Goal: Task Accomplishment & Management: Use online tool/utility

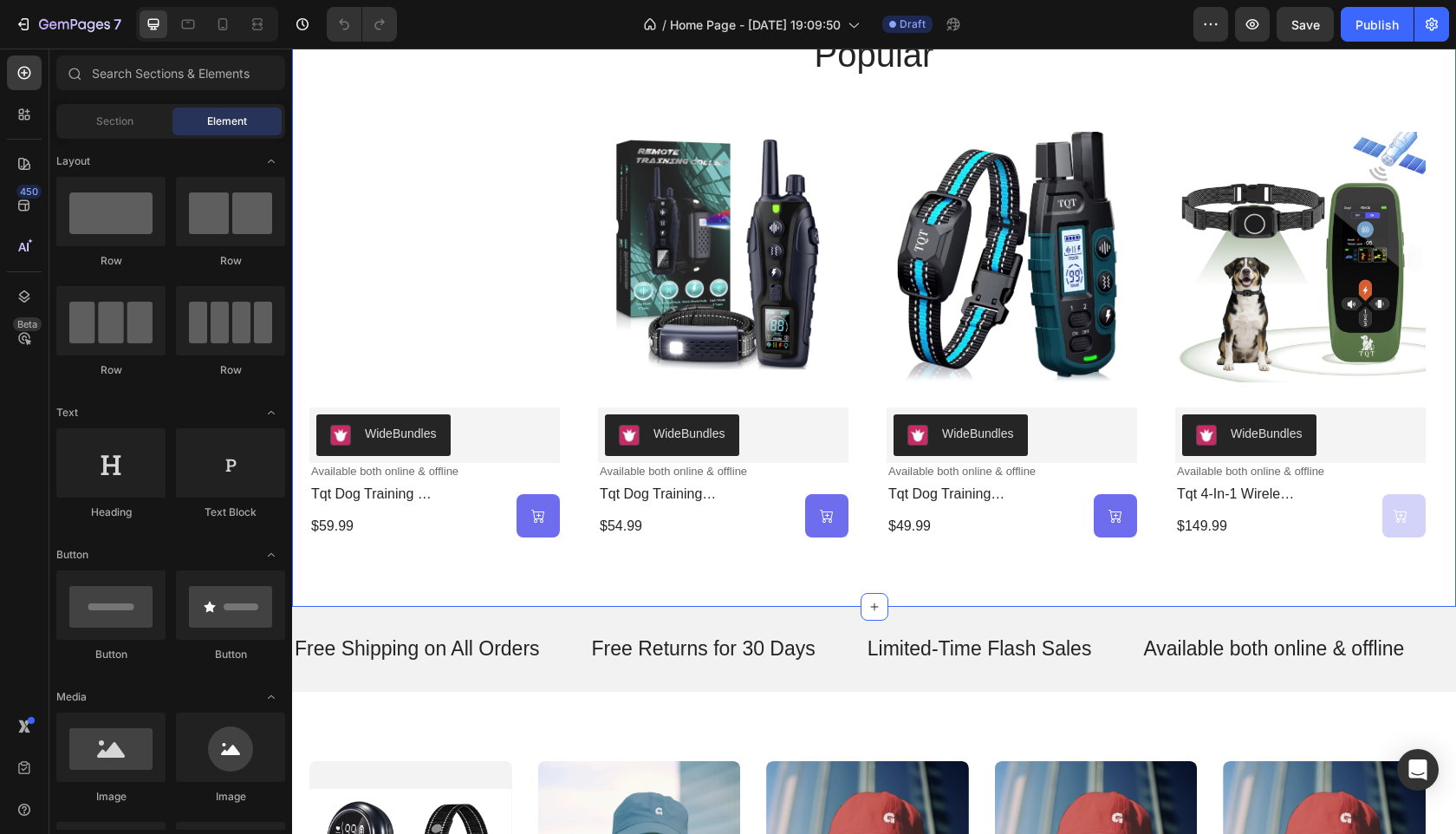
scroll to position [805, 0]
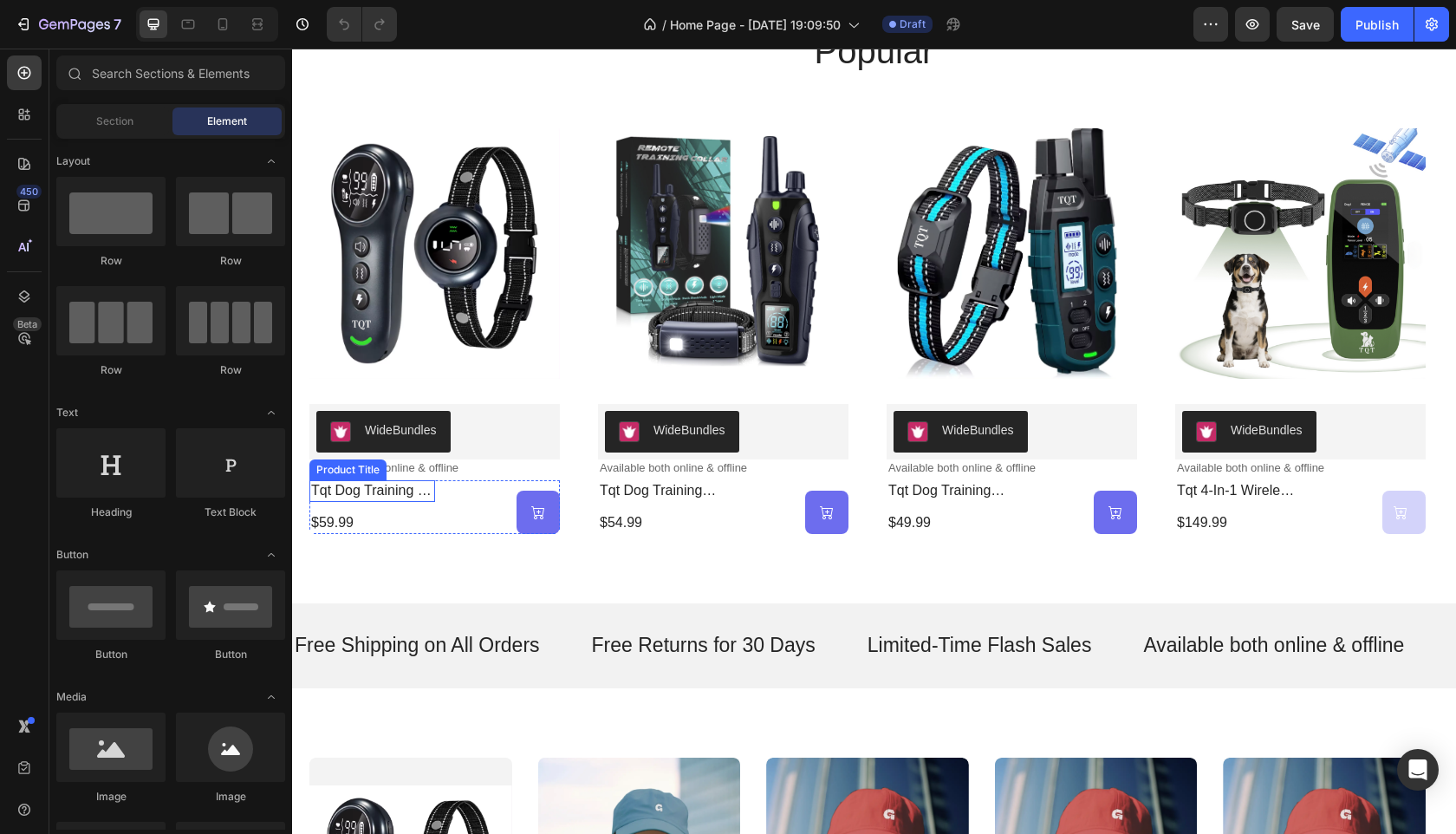
click at [364, 487] on h2 "tqt dog training & bark control collar -with remote control 3300ft-rs8" at bounding box center [373, 491] width 125 height 21
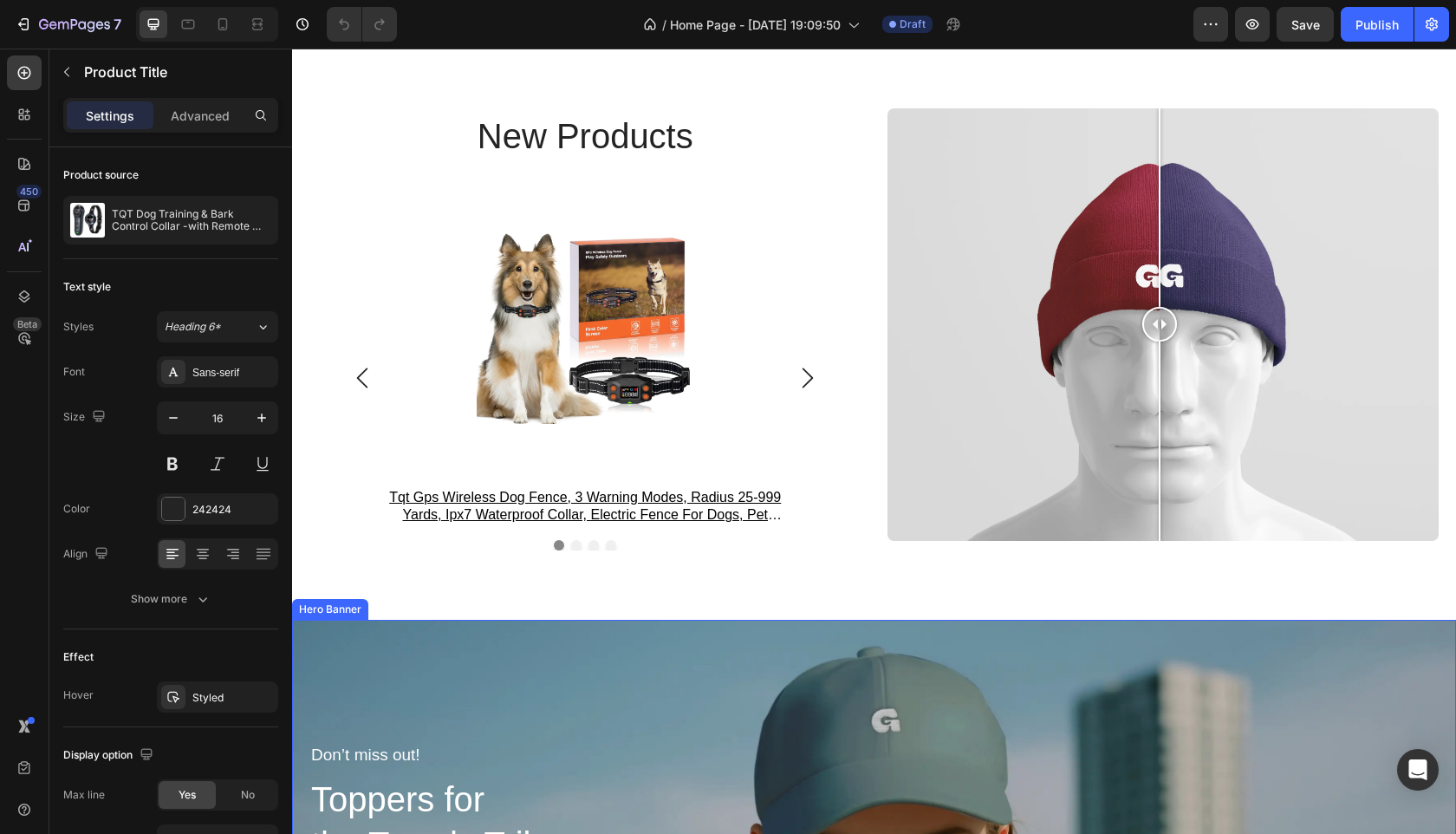
scroll to position [2062, 0]
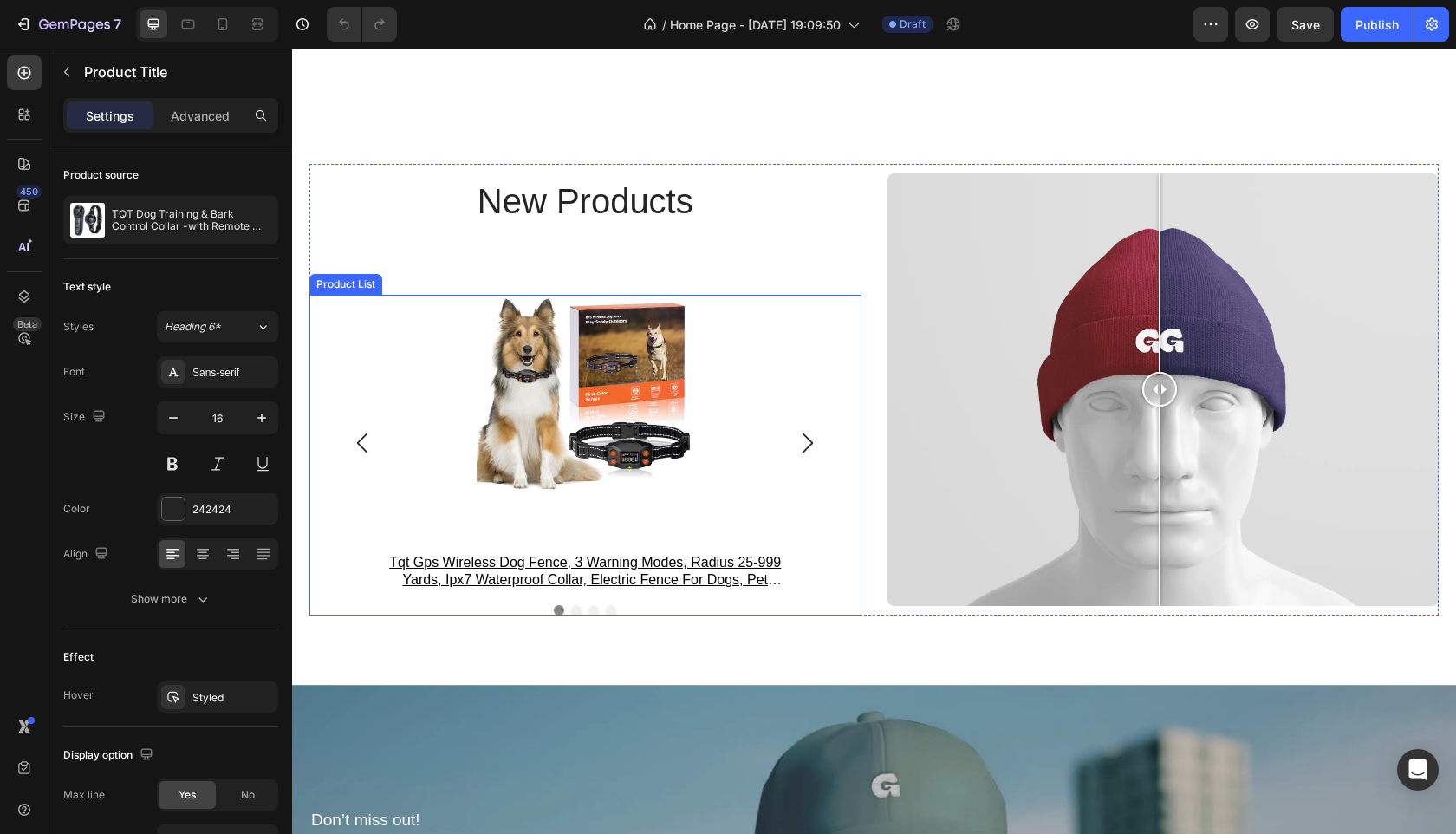
click at [805, 440] on icon "Carousel Next Arrow" at bounding box center [808, 443] width 11 height 20
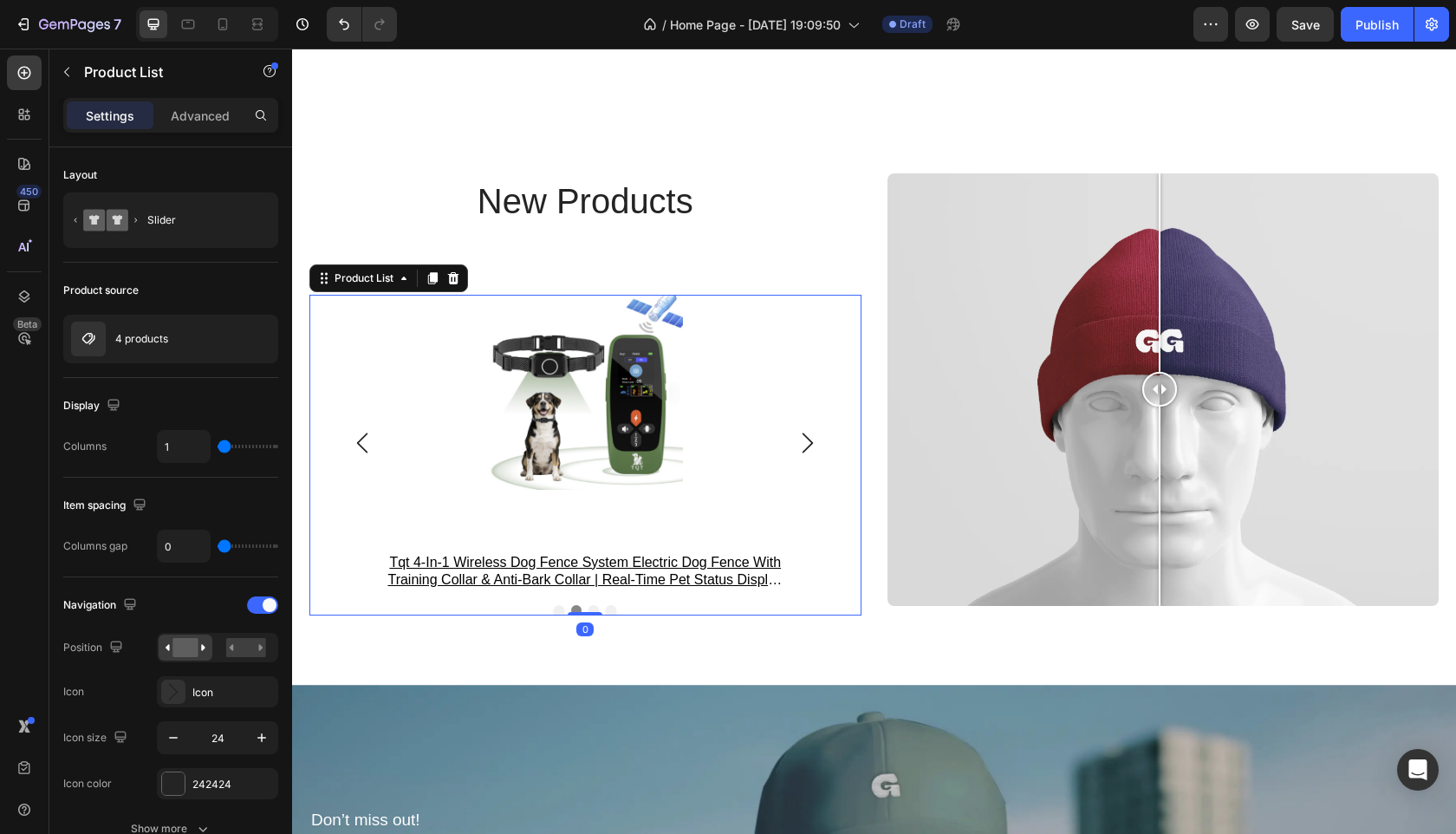
click at [805, 440] on icon "Carousel Next Arrow" at bounding box center [808, 443] width 11 height 20
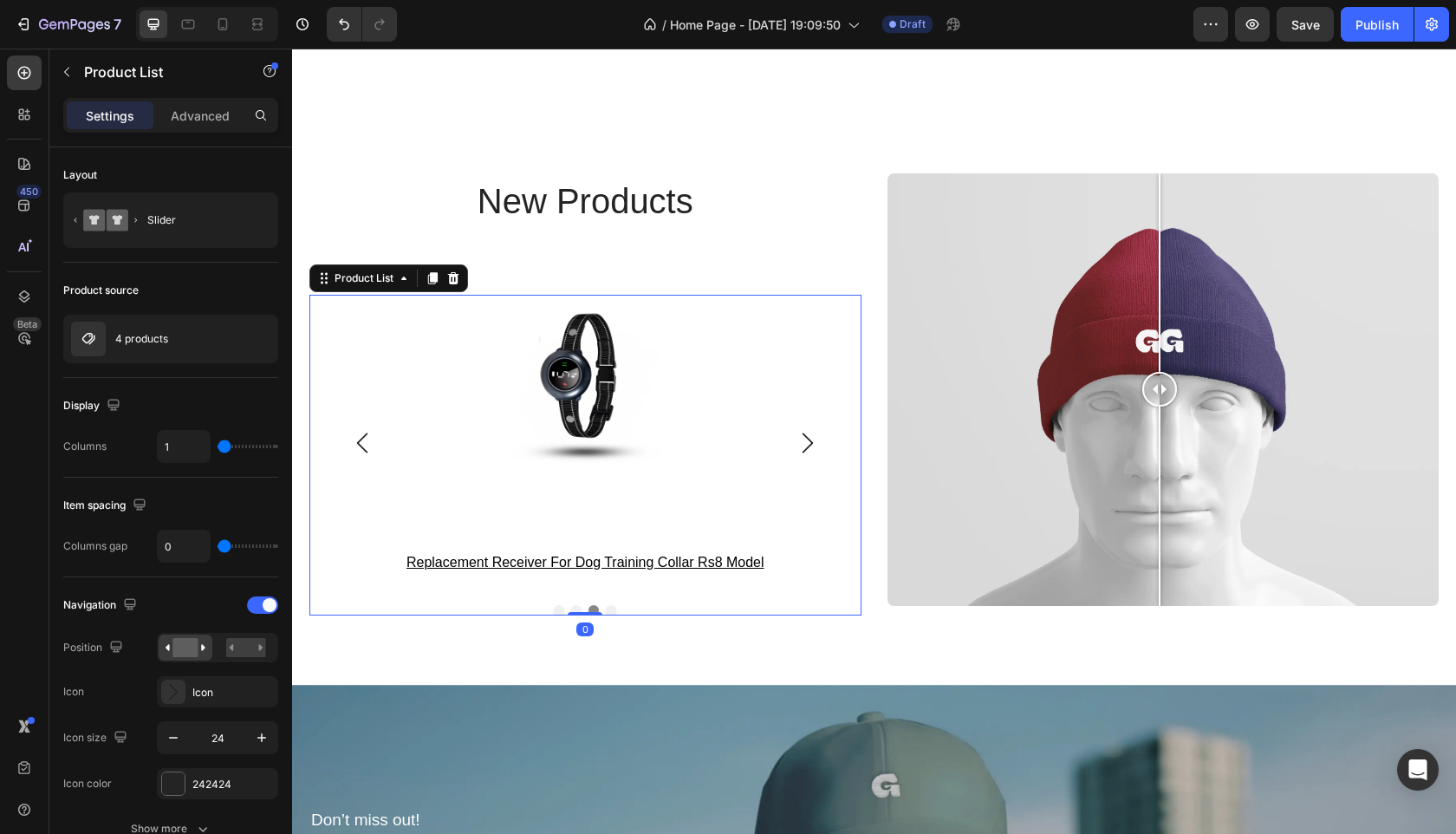
click at [805, 440] on icon "Carousel Next Arrow" at bounding box center [808, 443] width 11 height 20
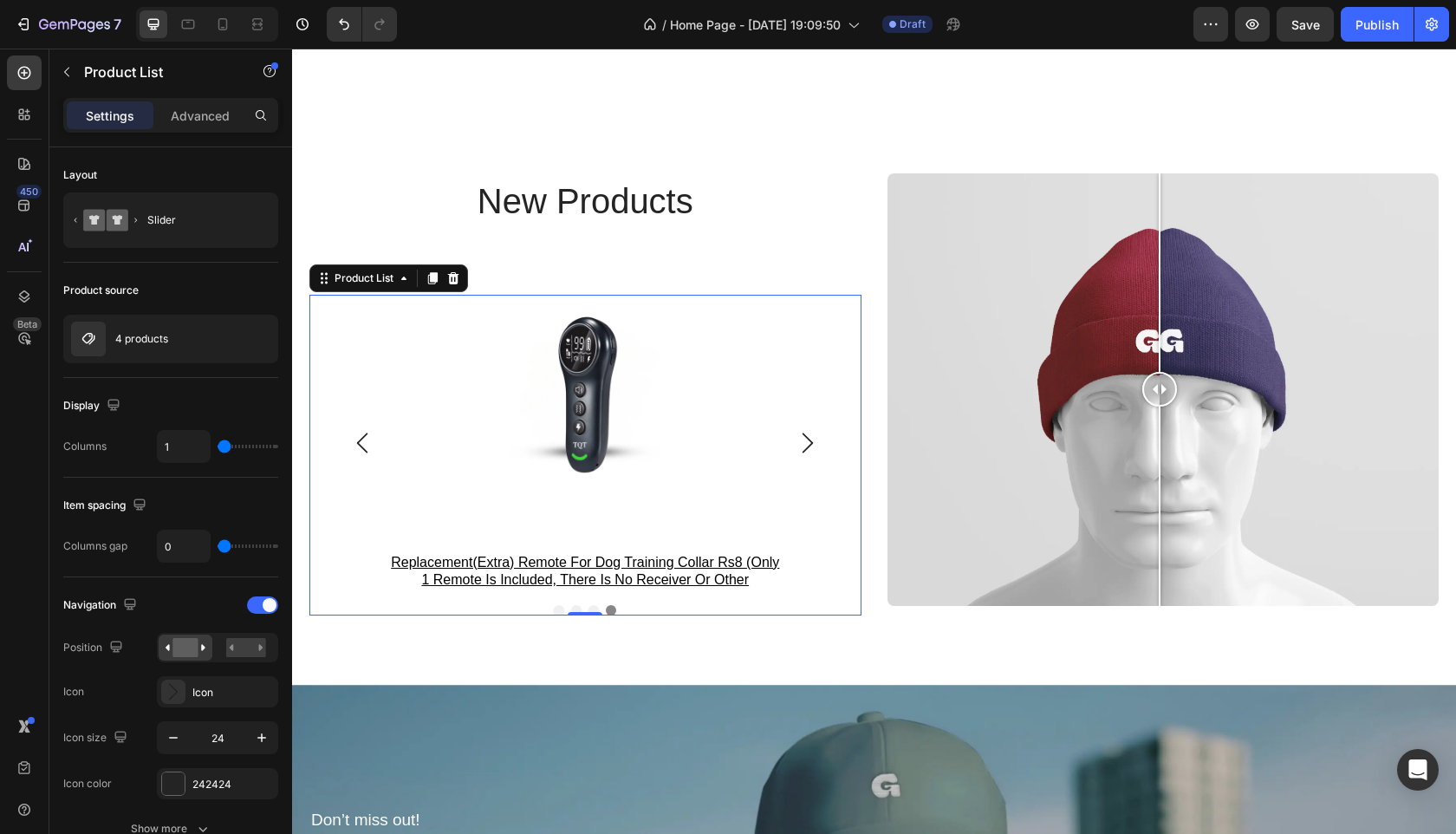
click at [805, 440] on icon "Carousel Next Arrow" at bounding box center [808, 443] width 11 height 20
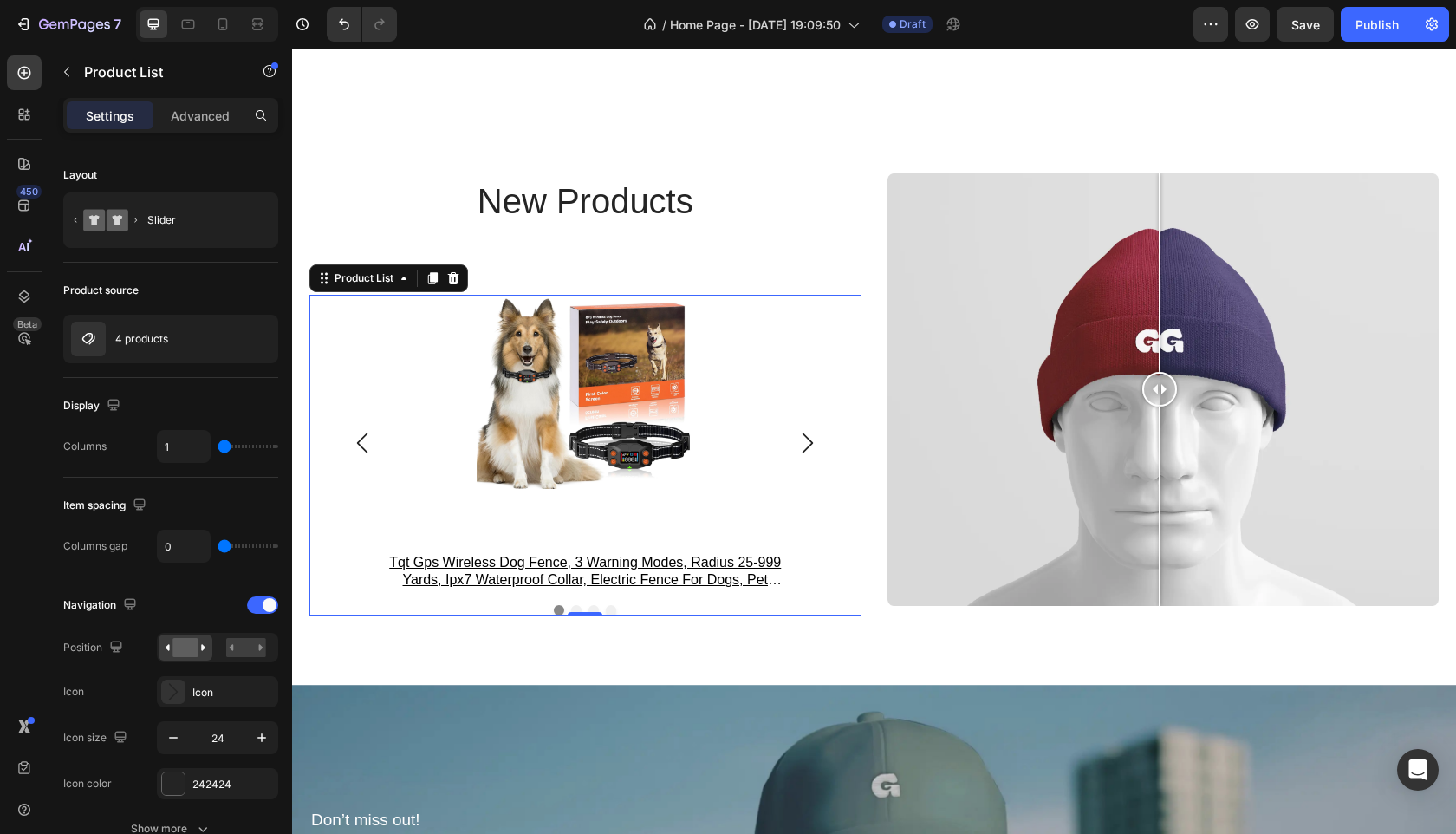
click at [805, 440] on icon "Carousel Next Arrow" at bounding box center [808, 443] width 11 height 20
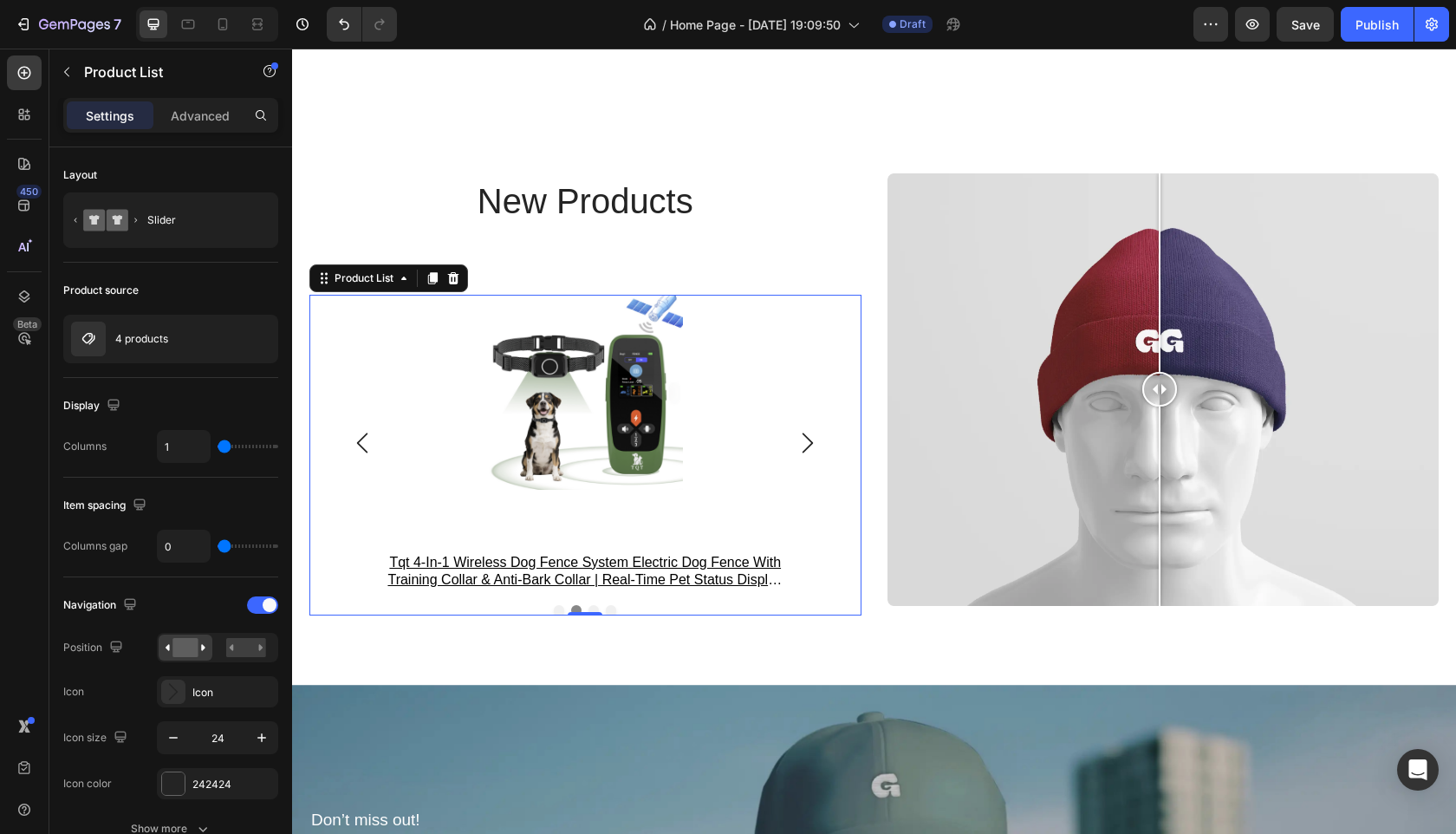
click at [805, 440] on icon "Carousel Next Arrow" at bounding box center [808, 443] width 11 height 20
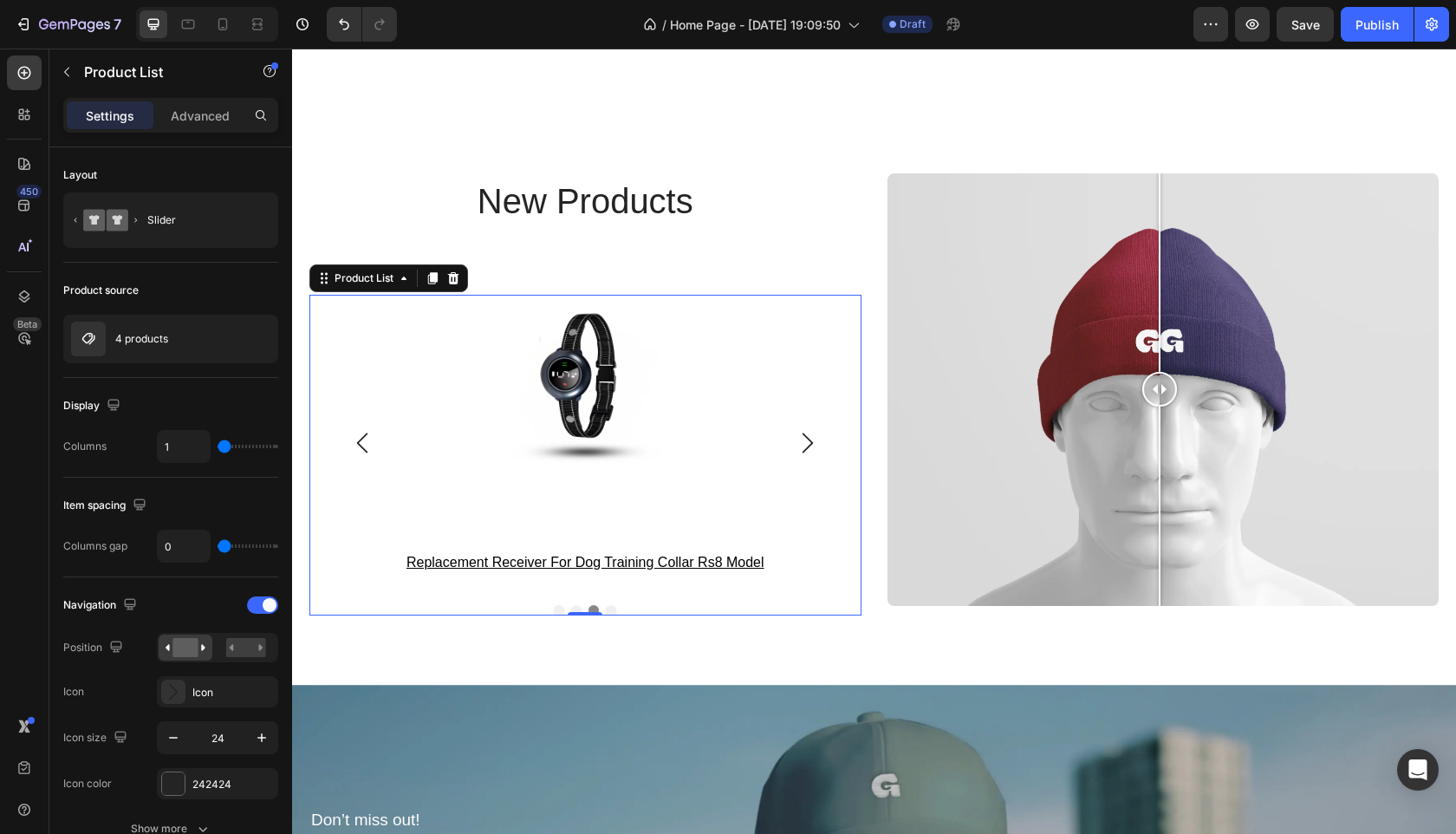
click at [805, 440] on icon "Carousel Next Arrow" at bounding box center [808, 443] width 11 height 20
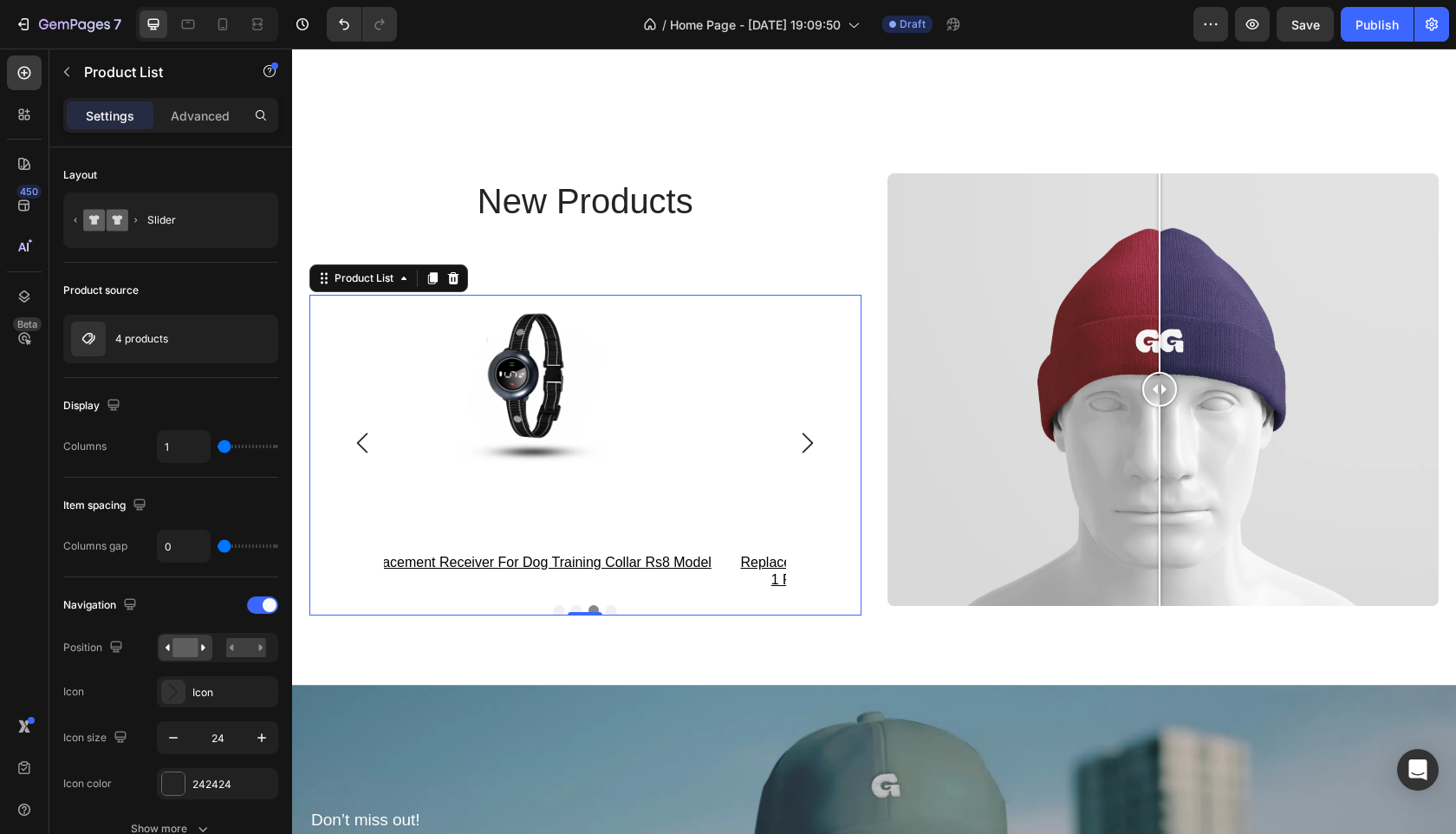
click at [805, 440] on icon "Carousel Next Arrow" at bounding box center [808, 443] width 11 height 20
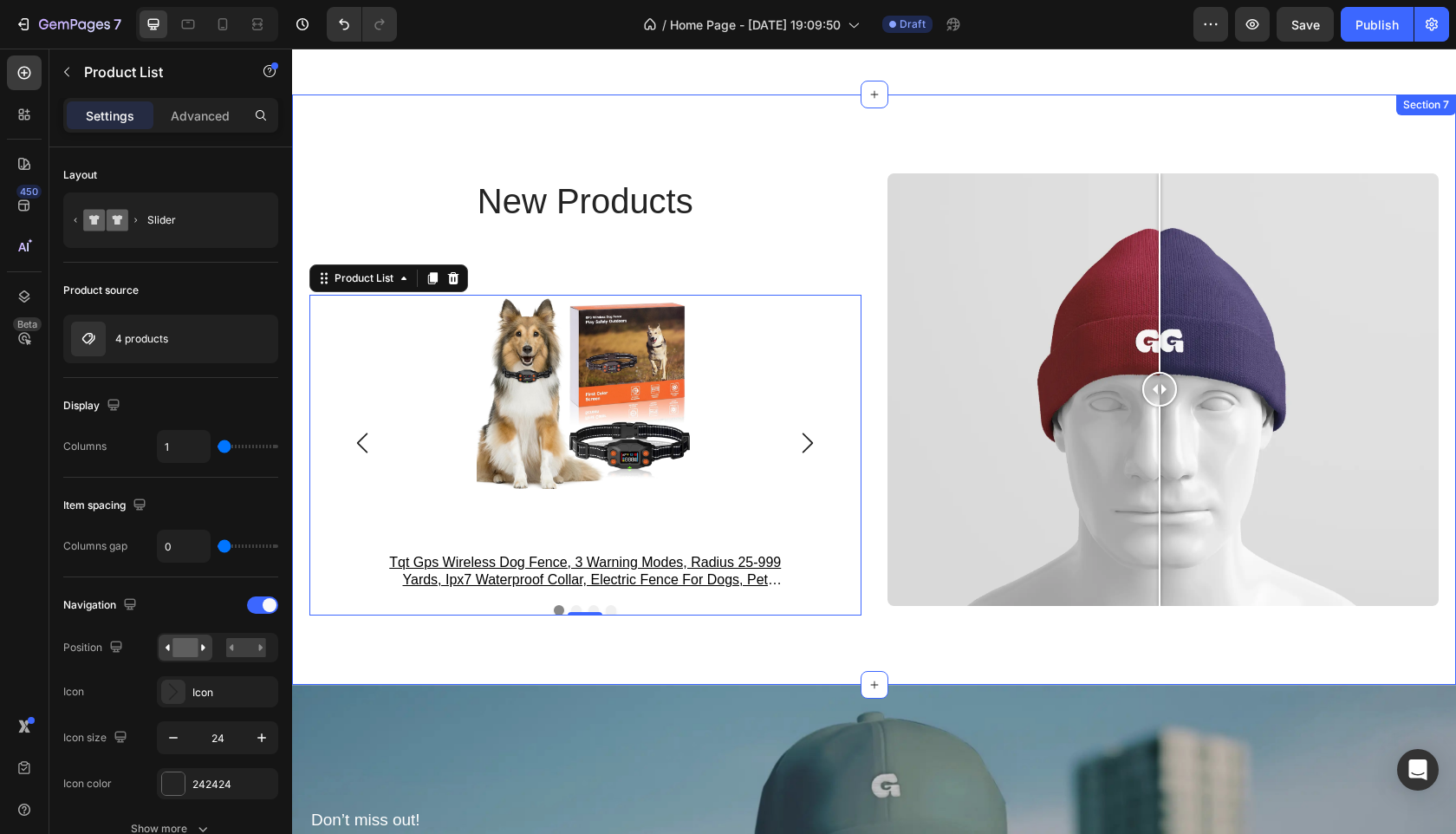
click at [994, 649] on div "new products Heading Product Images tqt gps wireless dog fence, 3 warning modes…" at bounding box center [874, 391] width 1164 height 591
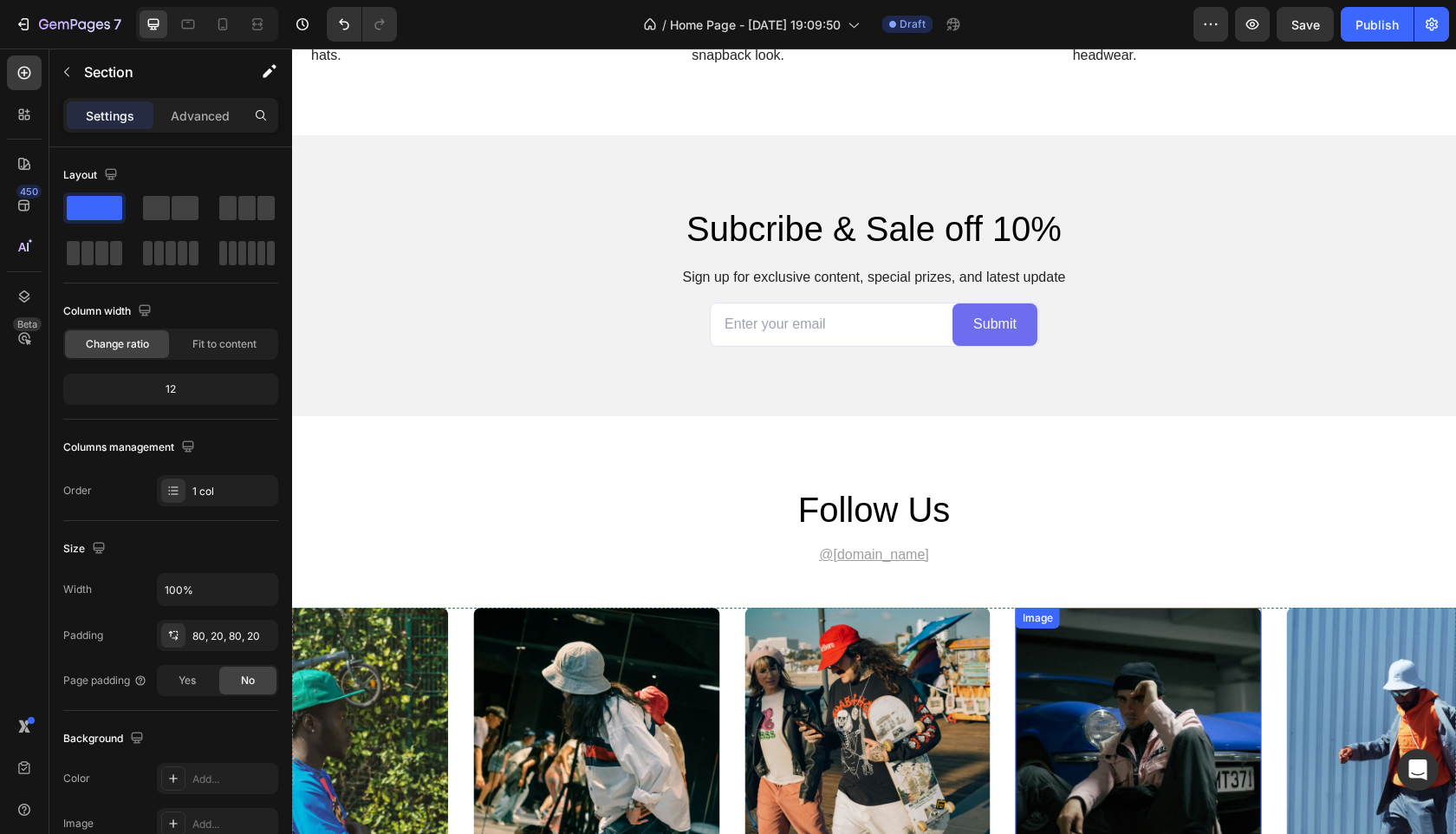
scroll to position [3973, 0]
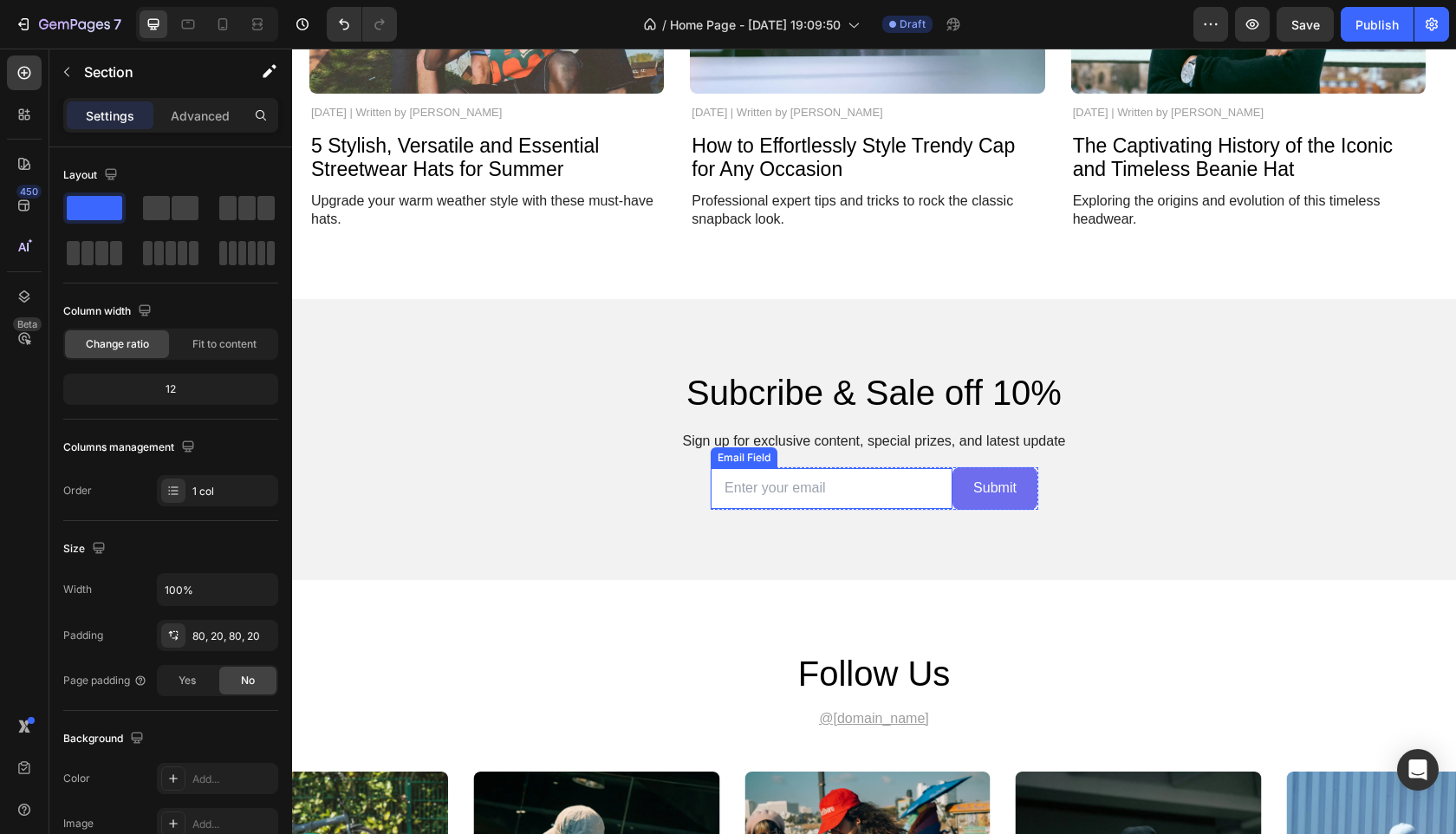
click at [885, 491] on input "email" at bounding box center [832, 488] width 242 height 40
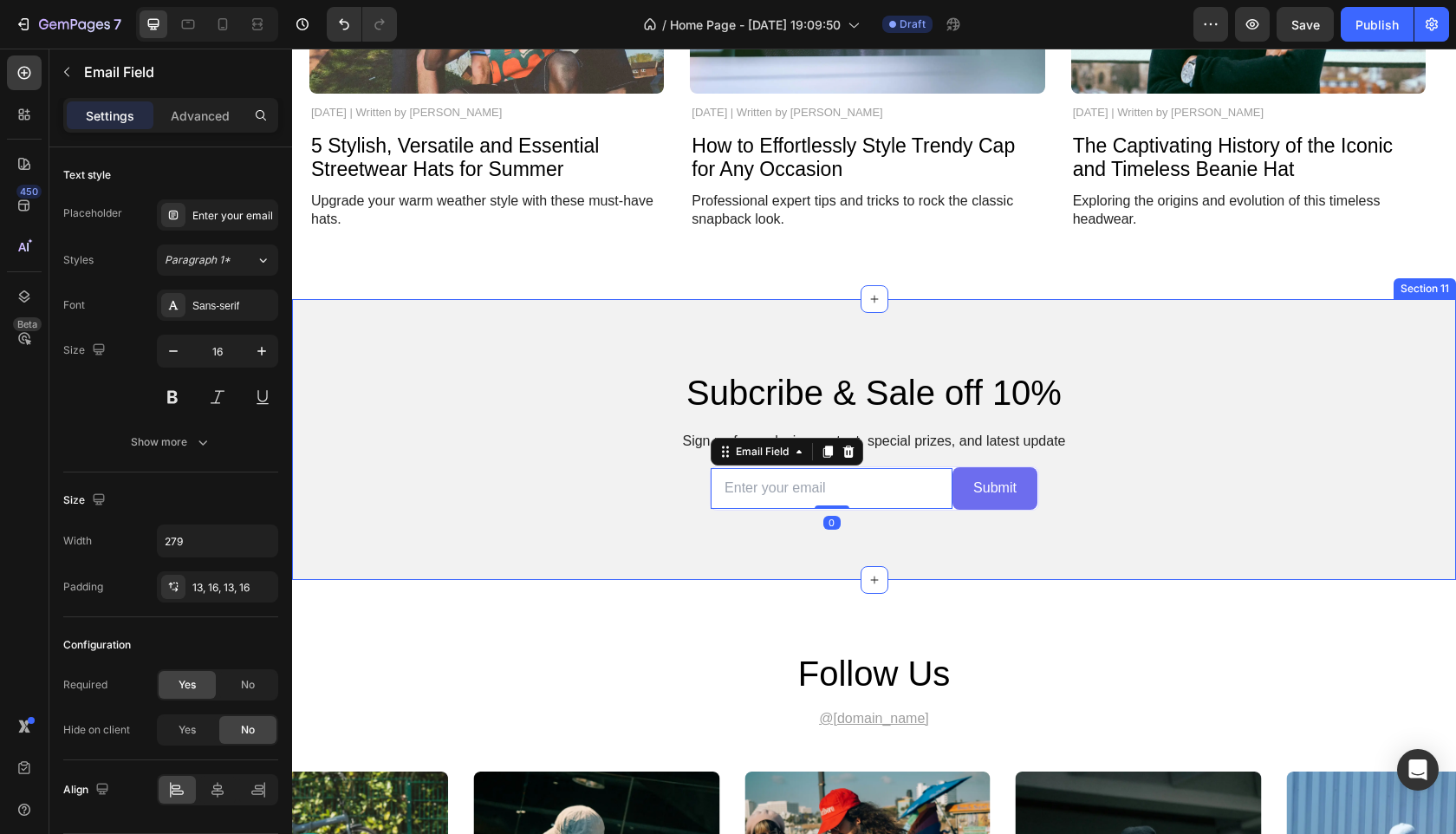
click at [1172, 512] on div "Subcribe & Sale off 10% Heading Sign up for exclusive content, special prizes, …" at bounding box center [874, 440] width 1164 height 281
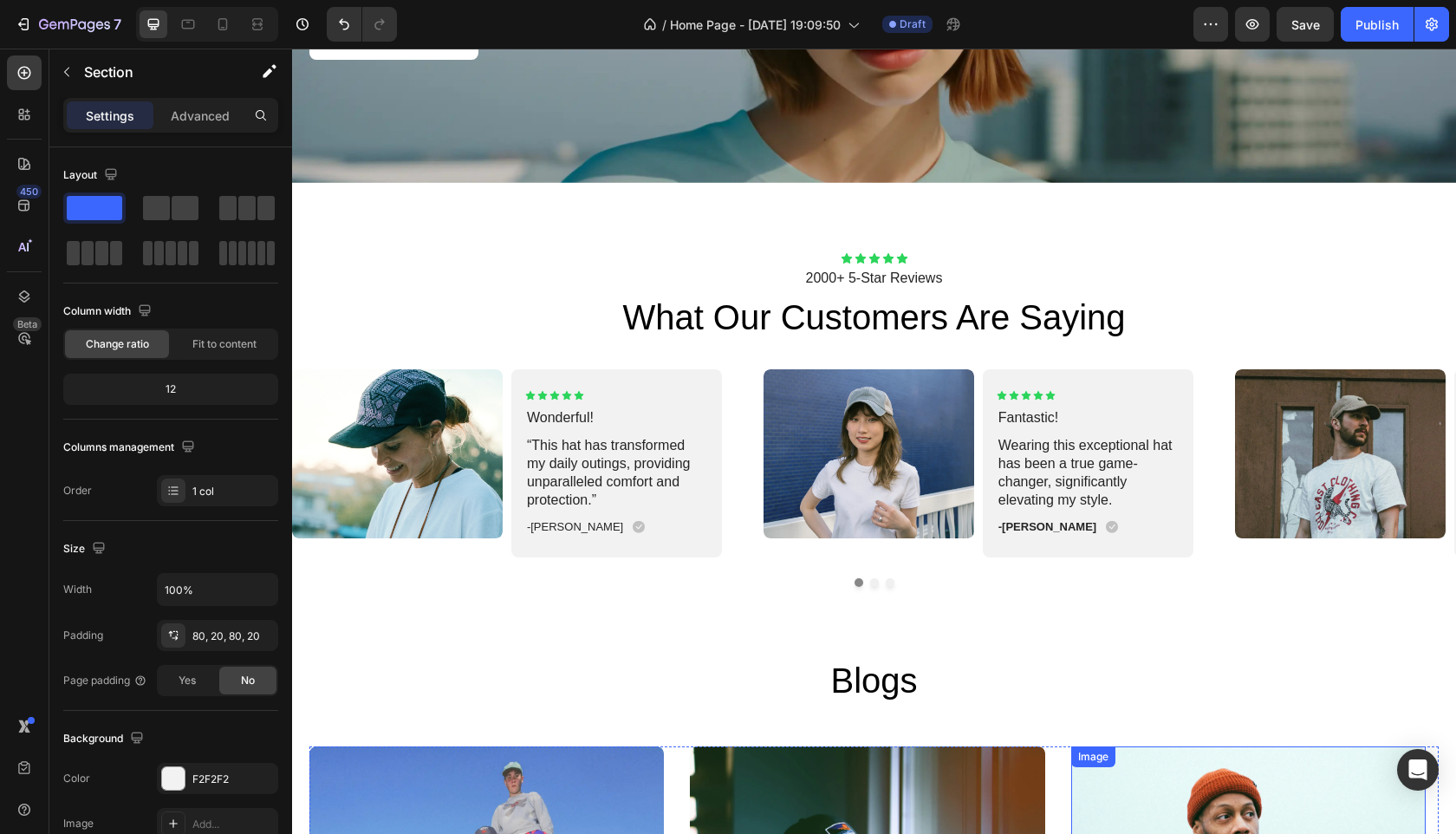
scroll to position [2929, 0]
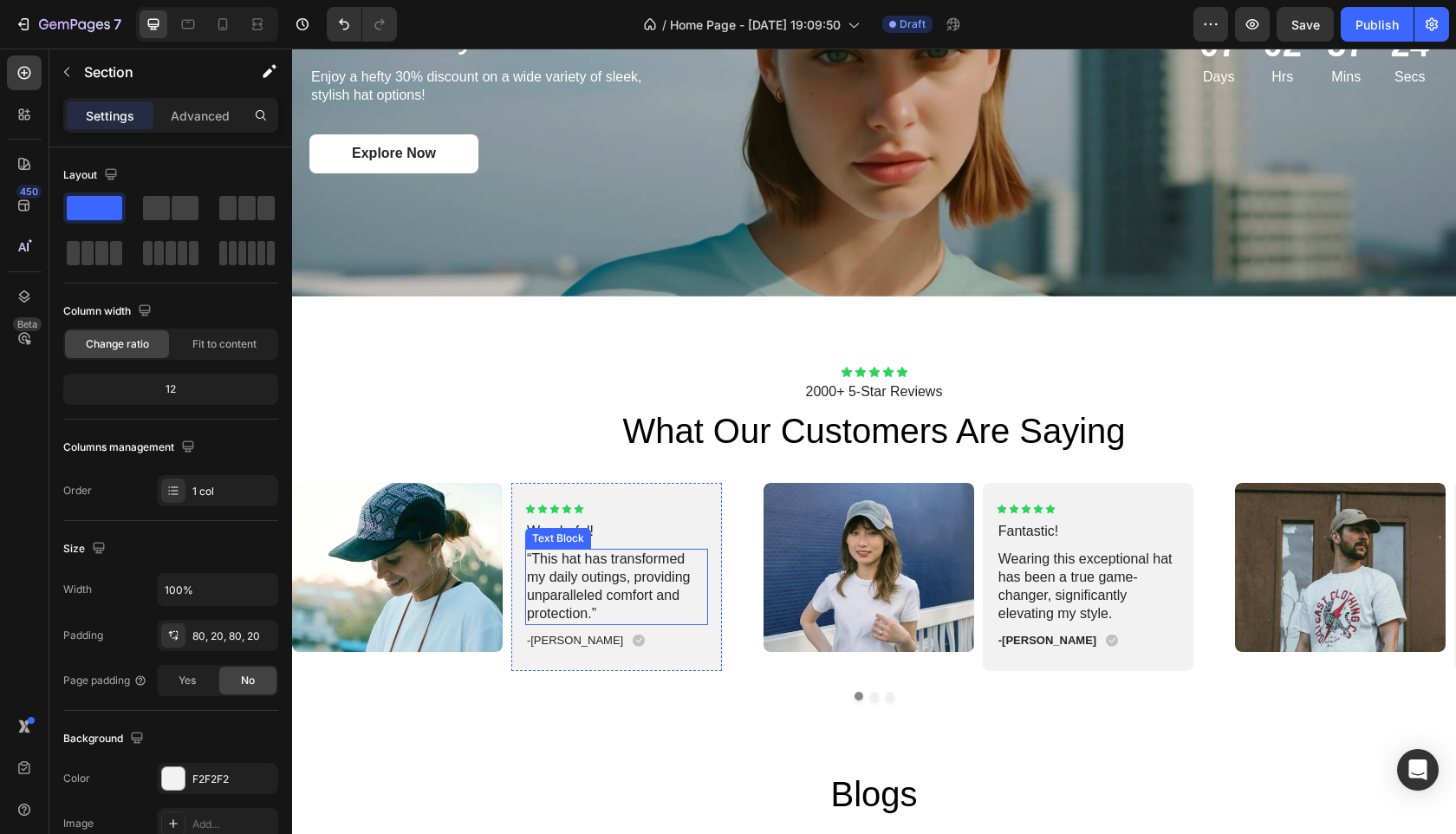
click at [580, 602] on p "“This hat has transformed my daily outings, providing unparalleled comfort and …" at bounding box center [617, 587] width 179 height 72
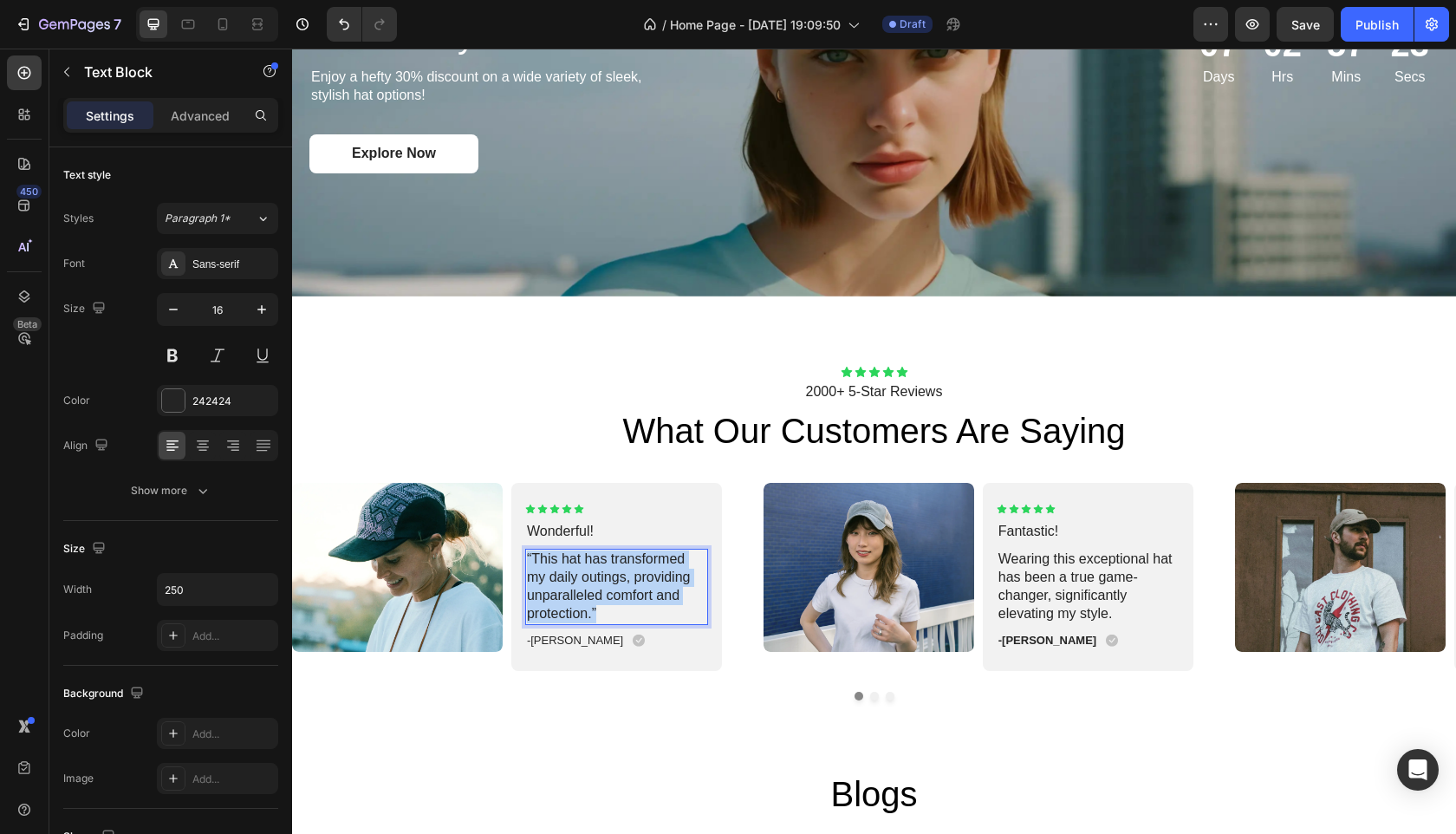
click at [580, 602] on p "“This hat has transformed my daily outings, providing unparalleled comfort and …" at bounding box center [617, 587] width 179 height 72
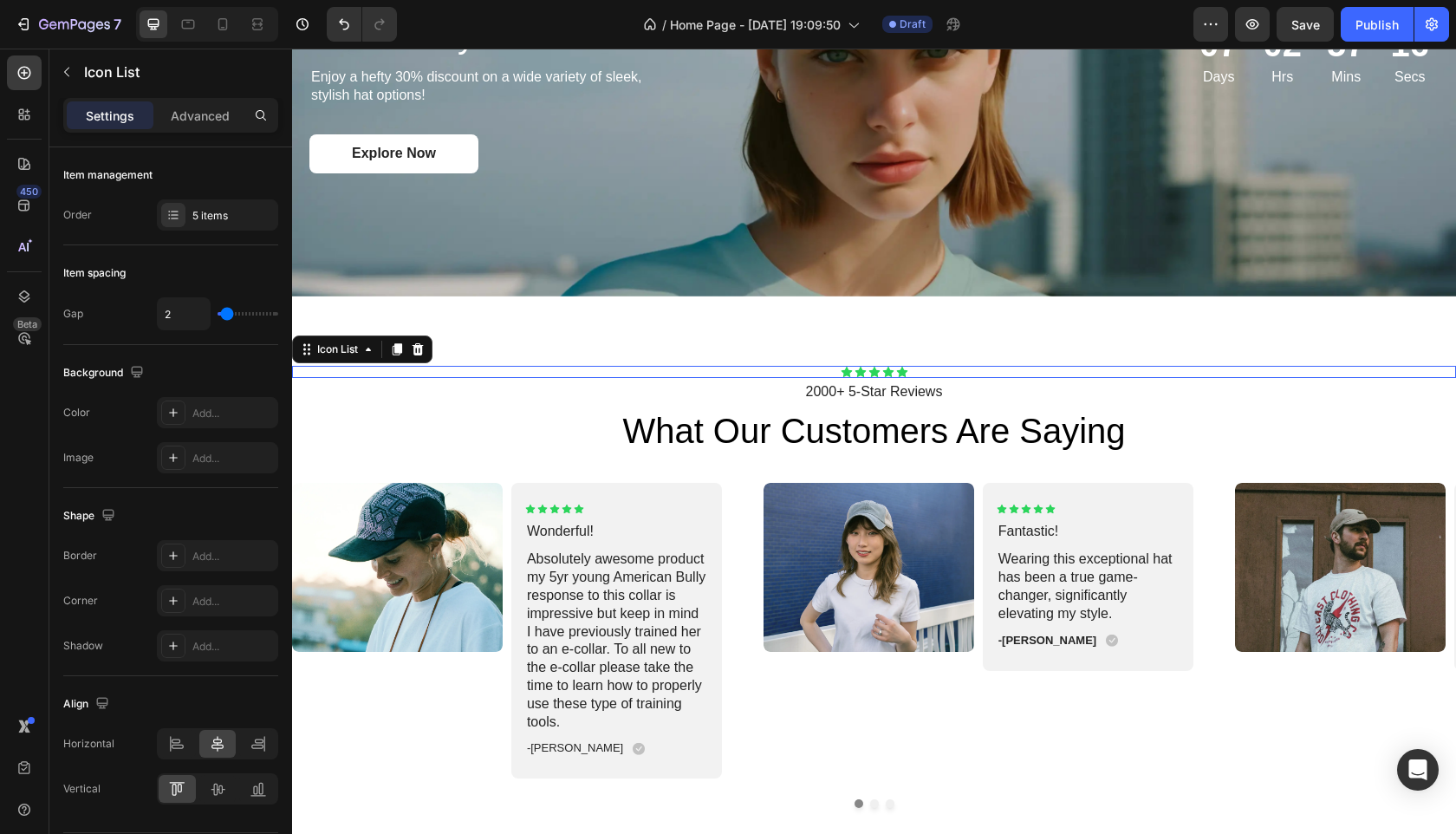
click at [527, 365] on div "Icon Icon Icon Icon Icon" at bounding box center [874, 372] width 1164 height 13
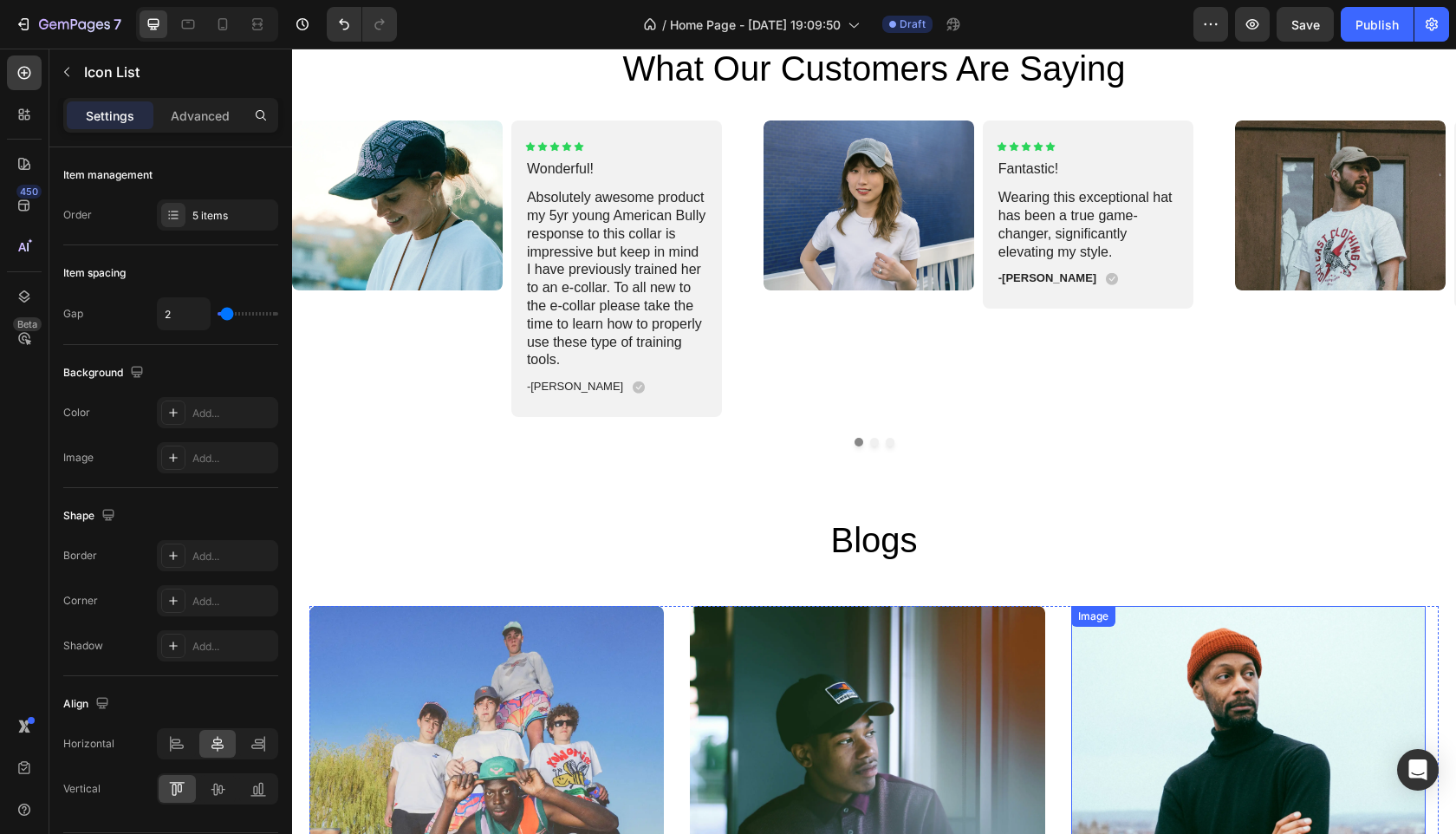
scroll to position [3409, 0]
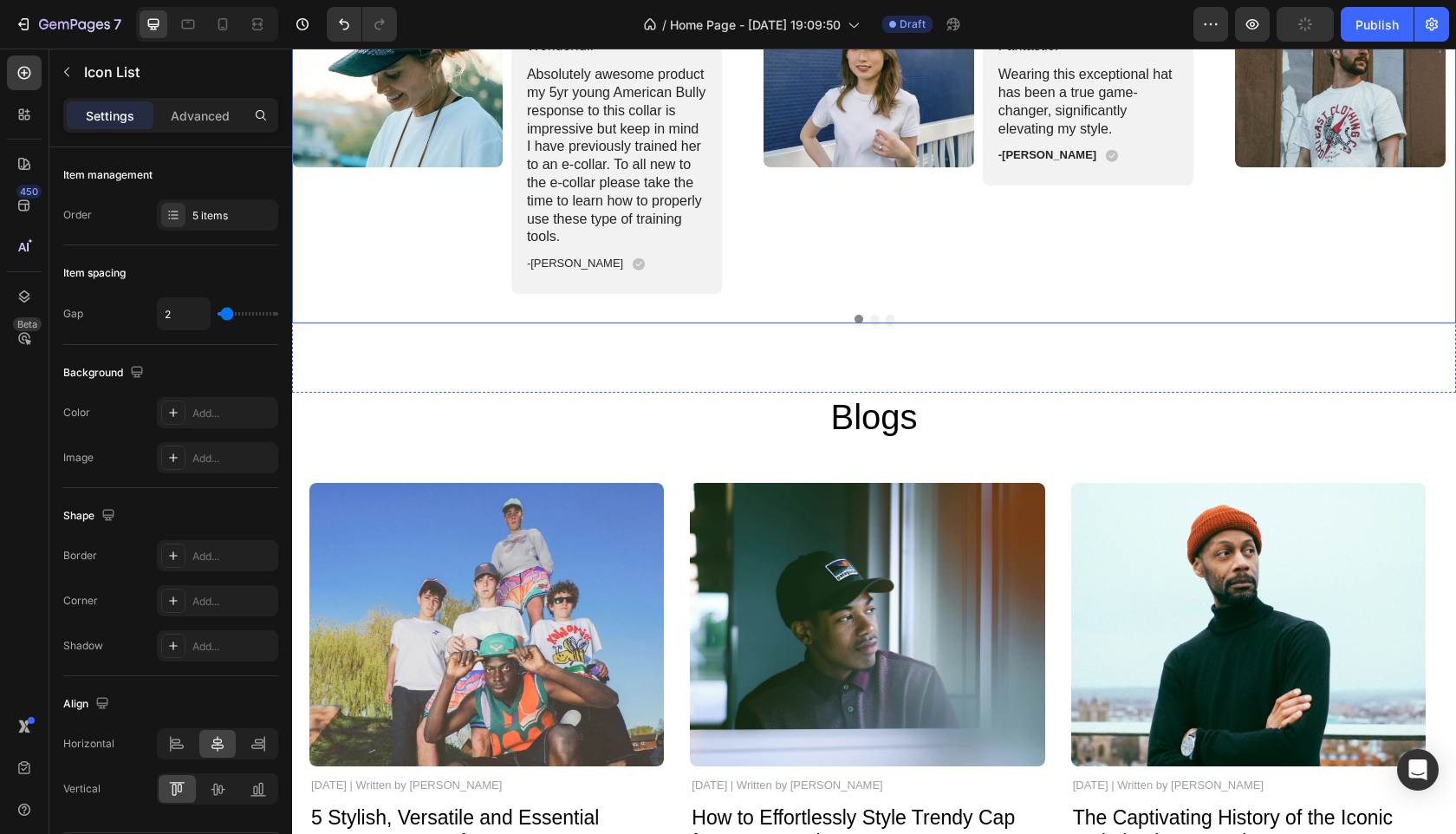
click at [870, 319] on button "Dot" at bounding box center [875, 319] width 9 height 9
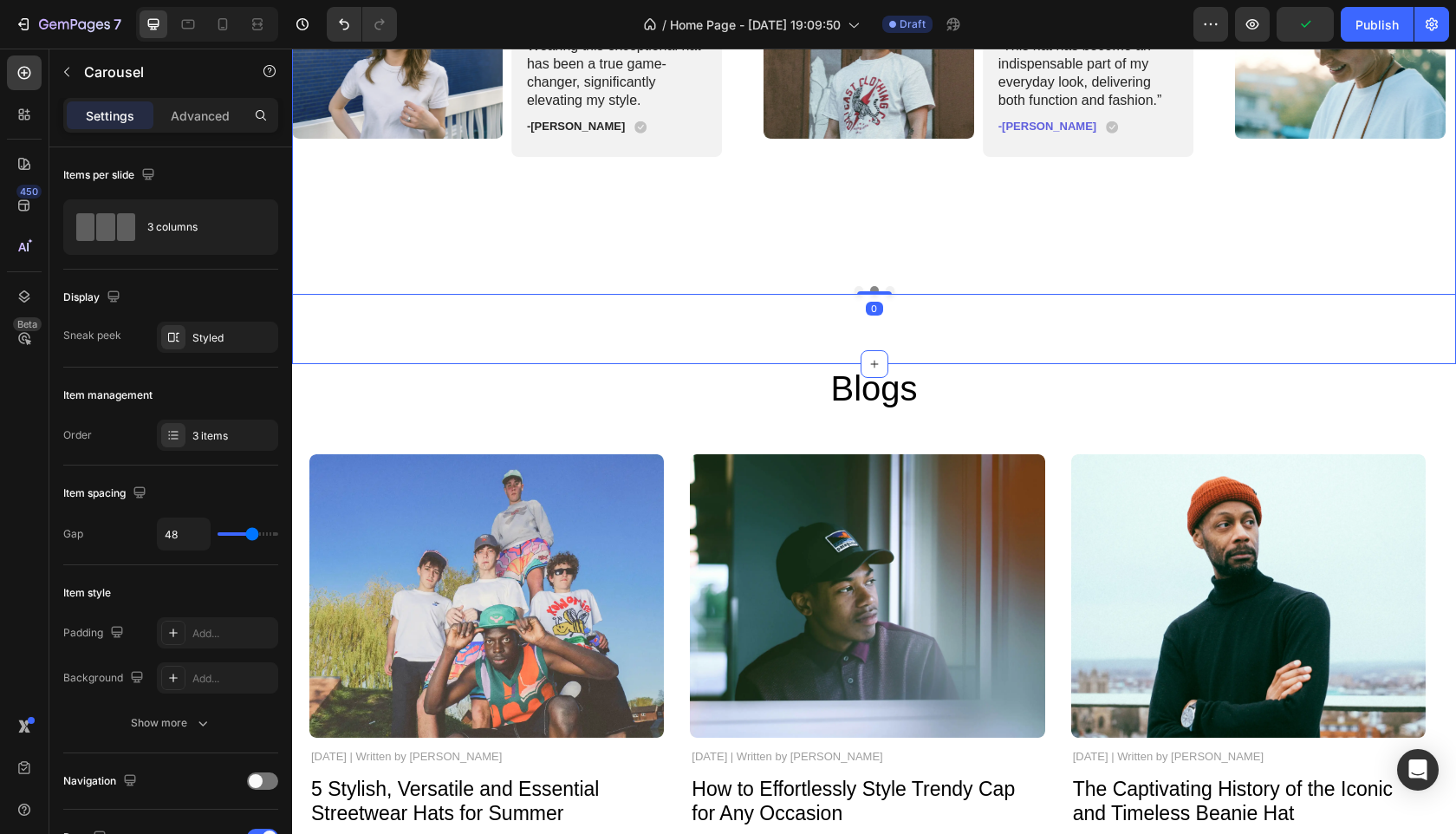
scroll to position [3189, 0]
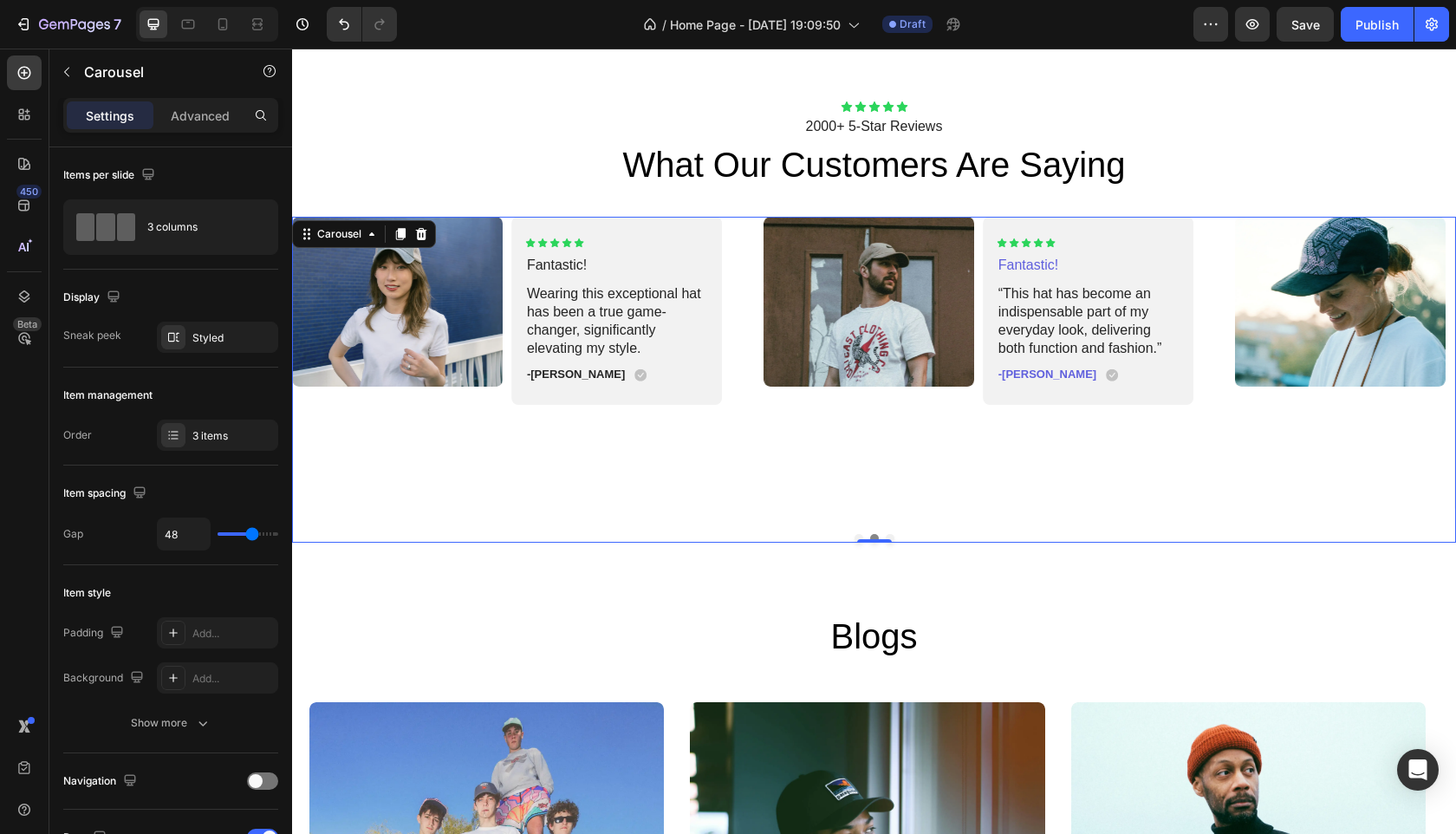
click at [1227, 494] on div "Image Icon Icon Icon Icon Icon Icon List Wonderful! Text Block Absolutely aweso…" at bounding box center [874, 365] width 1164 height 297
click at [886, 537] on button "Dot" at bounding box center [890, 538] width 9 height 9
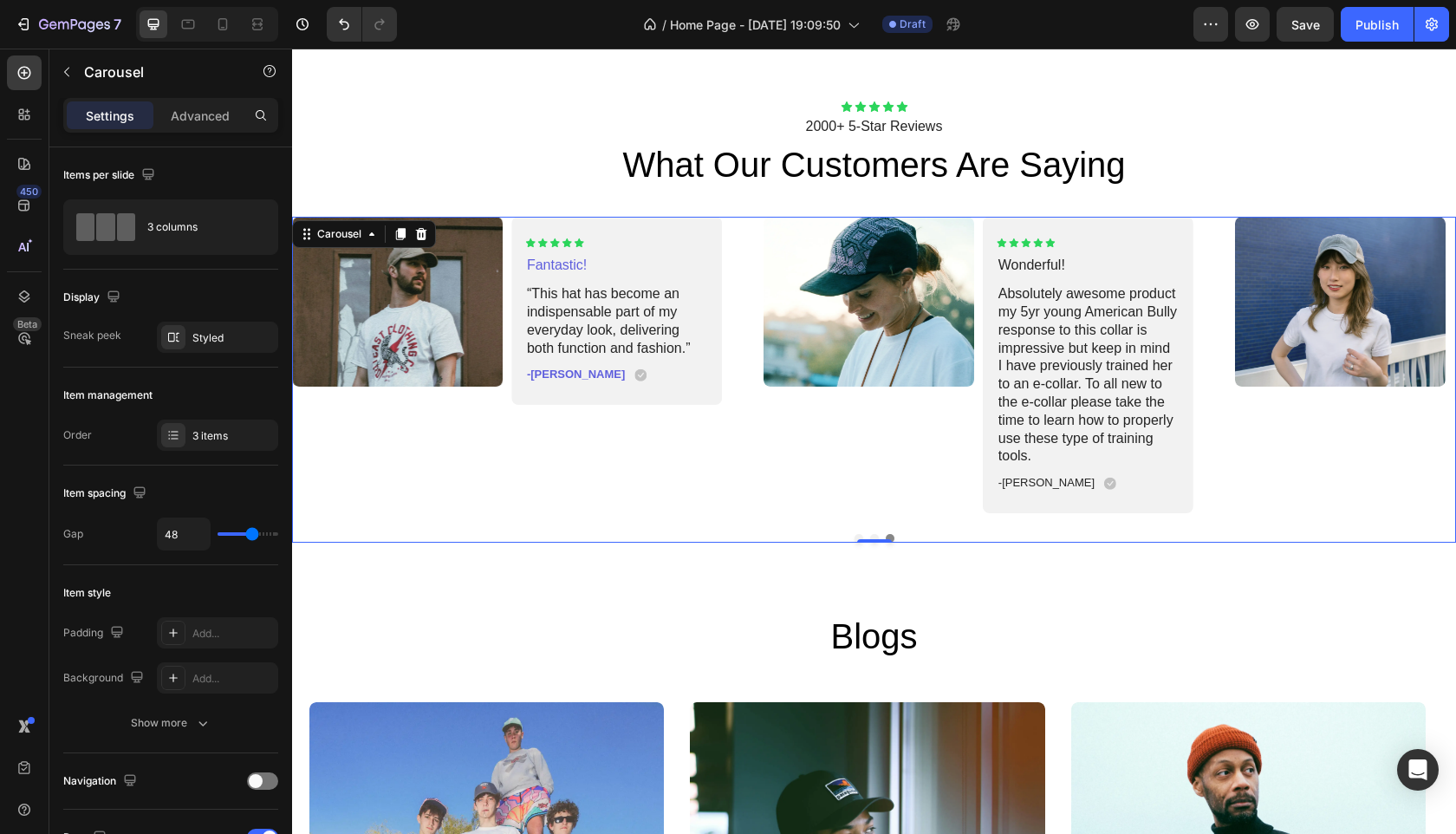
click at [854, 537] on button "Dot" at bounding box center [859, 538] width 9 height 9
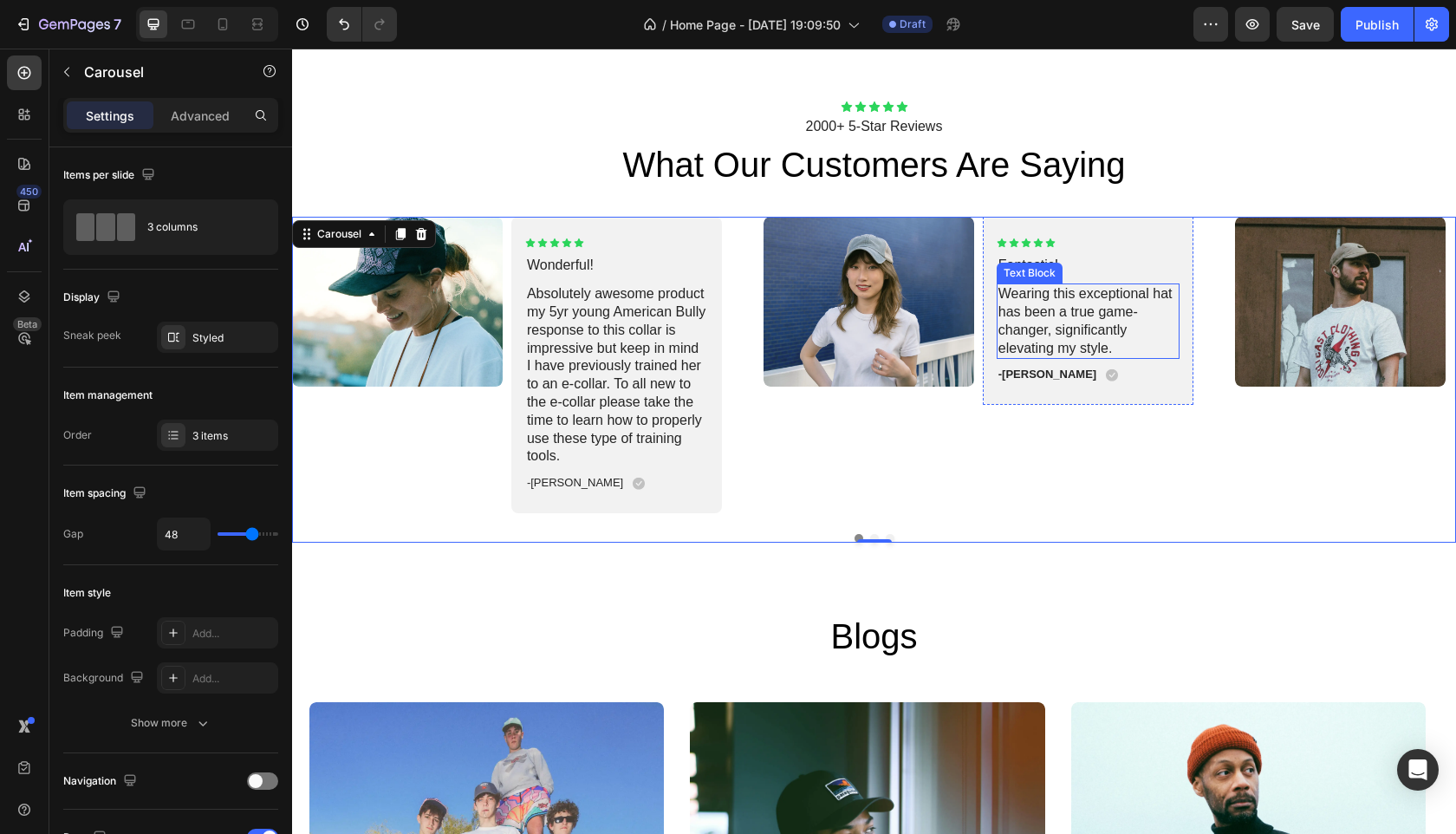
click at [1115, 339] on p "Wearing this exceptional hat has been a true game-changer, significantly elevat…" at bounding box center [1088, 321] width 179 height 72
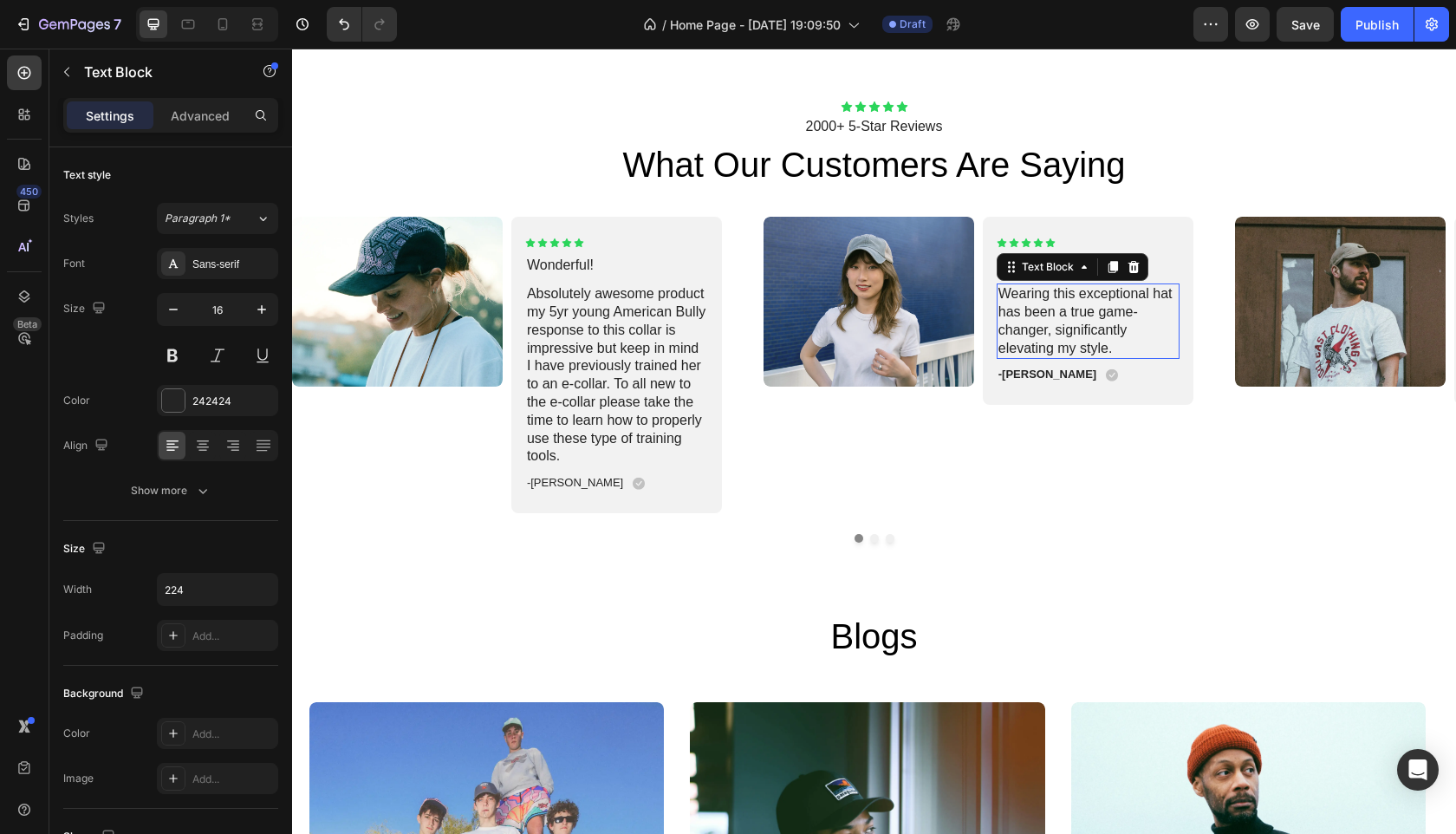
click at [1115, 339] on p "Wearing this exceptional hat has been a true game-changer, significantly elevat…" at bounding box center [1088, 321] width 179 height 72
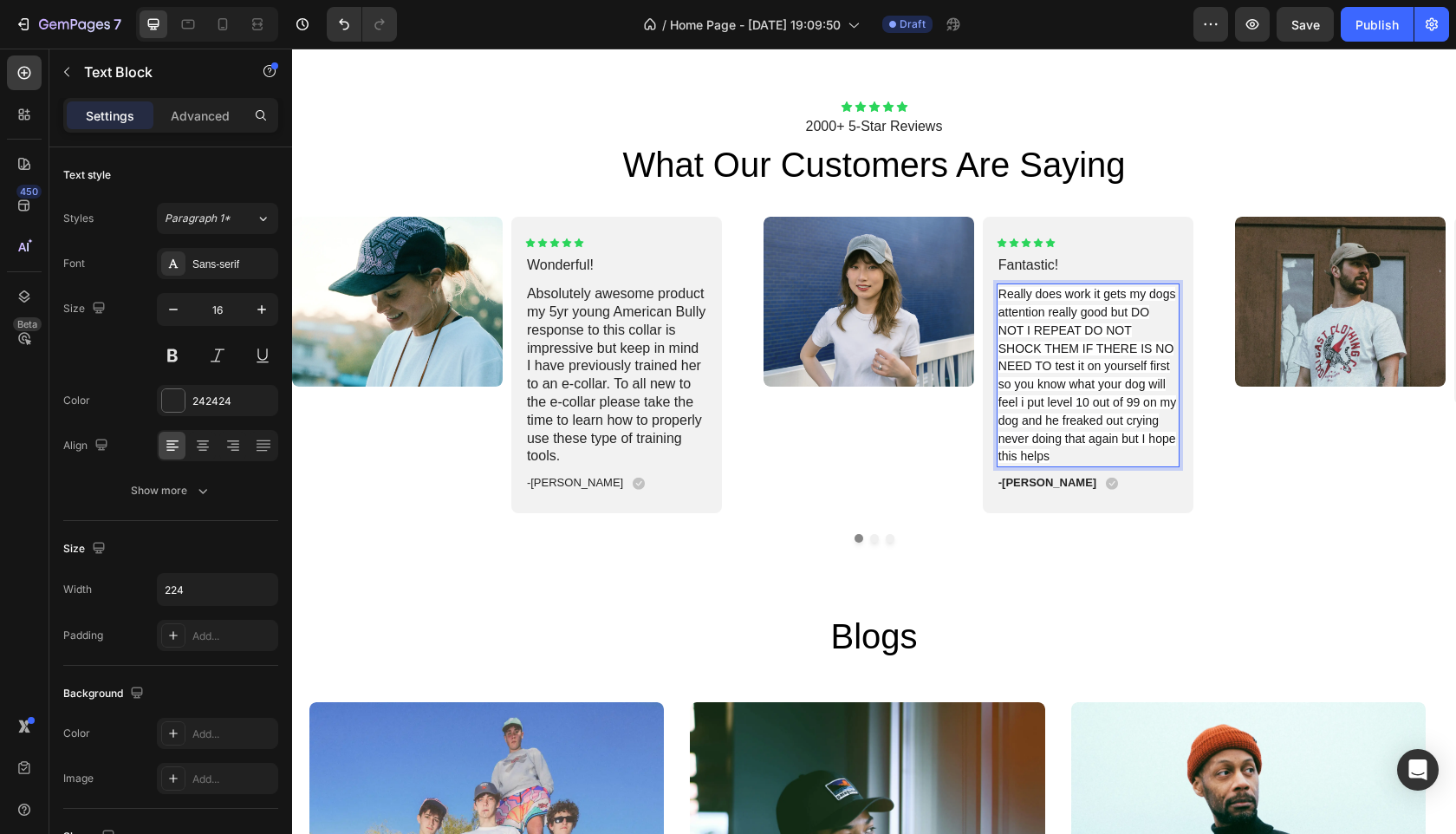
click at [1082, 388] on span "Really does work it gets my dogs attention really good but DO NOT I REPEAT DO N…" at bounding box center [1087, 374] width 177 height 176
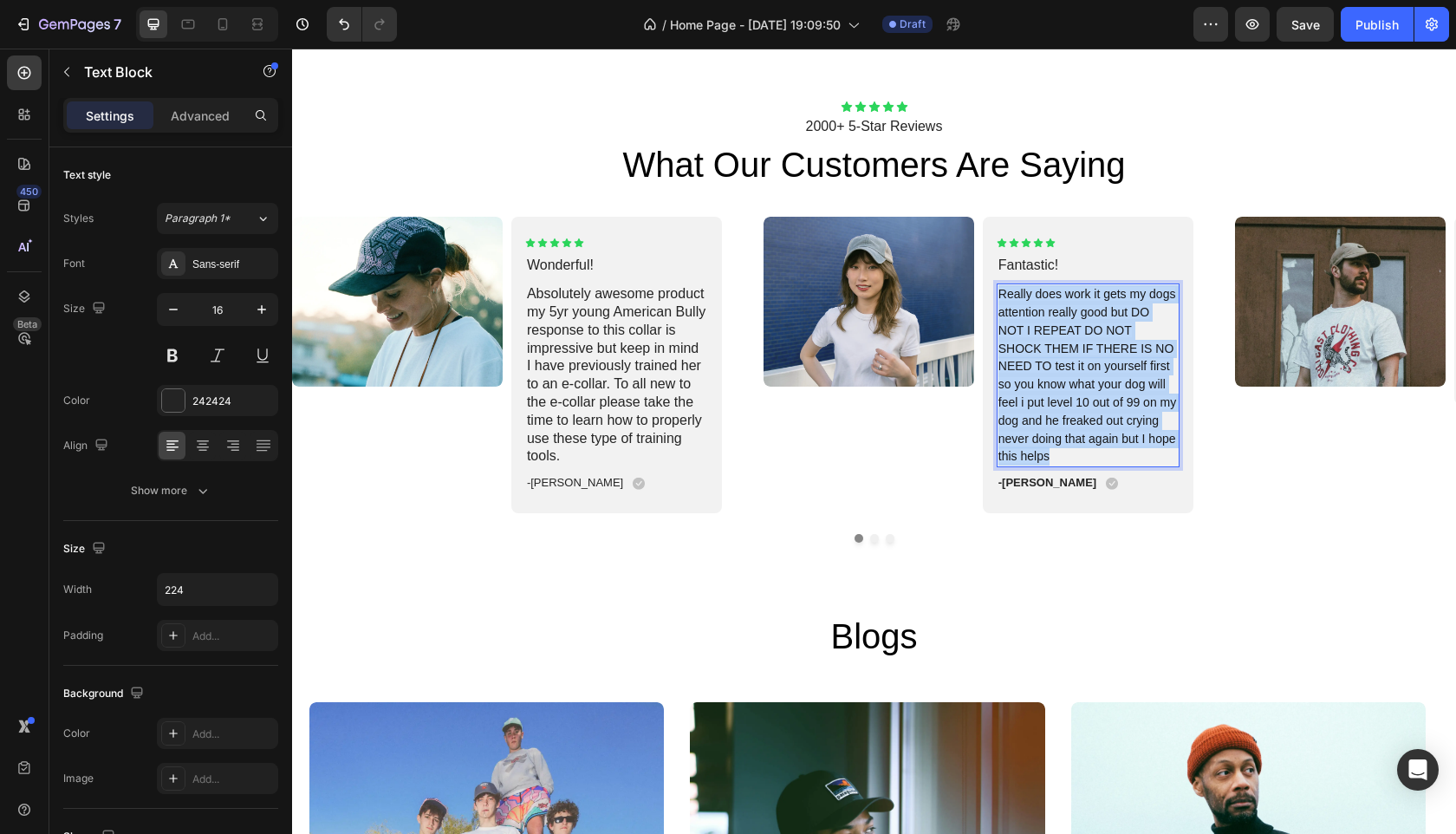
click at [1082, 388] on span "Really does work it gets my dogs attention really good but DO NOT I REPEAT DO N…" at bounding box center [1087, 374] width 177 height 176
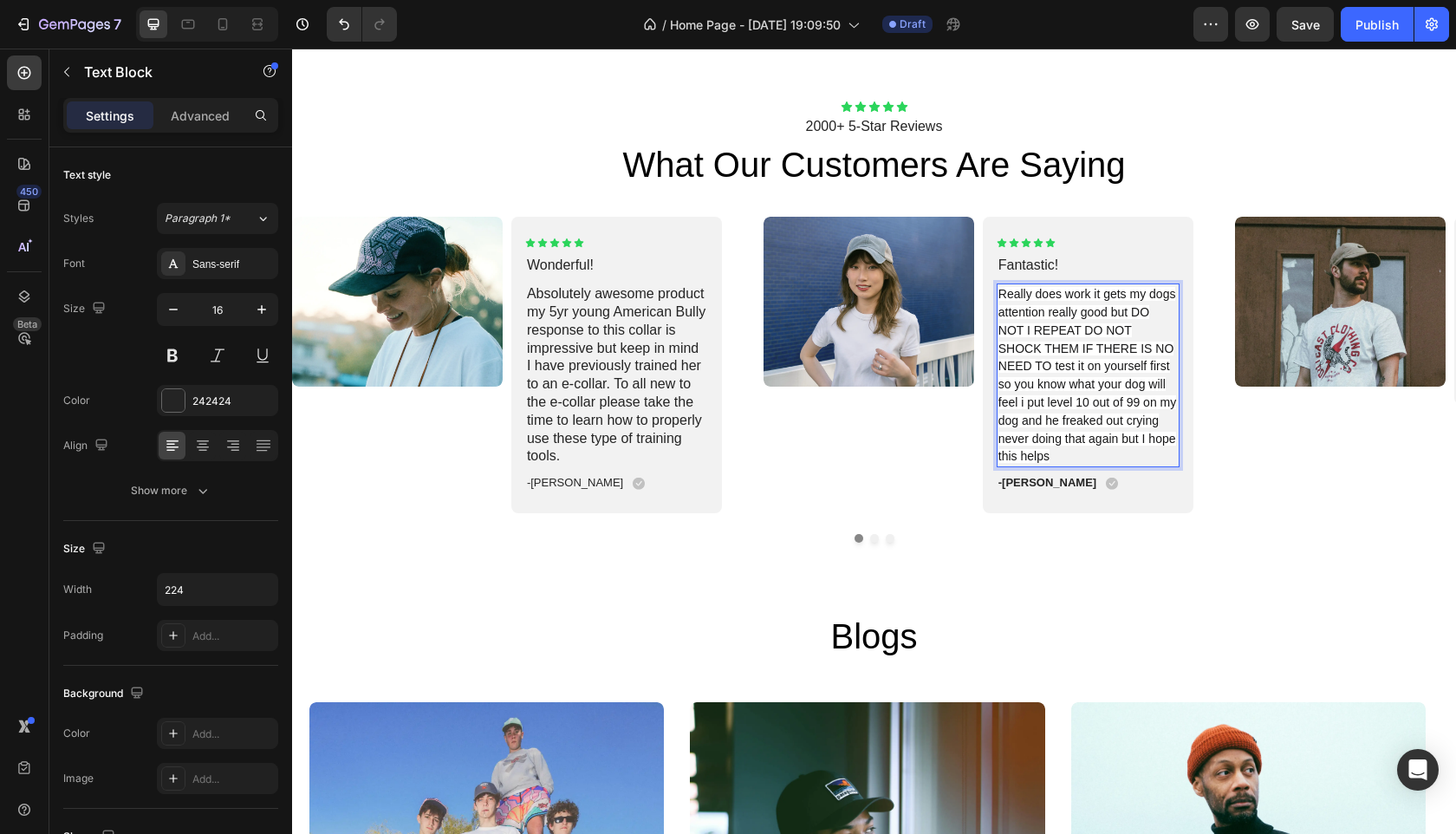
click at [1082, 388] on span "Really does work it gets my dogs attention really good but DO NOT I REPEAT DO N…" at bounding box center [1087, 374] width 177 height 176
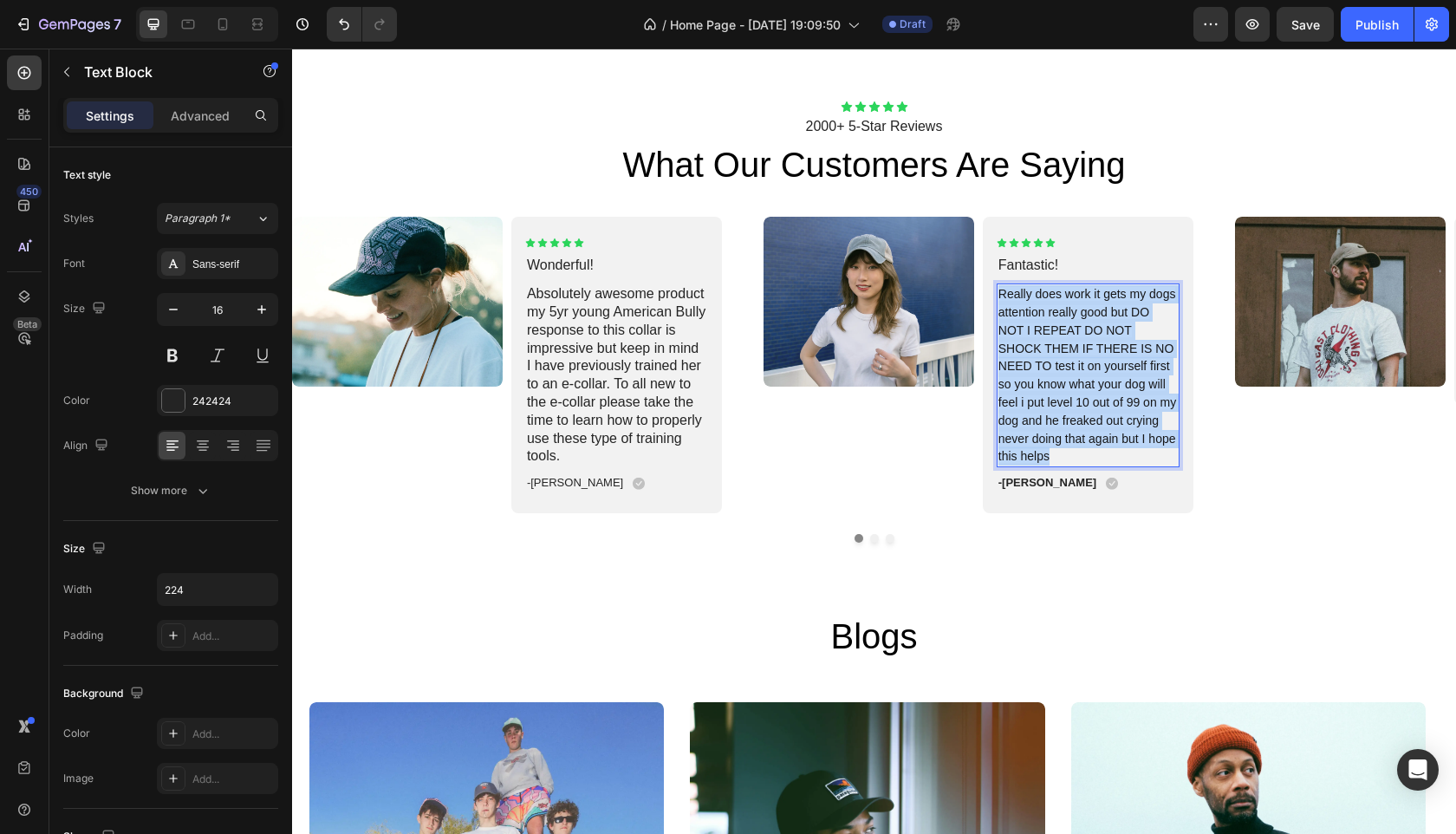
click at [1082, 388] on span "Really does work it gets my dogs attention really good but DO NOT I REPEAT DO N…" at bounding box center [1087, 374] width 177 height 176
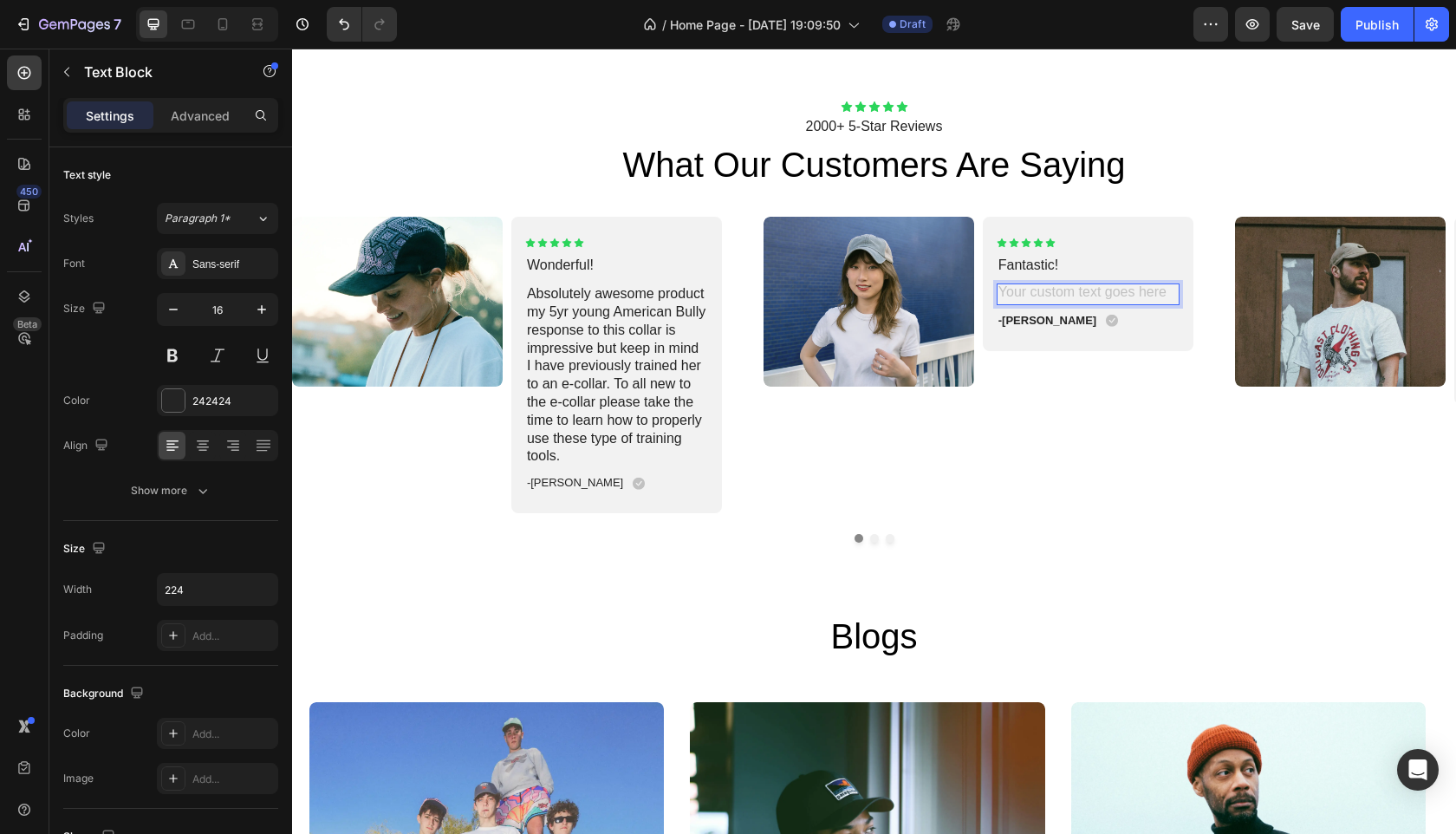
click at [1068, 295] on div "Rich Text Editor. Editing area: main" at bounding box center [1088, 295] width 183 height 21
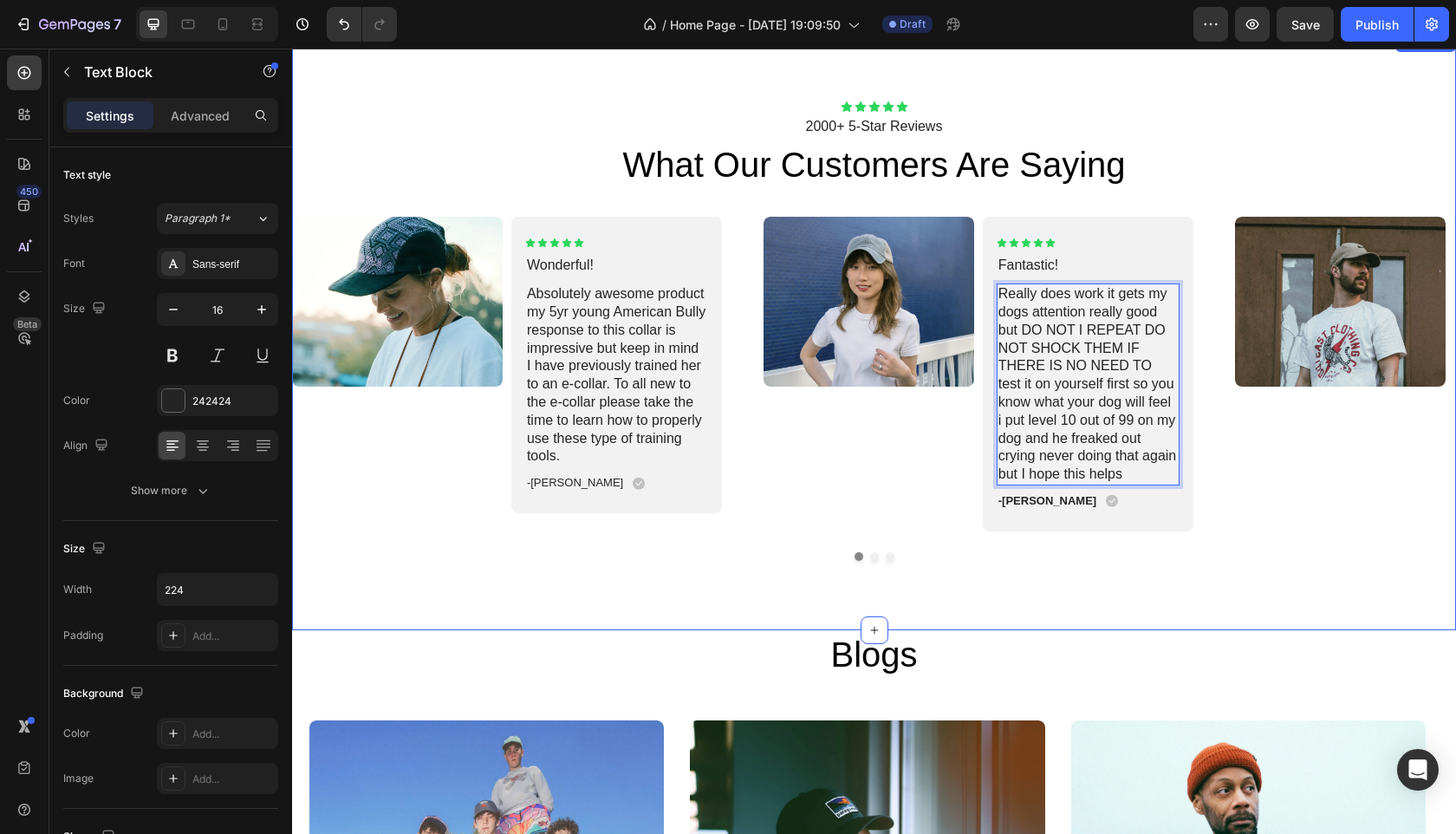
click at [1205, 556] on div at bounding box center [874, 557] width 1164 height 9
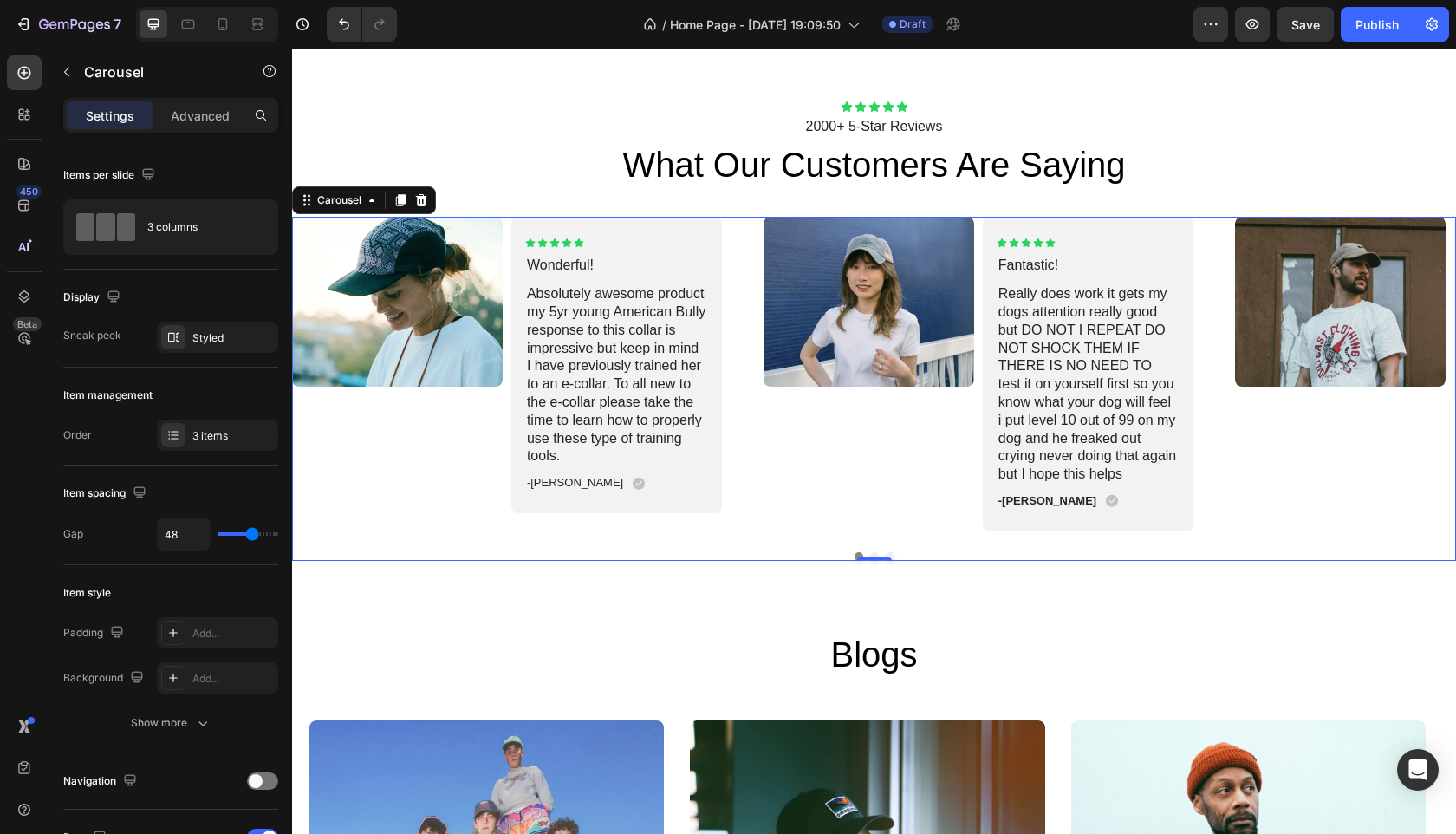
click at [870, 555] on button "Dot" at bounding box center [875, 557] width 9 height 9
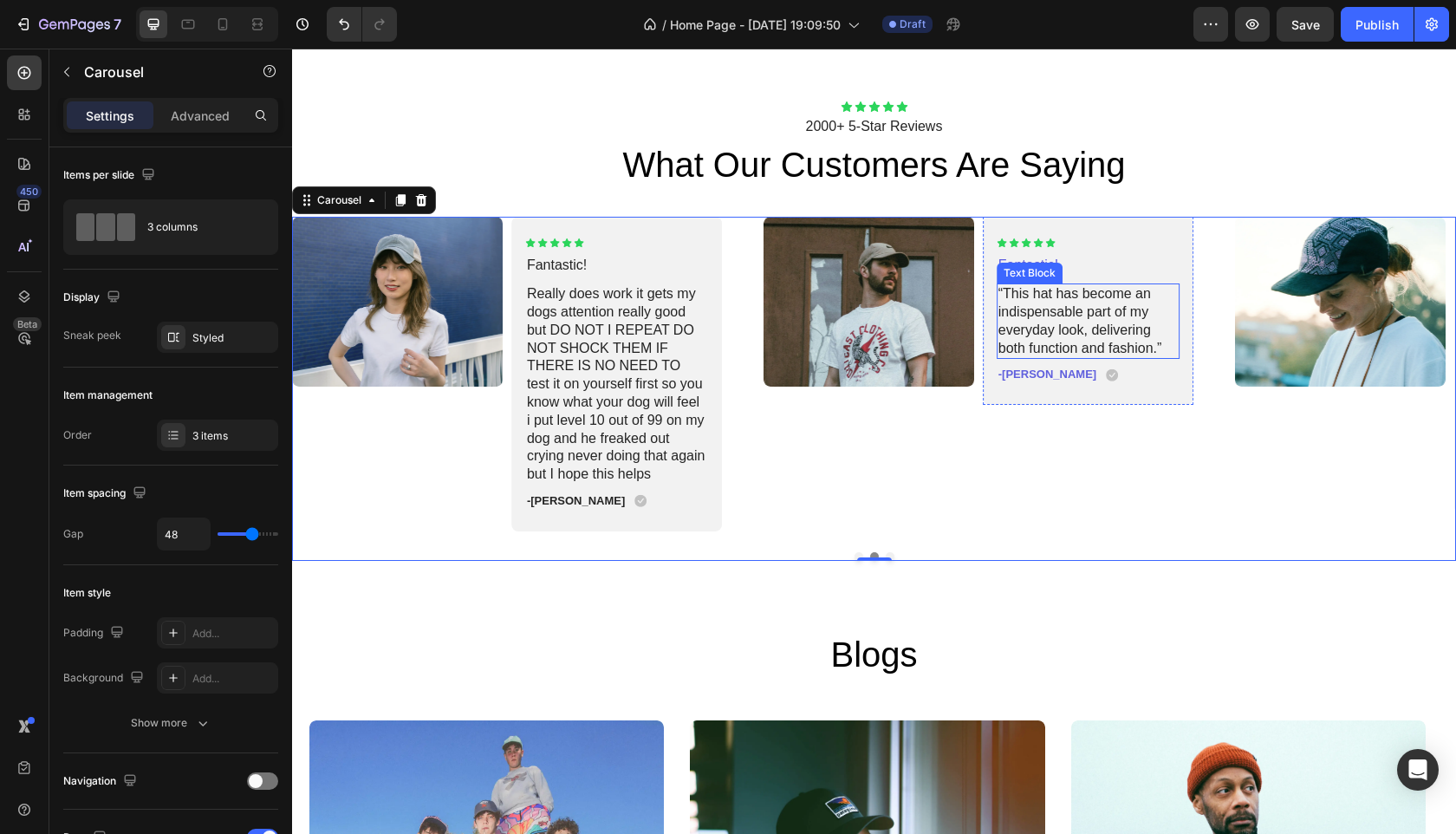
click at [1083, 307] on p "“This hat has become an indispensable part of my everyday look, delivering both…" at bounding box center [1088, 321] width 179 height 72
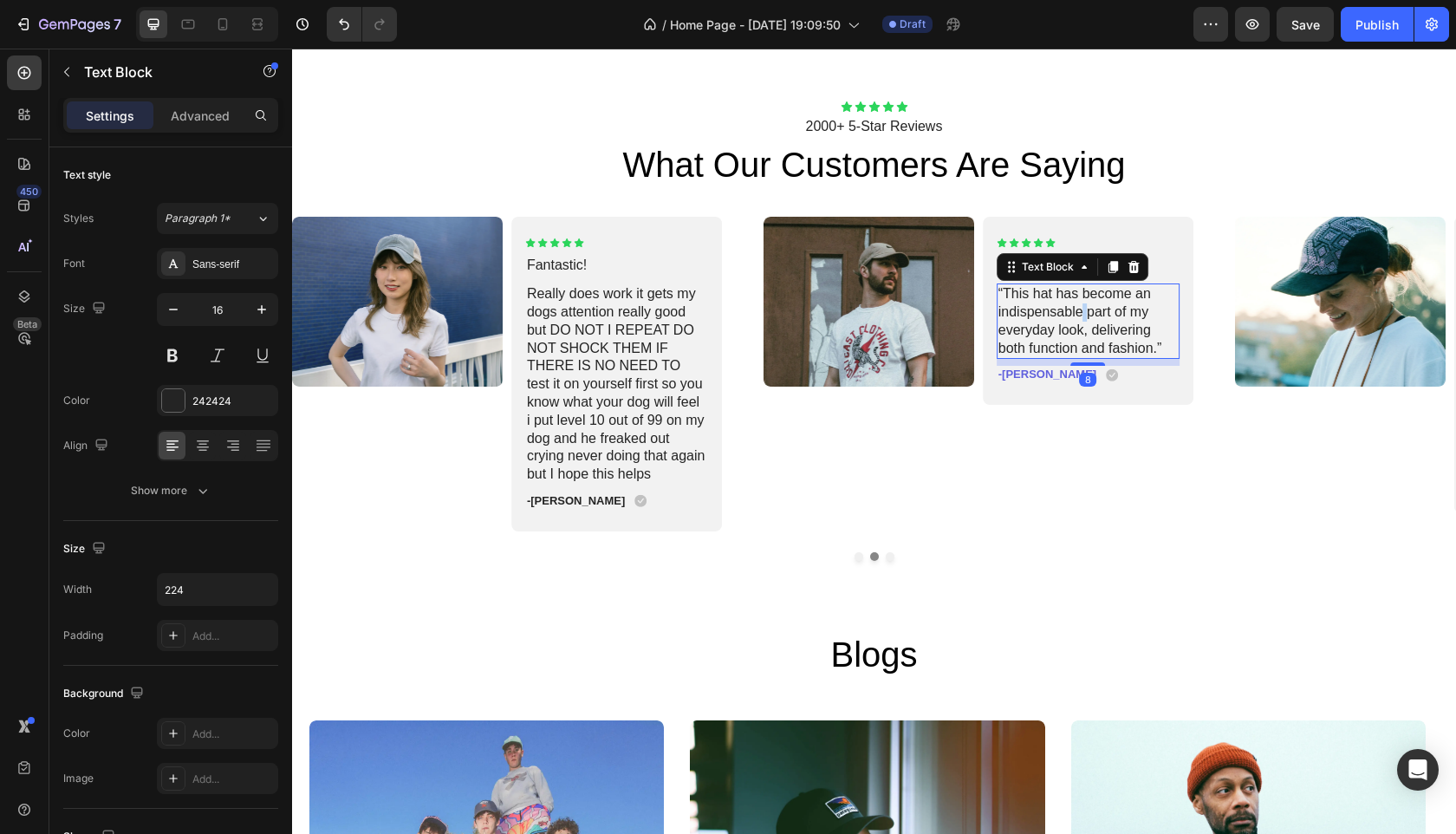
click at [1083, 307] on p "“This hat has become an indispensable part of my everyday look, delivering both…" at bounding box center [1088, 321] width 179 height 72
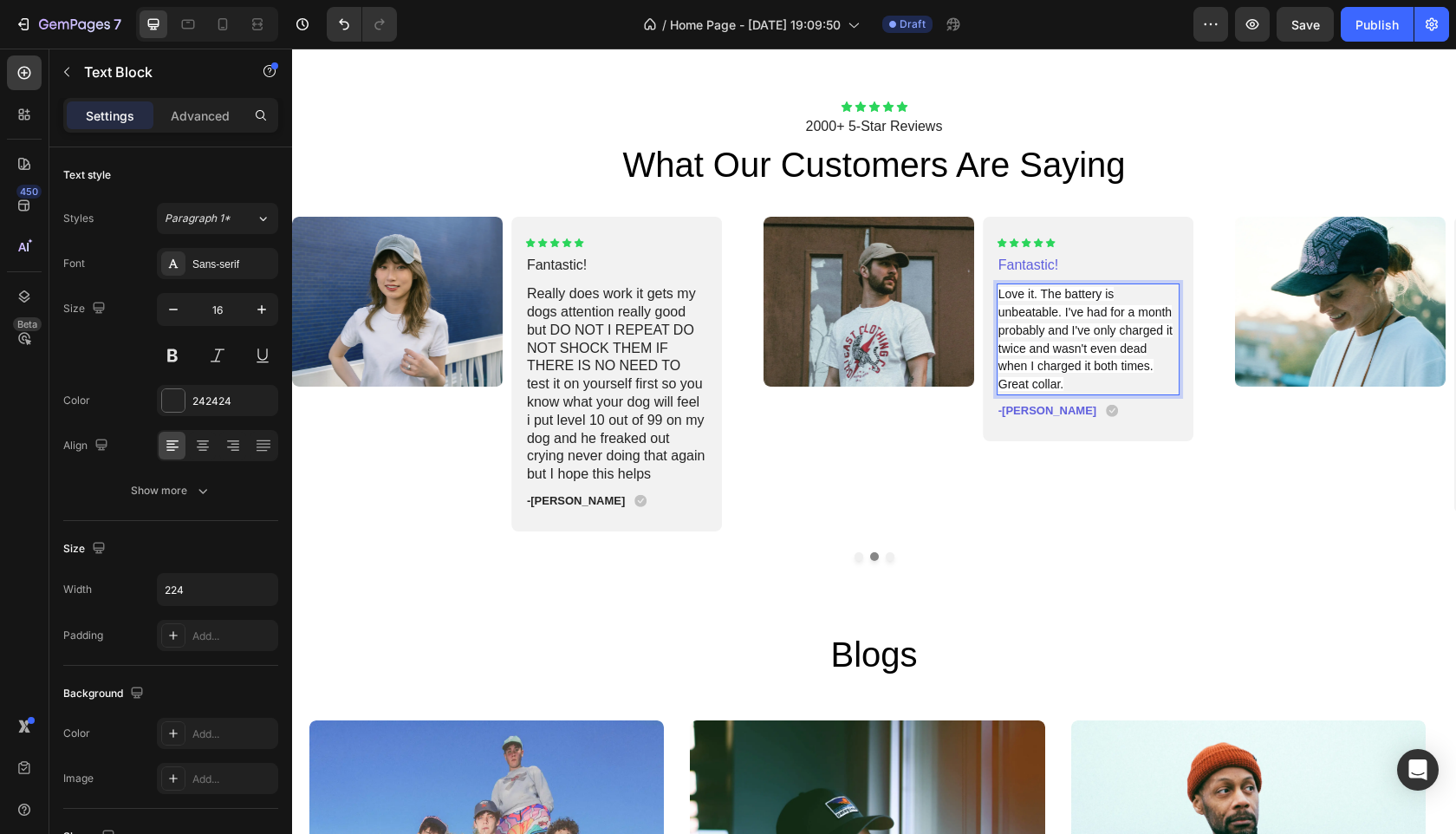
click at [1083, 338] on span "Love it. The battery is unbeatable. I've had for a month probably and I've only…" at bounding box center [1085, 339] width 175 height 104
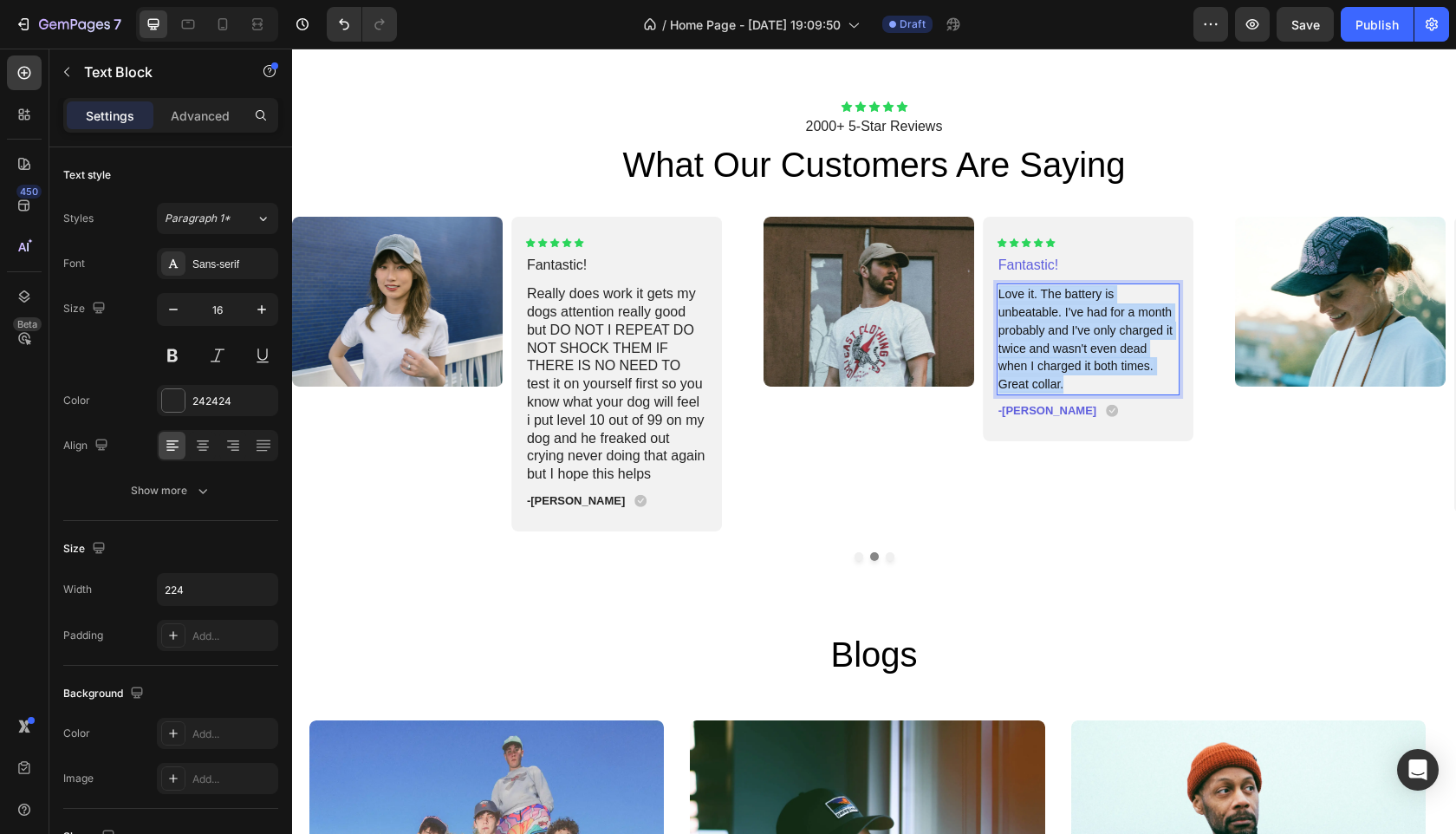
click at [1083, 338] on span "Love it. The battery is unbeatable. I've had for a month probably and I've only…" at bounding box center [1085, 339] width 175 height 104
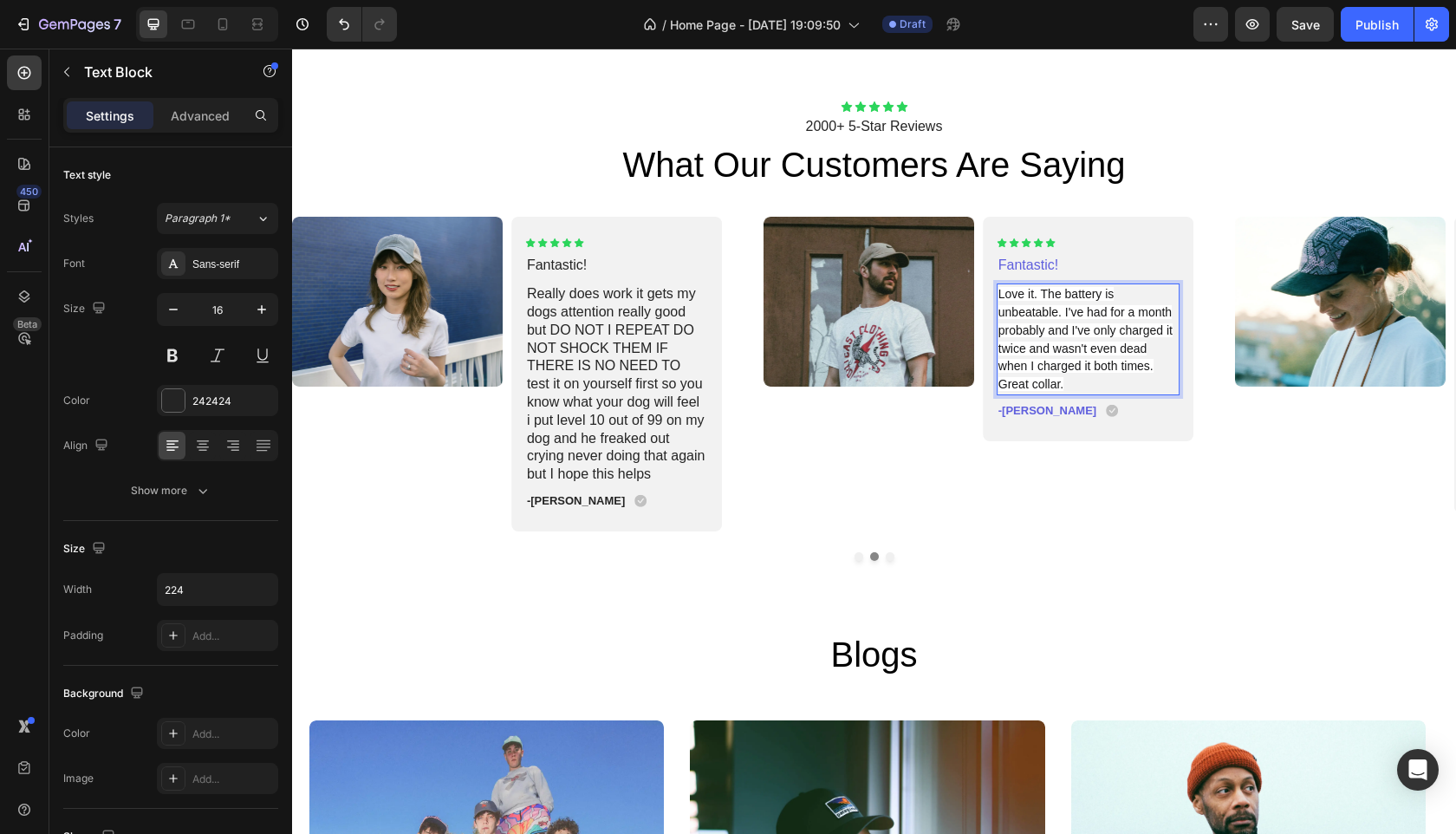
click at [1068, 343] on p "Love it. The battery is unbeatable. I've had for a month probably and I've only…" at bounding box center [1088, 339] width 179 height 108
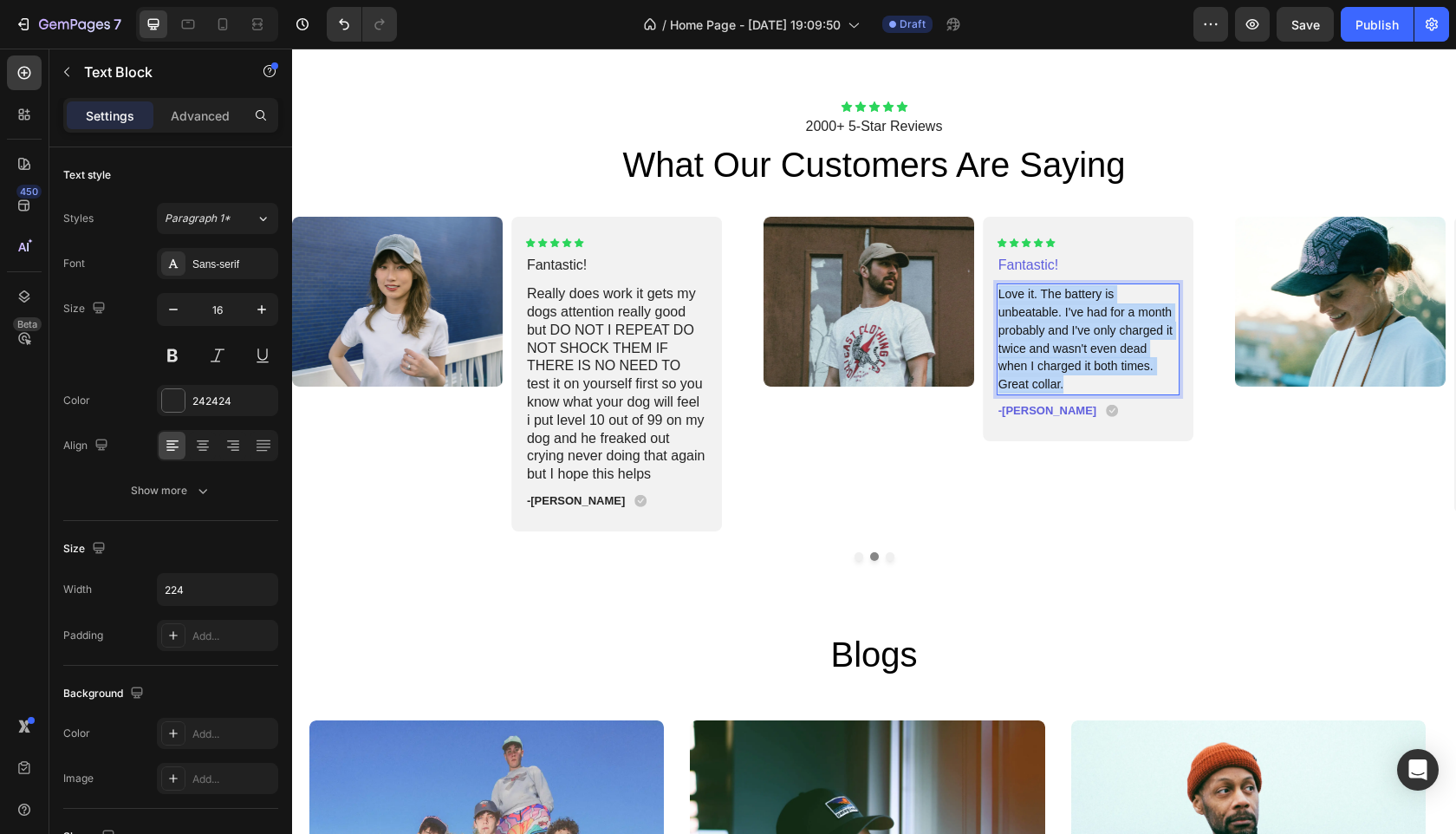
click at [1068, 343] on p "Love it. The battery is unbeatable. I've had for a month probably and I've only…" at bounding box center [1088, 339] width 179 height 108
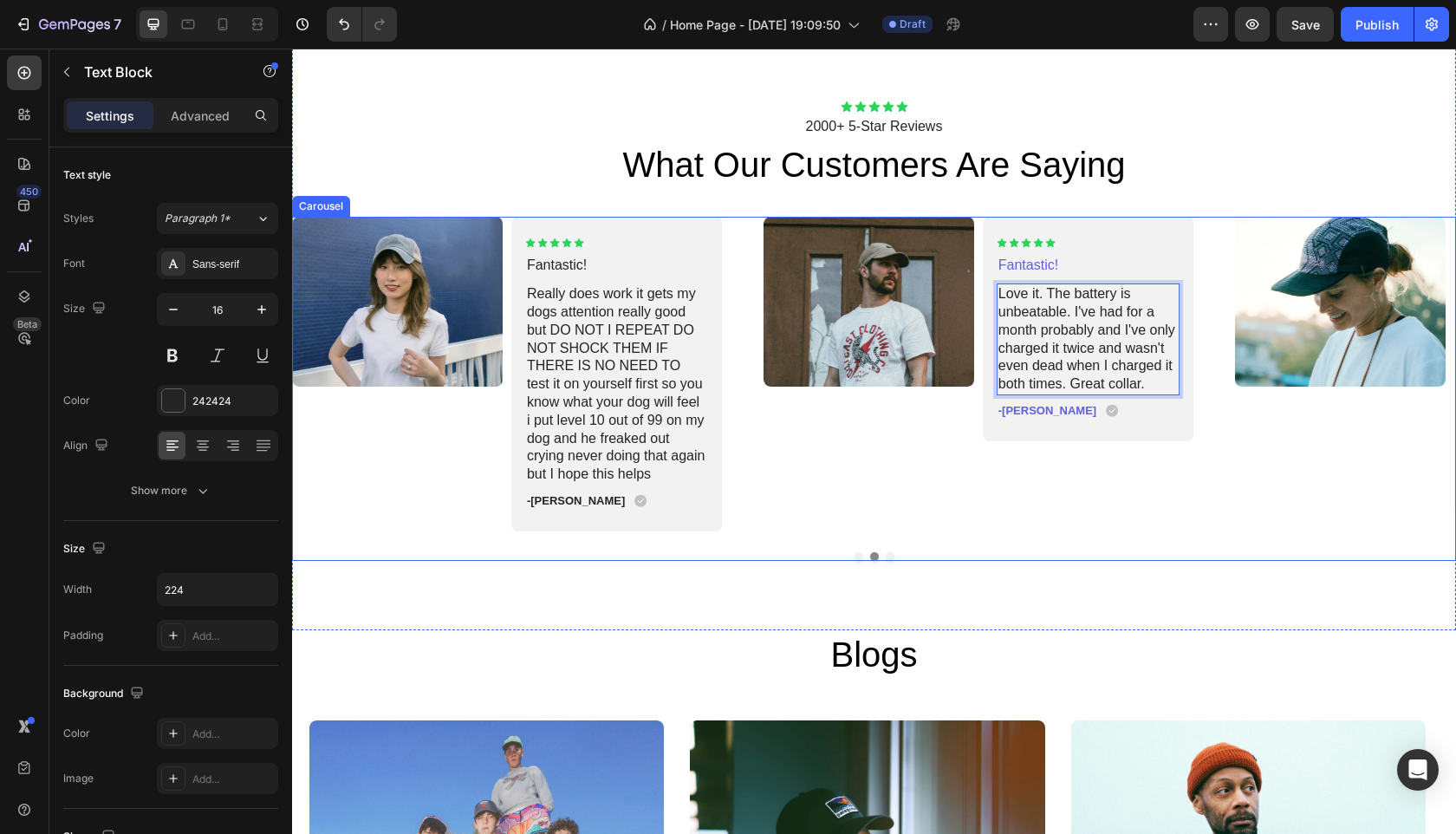
click at [1139, 530] on div "Image Icon Icon Icon Icon Icon Icon List Wonderful! Text Block Absolutely aweso…" at bounding box center [874, 388] width 1164 height 343
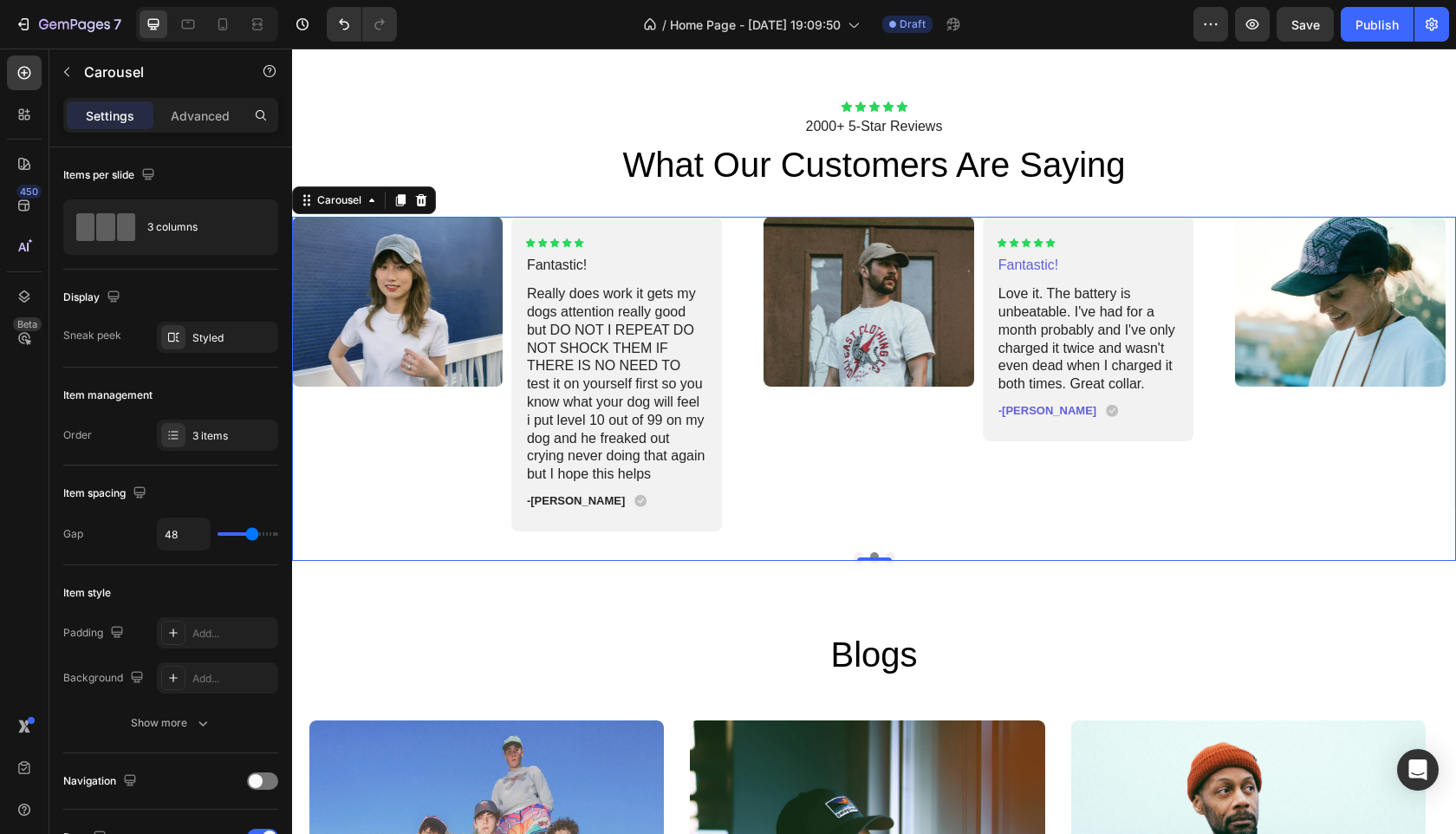
click at [854, 555] on button "Dot" at bounding box center [859, 557] width 9 height 9
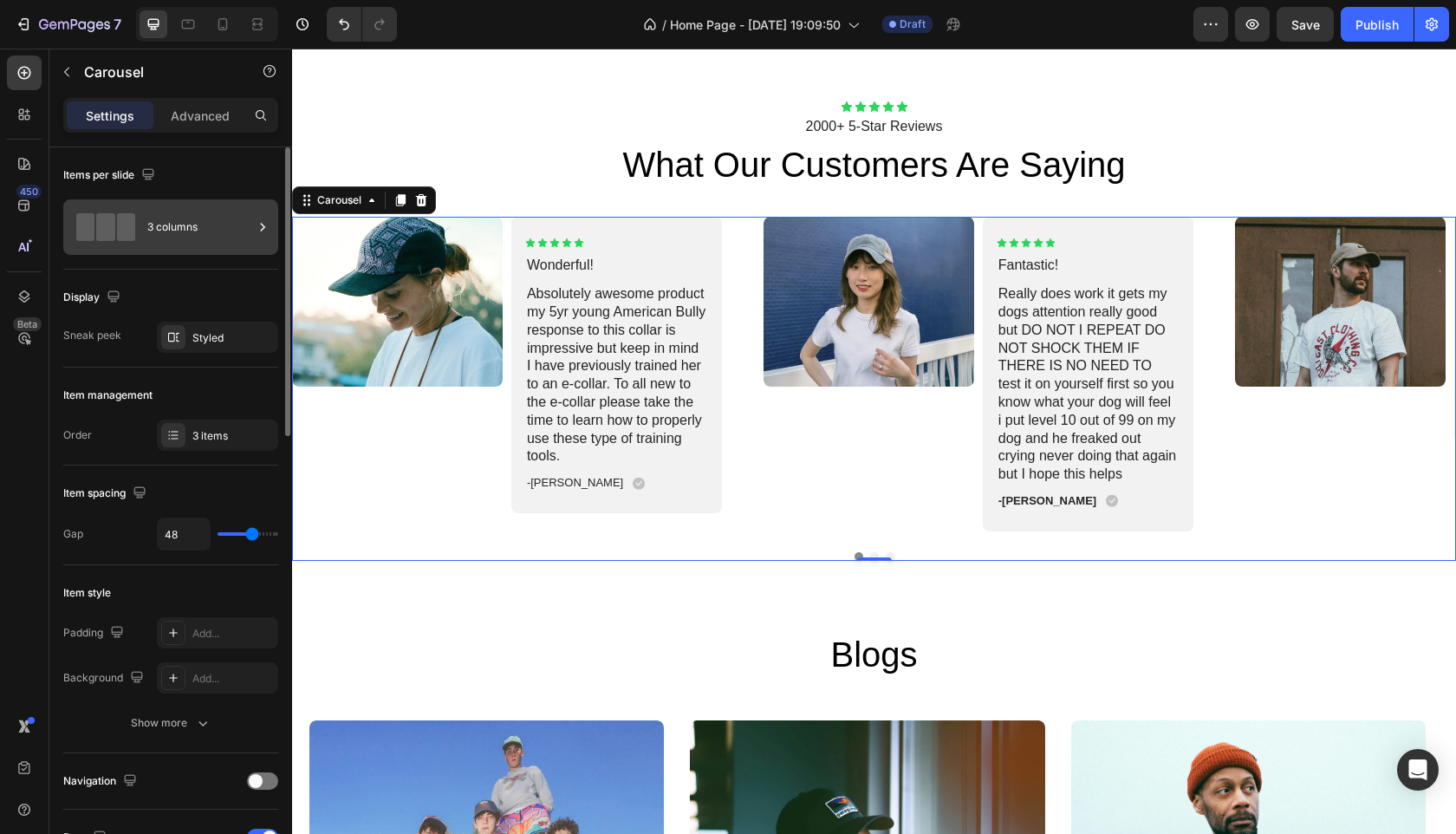
click at [198, 226] on div "3 columns" at bounding box center [201, 227] width 106 height 40
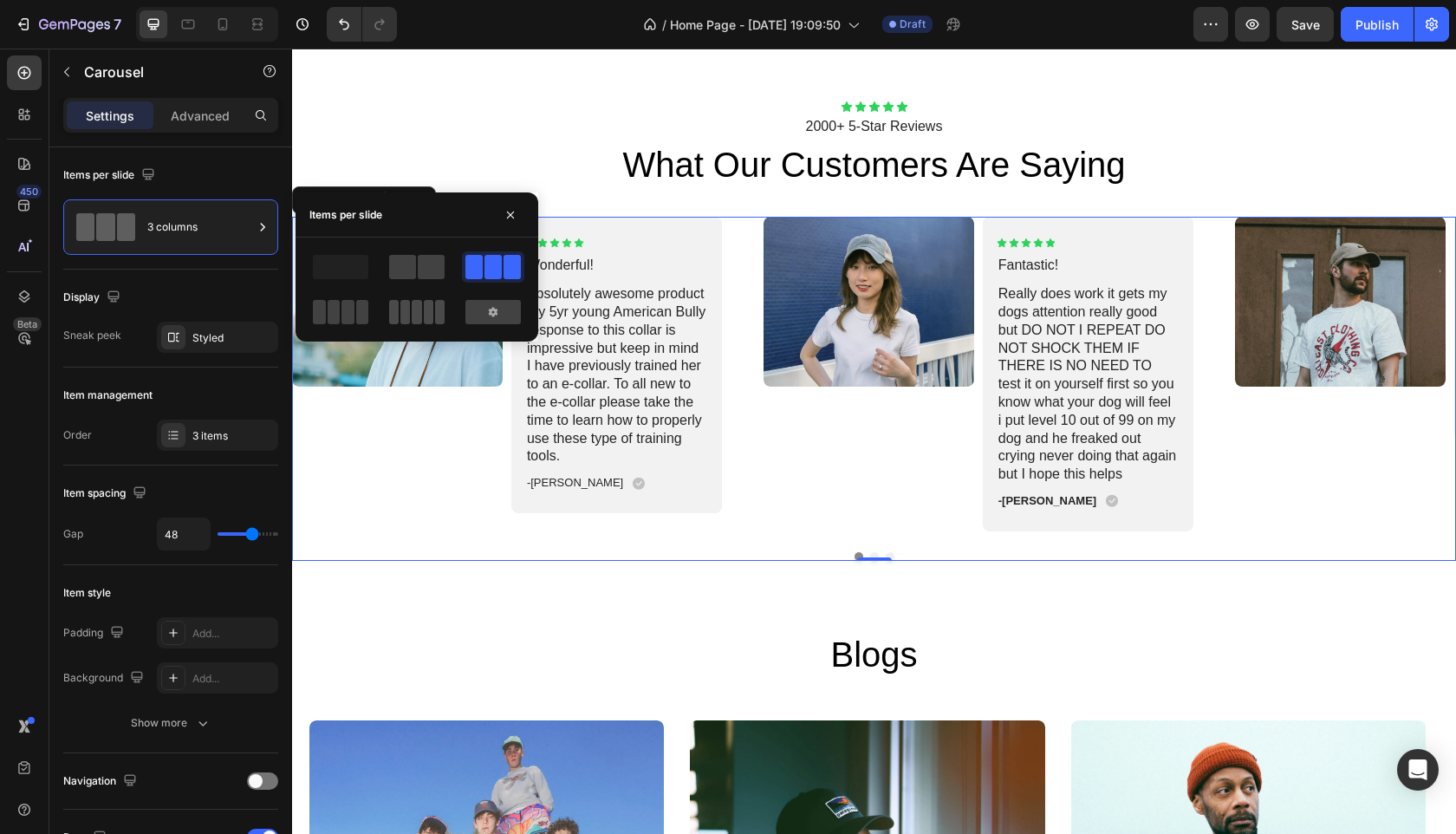
click at [435, 314] on span at bounding box center [440, 312] width 10 height 24
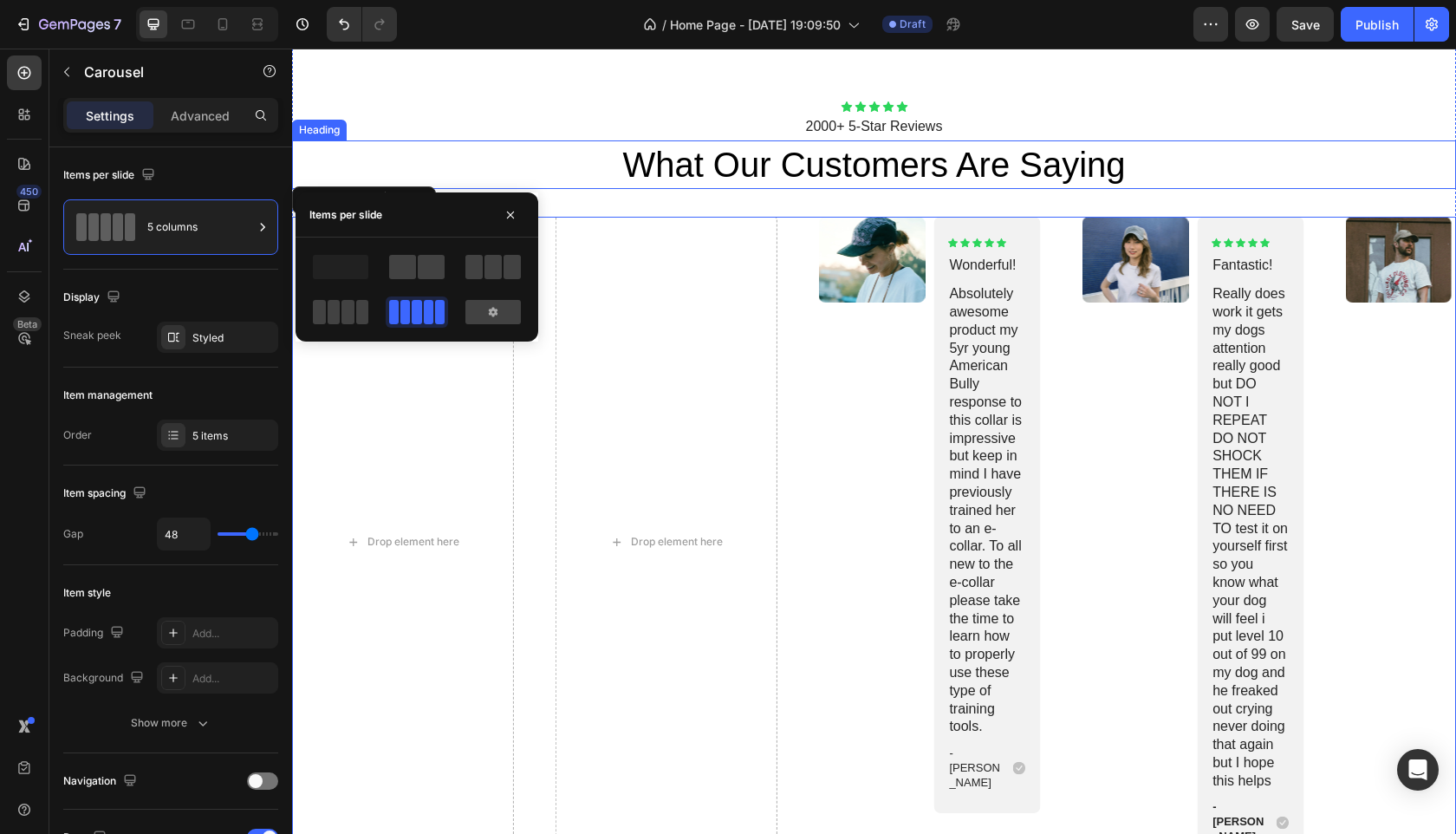
click at [517, 160] on h2 "what our customers are saying" at bounding box center [874, 165] width 1164 height 48
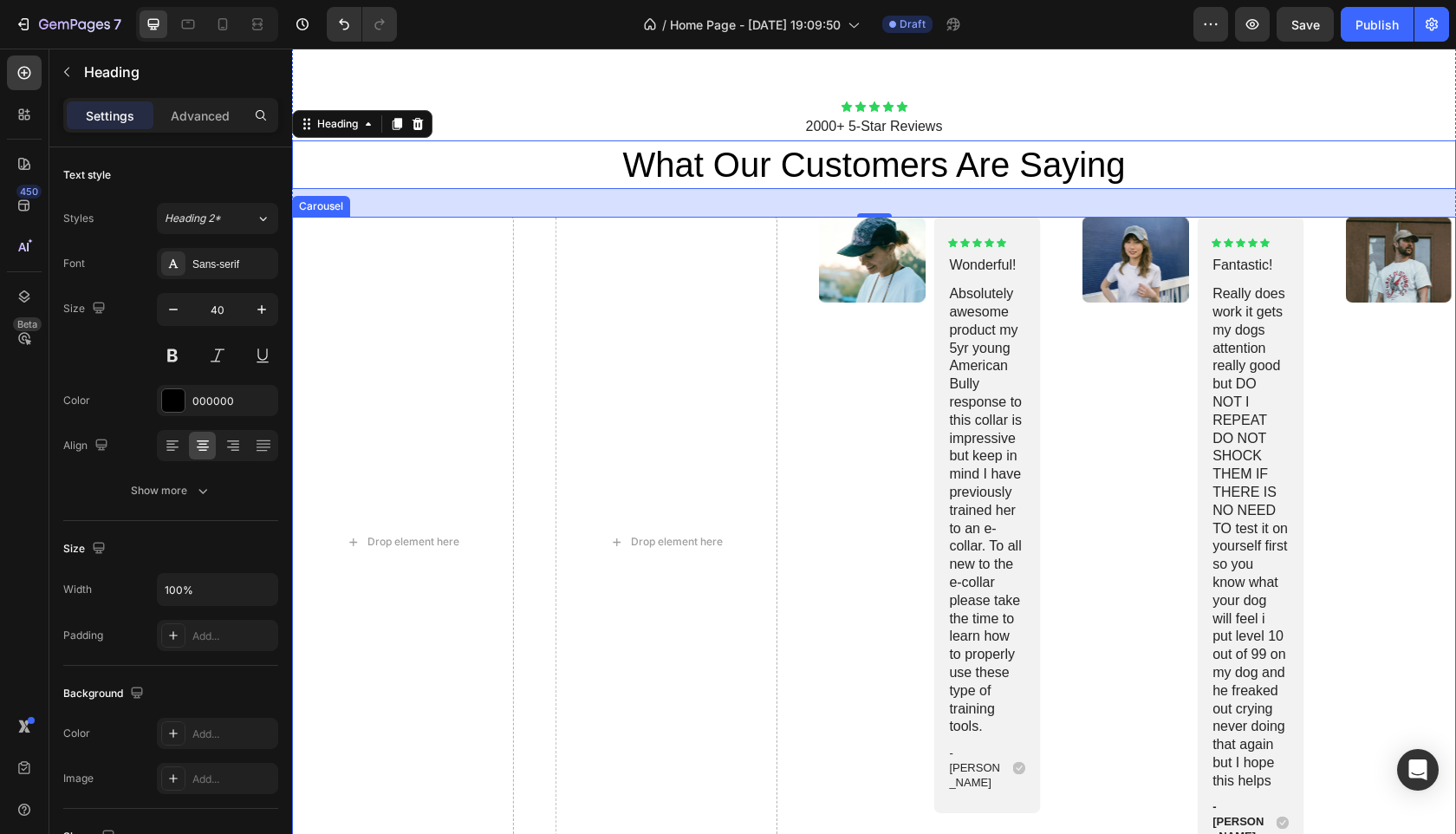
click at [540, 266] on div "Image Icon Icon Icon Icon Icon Icon List Wonderful! Text Block Absolutely aweso…" at bounding box center [874, 542] width 1164 height 650
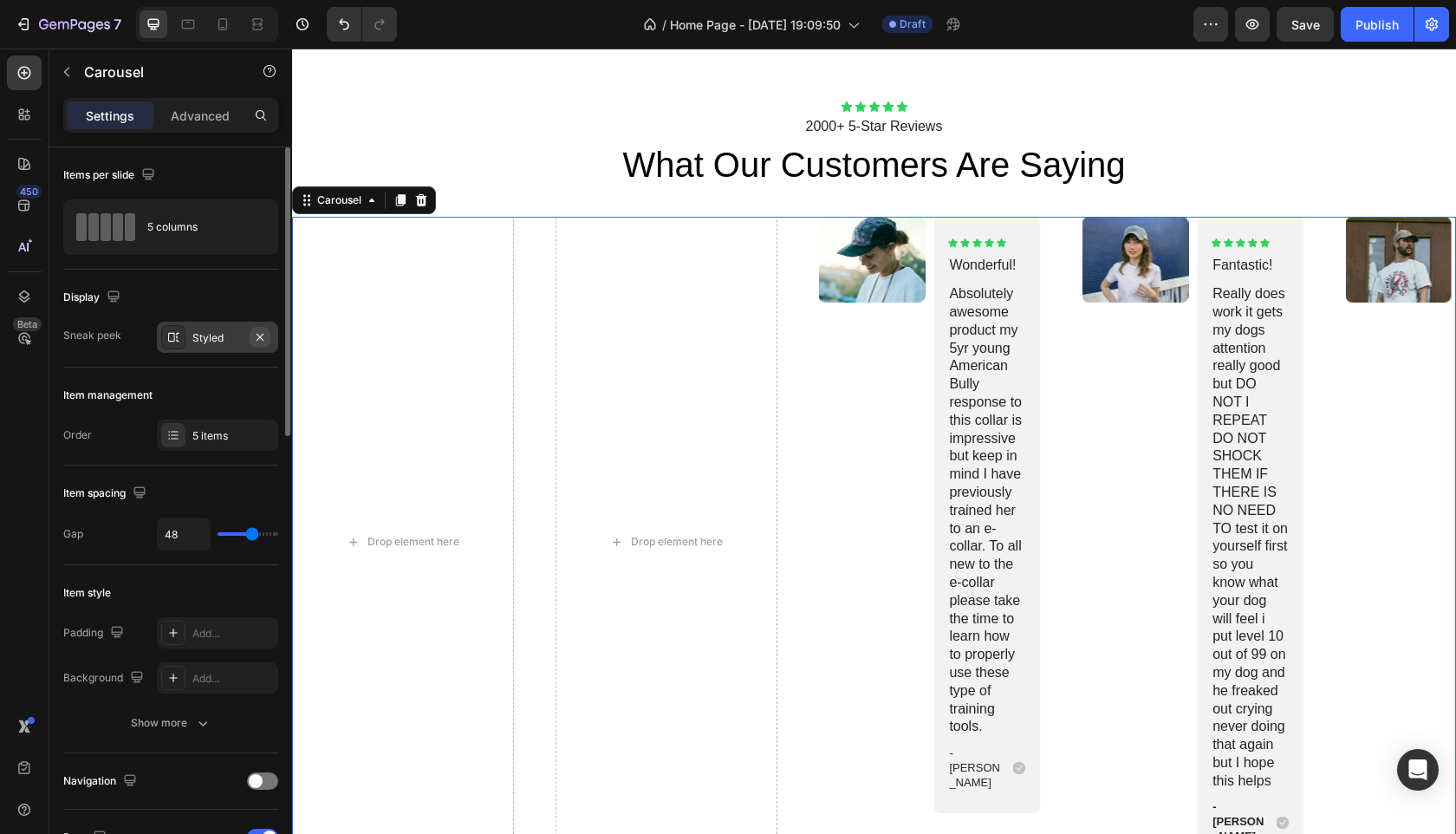
click at [254, 346] on button "button" at bounding box center [260, 337] width 21 height 21
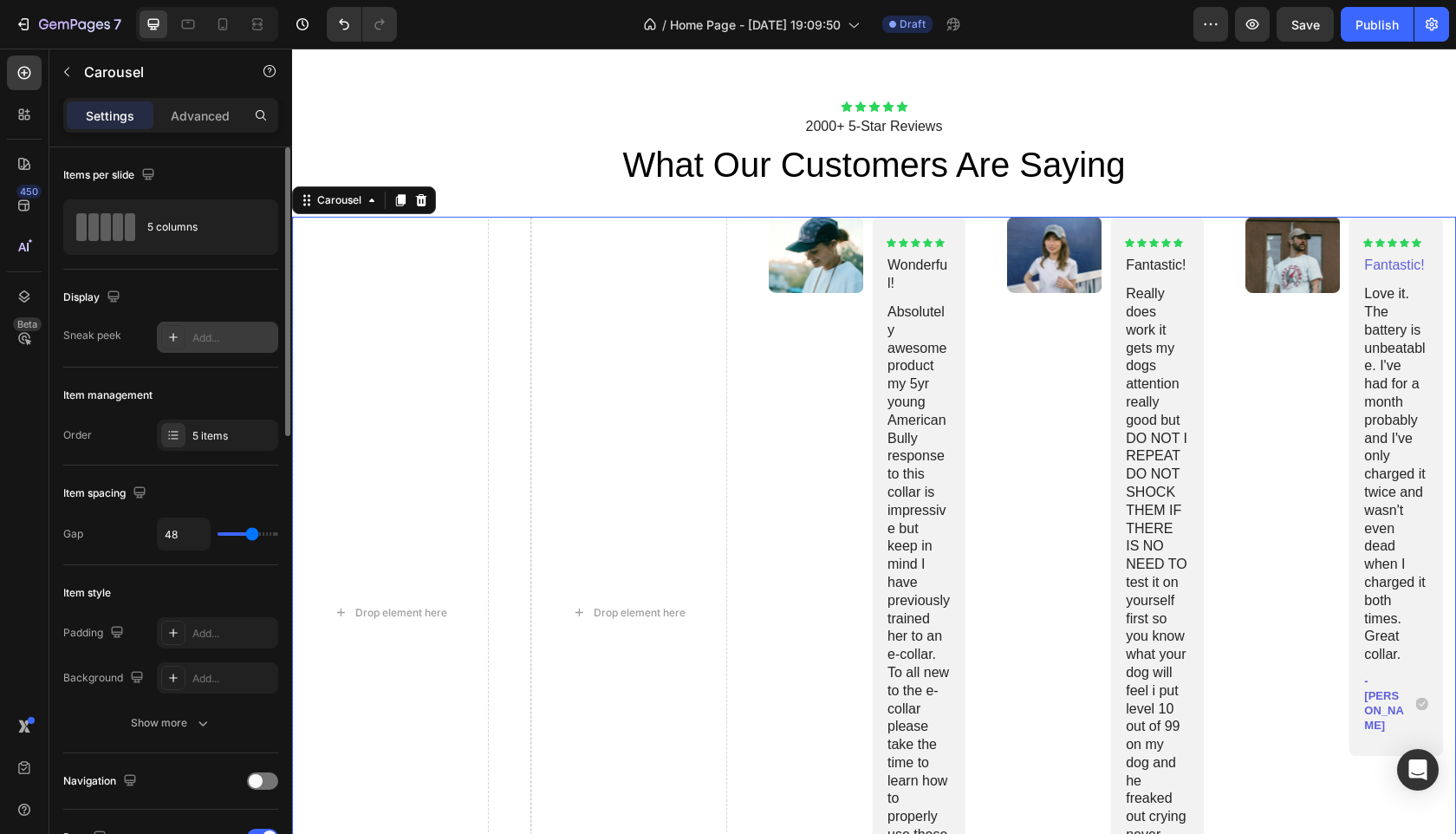
click at [166, 339] on div at bounding box center [173, 337] width 24 height 24
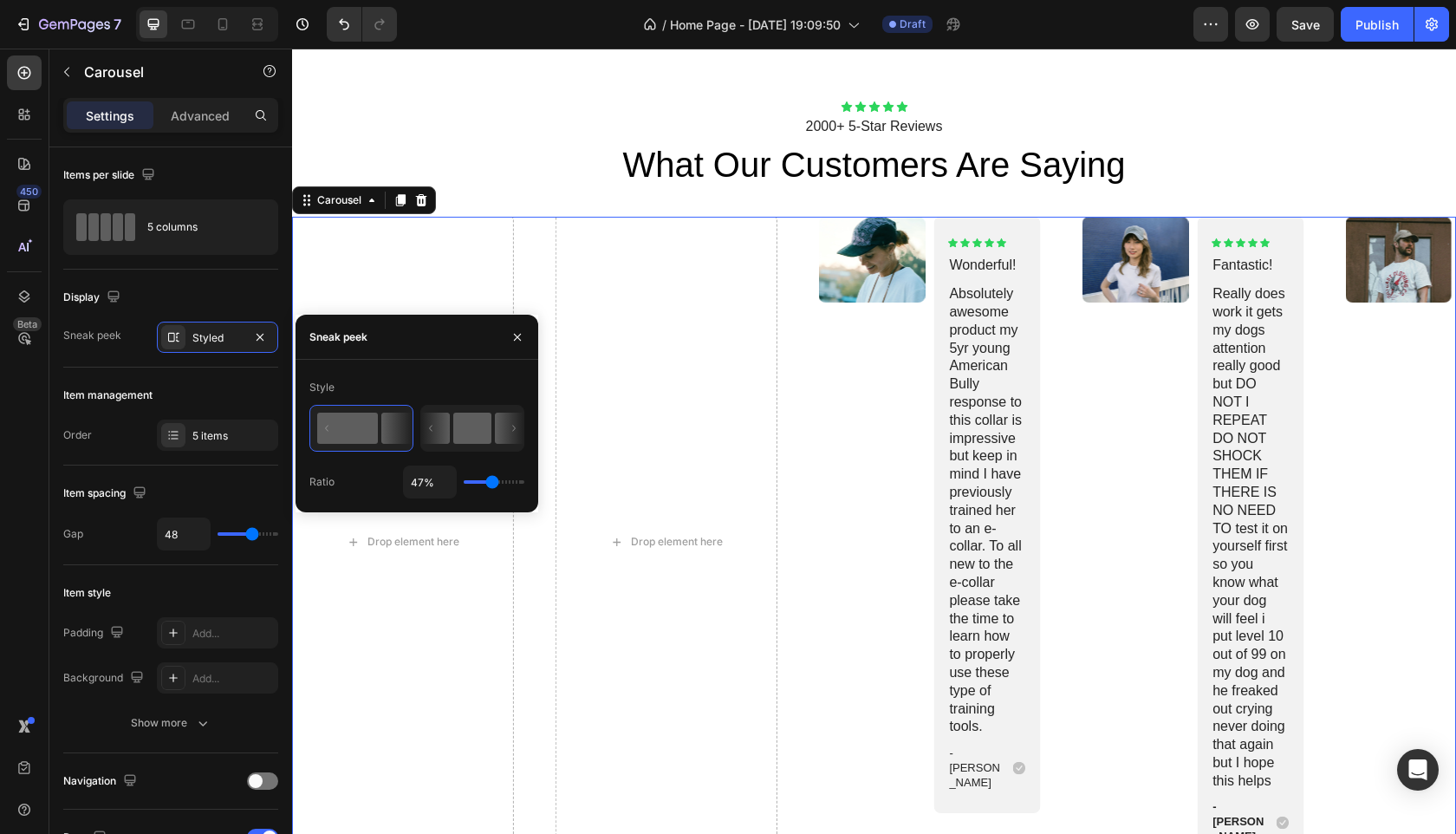
click at [467, 434] on rect at bounding box center [472, 428] width 39 height 31
type input "50%"
type input "50"
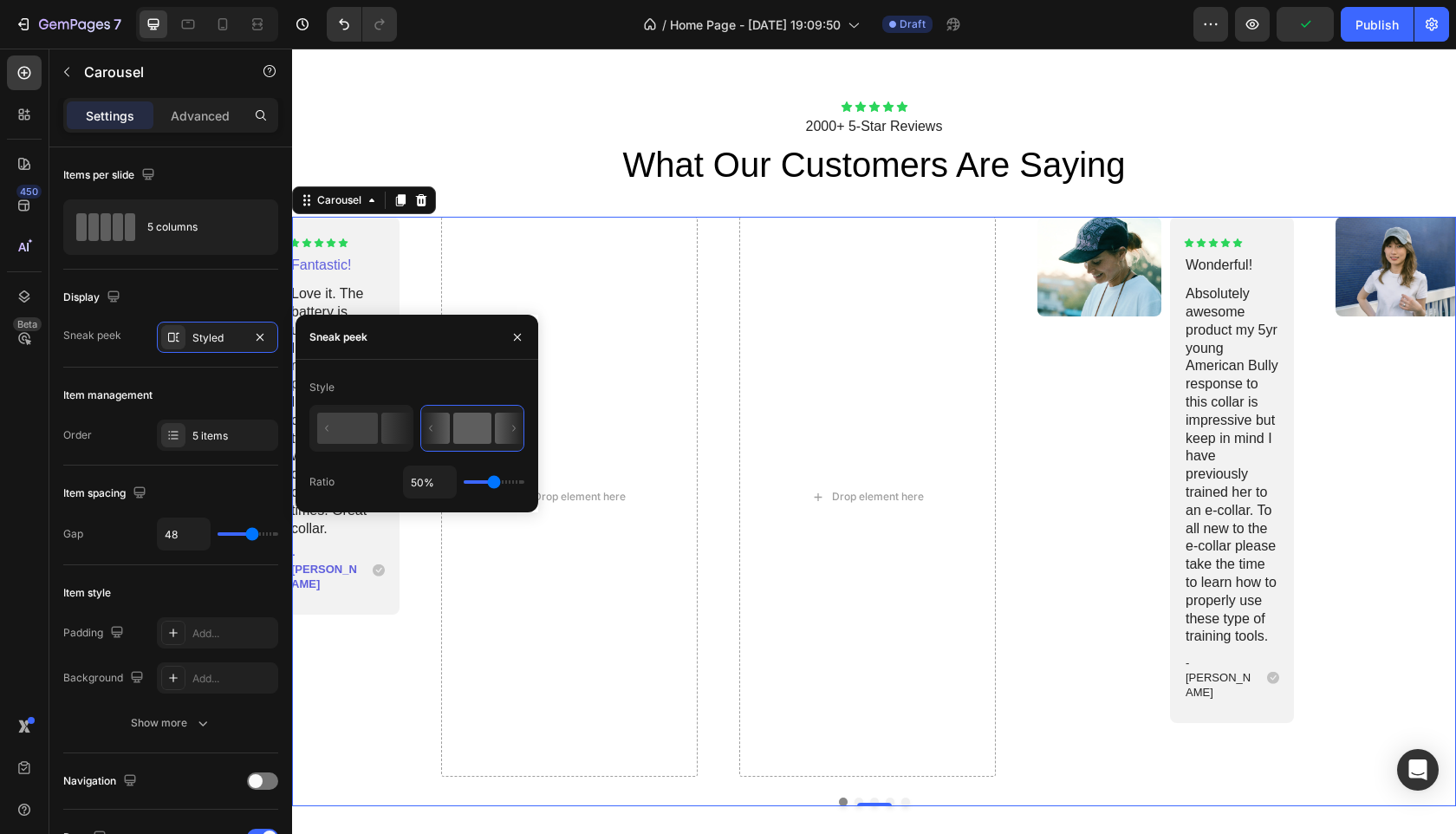
type input "35%"
type input "35"
type input "21%"
type input "21"
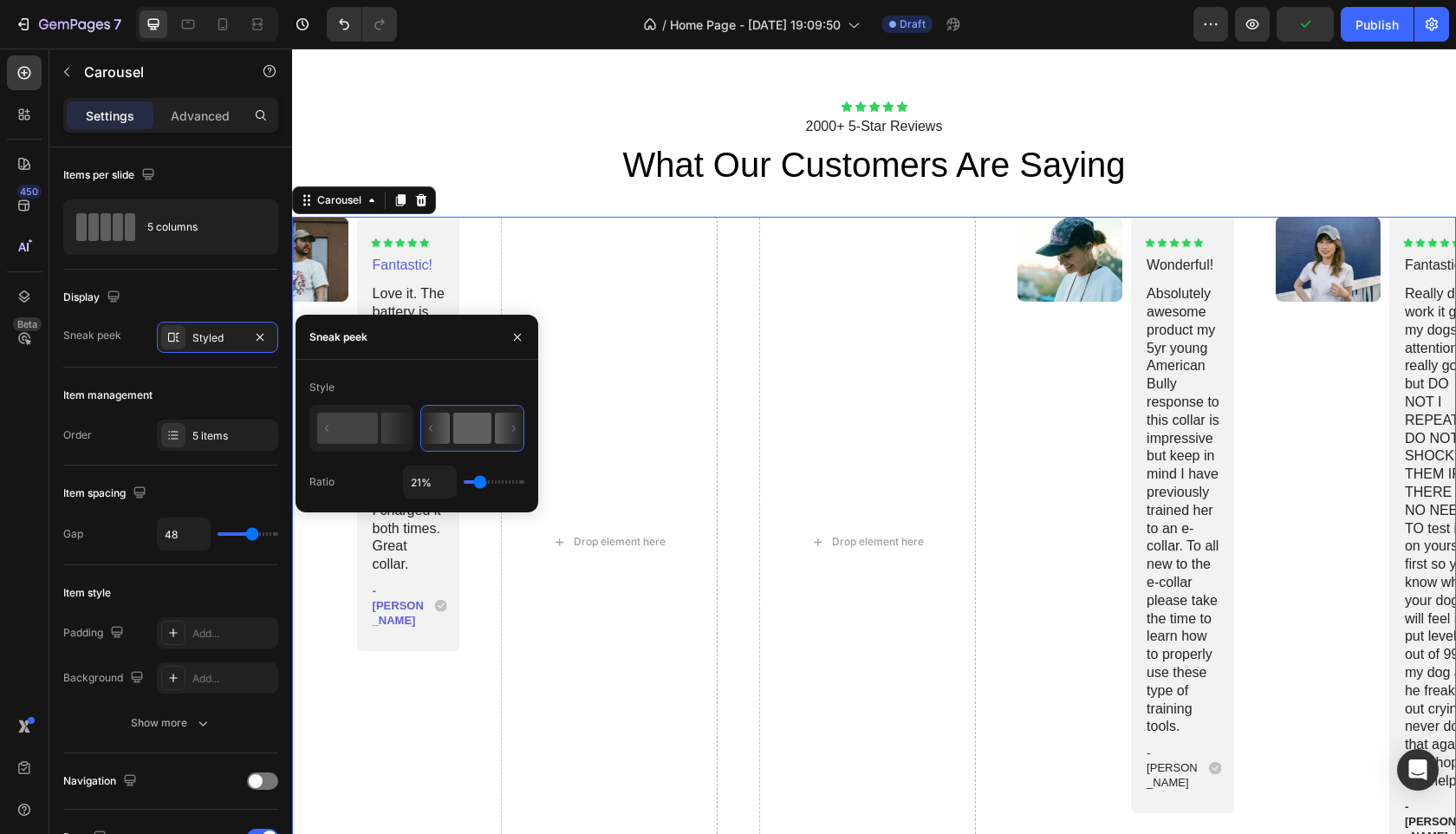
type input "19%"
type input "19"
type input "16%"
type input "16"
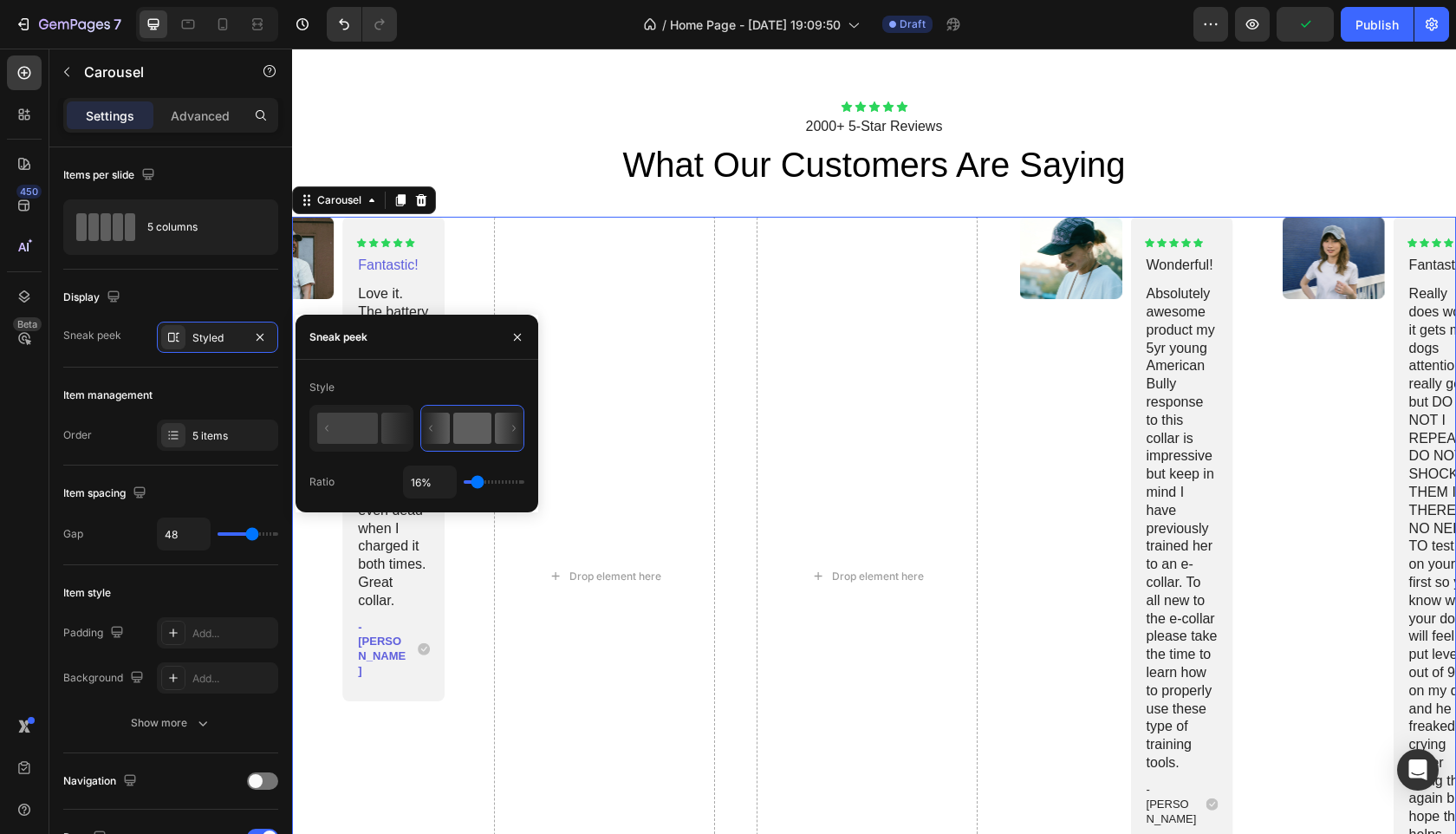
type input "23%"
type input "23"
type input "57%"
type input "57"
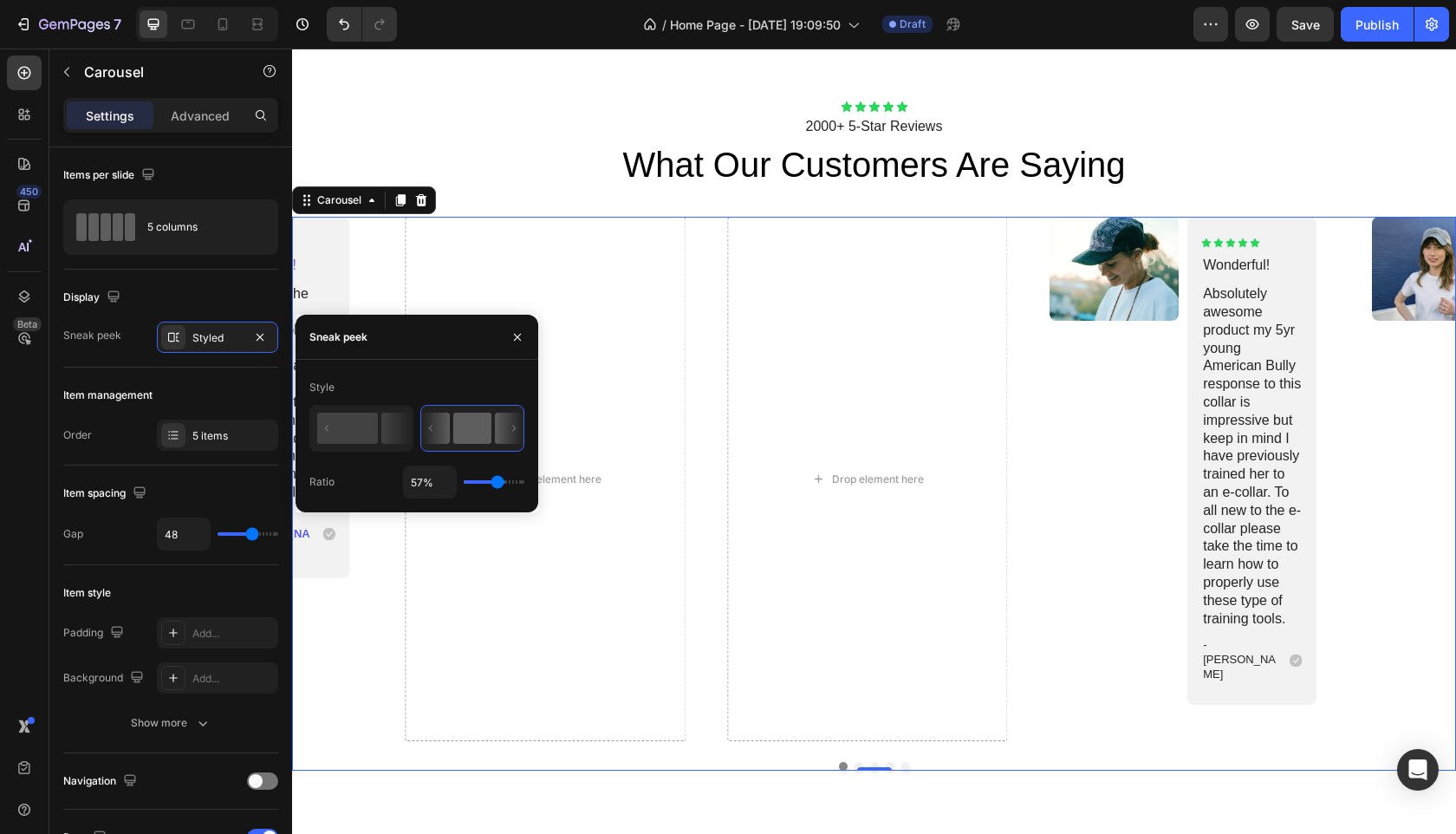
type input "65%"
type input "65"
type input "68%"
type input "68"
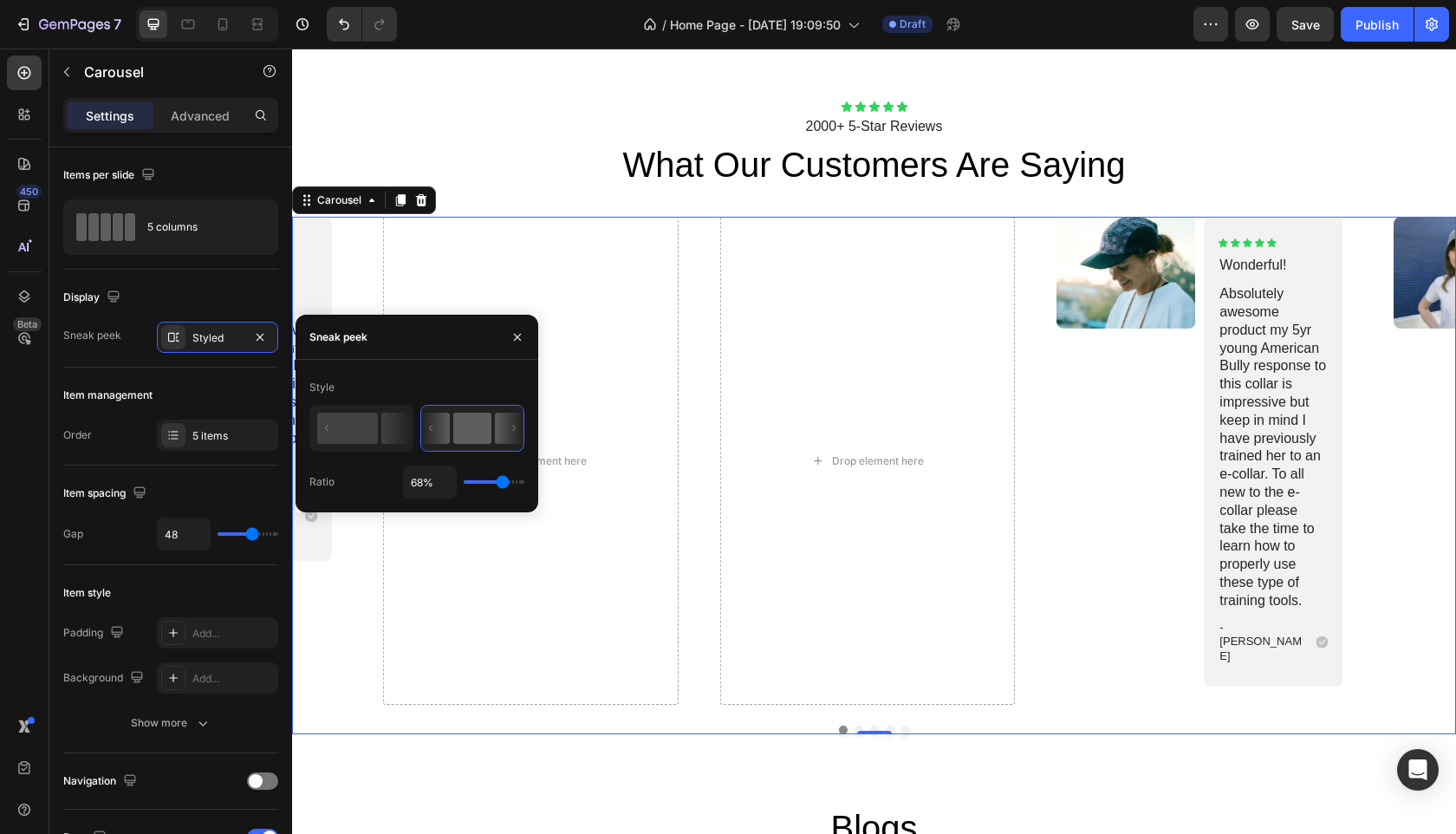
type input "73%"
type input "73"
type input "76%"
type input "76"
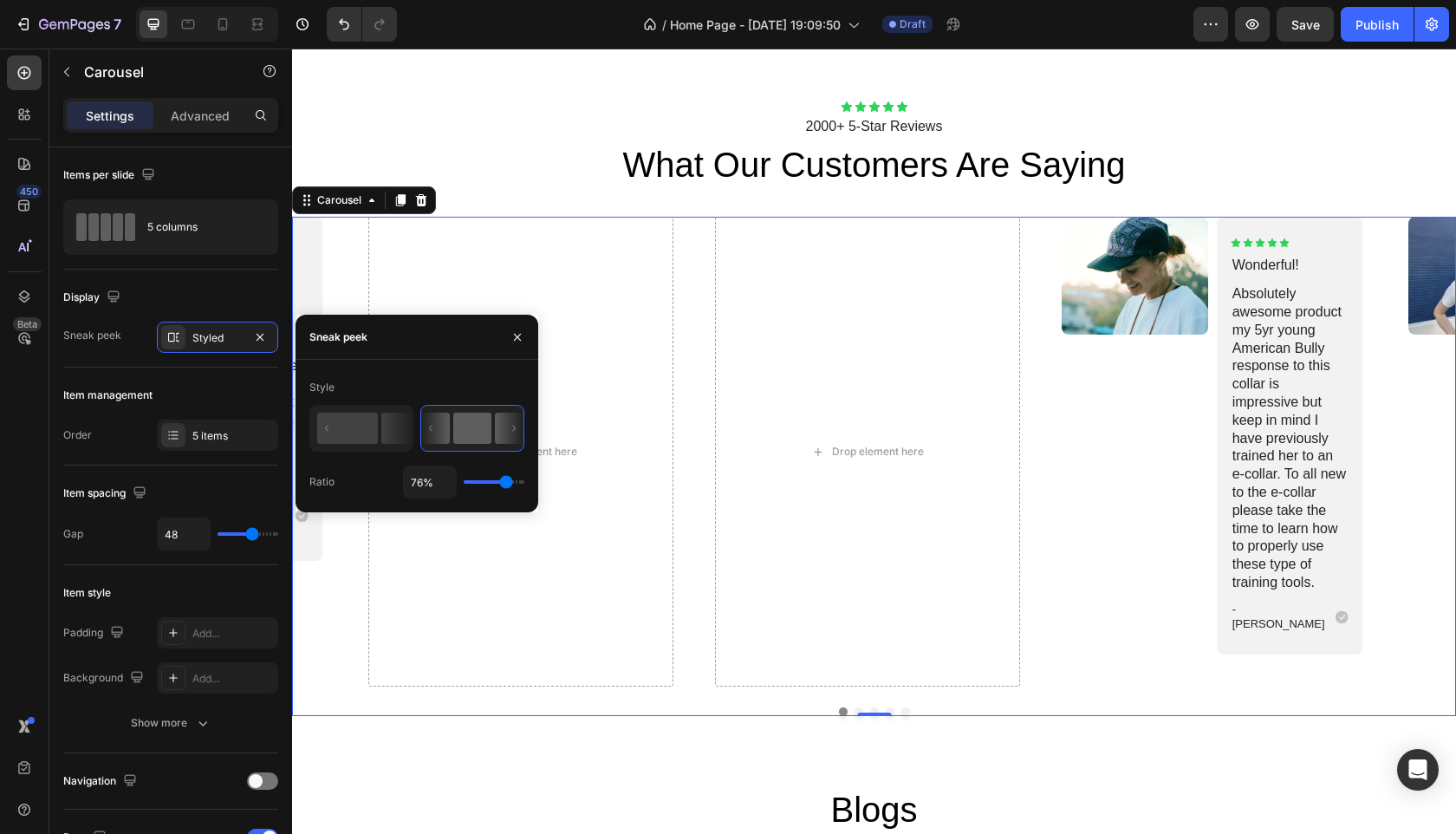
type input "78%"
type input "78"
type input "82%"
type input "82"
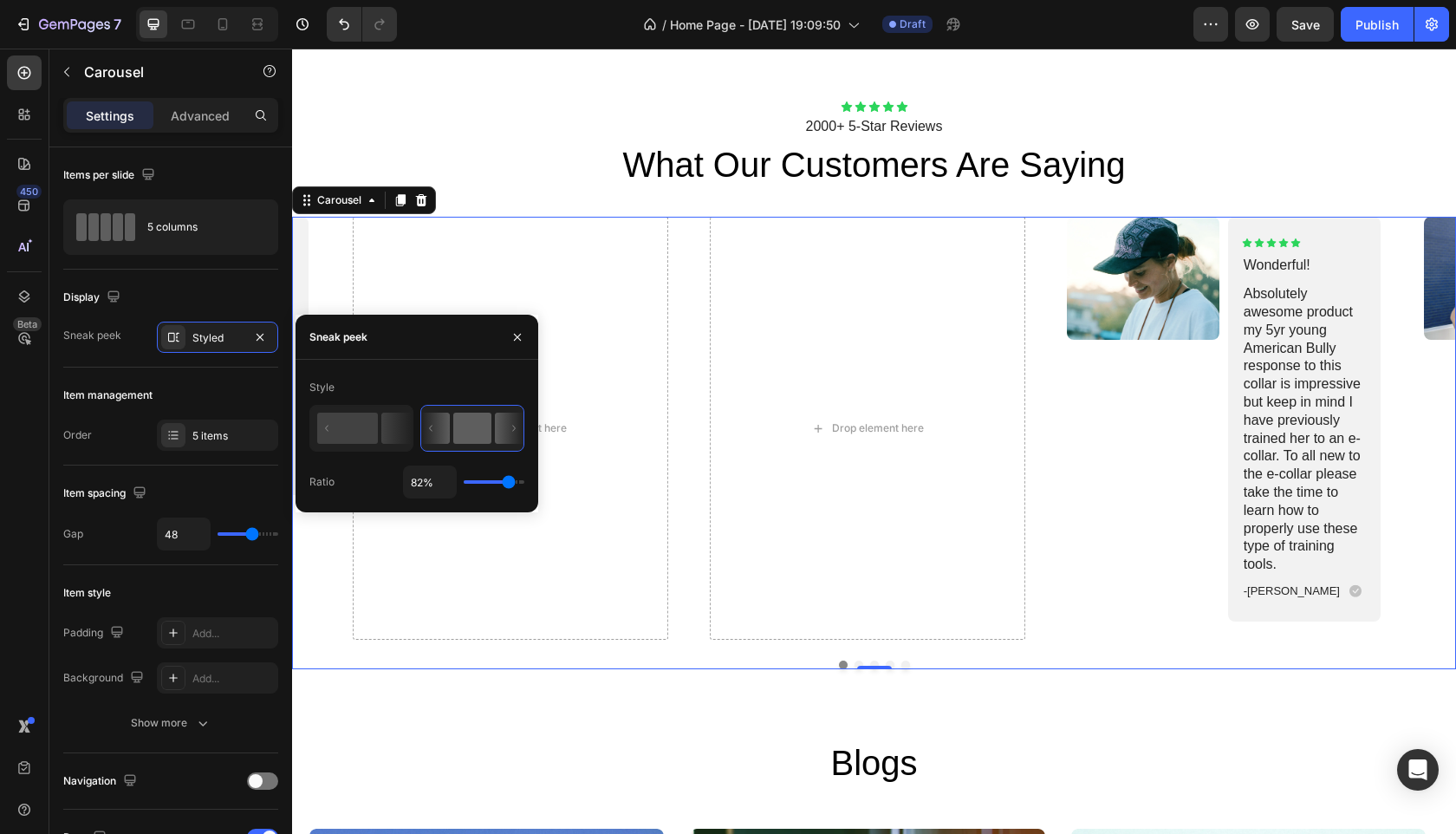
type input "83%"
type input "83"
type input "86%"
type input "86"
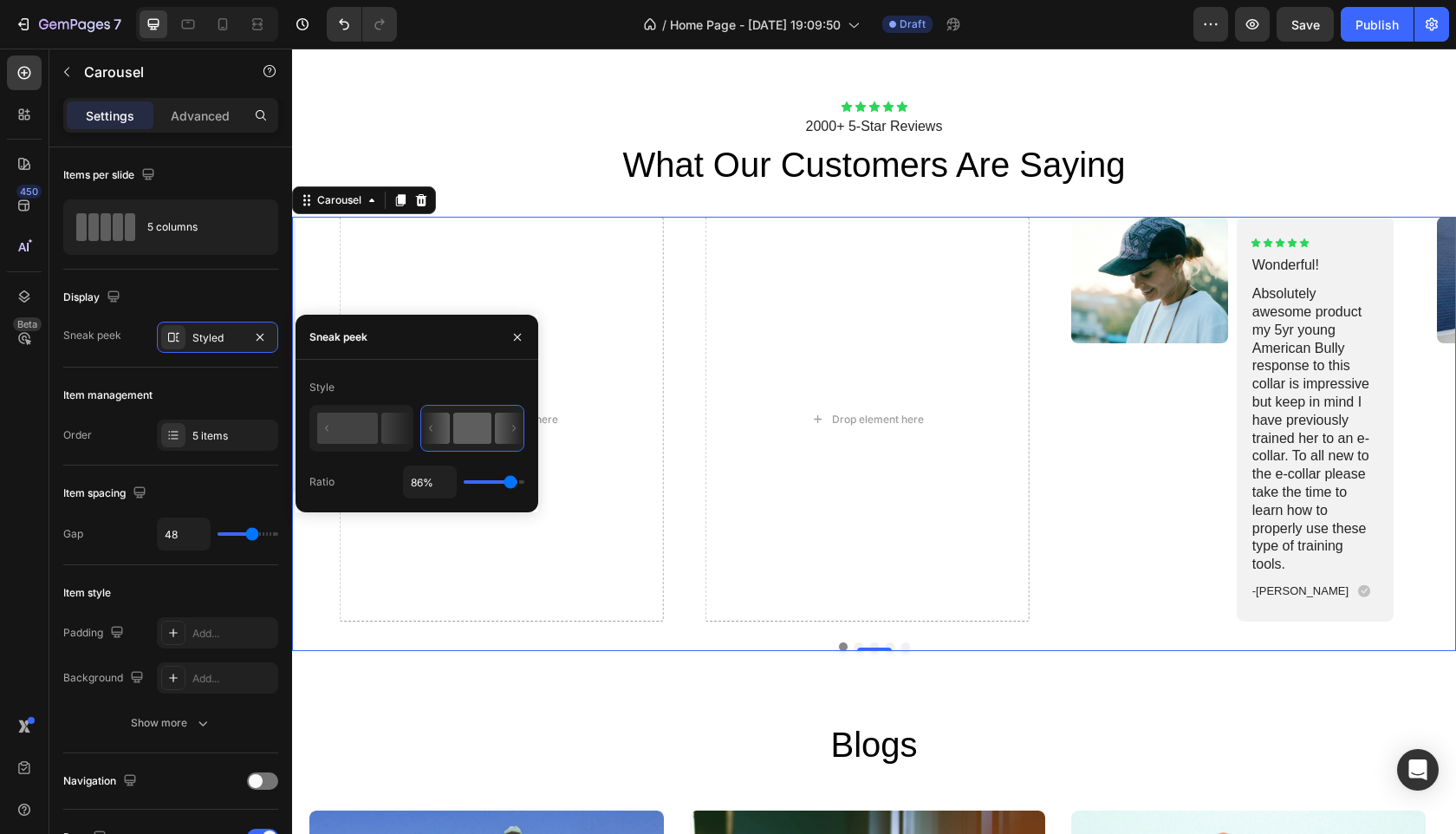
type input "87%"
type input "87"
type input "82%"
type input "82"
type input "75%"
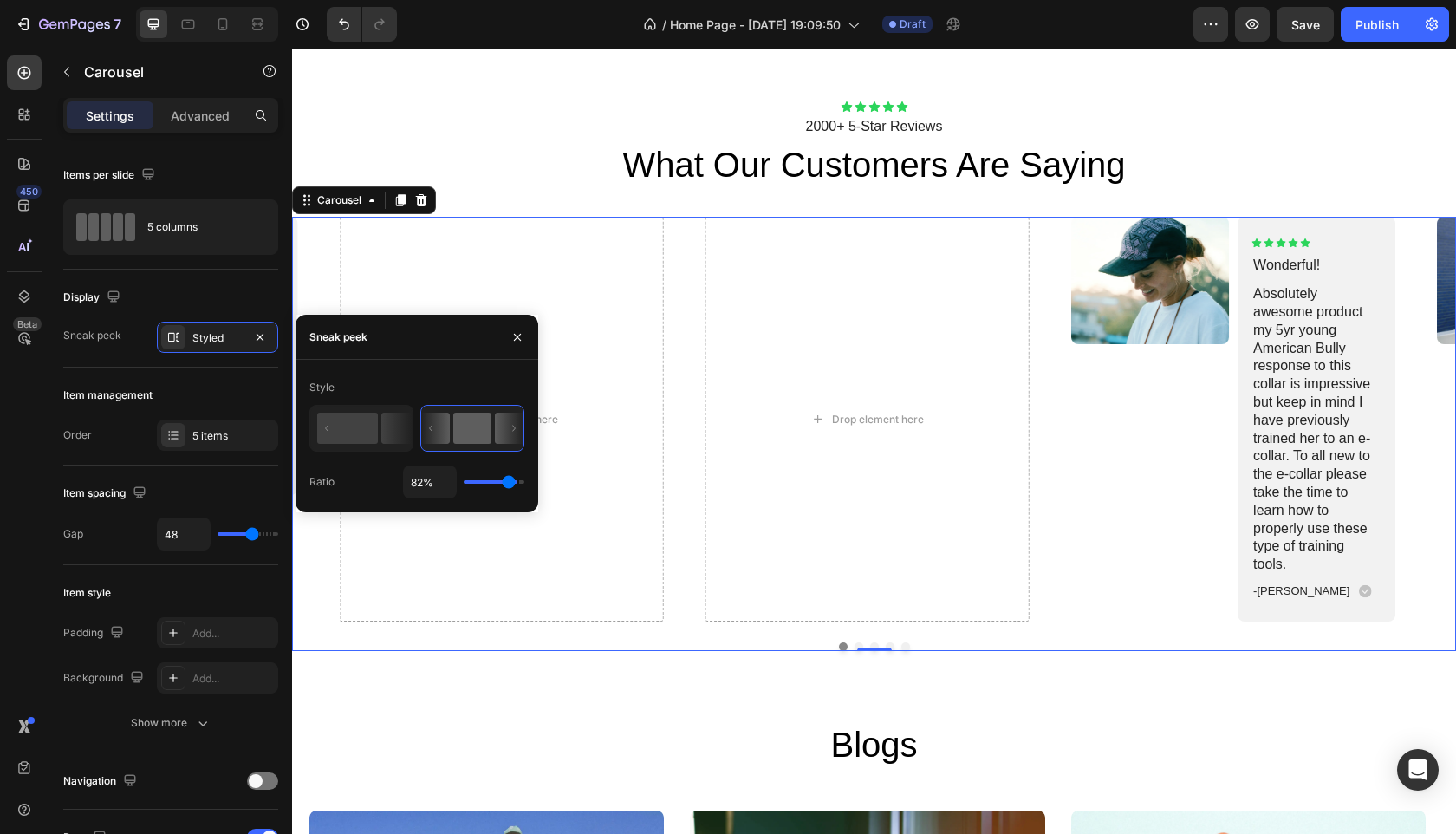
type input "75"
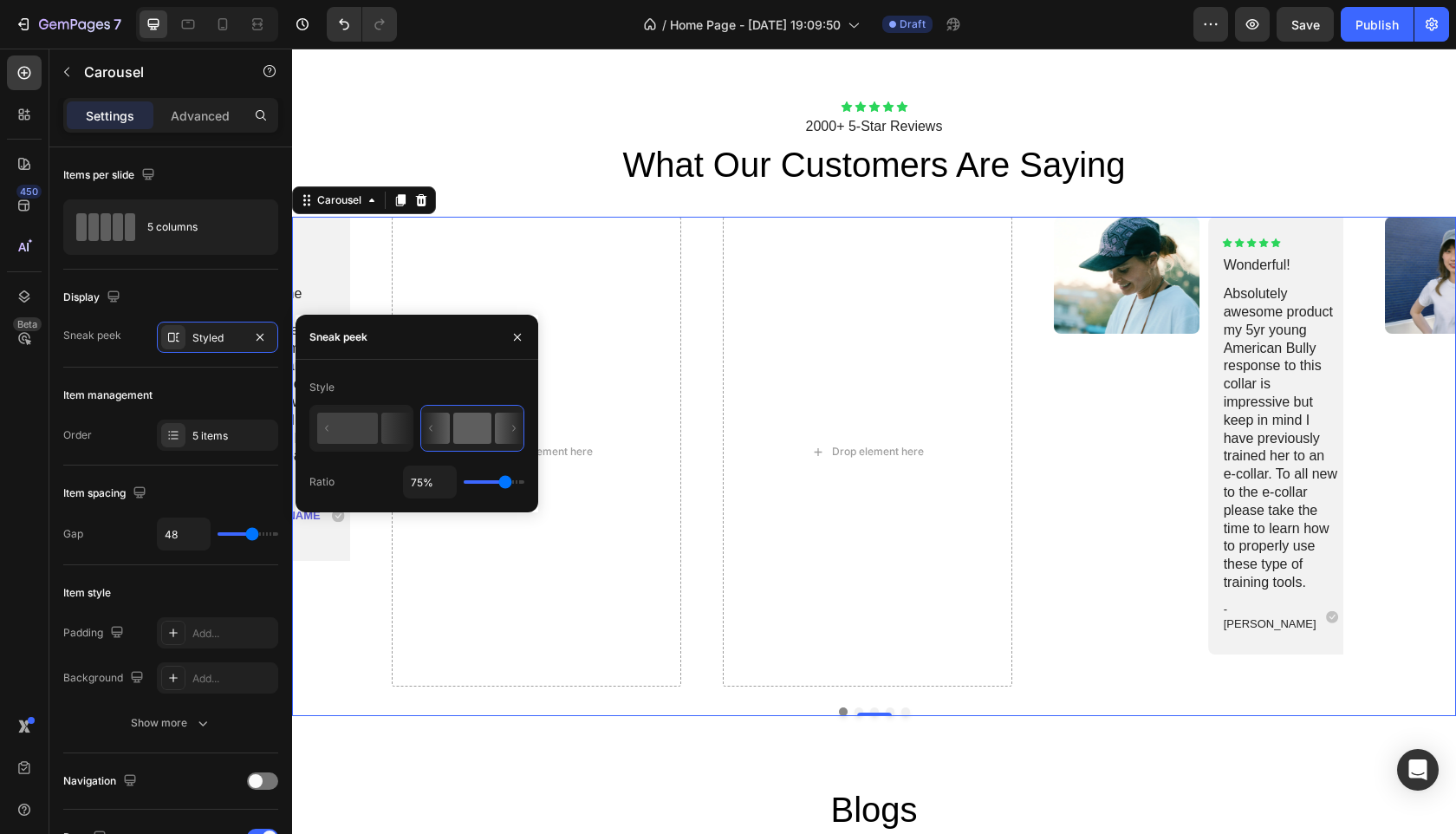
type input "70%"
type input "70"
type input "65%"
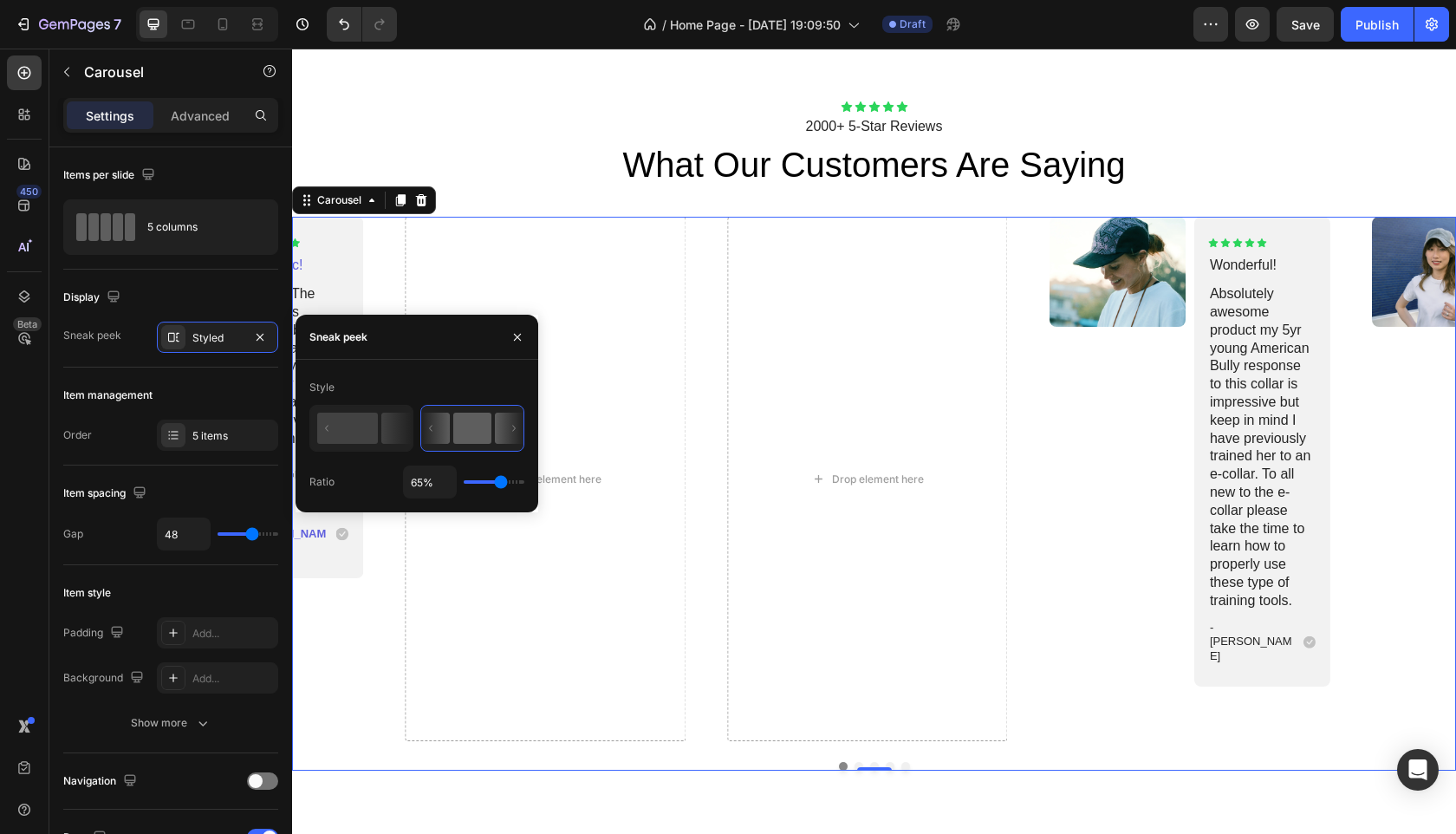
type input "65"
click at [501, 484] on input "range" at bounding box center [494, 482] width 61 height 4
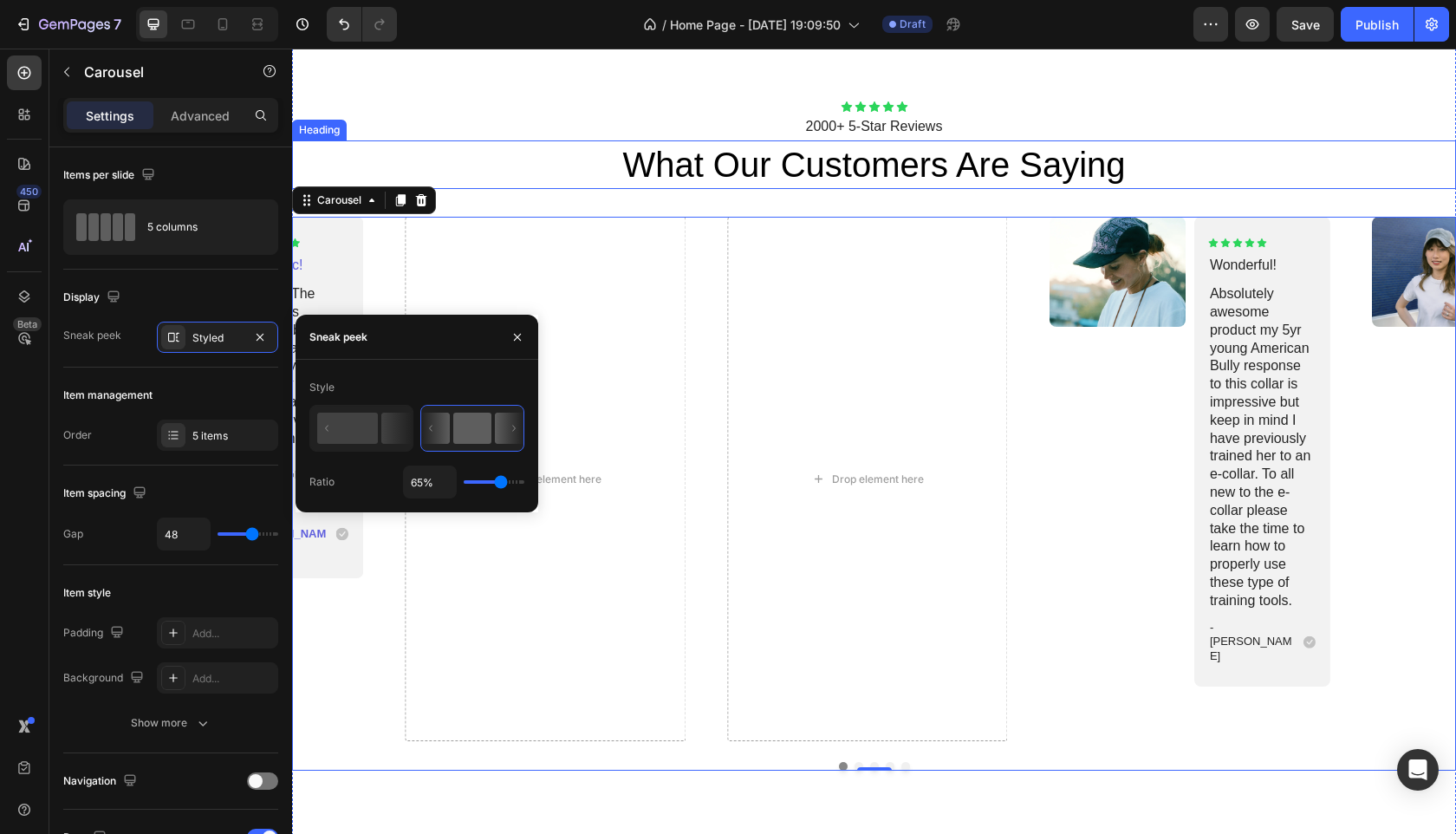
click at [1188, 170] on h2 "what our customers are saying" at bounding box center [874, 165] width 1164 height 48
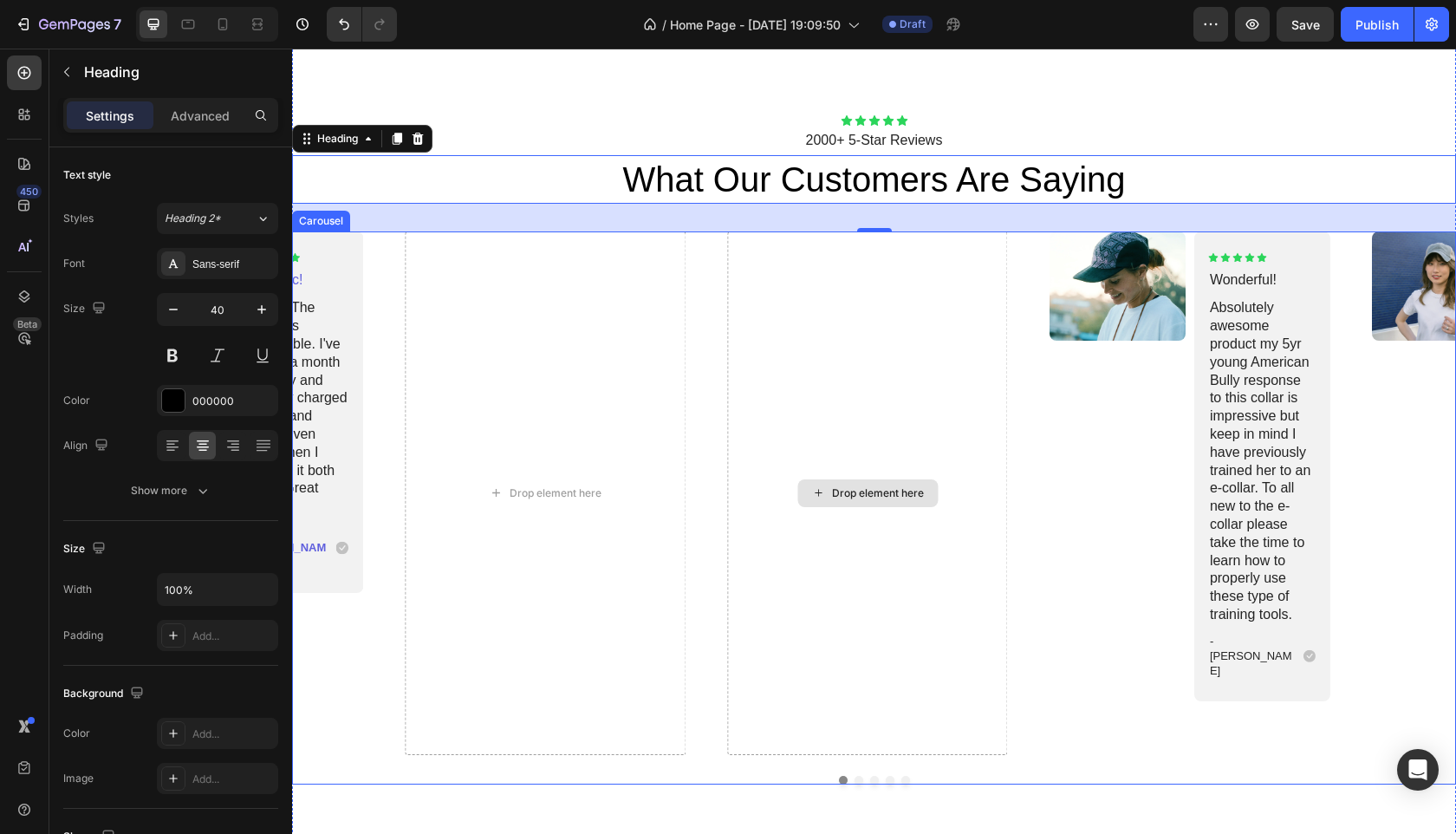
scroll to position [3362, 0]
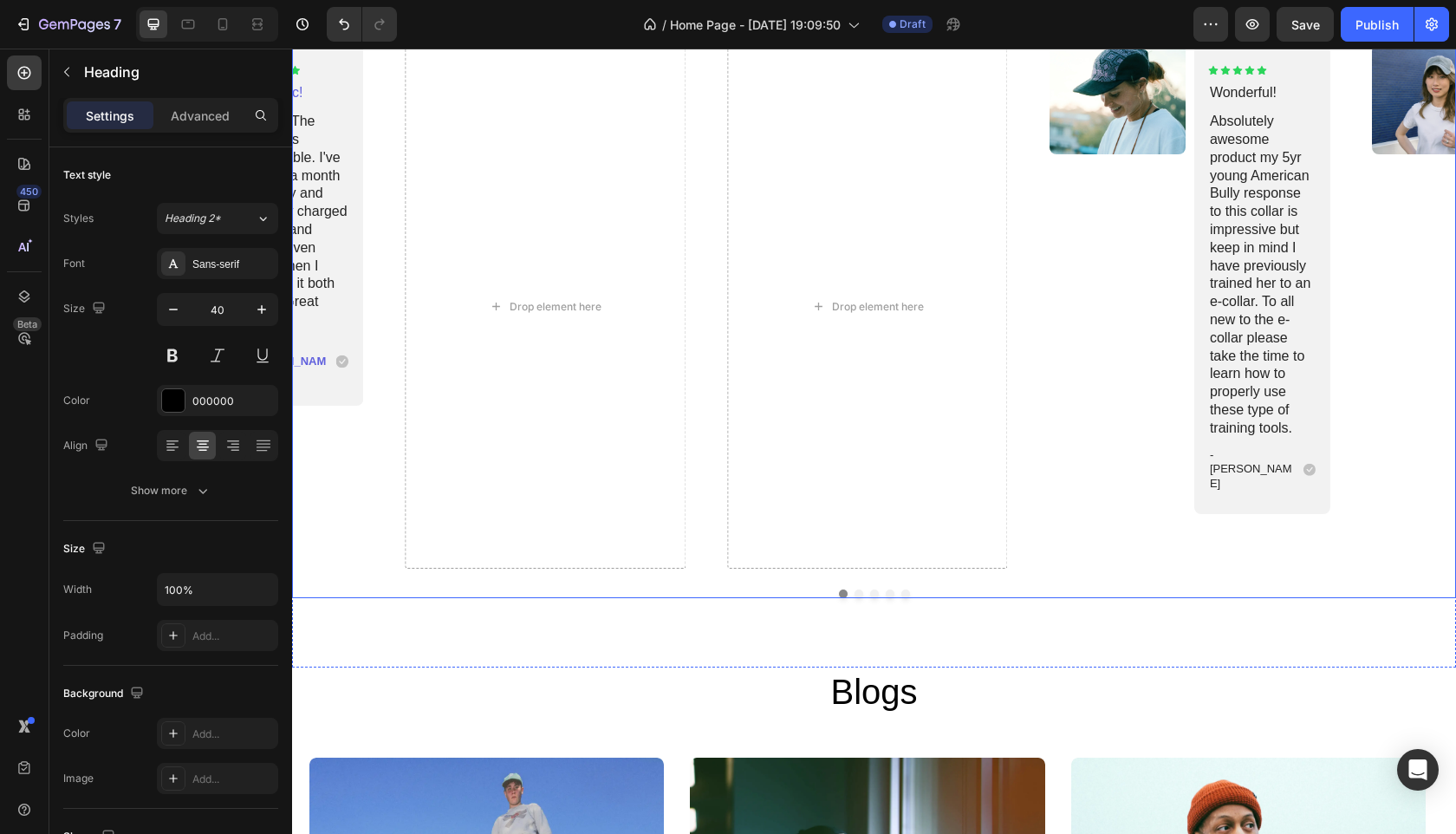
click at [854, 589] on button "Dot" at bounding box center [859, 594] width 9 height 9
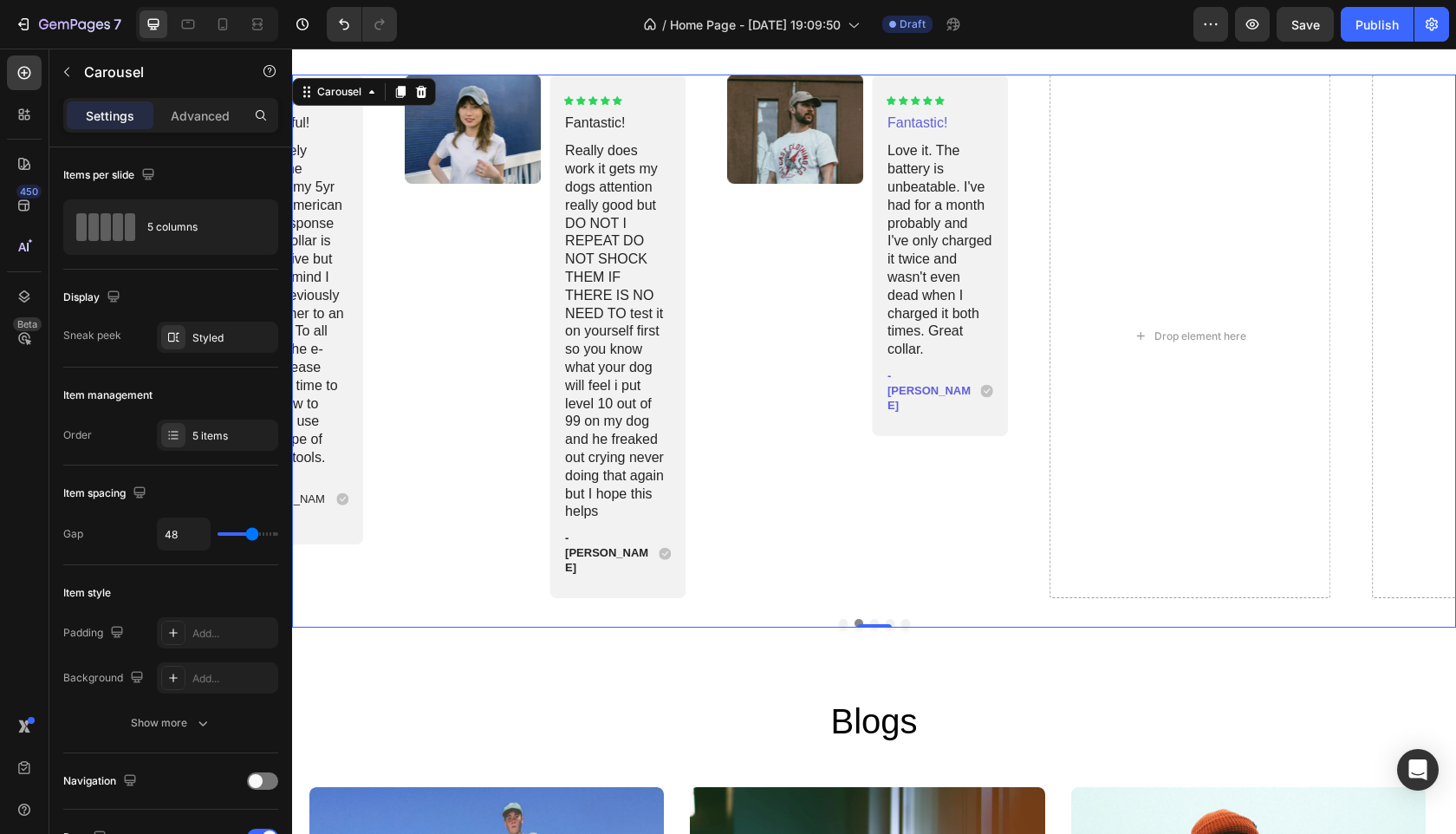
scroll to position [3167, 0]
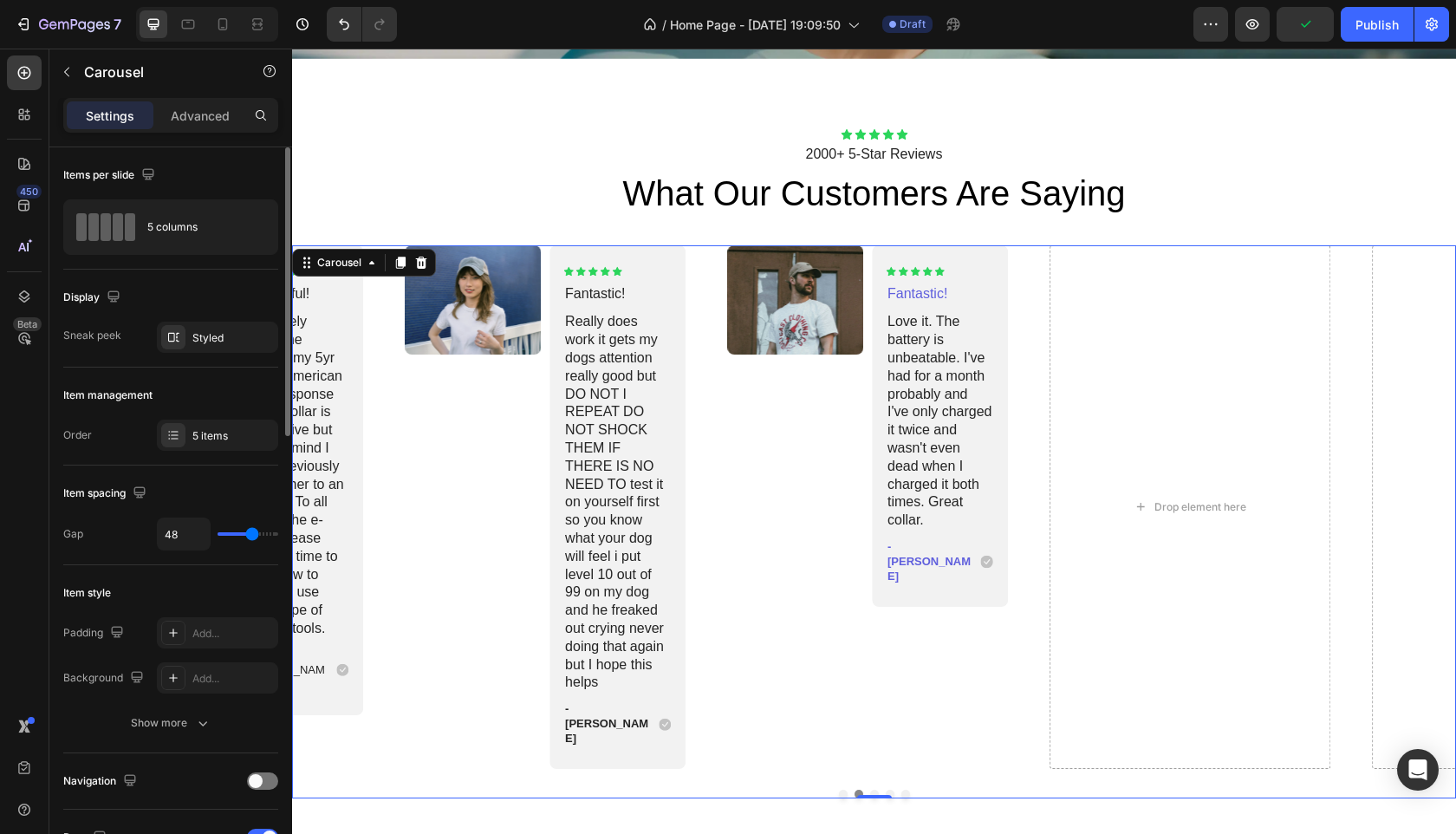
type input "47"
type input "53"
type input "56"
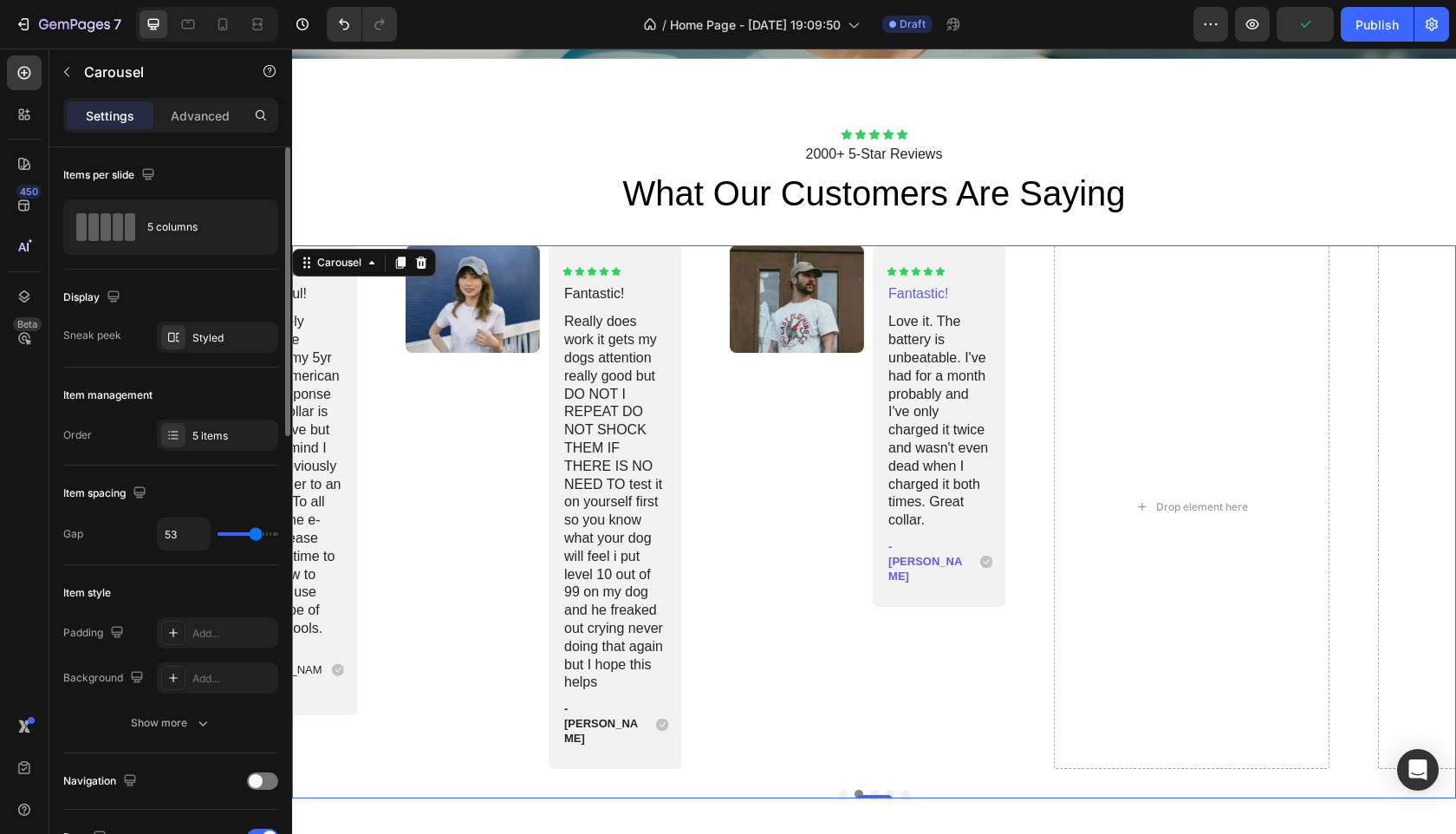
type input "56"
type input "58"
type input "60"
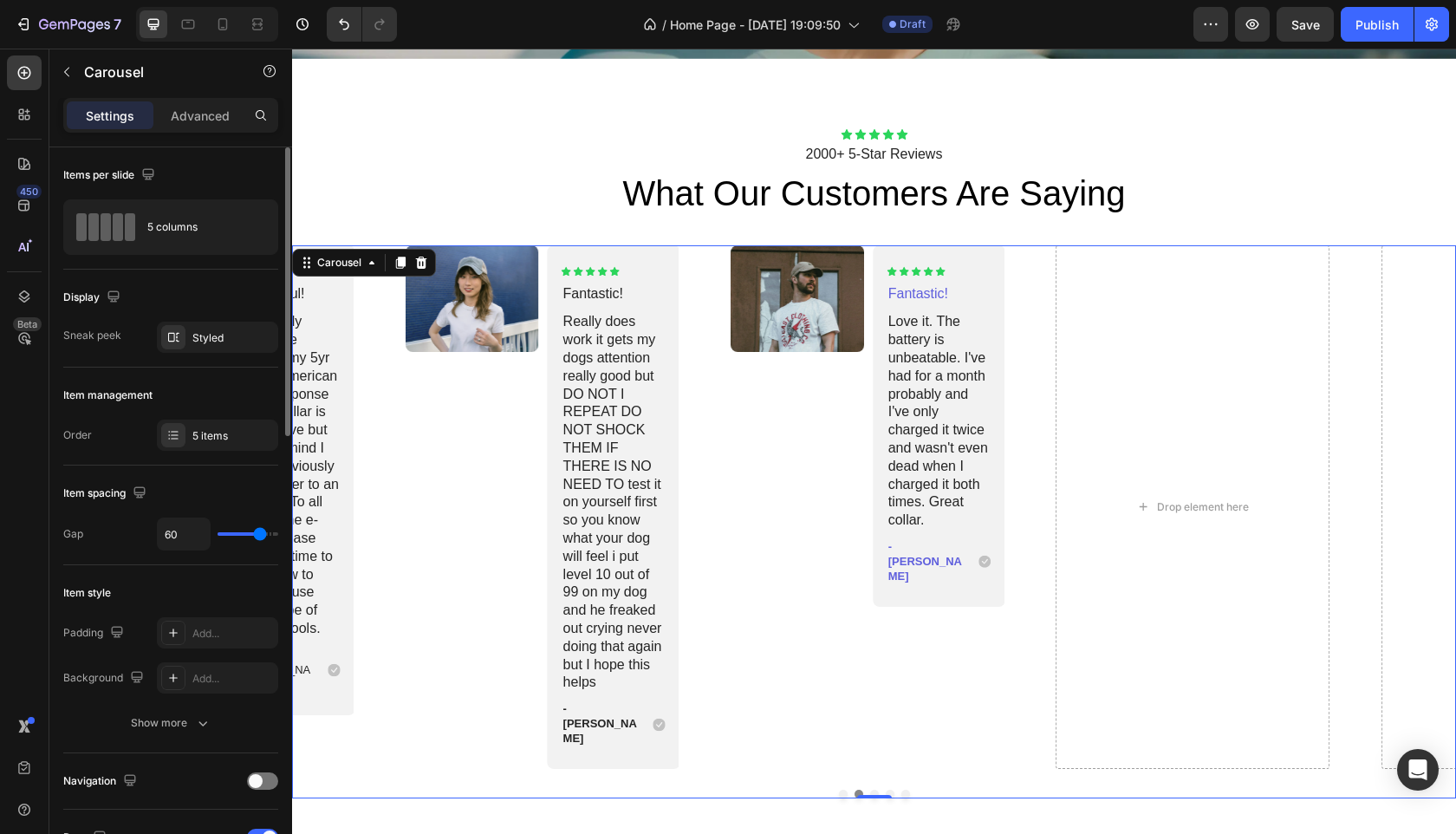
type input "67"
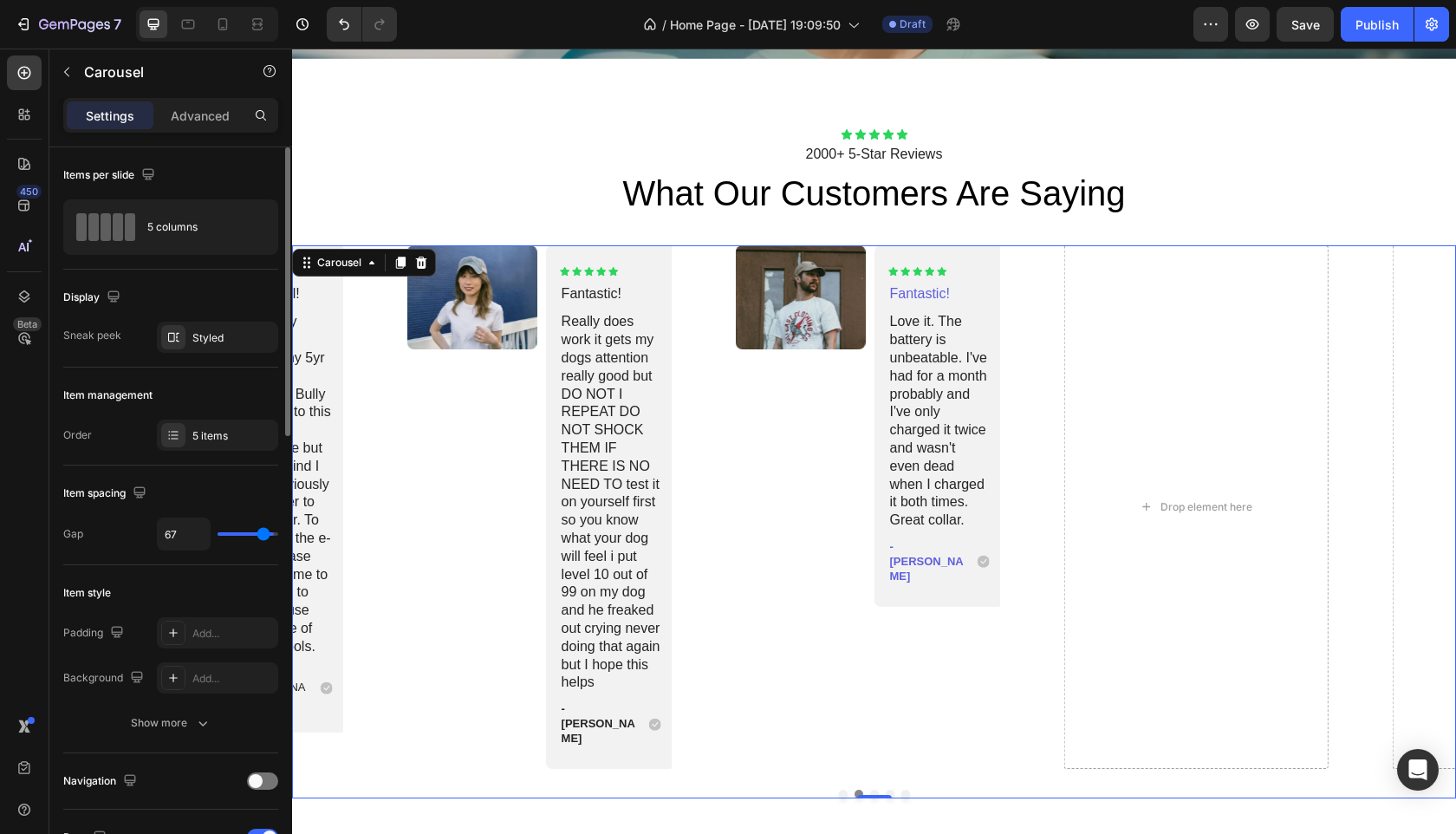
type input "74"
type input "73"
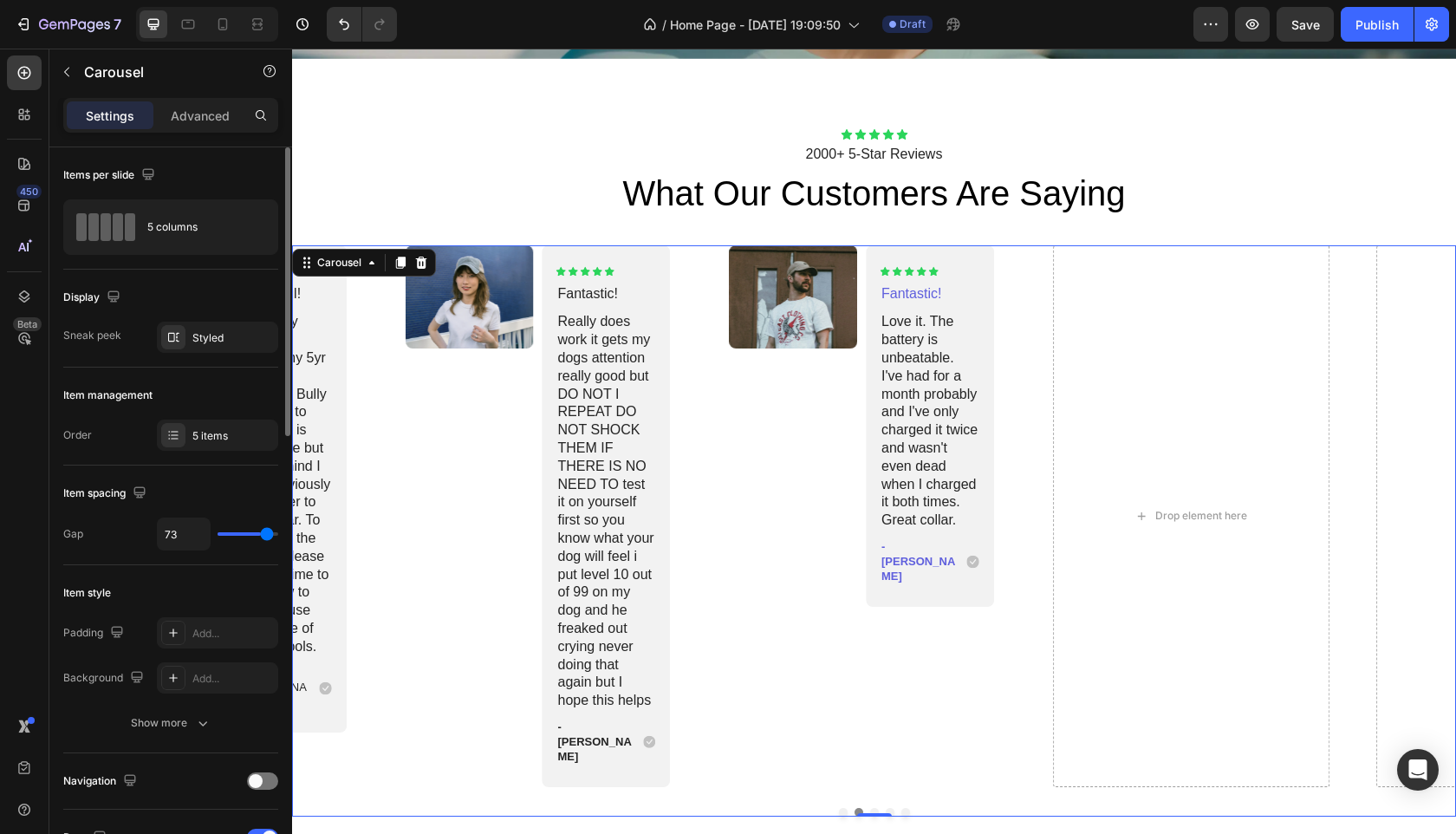
type input "54"
type input "50"
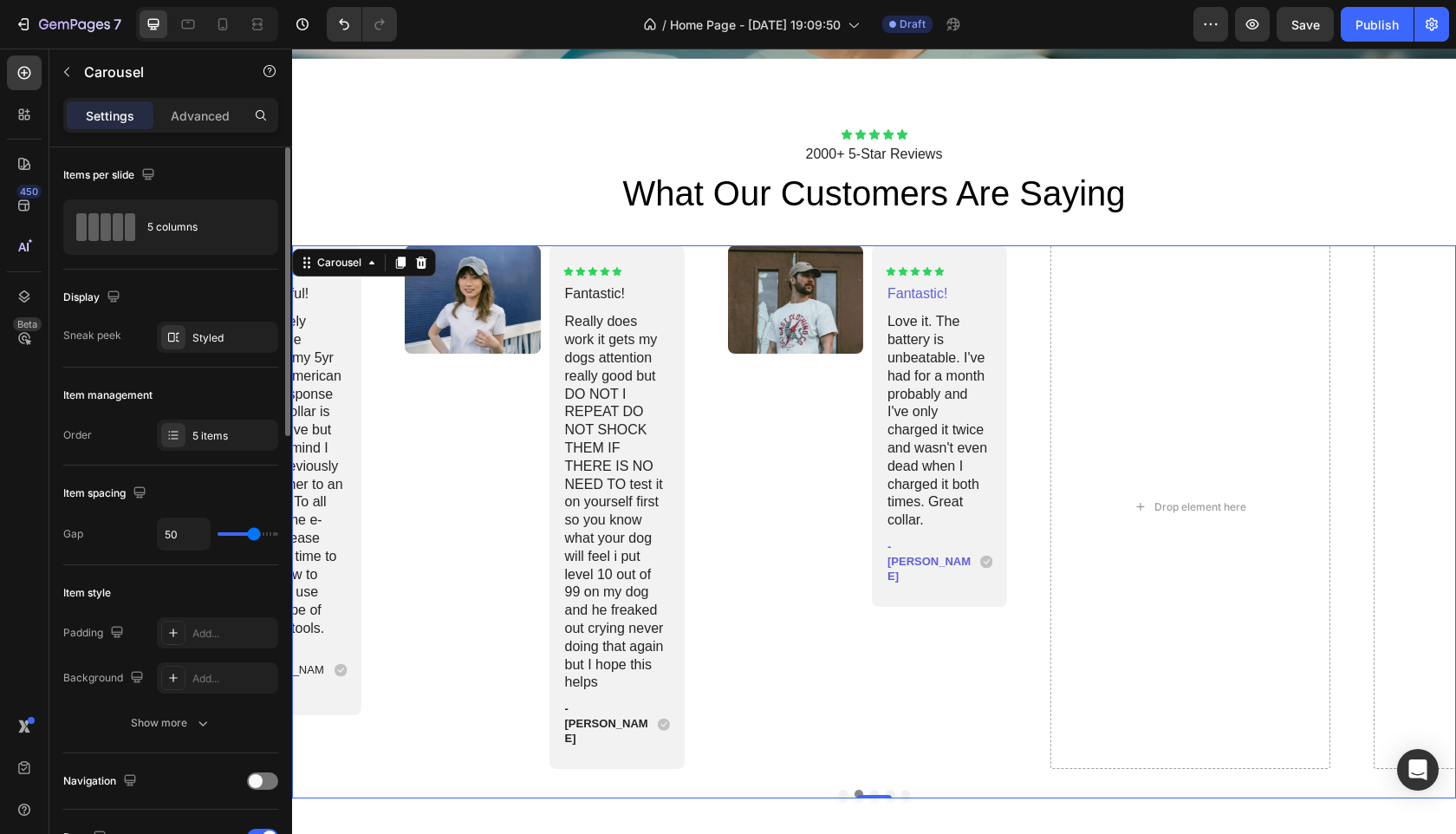
type input "50"
click at [253, 532] on input "range" at bounding box center [248, 534] width 61 height 4
click at [222, 335] on div "Styled" at bounding box center [218, 338] width 50 height 15
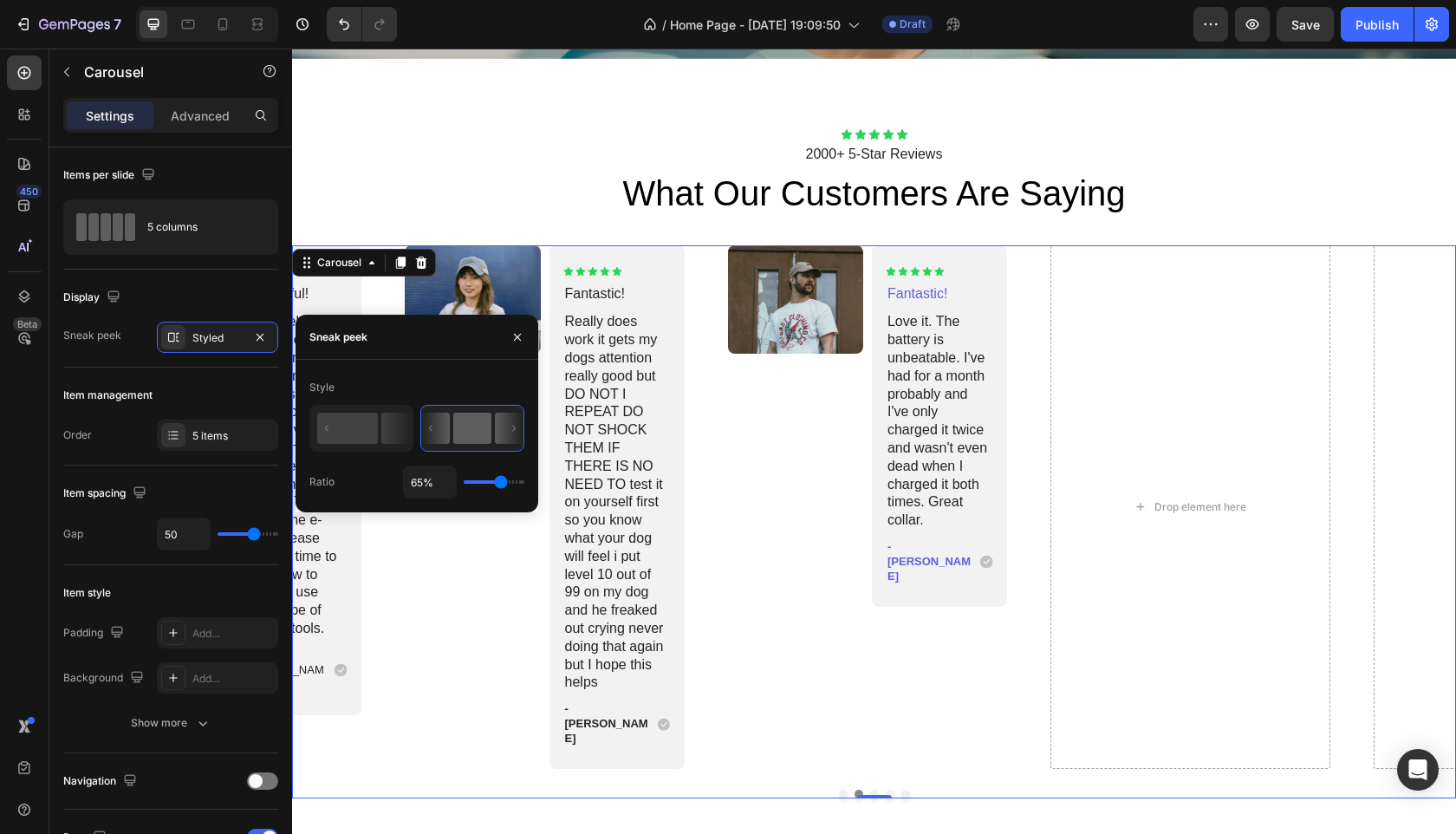
type input "100%"
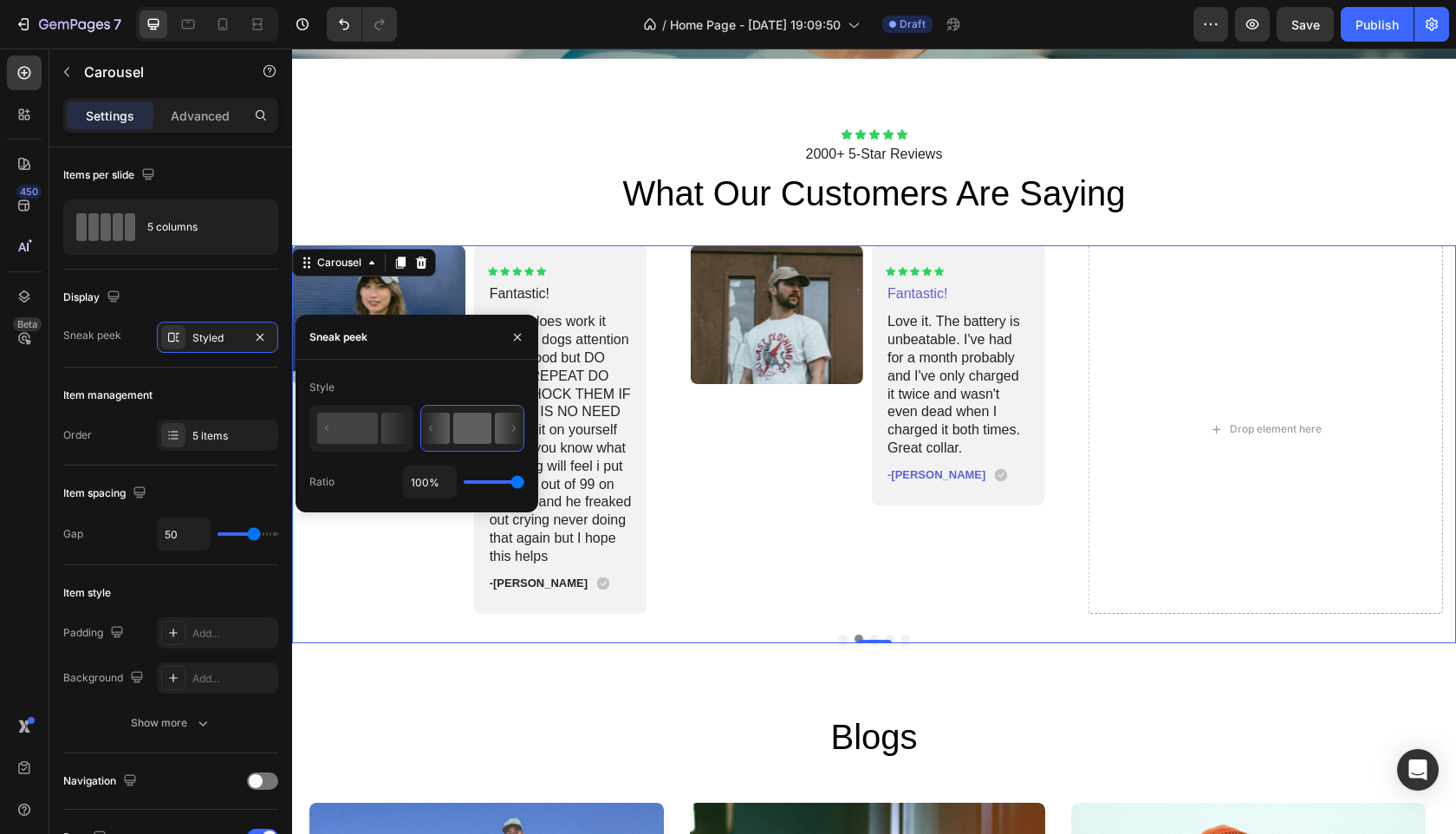
drag, startPoint x: 500, startPoint y: 483, endPoint x: 537, endPoint y: 486, distance: 37.1
type input "100"
click at [525, 484] on input "range" at bounding box center [494, 482] width 61 height 4
click at [826, 663] on div "Icon Icon Icon Icon Icon Icon List 2000+ 5-Star Reviews Text Block what our cus…" at bounding box center [874, 386] width 1164 height 654
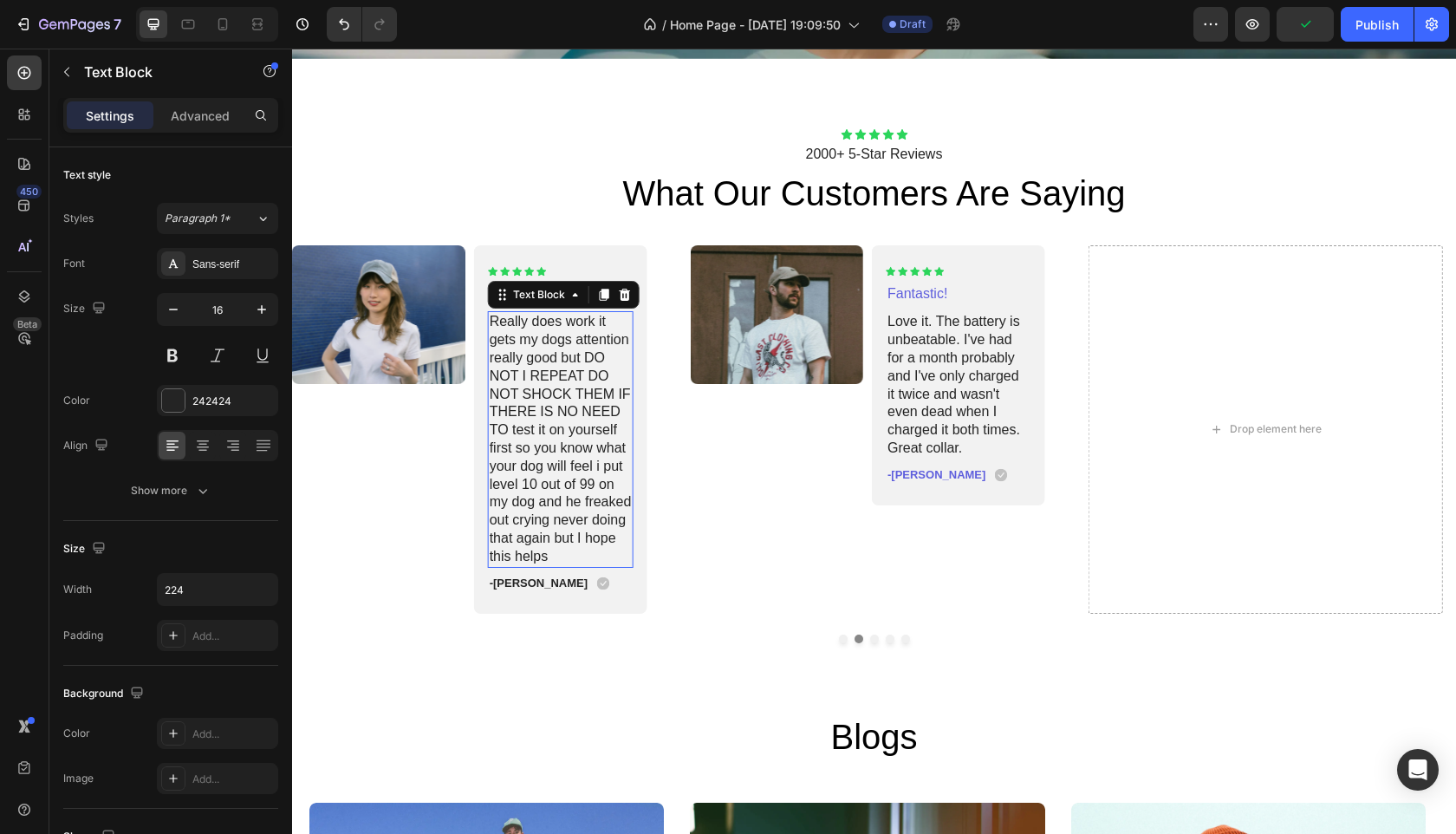
click at [556, 455] on p "Really does work it gets my dogs attention really good but DO NOT I REPEAT DO N…" at bounding box center [561, 439] width 142 height 253
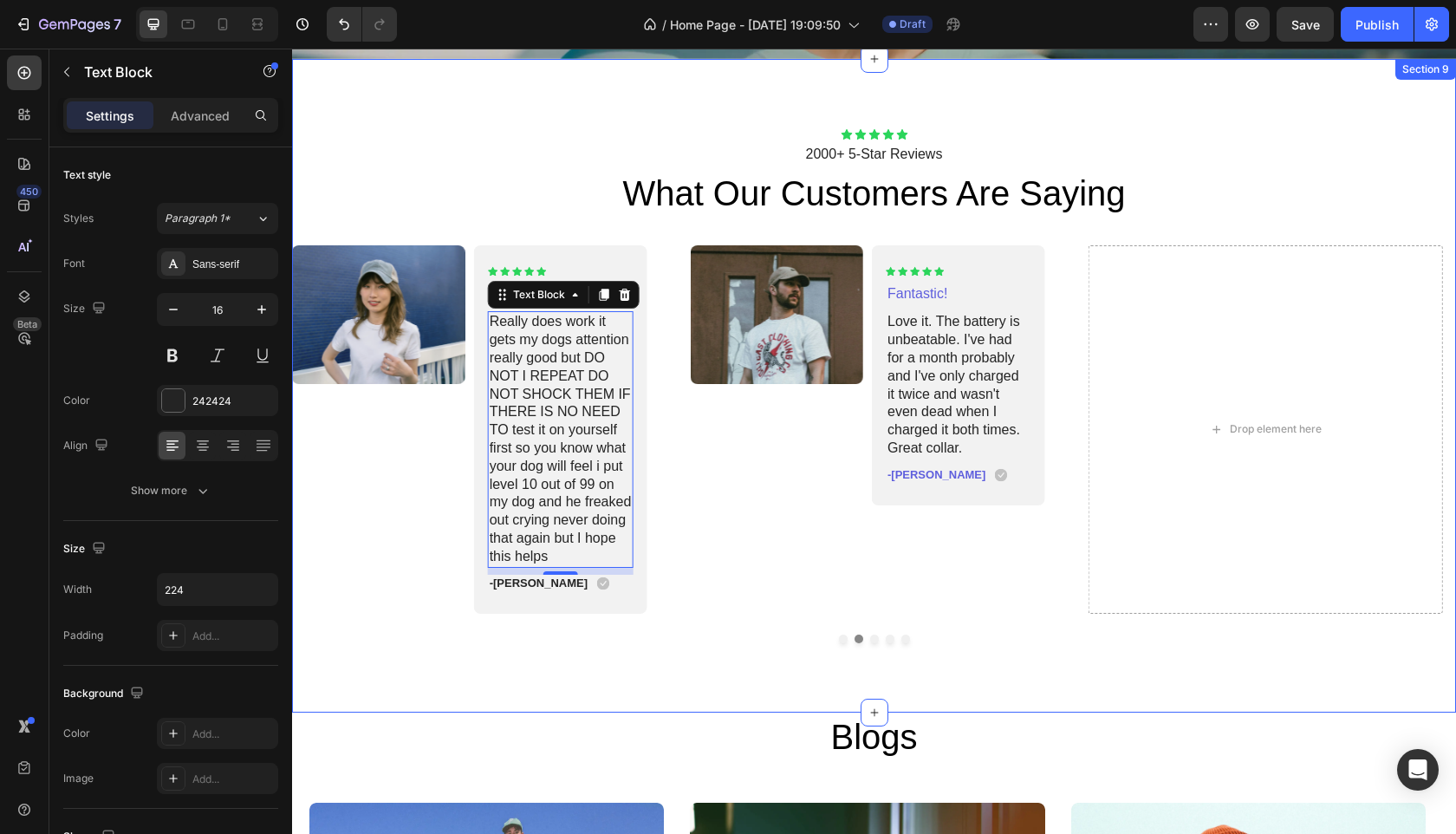
click at [564, 110] on div "Icon Icon Icon Icon Icon Icon List 2000+ 5-Star Reviews Text Block what our cus…" at bounding box center [874, 386] width 1164 height 654
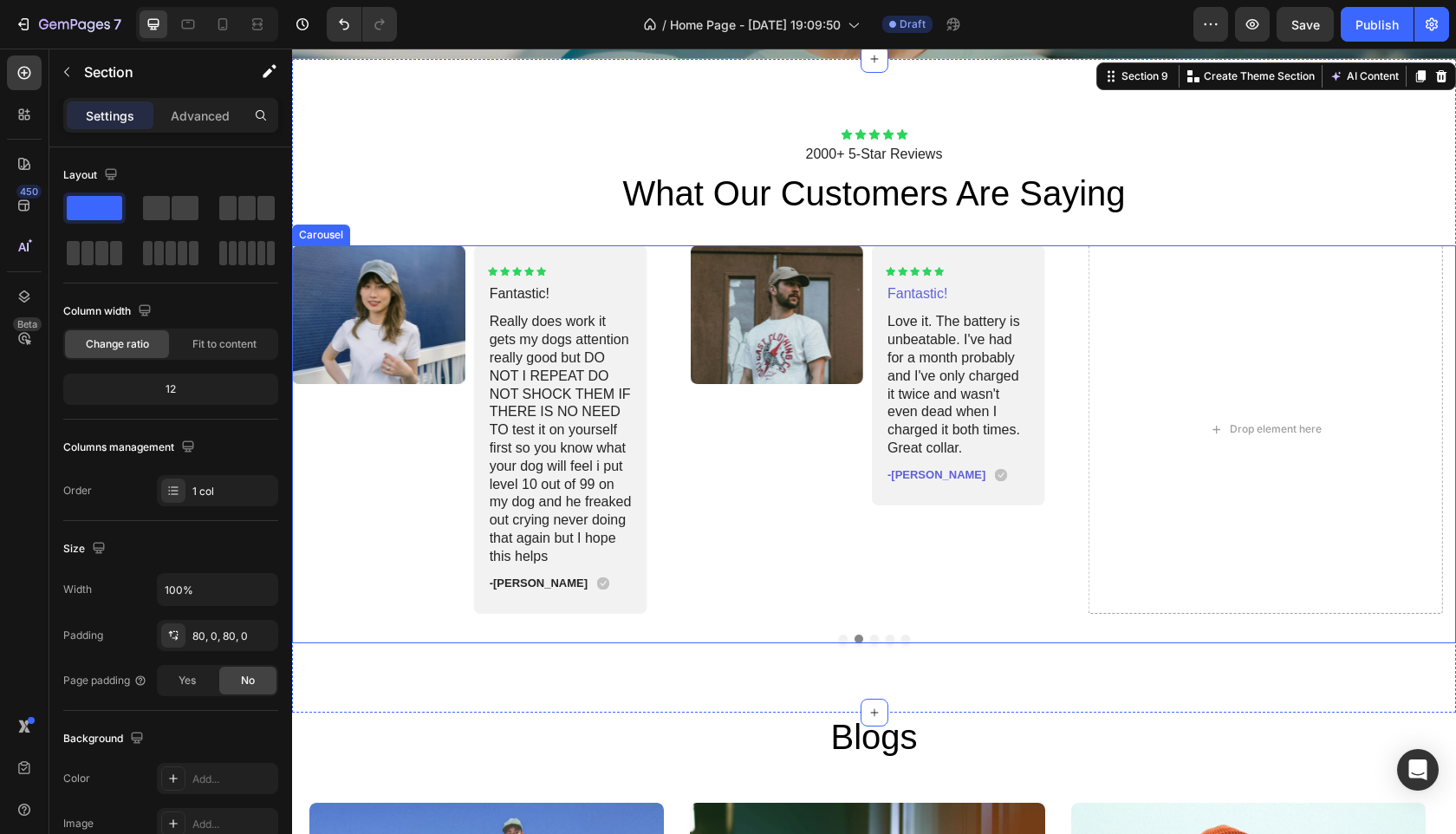
click at [870, 635] on button "Dot" at bounding box center [875, 640] width 9 height 9
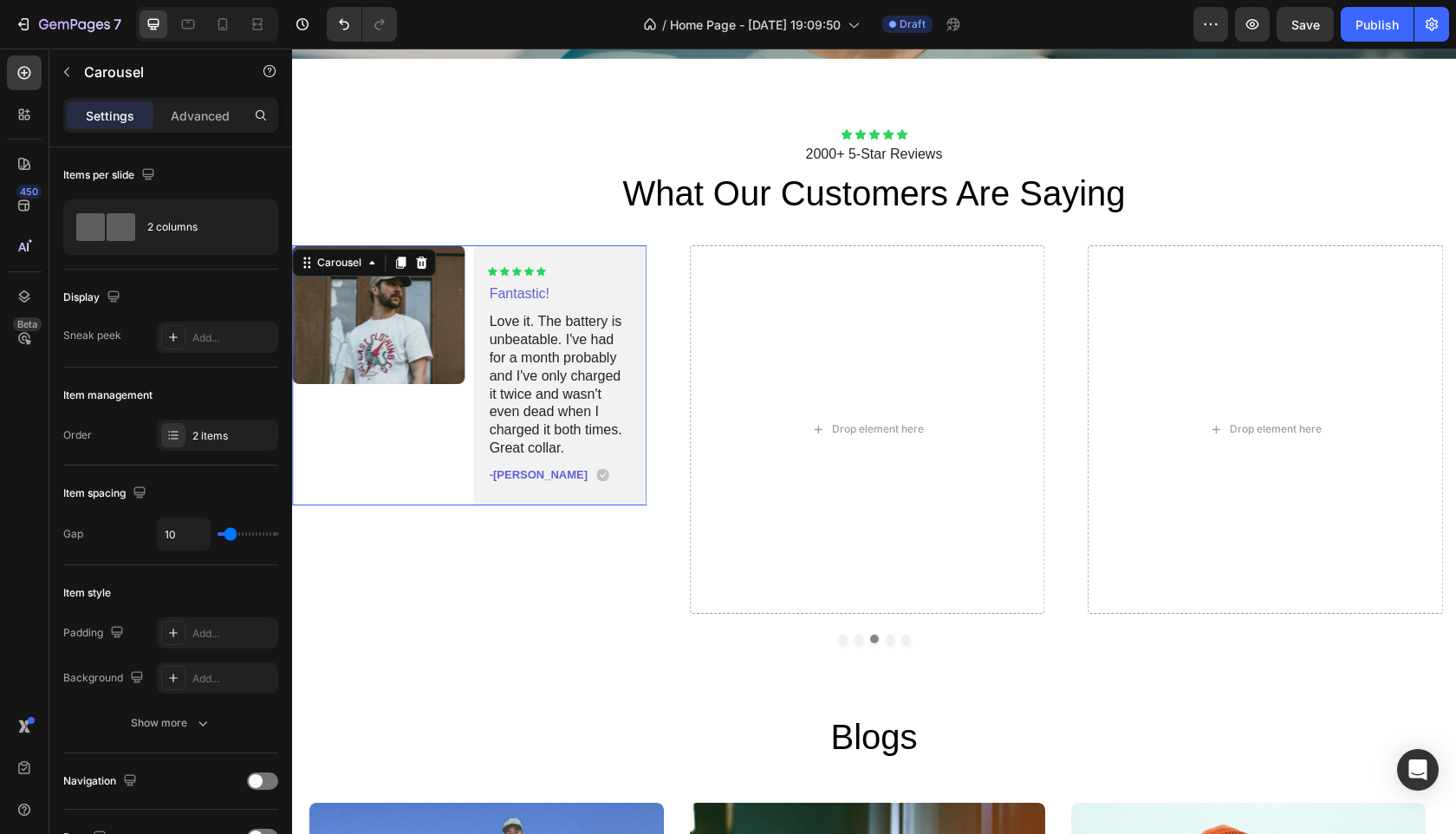
click at [411, 459] on div "Image" at bounding box center [379, 375] width 174 height 260
click at [398, 261] on icon at bounding box center [399, 262] width 13 height 13
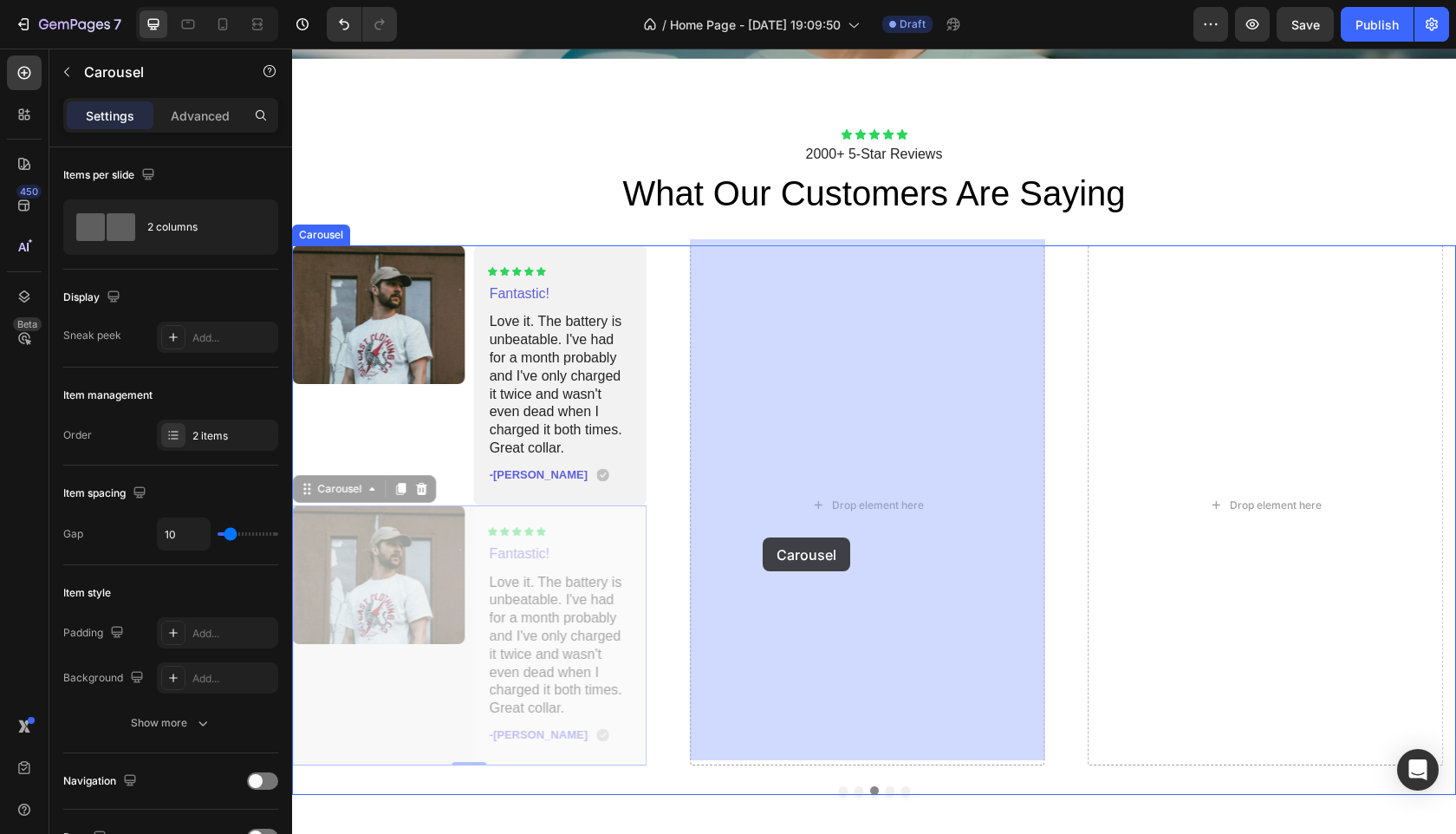
drag, startPoint x: 434, startPoint y: 705, endPoint x: 763, endPoint y: 537, distance: 369.4
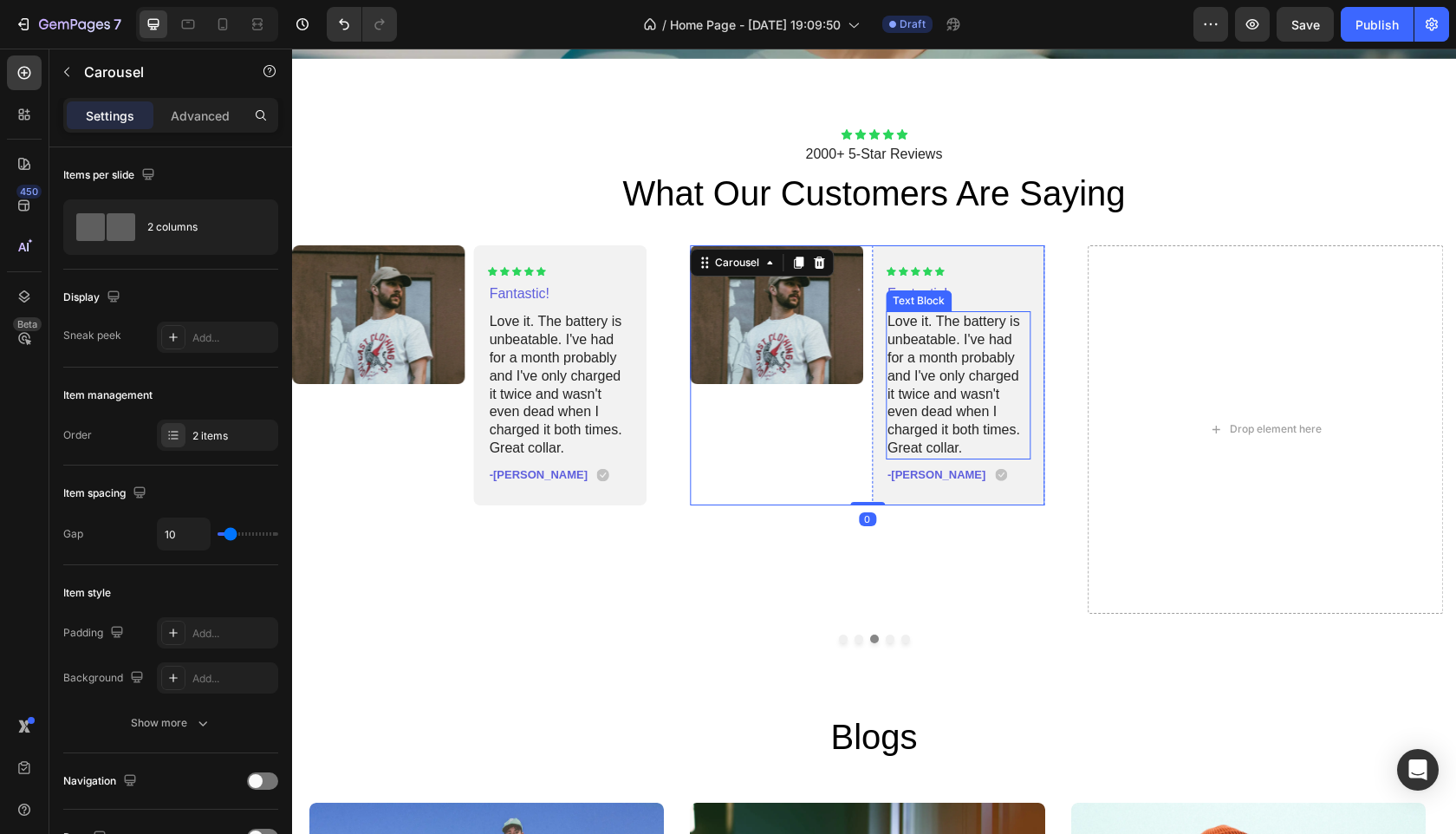
click at [943, 398] on p "Love it. The battery is unbeatable. I've had for a month probably and I've only…" at bounding box center [958, 384] width 142 height 144
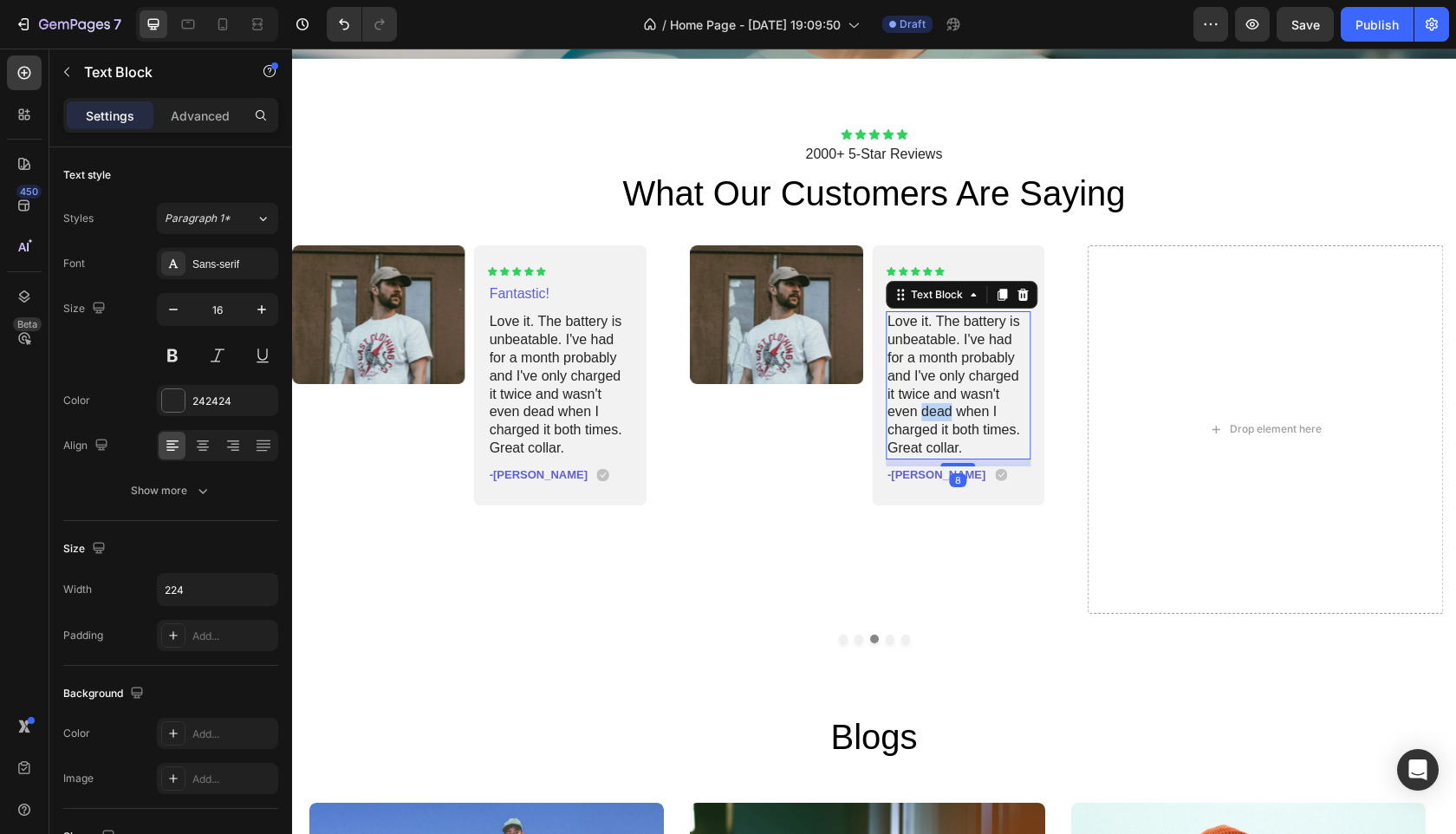
click at [943, 398] on p "Love it. The battery is unbeatable. I've had for a month probably and I've only…" at bounding box center [958, 384] width 142 height 144
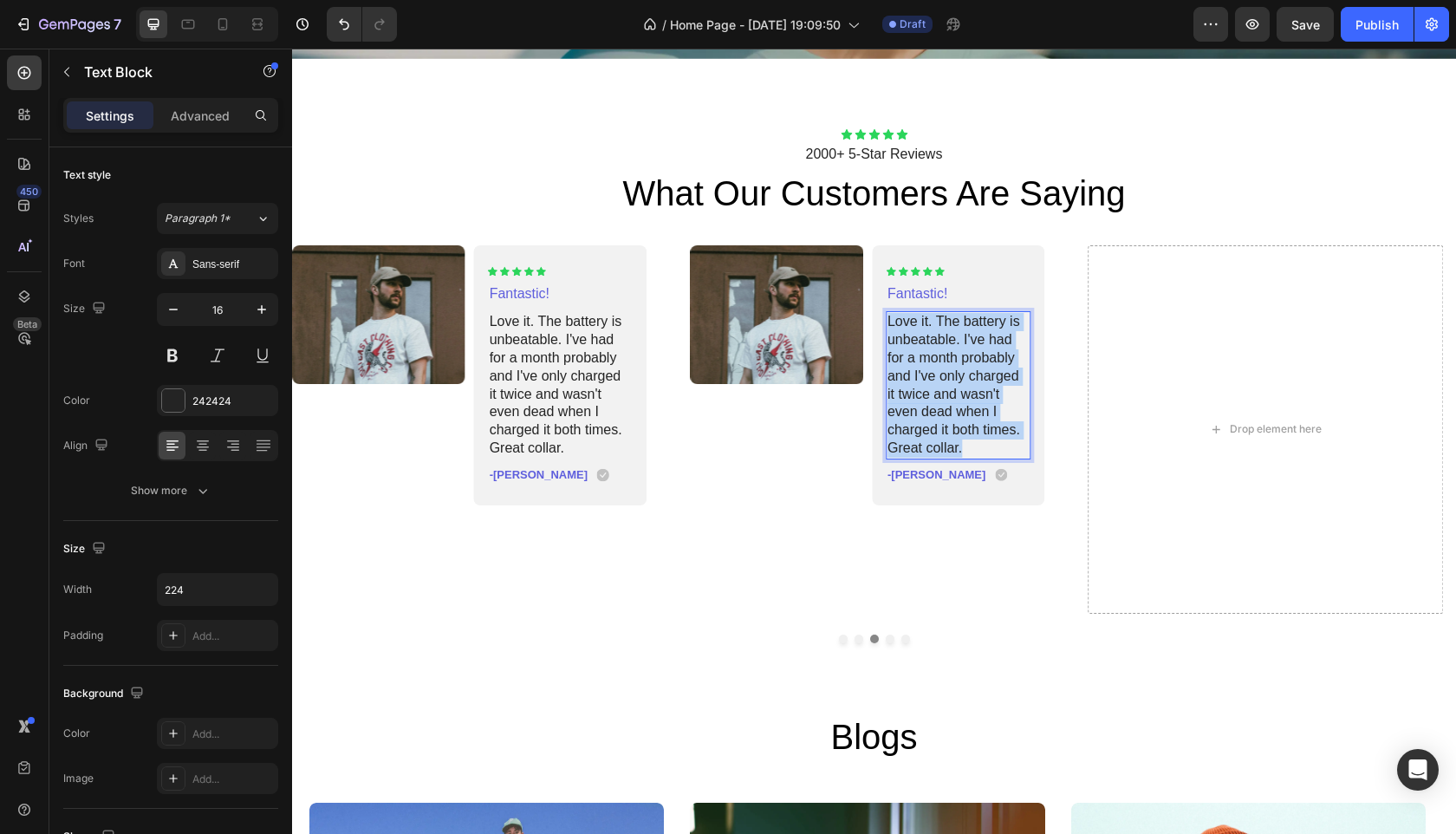
click at [943, 398] on p "Love it. The battery is unbeatable. I've had for a month probably and I've only…" at bounding box center [958, 384] width 142 height 144
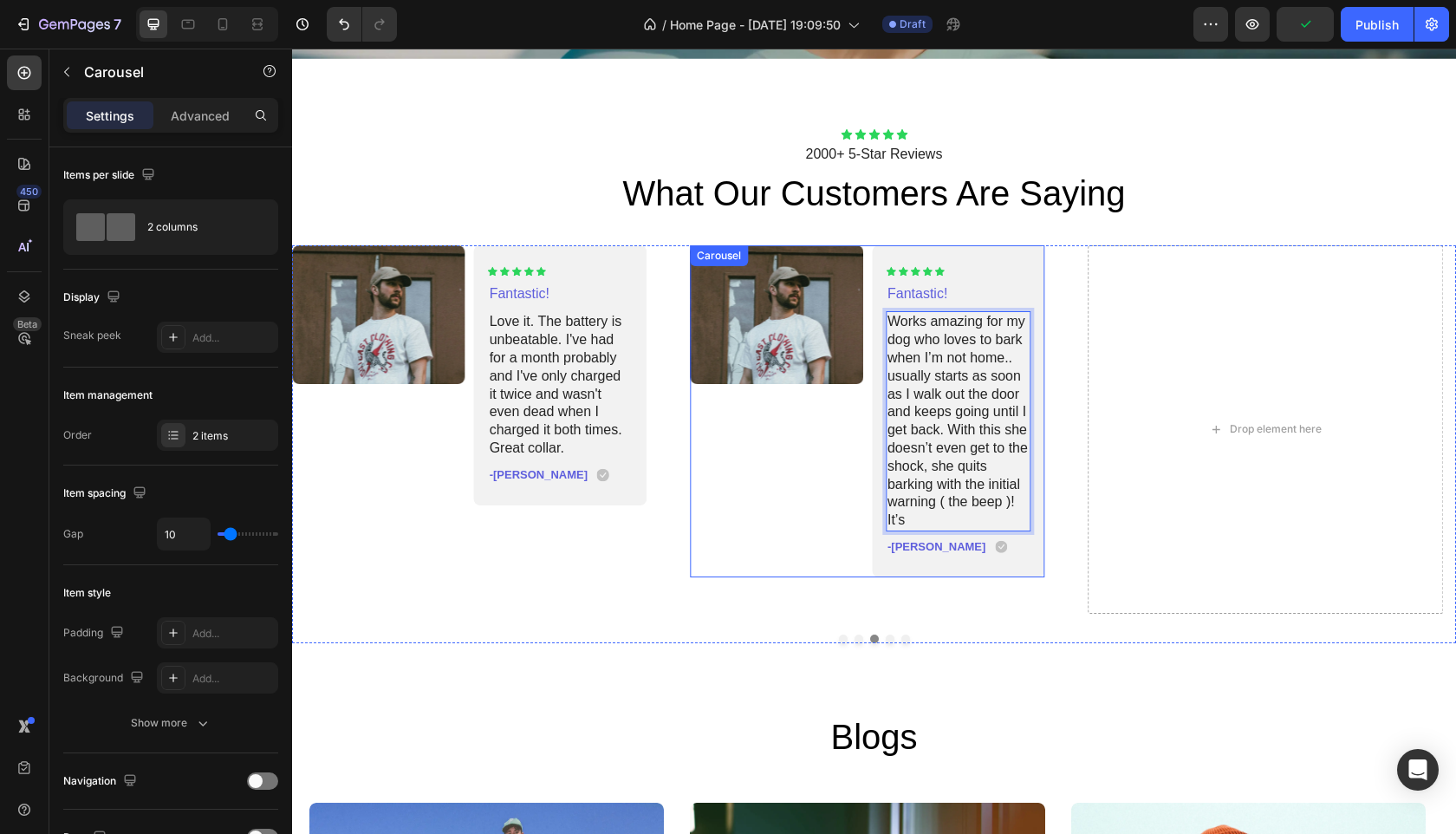
click at [812, 474] on div "Image" at bounding box center [777, 411] width 174 height 332
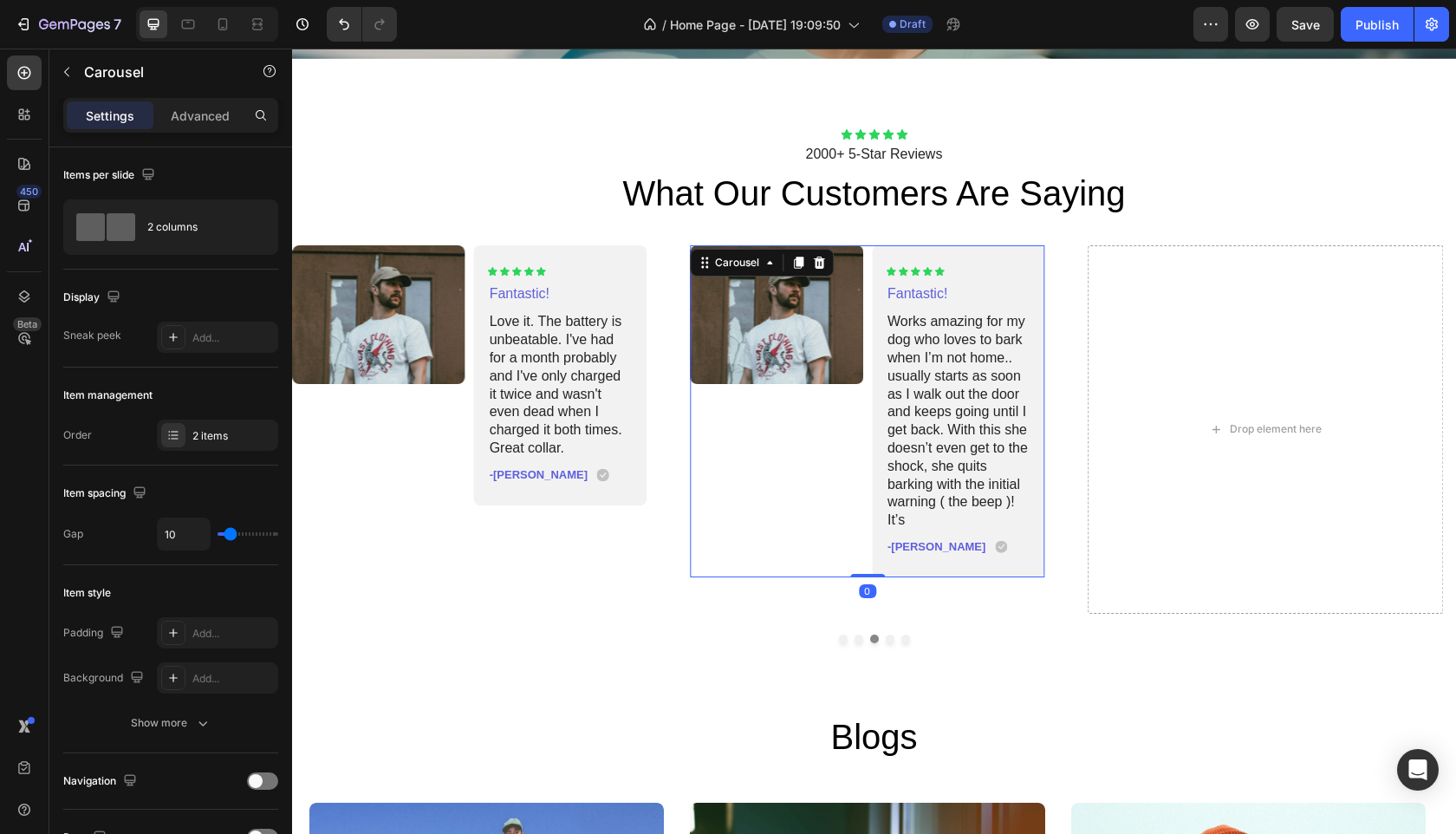
drag, startPoint x: 801, startPoint y: 260, endPoint x: 802, endPoint y: 281, distance: 21.0
click at [801, 260] on icon at bounding box center [798, 262] width 13 height 13
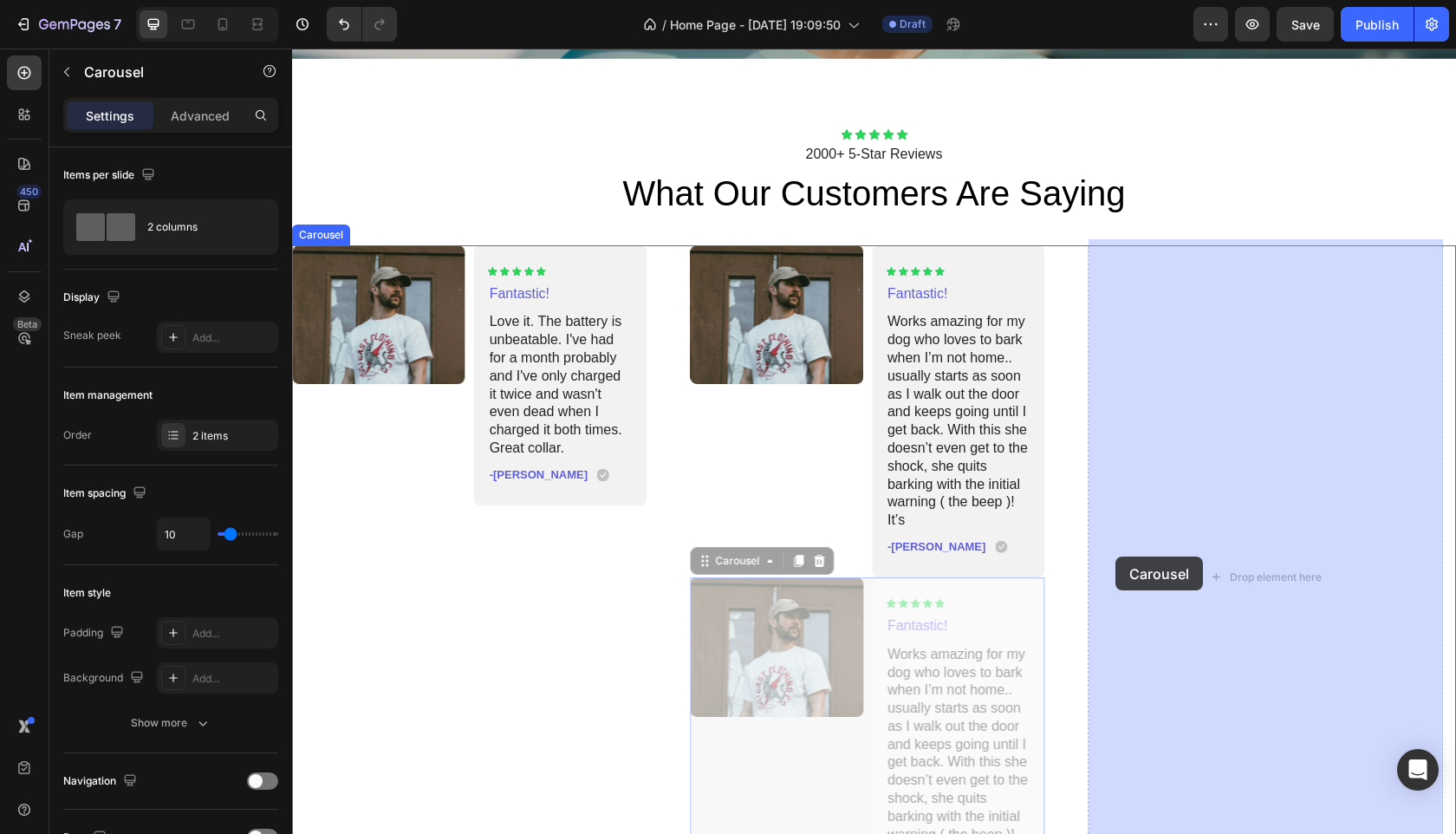
drag, startPoint x: 815, startPoint y: 793, endPoint x: 1118, endPoint y: 555, distance: 385.3
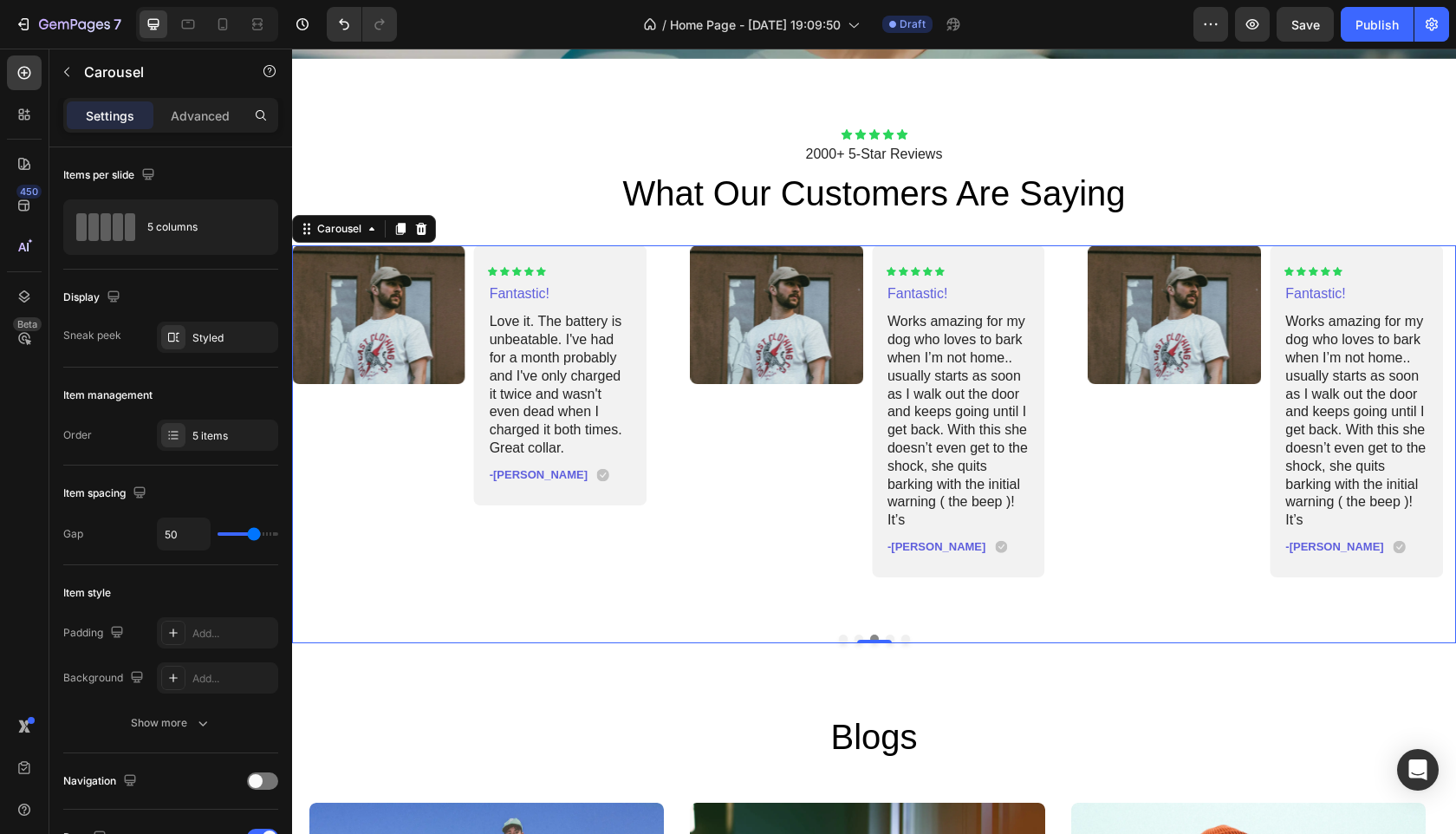
click at [886, 635] on button "Dot" at bounding box center [890, 640] width 9 height 9
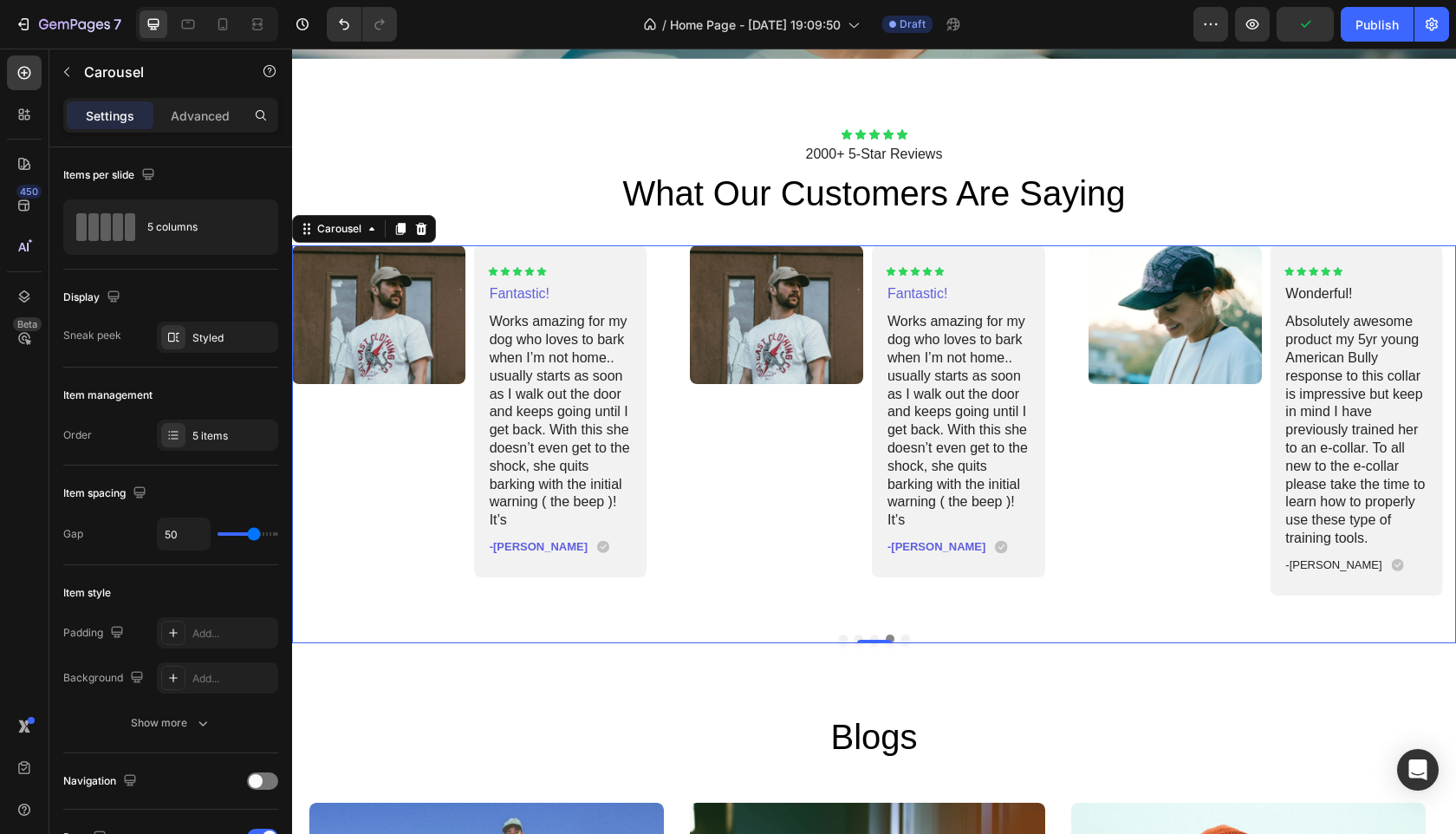
click at [902, 635] on button "Dot" at bounding box center [906, 640] width 9 height 9
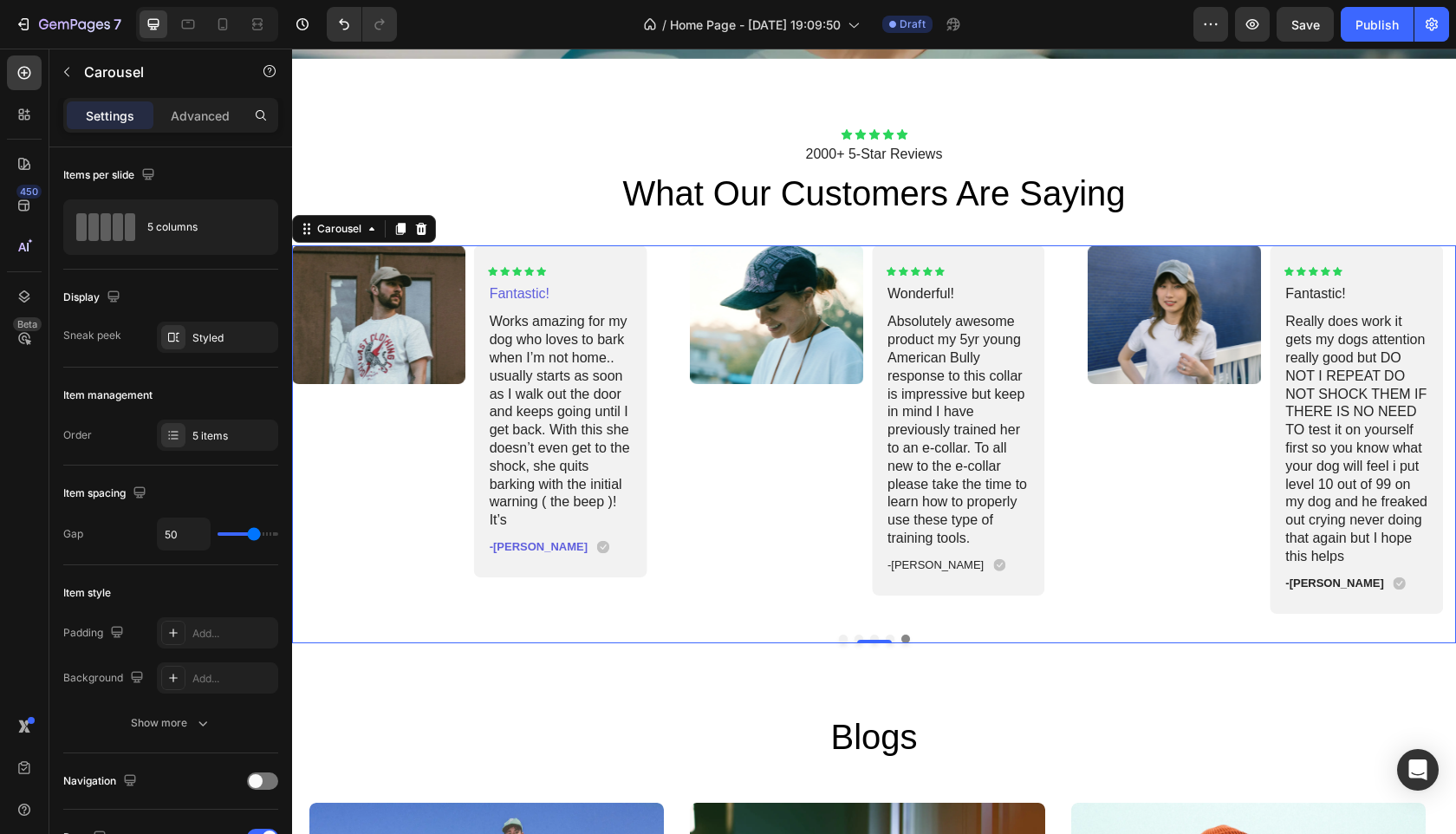
click at [839, 635] on button "Dot" at bounding box center [844, 640] width 9 height 9
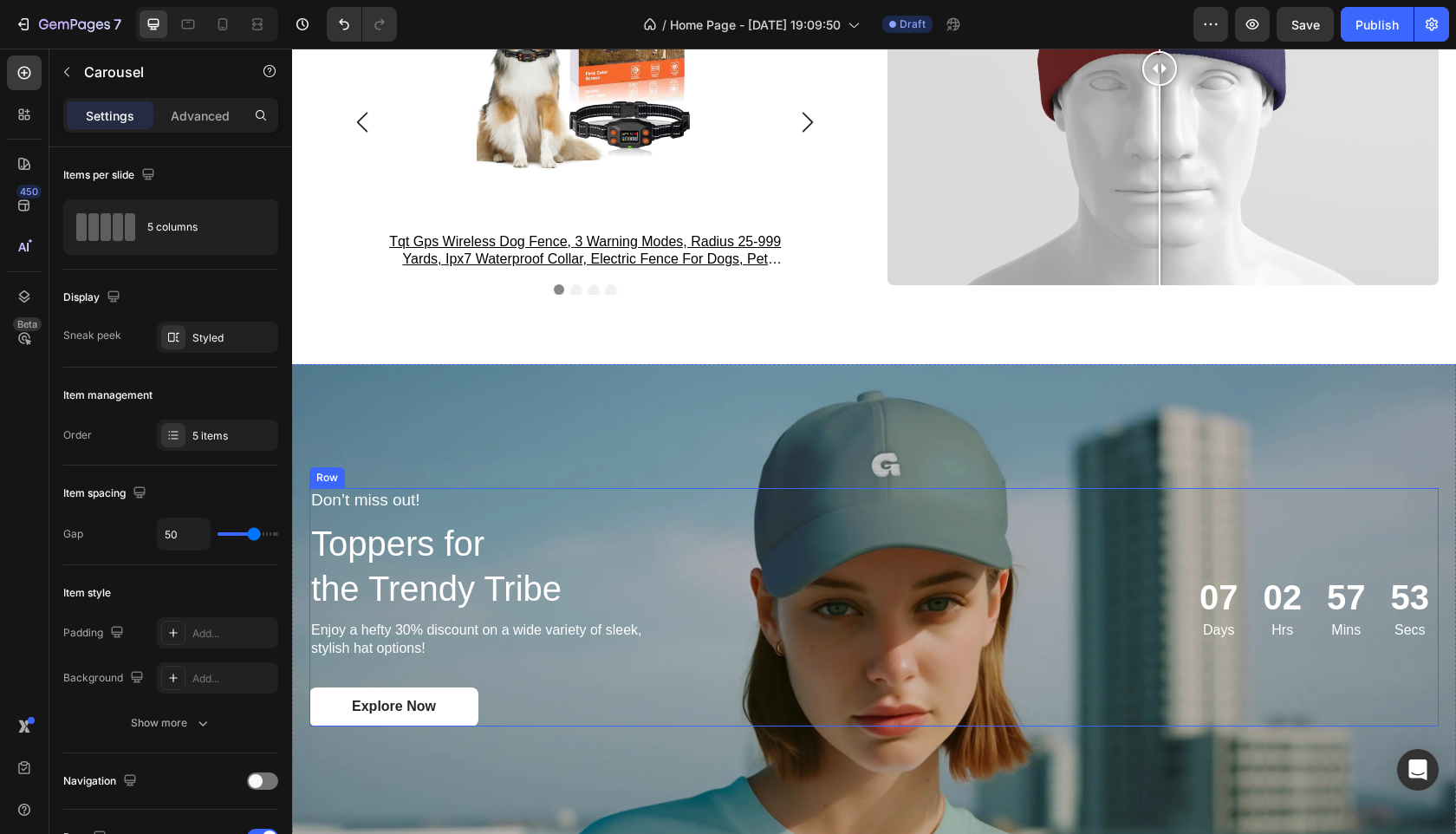
scroll to position [2569, 0]
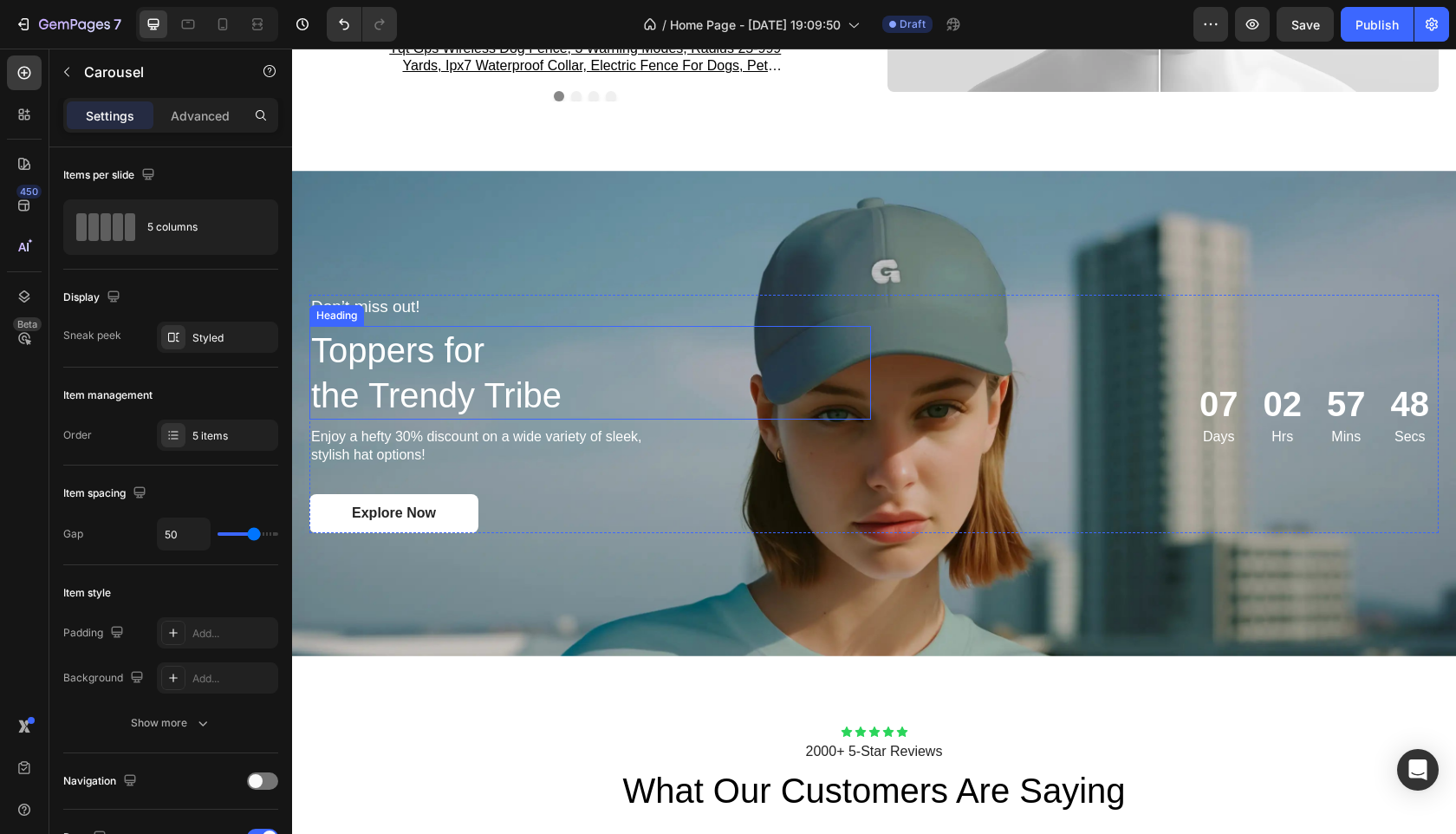
click at [621, 370] on h2 "Toppers for the Trendy Tribe" at bounding box center [590, 373] width 561 height 94
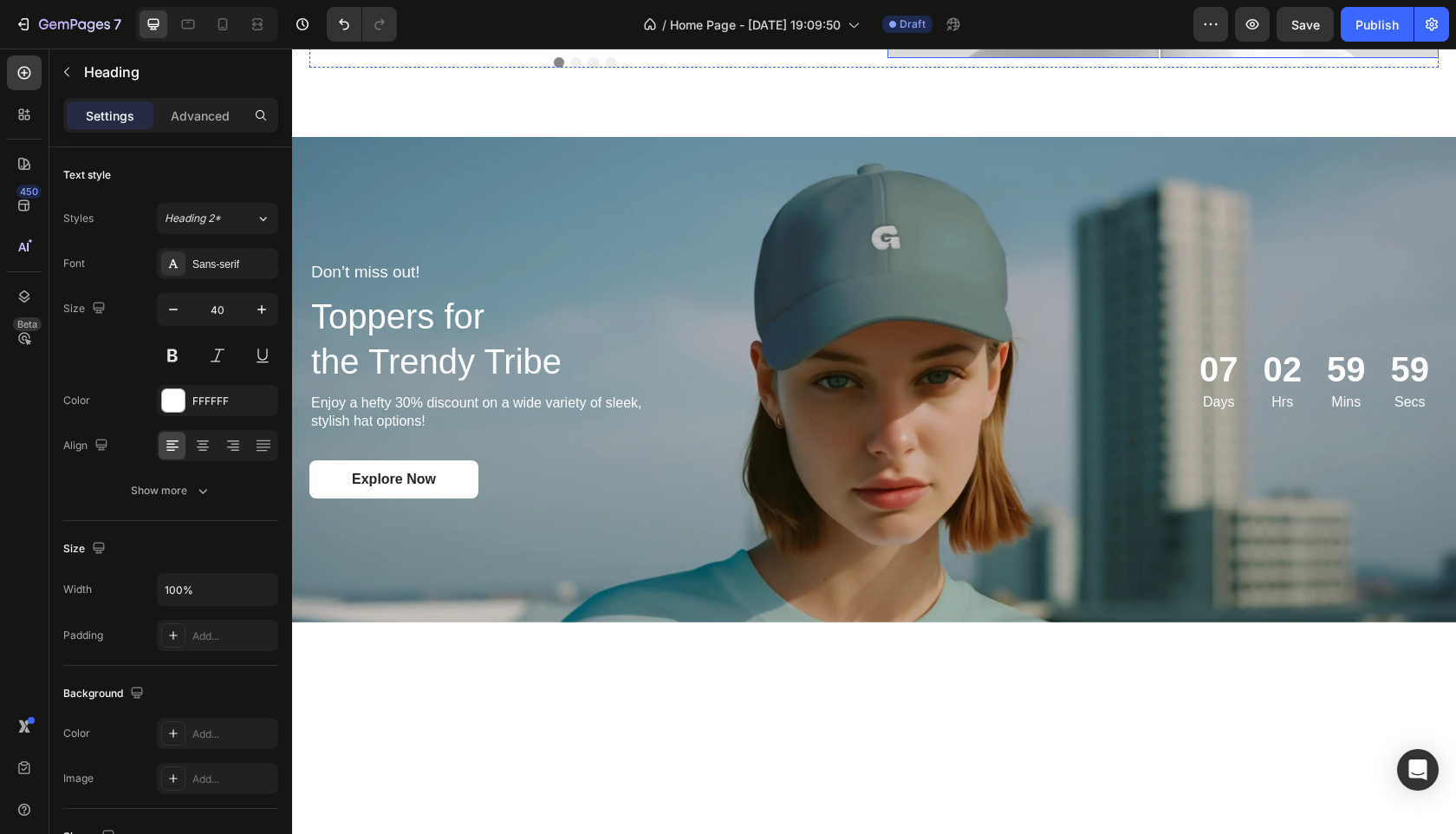
scroll to position [2420, 0]
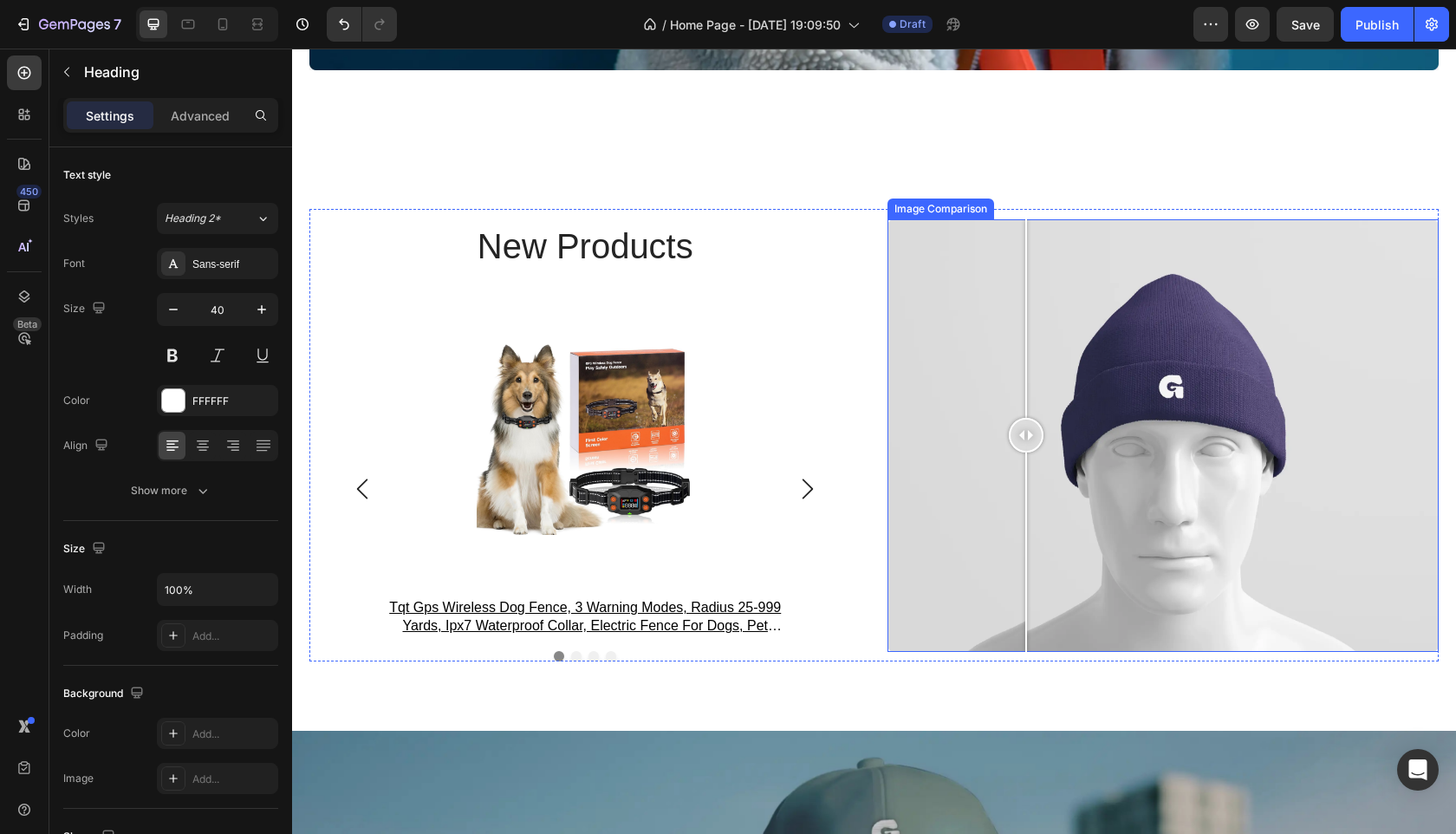
click at [1019, 408] on div at bounding box center [1163, 435] width 552 height 433
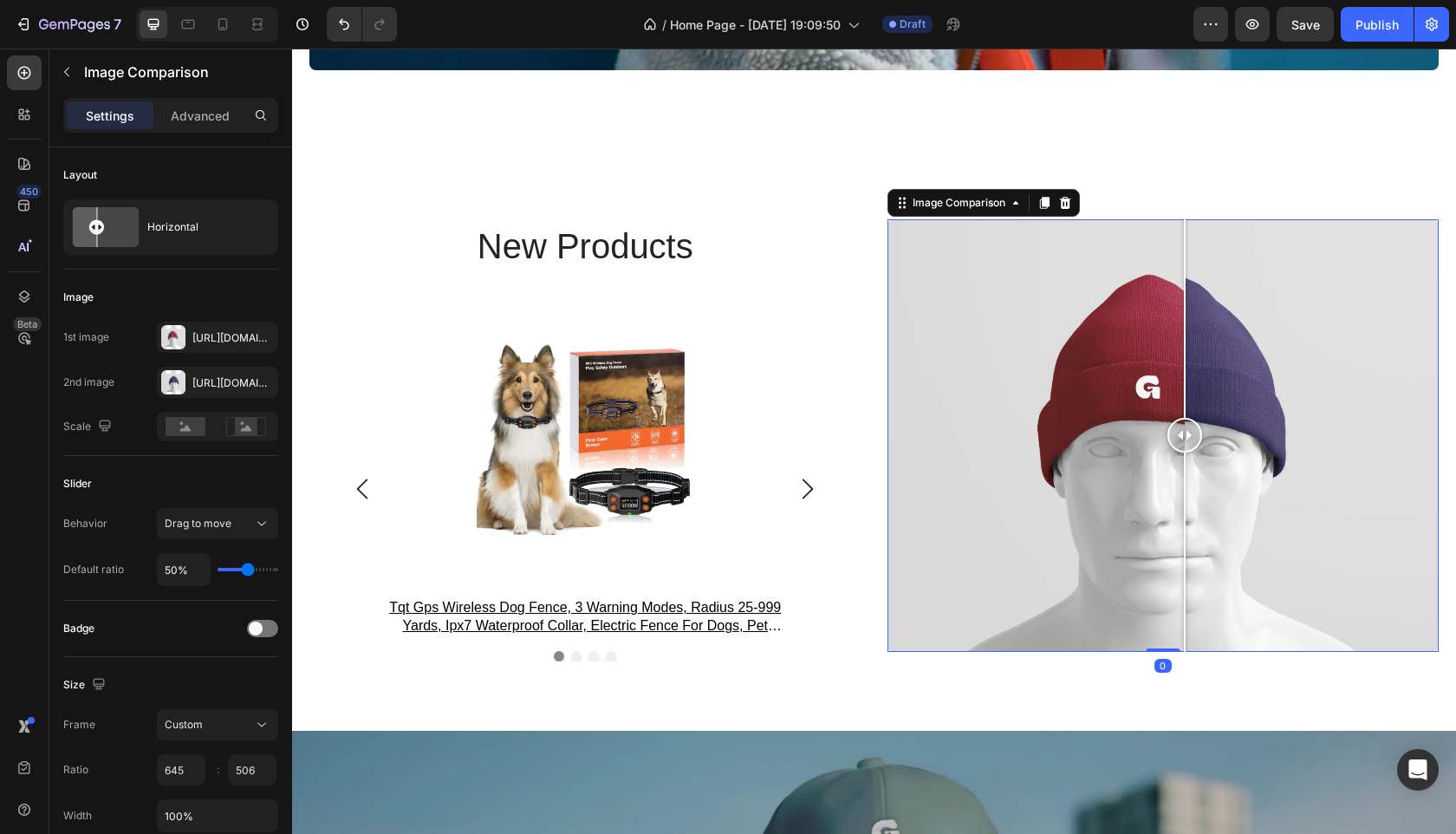
click at [1178, 435] on div at bounding box center [1163, 435] width 552 height 433
drag, startPoint x: 1178, startPoint y: 442, endPoint x: 1156, endPoint y: 444, distance: 22.1
click at [1156, 444] on div at bounding box center [1163, 435] width 35 height 35
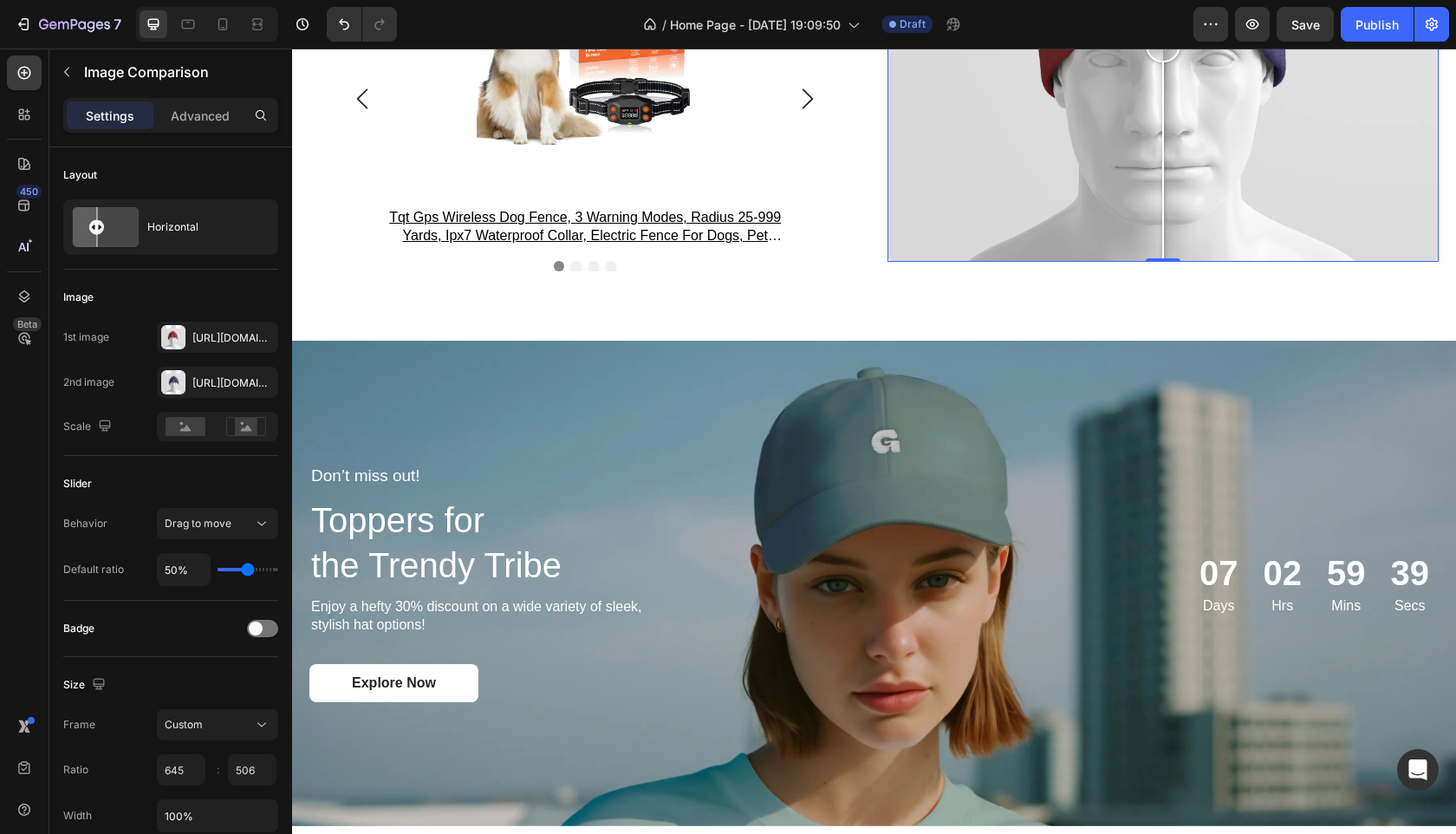
scroll to position [2922, 0]
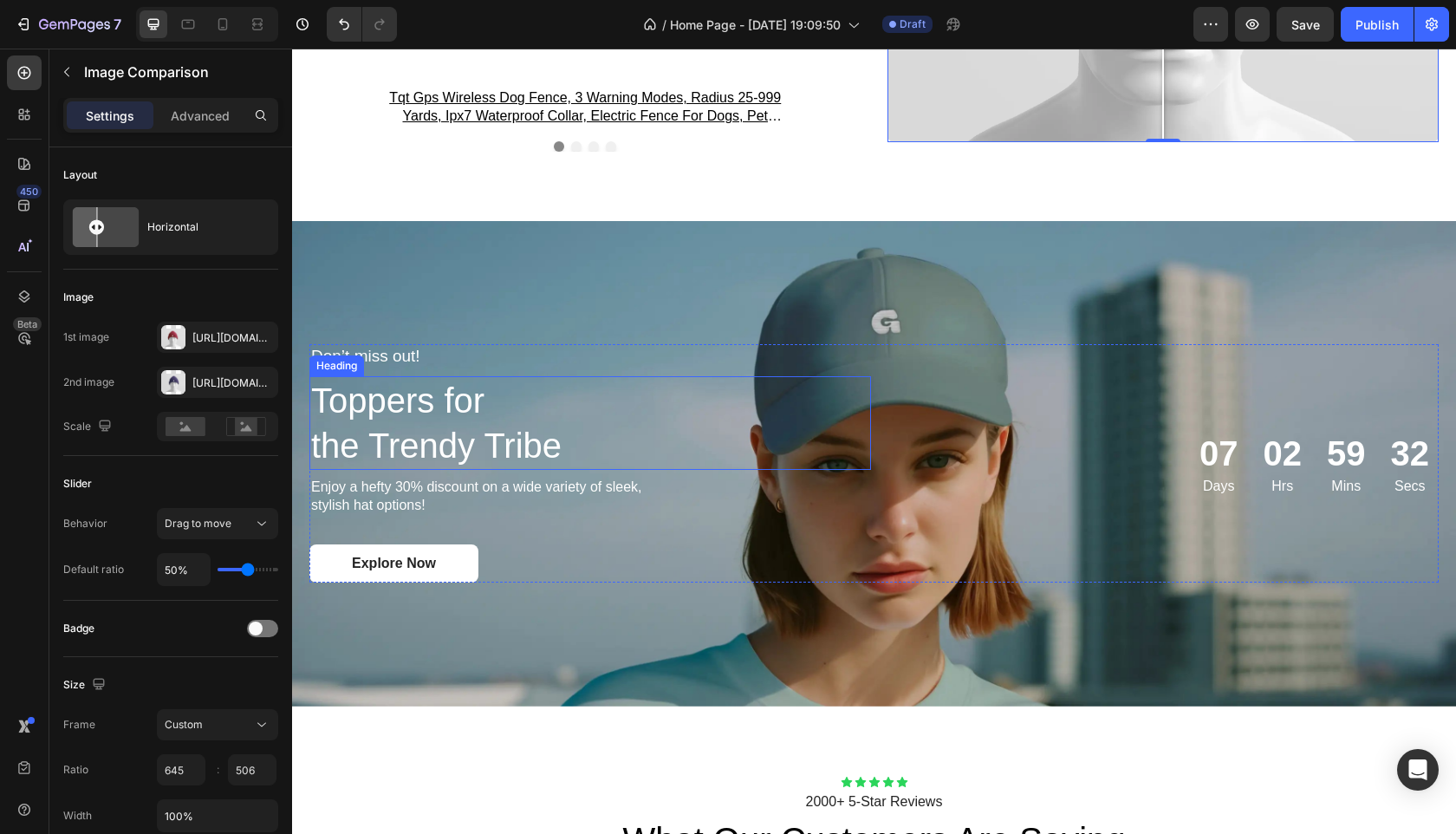
click at [482, 411] on h2 "Toppers for the Trendy Tribe" at bounding box center [590, 423] width 561 height 94
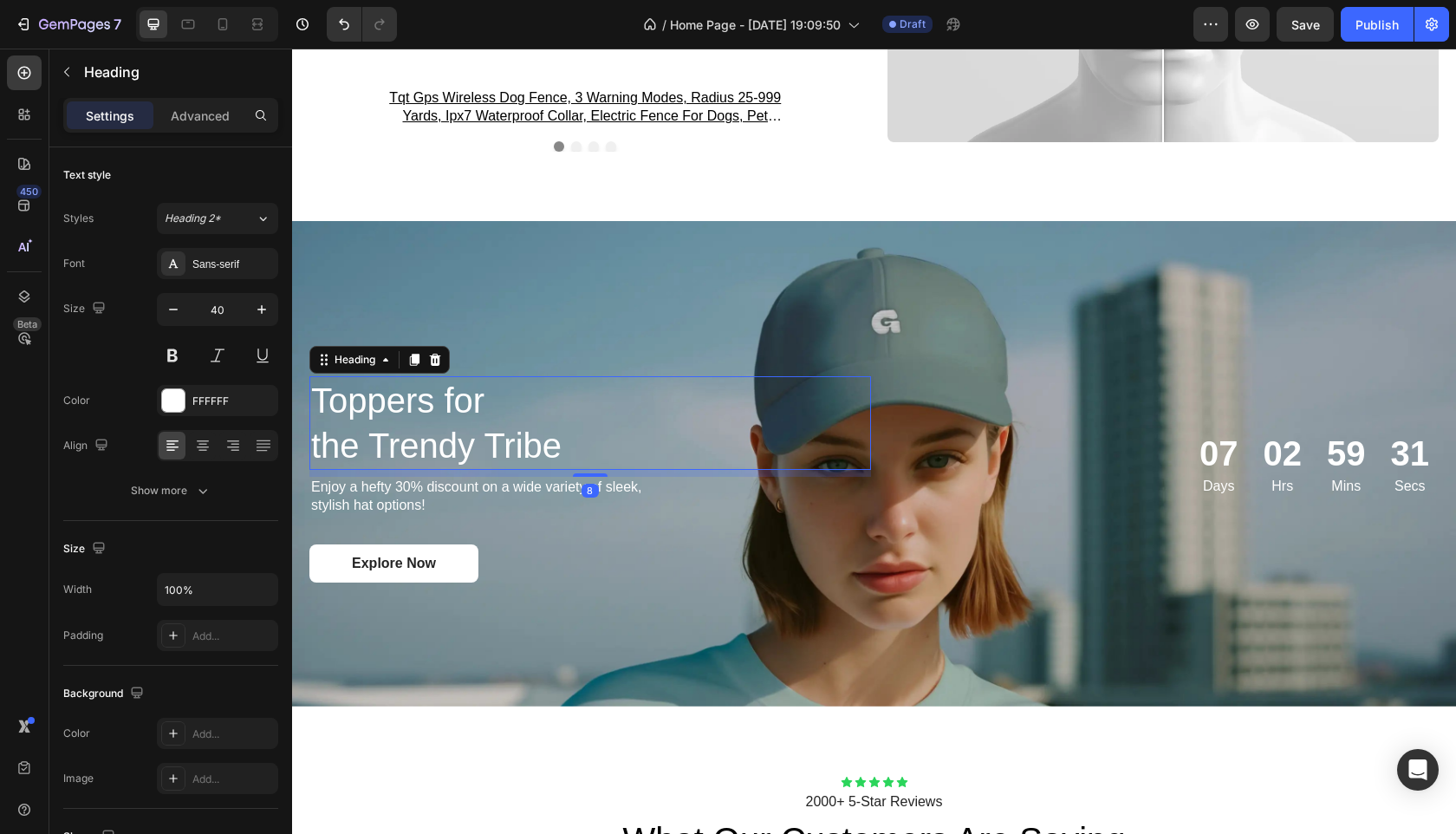
click at [482, 411] on h2 "Toppers for the Trendy Tribe" at bounding box center [590, 423] width 561 height 94
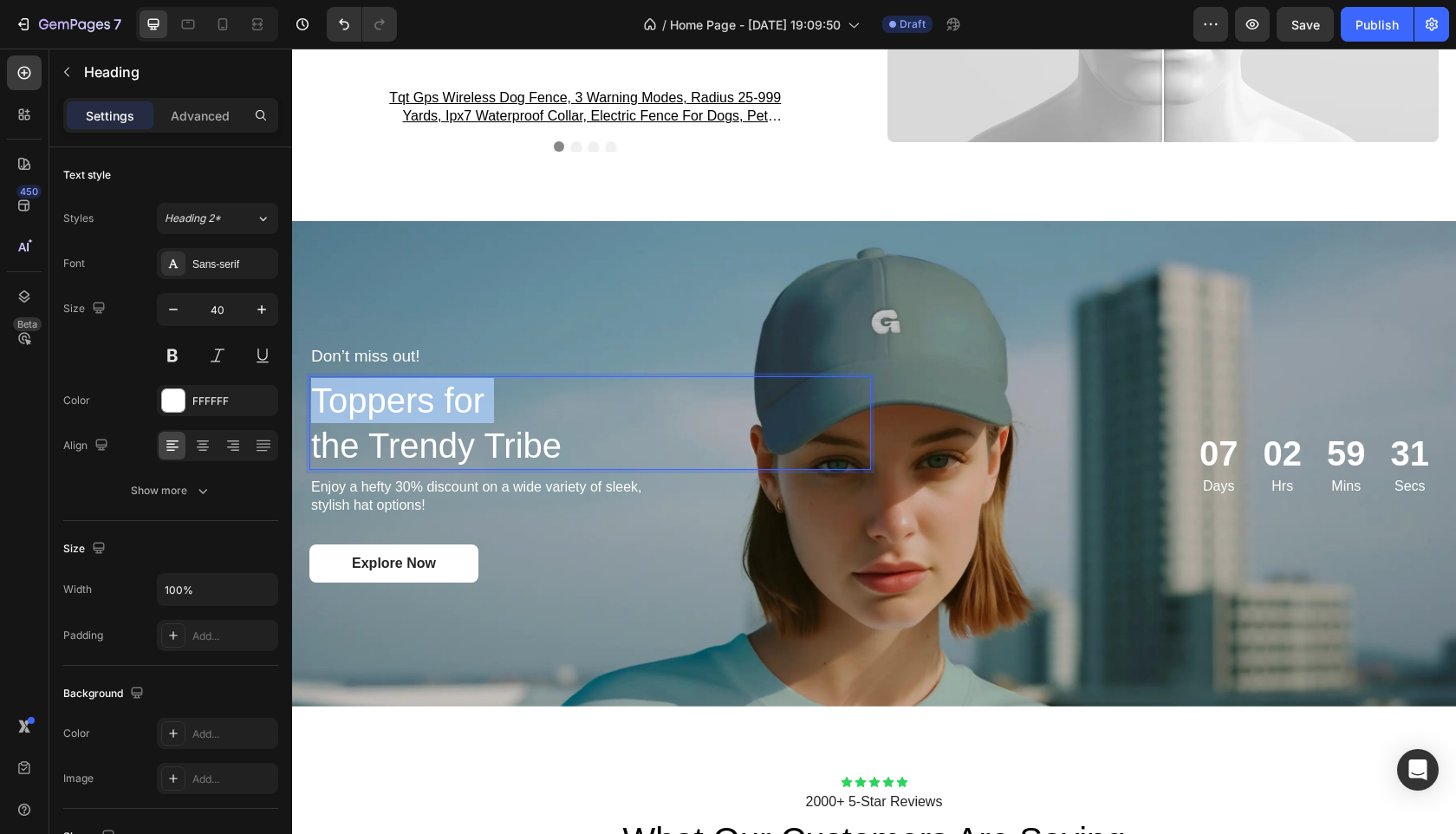
click at [482, 411] on p "Toppers for the Trendy Tribe" at bounding box center [590, 423] width 558 height 90
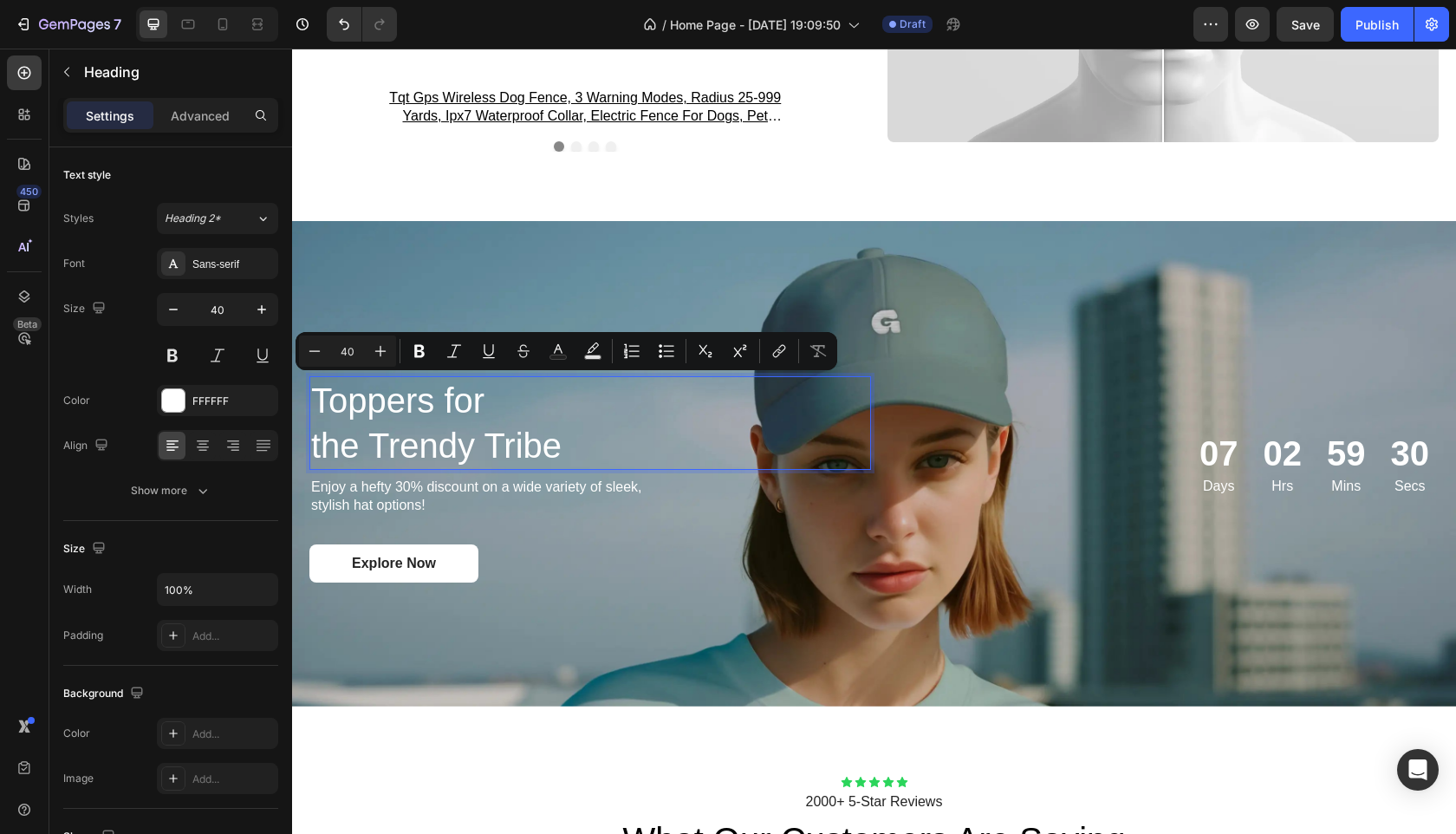
click at [516, 460] on p "Toppers for the Trendy Tribe" at bounding box center [590, 423] width 558 height 90
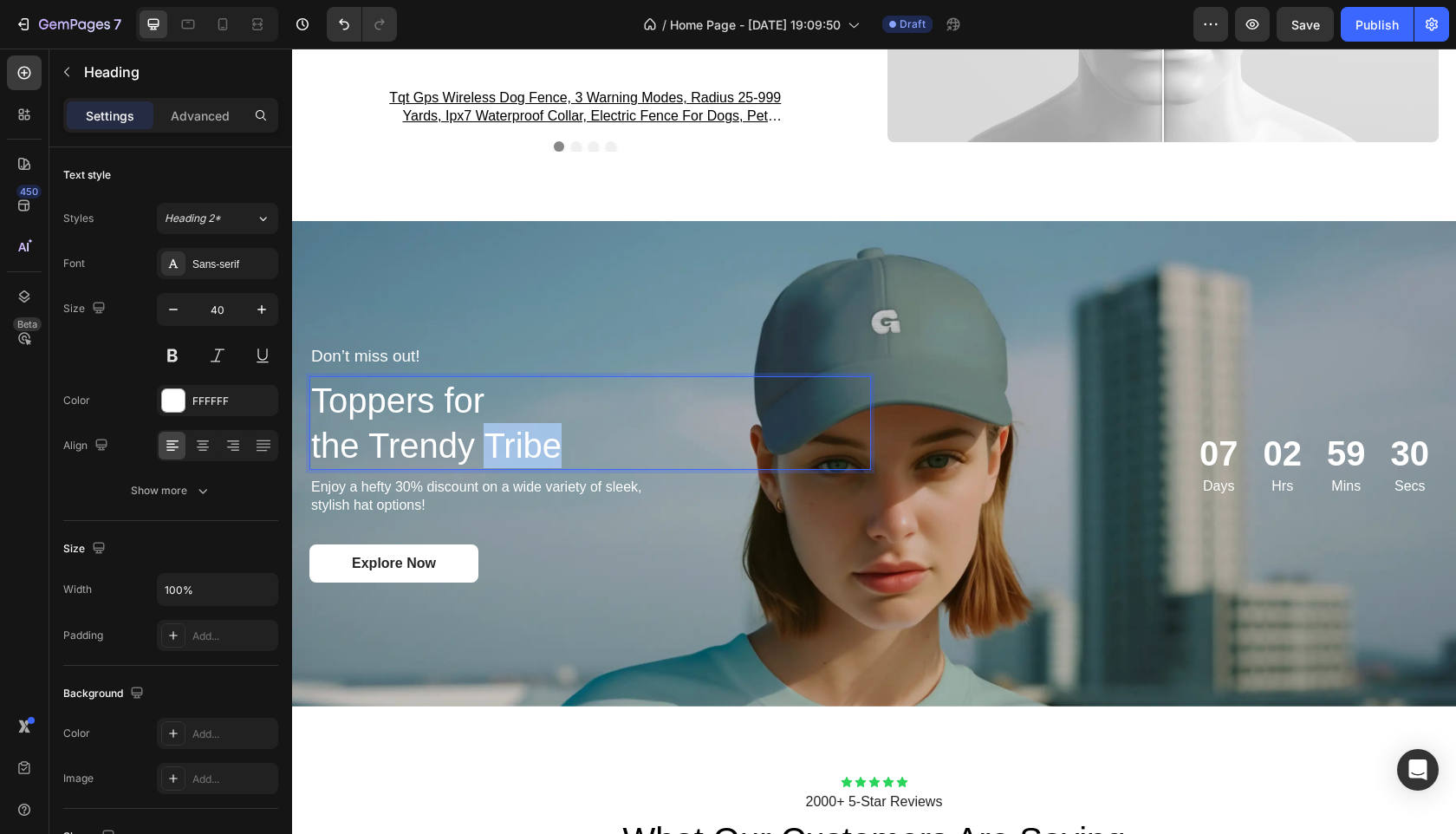
click at [516, 460] on p "Toppers for the Trendy Tribe" at bounding box center [590, 423] width 558 height 90
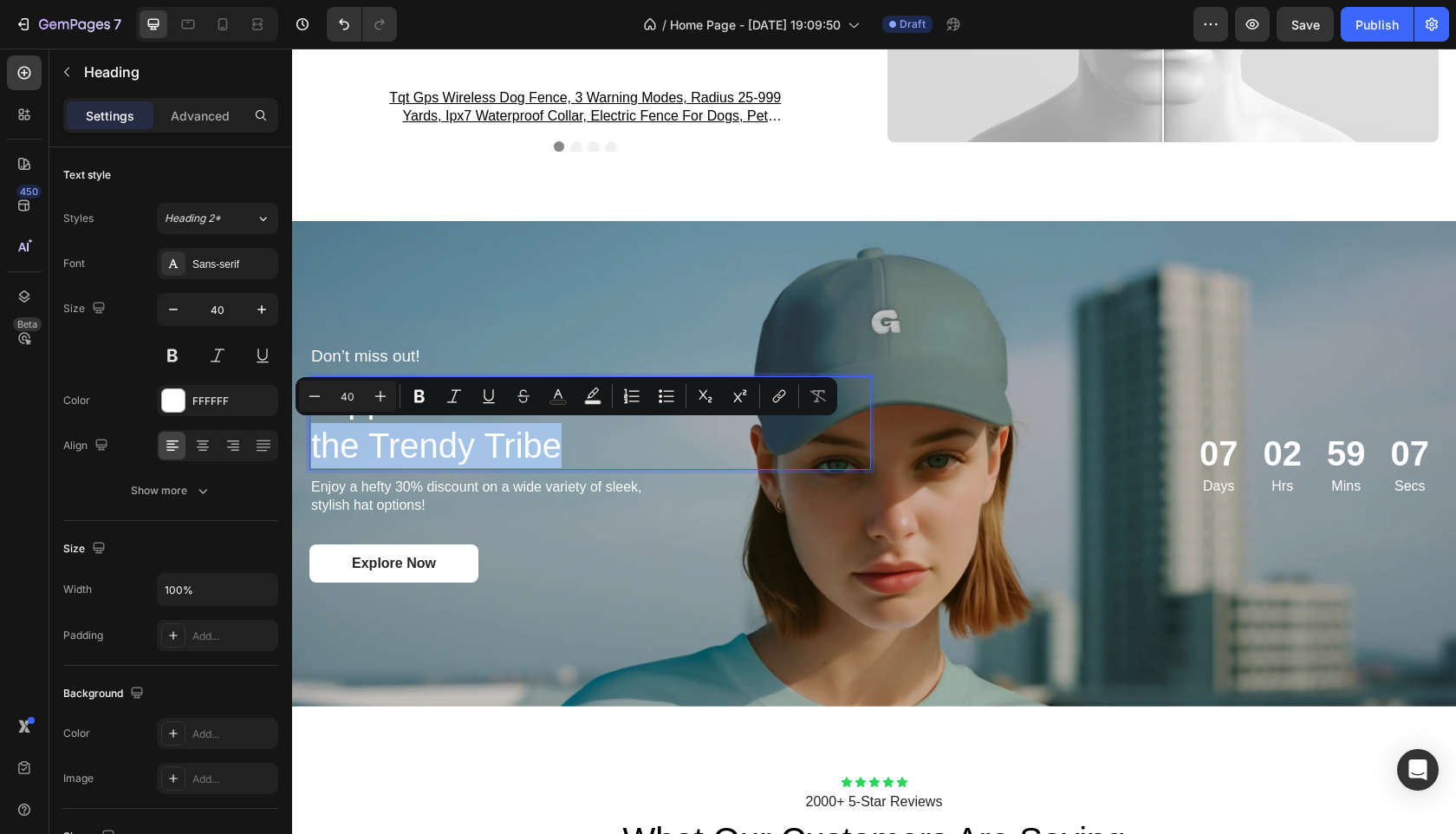
click at [600, 460] on p "Toppers for the Trendy Tribe" at bounding box center [590, 423] width 558 height 90
click at [599, 451] on p "Toppers for the Trendy Tribe" at bounding box center [590, 423] width 558 height 90
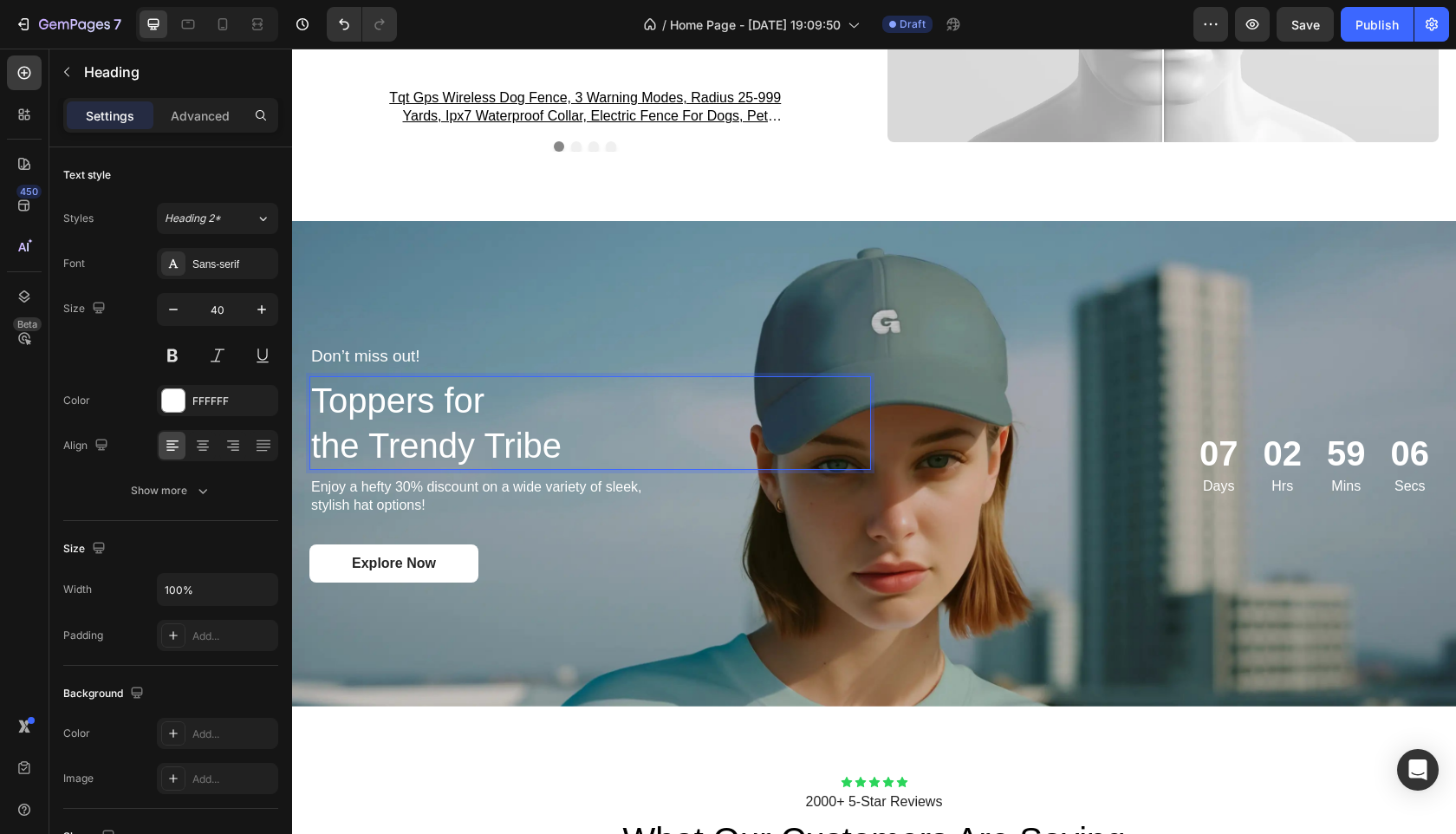
click at [599, 450] on p "Toppers for the Trendy Tribe" at bounding box center [590, 423] width 558 height 90
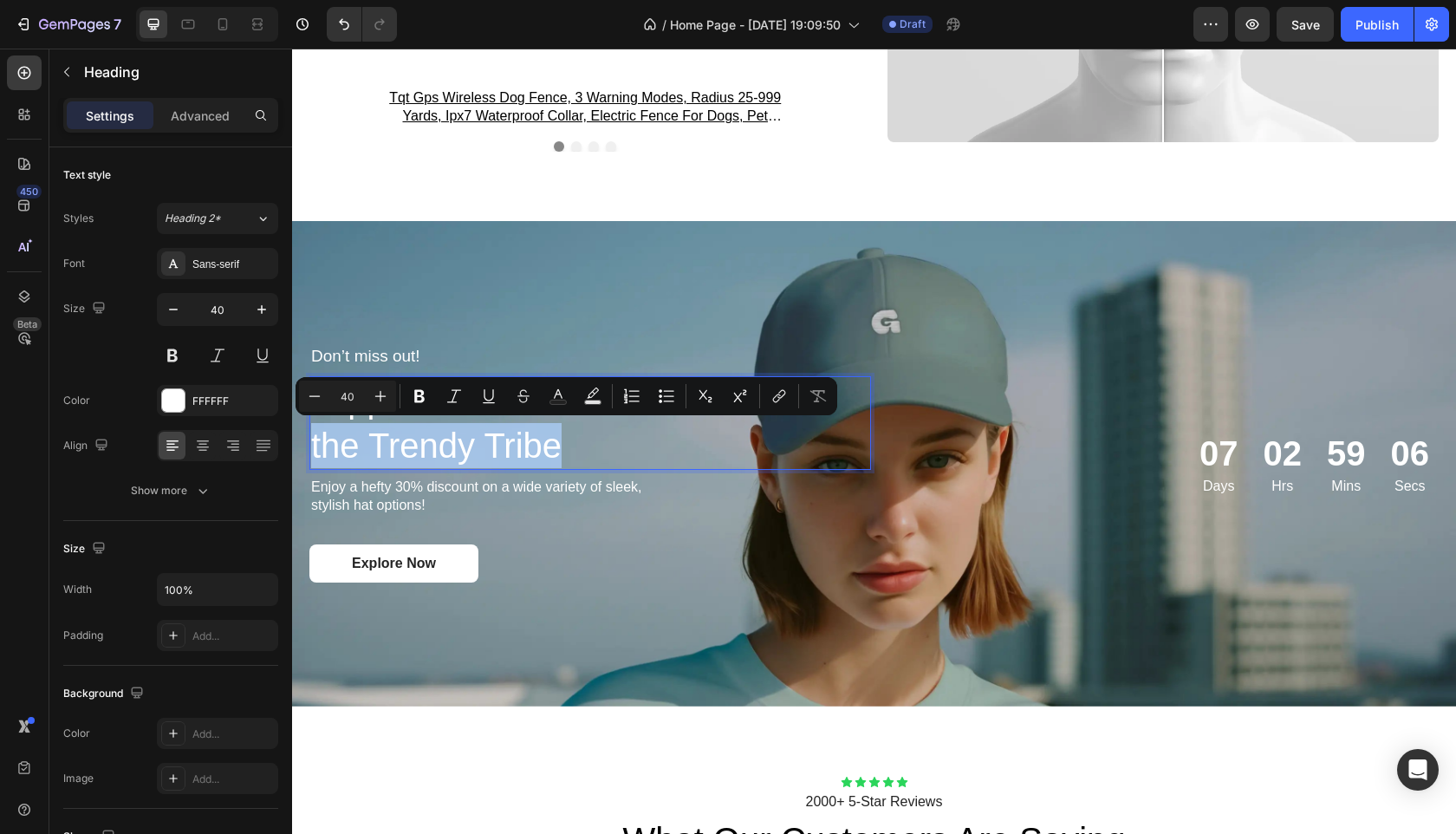
click at [599, 450] on p "Toppers for the Trendy Tribe" at bounding box center [590, 423] width 558 height 90
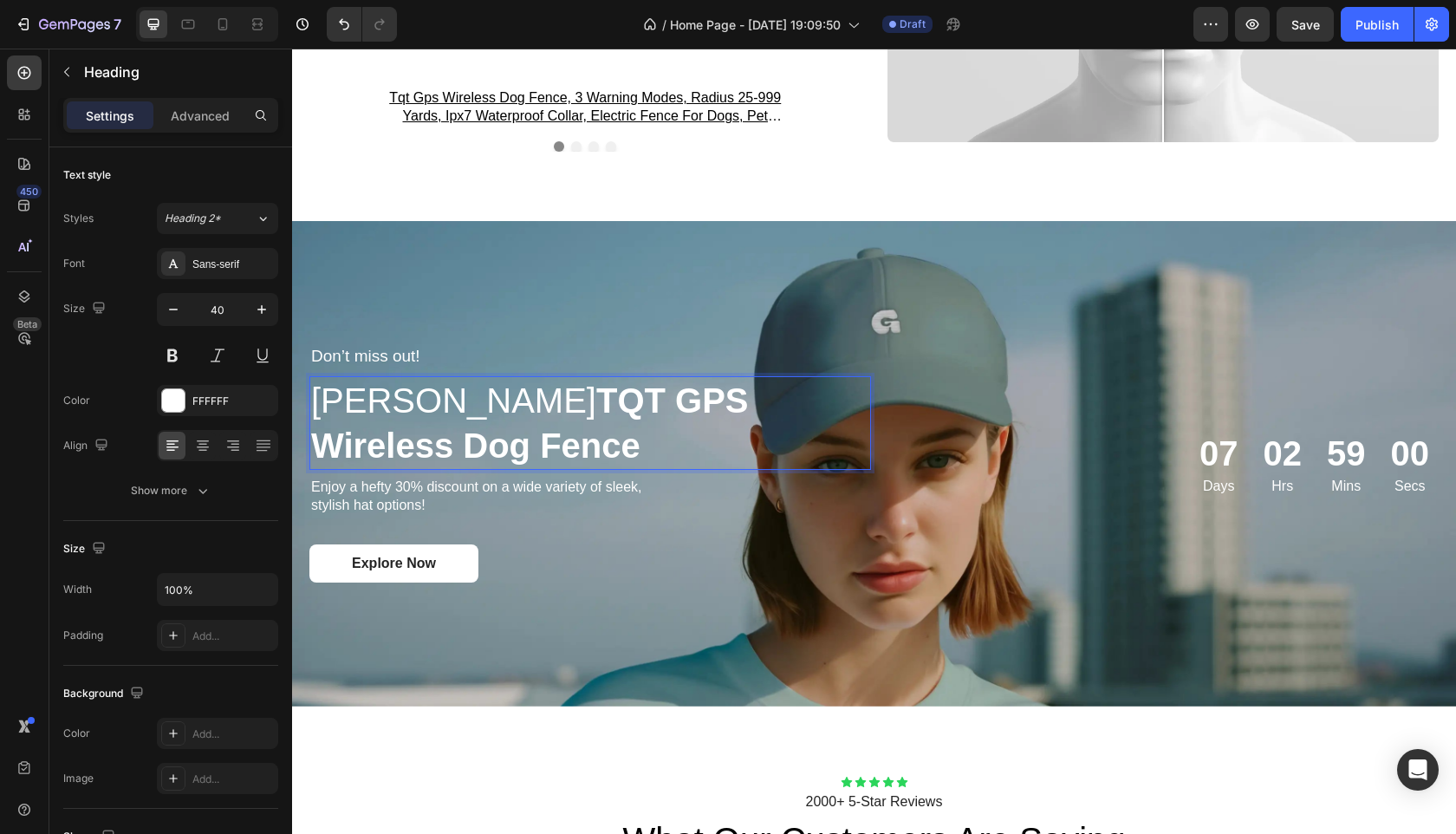
scroll to position [2945, 0]
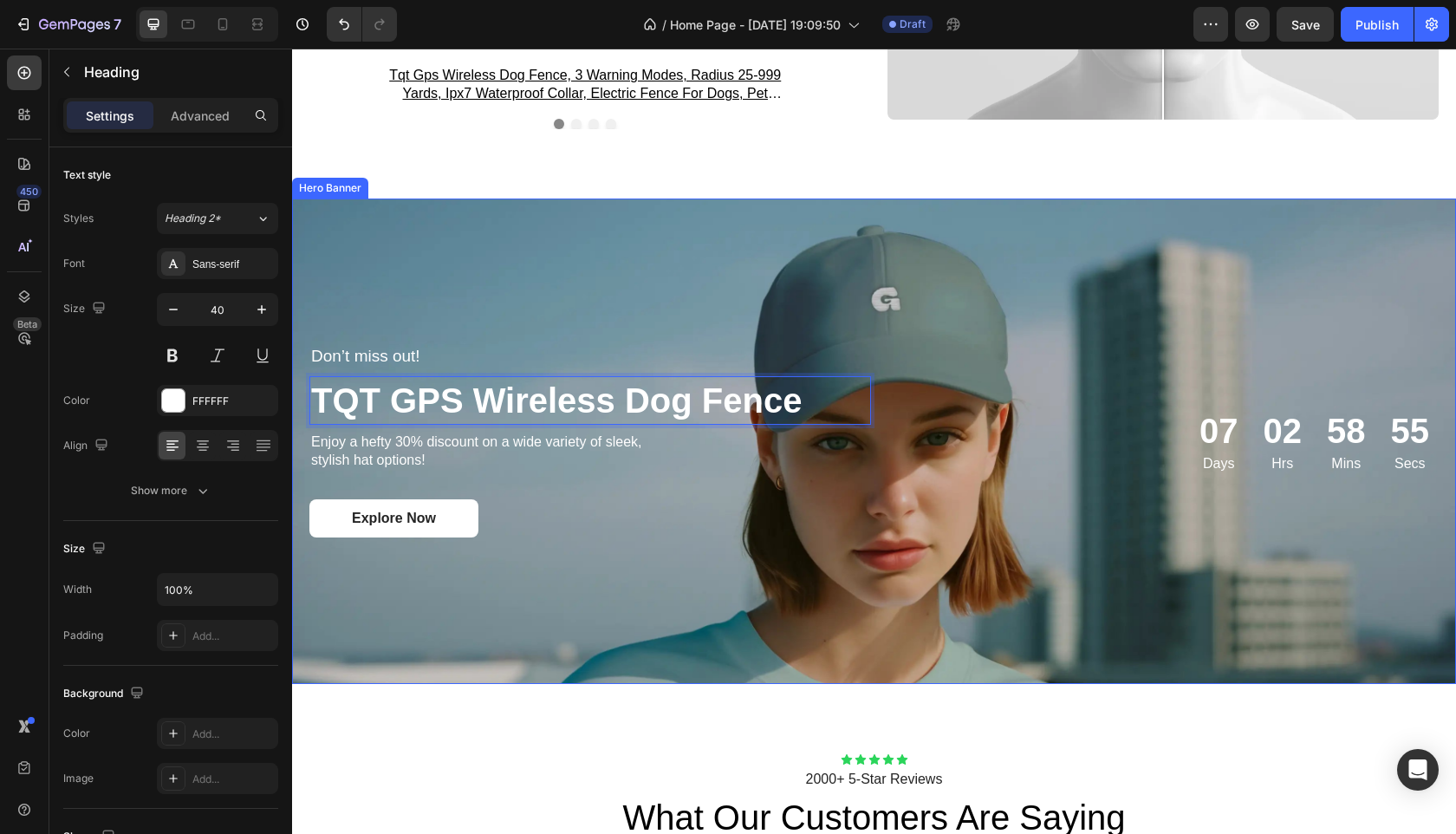
click at [987, 217] on div "Background Image" at bounding box center [874, 442] width 1164 height 486
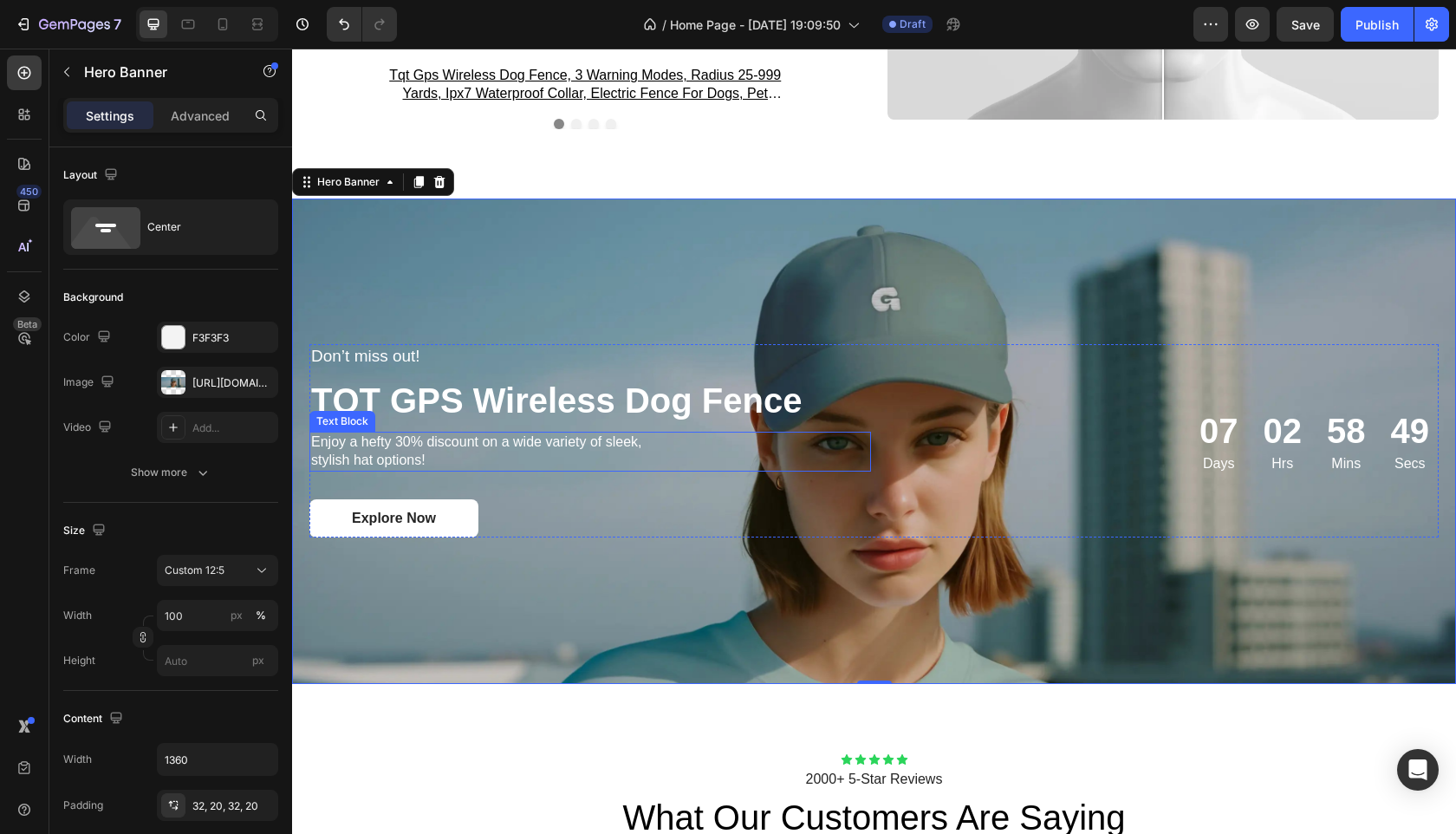
click at [432, 460] on p "Enjoy a hefty 30% discount on a wide variety of sleek, stylish hat options!" at bounding box center [492, 451] width 361 height 37
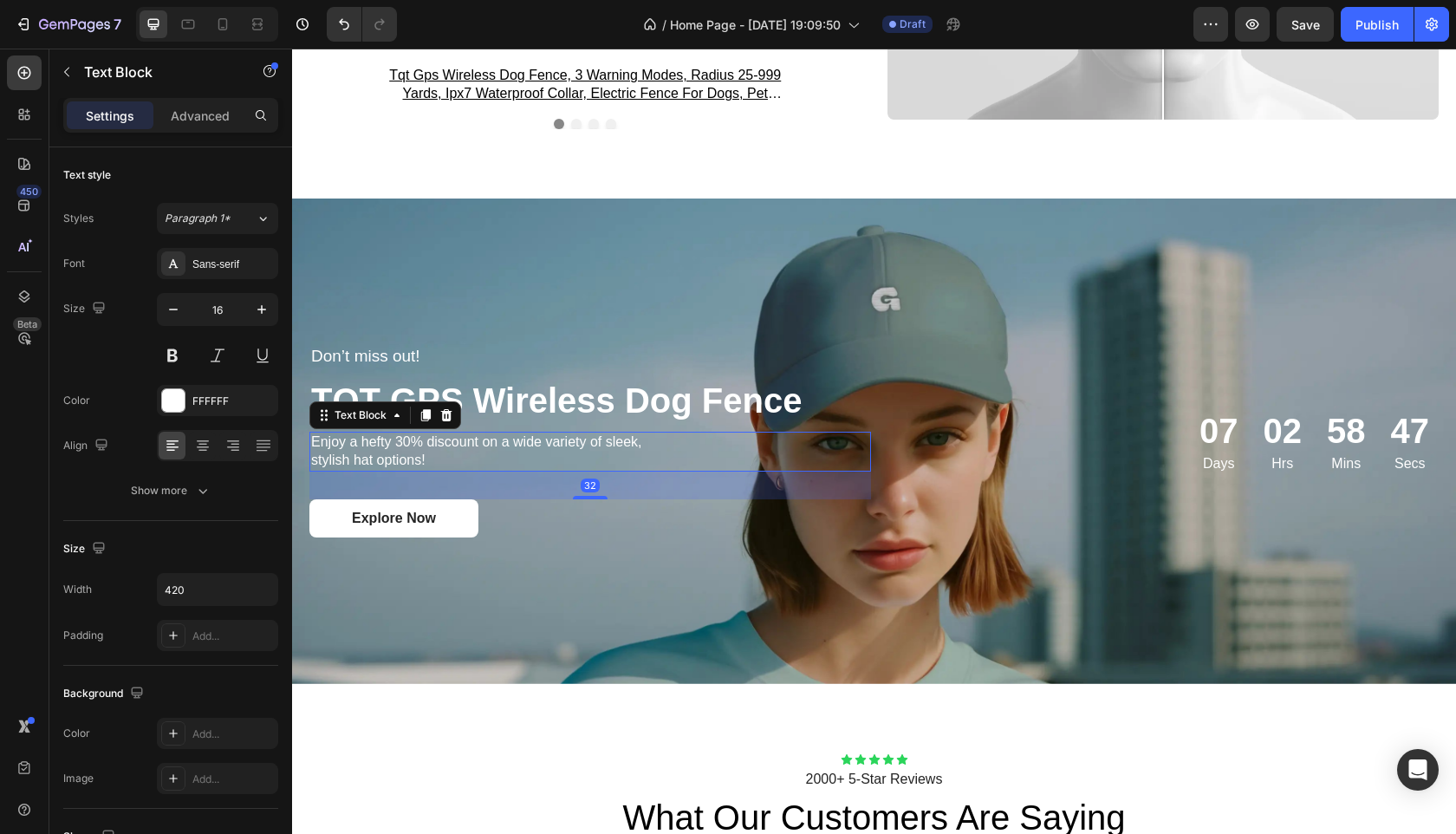
click at [441, 456] on p "Enjoy a hefty 30% discount on a wide variety of sleek, stylish hat options!" at bounding box center [492, 451] width 361 height 37
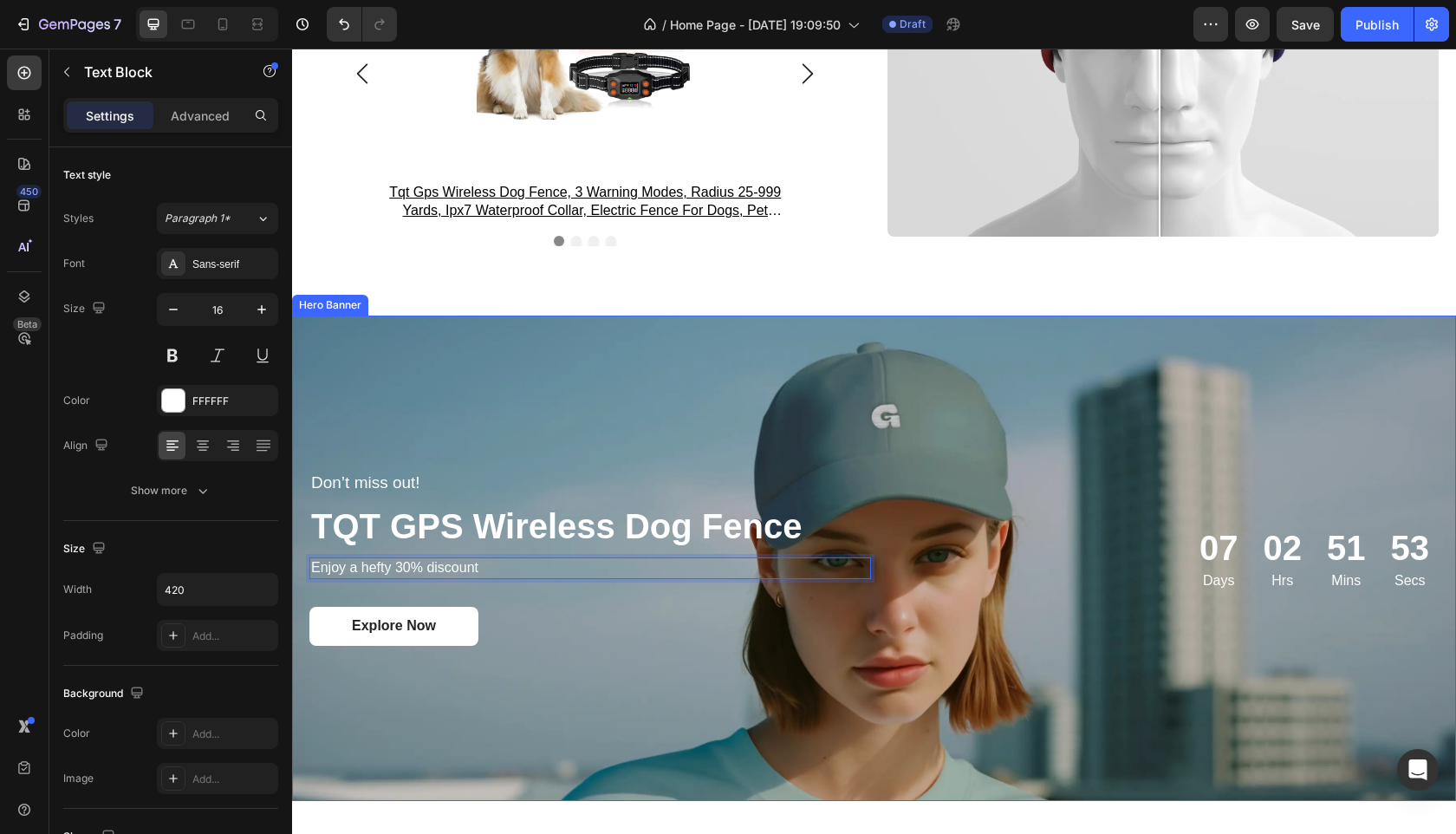
scroll to position [2853, 0]
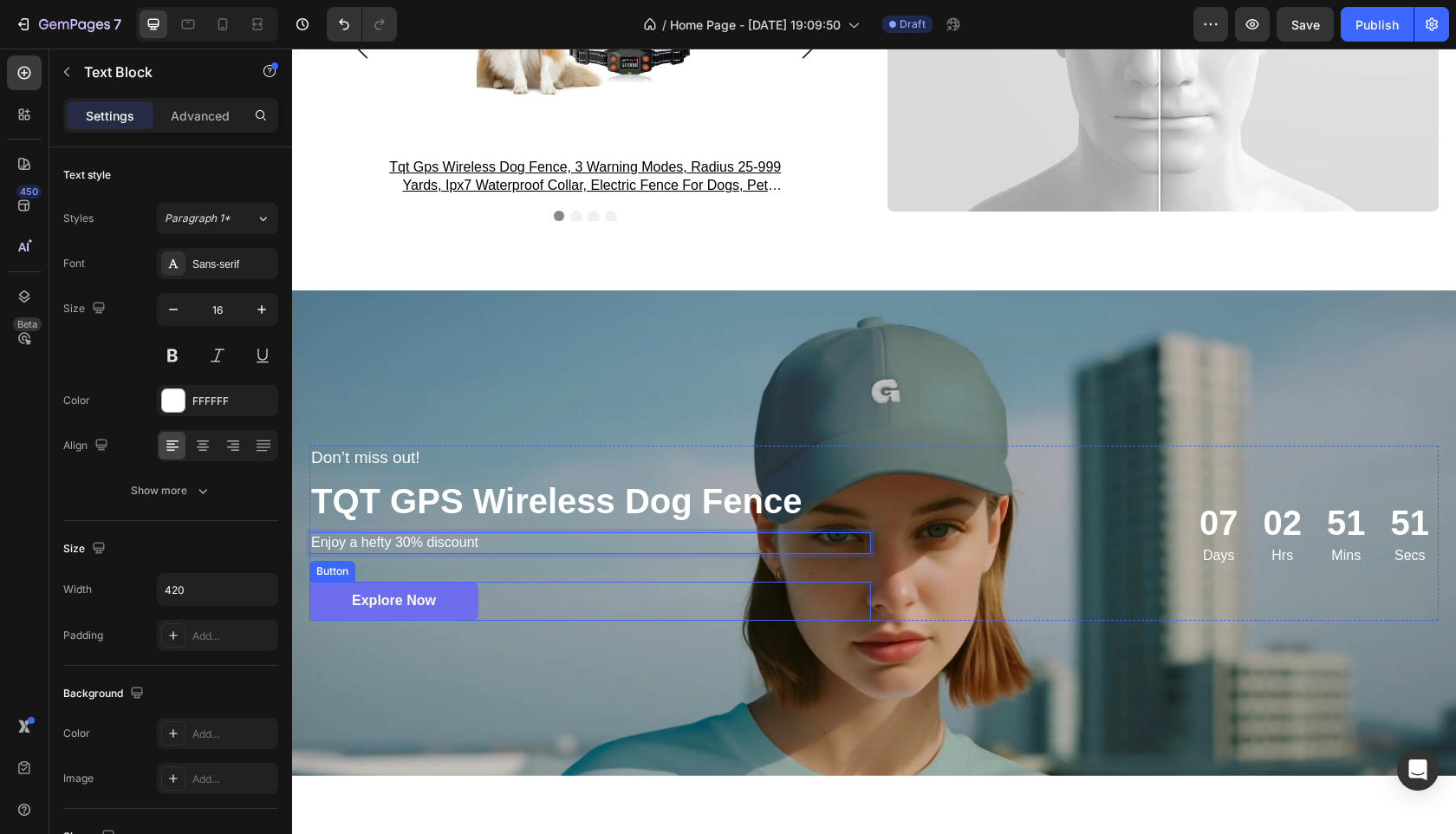
click at [441, 595] on link "Explore Now" at bounding box center [394, 602] width 169 height 39
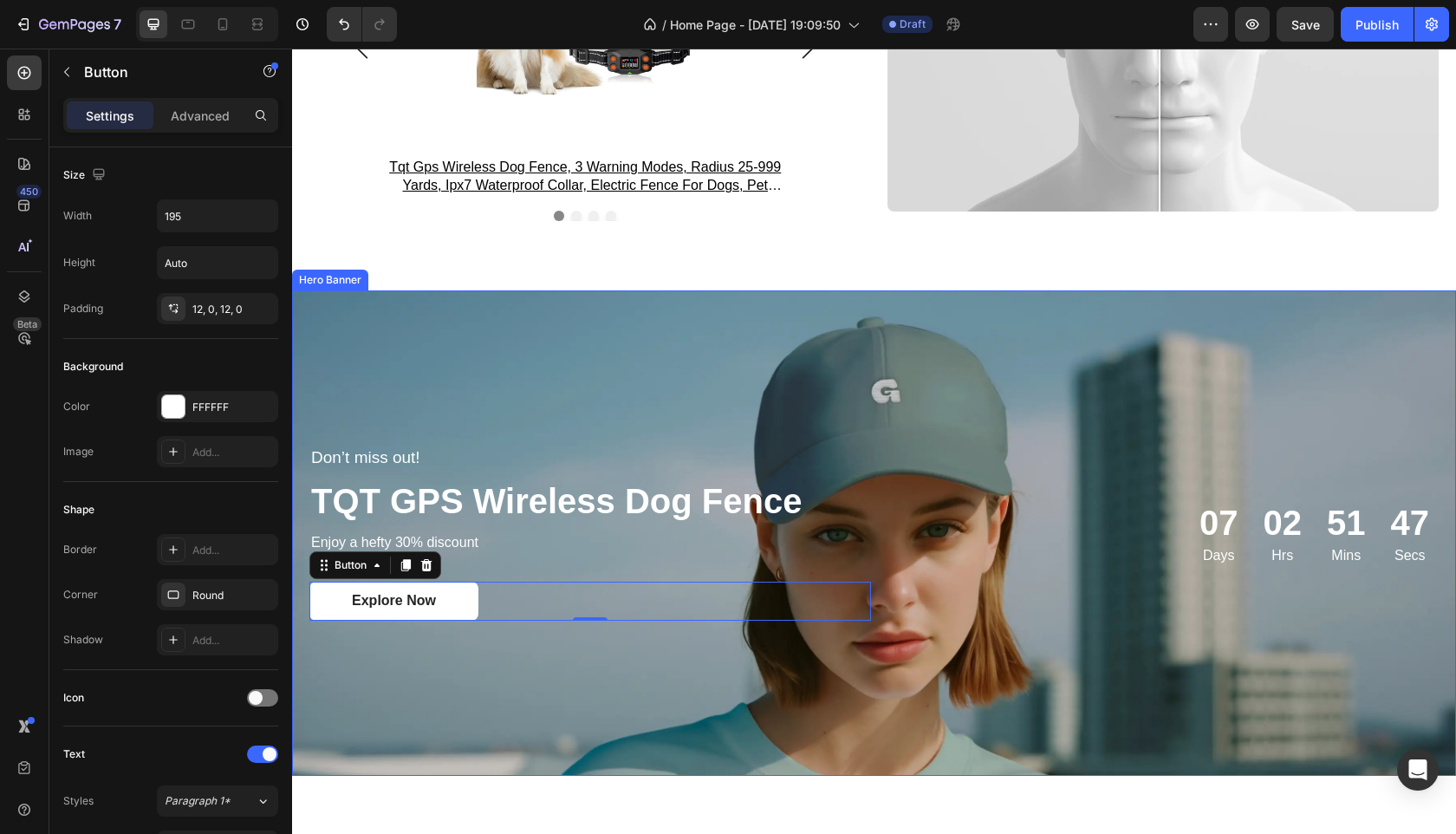
click at [1006, 377] on div "Background Image" at bounding box center [874, 533] width 1164 height 486
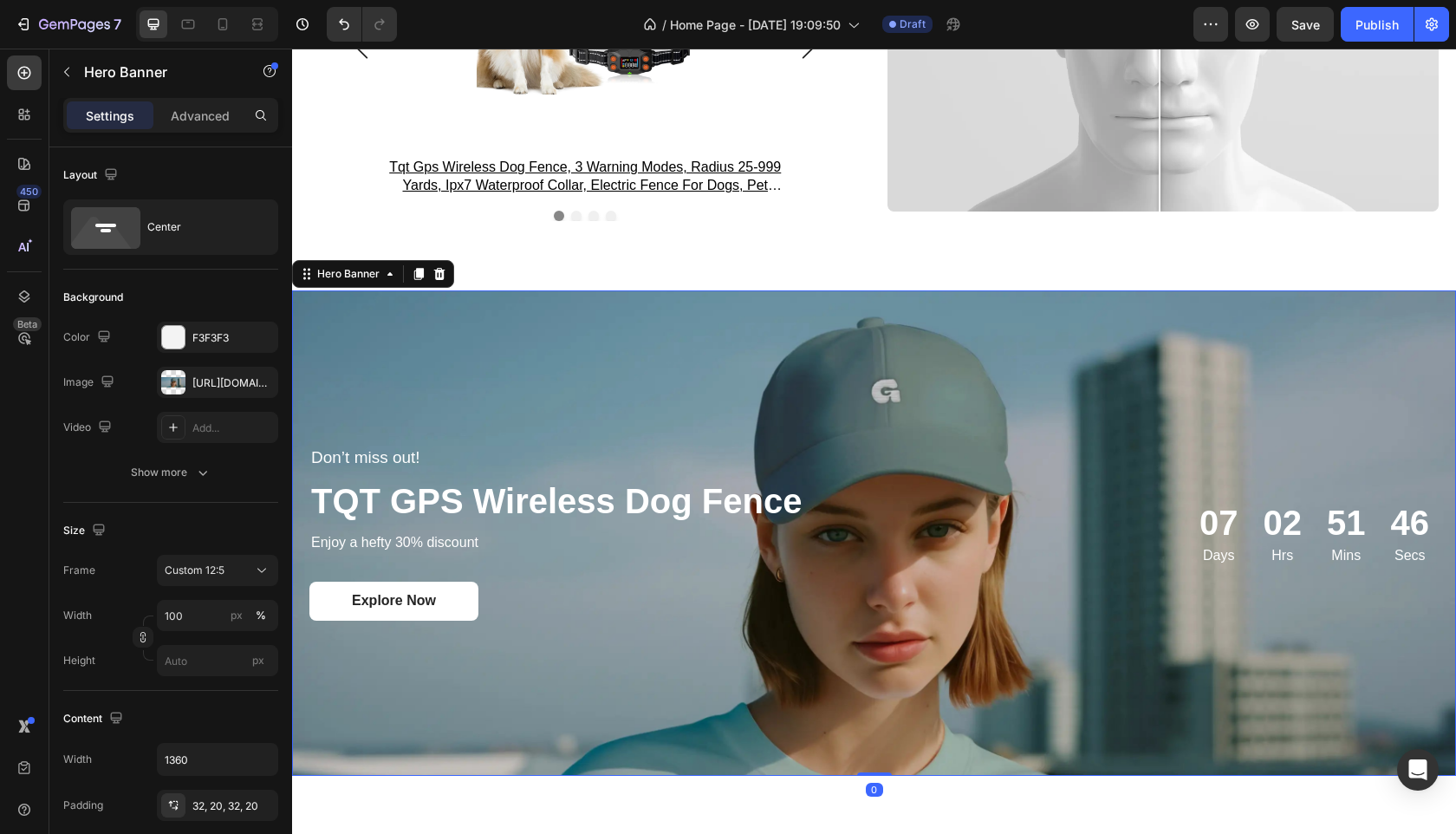
click at [835, 379] on div "Background Image" at bounding box center [874, 533] width 1164 height 486
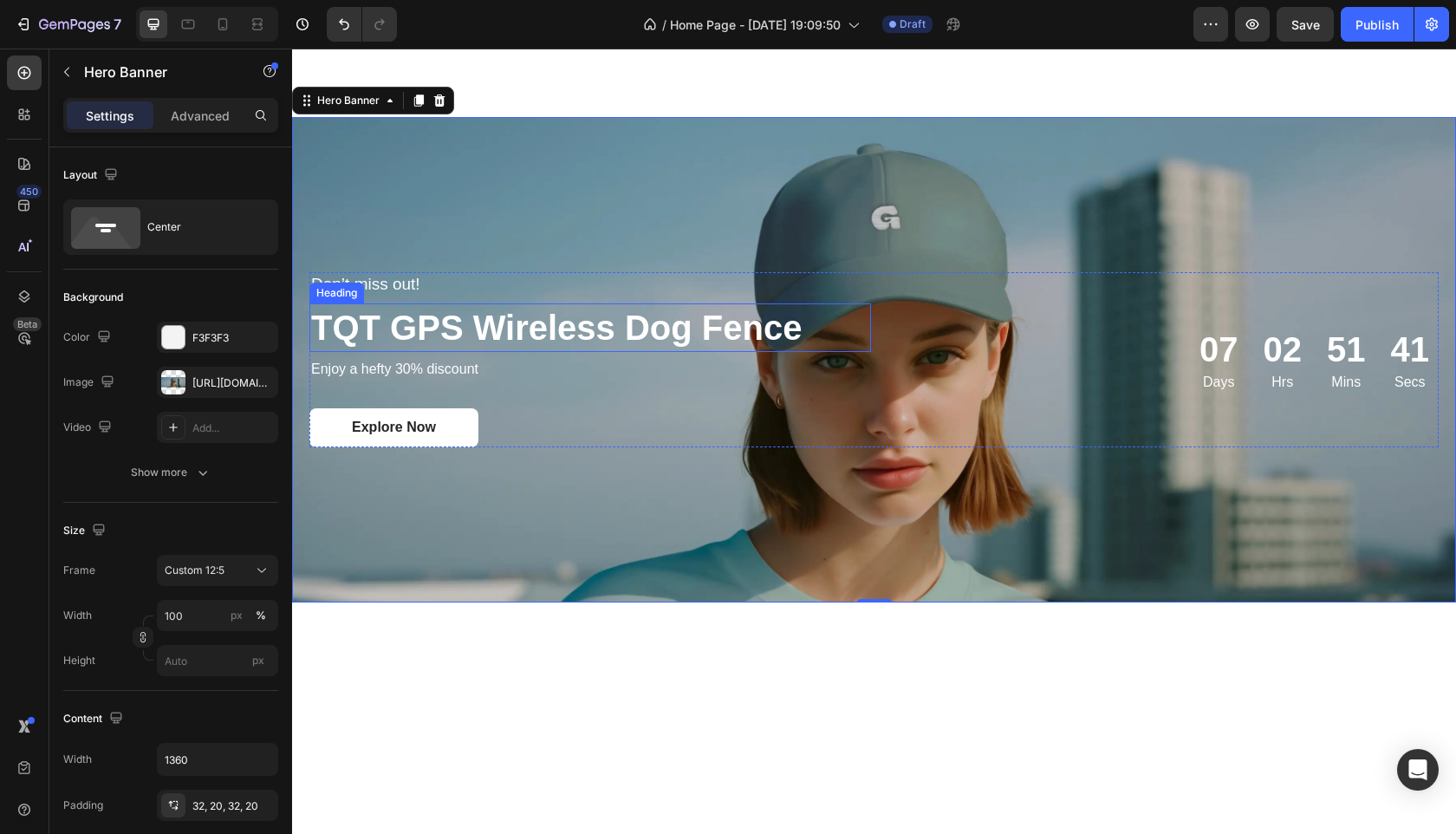
scroll to position [2545, 0]
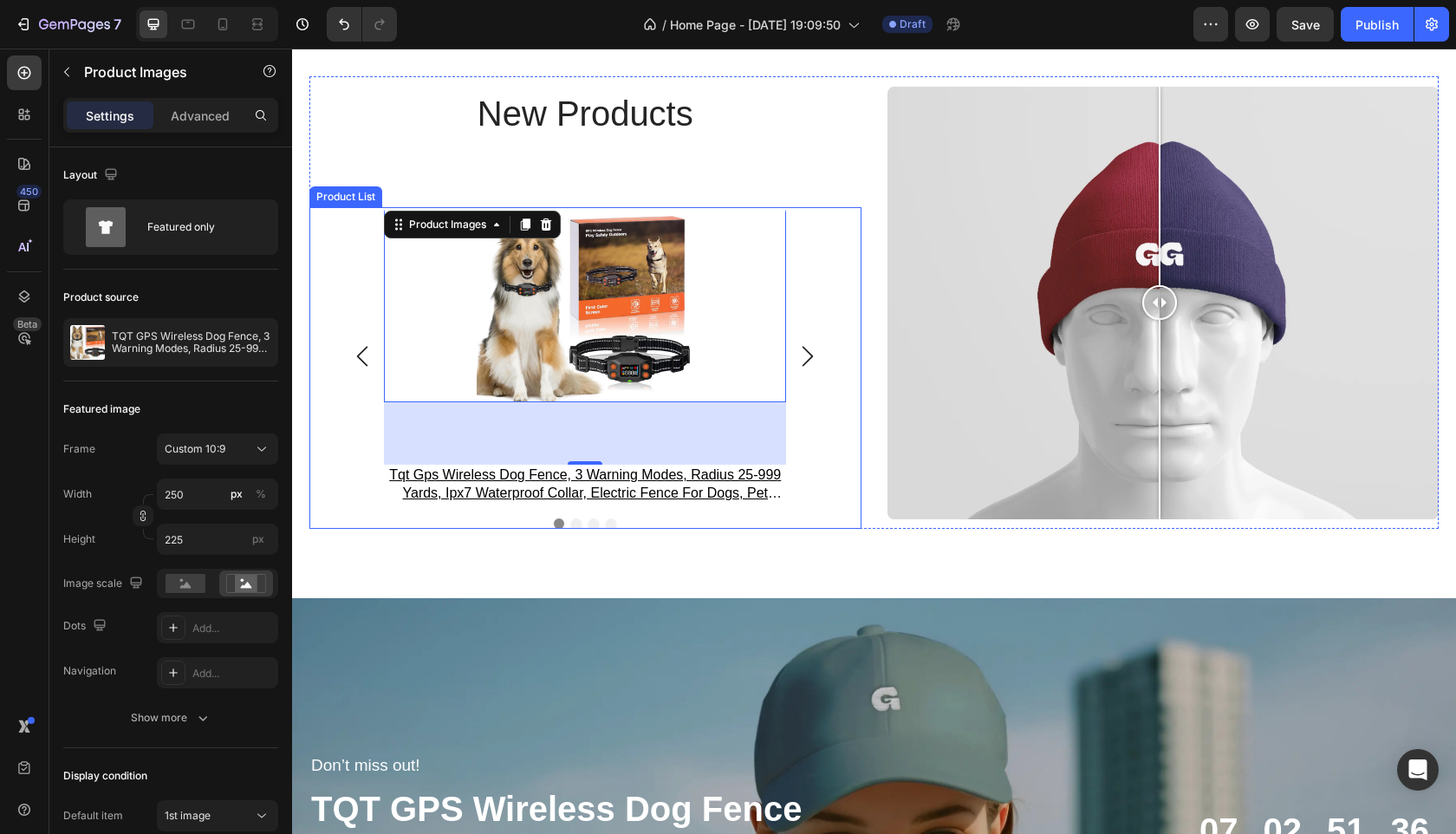
click at [801, 356] on icon "Carousel Next Arrow" at bounding box center [808, 356] width 21 height 21
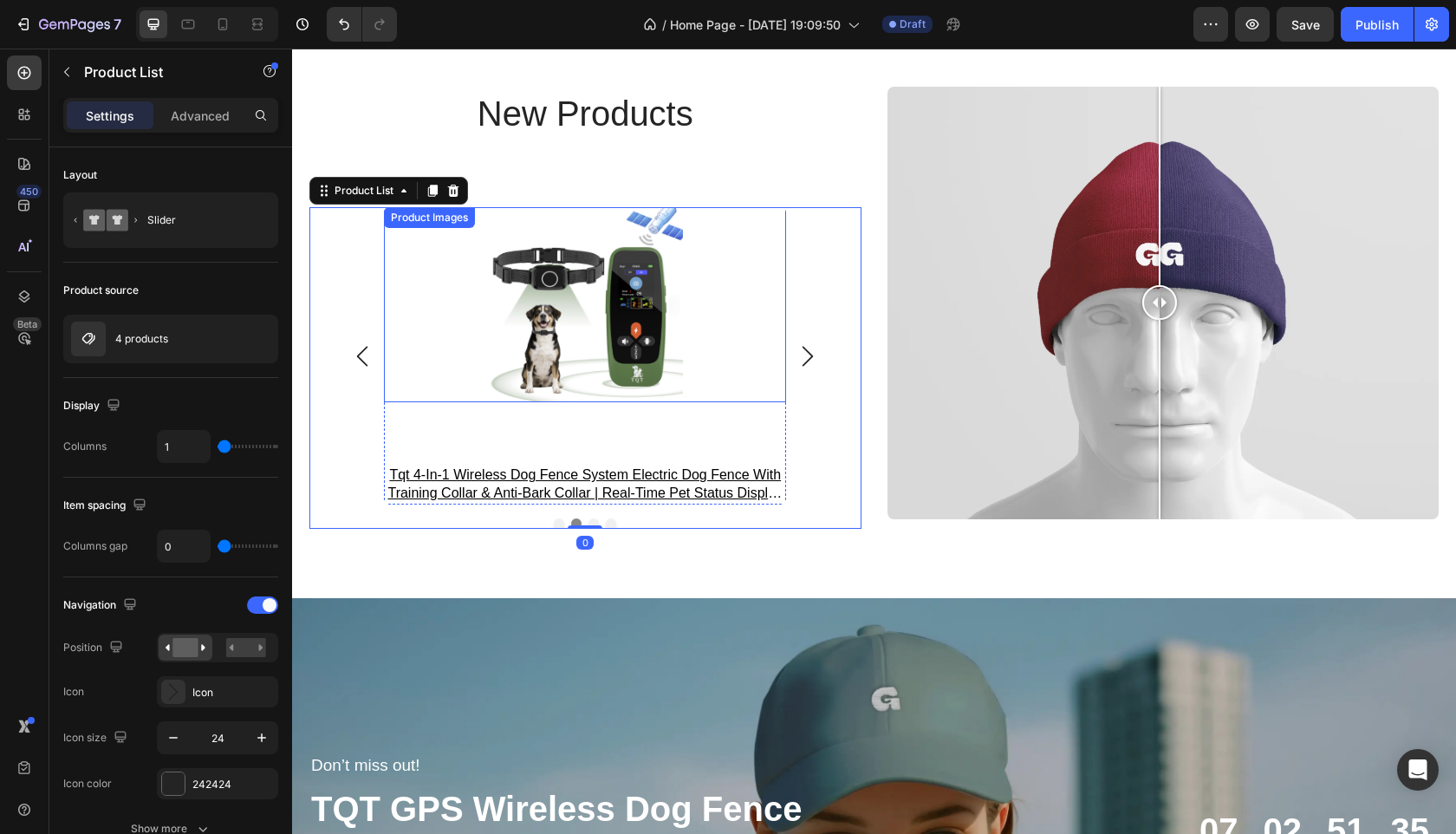
click at [642, 314] on img at bounding box center [585, 305] width 217 height 195
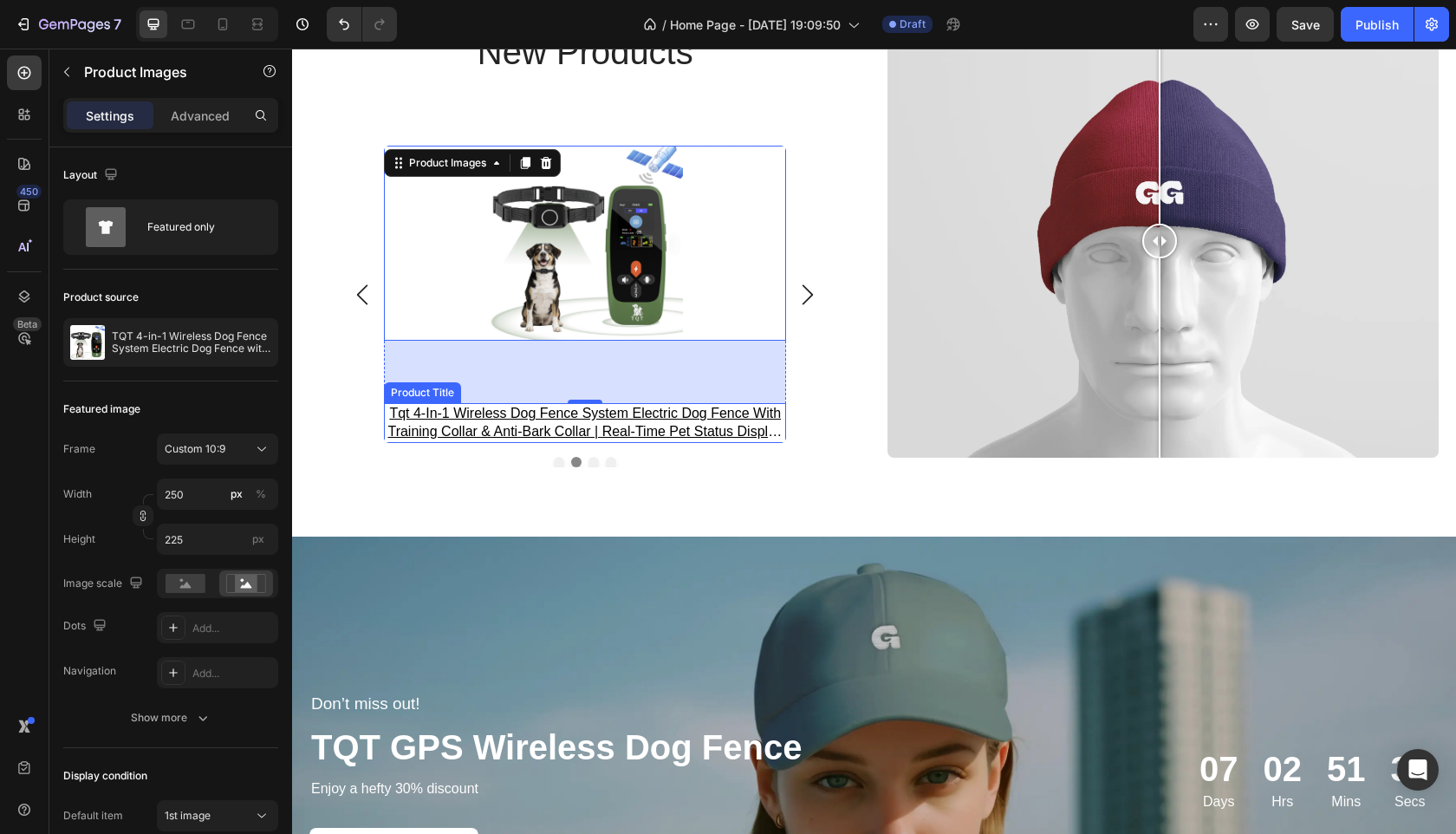
scroll to position [2764, 0]
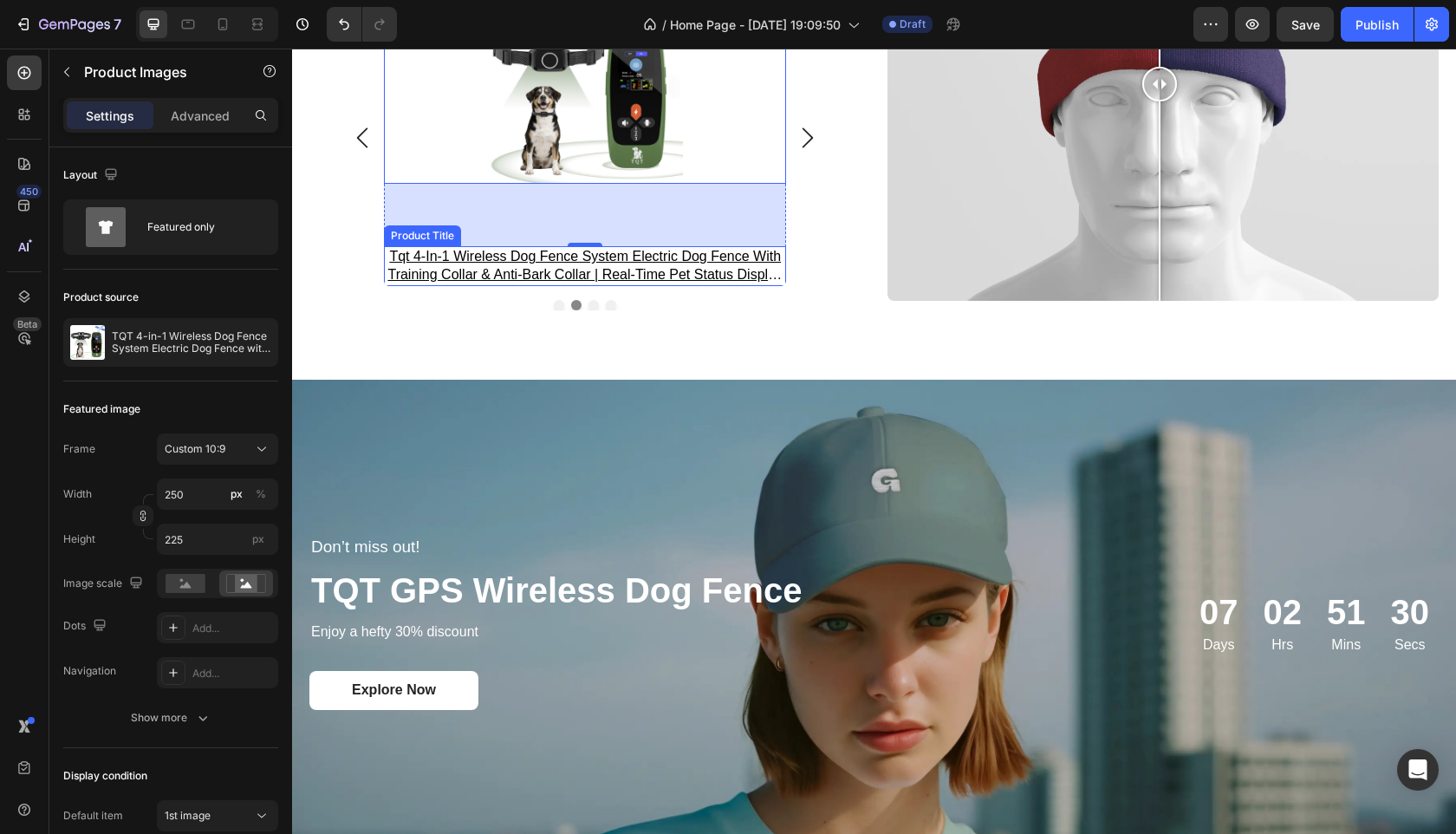
click at [776, 420] on div "Background Image" at bounding box center [874, 623] width 1164 height 486
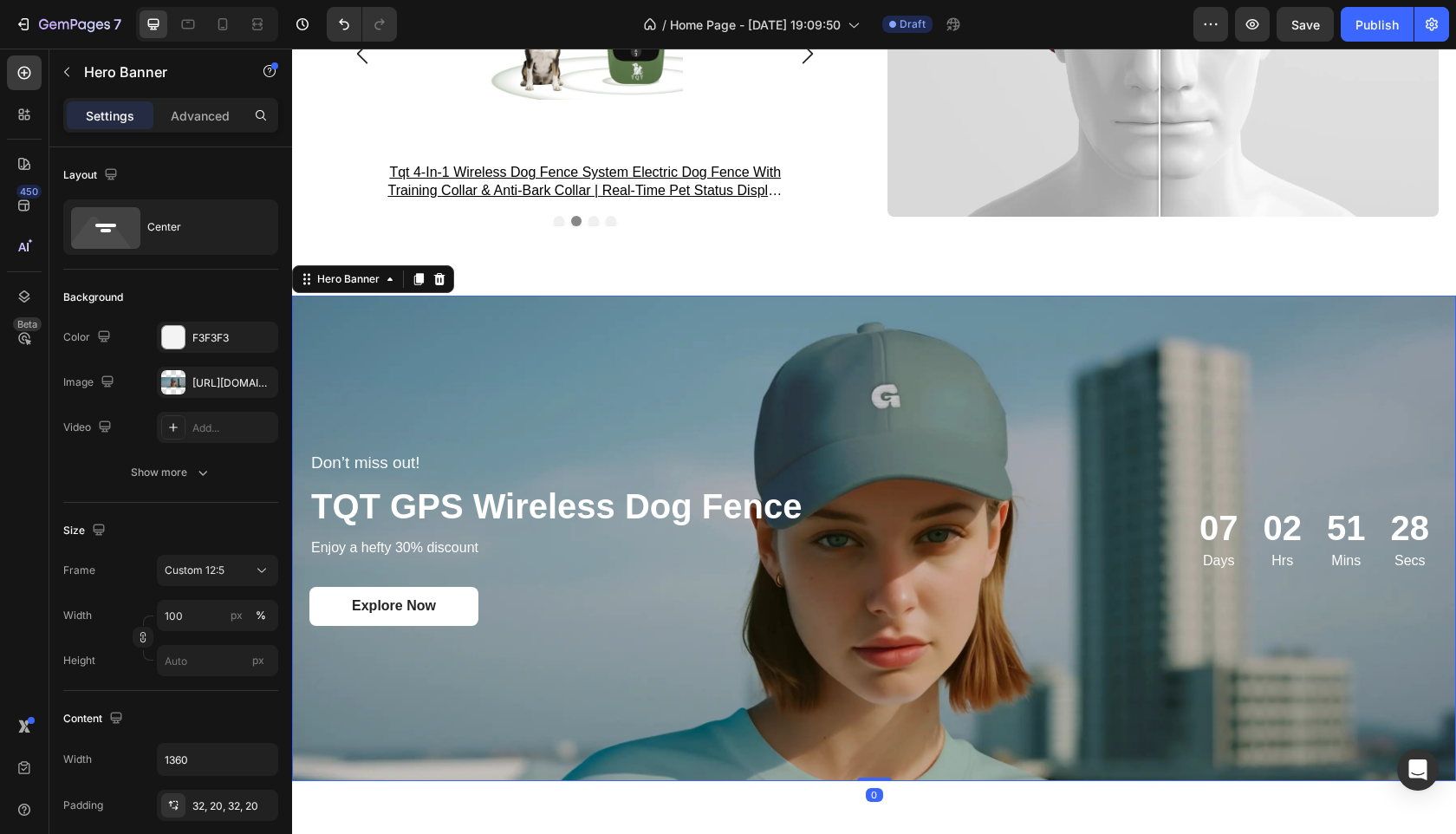
scroll to position [2940, 0]
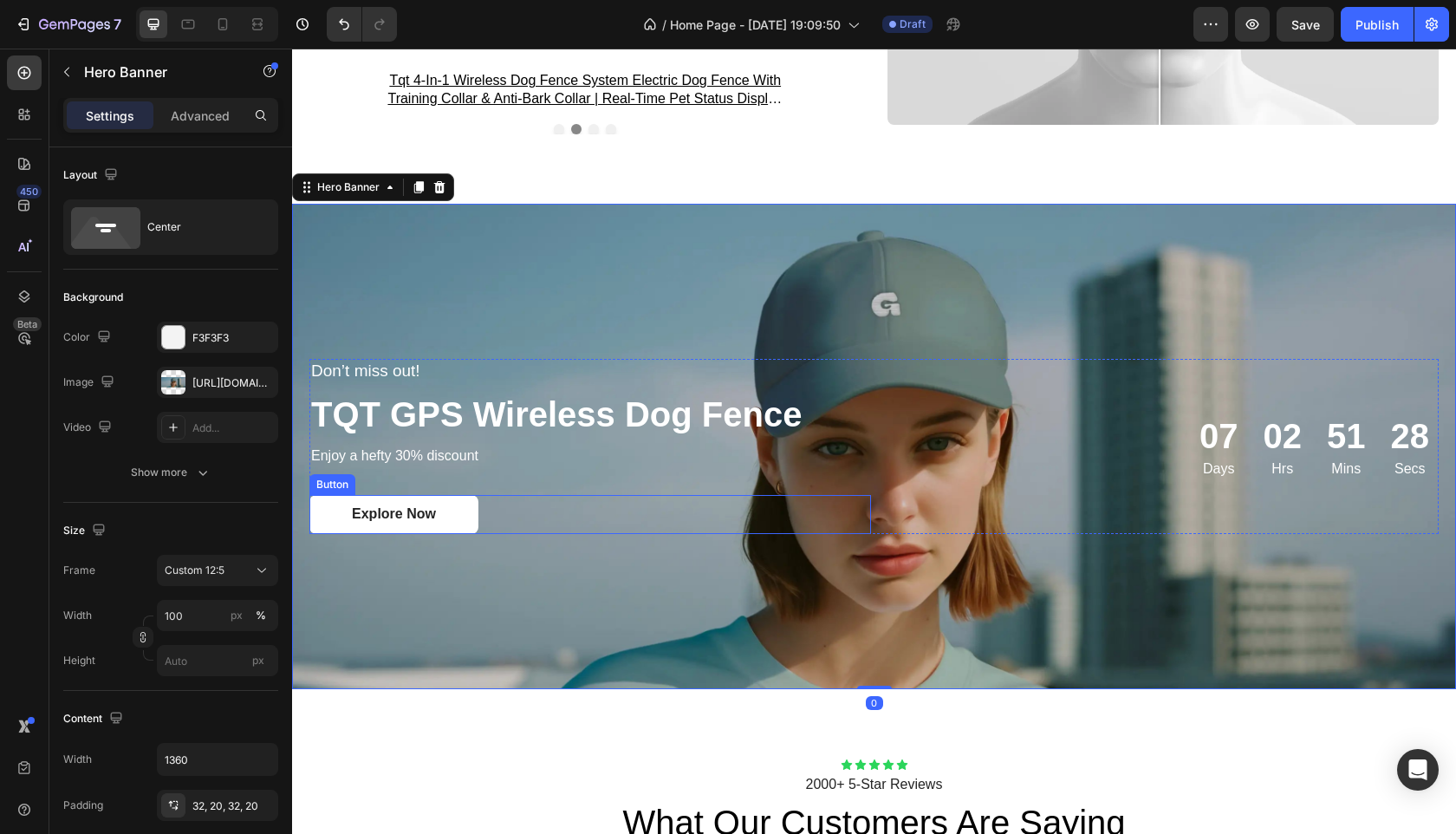
click at [628, 487] on div "Don’t miss out! Text Block ⁠⁠⁠⁠⁠⁠⁠ TQT GPS Wireless Dog Fence Heading Enjoy a h…" at bounding box center [590, 447] width 561 height 176
click at [771, 280] on div "Background Image" at bounding box center [874, 446] width 1164 height 486
click at [594, 417] on strong "TQT GPS Wireless Dog Fence" at bounding box center [557, 414] width 491 height 39
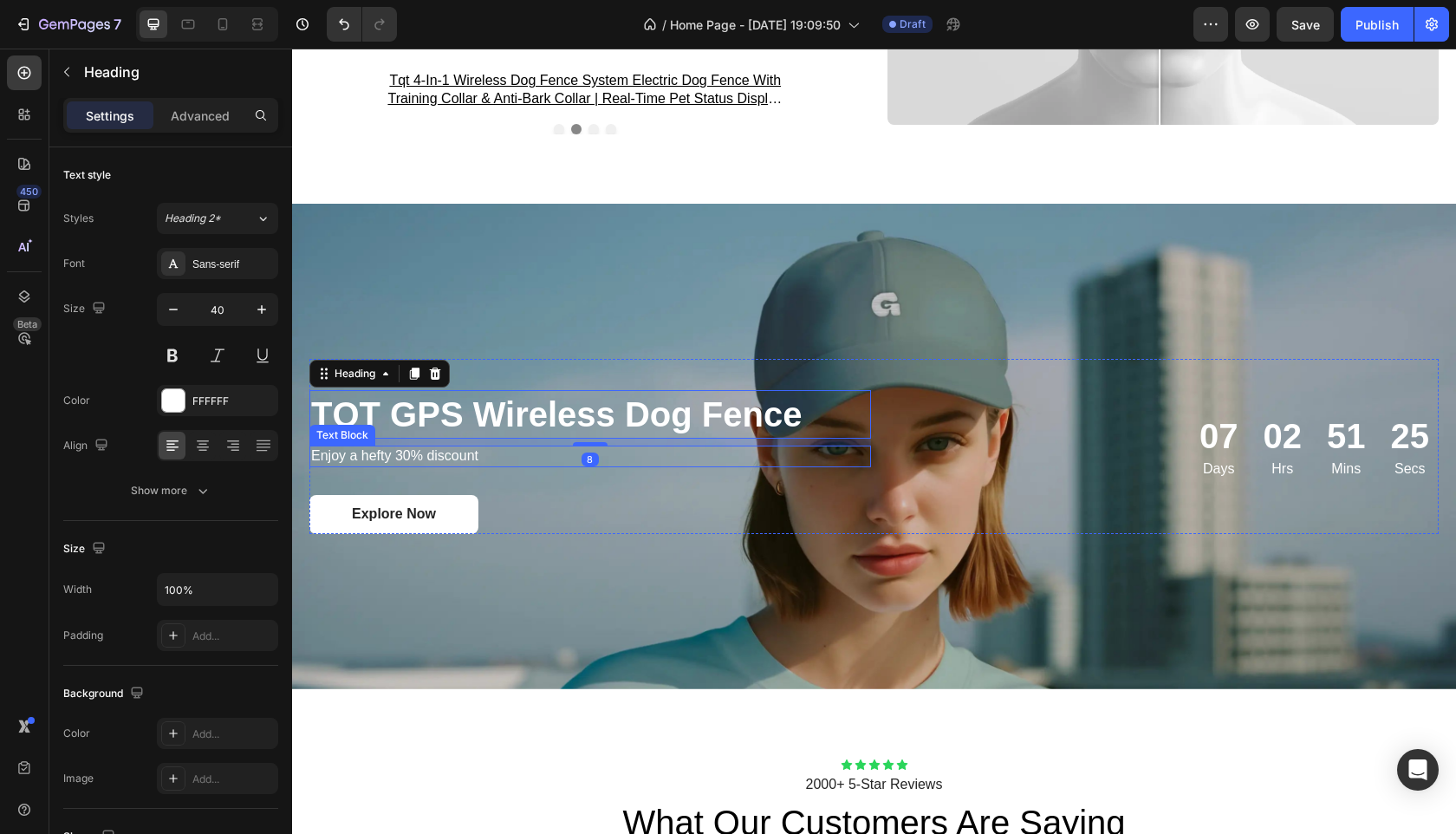
click at [683, 504] on div "Explore Now Button" at bounding box center [590, 515] width 561 height 39
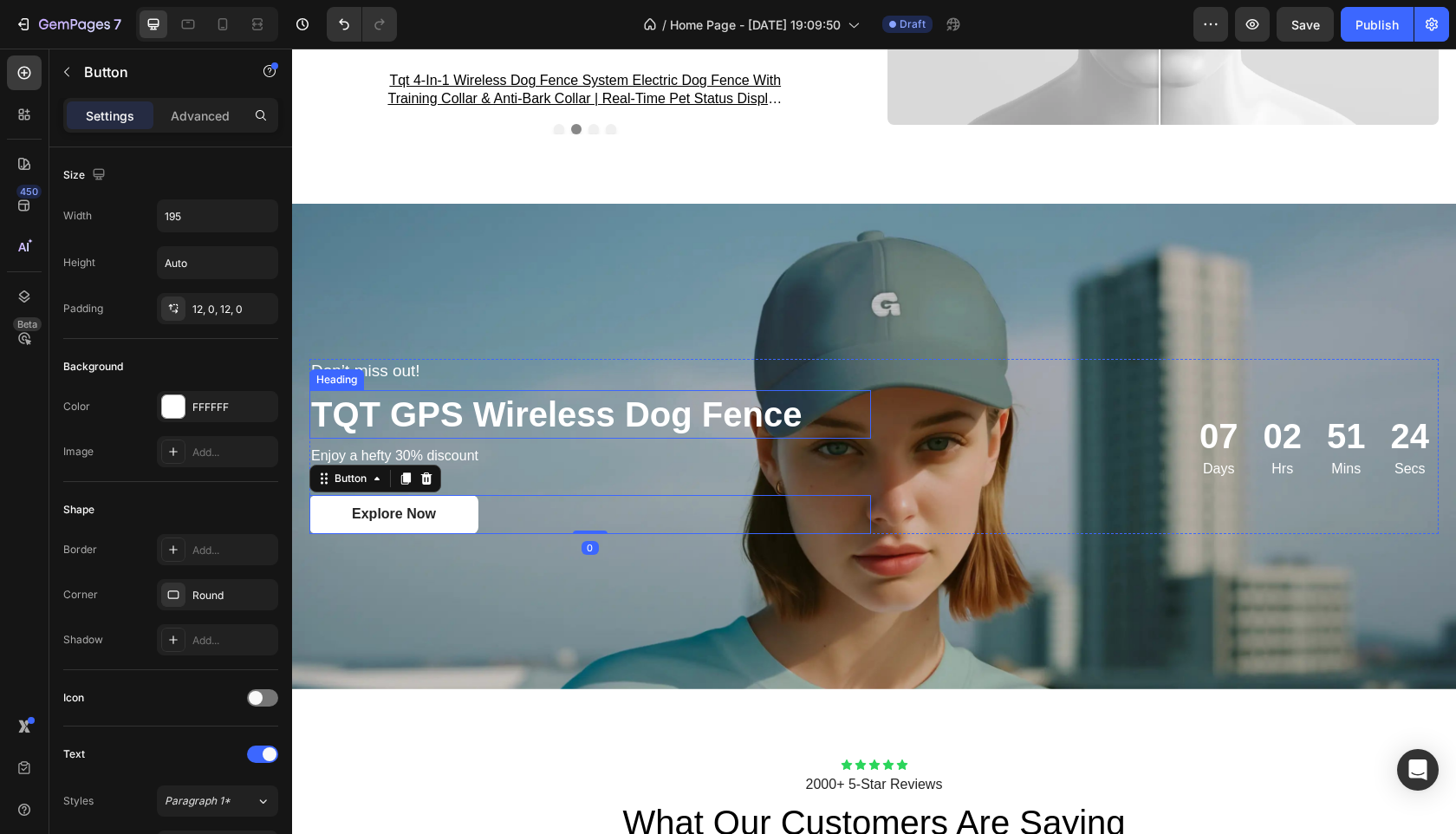
click at [719, 426] on strong "TQT GPS Wireless Dog Fence" at bounding box center [557, 414] width 491 height 39
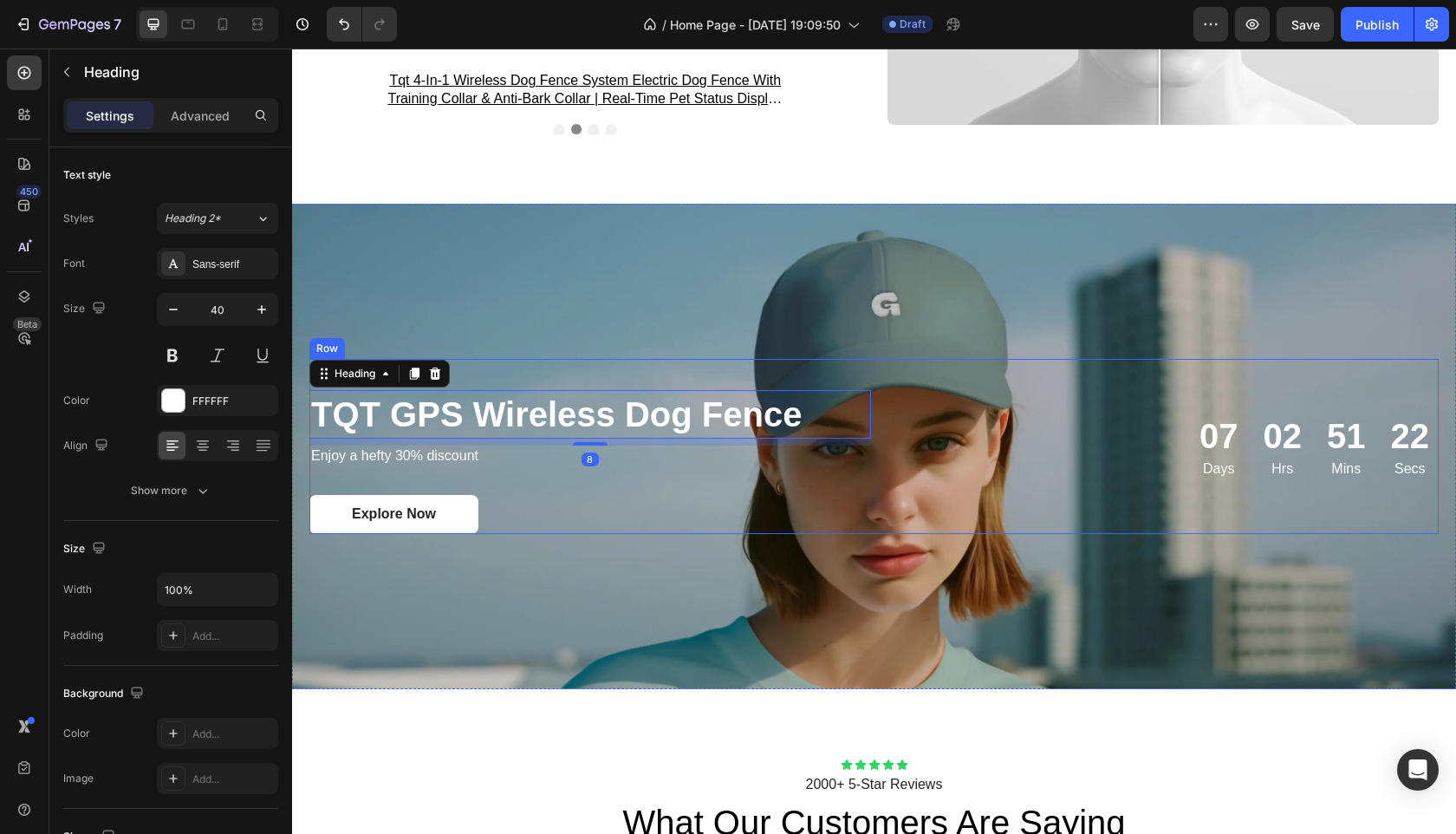
click at [937, 365] on div "07 Days 02 Hrs 51 Mins 22 Secs Countdown Timer" at bounding box center [1159, 447] width 561 height 176
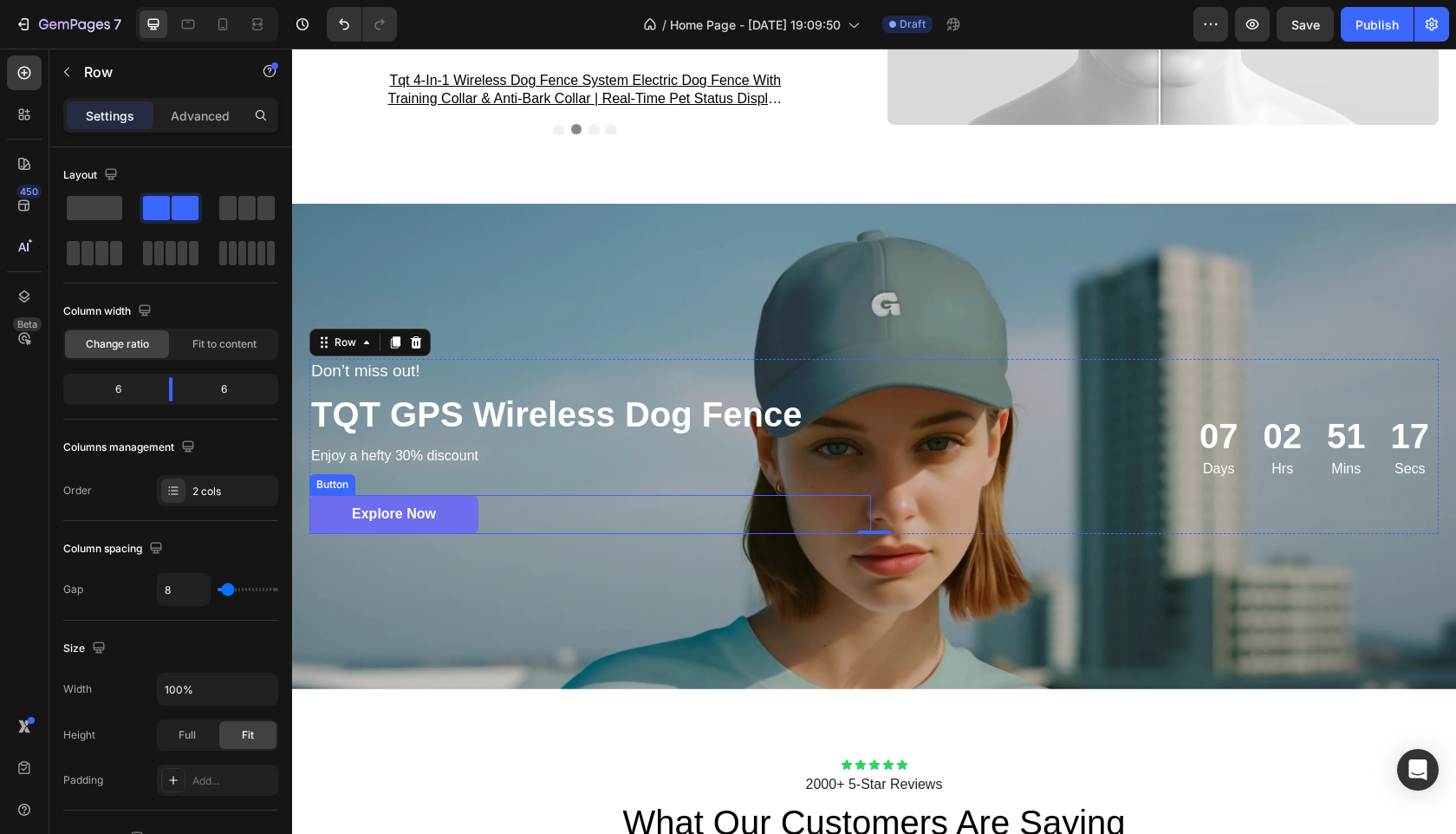
click at [447, 507] on link "Explore Now" at bounding box center [394, 515] width 169 height 39
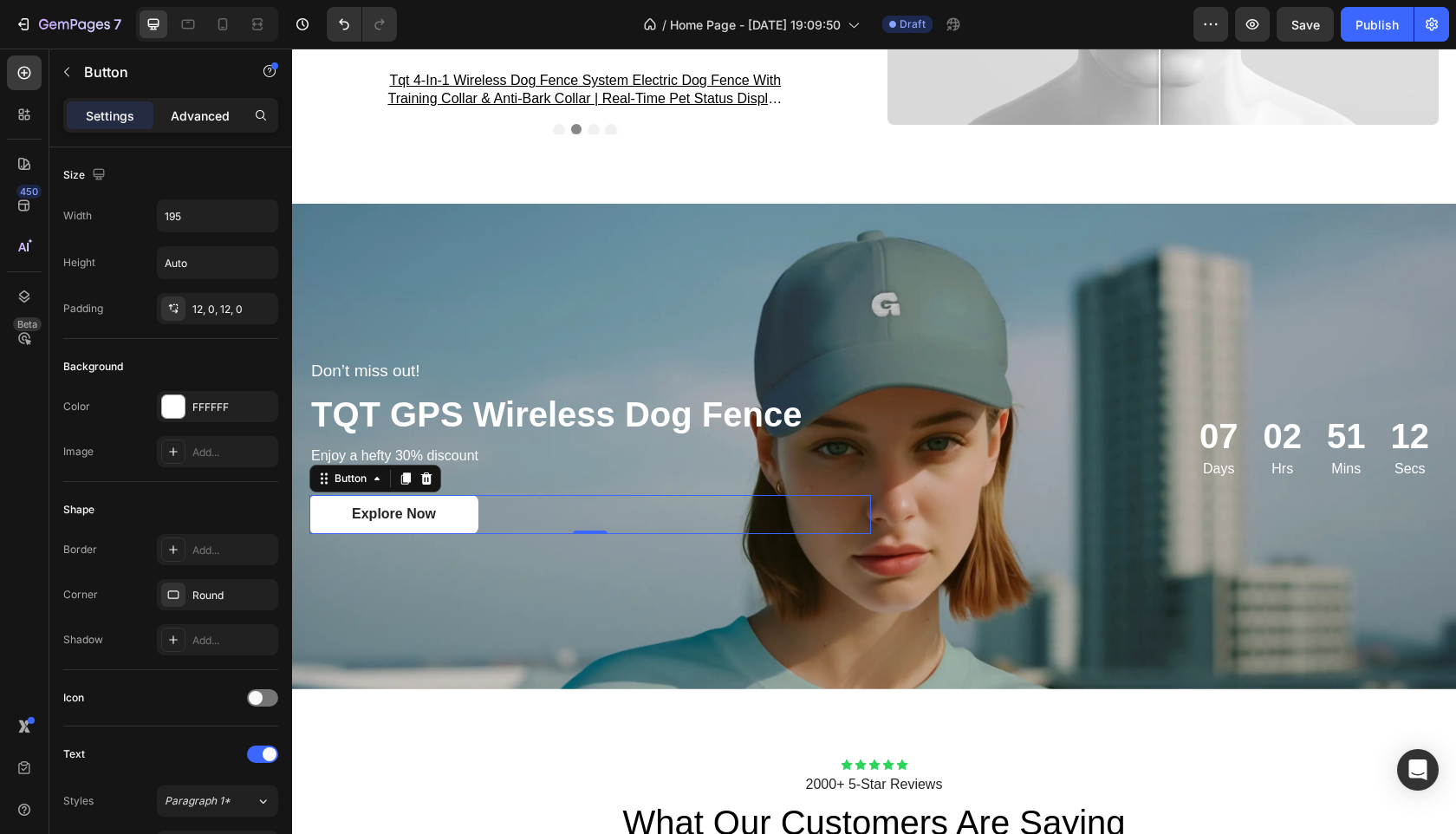
click at [209, 123] on p "Advanced" at bounding box center [201, 116] width 59 height 18
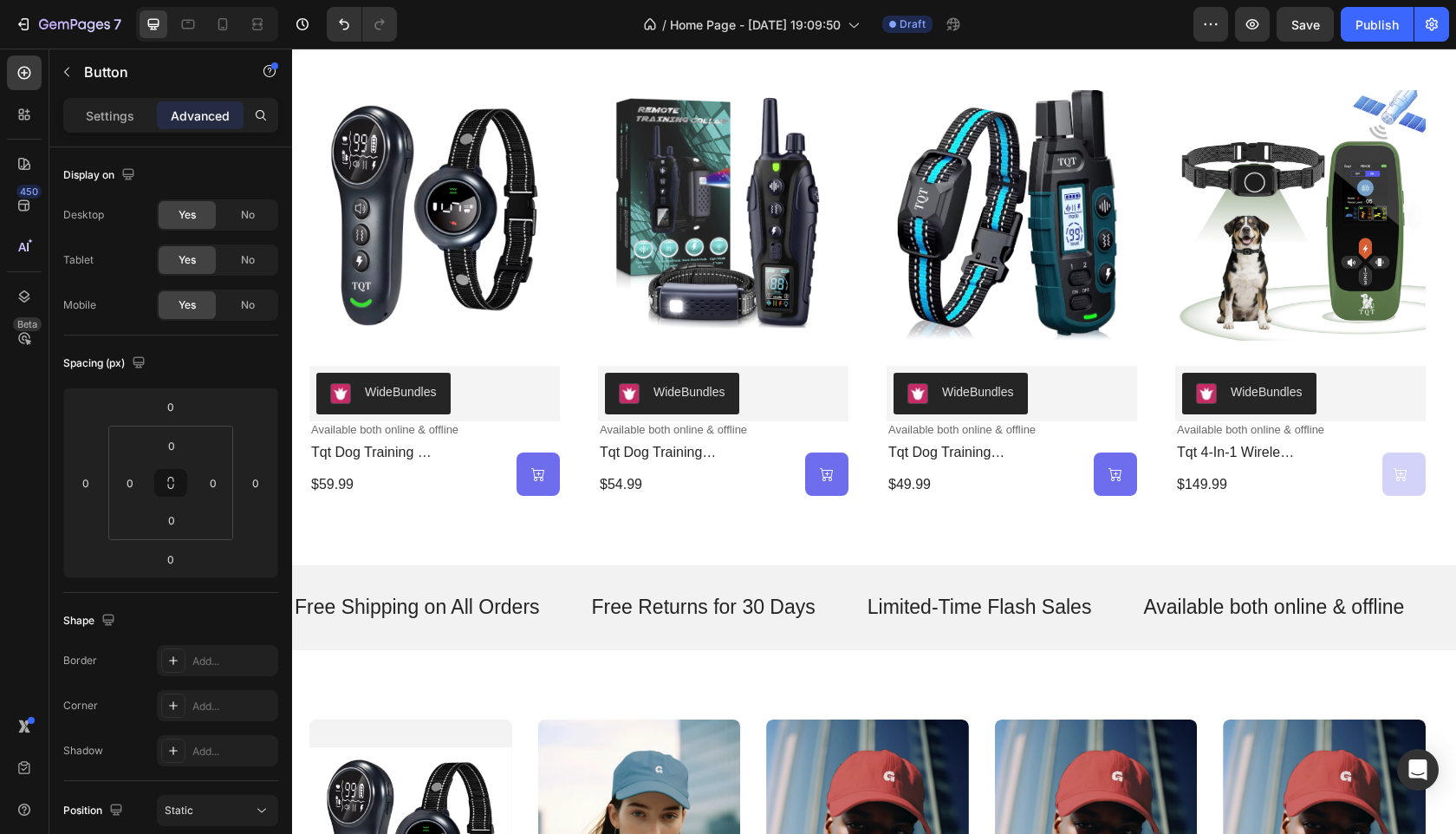
scroll to position [1311, 0]
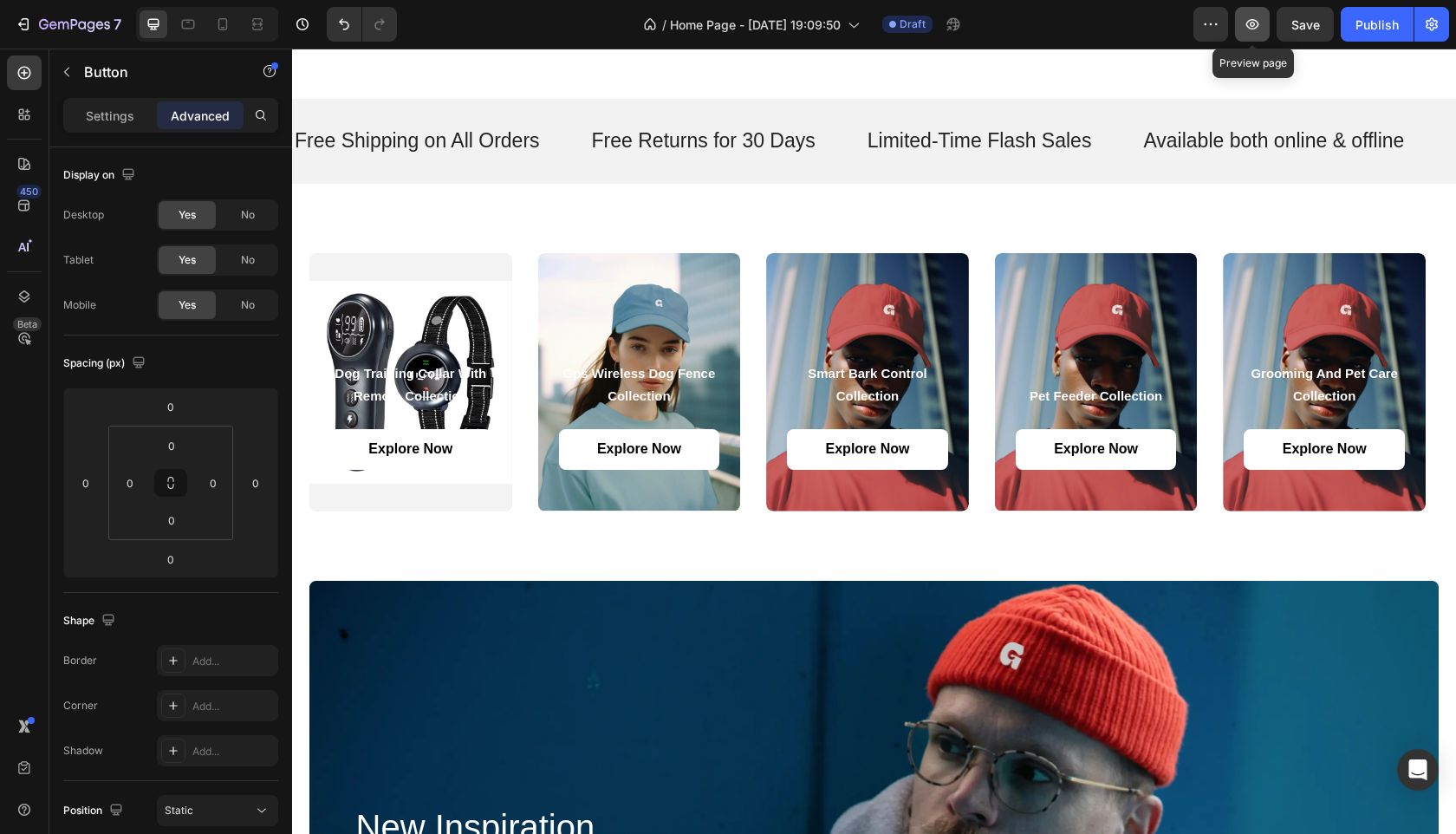
click at [1248, 30] on icon "button" at bounding box center [1252, 23] width 17 height 17
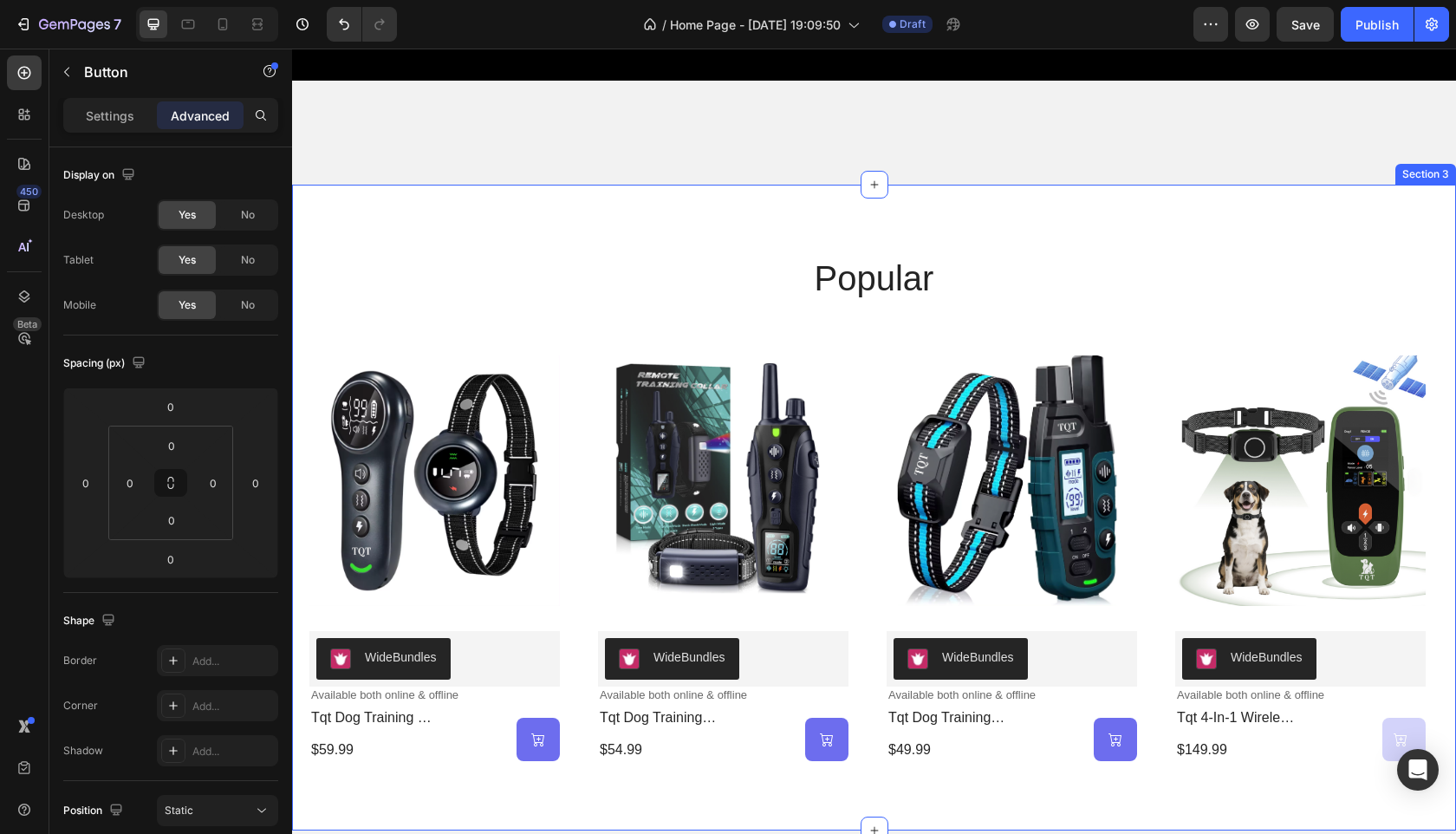
scroll to position [755, 0]
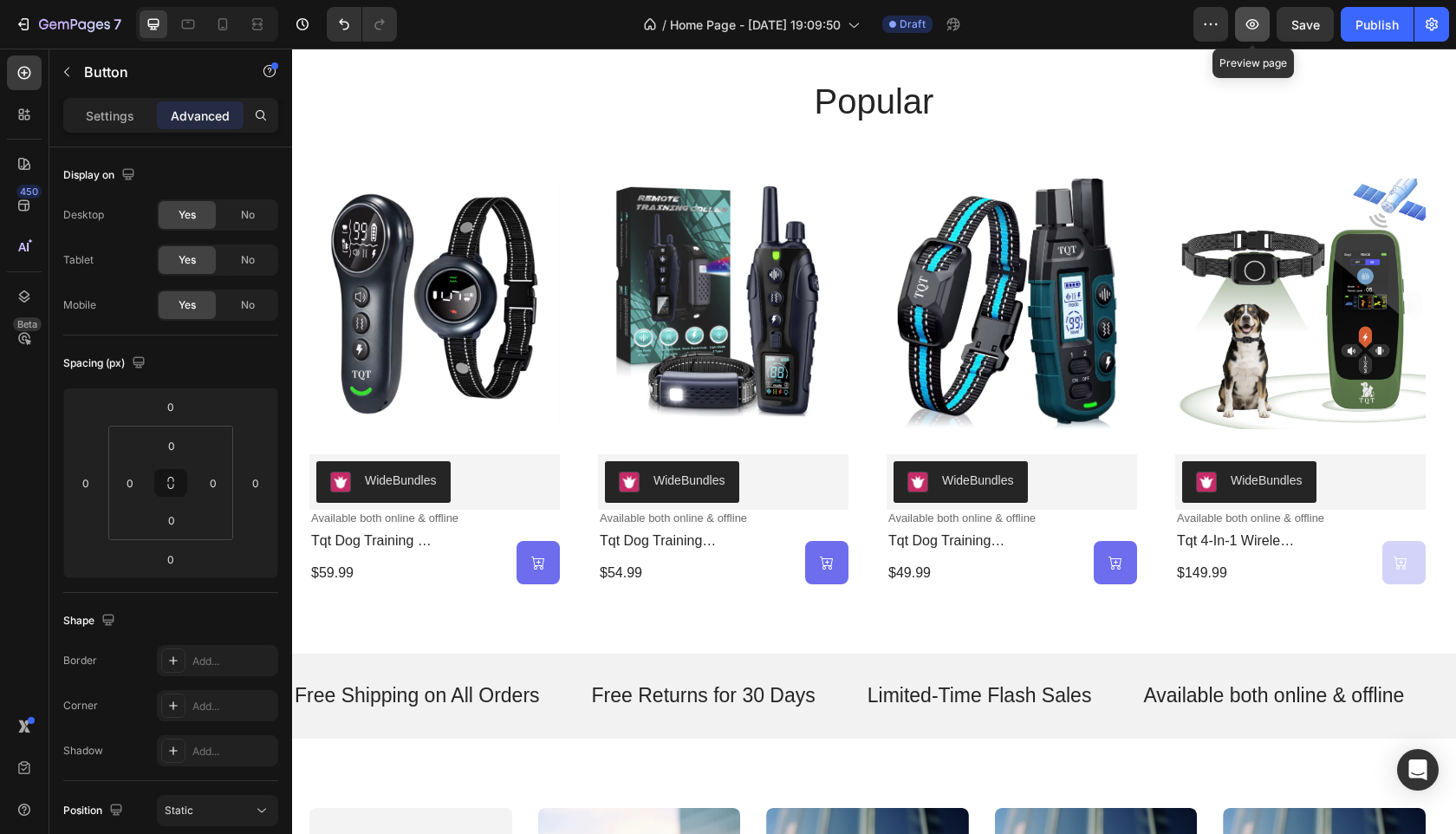
click at [1246, 32] on icon "button" at bounding box center [1252, 23] width 17 height 17
click at [360, 519] on p "Available both online & offline" at bounding box center [435, 519] width 247 height 14
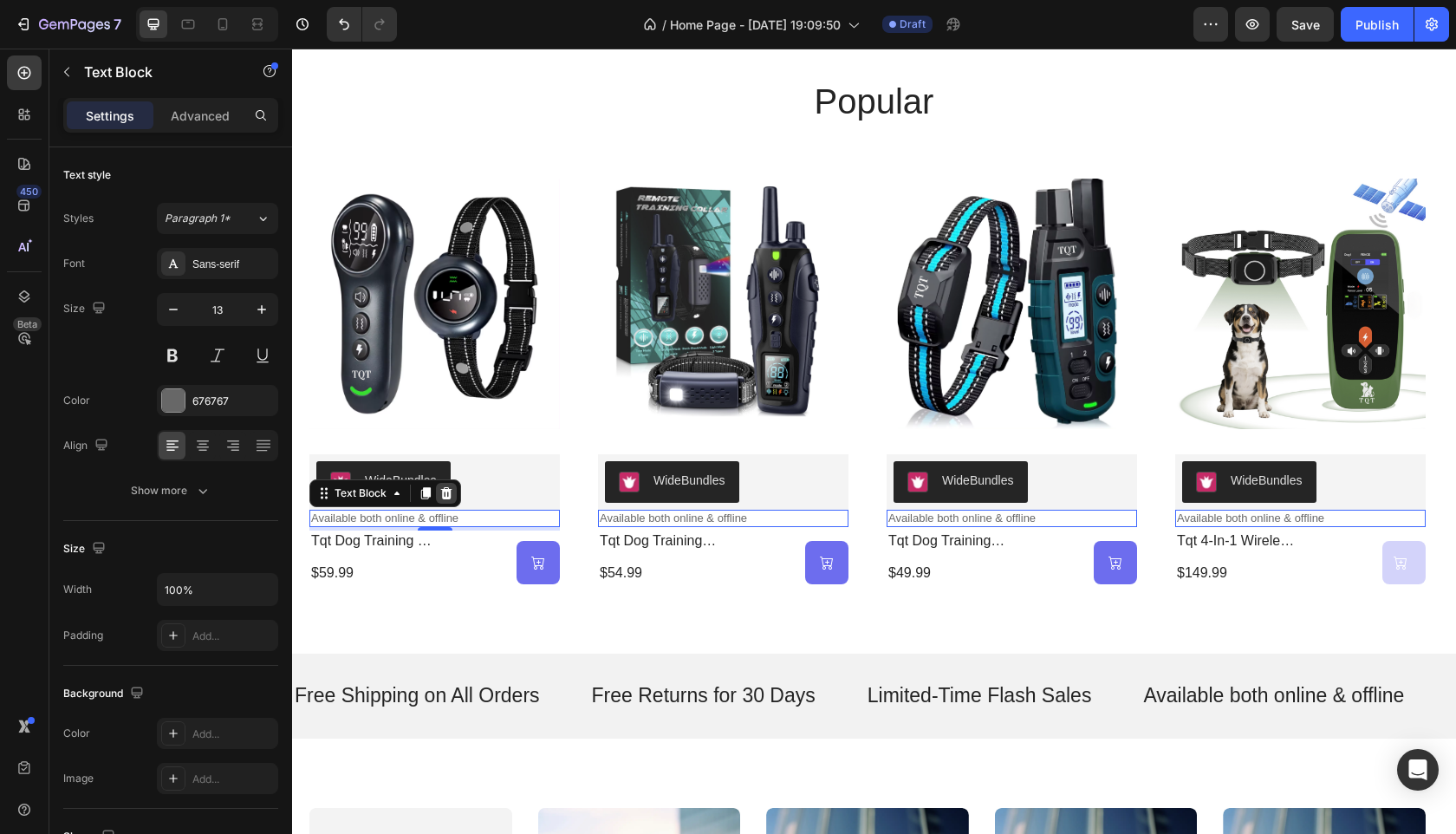
click at [449, 495] on icon at bounding box center [447, 493] width 12 height 13
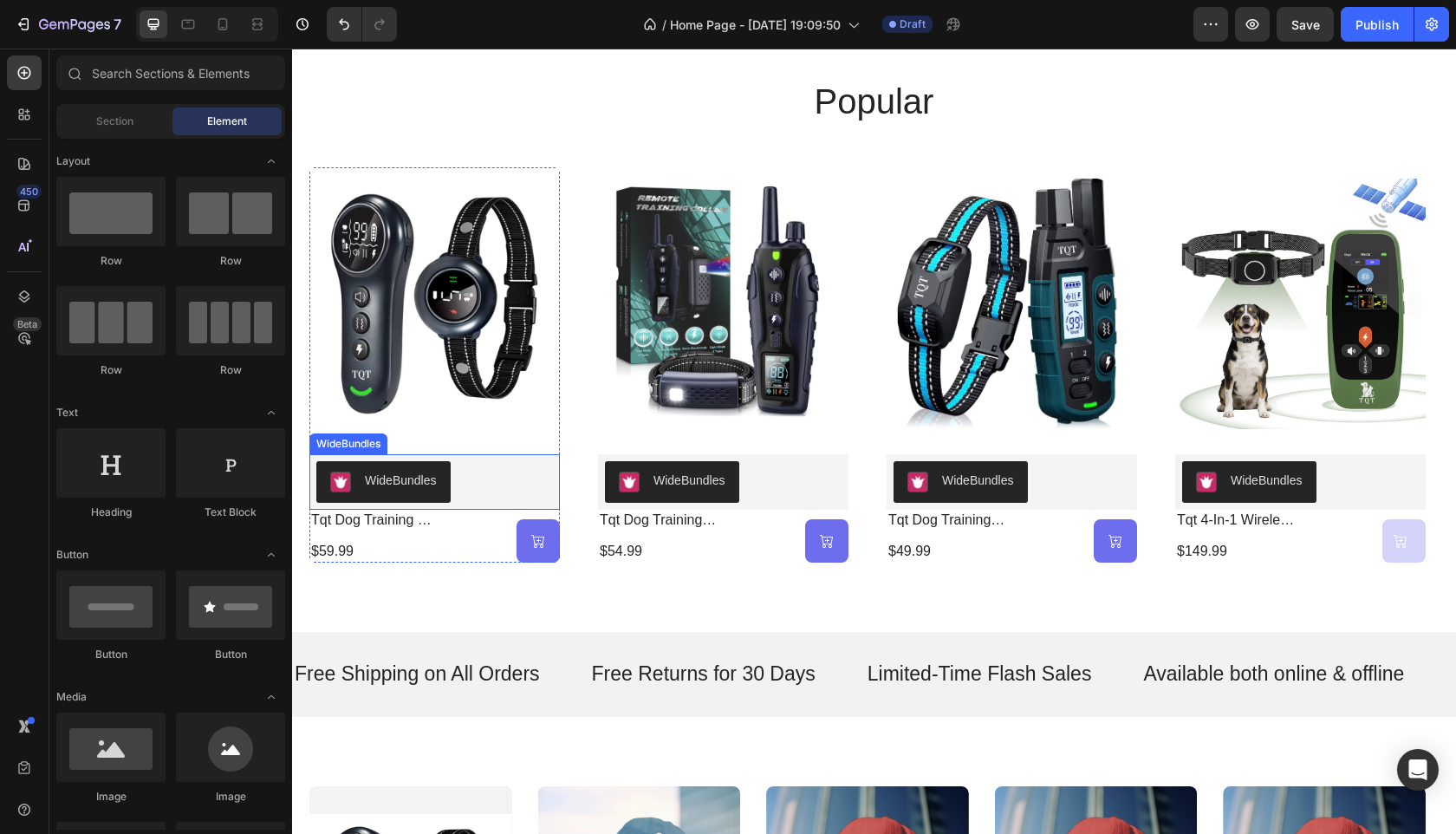
click at [507, 484] on div "WideBundles" at bounding box center [434, 482] width 236 height 41
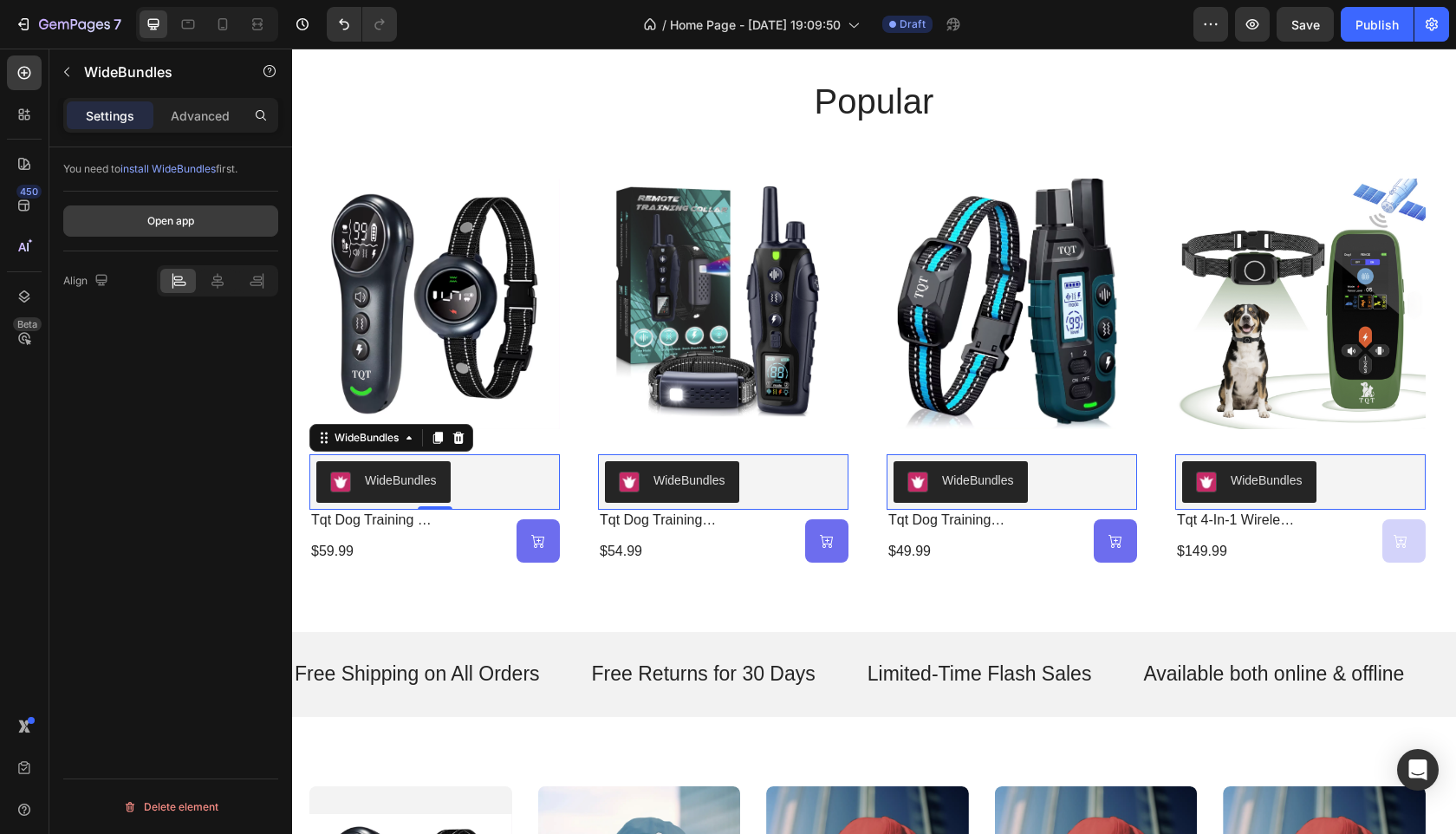
click at [179, 210] on button "Open app" at bounding box center [171, 220] width 215 height 31
click at [24, 126] on div at bounding box center [24, 114] width 35 height 35
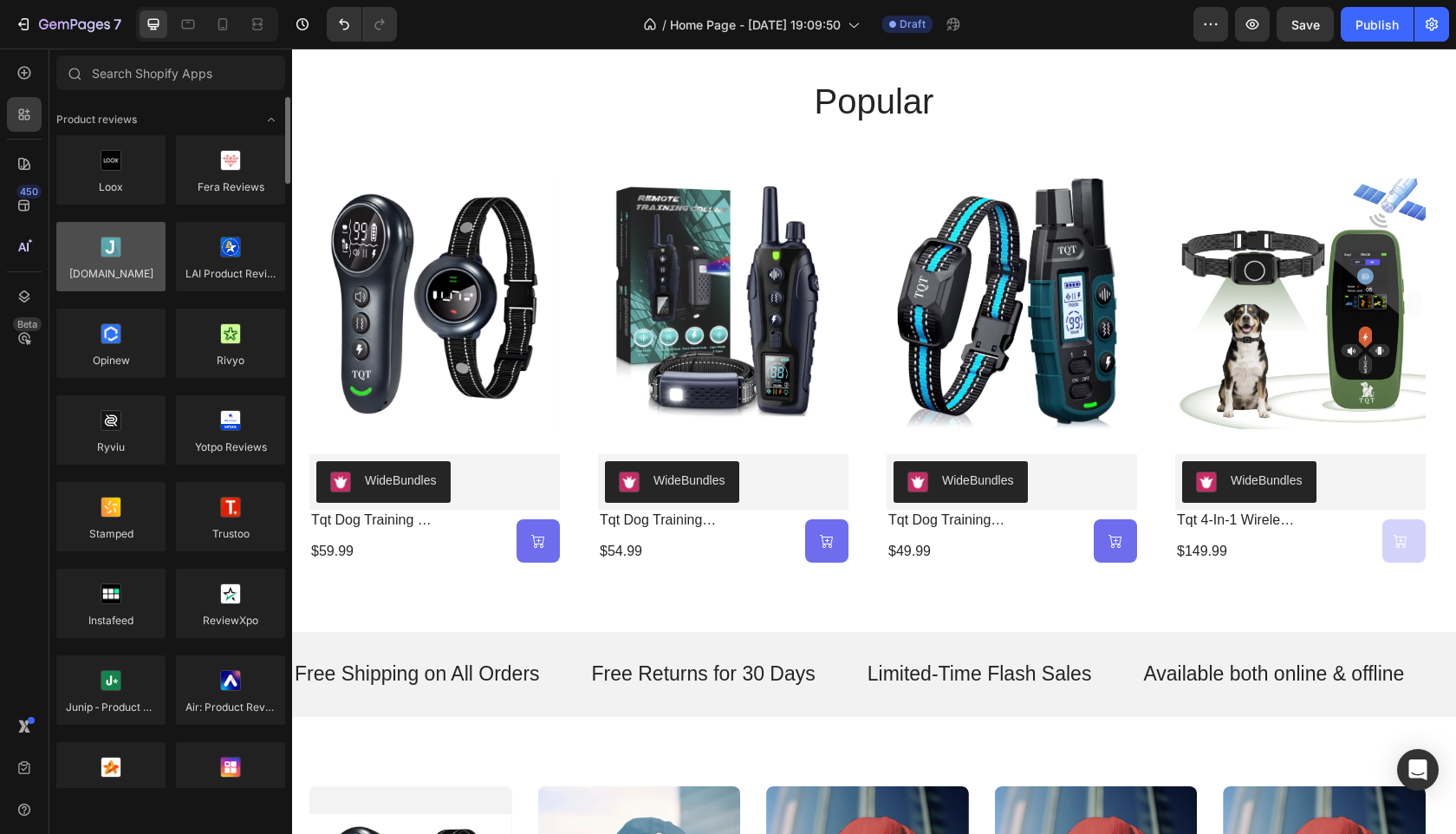
click at [132, 279] on div at bounding box center [111, 256] width 109 height 69
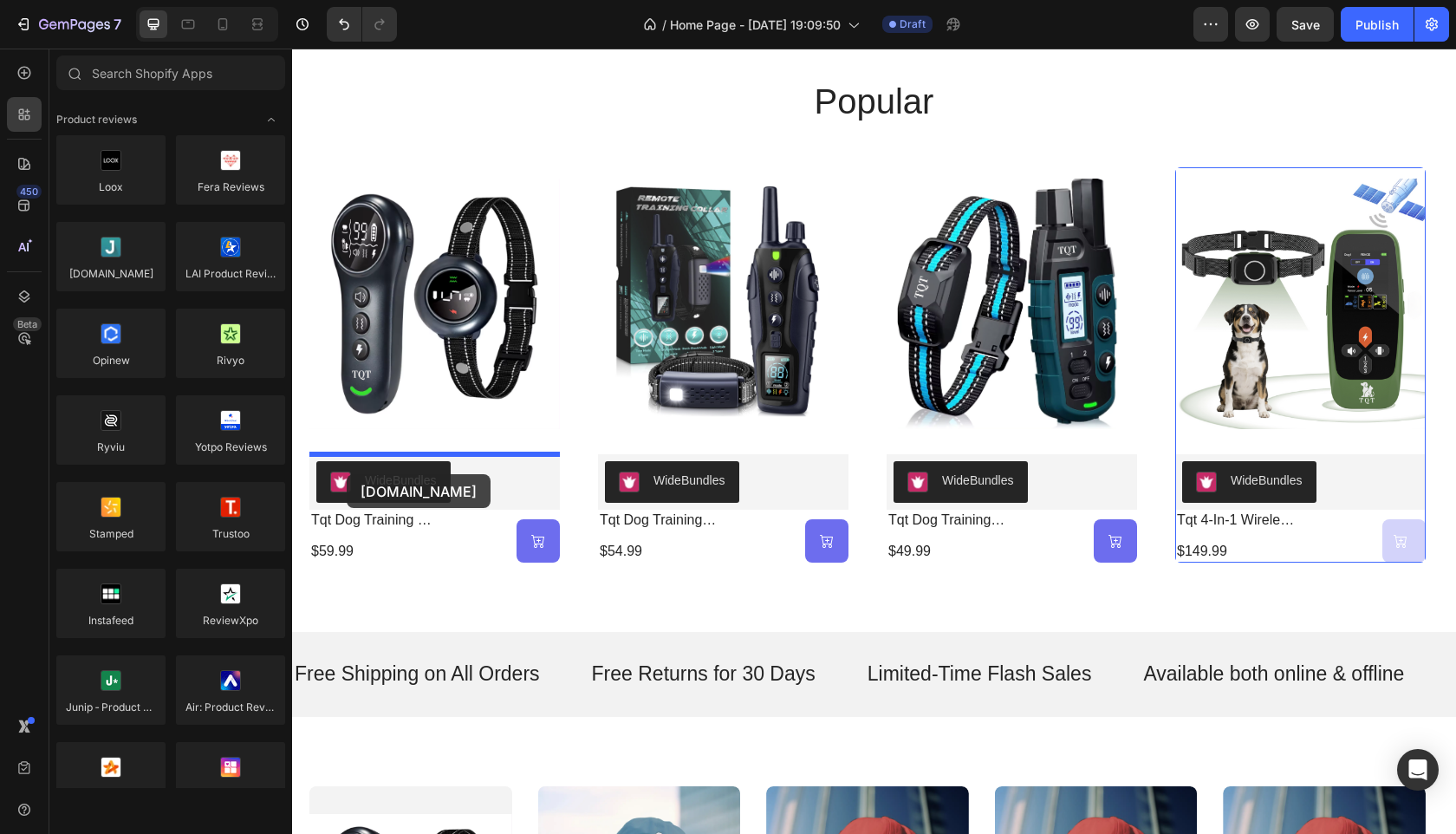
drag, startPoint x: 422, startPoint y: 321, endPoint x: 347, endPoint y: 474, distance: 170.4
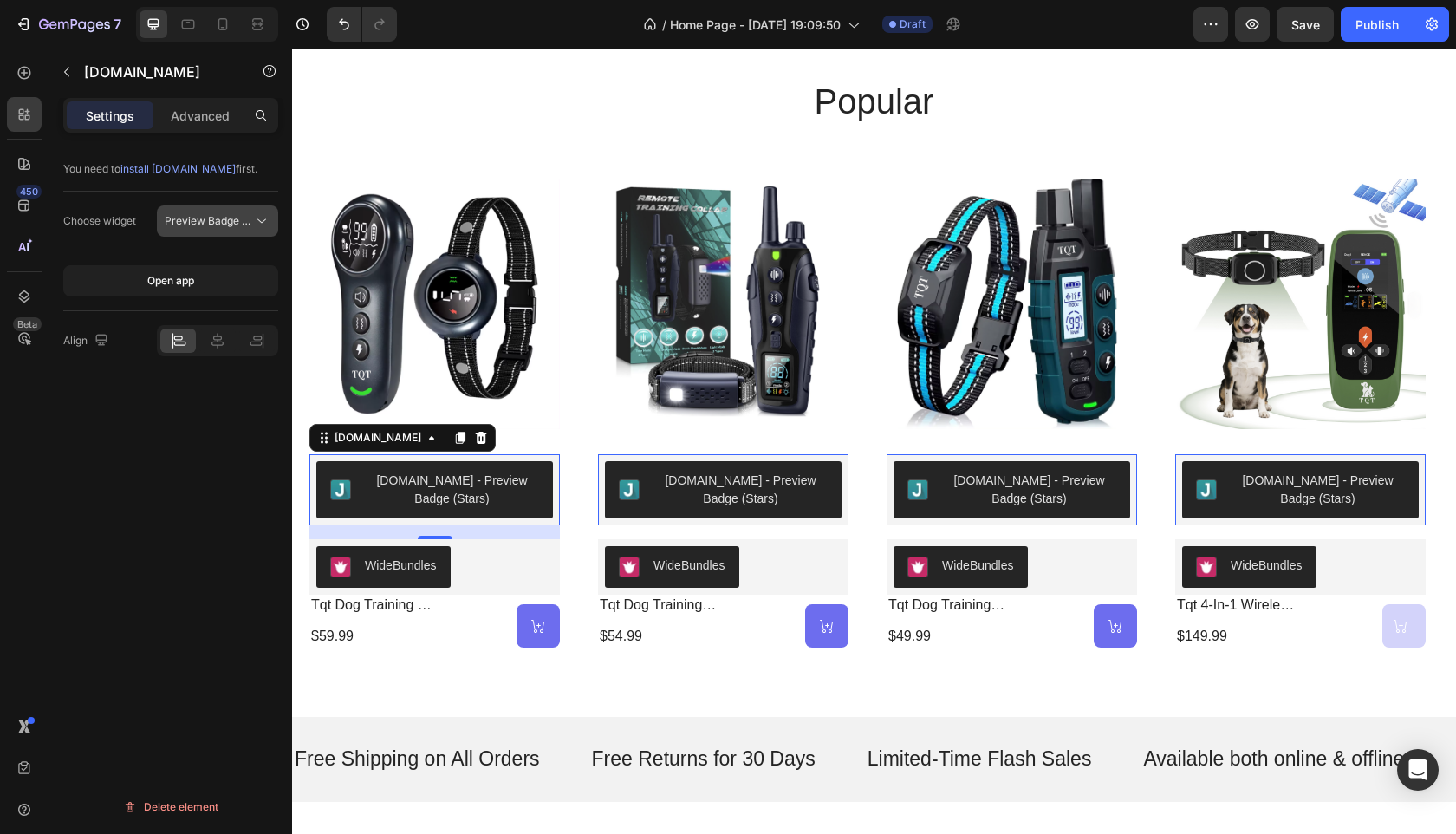
click at [254, 223] on icon at bounding box center [261, 220] width 17 height 17
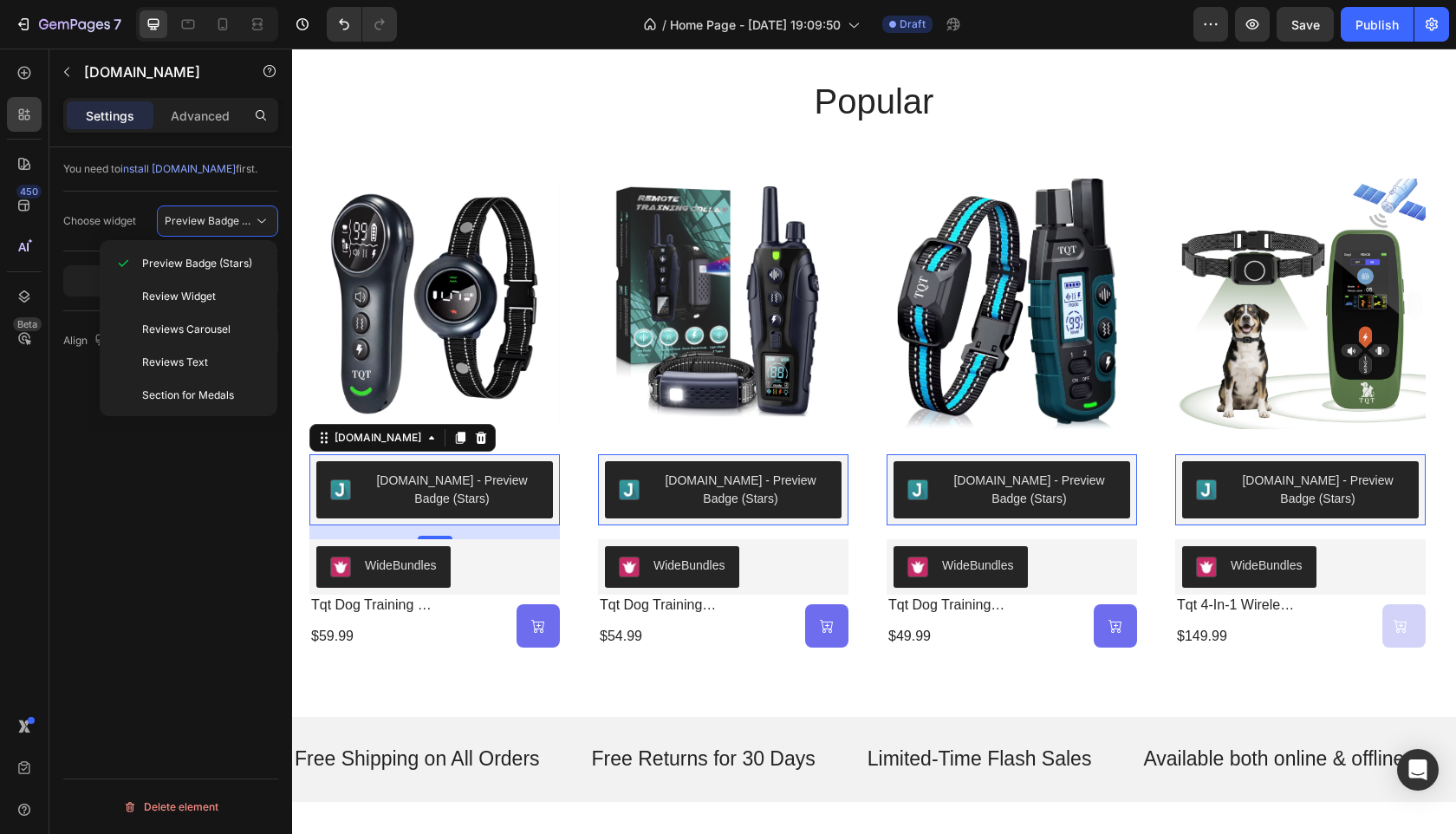
click at [167, 570] on div "You need to install [DOMAIN_NAME] first. Choose widget Preview Badge (Stars) Op…" at bounding box center [170, 516] width 243 height 736
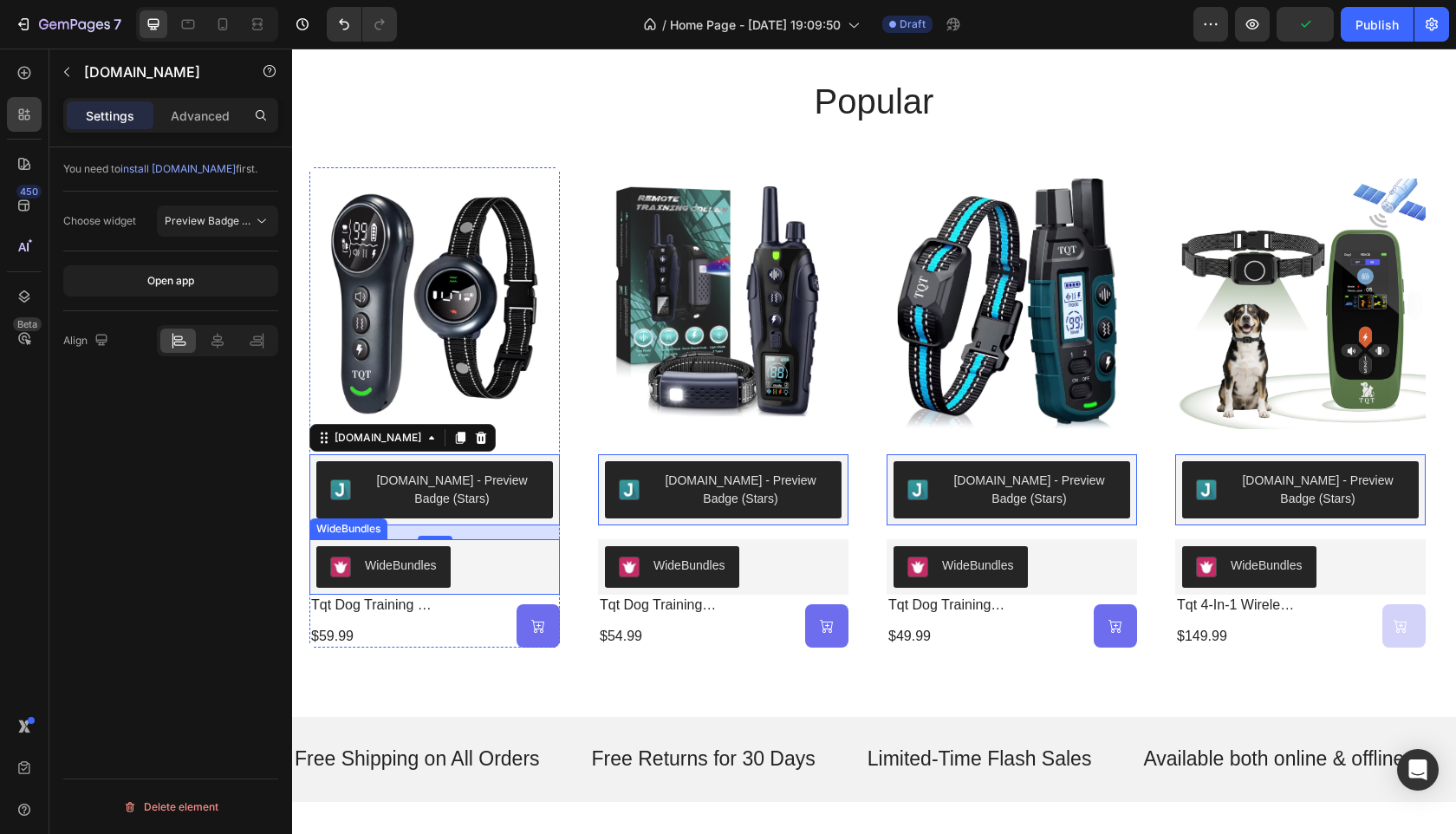
click at [485, 570] on div "WideBundles" at bounding box center [434, 567] width 236 height 41
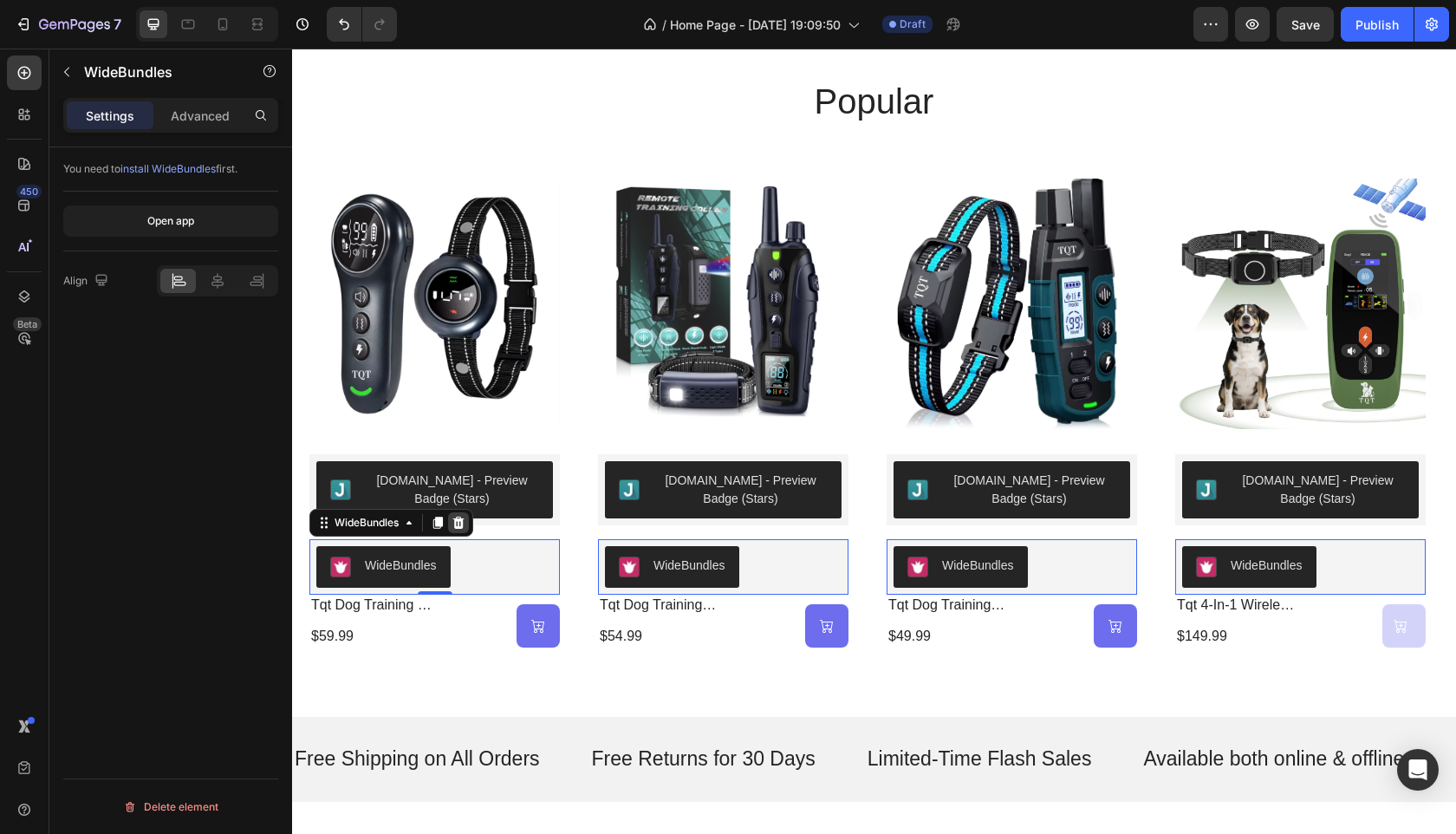
click at [461, 523] on icon at bounding box center [458, 522] width 13 height 13
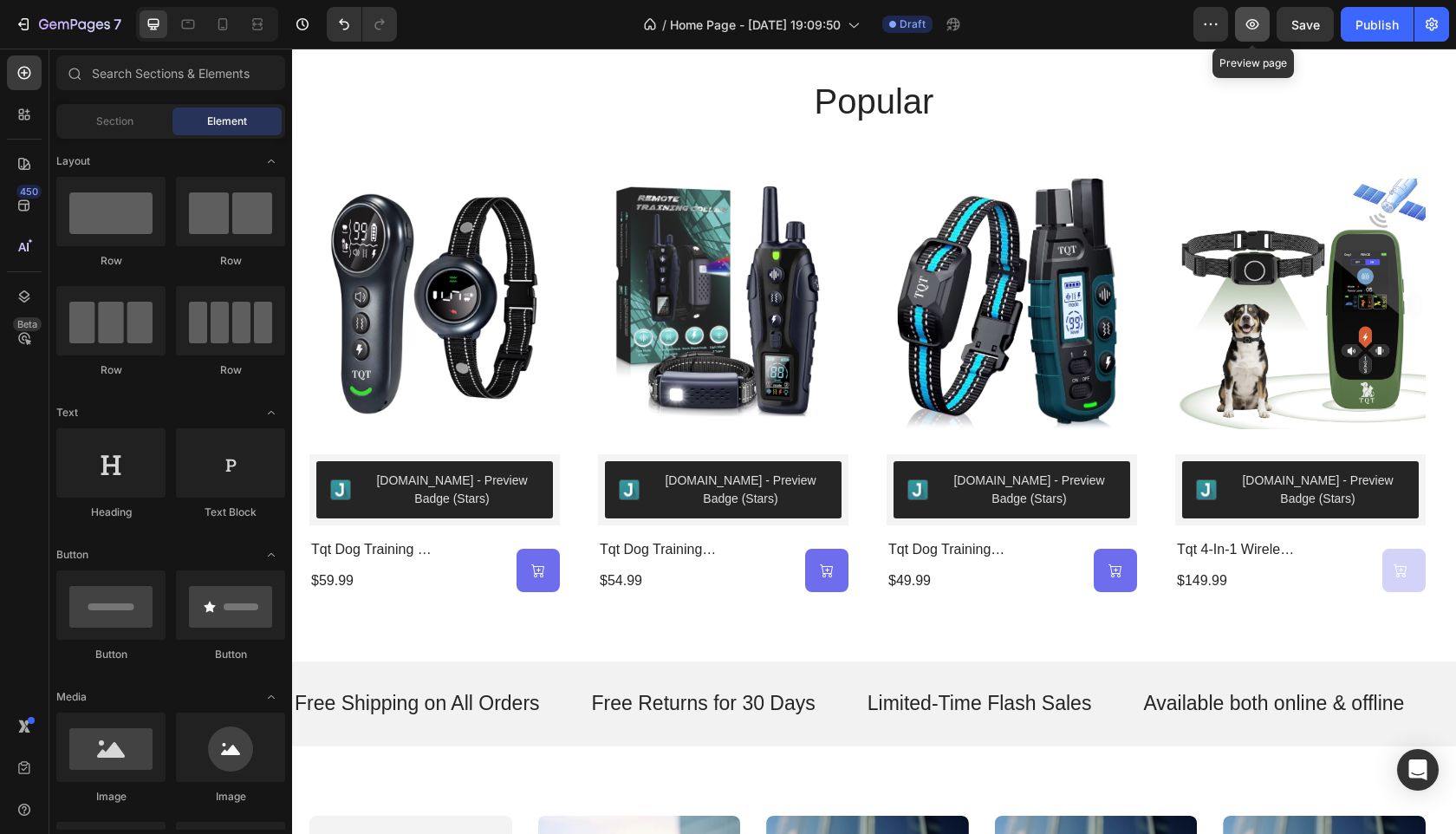
click at [1254, 29] on icon "button" at bounding box center [1253, 24] width 13 height 11
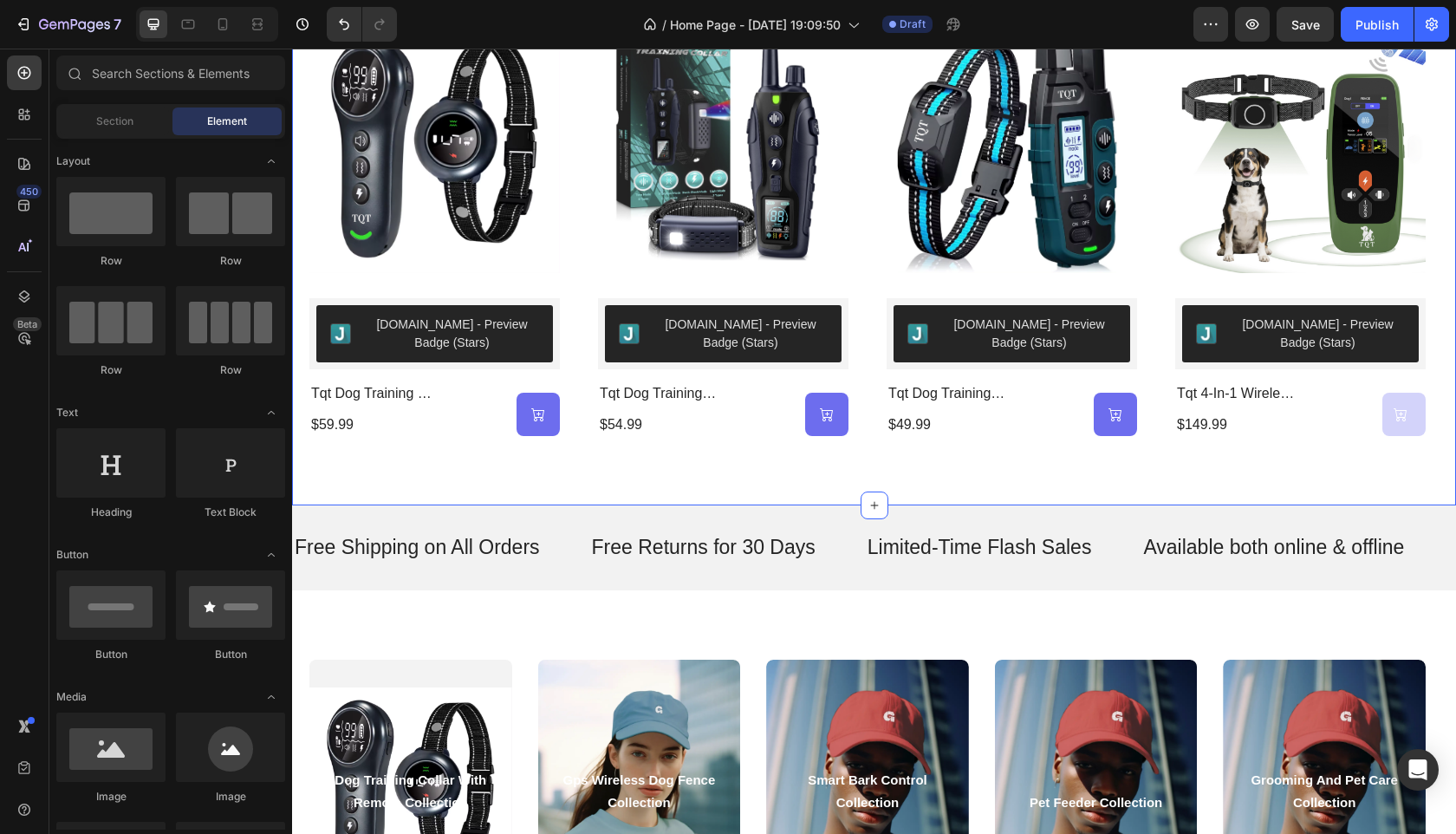
scroll to position [869, 0]
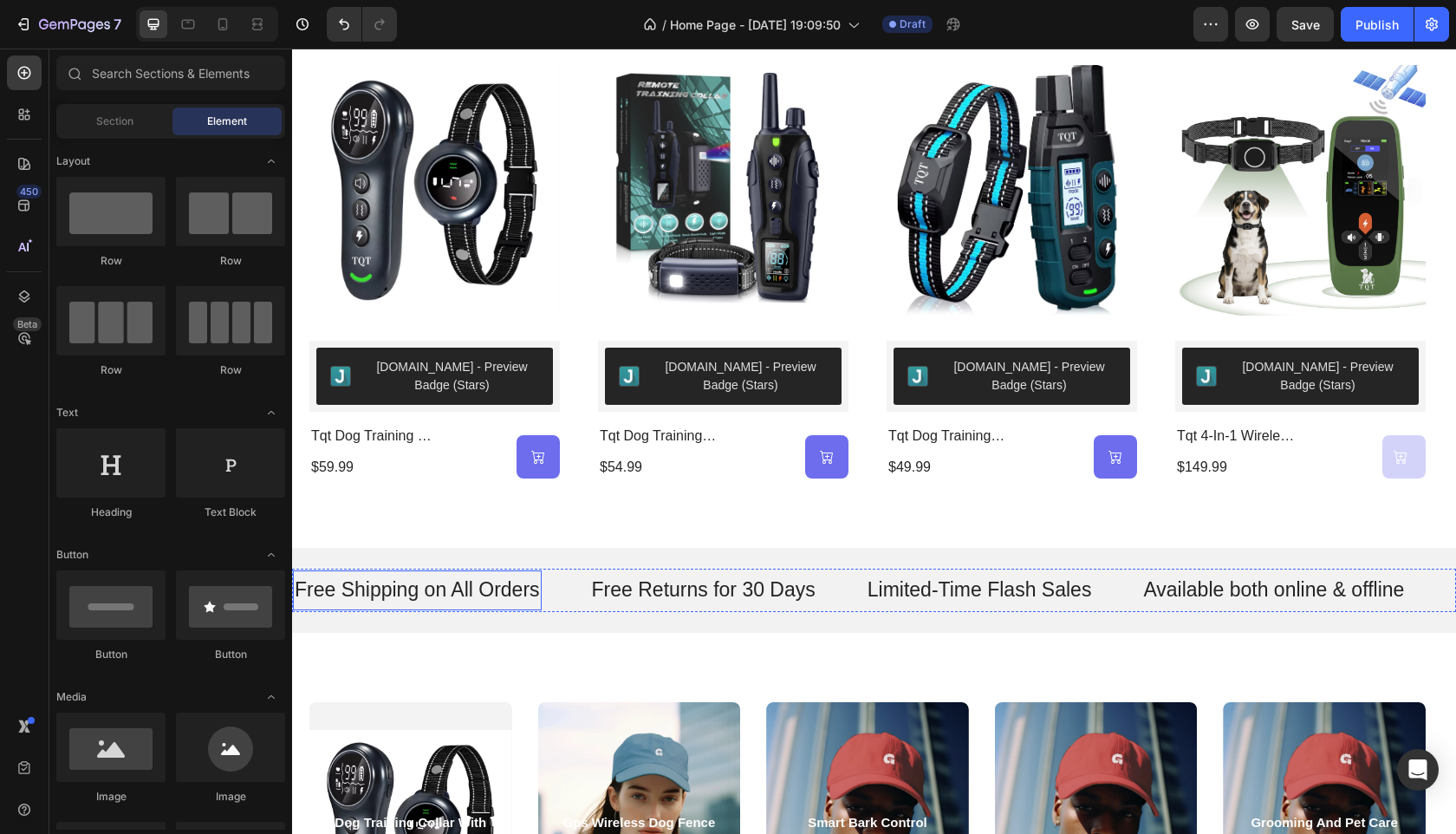
click at [514, 594] on p "Free Shipping on All Orders" at bounding box center [417, 590] width 245 height 26
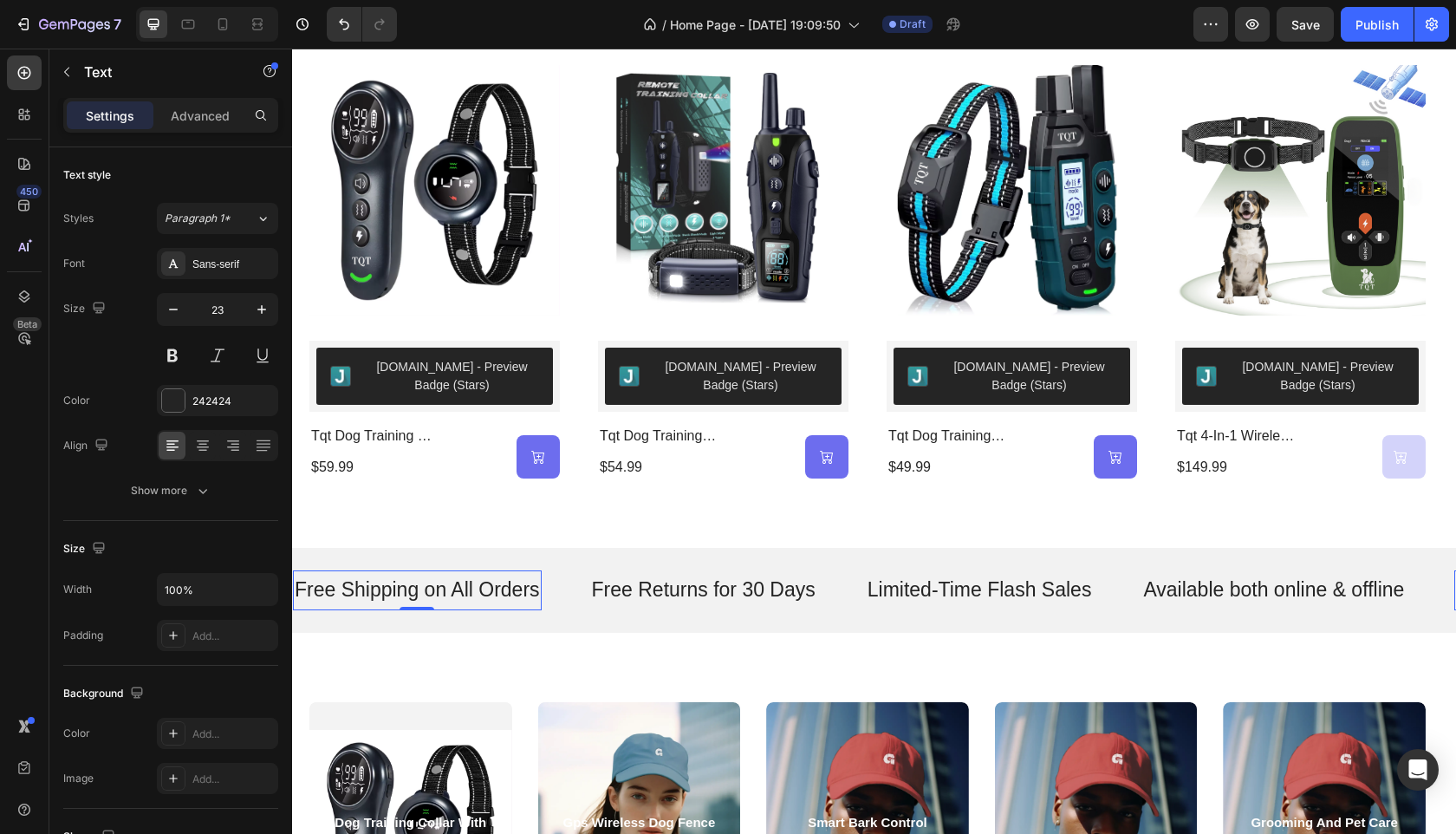
click at [531, 594] on p "Free Shipping on All Orders" at bounding box center [417, 590] width 245 height 26
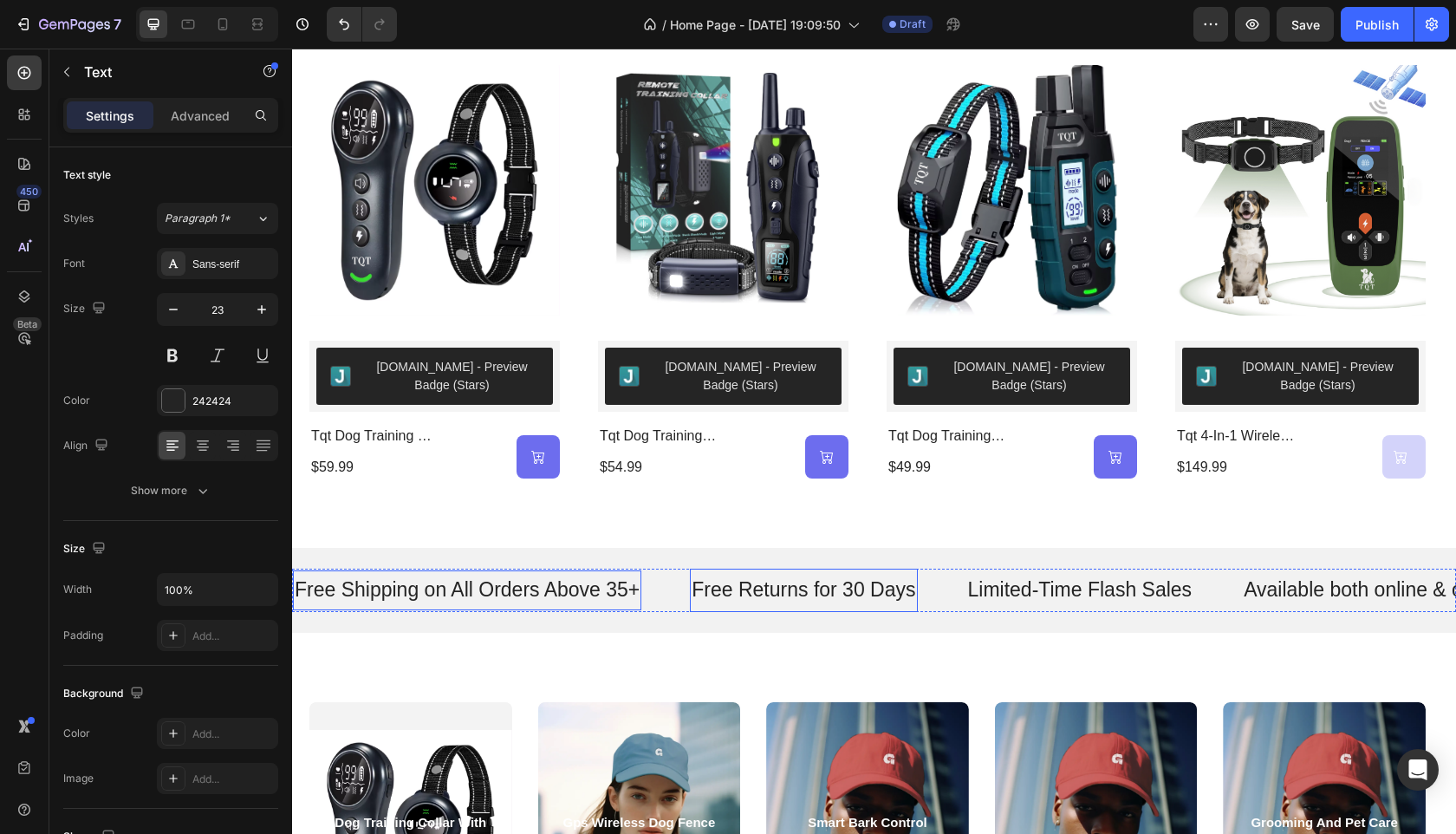
click at [909, 594] on p "Free Returns for 30 Days" at bounding box center [803, 590] width 224 height 26
click at [910, 593] on p "Free Returns for 30 Days" at bounding box center [803, 590] width 224 height 26
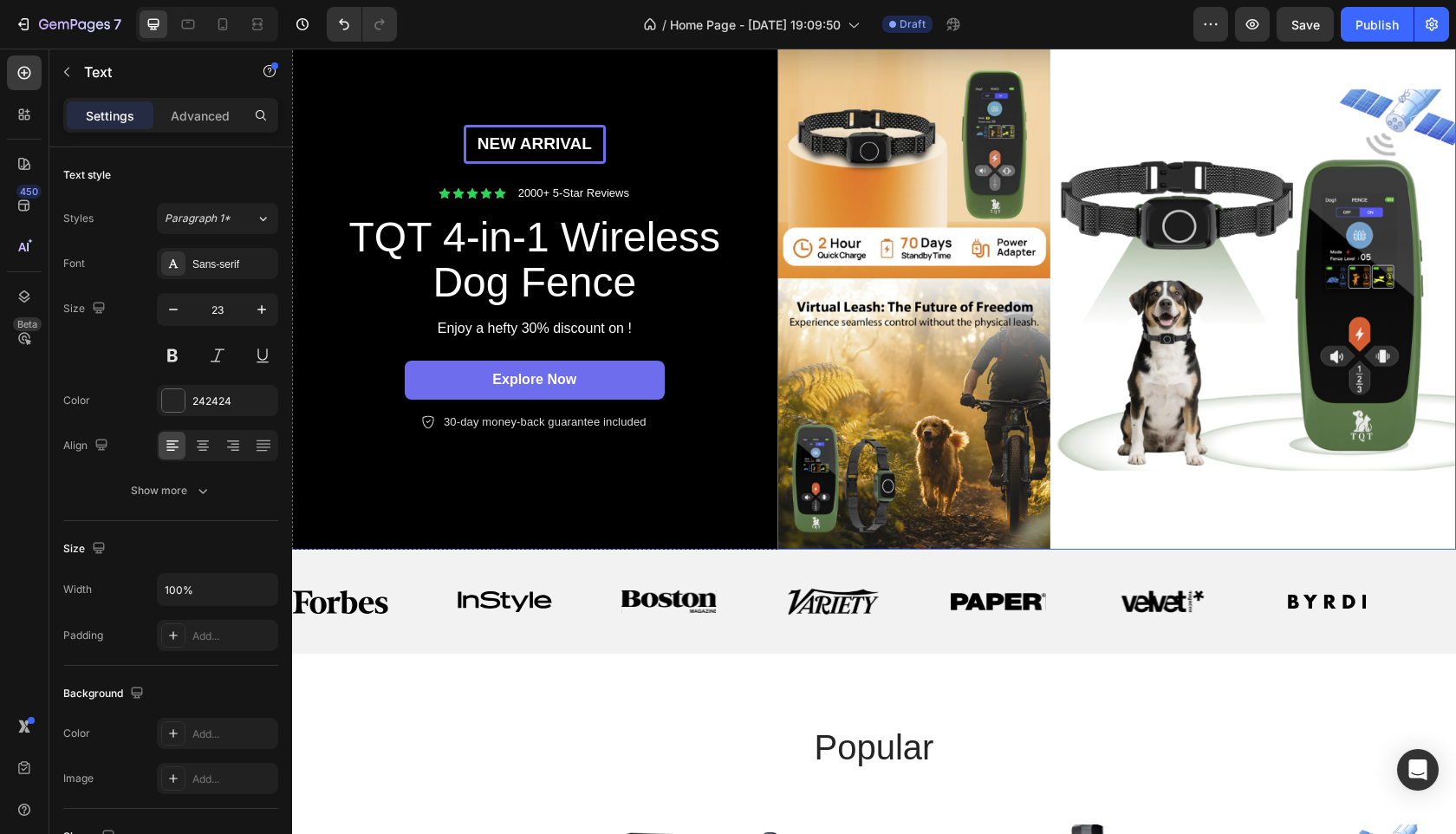
scroll to position [0, 0]
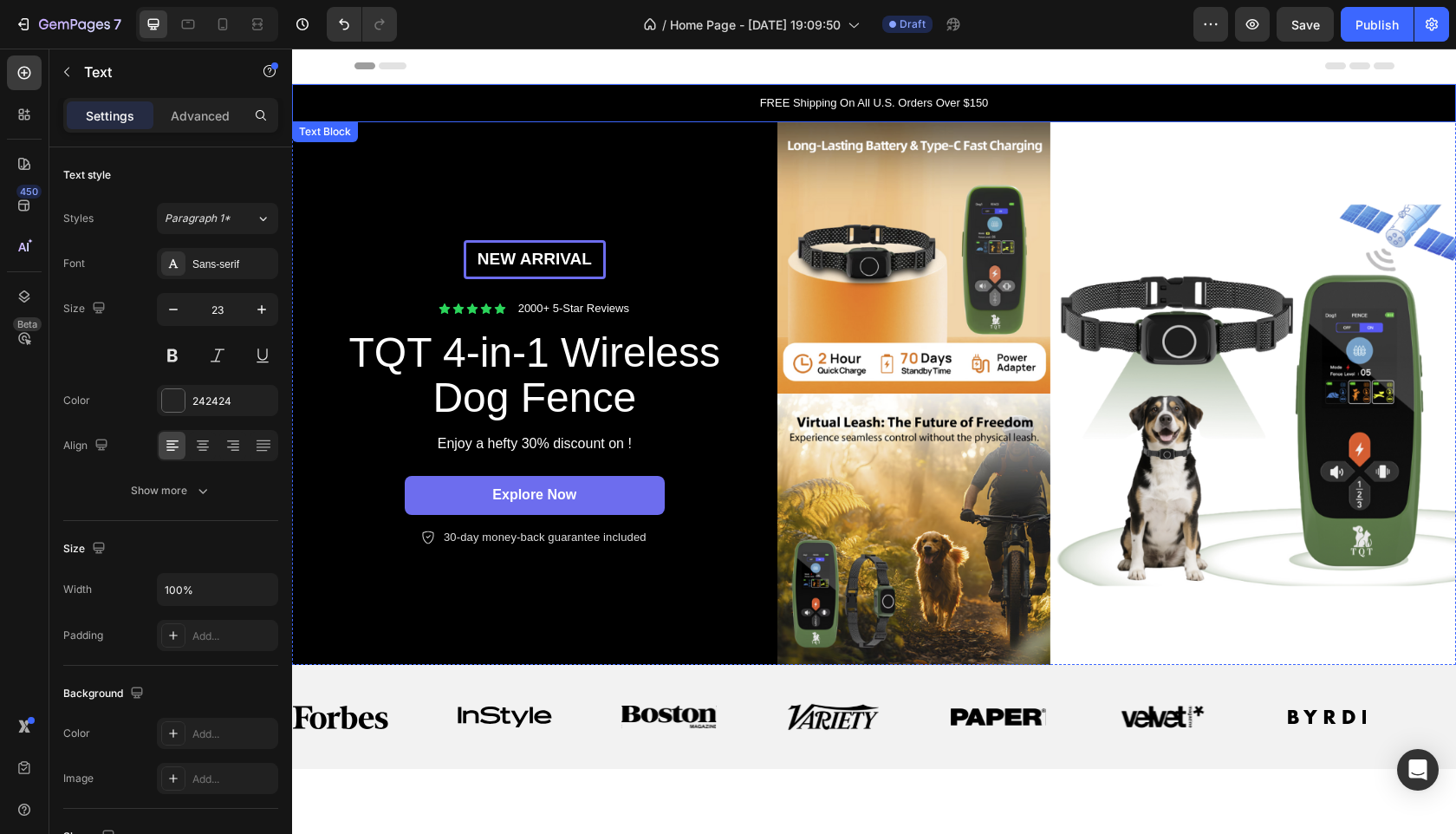
click at [974, 107] on p "FREE Shipping On All U.S. Orders Over $150" at bounding box center [874, 103] width 1161 height 17
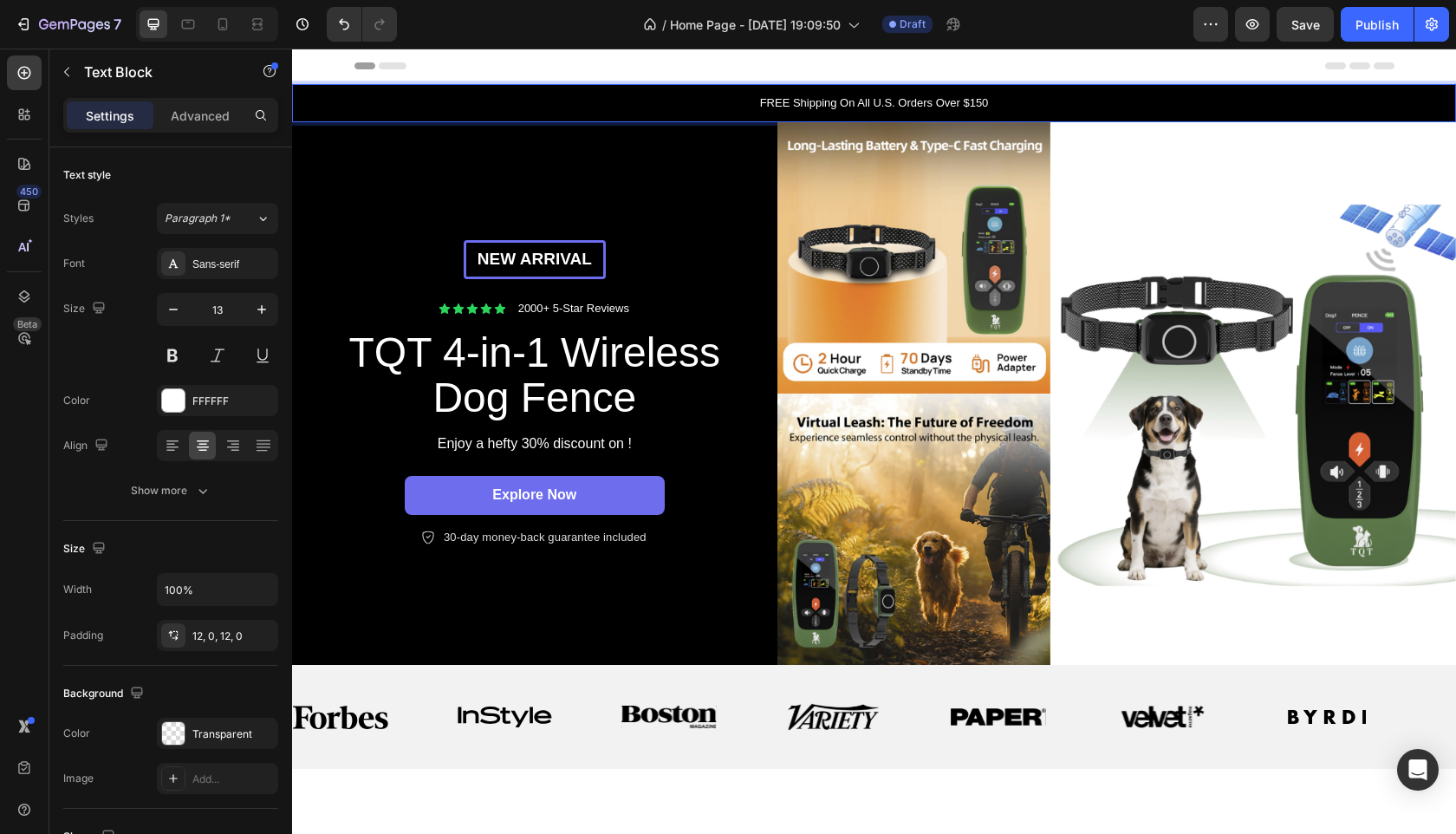
click at [981, 103] on p "FREE Shipping On All U.S. Orders Over $150" at bounding box center [874, 103] width 1161 height 17
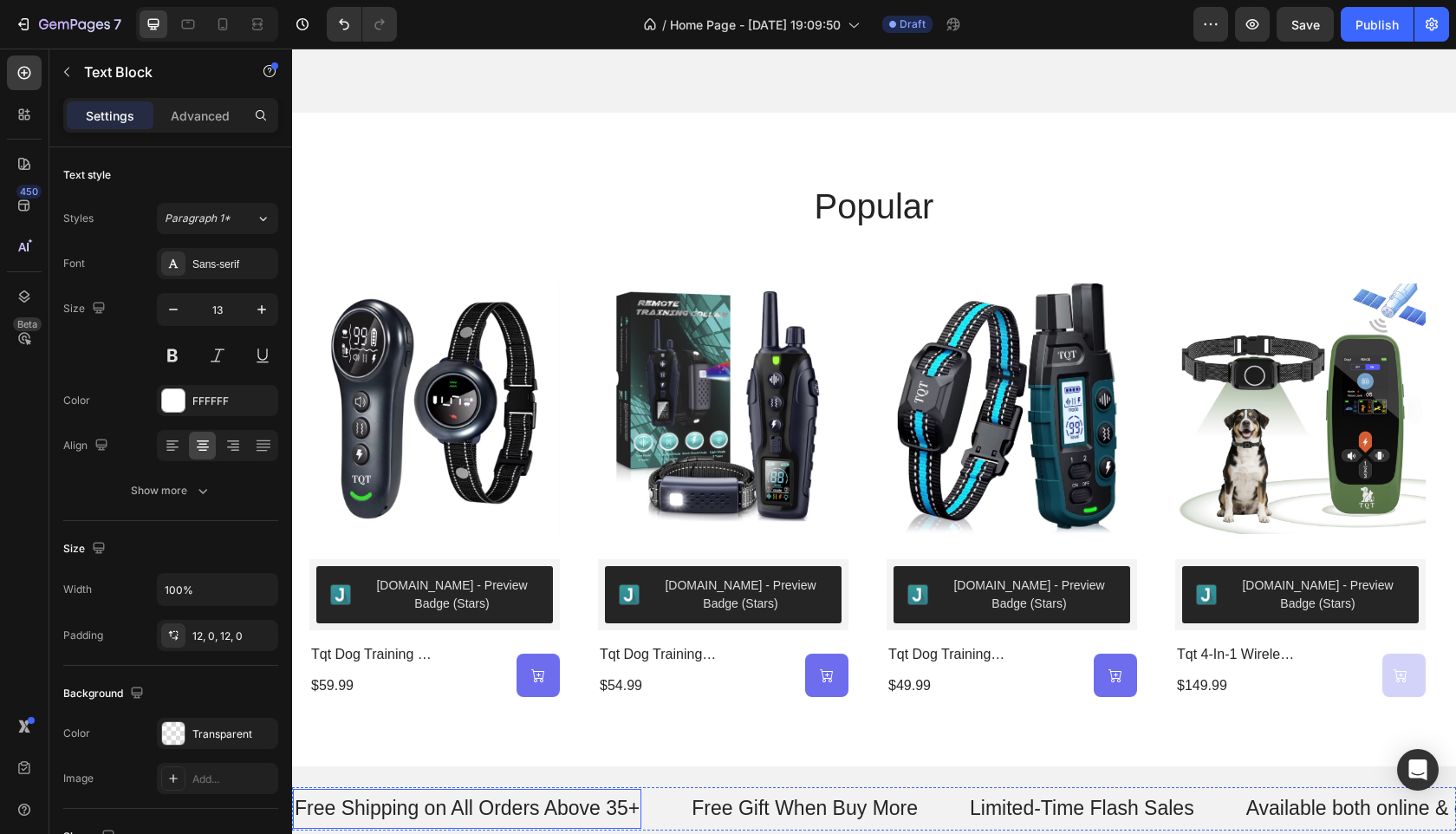
scroll to position [969, 0]
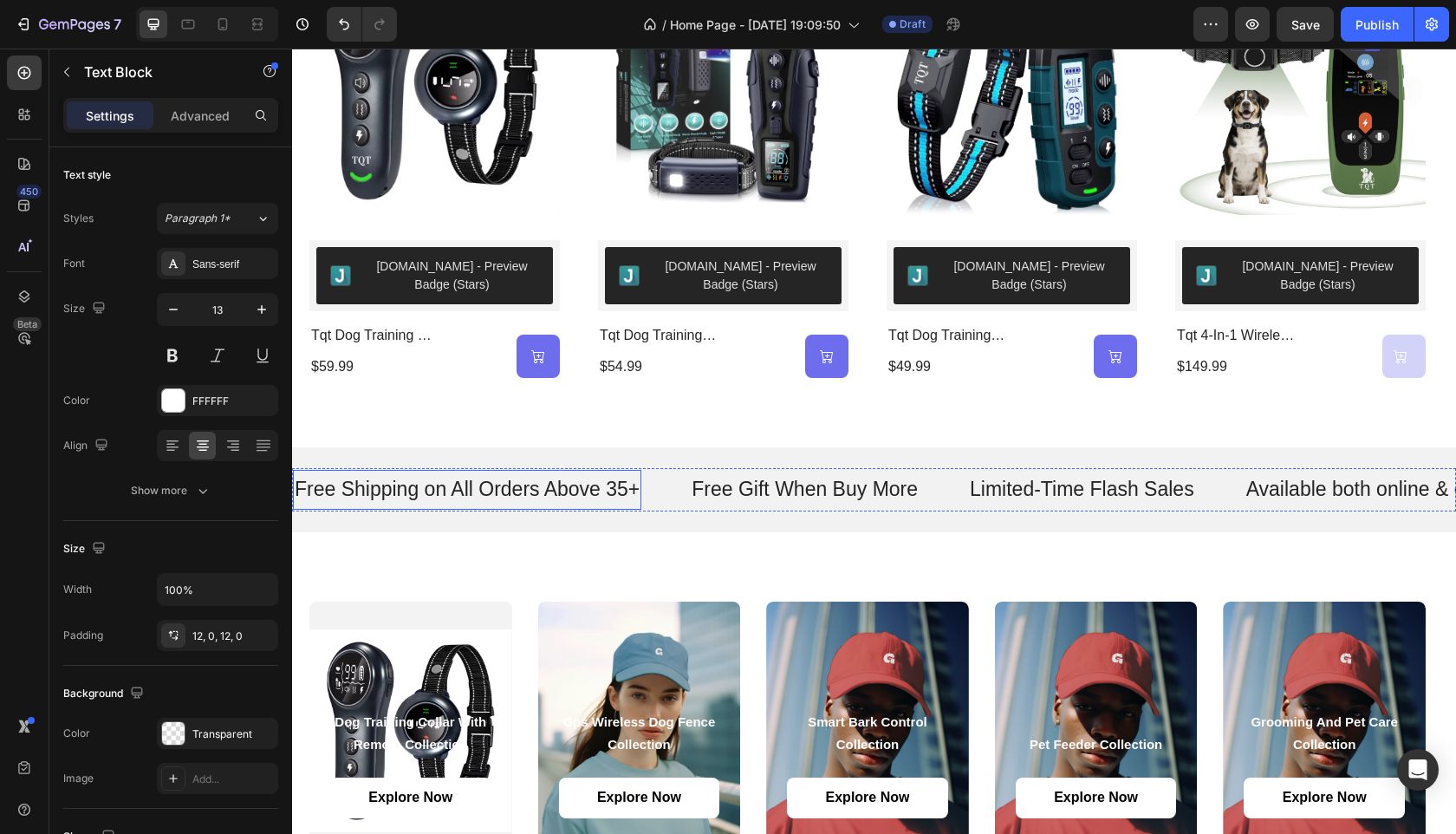
click at [632, 496] on p "Free Shipping on All Orders Above 35+" at bounding box center [467, 489] width 345 height 26
click at [632, 486] on p "Free Shipping on All Orders Above 35+" at bounding box center [467, 489] width 345 height 26
click at [633, 486] on p "Free Shipping on All Orders Above 35+" at bounding box center [467, 489] width 345 height 26
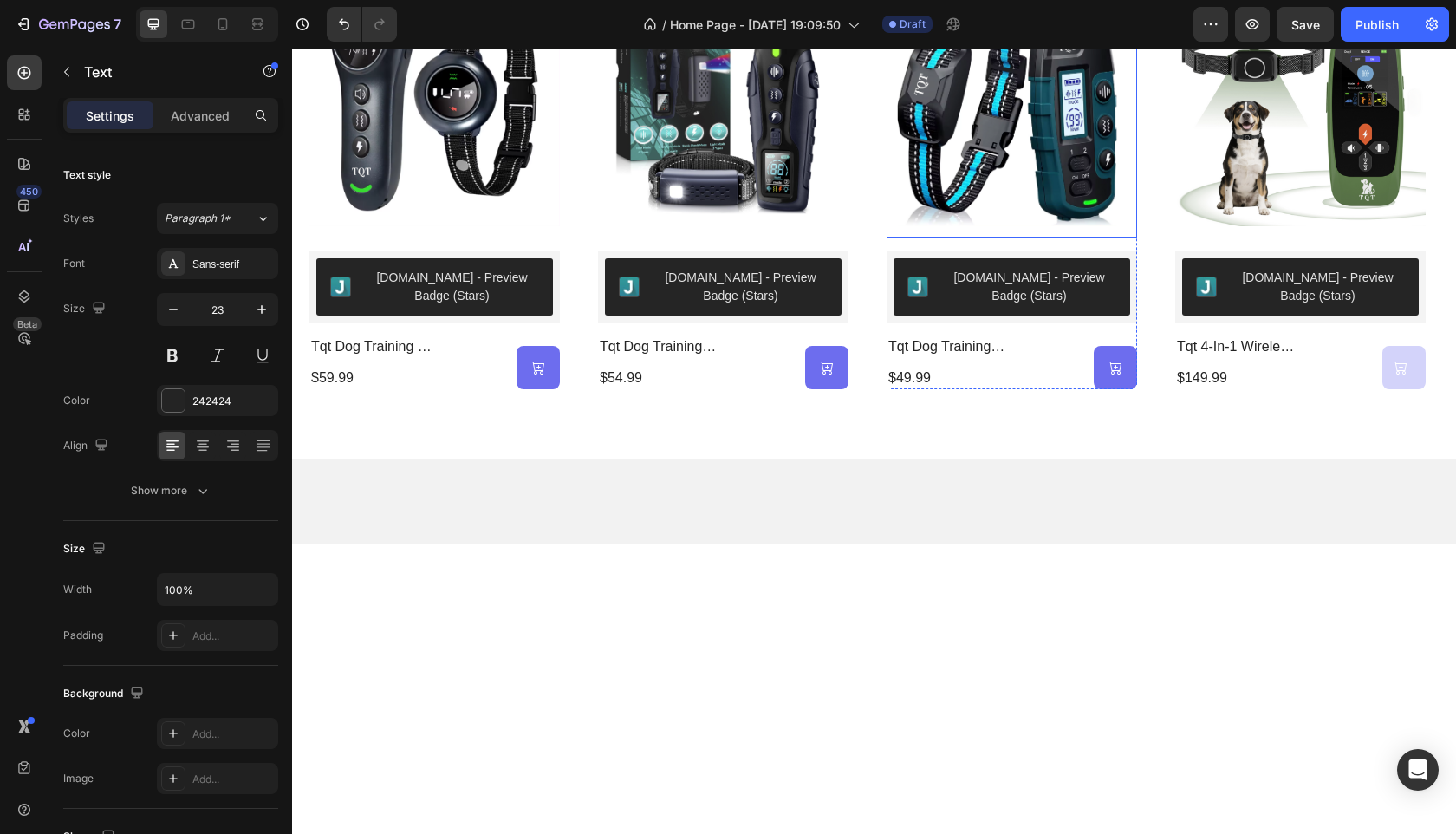
scroll to position [0, 0]
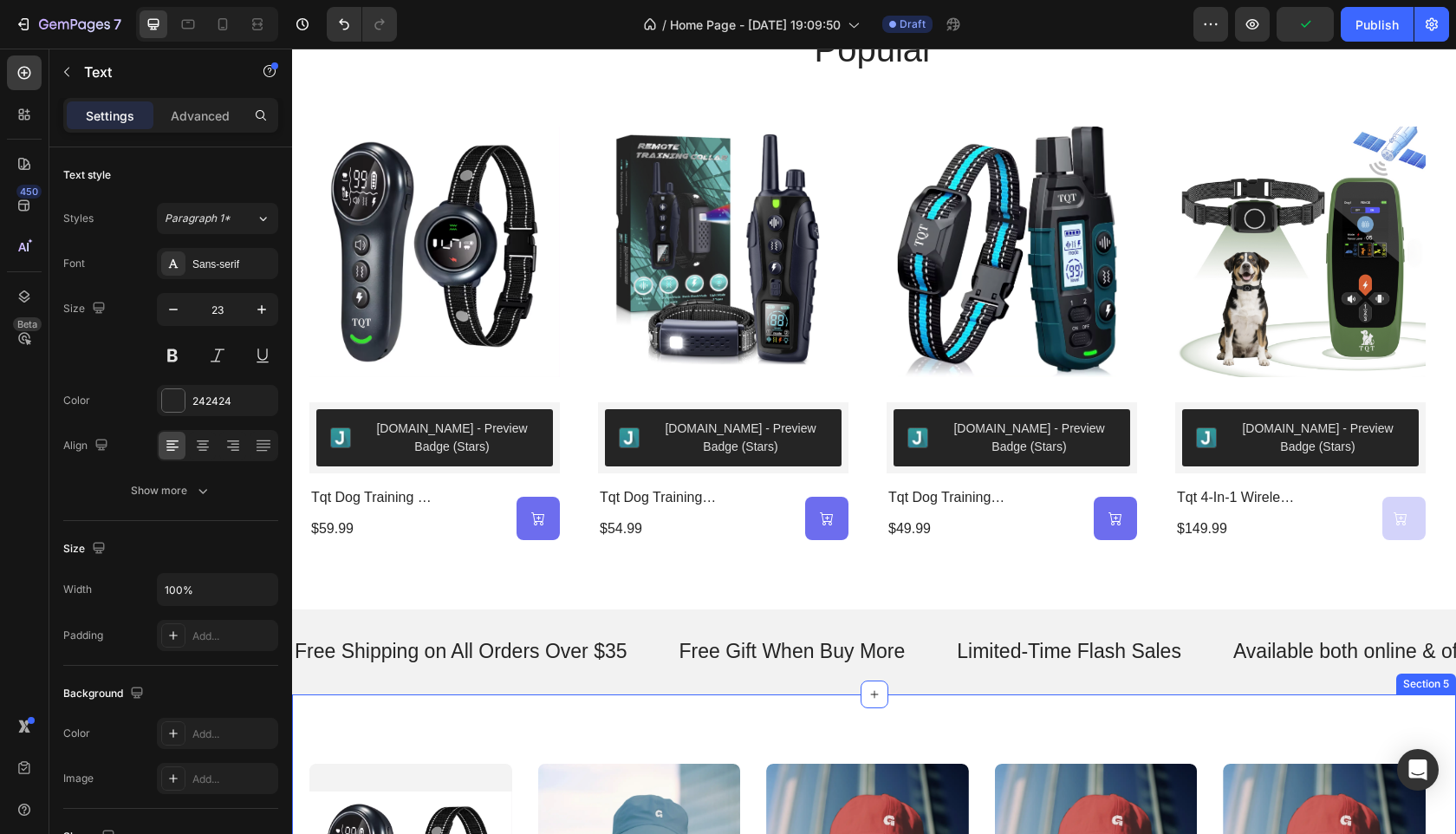
scroll to position [1135, 0]
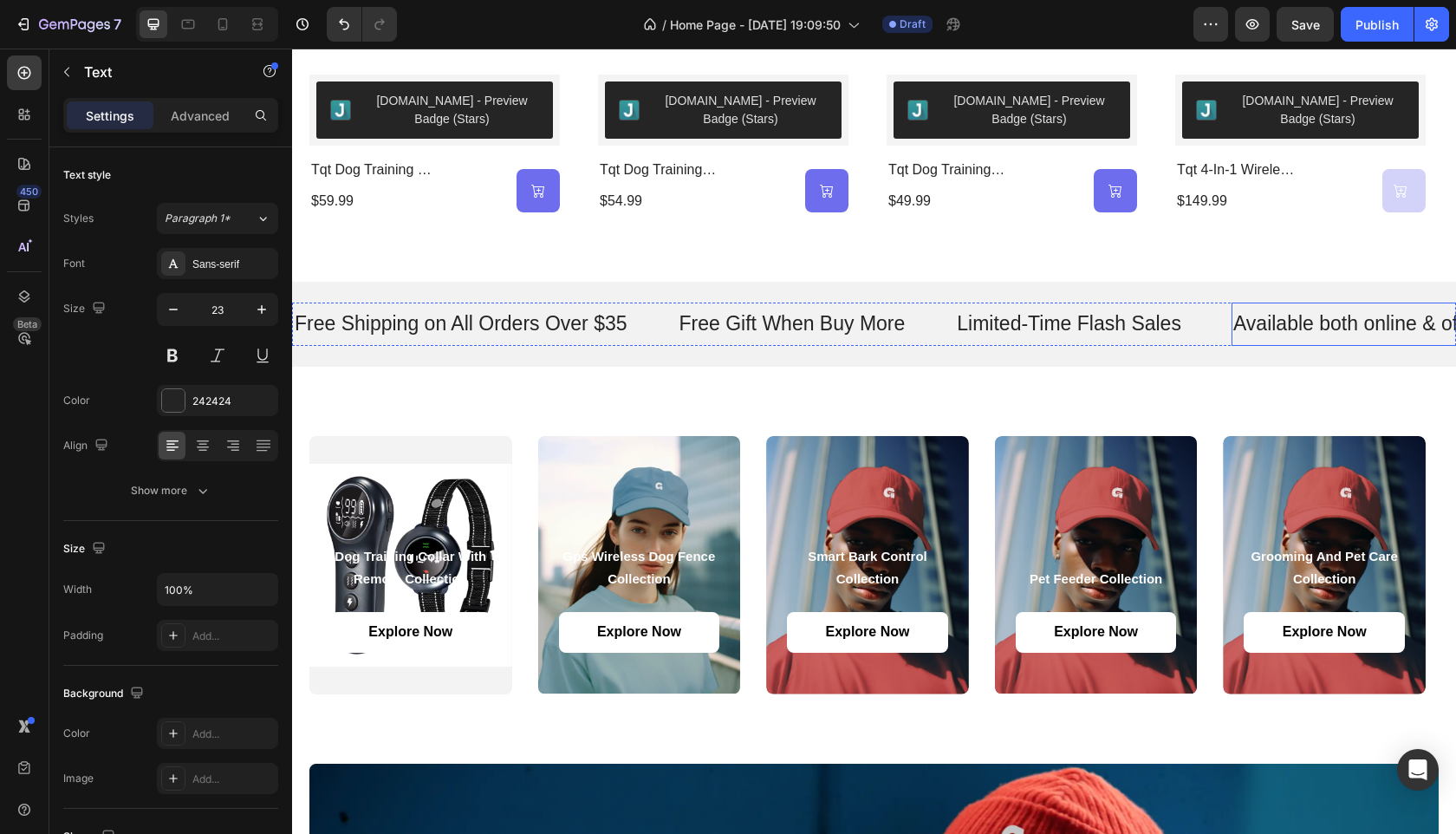
click at [1341, 322] on p "Available both online & offline" at bounding box center [1363, 324] width 261 height 26
click at [443, 445] on div "Background Image" at bounding box center [411, 565] width 203 height 258
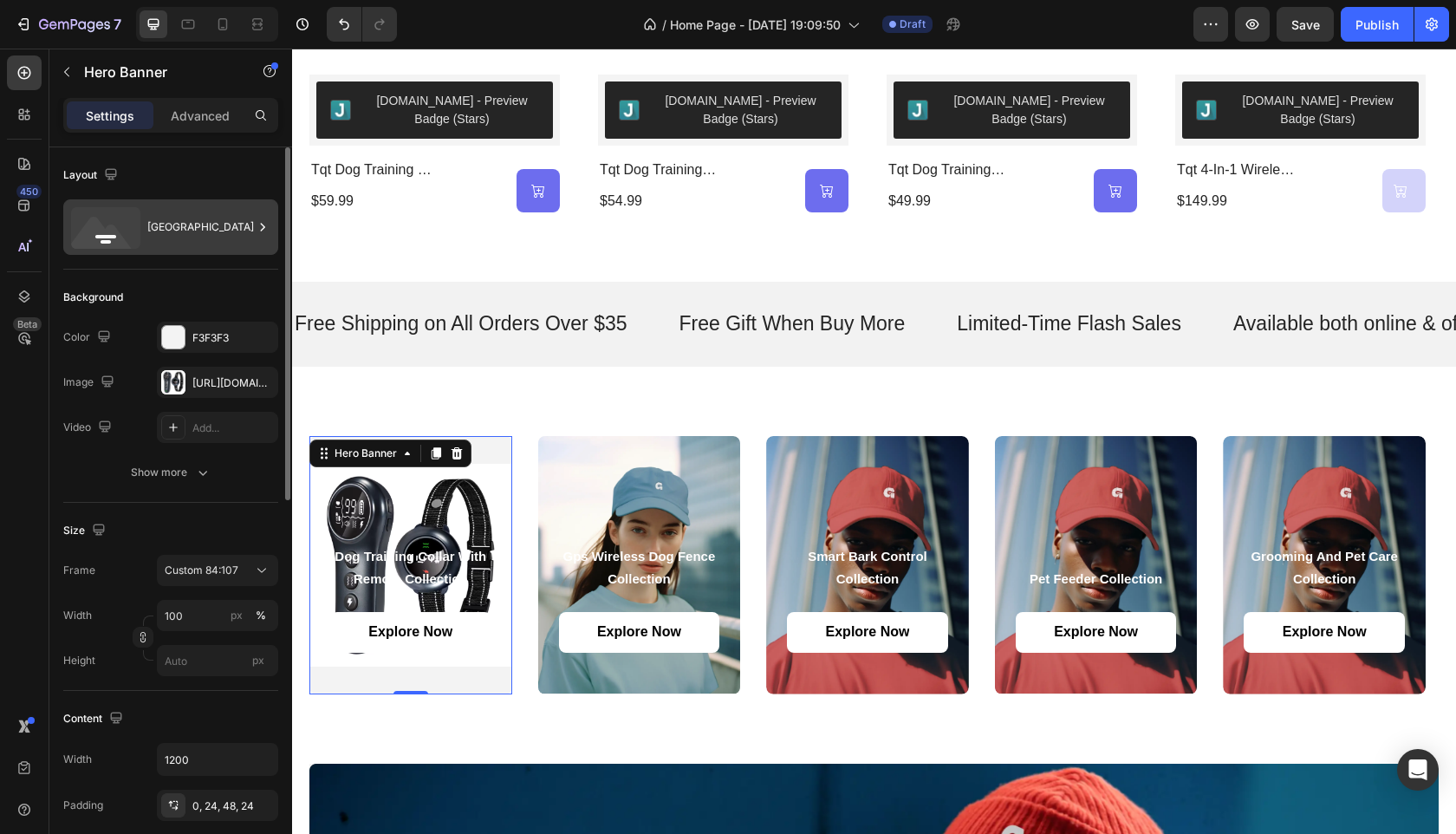
click at [228, 240] on div "Bottom center" at bounding box center [201, 227] width 106 height 40
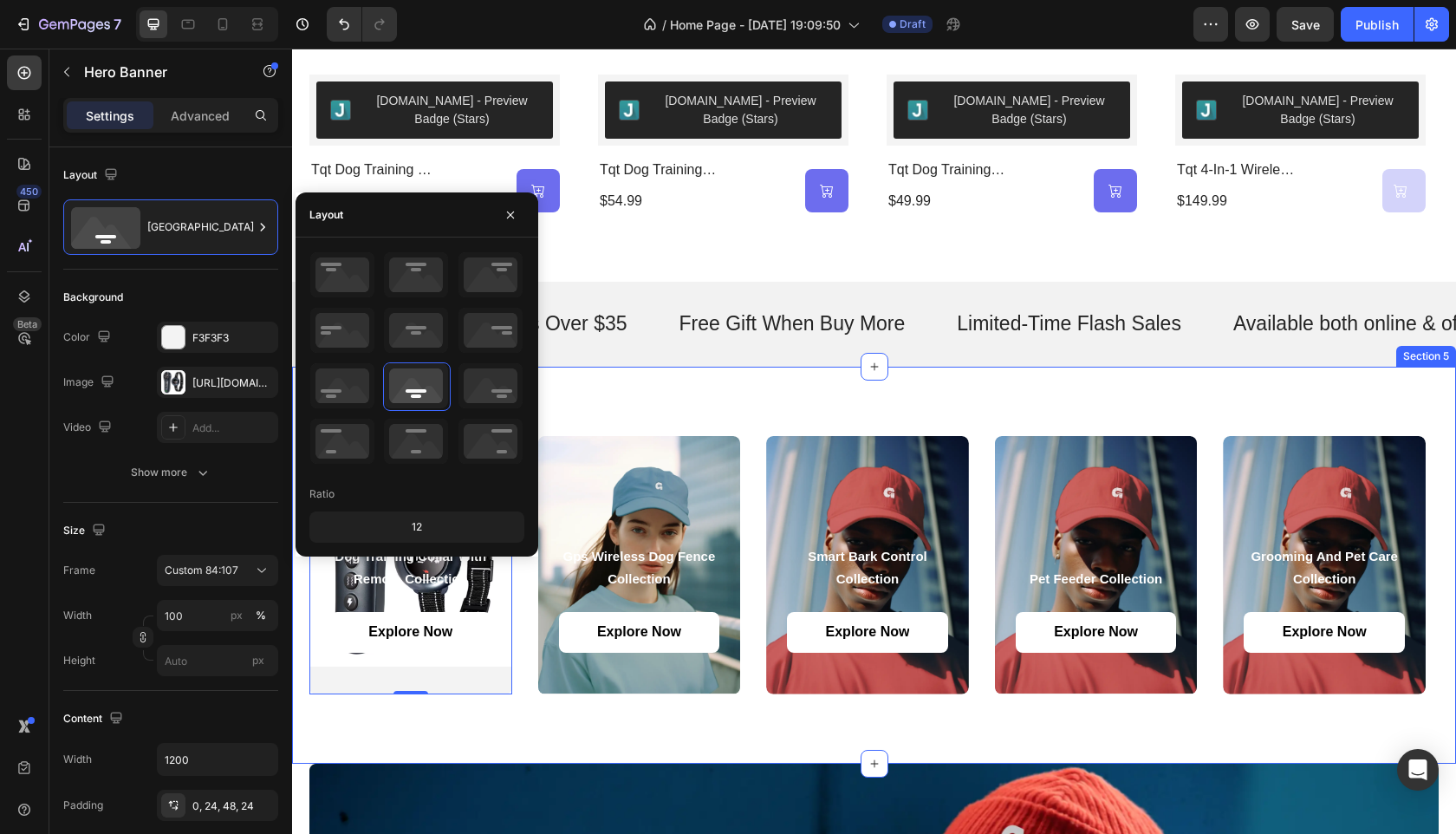
click at [665, 393] on div "dog training collar with remote collection Heading Explore Now Button Hero Bann…" at bounding box center [874, 564] width 1164 height 397
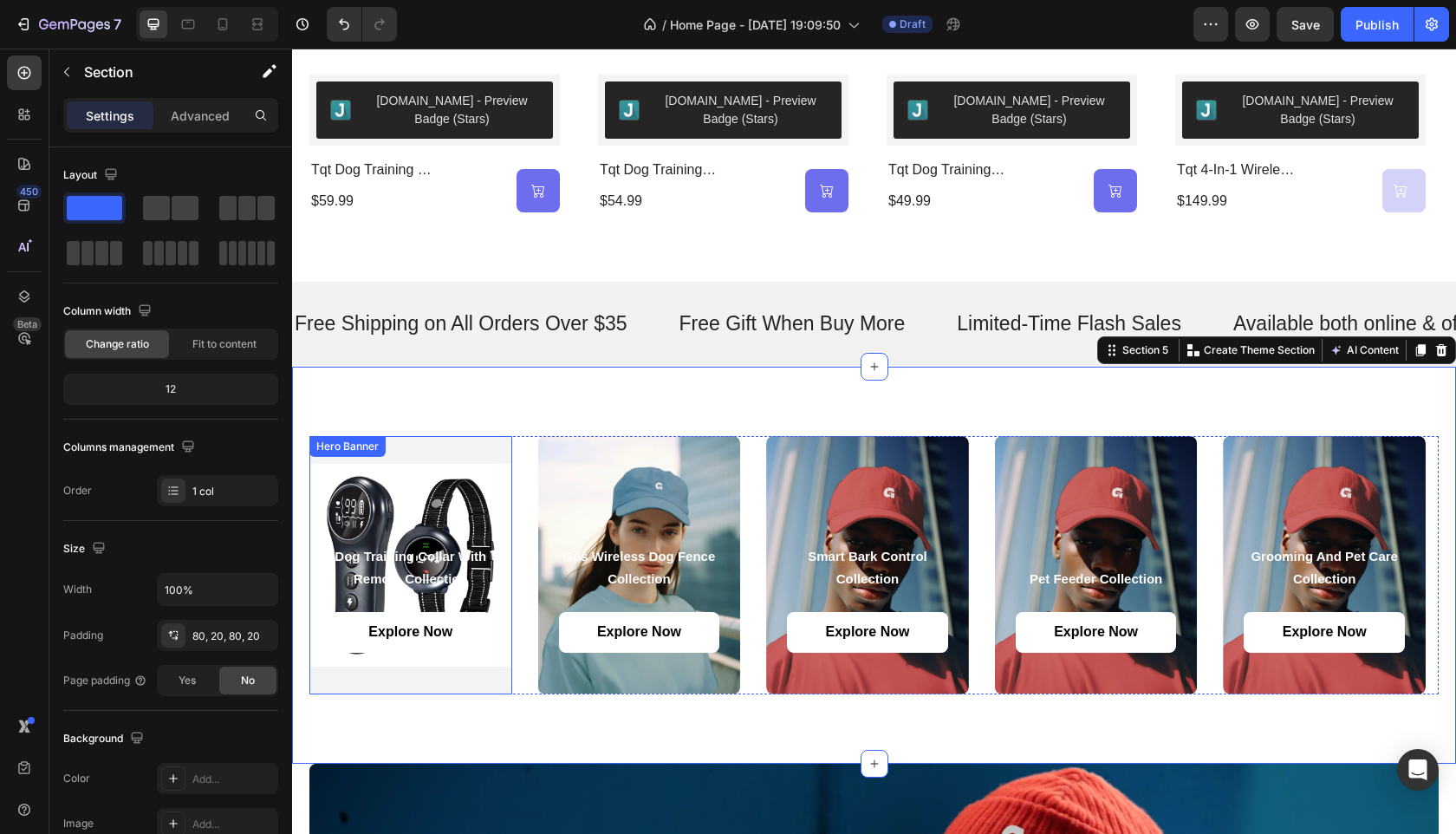
click at [456, 453] on div "Background Image" at bounding box center [411, 565] width 203 height 258
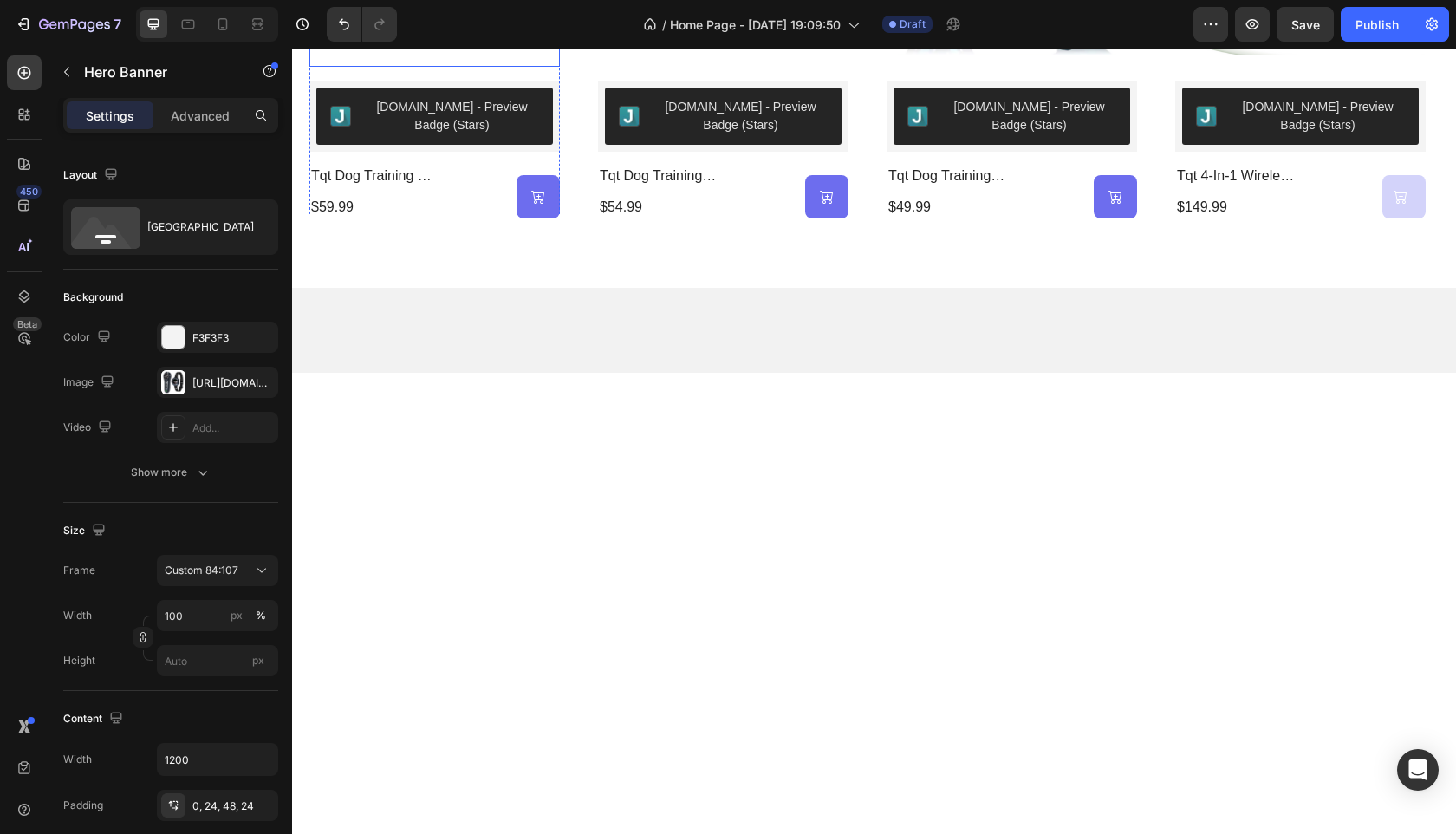
scroll to position [581, 0]
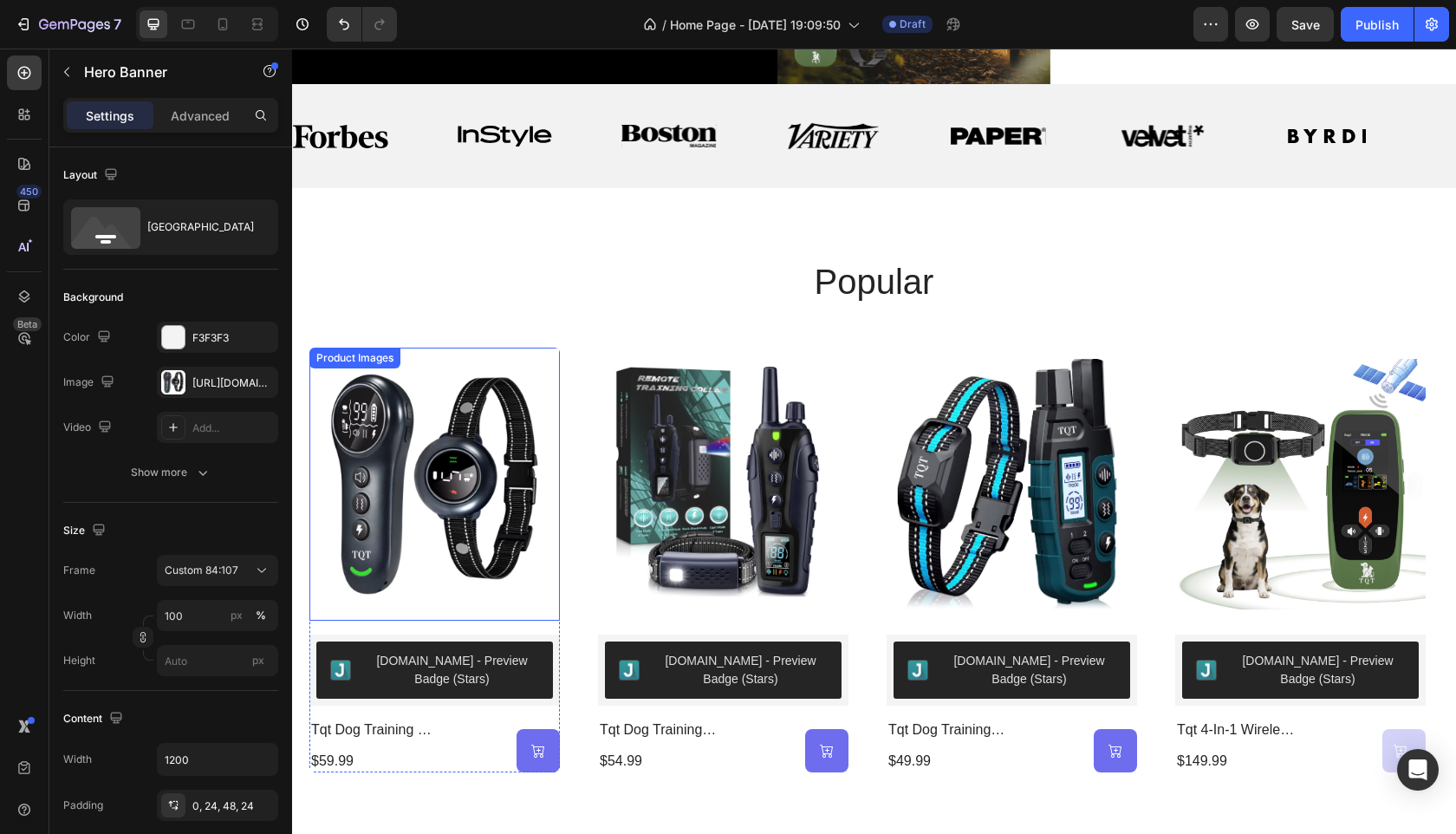
click at [501, 442] on img at bounding box center [435, 484] width 251 height 272
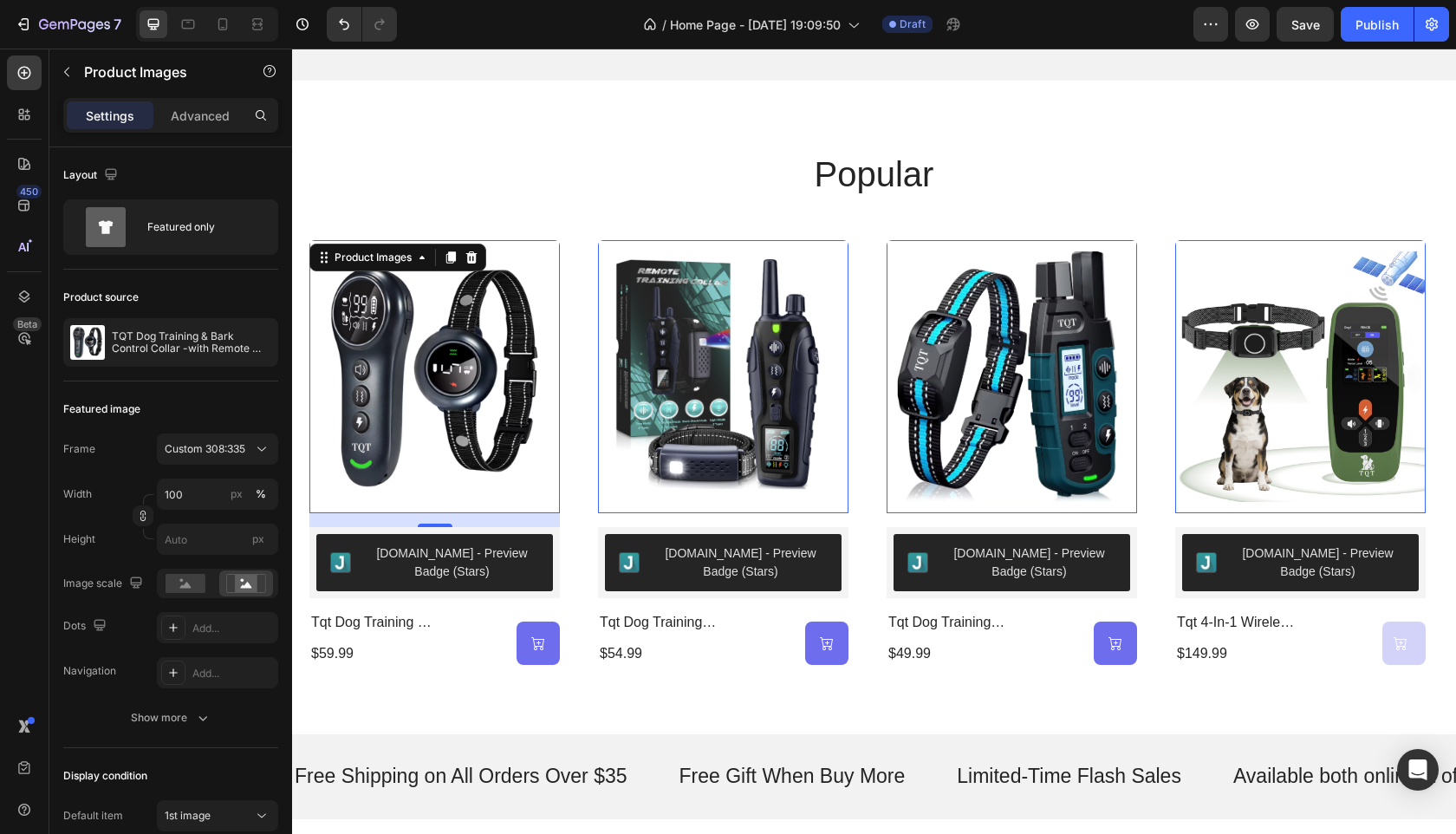
scroll to position [944, 0]
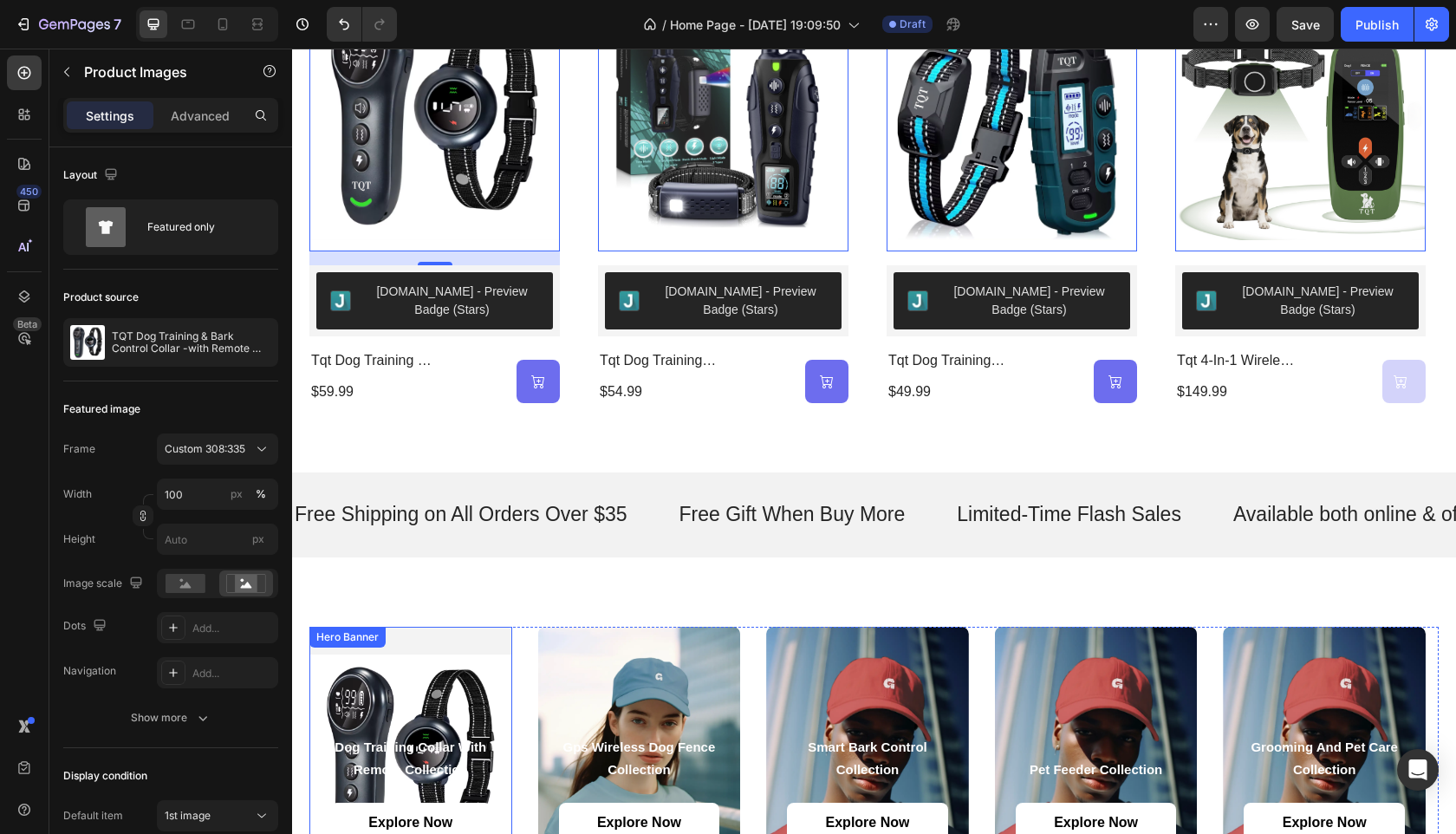
click at [407, 664] on div "Background Image" at bounding box center [411, 756] width 203 height 258
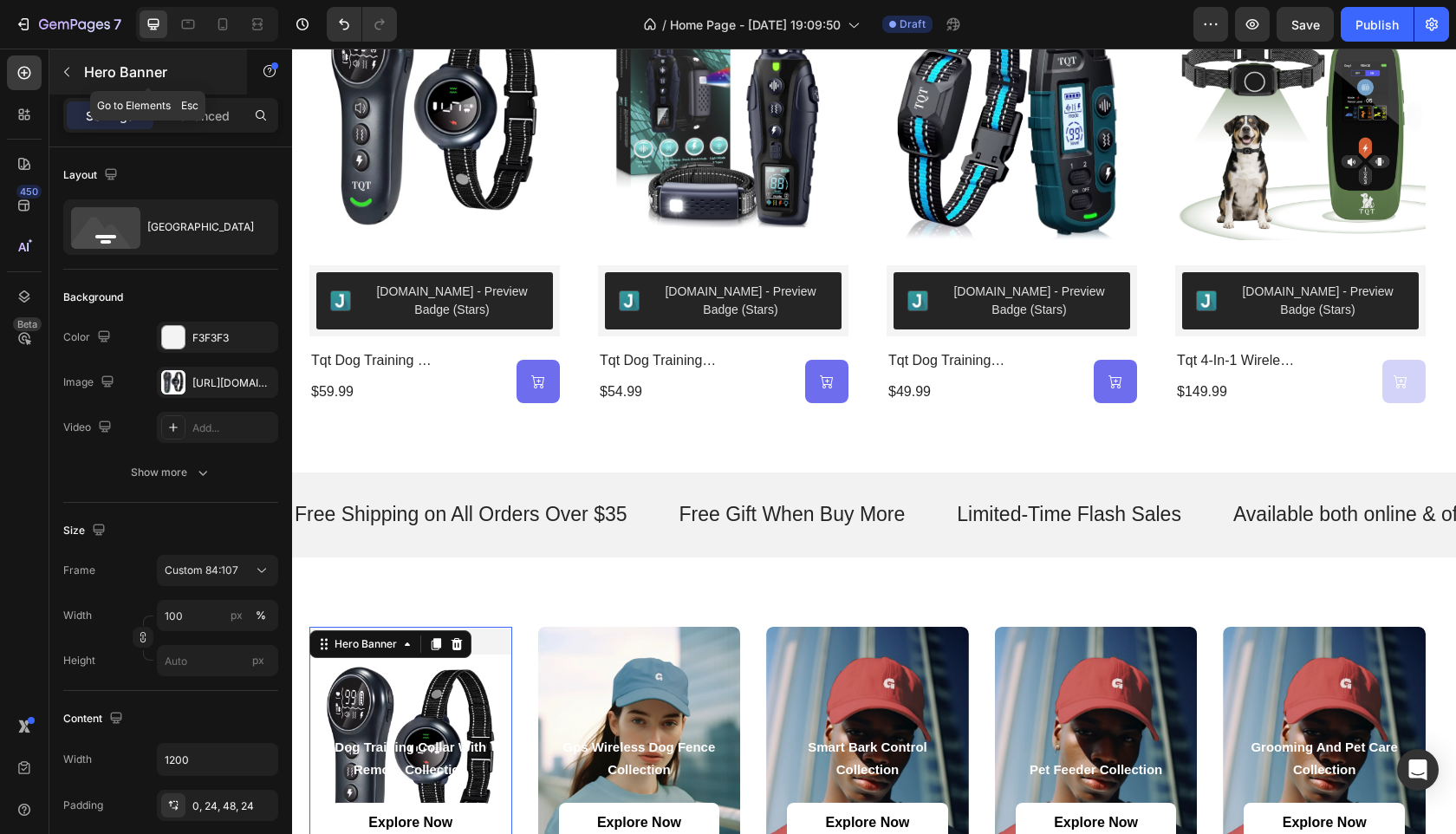
click at [68, 73] on icon "button" at bounding box center [66, 72] width 13 height 13
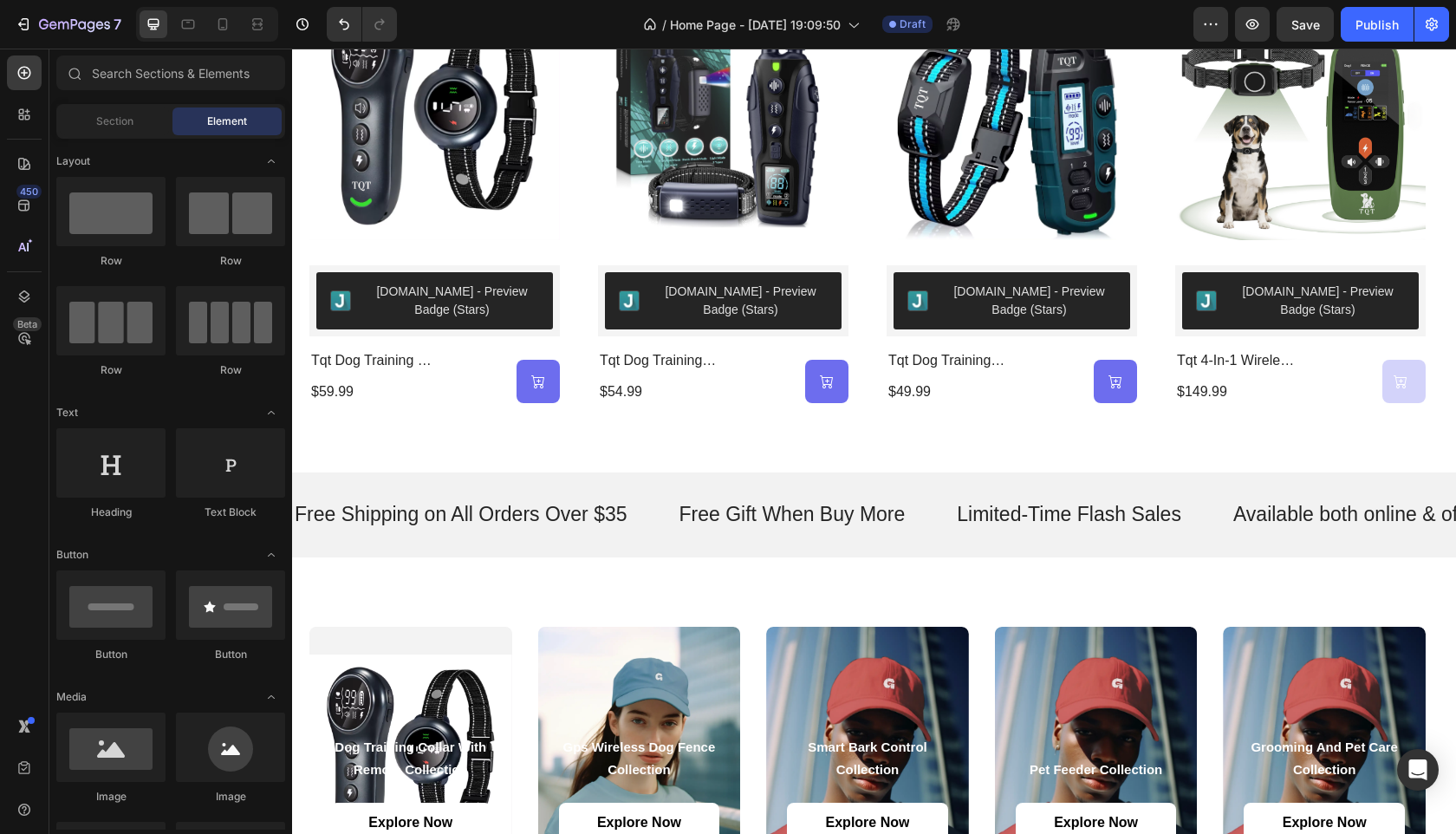
click at [129, 135] on div "Section Element" at bounding box center [171, 121] width 229 height 35
click at [118, 126] on span "Section" at bounding box center [115, 121] width 38 height 15
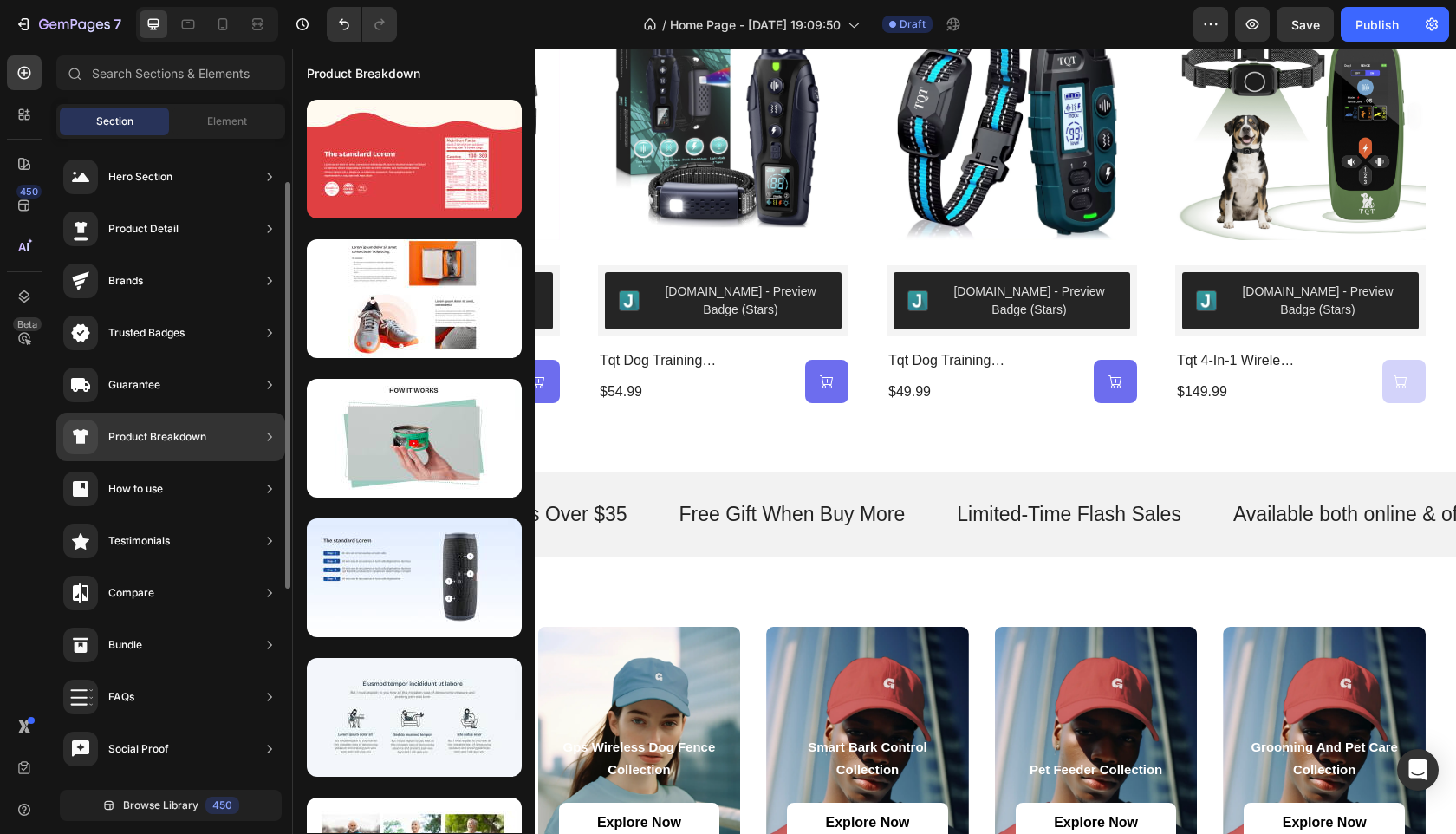
scroll to position [365, 0]
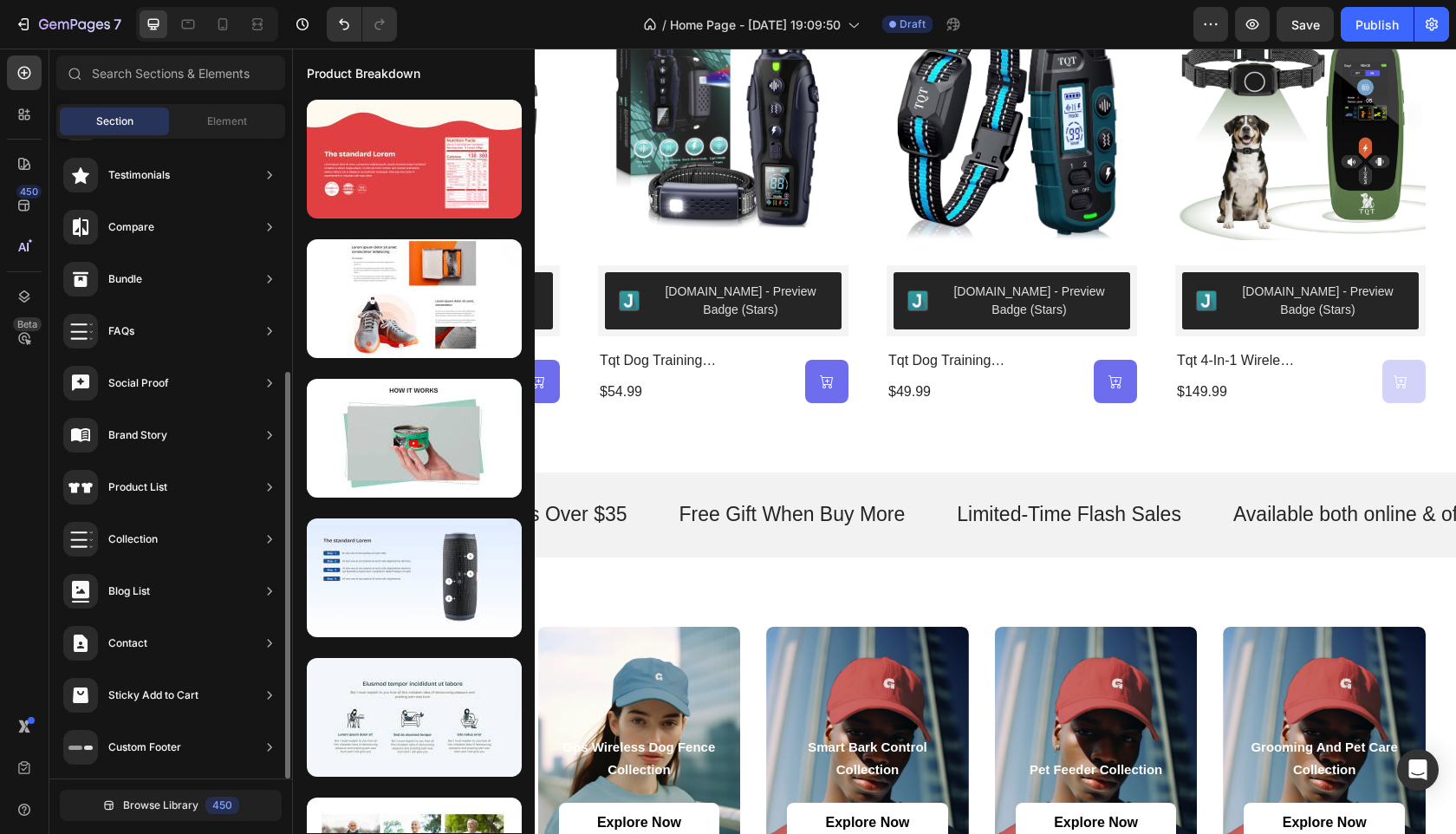
click at [265, 533] on icon at bounding box center [269, 538] width 17 height 17
click at [270, 543] on icon at bounding box center [269, 538] width 17 height 17
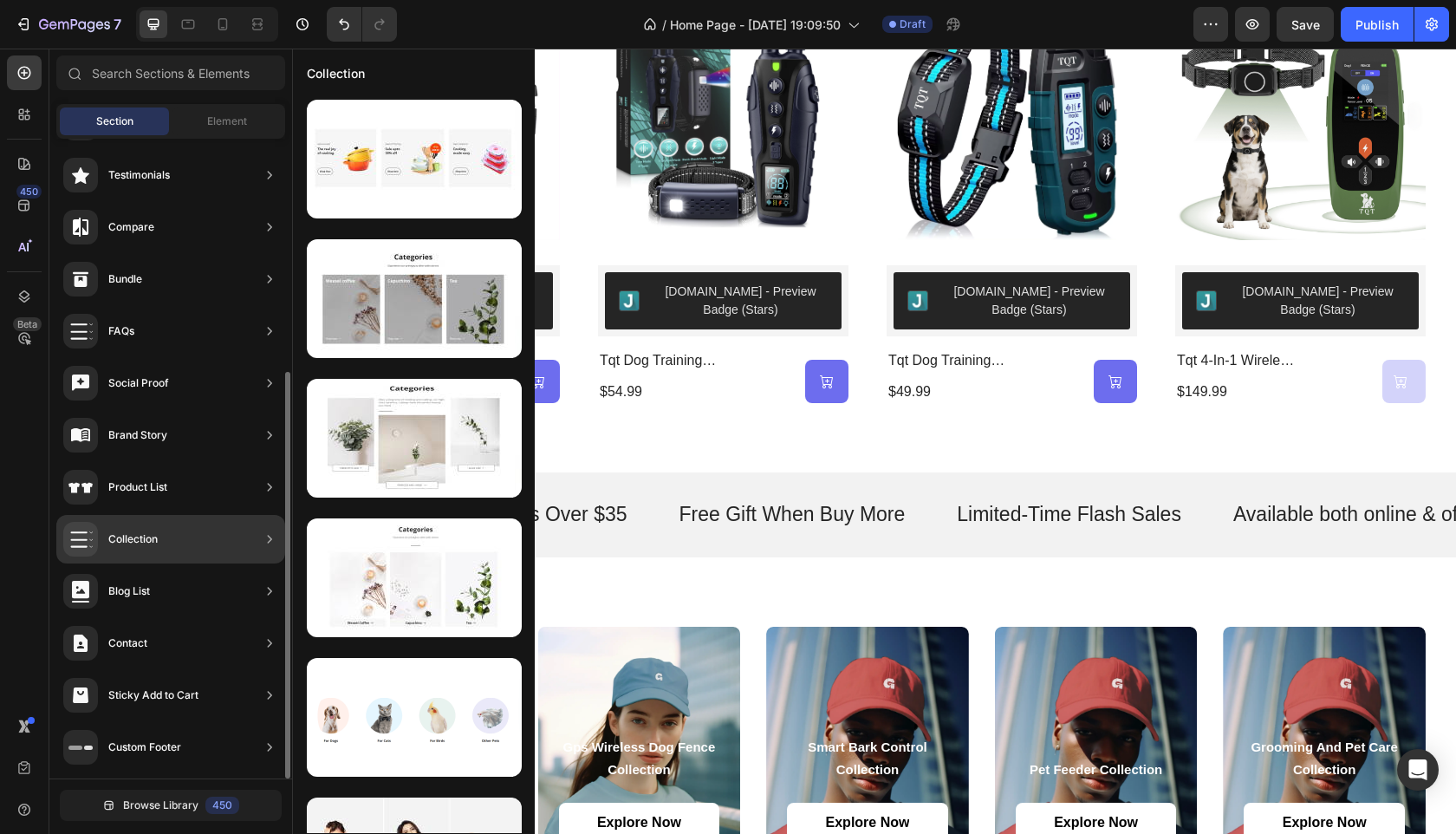
click at [217, 545] on div "Collection" at bounding box center [171, 539] width 229 height 48
click at [149, 550] on div "Collection" at bounding box center [111, 539] width 95 height 35
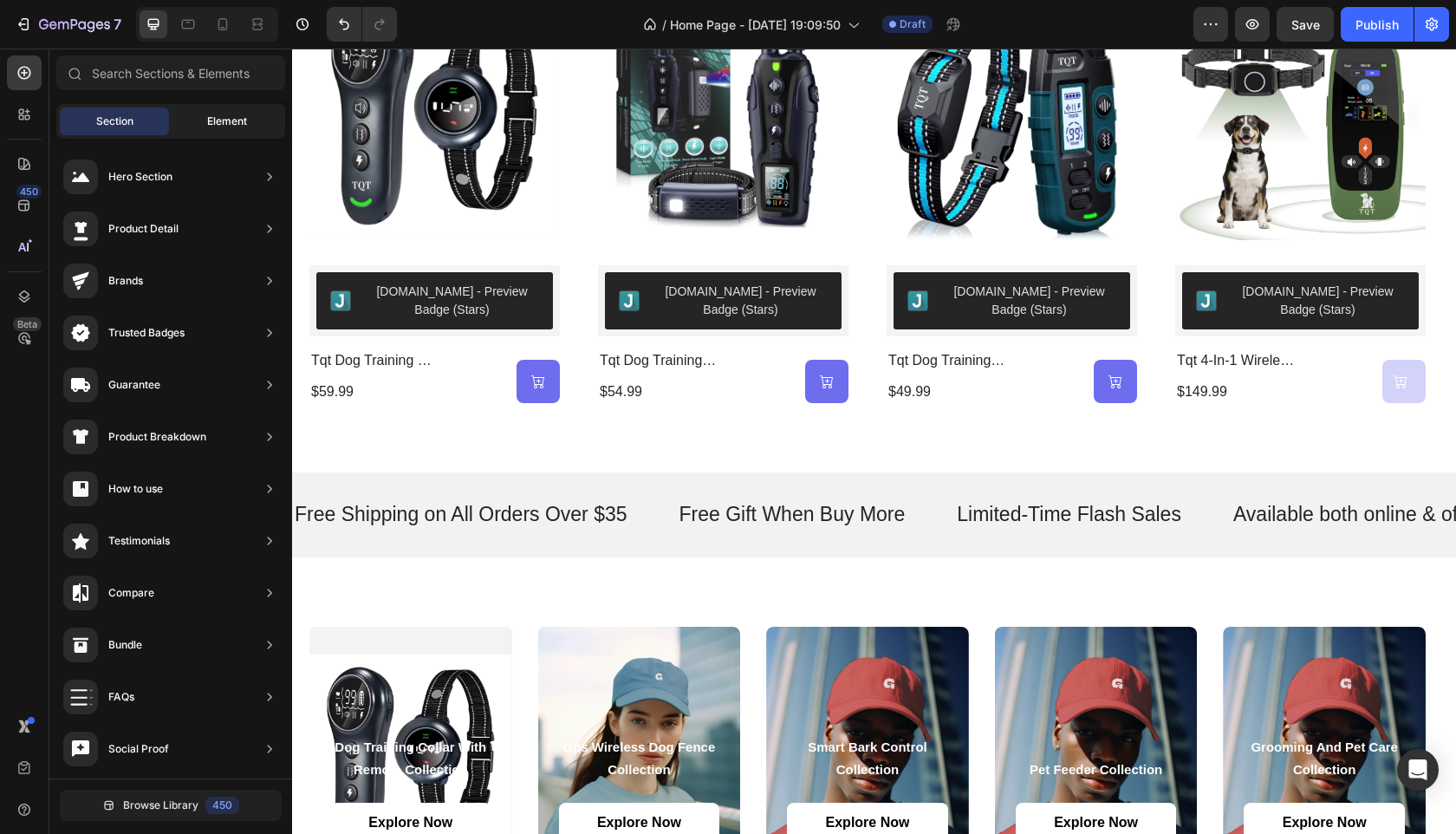
click at [240, 126] on span "Element" at bounding box center [227, 121] width 40 height 15
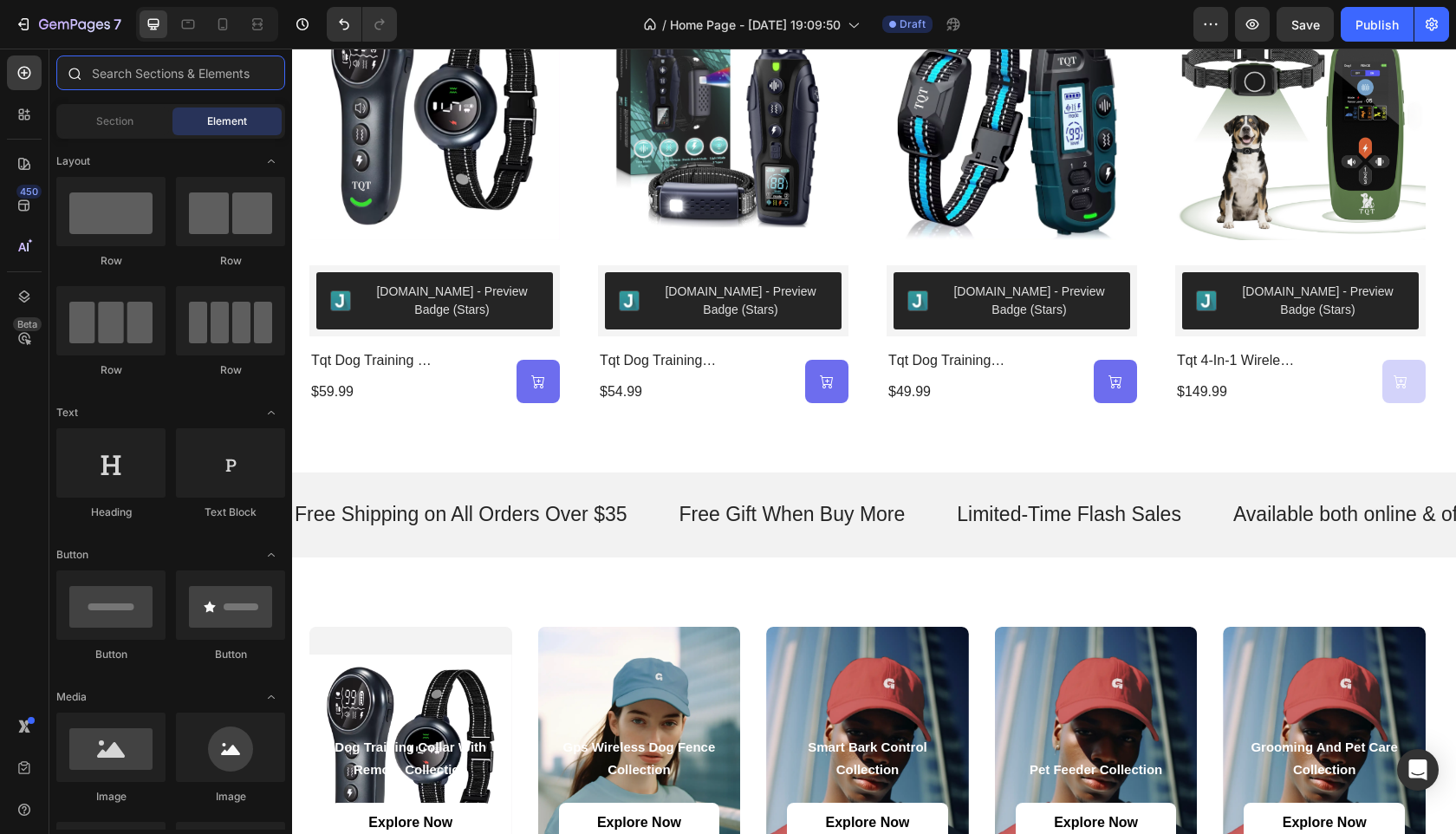
click at [197, 84] on input "text" at bounding box center [171, 73] width 229 height 35
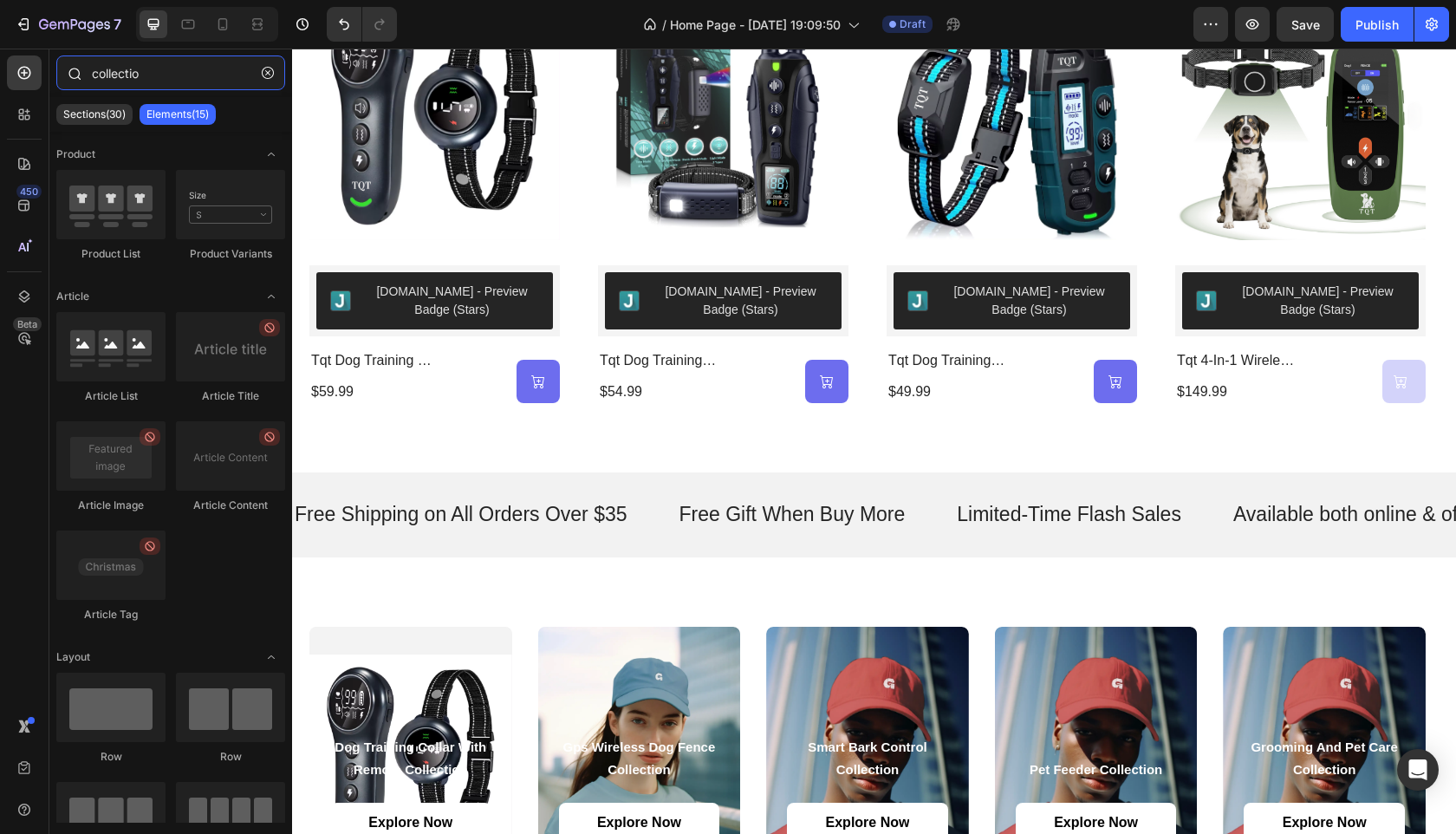
type input "collection"
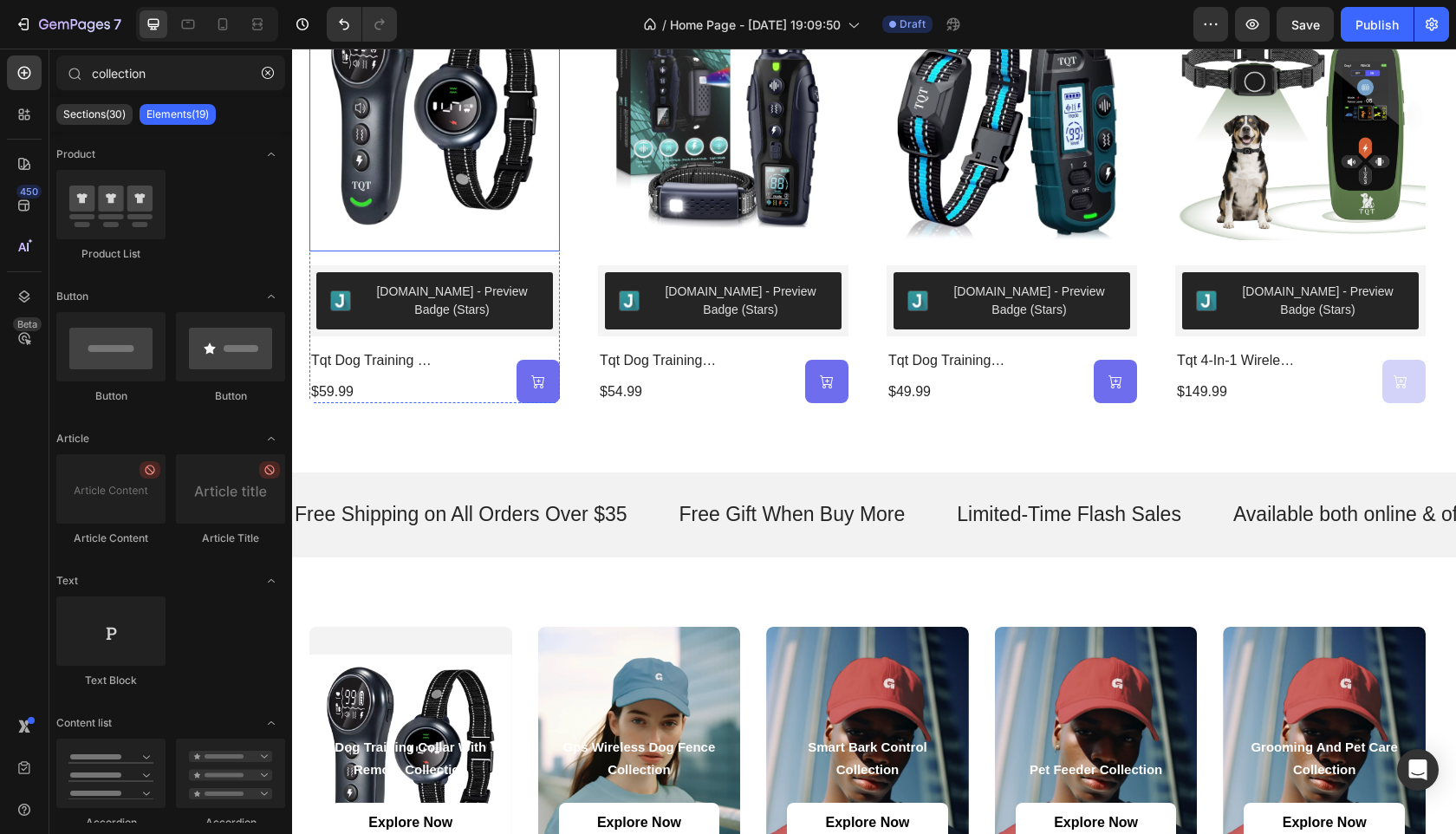
click at [472, 205] on img at bounding box center [435, 115] width 251 height 272
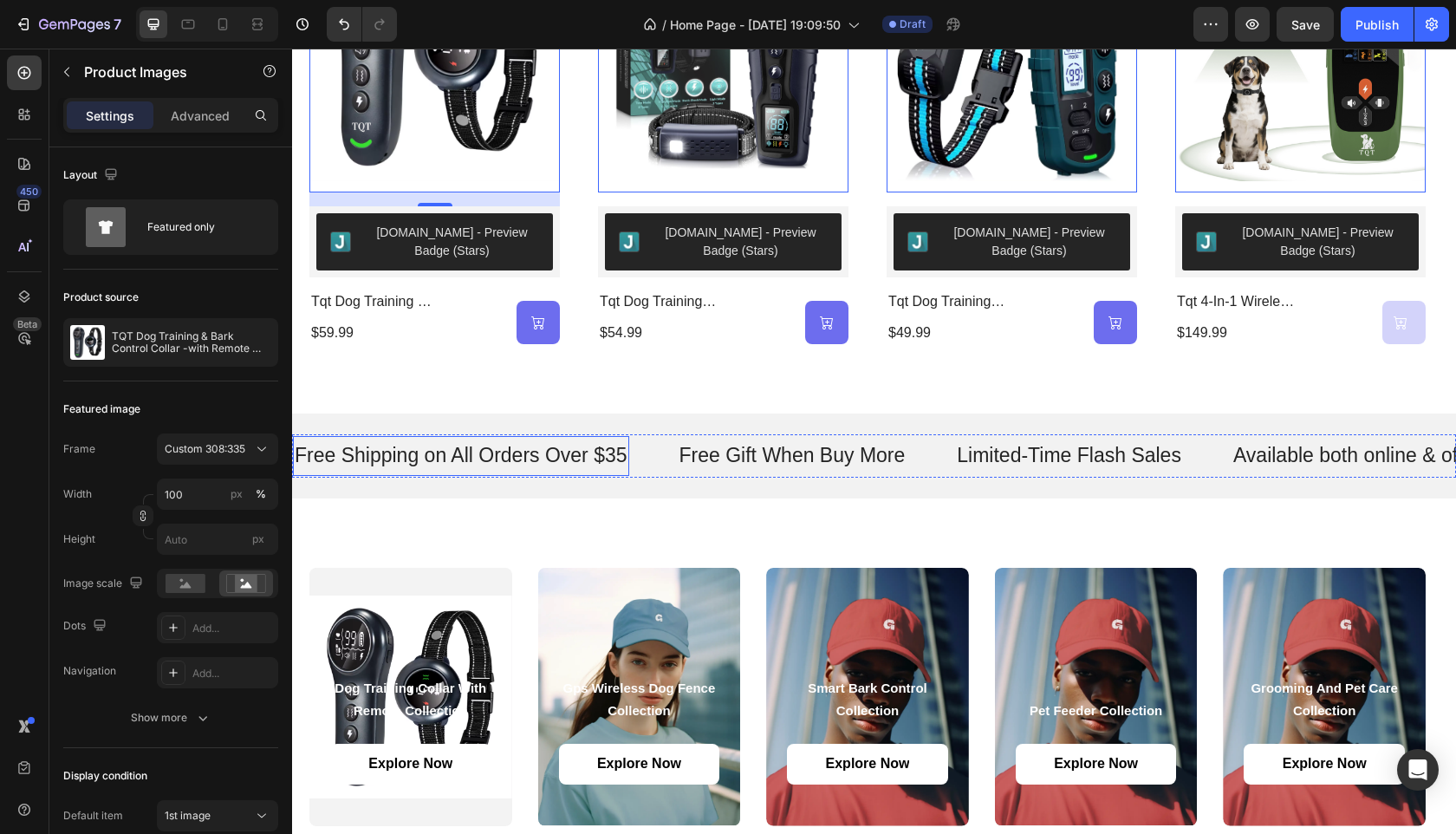
scroll to position [1295, 0]
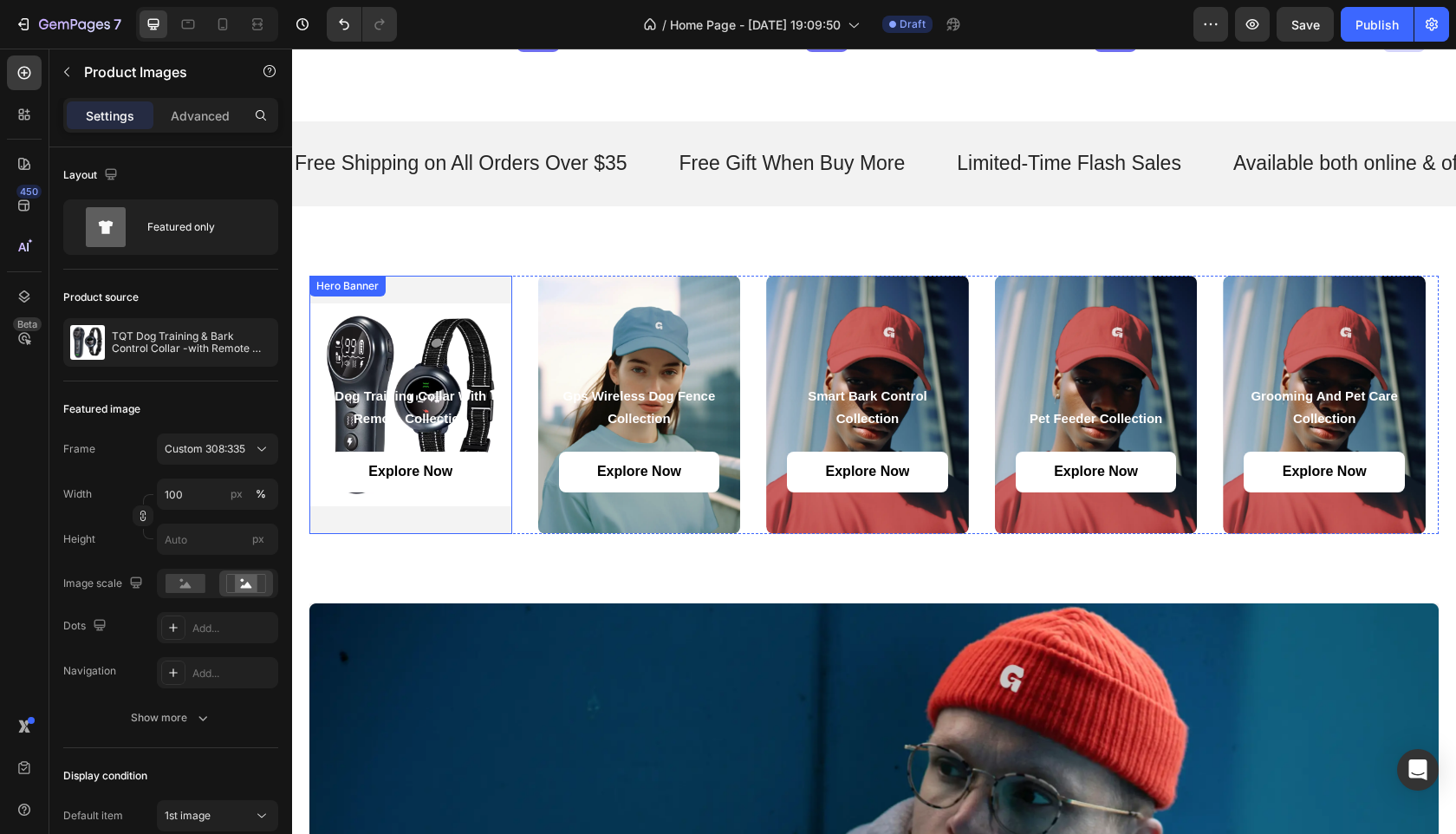
click at [452, 288] on div "dog training collar with remote collection Heading Explore Now Button Hero Bann…" at bounding box center [411, 405] width 203 height 258
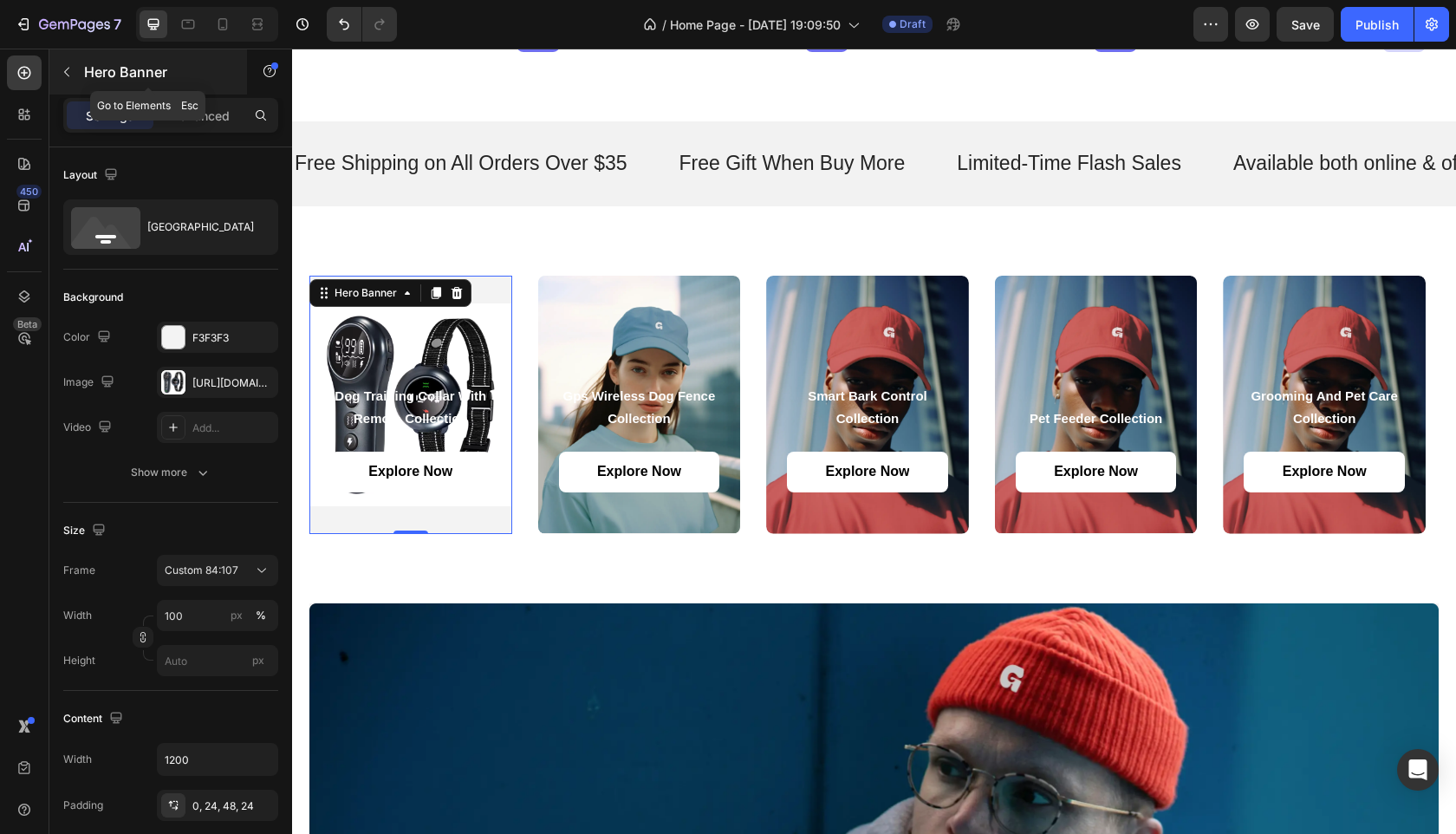
click at [63, 73] on icon "button" at bounding box center [66, 72] width 13 height 13
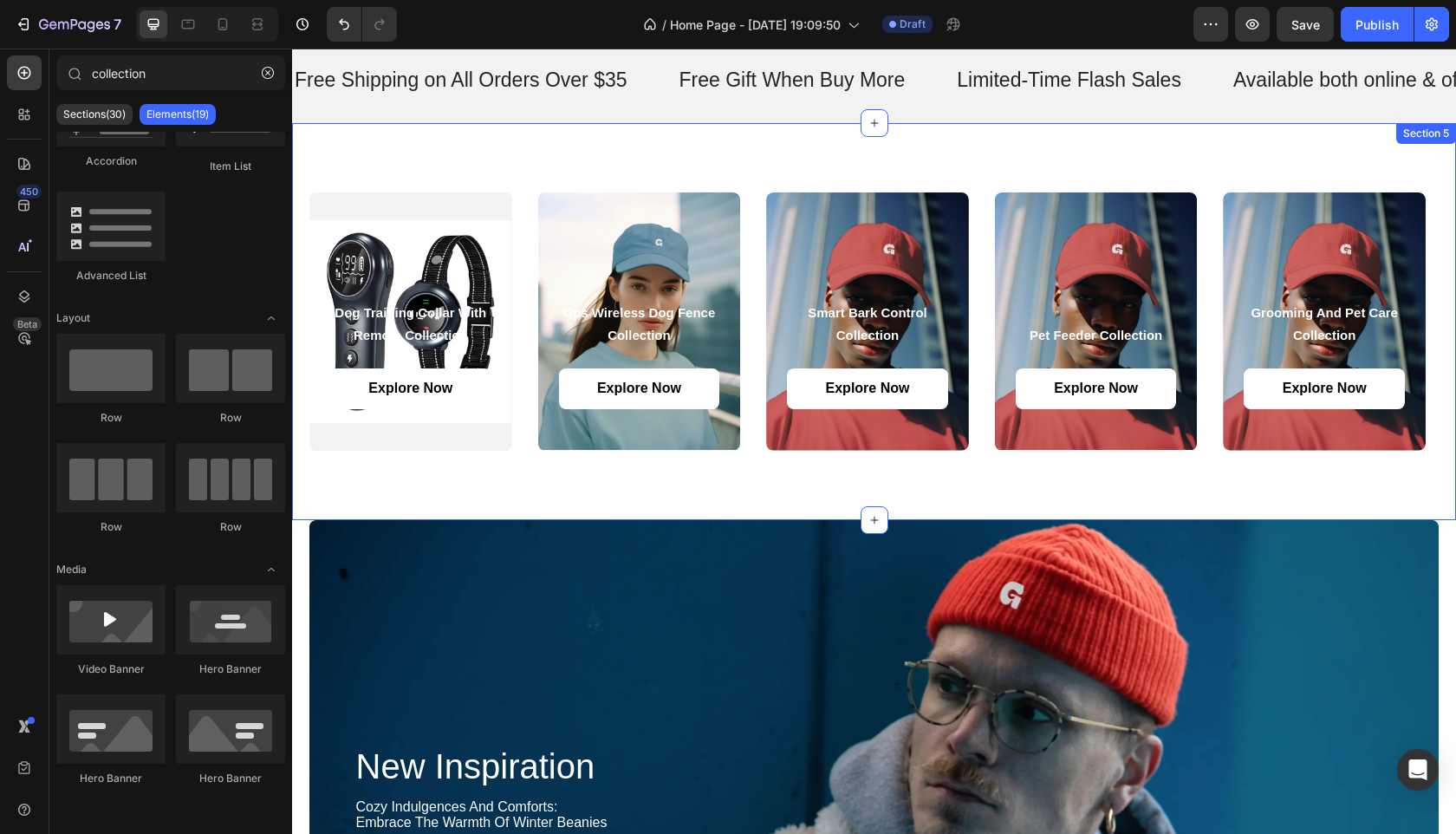
scroll to position [1490, 0]
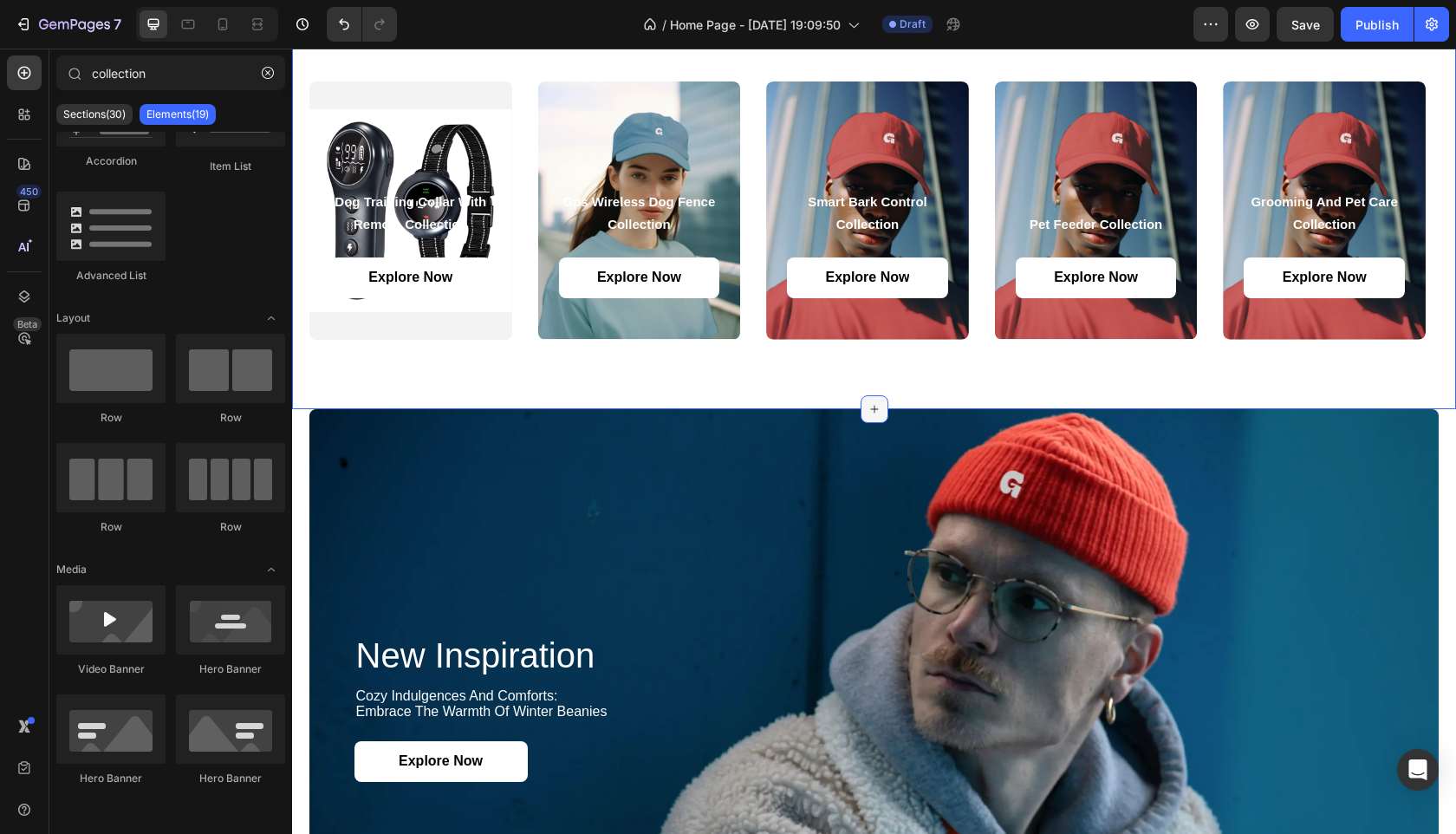
click at [873, 408] on icon at bounding box center [874, 408] width 13 height 13
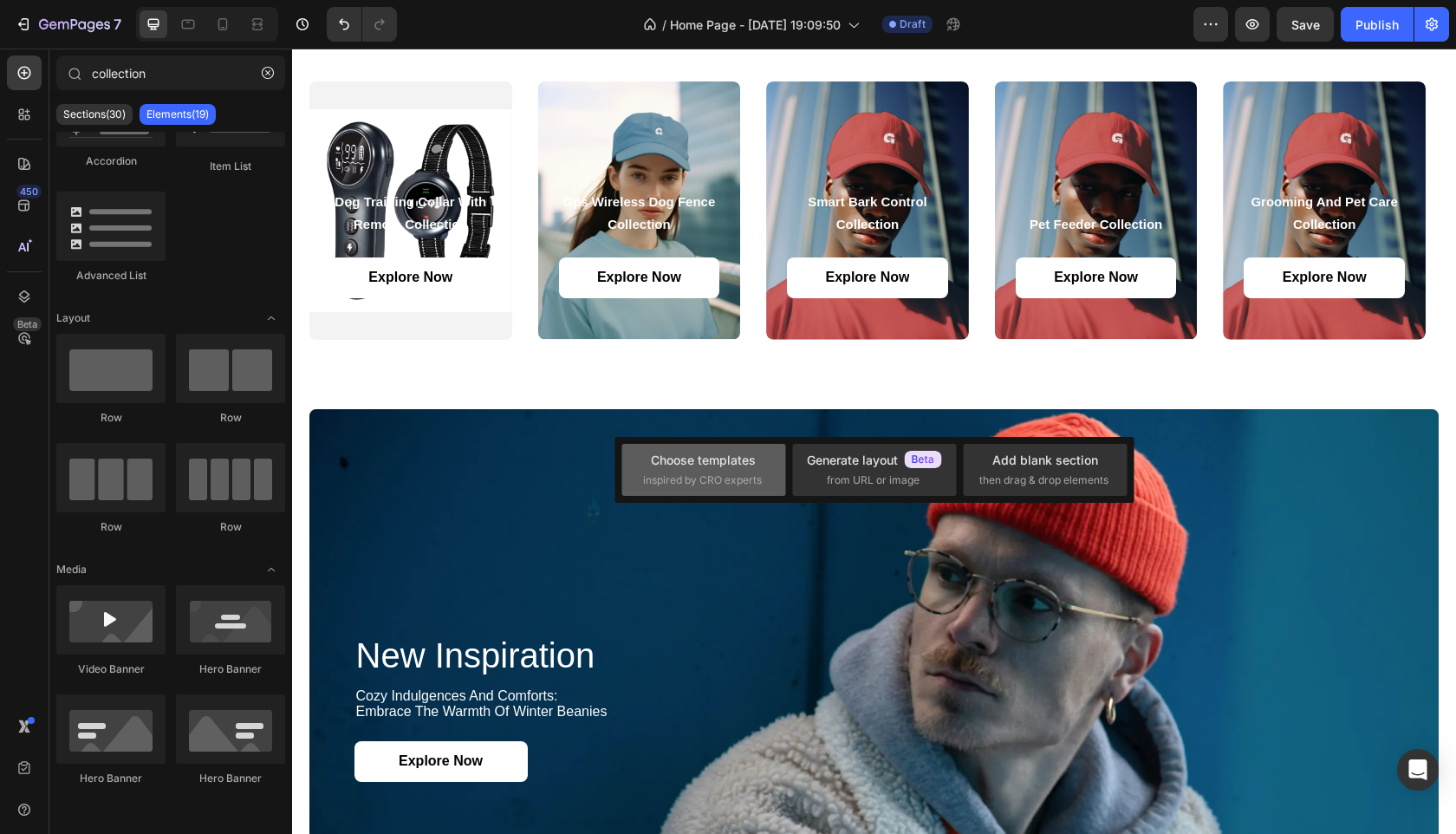
click at [734, 483] on span "inspired by CRO experts" at bounding box center [702, 480] width 119 height 15
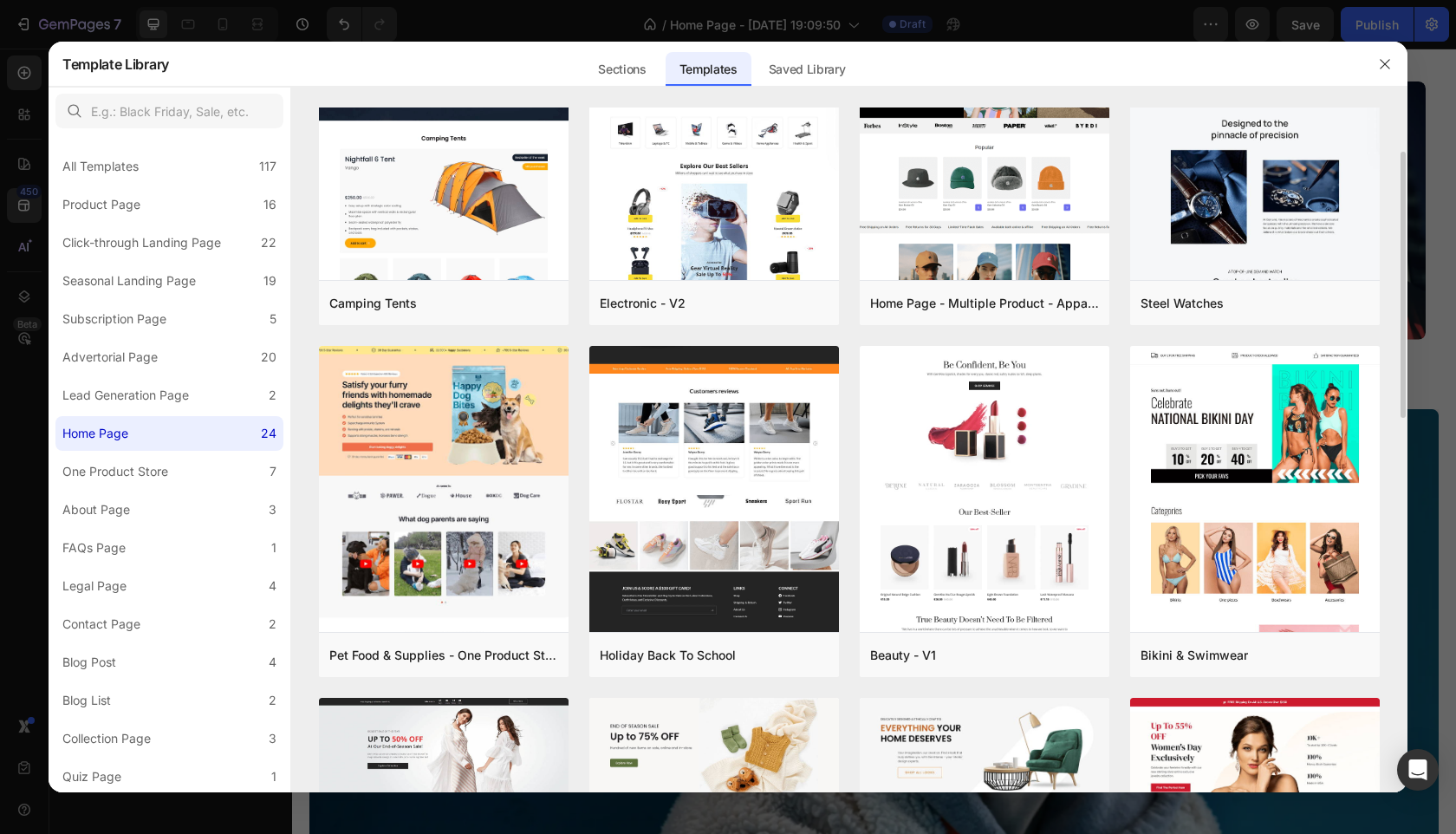
scroll to position [0, 0]
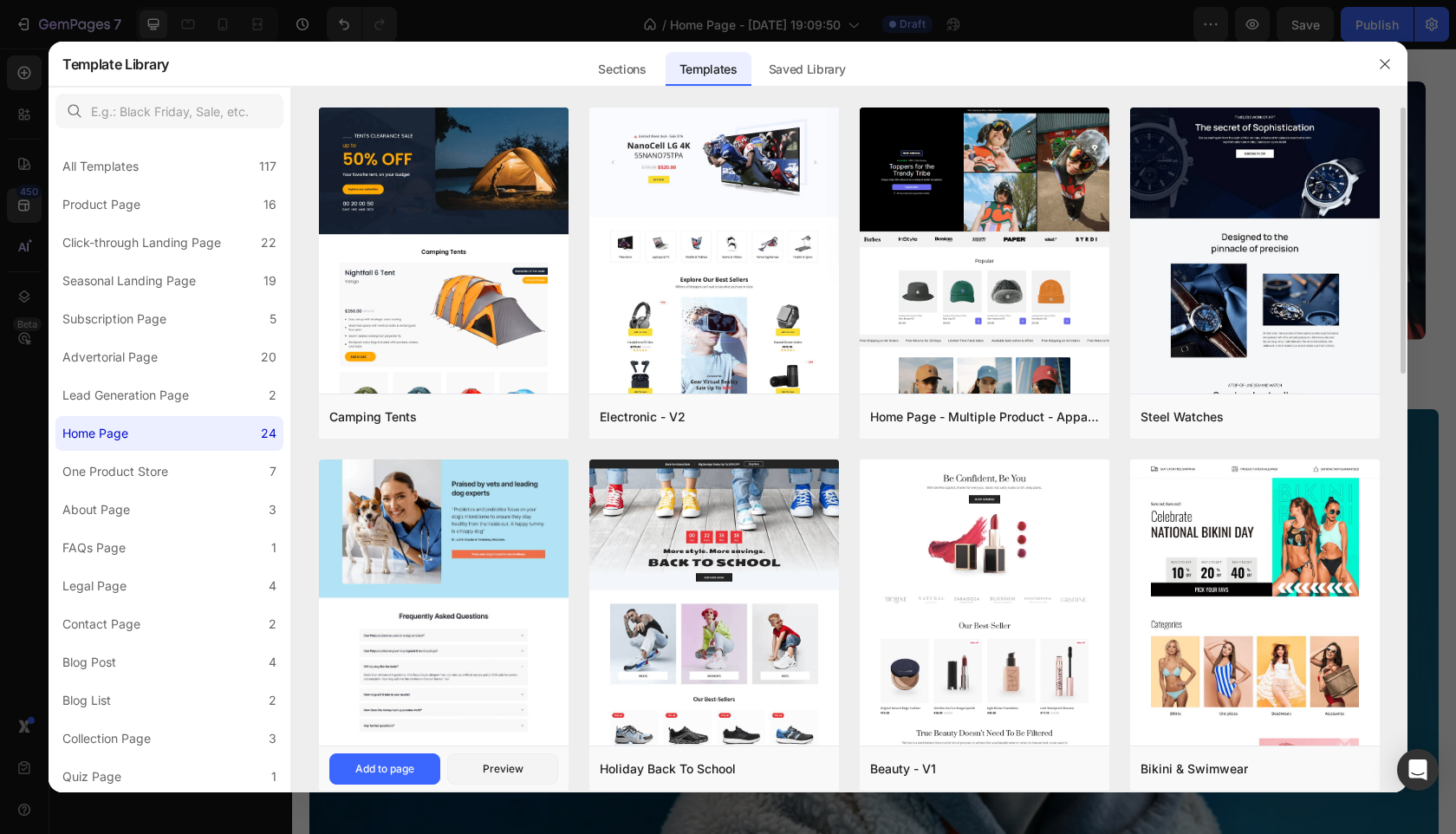
click at [441, 606] on img at bounding box center [443, 136] width 250 height 1218
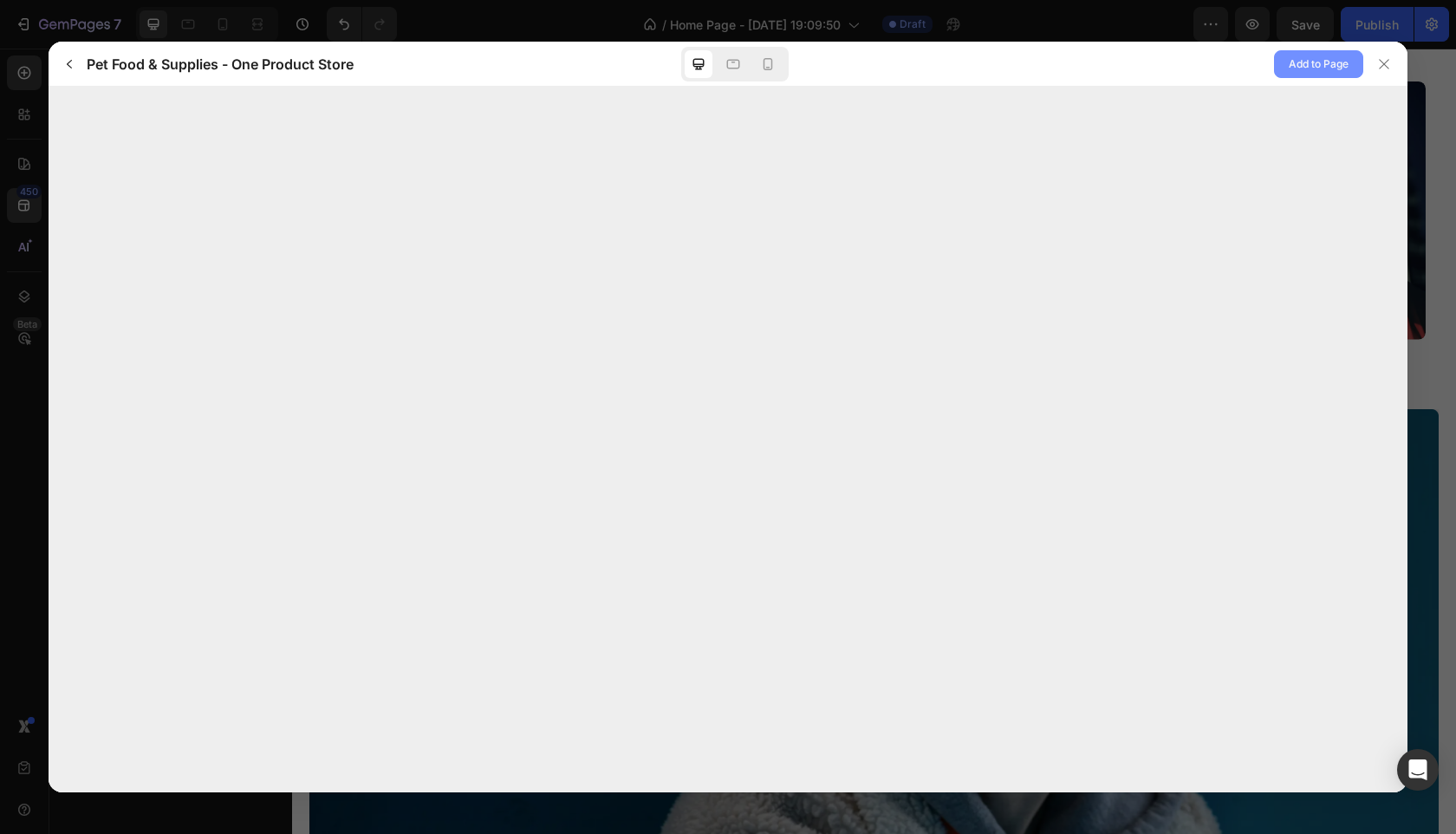
click at [1306, 63] on span "Add to Page" at bounding box center [1318, 64] width 60 height 21
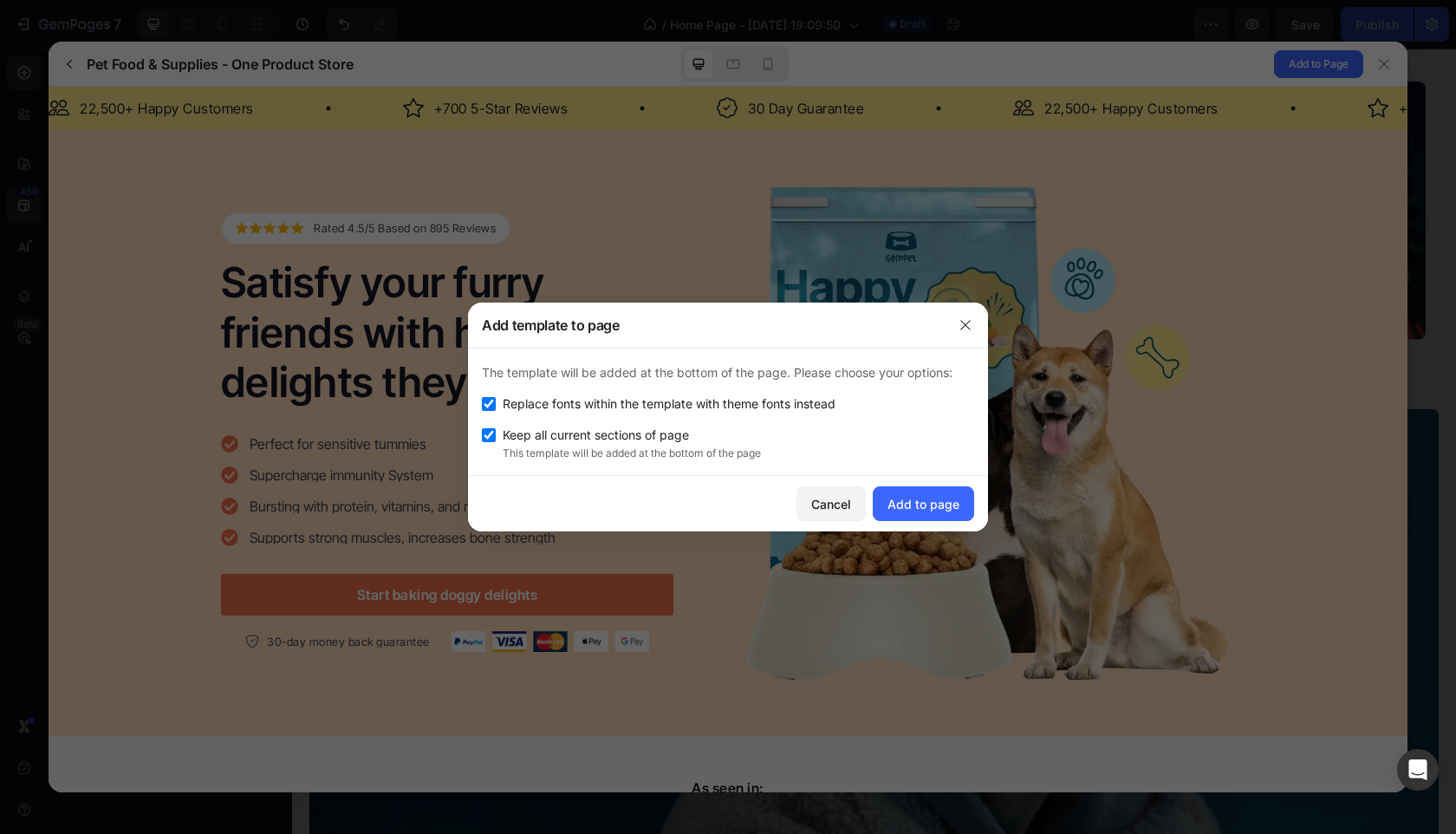
click at [495, 405] on div "Replace fonts within the template with theme fonts instead" at bounding box center [728, 403] width 492 height 21
checkbox input "false"
click at [928, 505] on div "Add to page" at bounding box center [923, 504] width 72 height 18
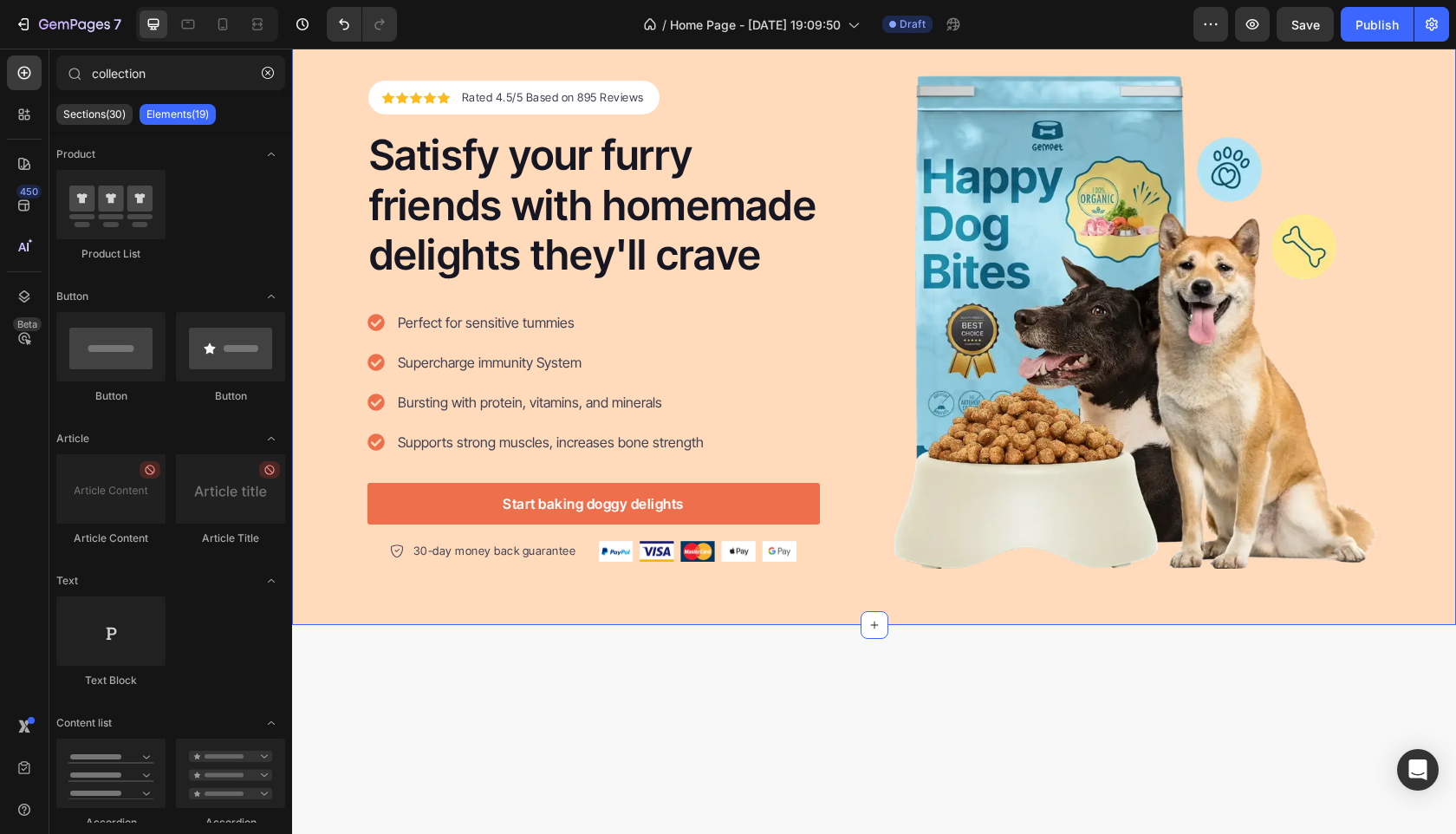
scroll to position [1269, 0]
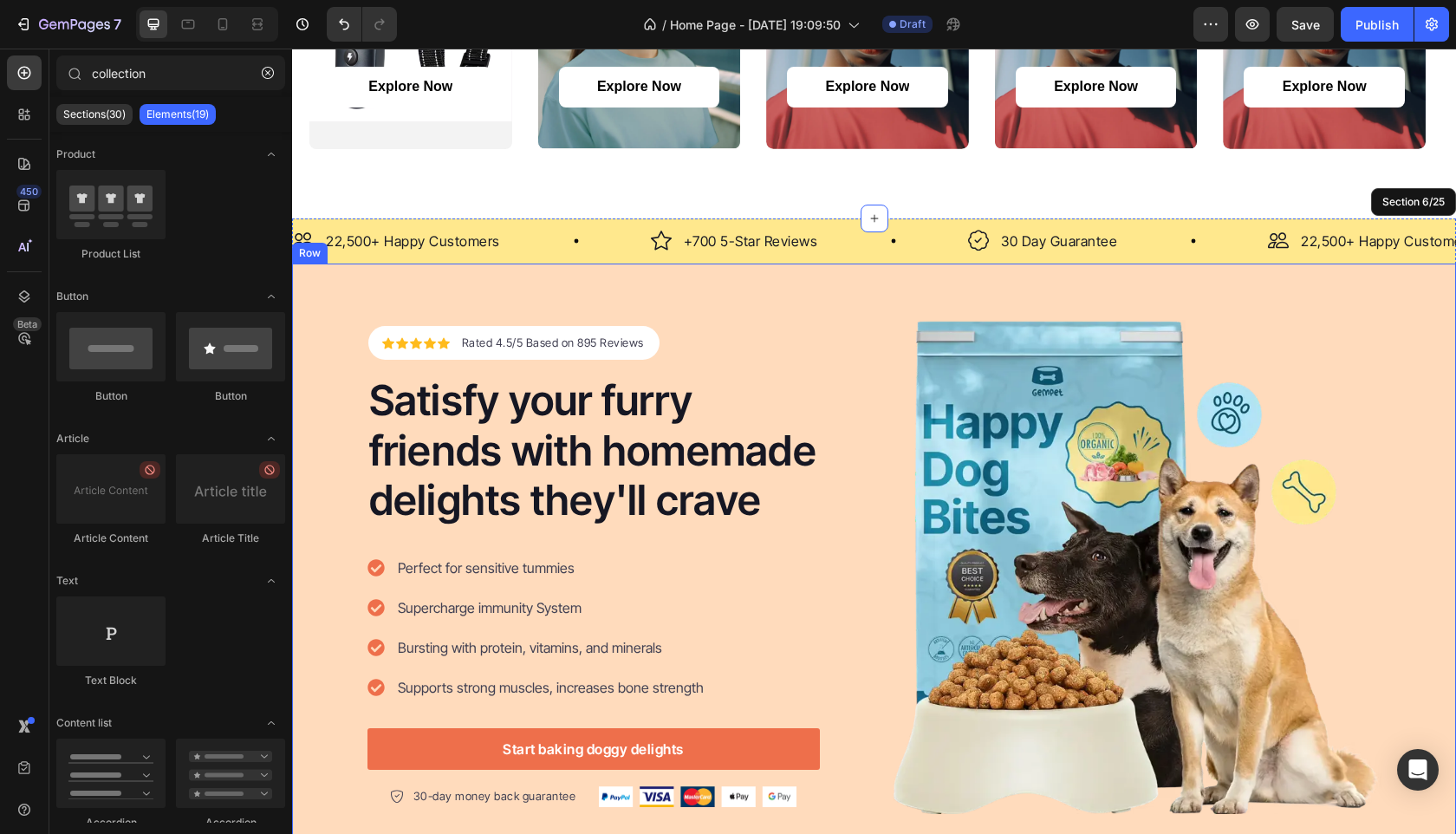
click at [1380, 297] on div "Icon Icon Icon Icon Icon Icon List Hoz Rated 4.5/5 Based on 895 Reviews Text bl…" at bounding box center [874, 567] width 1164 height 607
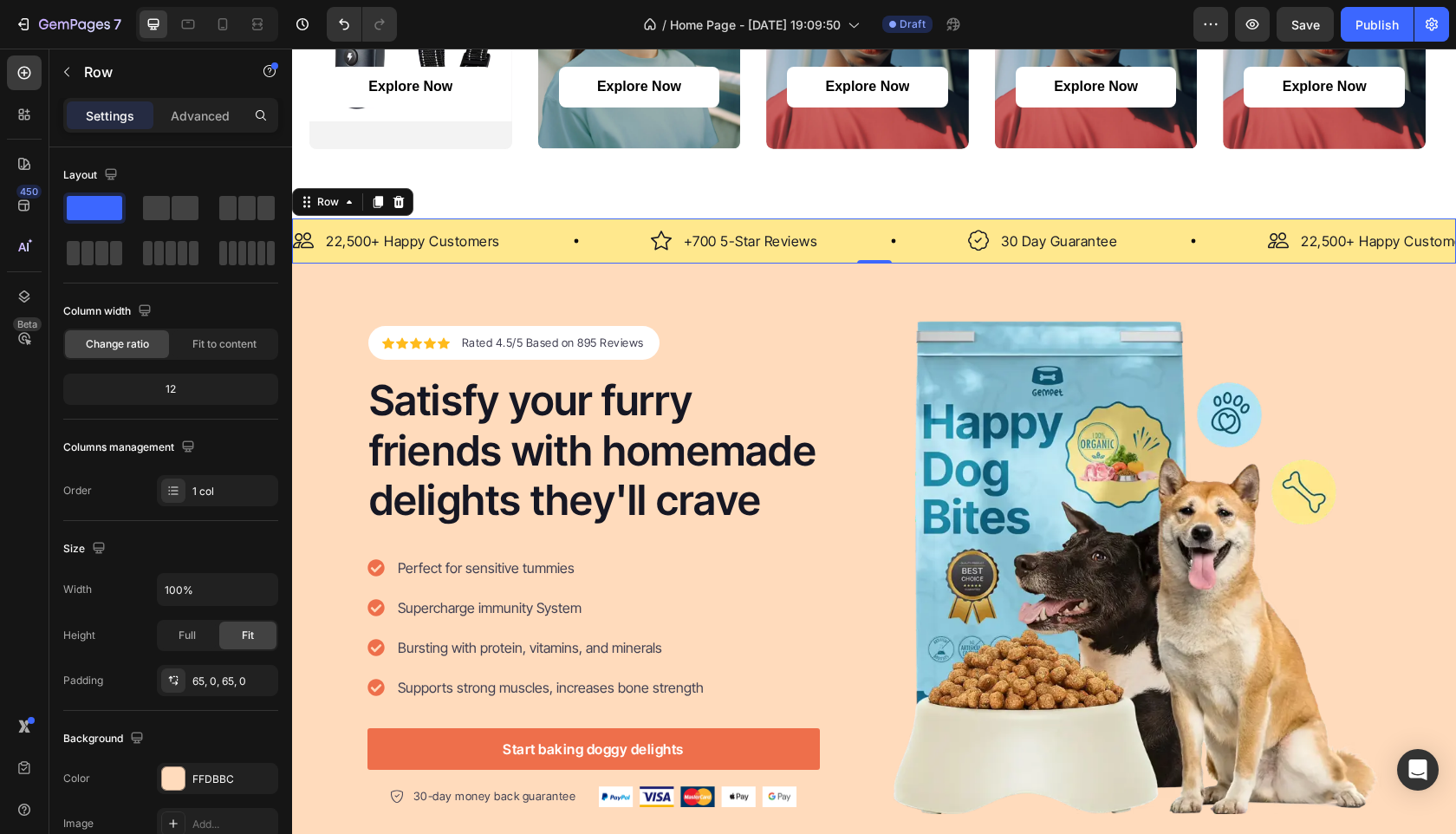
click at [1374, 220] on div "Image 22,500+ Happy Customers Text Block Row Image +700 5-Star Reviews Text Blo…" at bounding box center [874, 241] width 1164 height 45
click at [407, 205] on div at bounding box center [398, 202] width 21 height 21
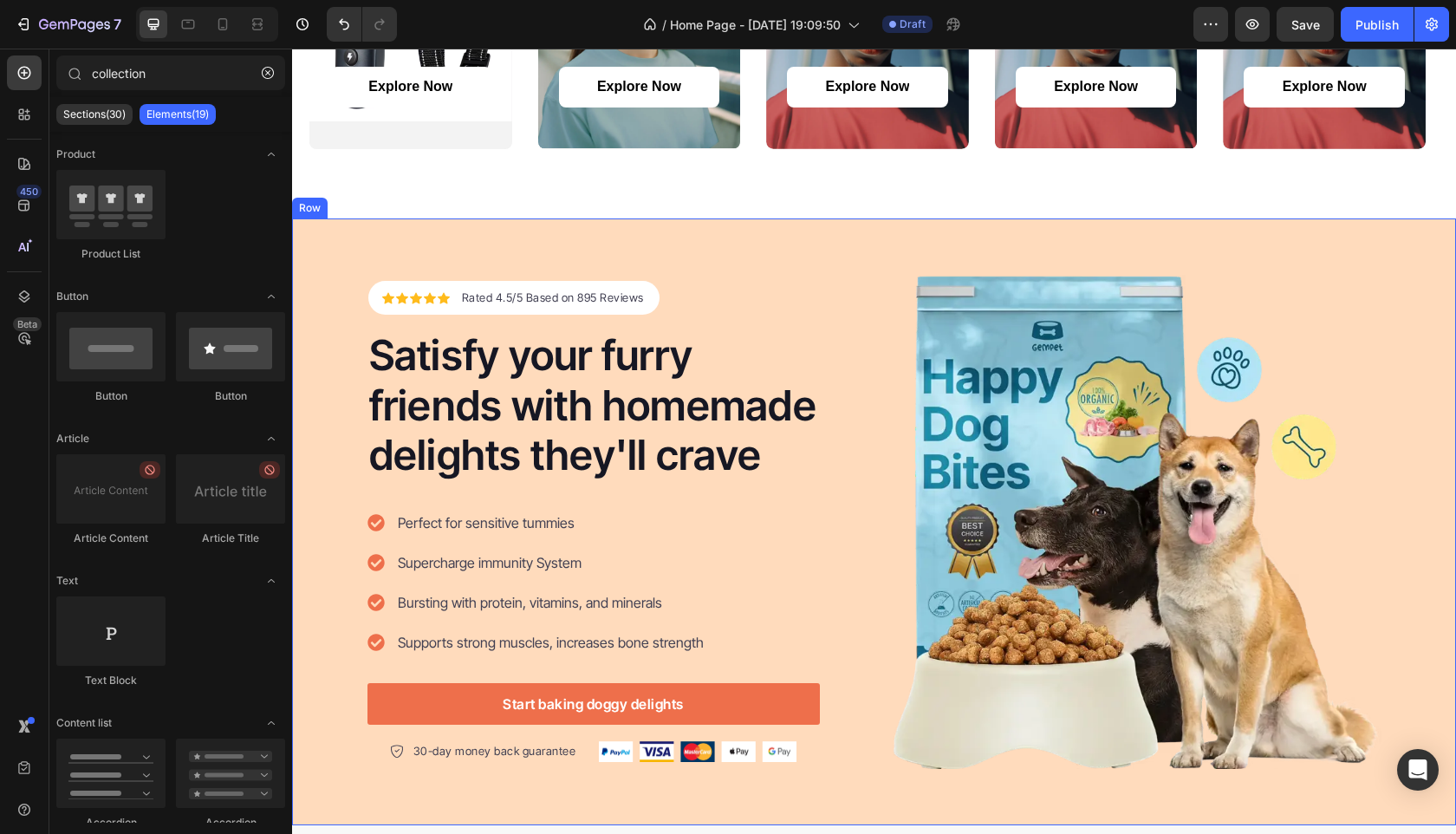
click at [429, 230] on div "Icon Icon Icon Icon Icon Icon List Hoz Rated 4.5/5 Based on 895 Reviews Text bl…" at bounding box center [874, 522] width 1164 height 607
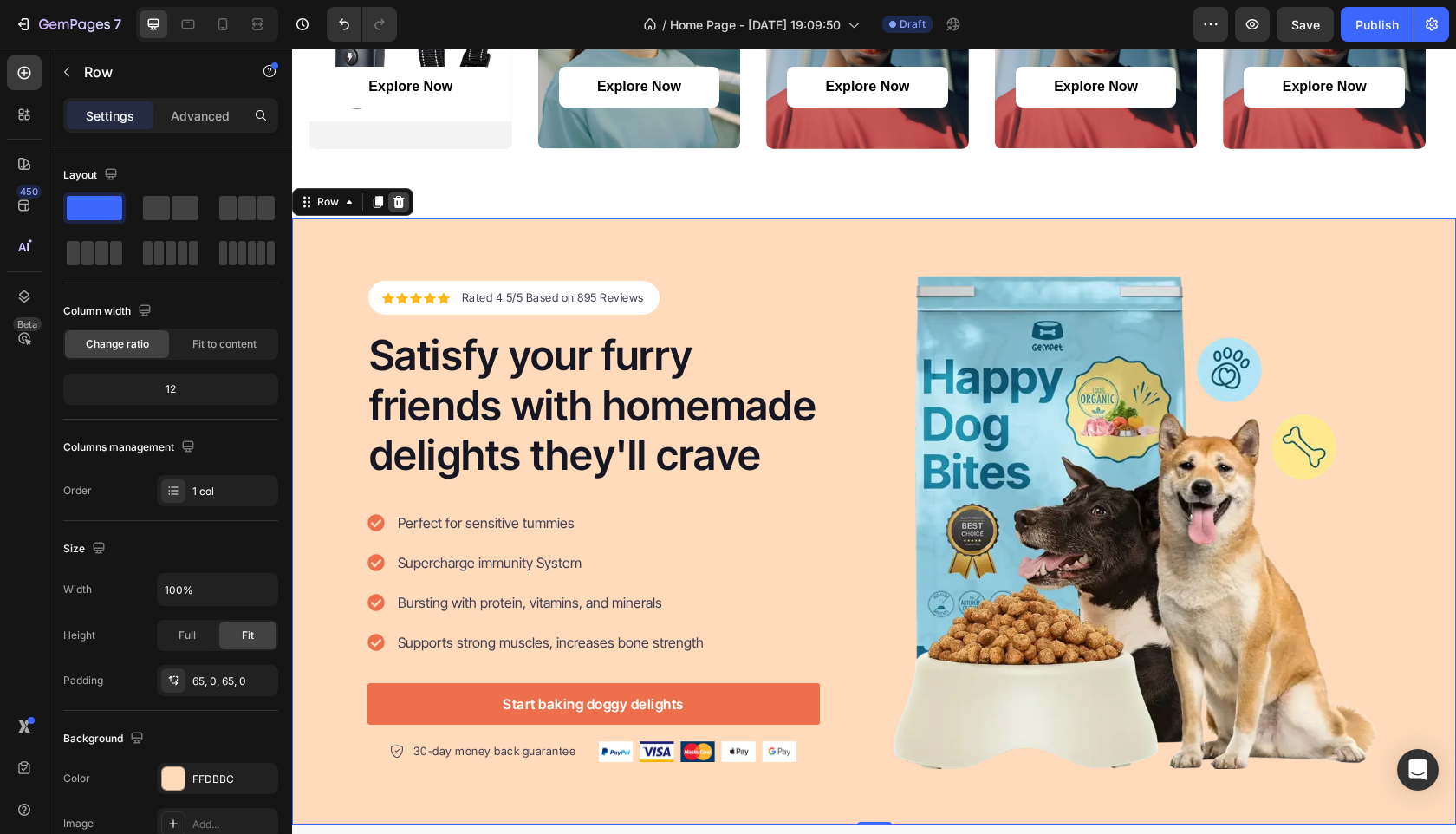
click at [390, 203] on div at bounding box center [398, 202] width 21 height 21
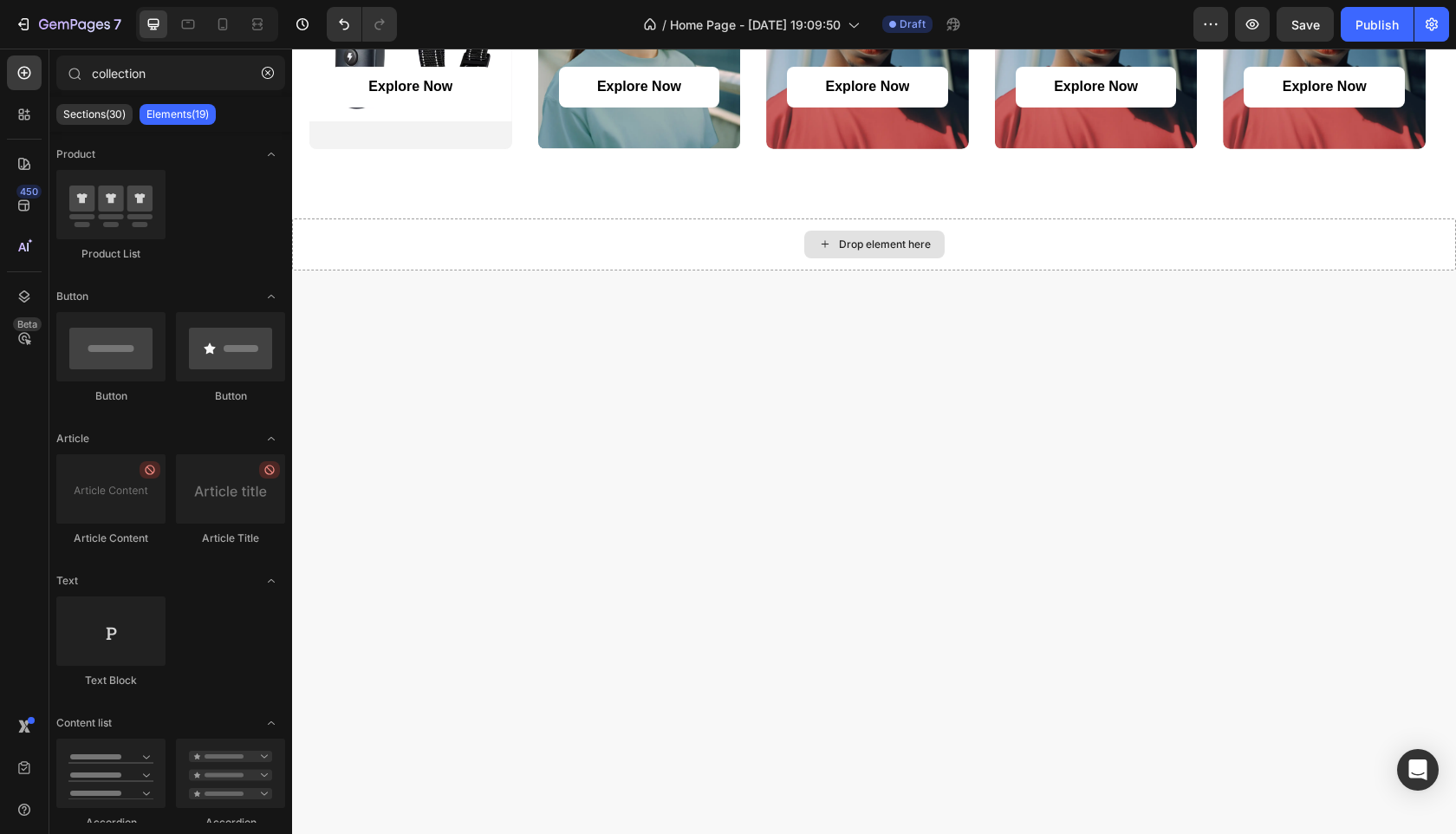
click at [1065, 232] on div "Drop element here" at bounding box center [874, 245] width 1164 height 52
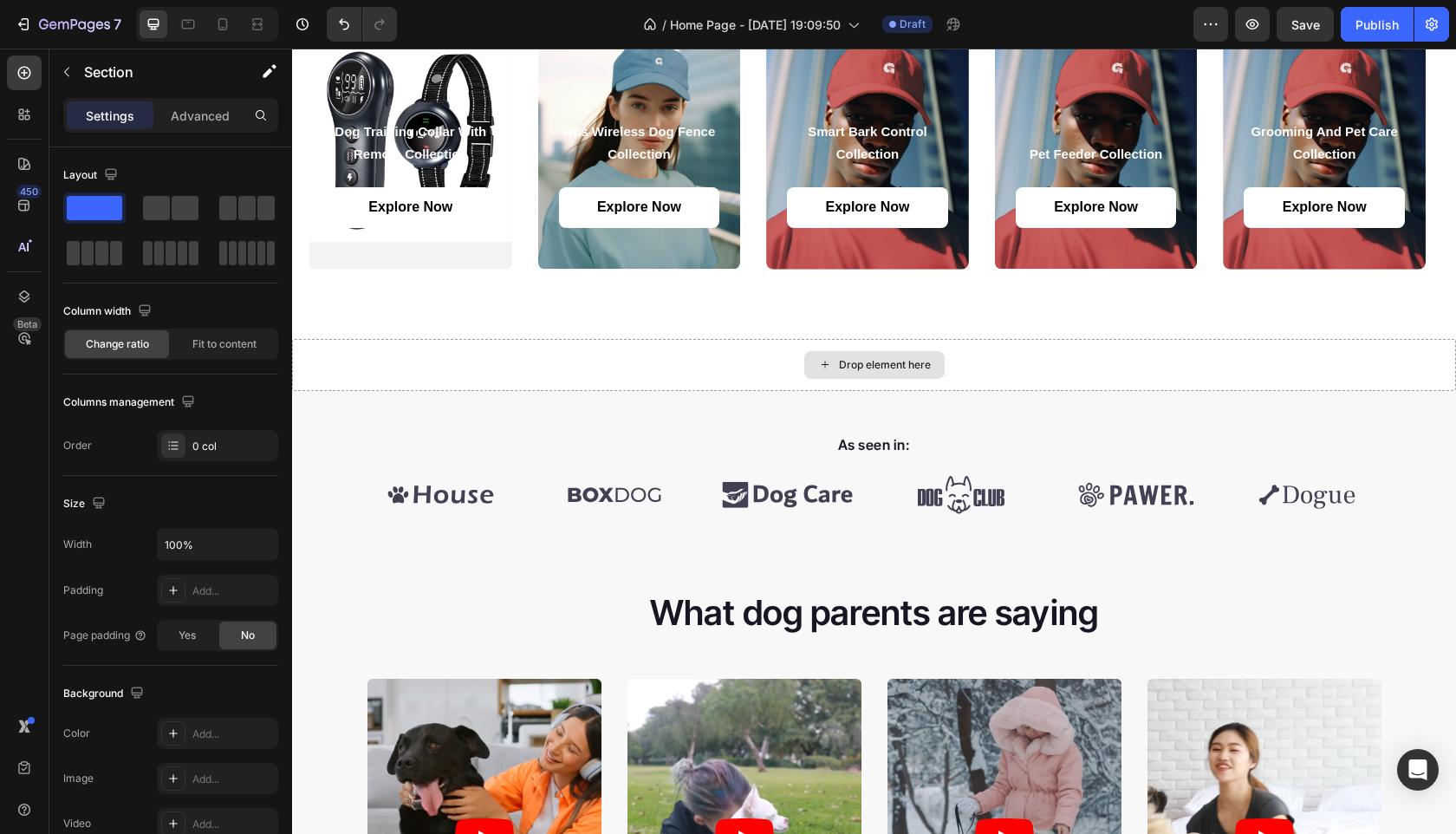
scroll to position [1567, 0]
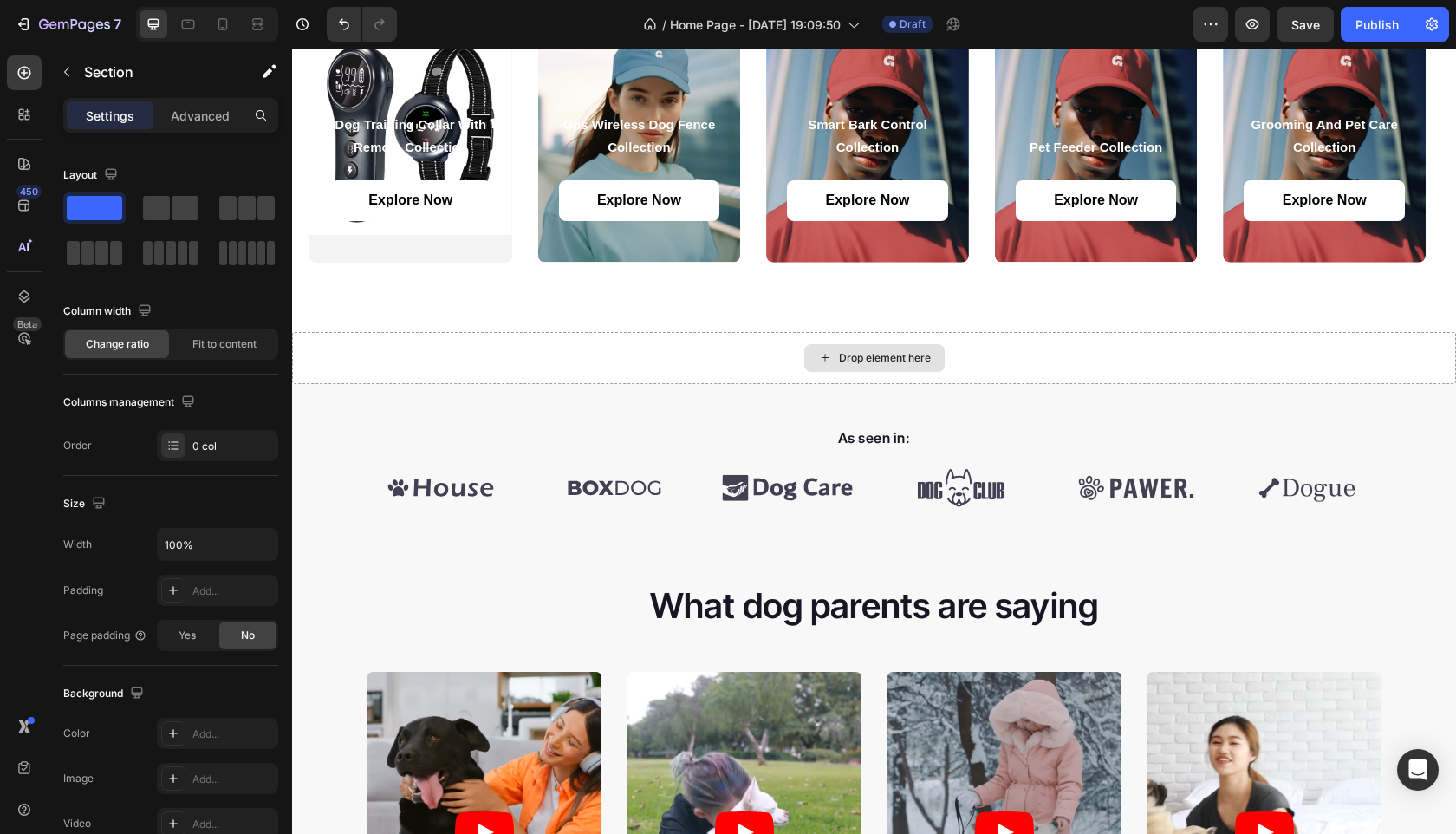
click at [1041, 346] on div "Drop element here" at bounding box center [874, 358] width 1164 height 52
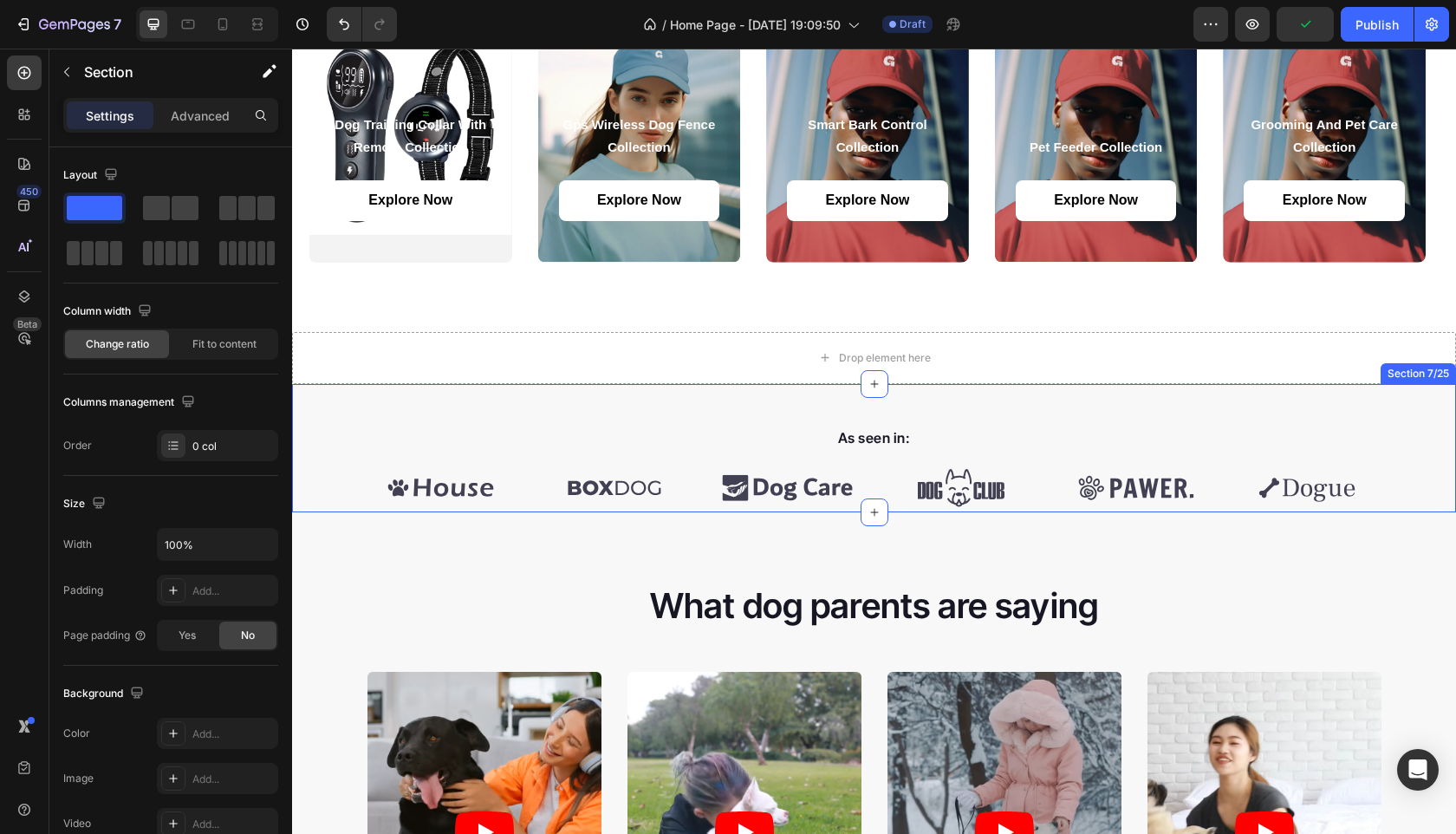
click at [1109, 410] on div "As seen in: Text block Image Image Image Image Image Image Carousel Row Section…" at bounding box center [874, 448] width 1164 height 128
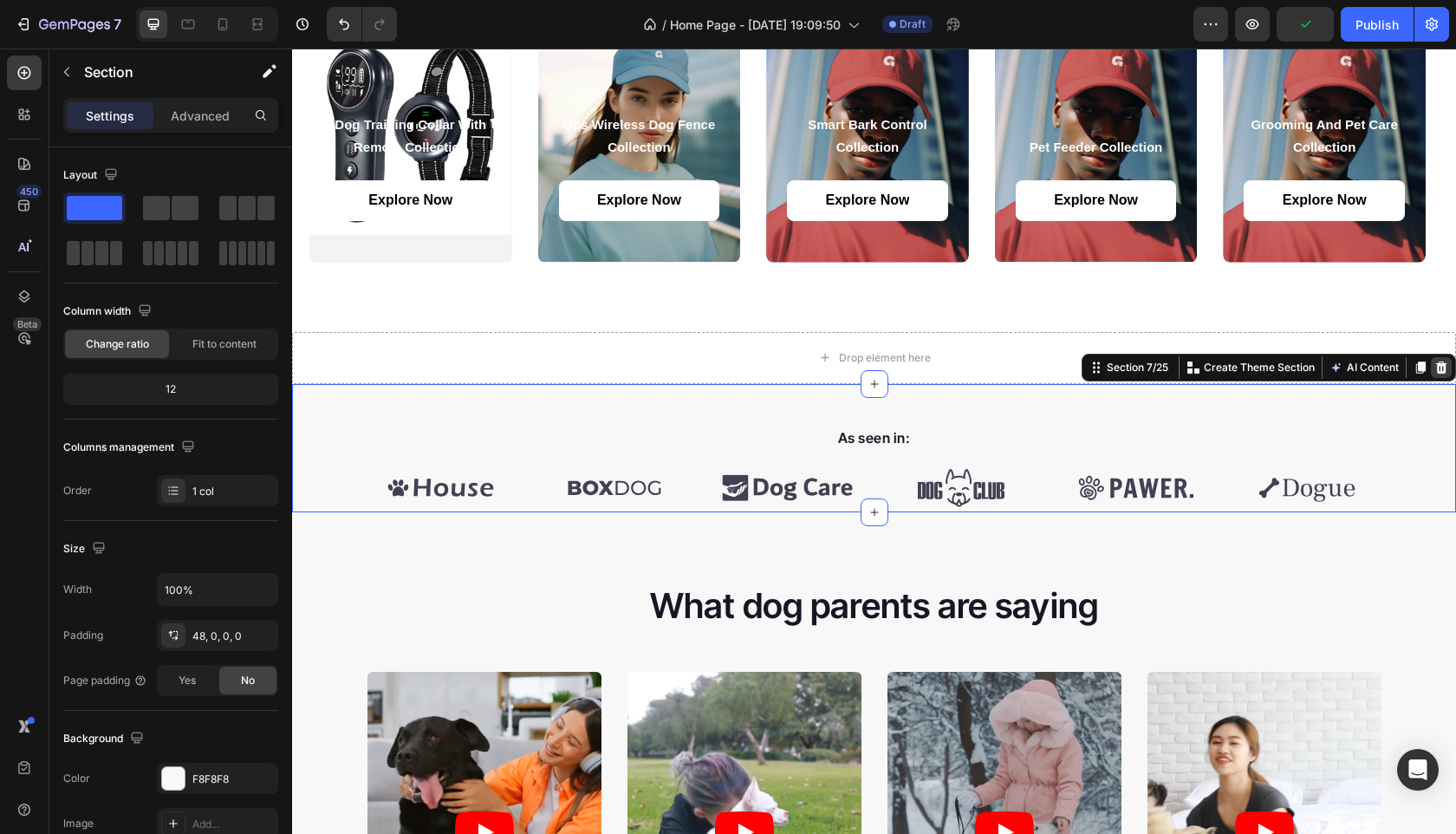
click at [1435, 366] on icon at bounding box center [1441, 367] width 13 height 13
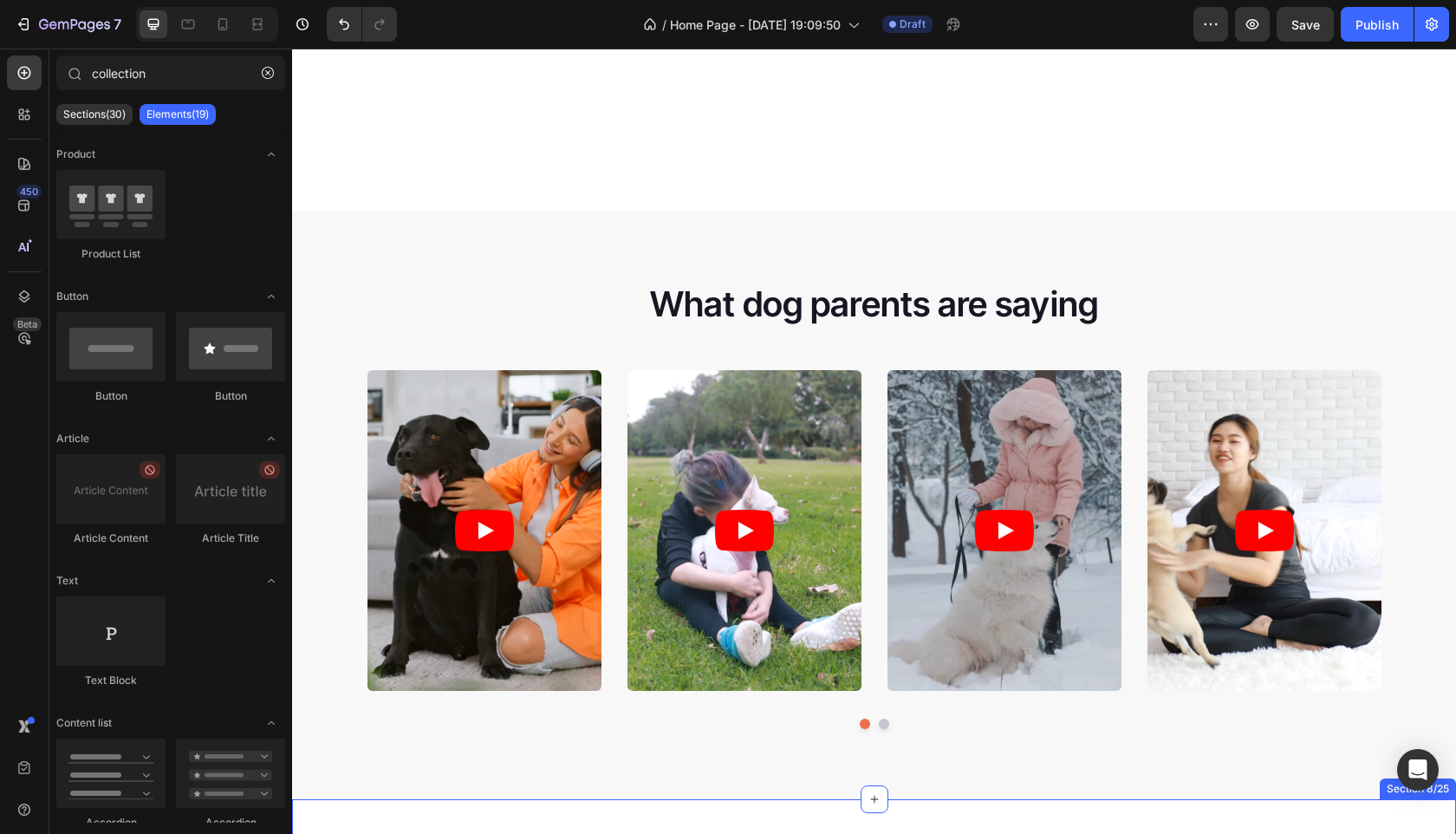
scroll to position [2134, 0]
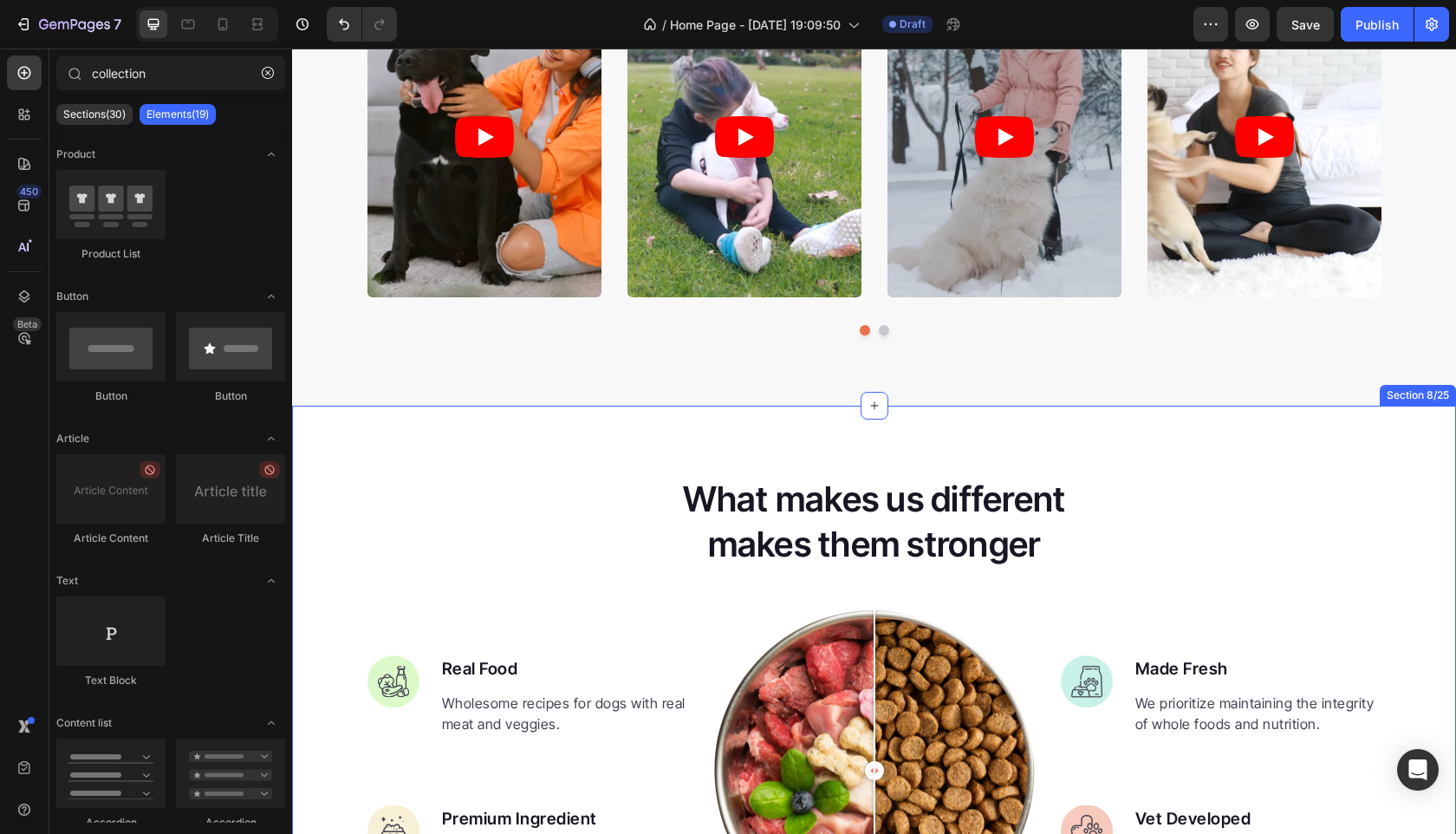
click at [1162, 453] on div "What makes us different makes them stronger Heading Image Real Food Text block …" at bounding box center [874, 764] width 1164 height 717
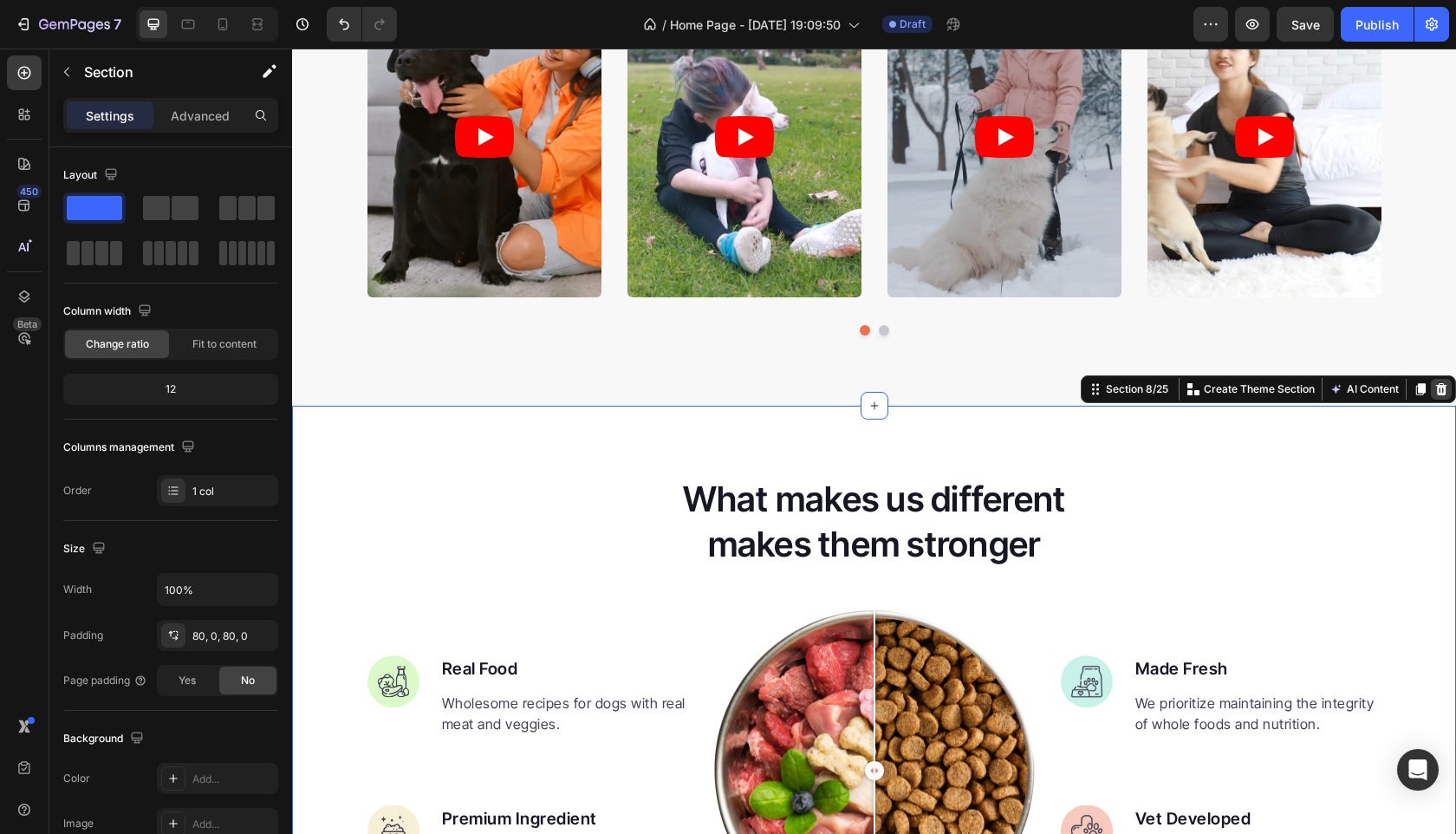
click at [1436, 391] on icon at bounding box center [1442, 389] width 12 height 13
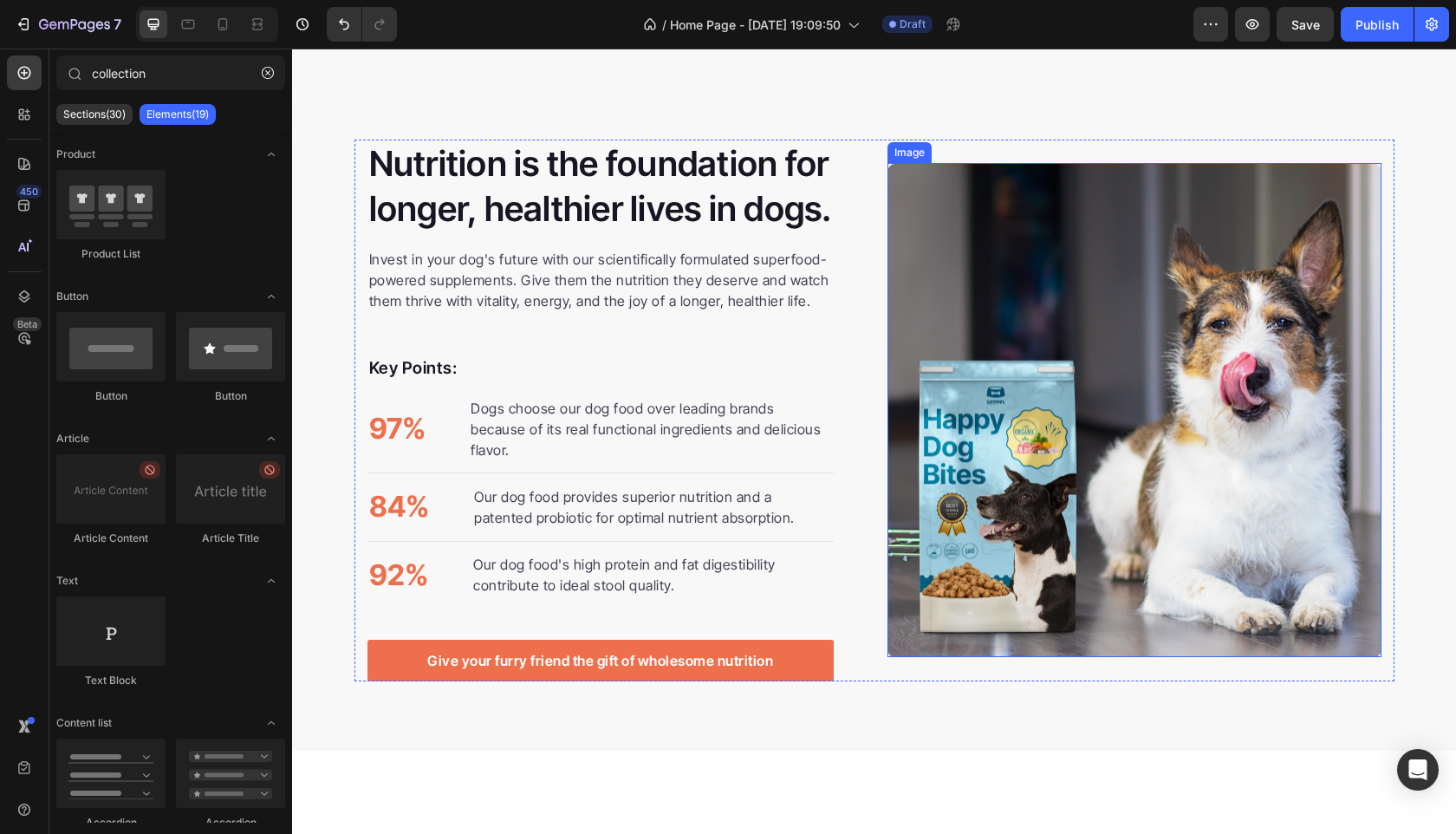
scroll to position [2325, 0]
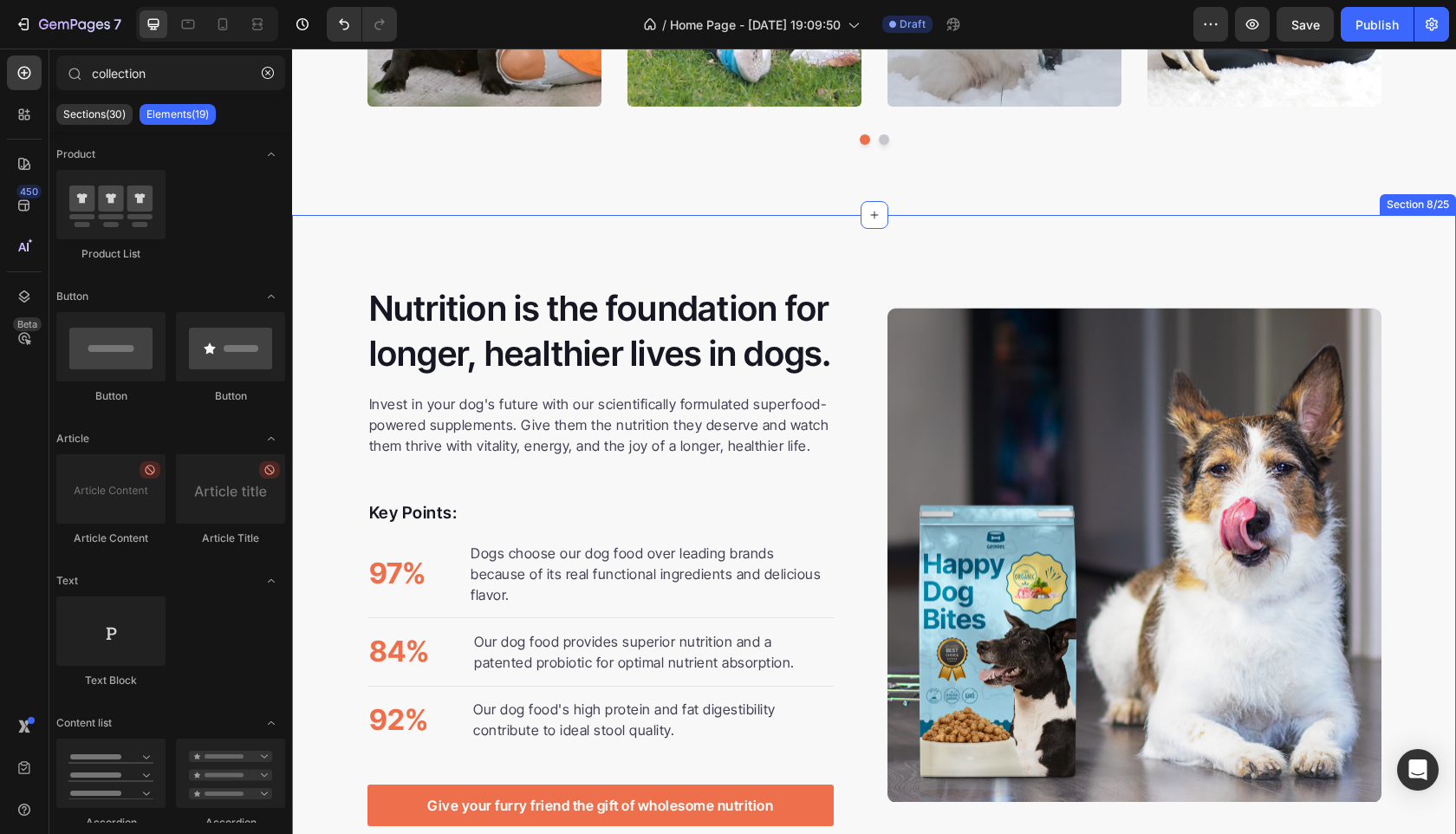
click at [1229, 238] on div "Nutrition is the foundation for longer, healthier lives in dogs. Heading Invest…" at bounding box center [874, 555] width 1164 height 682
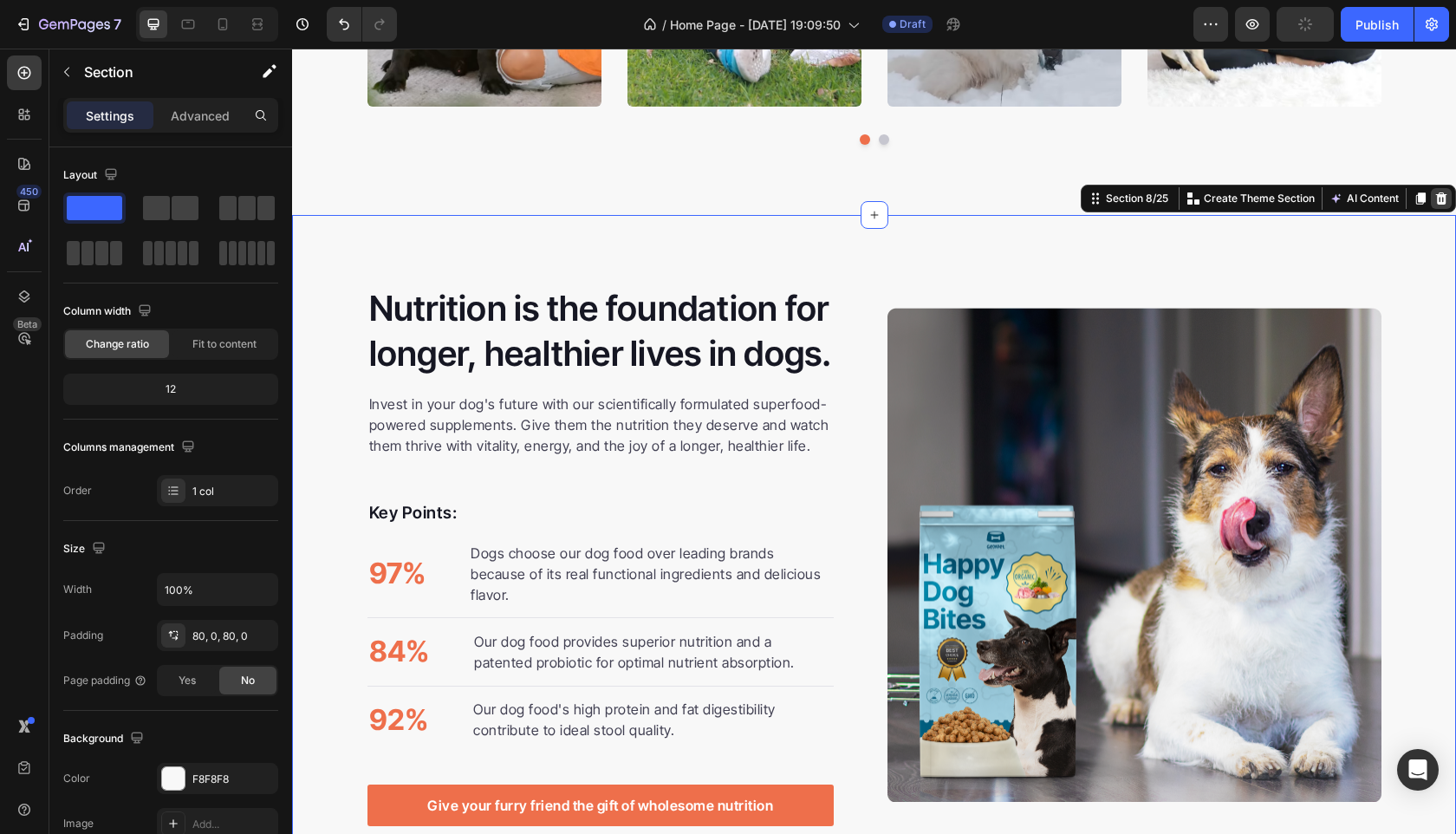
click at [1436, 202] on icon at bounding box center [1442, 198] width 12 height 13
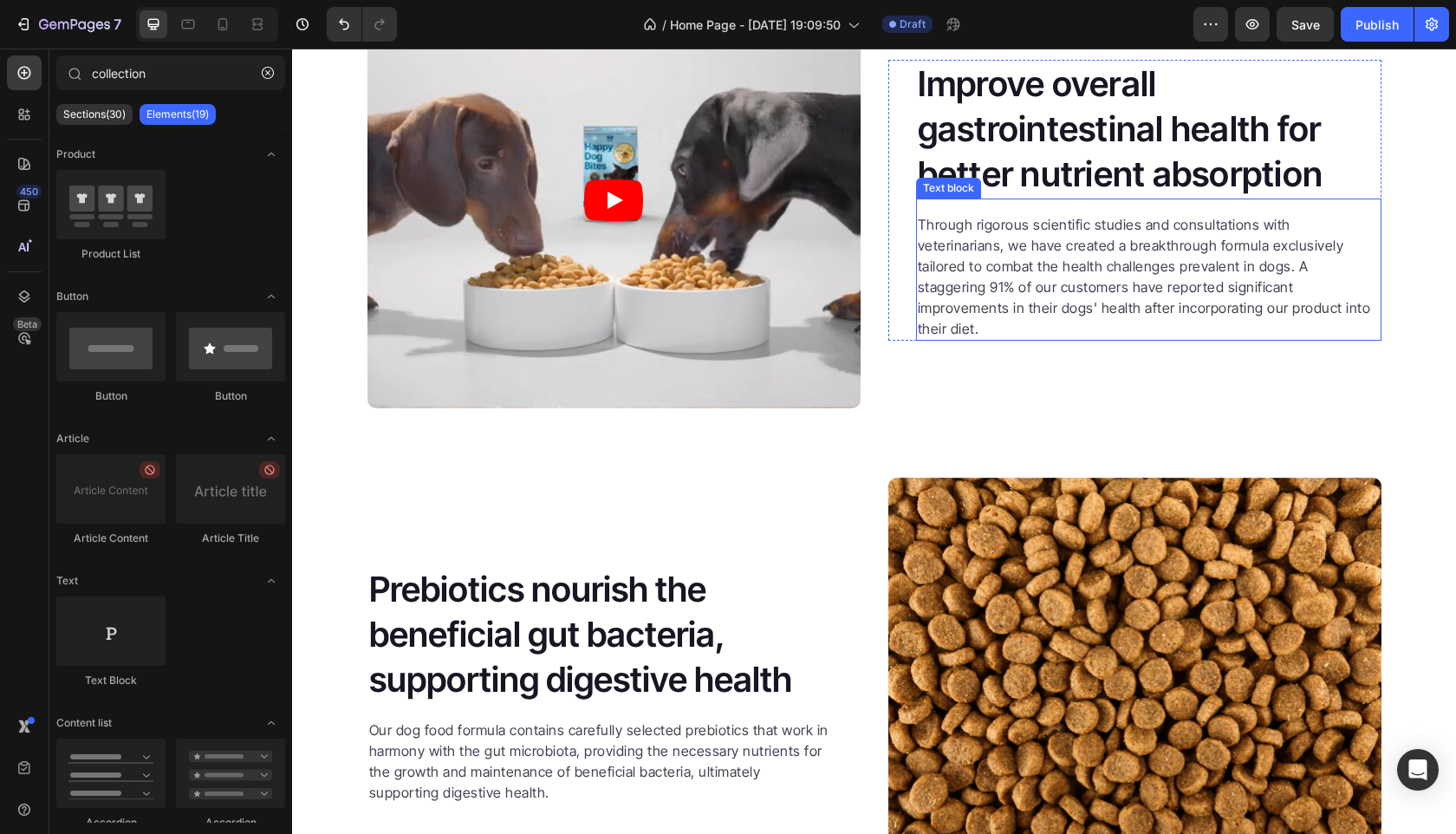
scroll to position [2343, 0]
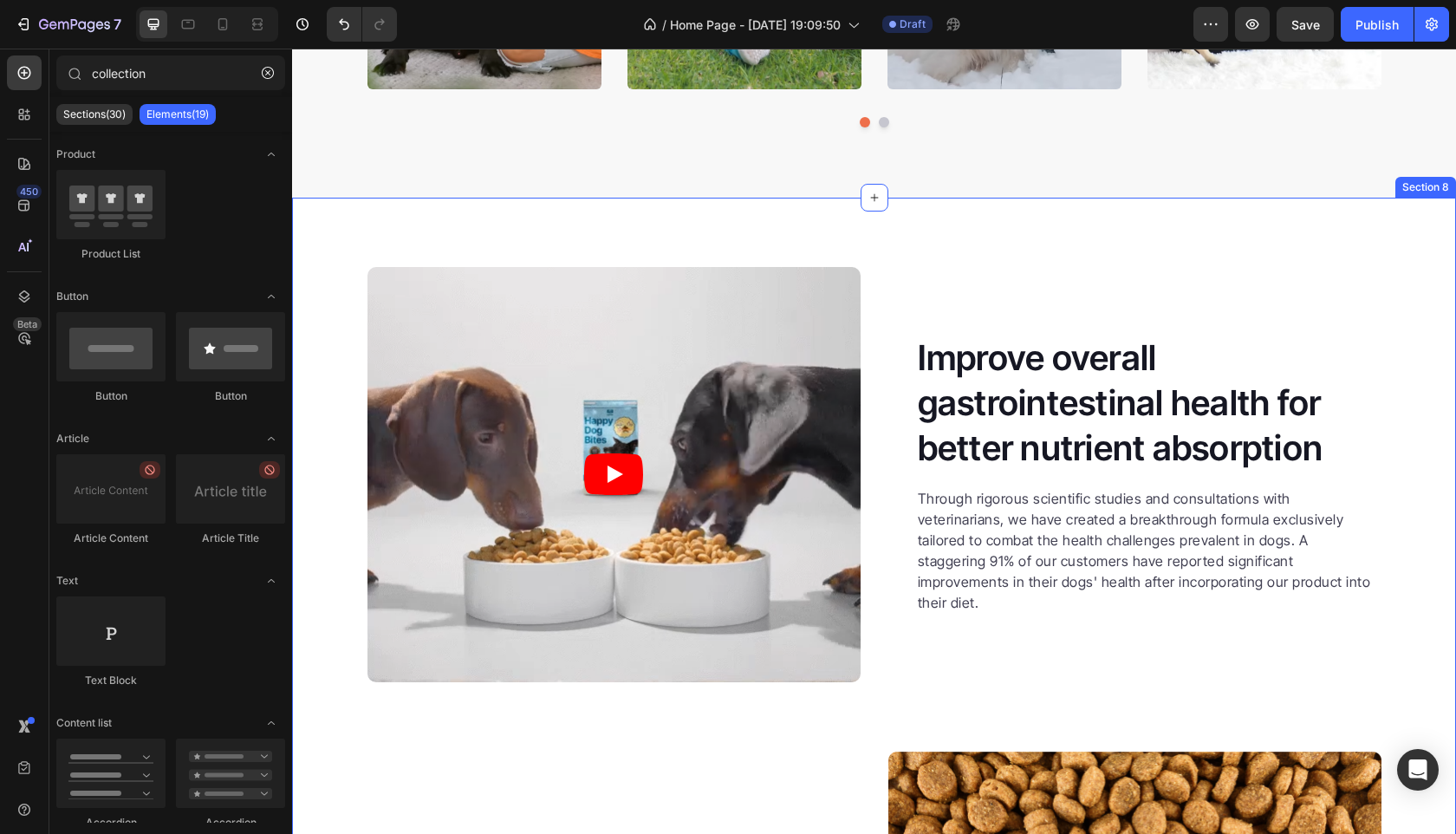
click at [1327, 237] on div "Video Improve overall gastrointestinal health for better nutrient absorption He…" at bounding box center [874, 718] width 1164 height 1040
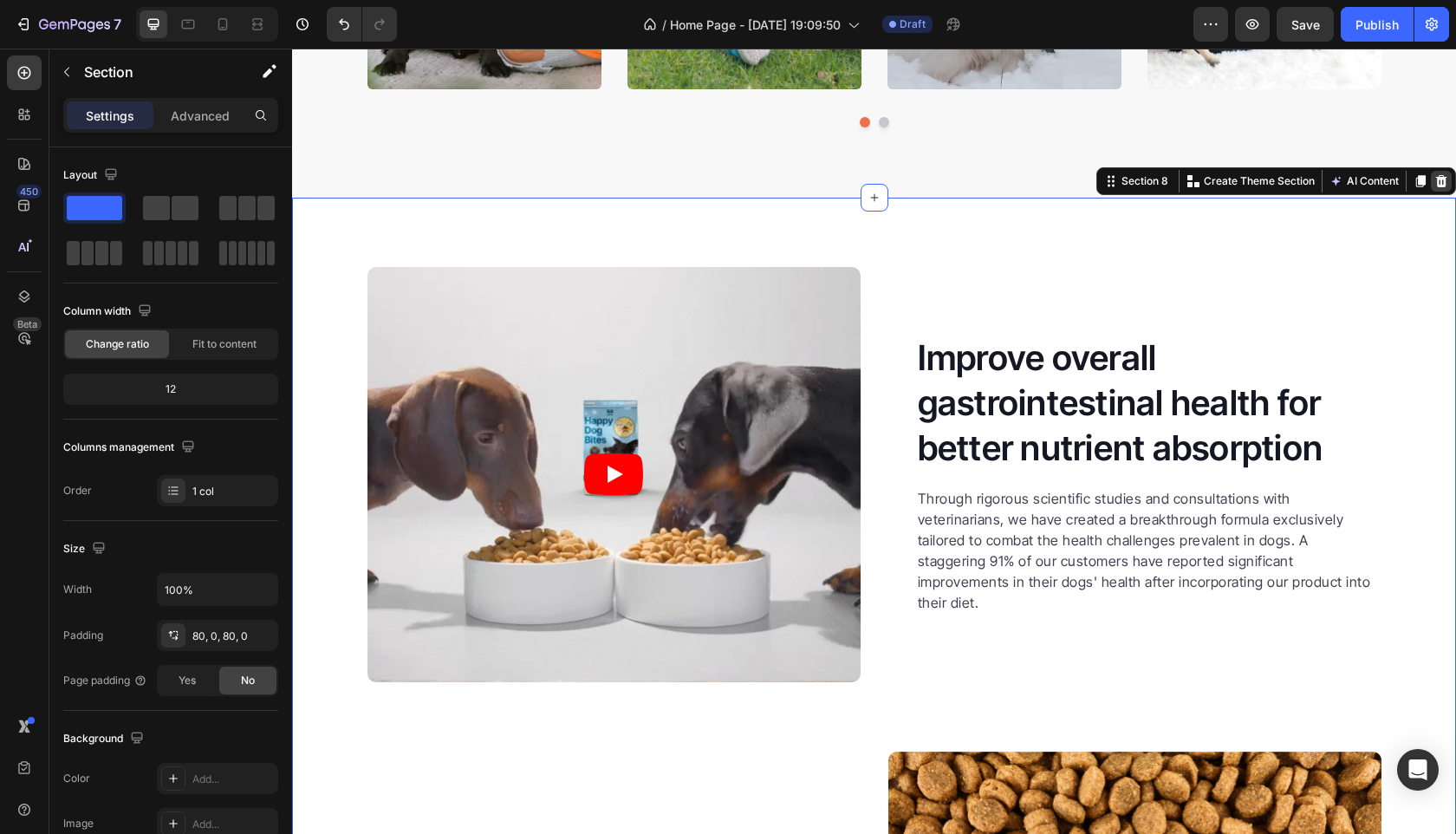
click at [1436, 181] on icon at bounding box center [1442, 181] width 12 height 13
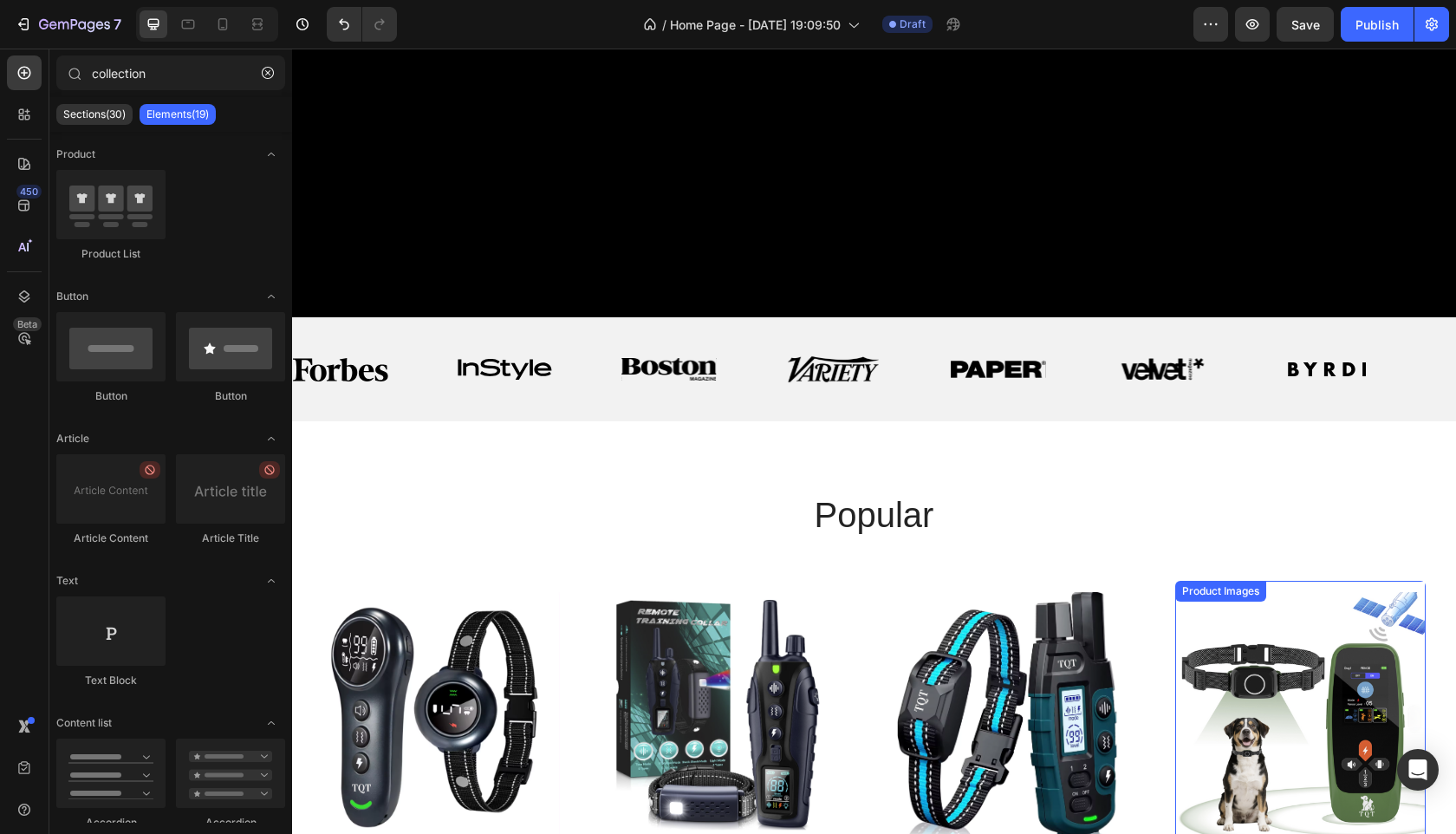
scroll to position [653, 0]
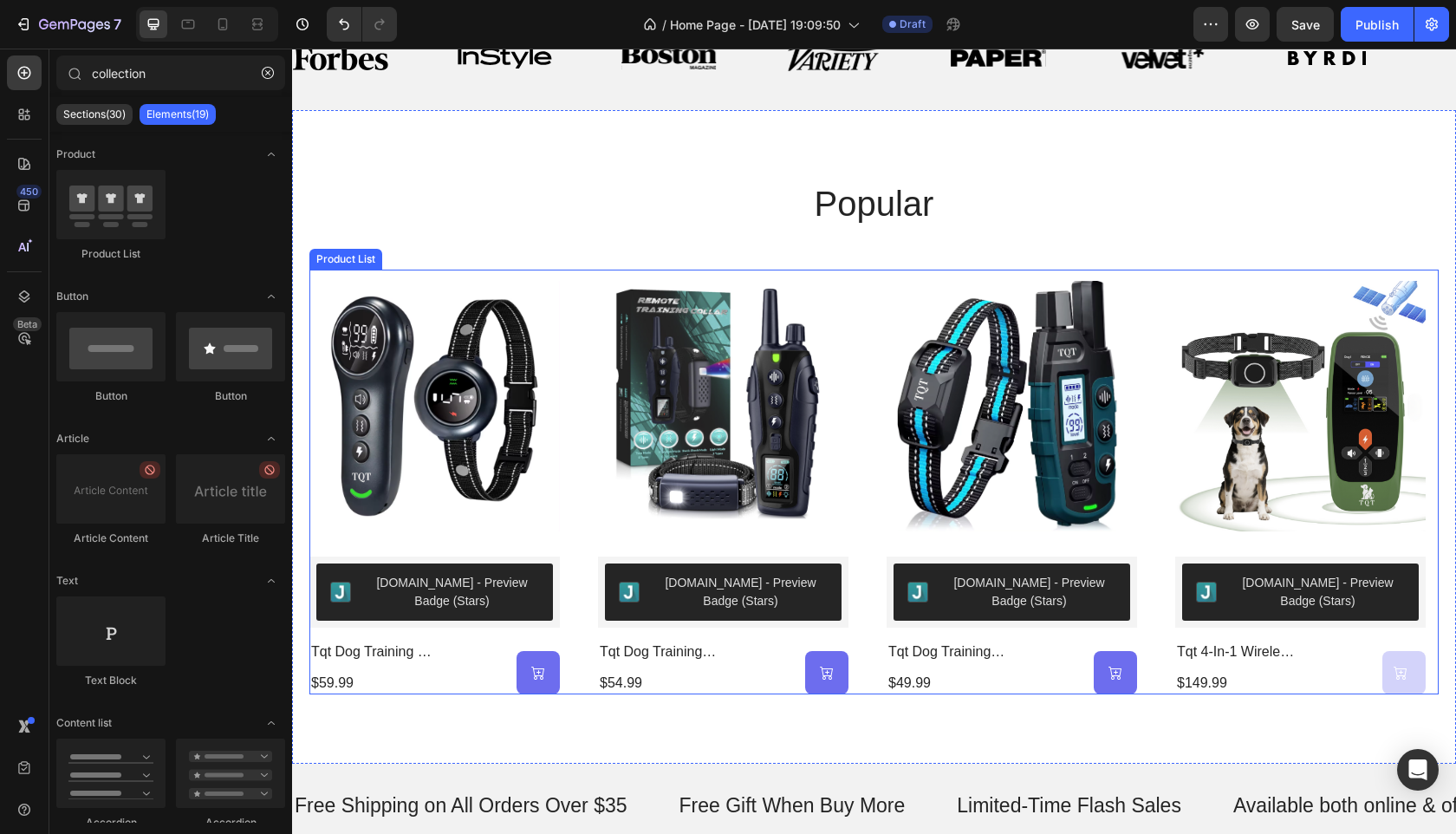
click at [871, 290] on div "Product Images Judge.me - Preview Badge (Stars) Judge.me tqt dog training & bar…" at bounding box center [874, 482] width 1129 height 425
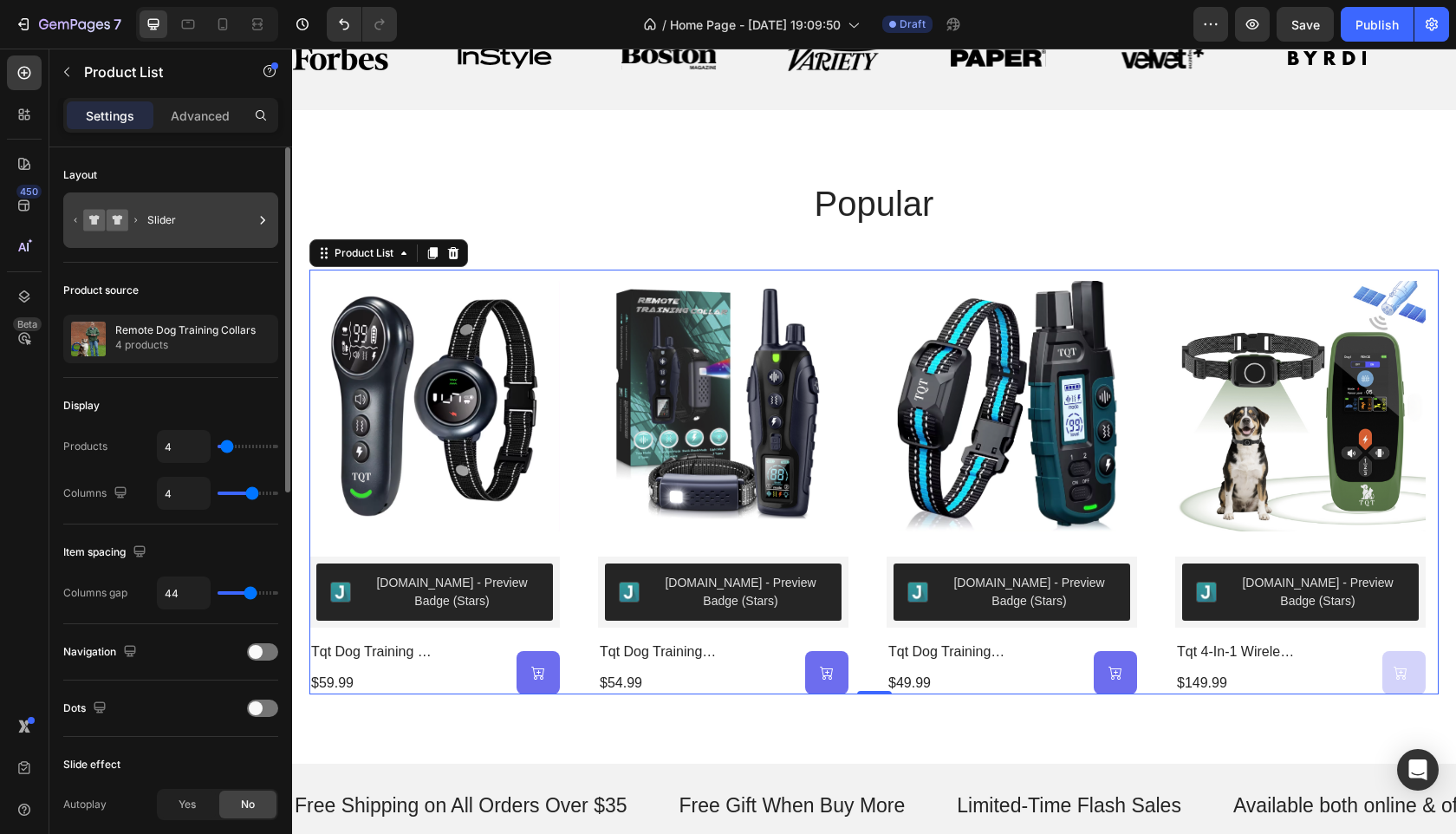
click at [253, 231] on div "Slider" at bounding box center [201, 220] width 106 height 40
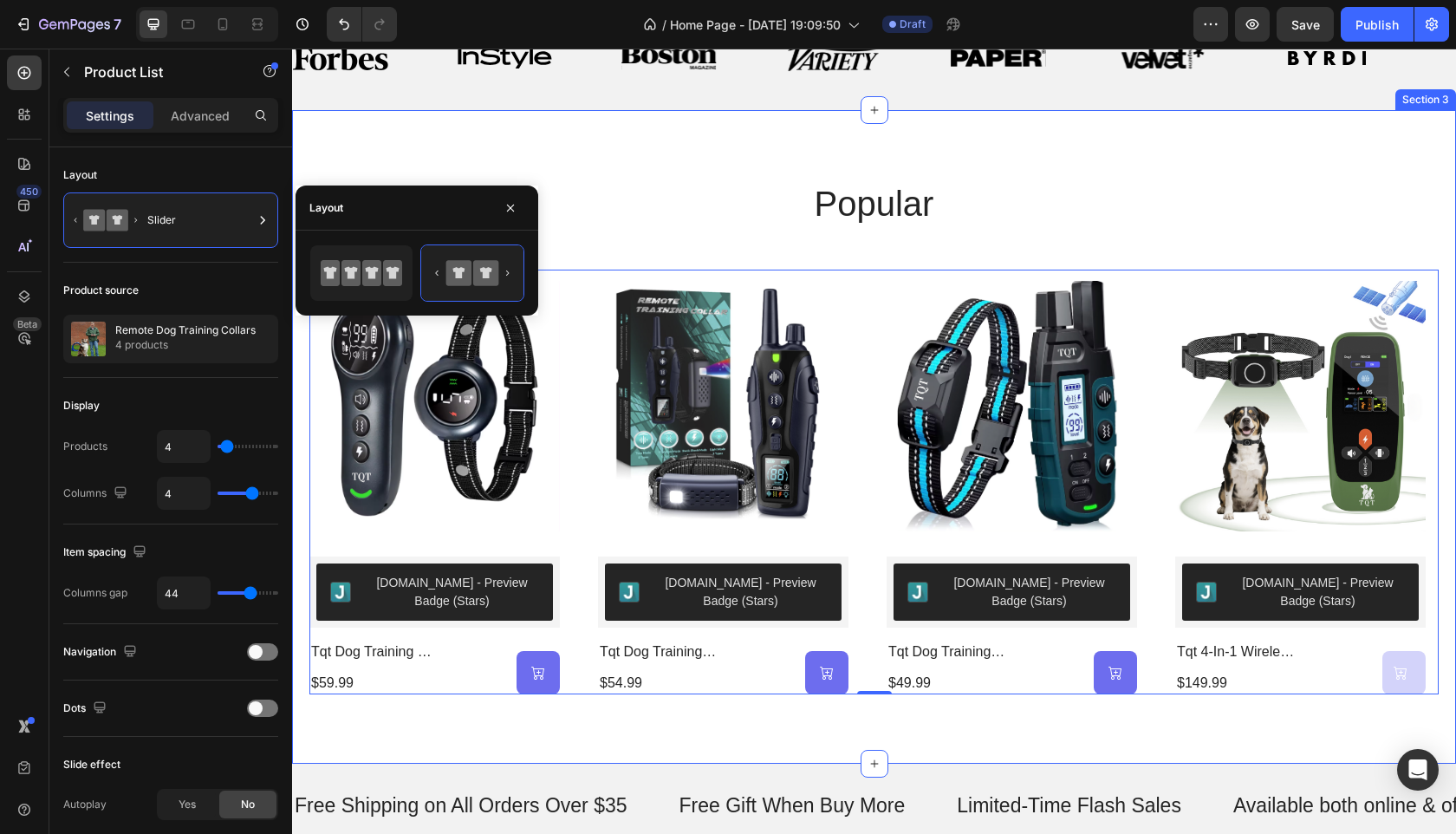
click at [665, 230] on div "popular Heading Product Images Judge.me - Preview Badge (Stars) Judge.me tqt do…" at bounding box center [874, 436] width 1129 height 515
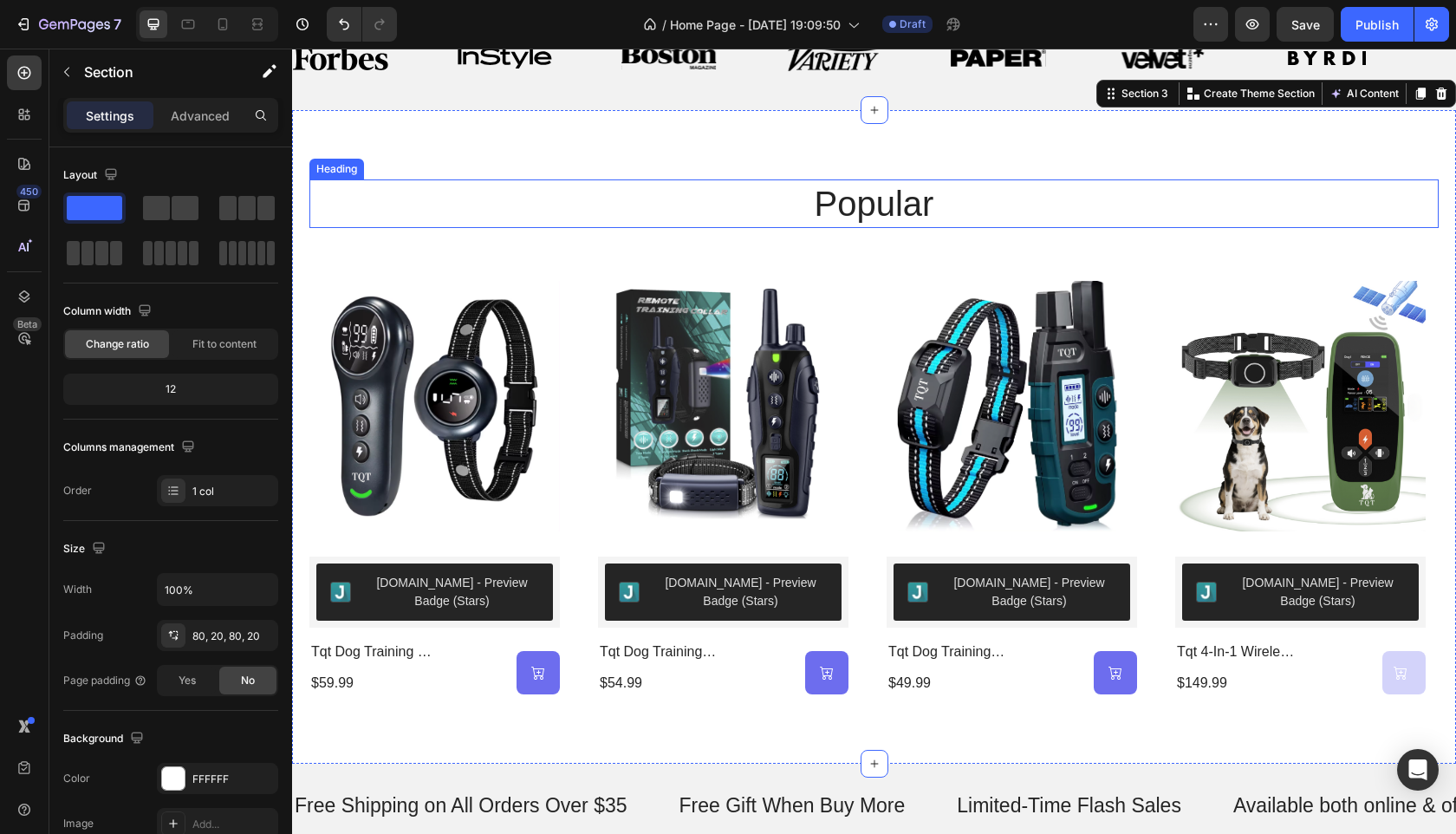
click at [901, 205] on h2 "popular" at bounding box center [875, 203] width 1041 height 48
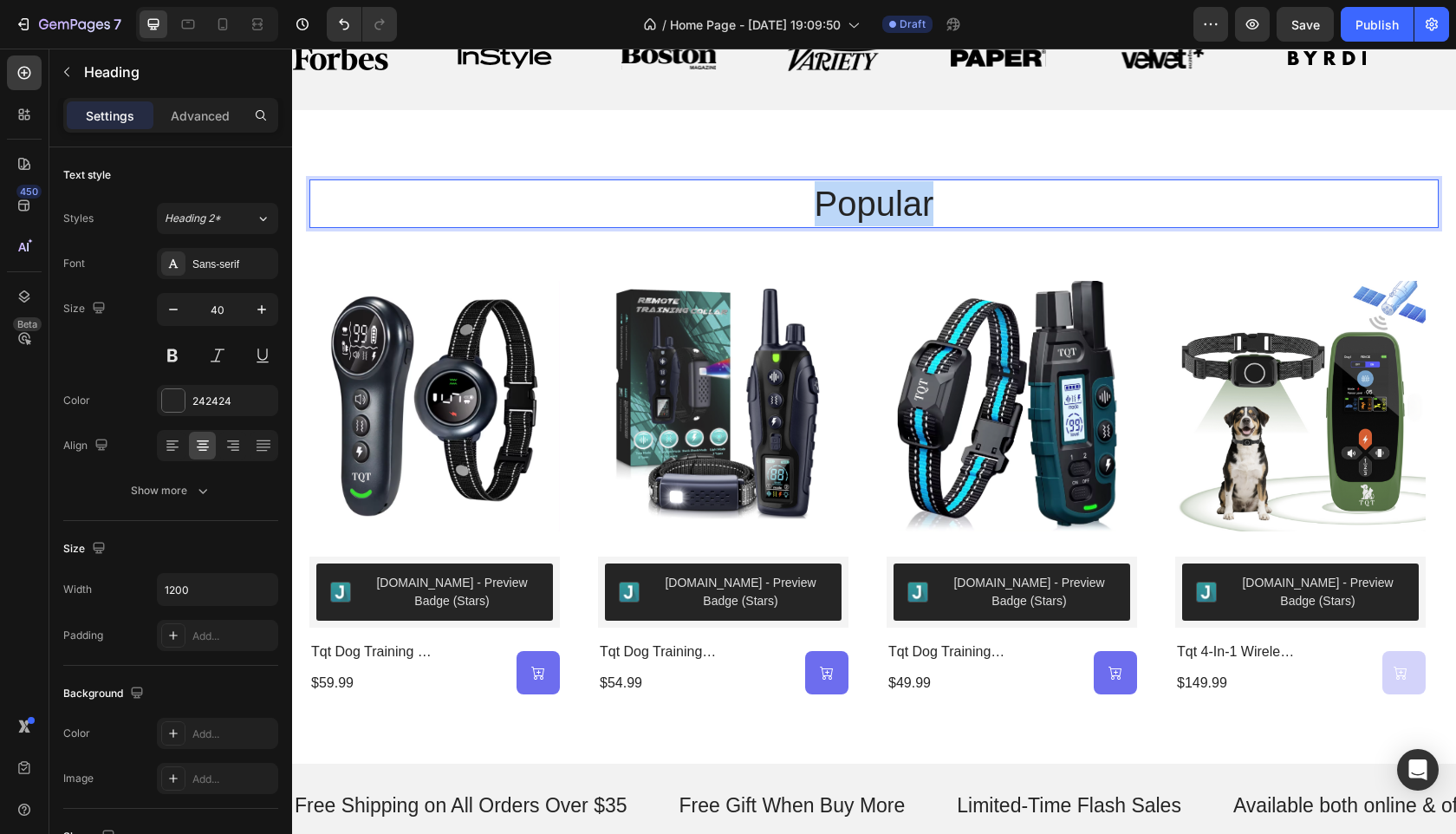
click at [901, 205] on p "popular" at bounding box center [875, 203] width 1037 height 45
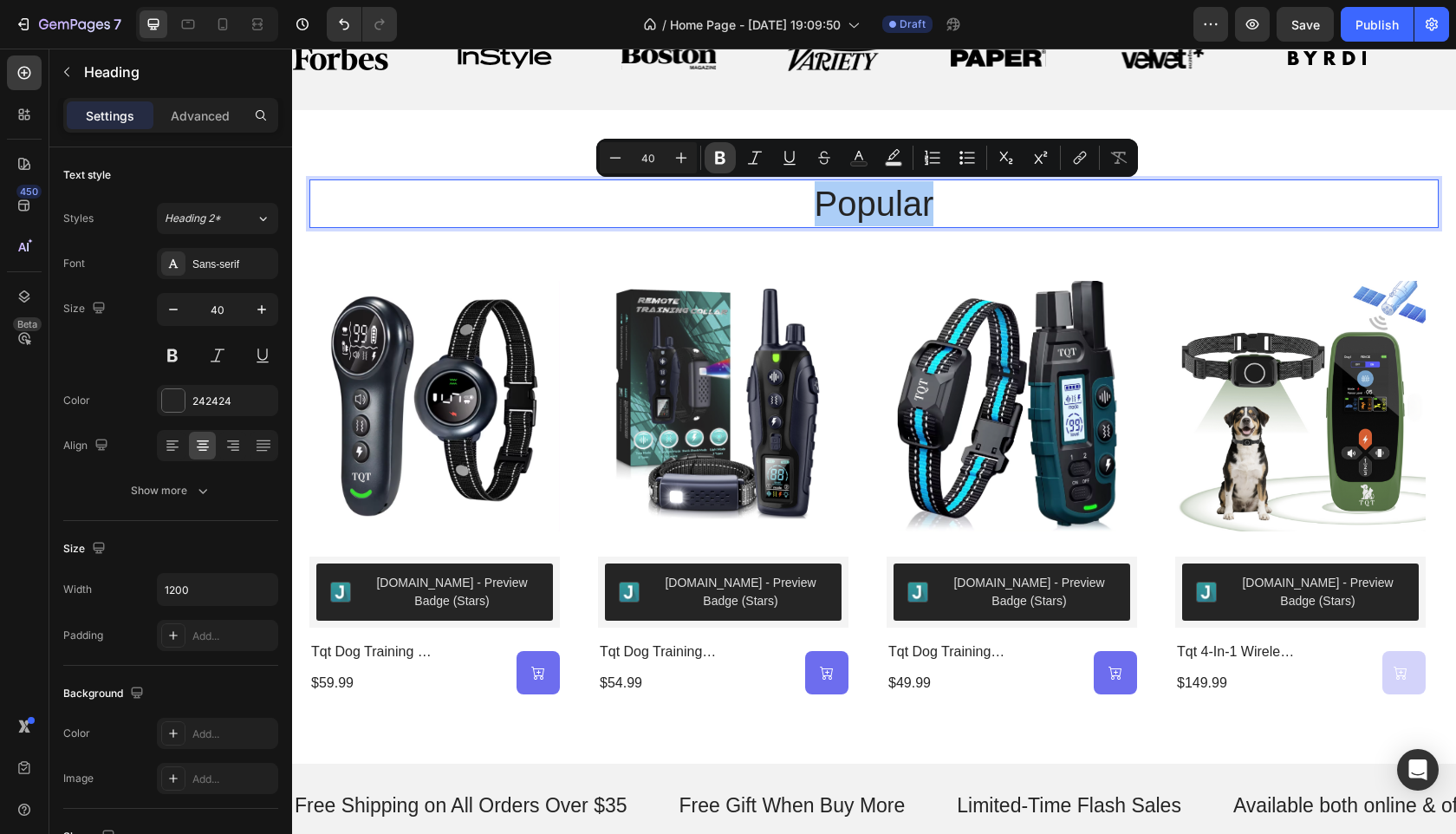
click at [722, 165] on icon "Editor contextual toolbar" at bounding box center [720, 157] width 17 height 17
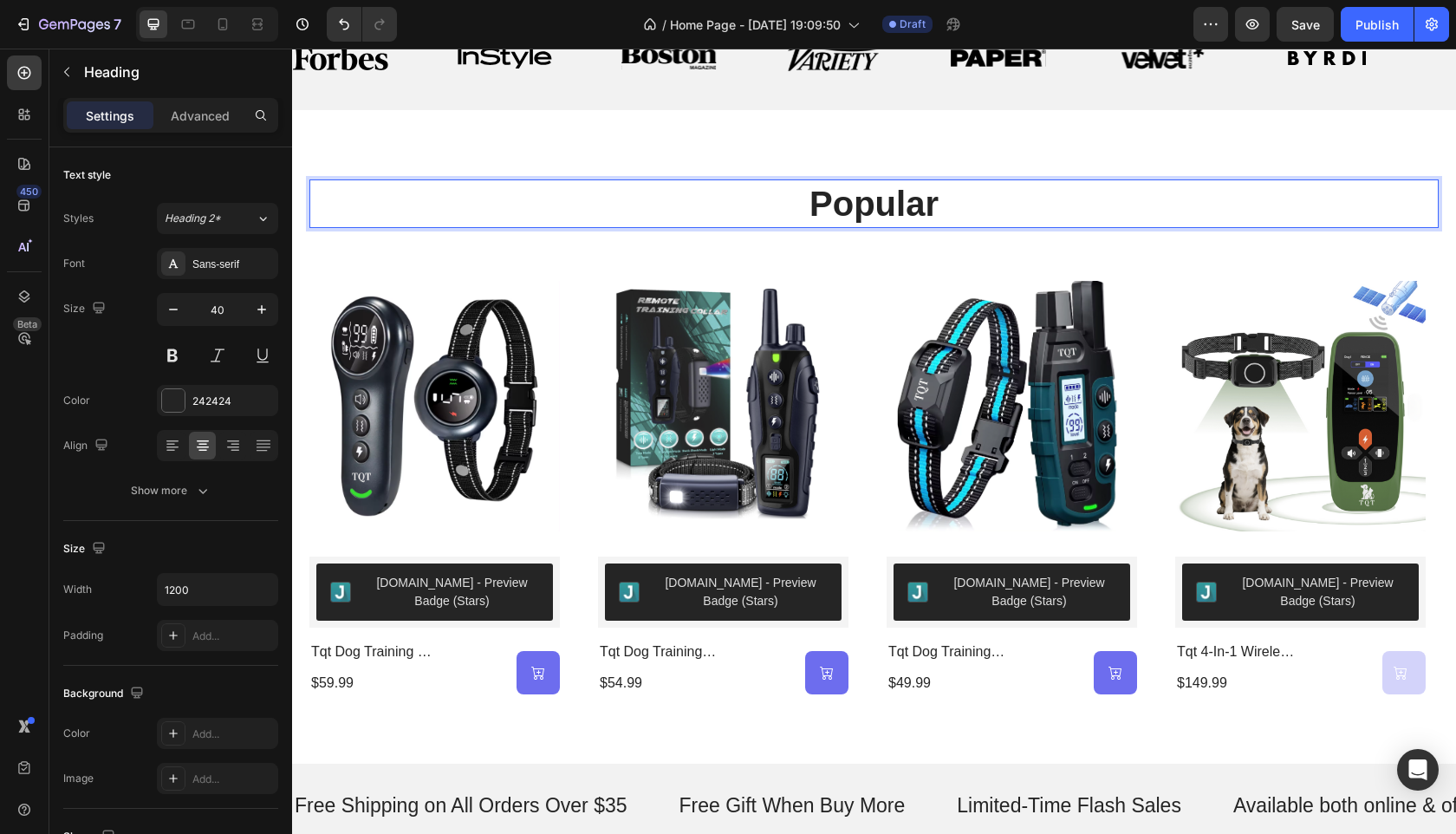
click at [902, 217] on strong "popular" at bounding box center [874, 203] width 129 height 39
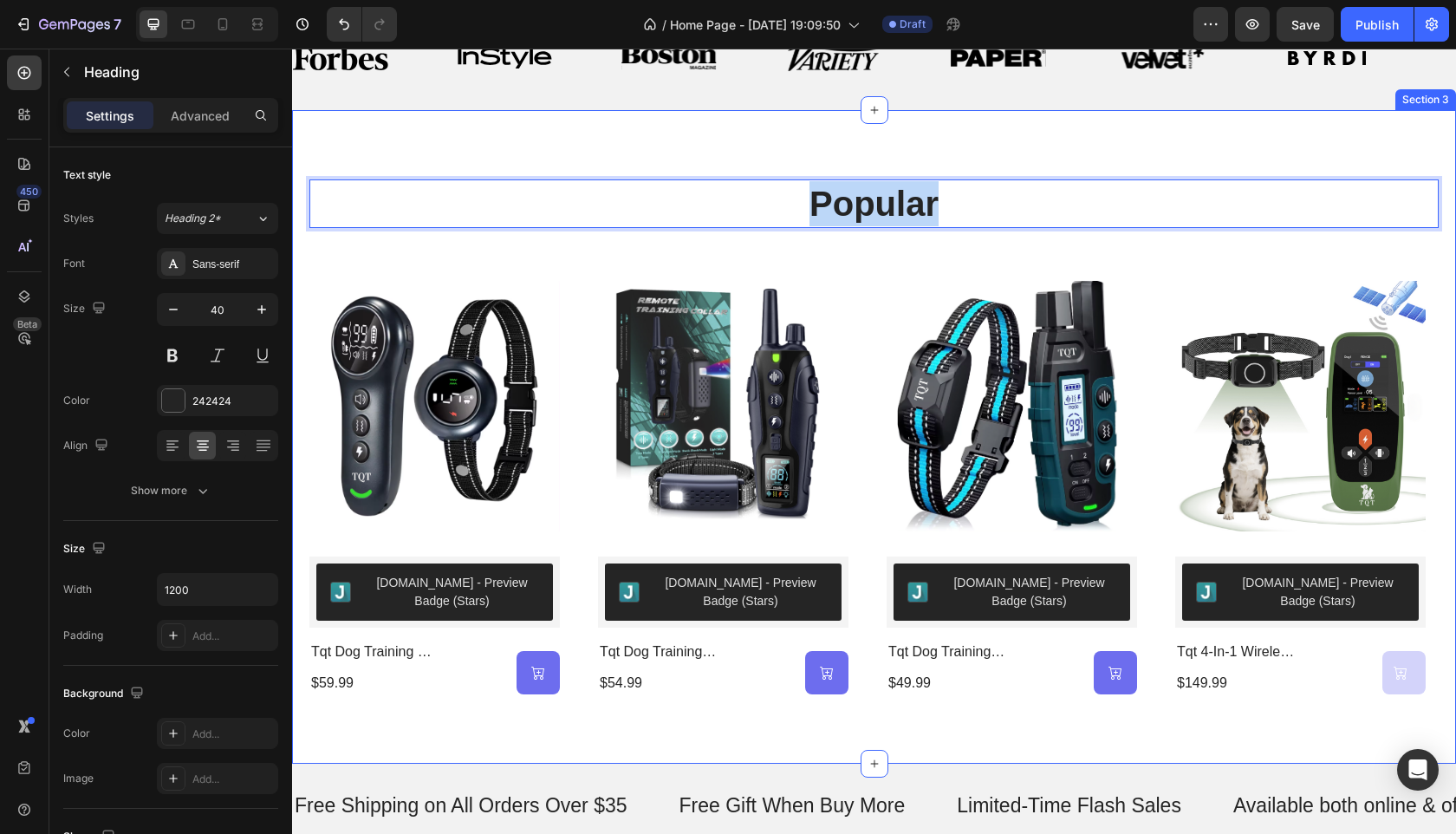
click at [1126, 256] on div "popular Heading 48 Product Images Judge.me - Preview Badge (Stars) Judge.me tqt…" at bounding box center [874, 436] width 1129 height 515
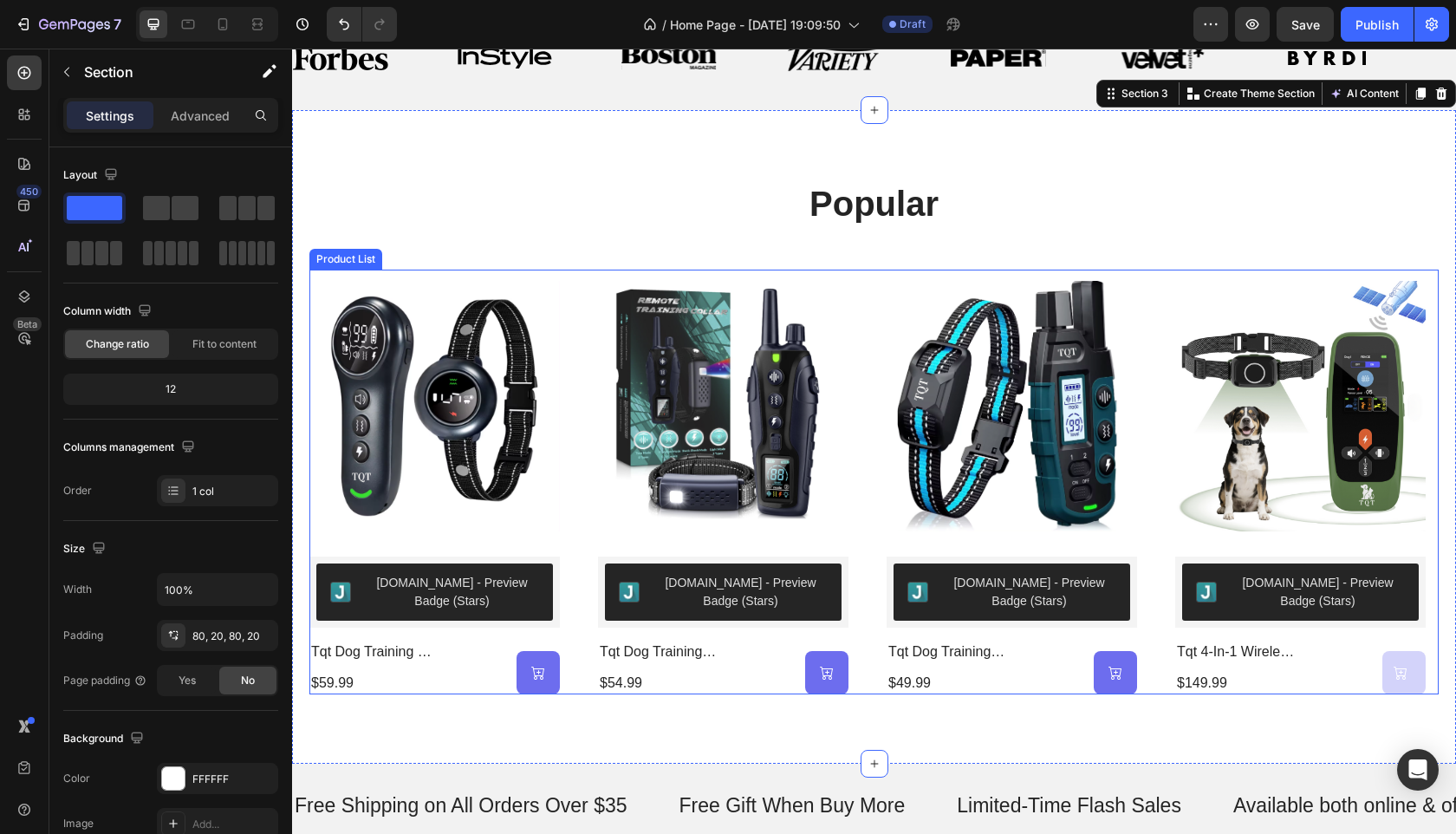
click at [866, 279] on div "Product Images Judge.me - Preview Badge (Stars) Judge.me tqt dog training & bar…" at bounding box center [874, 482] width 1129 height 425
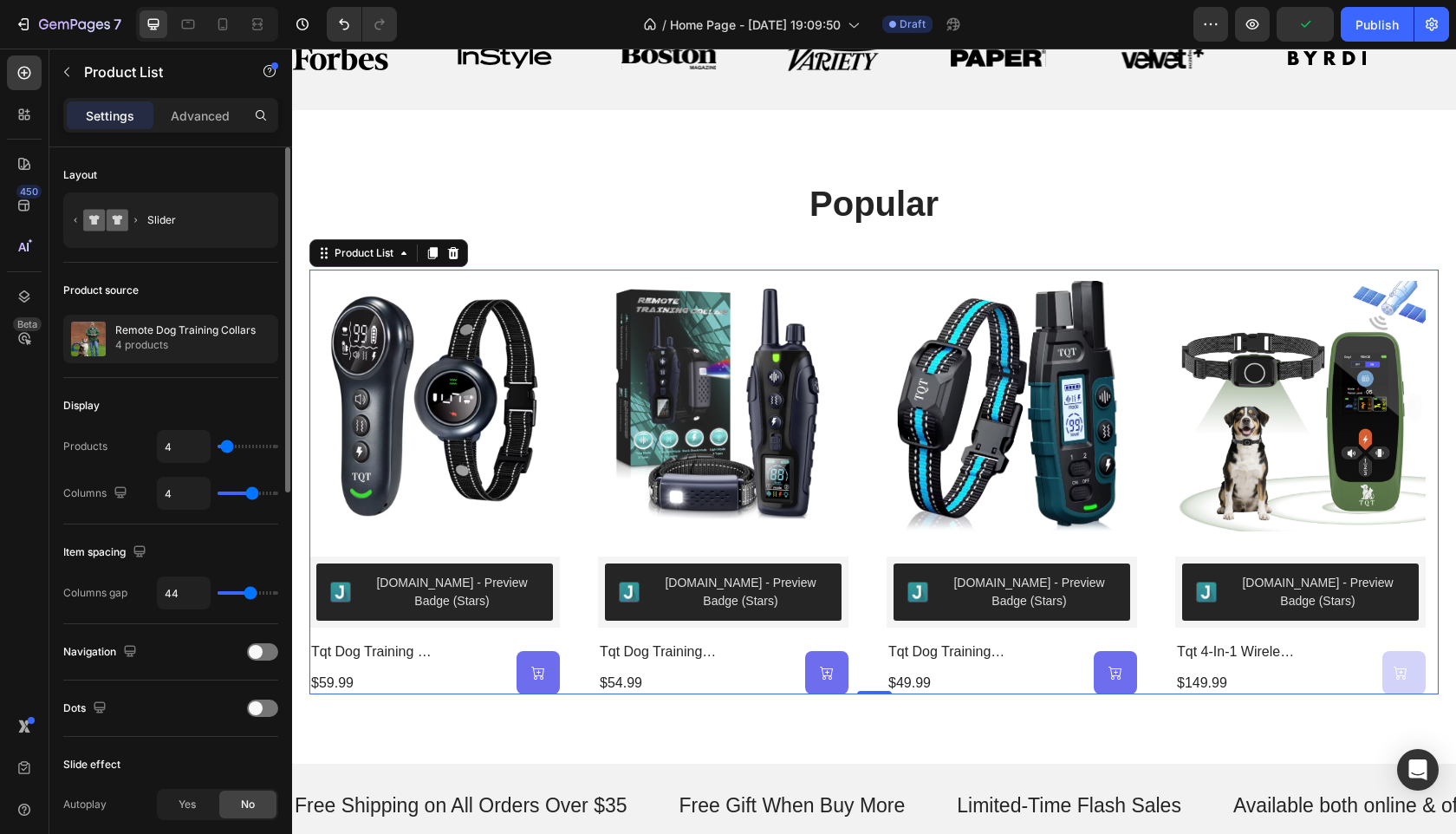
type input "7"
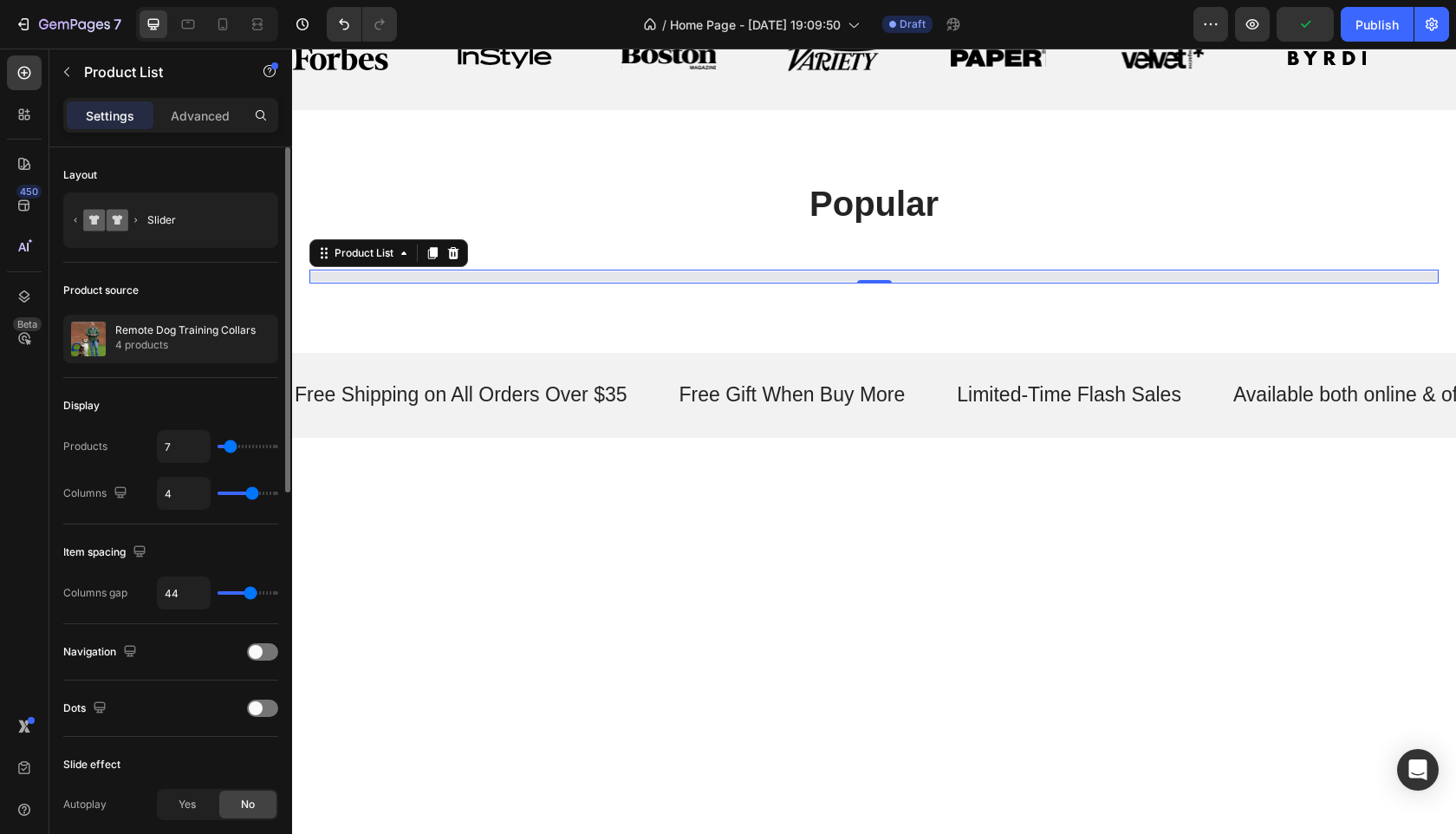
type input "8"
type input "3"
click at [227, 445] on input "range" at bounding box center [248, 447] width 61 height 4
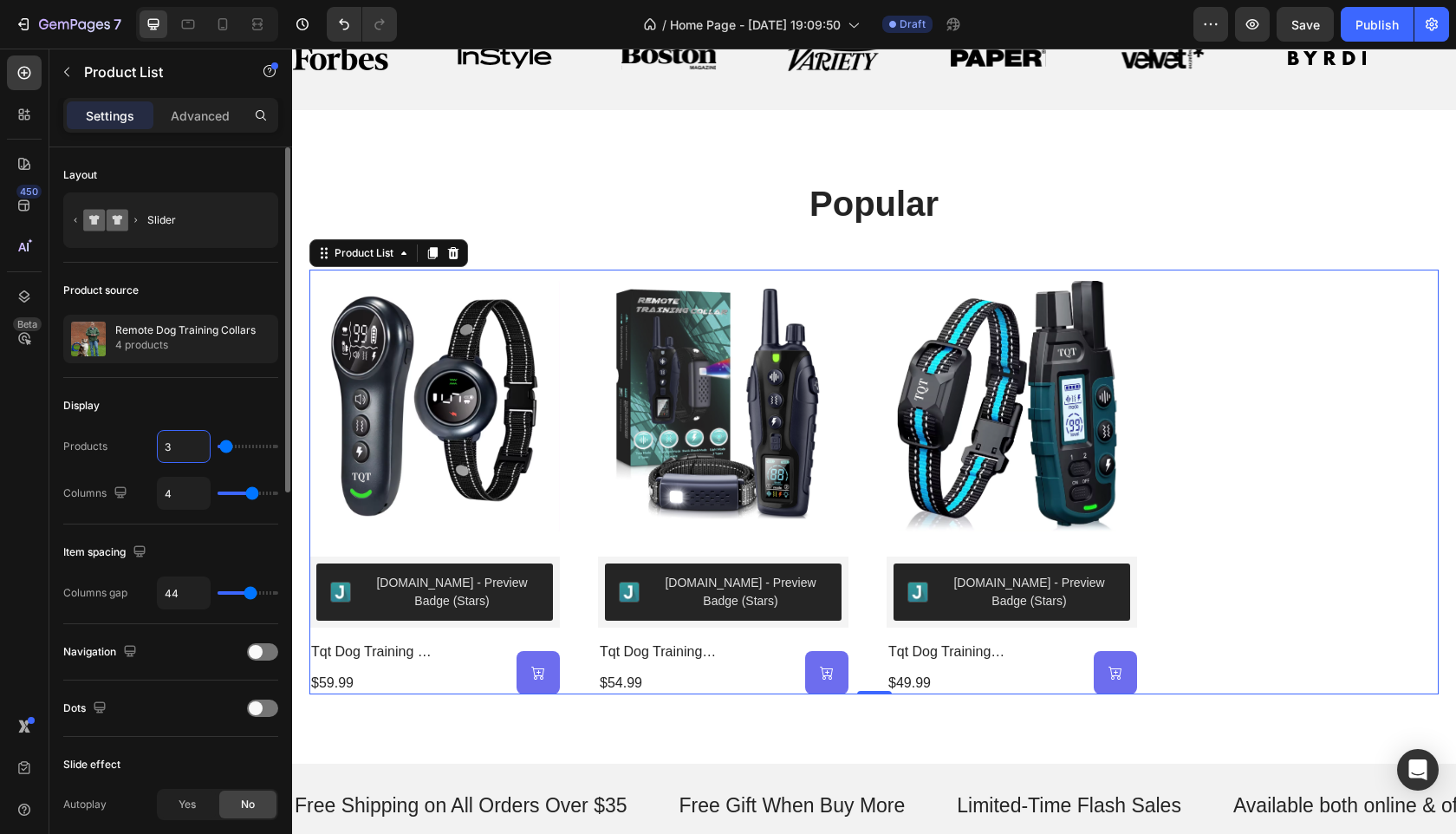
drag, startPoint x: 182, startPoint y: 446, endPoint x: 158, endPoint y: 450, distance: 24.3
click at [158, 450] on input "3" at bounding box center [184, 446] width 52 height 31
drag, startPoint x: 166, startPoint y: 449, endPoint x: 177, endPoint y: 451, distance: 11.2
click at [177, 451] on input "3" at bounding box center [184, 446] width 52 height 31
type input "6"
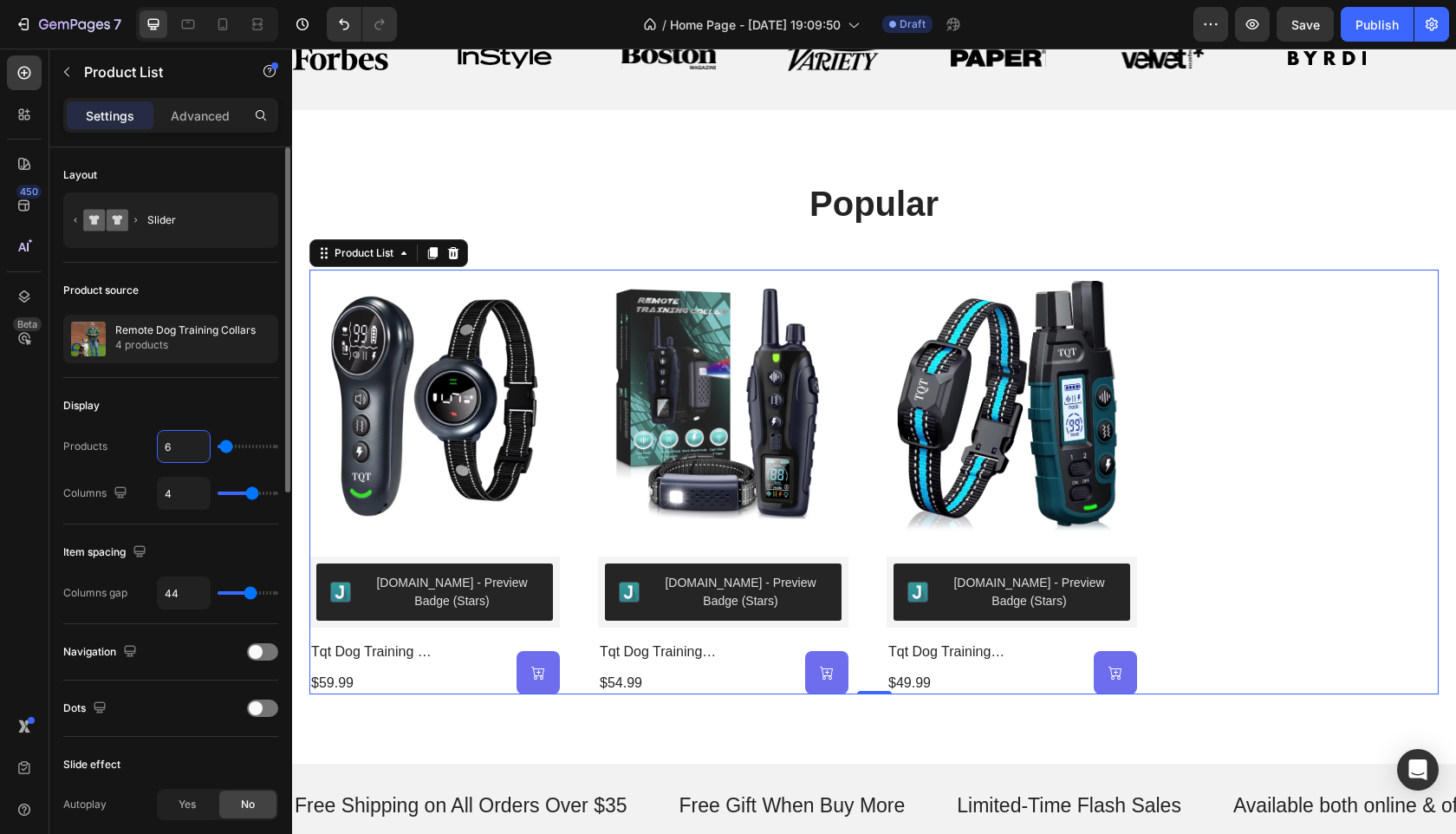
type input "6"
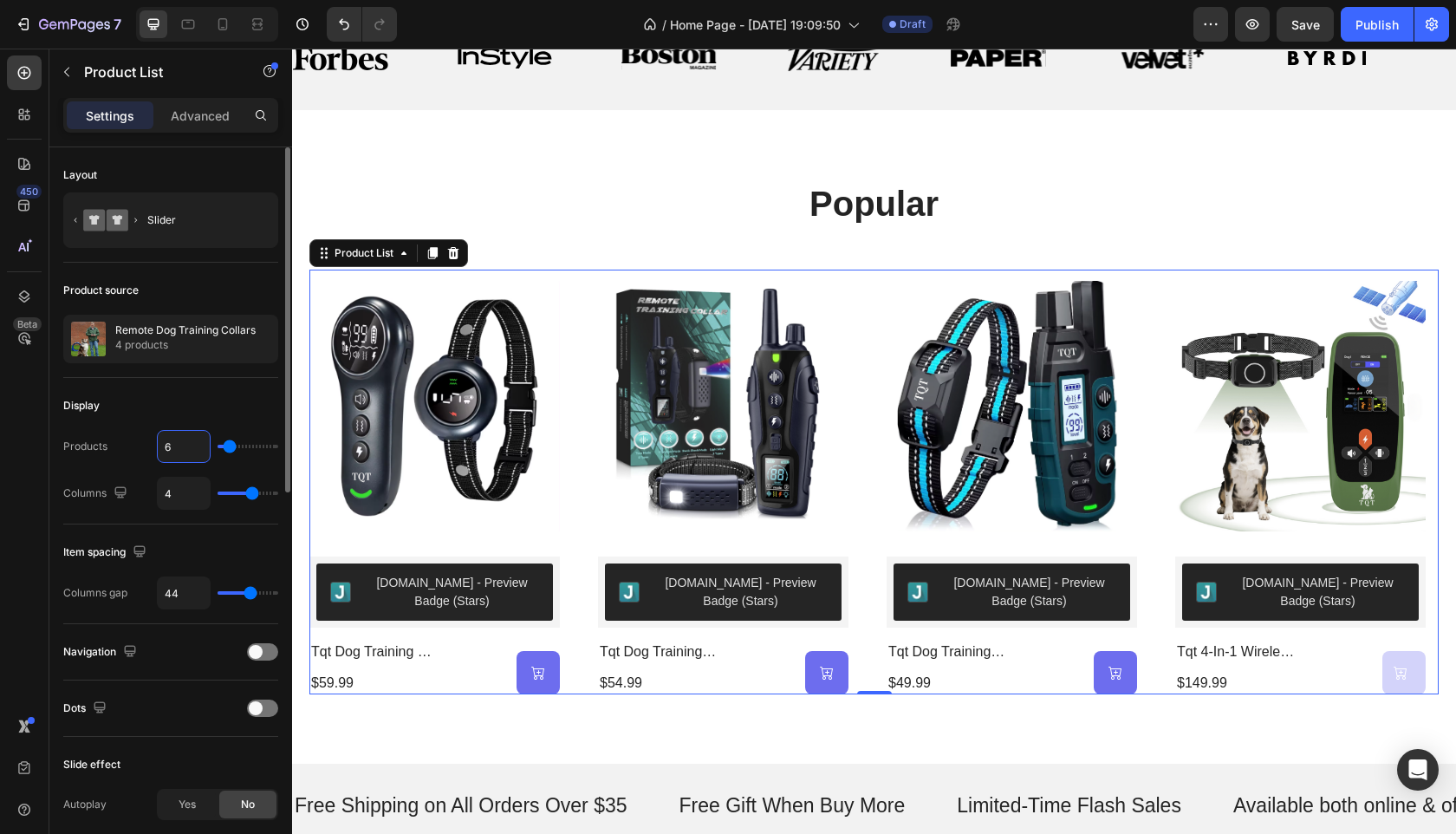
type input "6"
click at [170, 402] on div "Display" at bounding box center [171, 406] width 215 height 28
click at [184, 494] on input "4" at bounding box center [184, 493] width 52 height 31
type input "6"
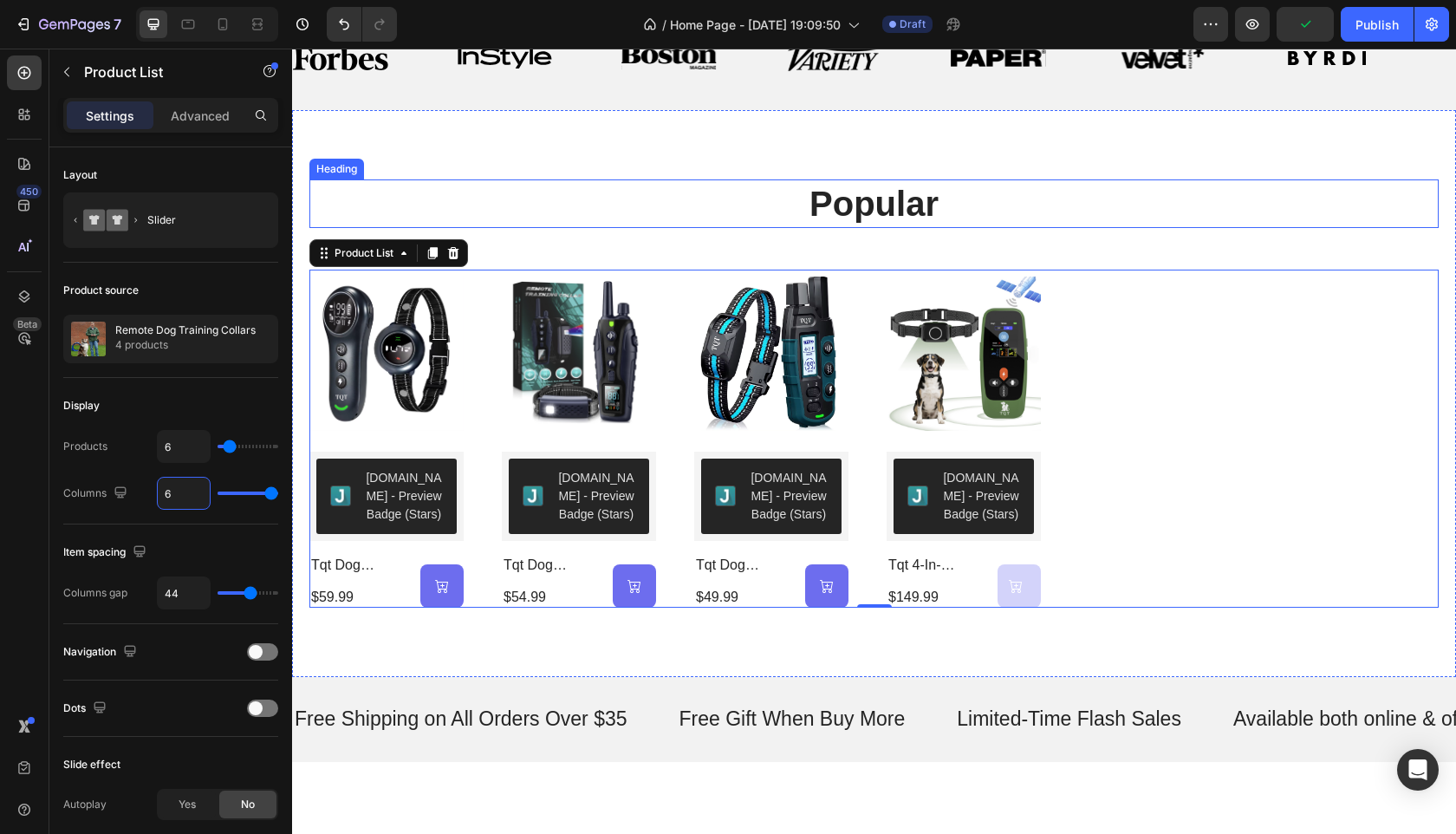
click at [668, 212] on p "⁠⁠⁠⁠⁠⁠⁠ popular" at bounding box center [875, 203] width 1037 height 45
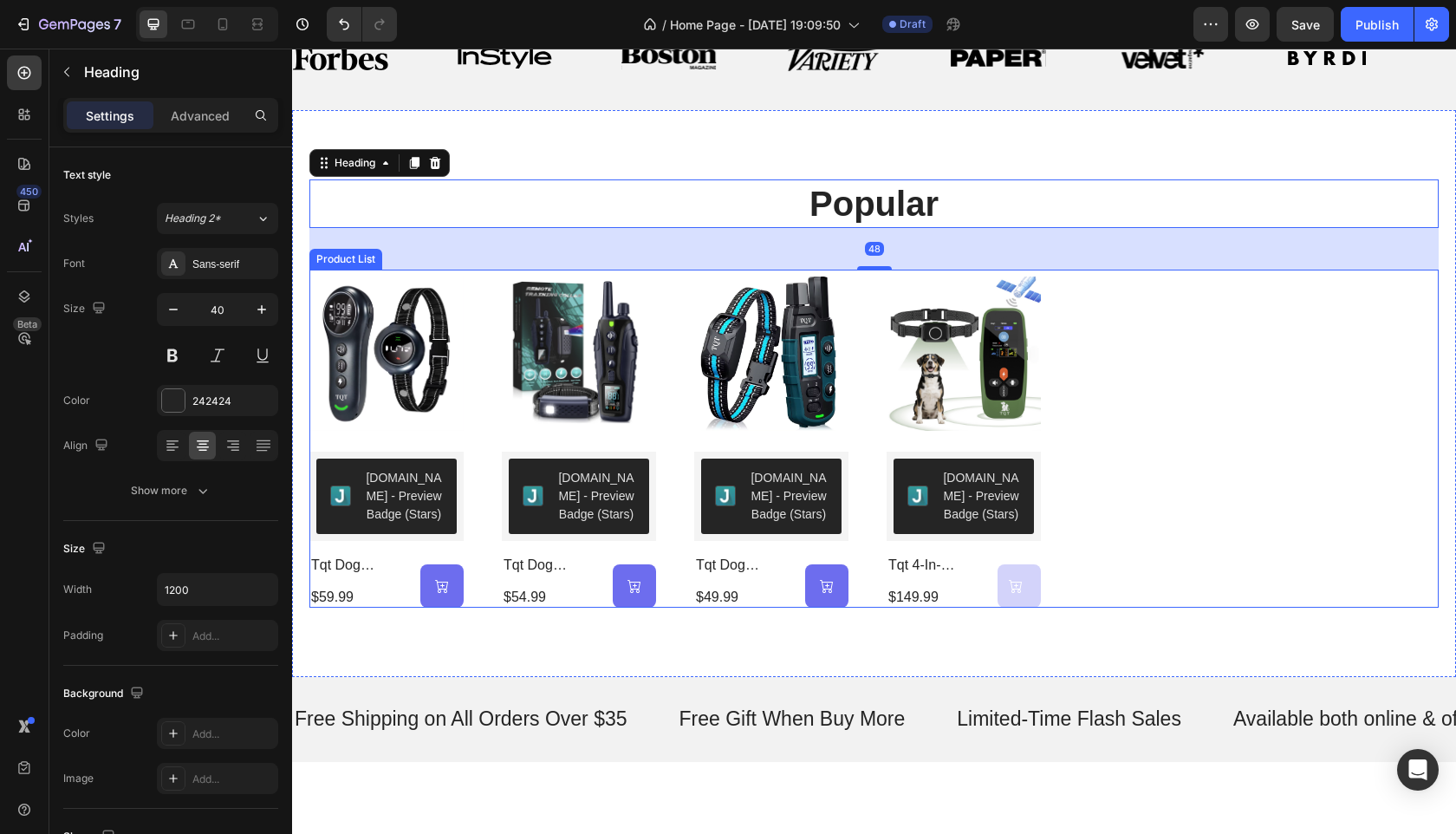
click at [680, 297] on div "Product Images Judge.me - Preview Badge (Stars) Judge.me tqt dog training & bar…" at bounding box center [874, 439] width 1129 height 339
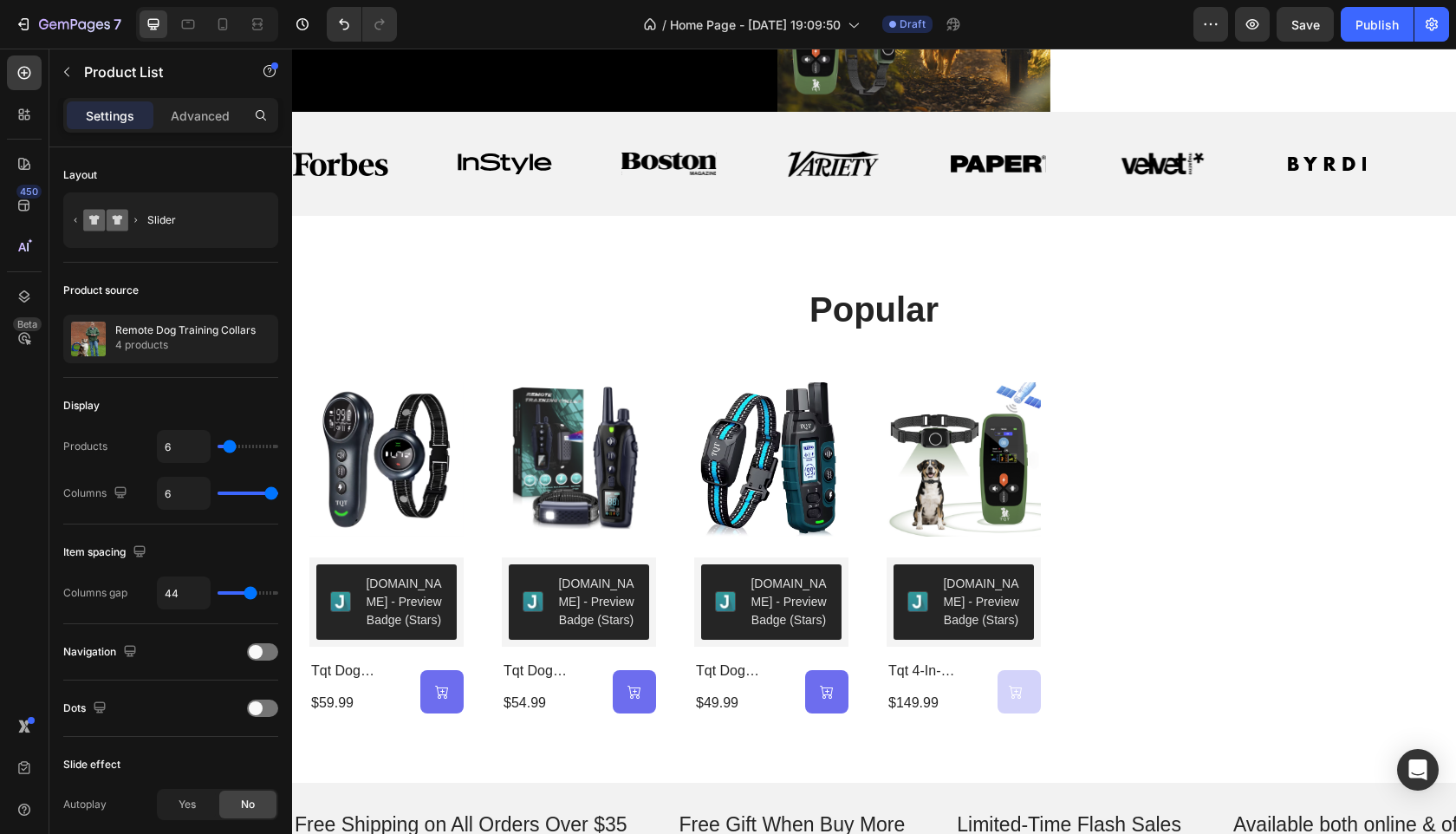
scroll to position [523, 0]
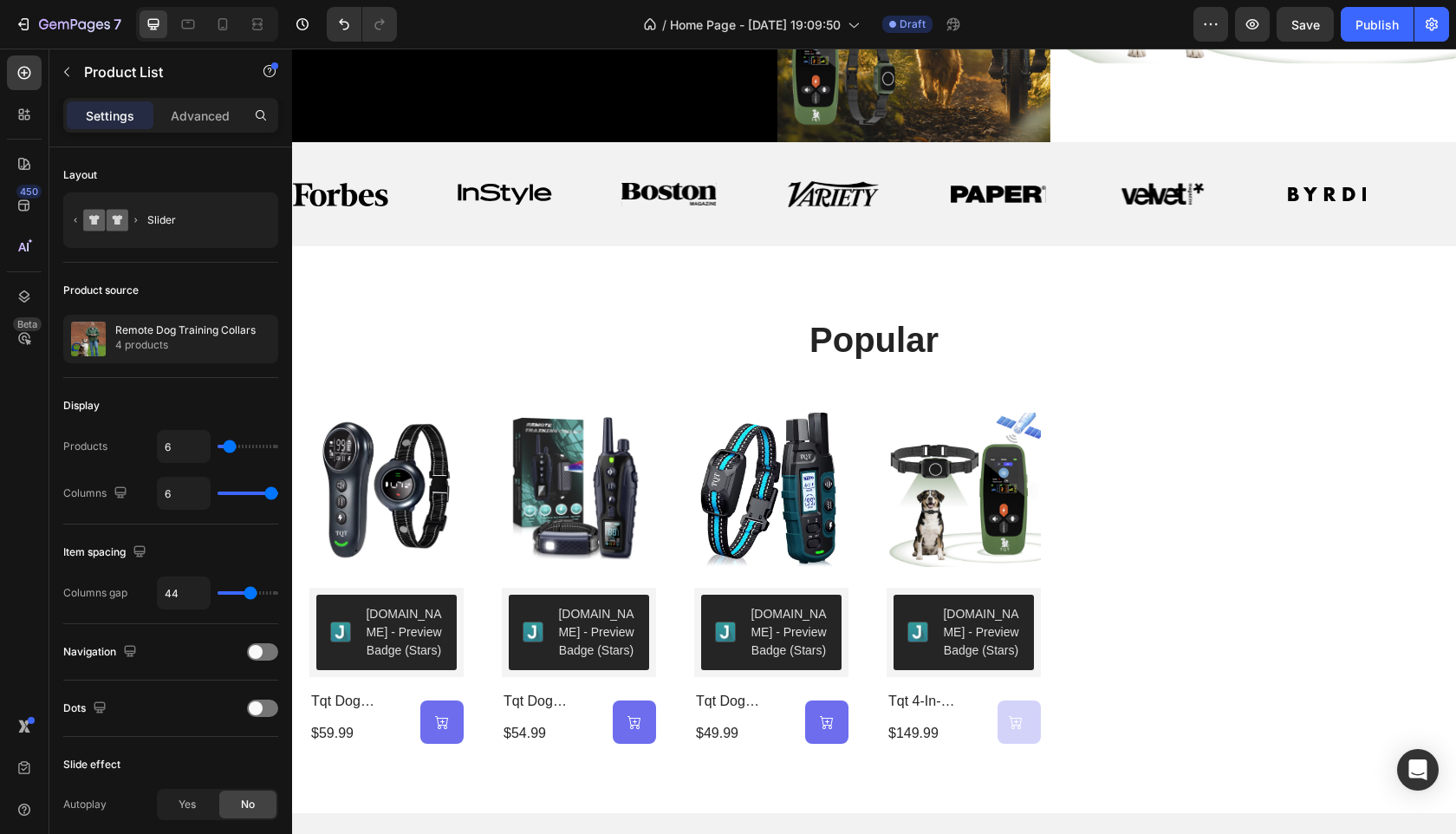
click at [1263, 524] on div "Product Images Judge.me - Preview Badge (Stars) Judge.me tqt dog training & bar…" at bounding box center [874, 575] width 1129 height 339
click at [1006, 538] on img at bounding box center [964, 490] width 154 height 168
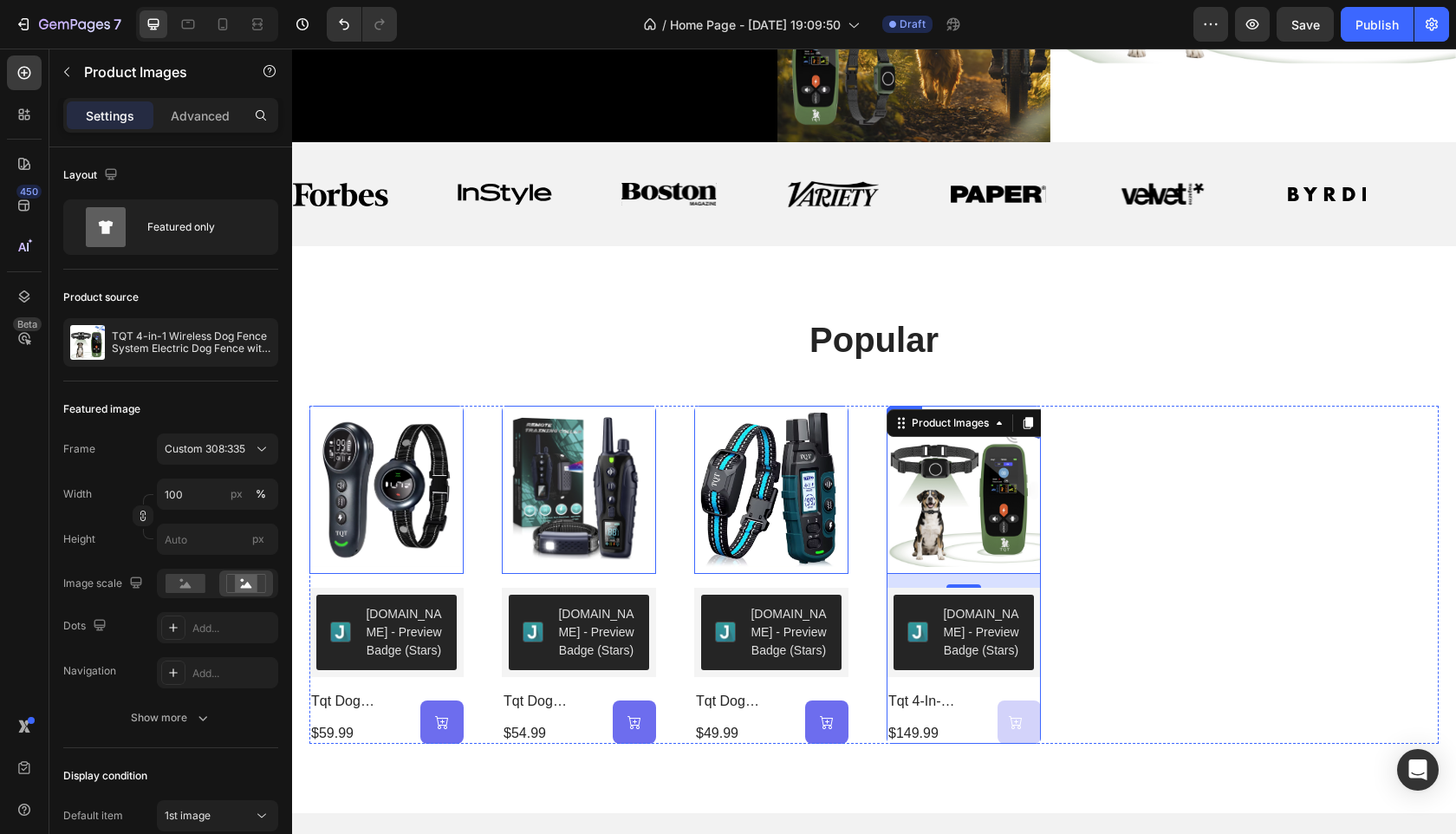
click at [464, 682] on div "Product Images 16 Judge.me - Preview Badge (Stars) Judge.me tqt 4-in-1 wireless…" at bounding box center [387, 575] width 154 height 339
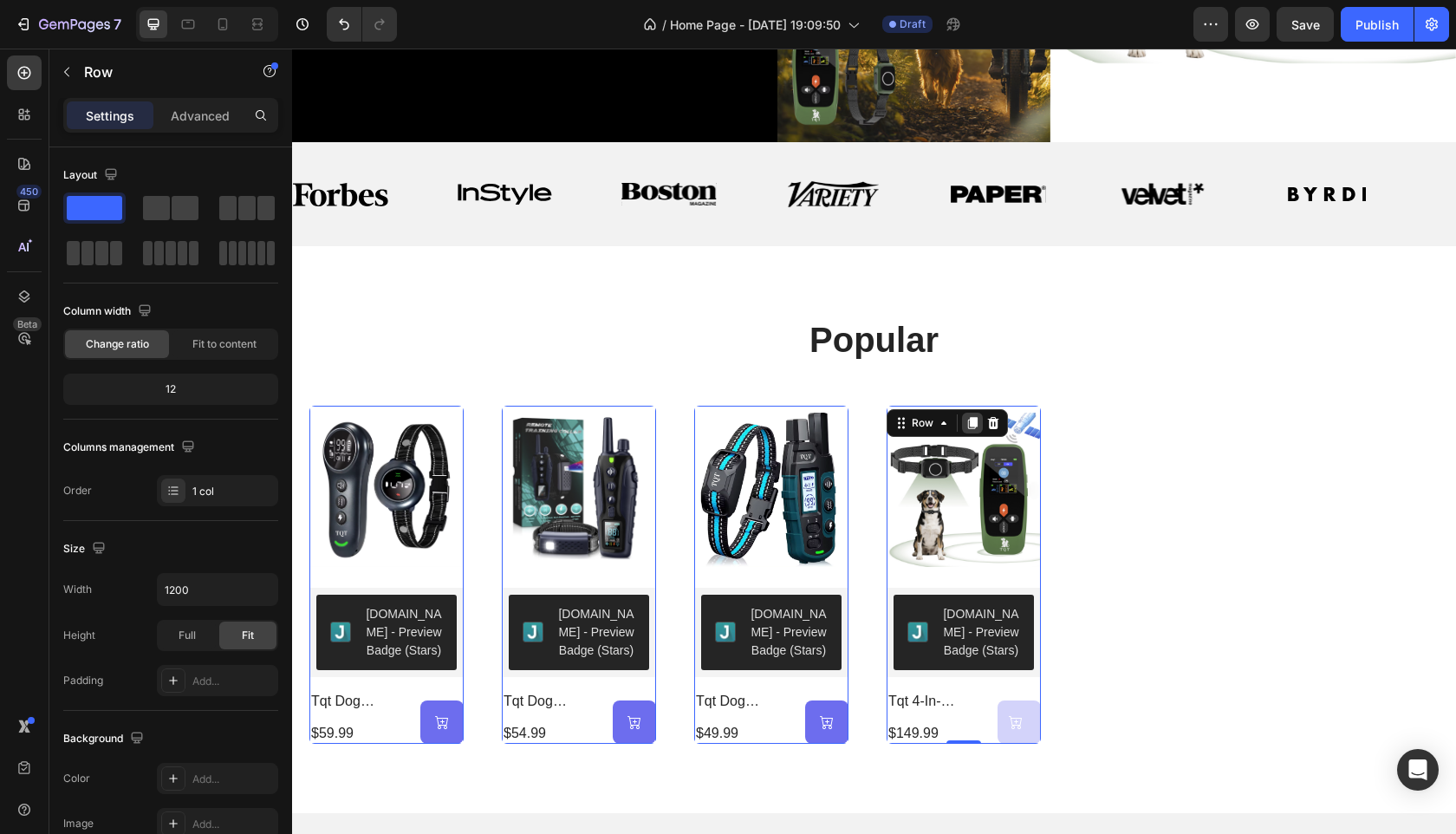
click at [292, 48] on icon at bounding box center [292, 48] width 0 height 0
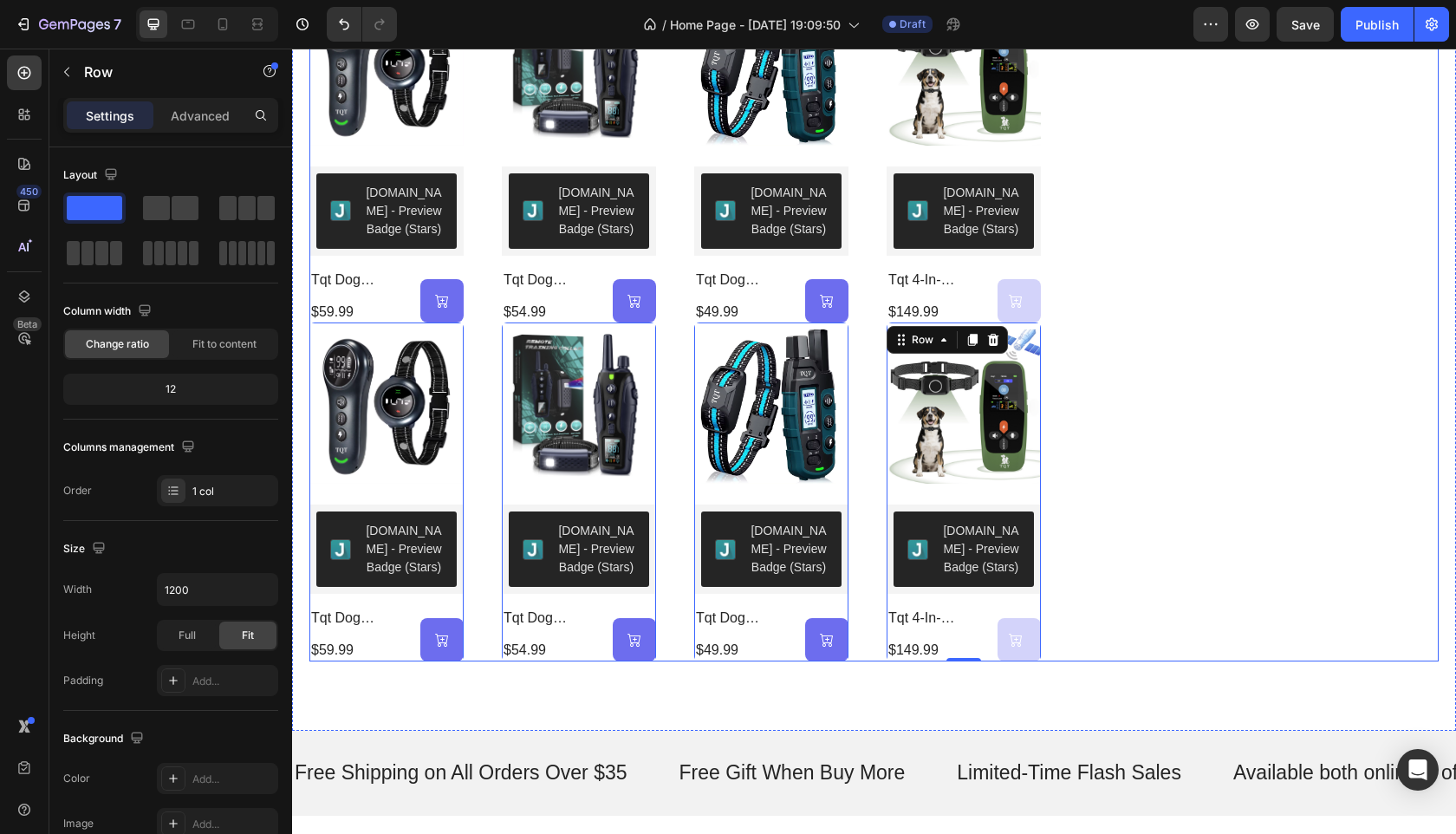
scroll to position [922, 0]
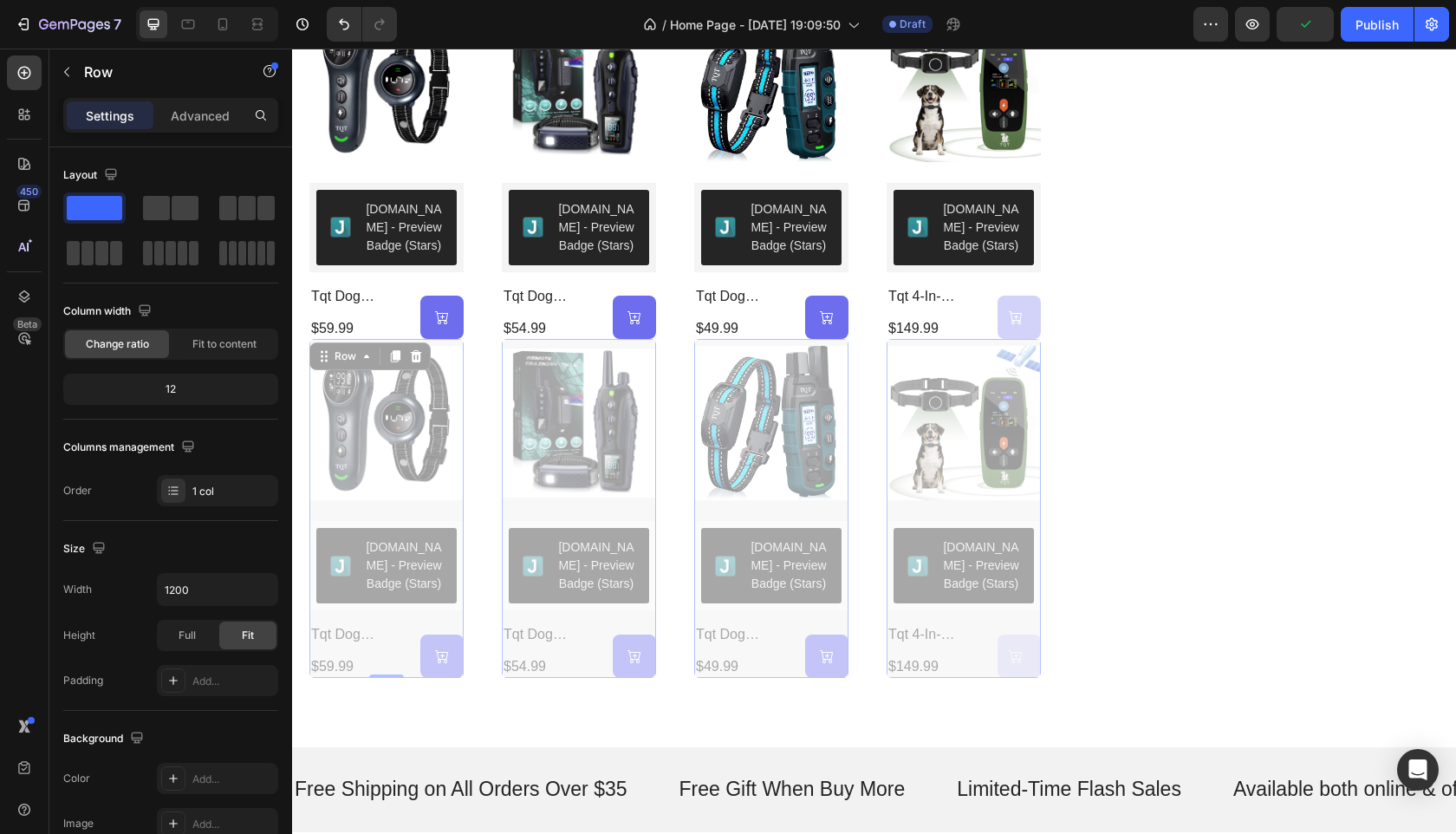
drag, startPoint x: 447, startPoint y: 516, endPoint x: 1098, endPoint y: 166, distance: 739.1
click at [1098, 166] on div "Product Images Judge.me - Preview Badge (Stars) Judge.me tqt dog training & bar…" at bounding box center [874, 339] width 1129 height 676
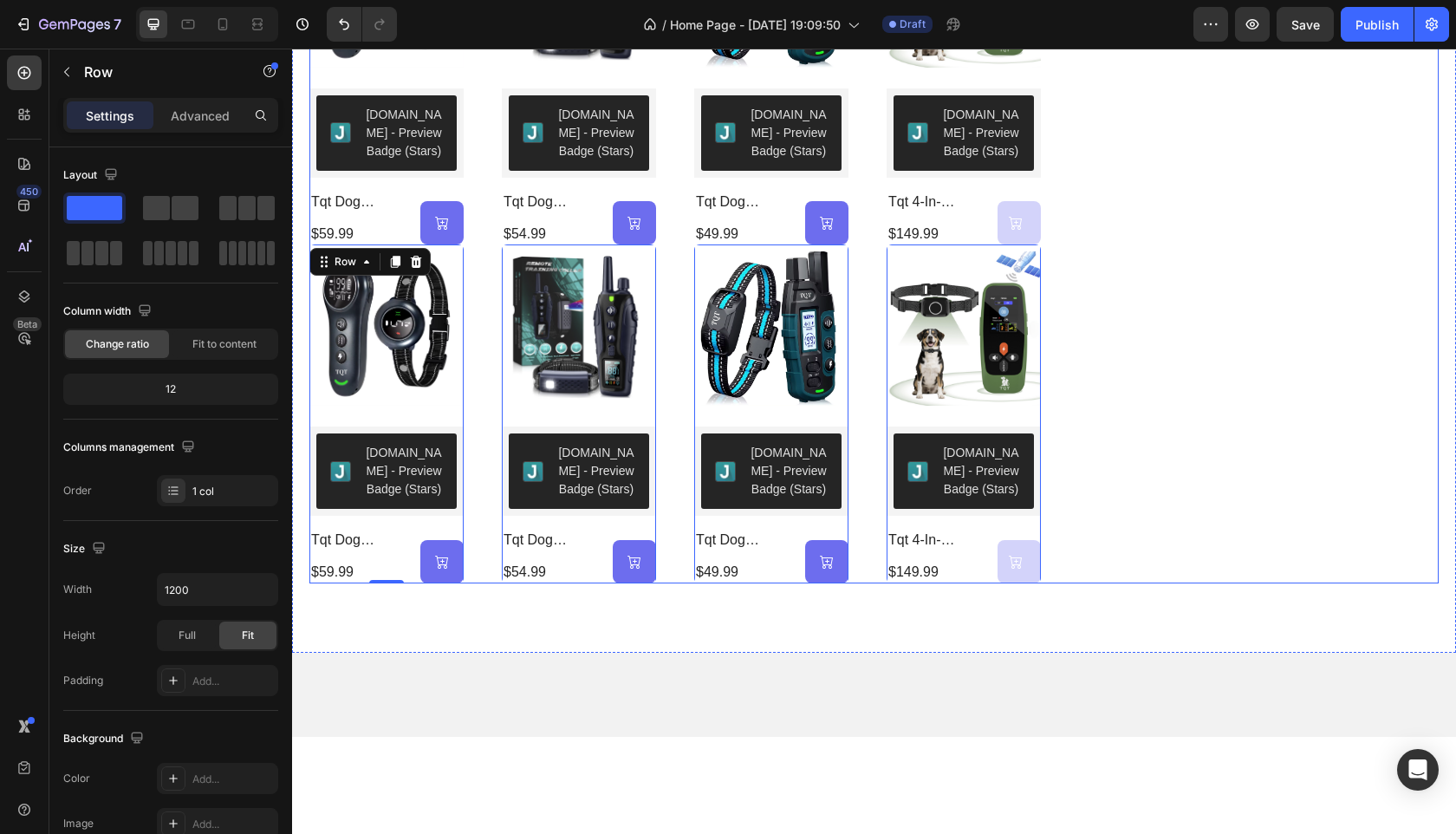
scroll to position [766, 0]
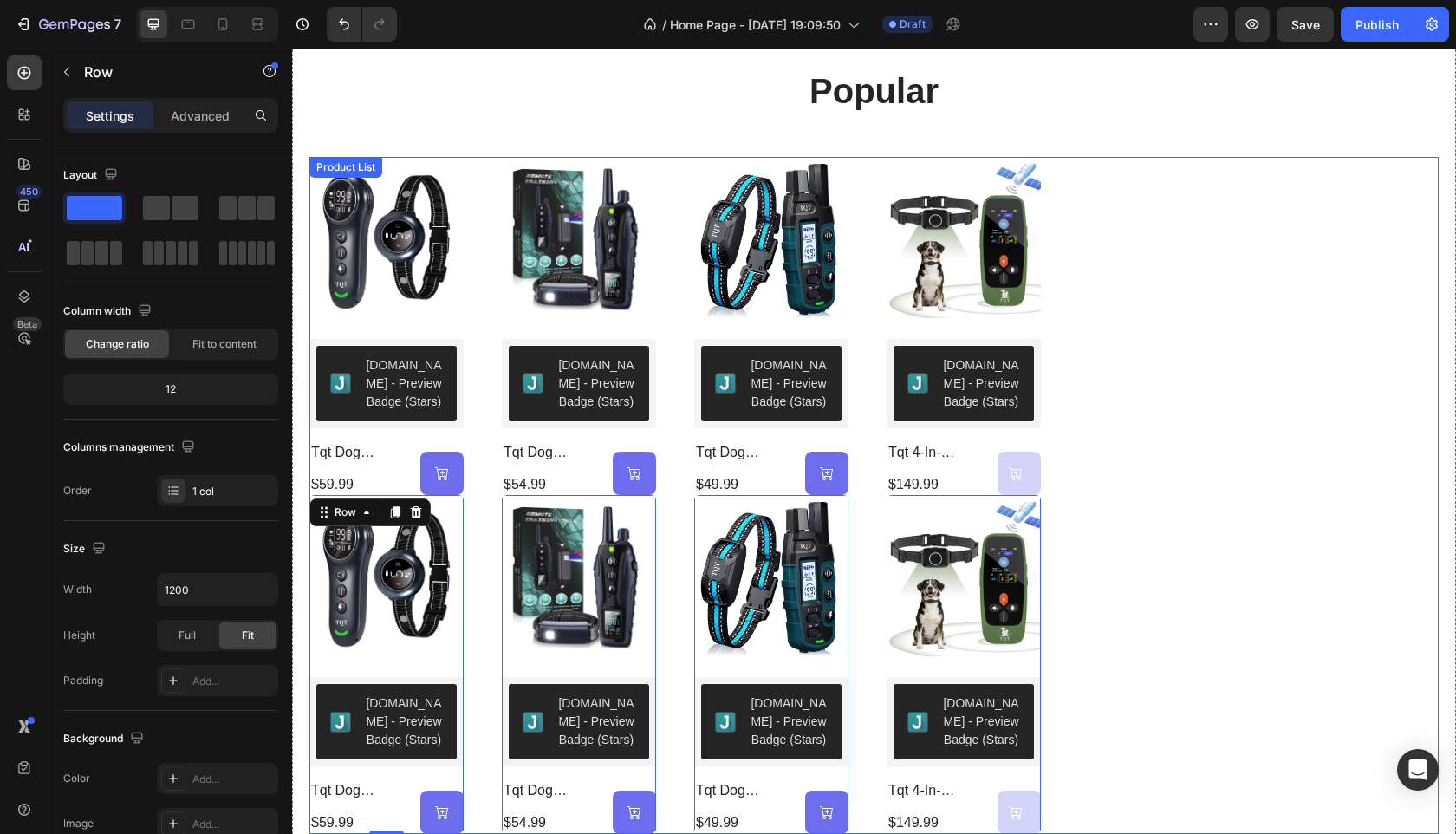
click at [1111, 239] on div "Product Images Judge.me - Preview Badge (Stars) Judge.me tqt dog training & bar…" at bounding box center [874, 494] width 1129 height 676
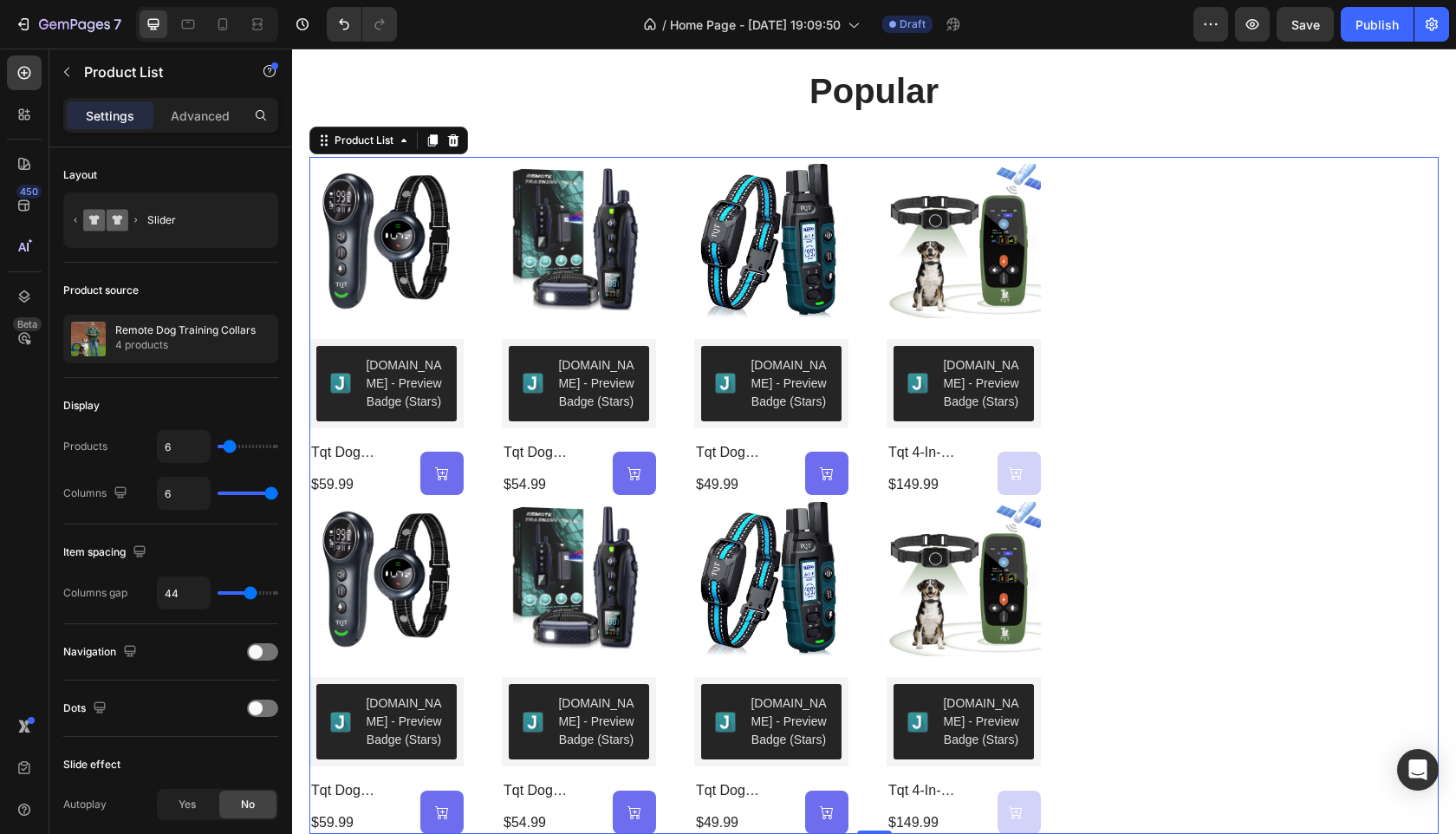
scroll to position [876, 0]
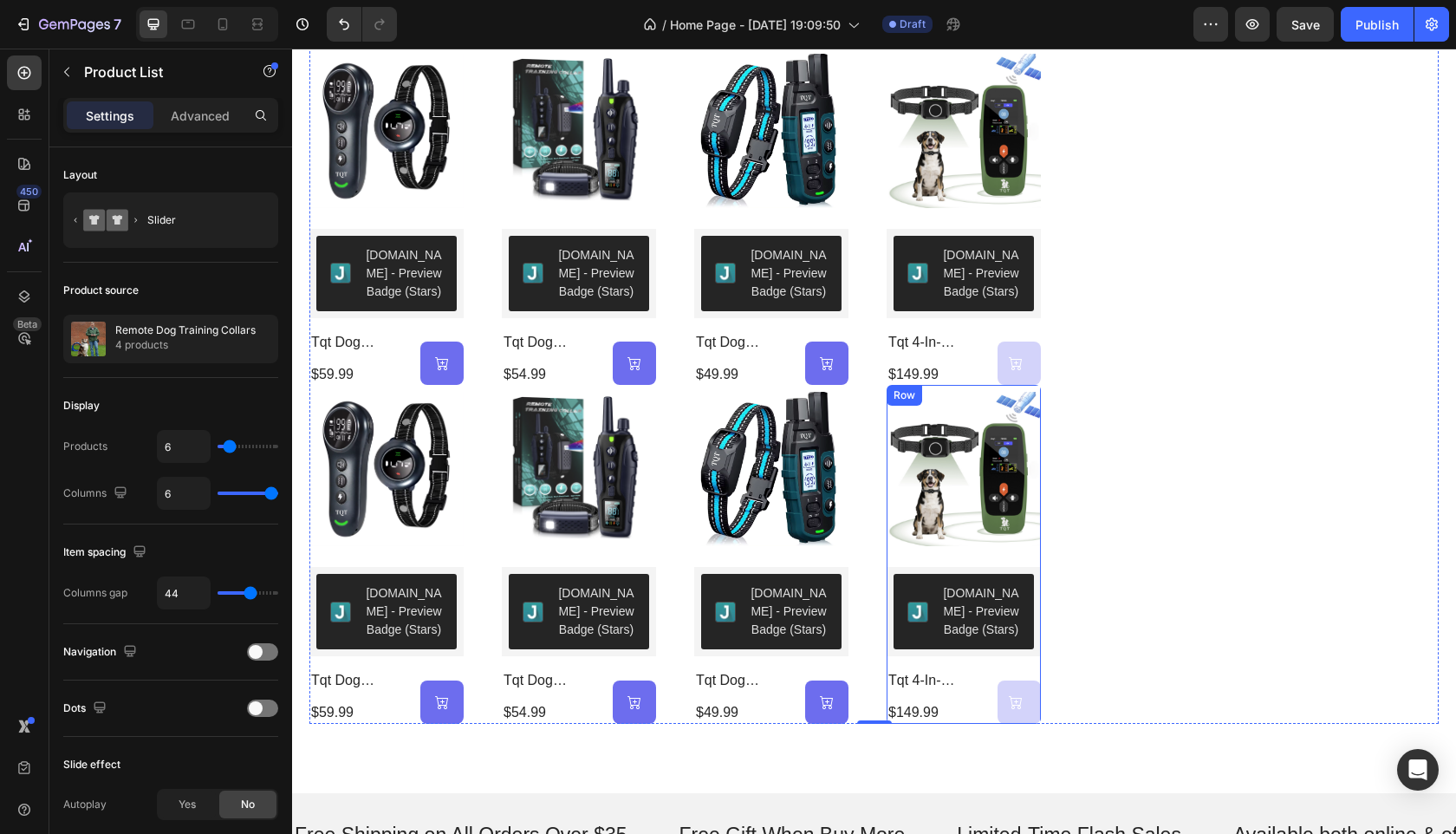
click at [464, 657] on div "Product Images Judge.me - Preview Badge (Stars) Judge.me tqt 4-in-1 wireless do…" at bounding box center [387, 555] width 154 height 339
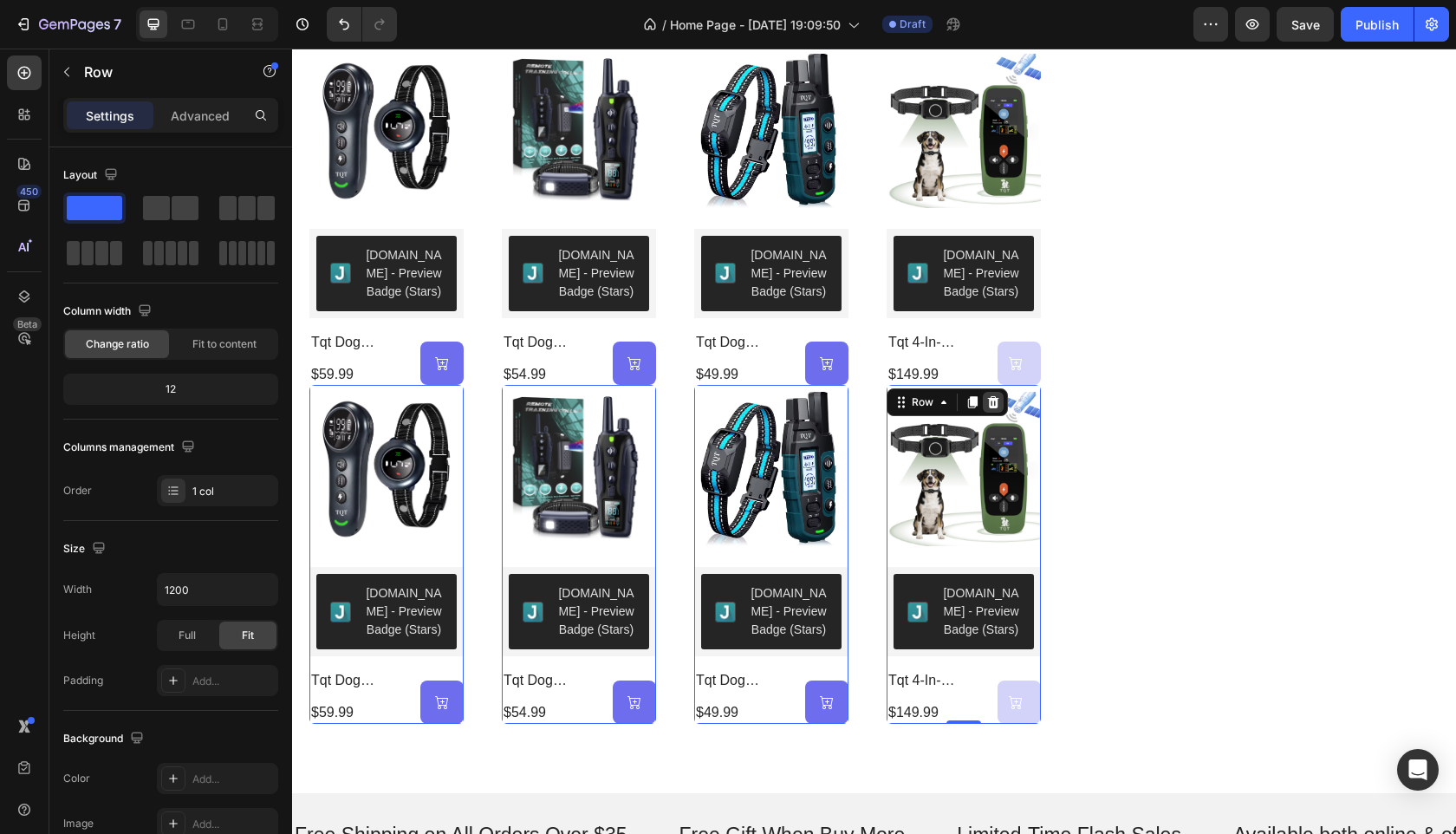
click at [292, 48] on icon at bounding box center [292, 48] width 0 height 0
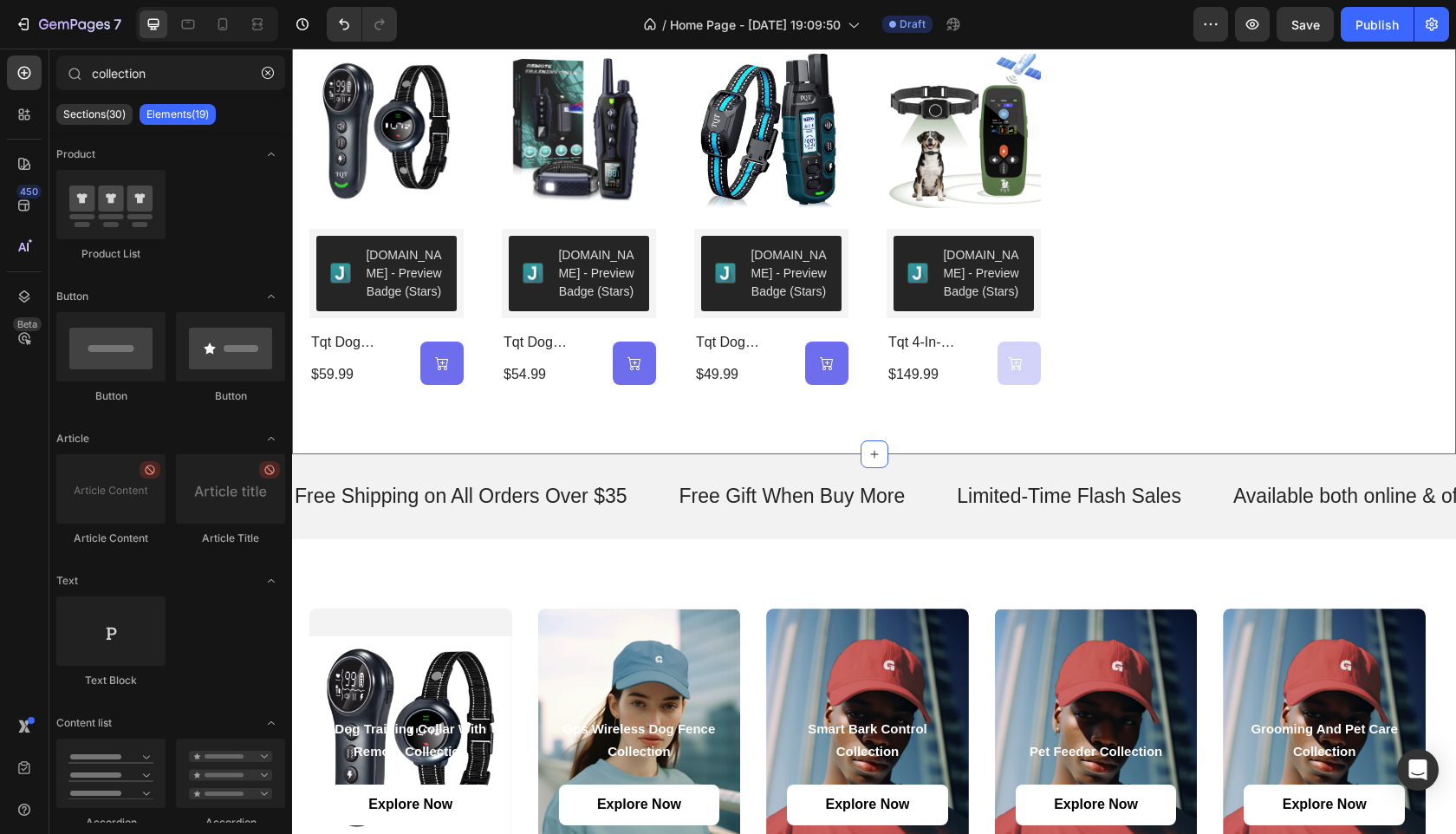
scroll to position [644, 0]
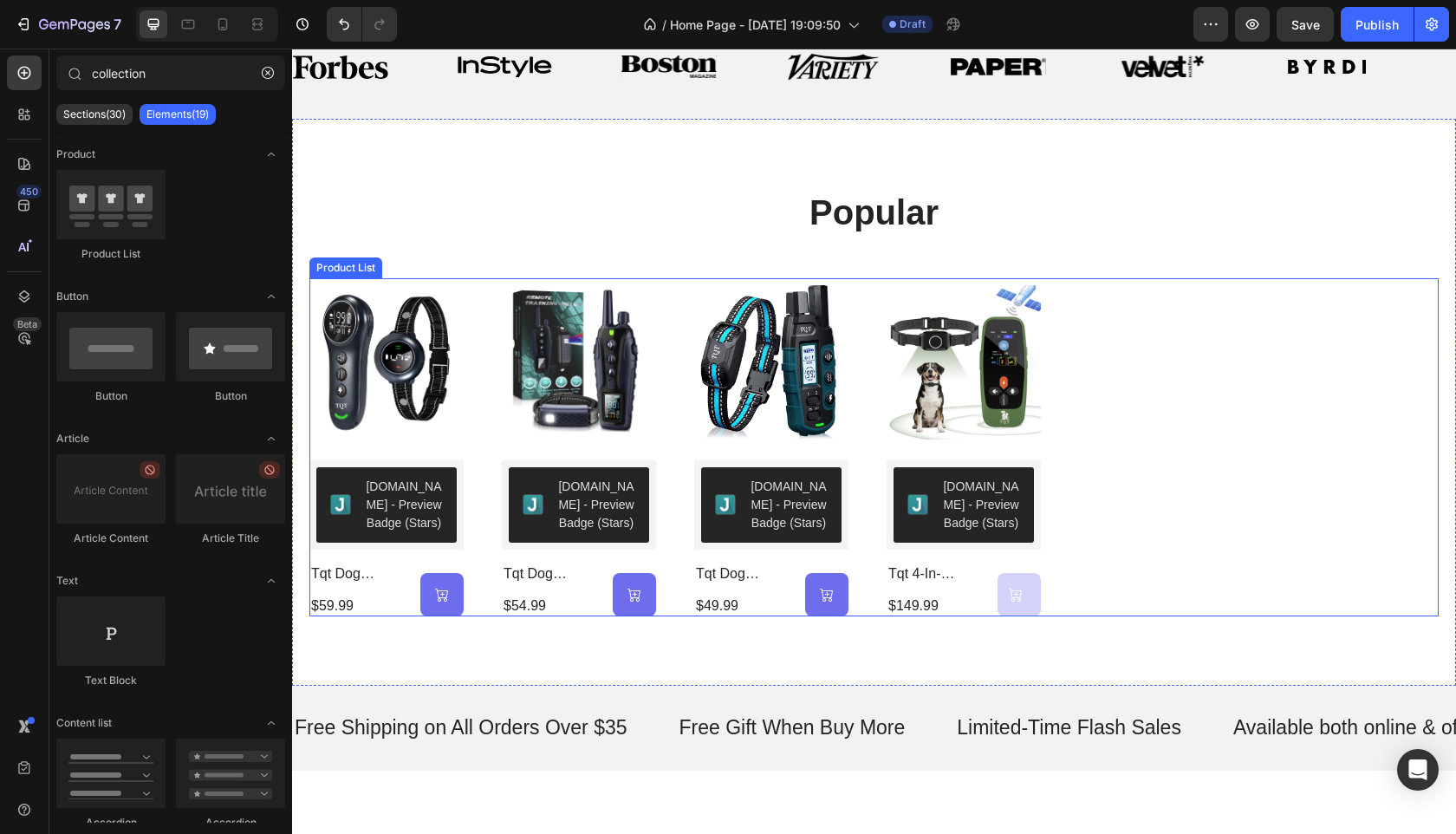
click at [1195, 291] on div "Product Images Judge.me - Preview Badge (Stars) Judge.me tqt dog training & bar…" at bounding box center [874, 448] width 1129 height 339
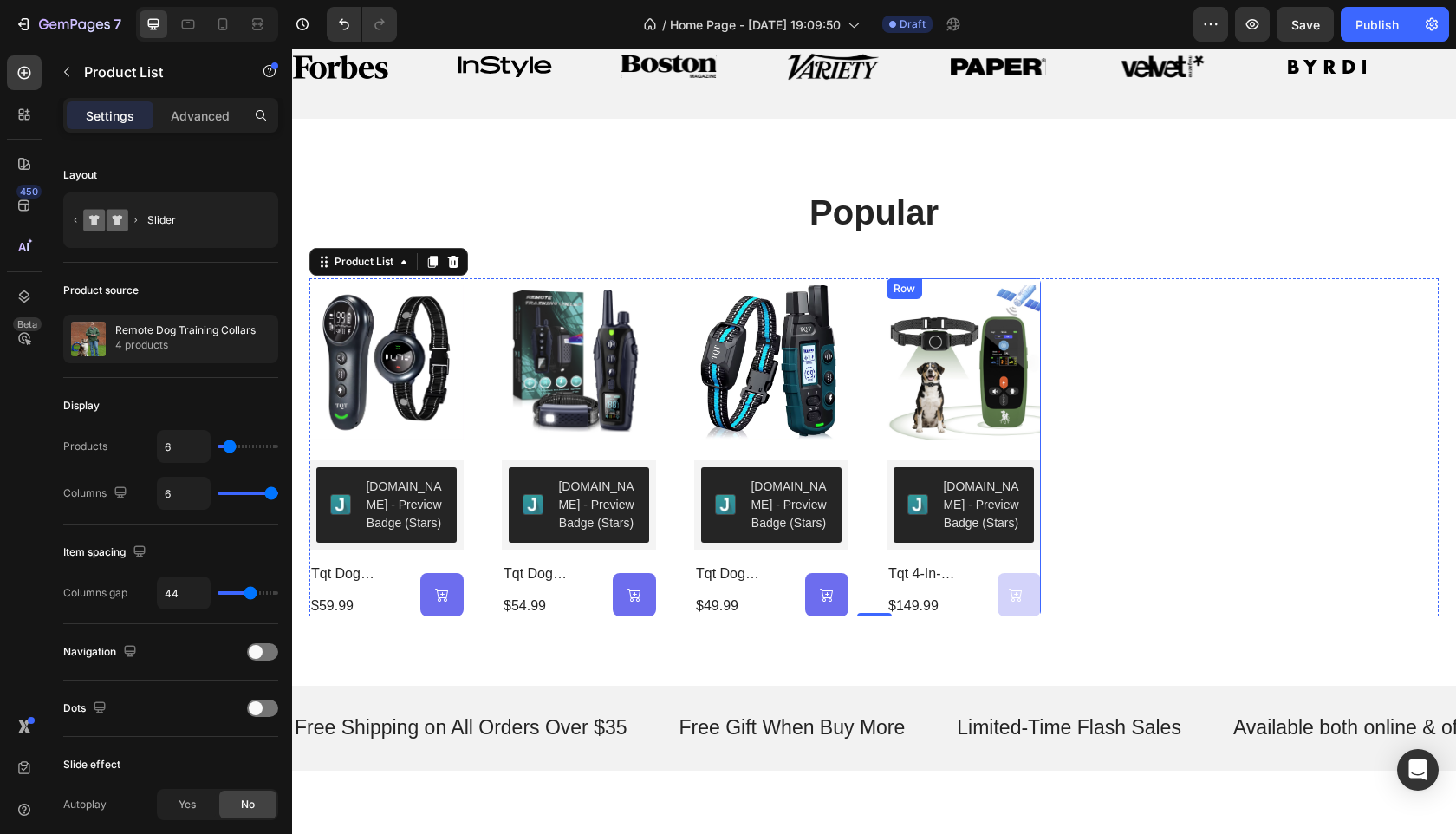
click at [464, 555] on div "Product Images Judge.me - Preview Badge (Stars) Judge.me tqt 4-in-1 wireless do…" at bounding box center [387, 448] width 154 height 339
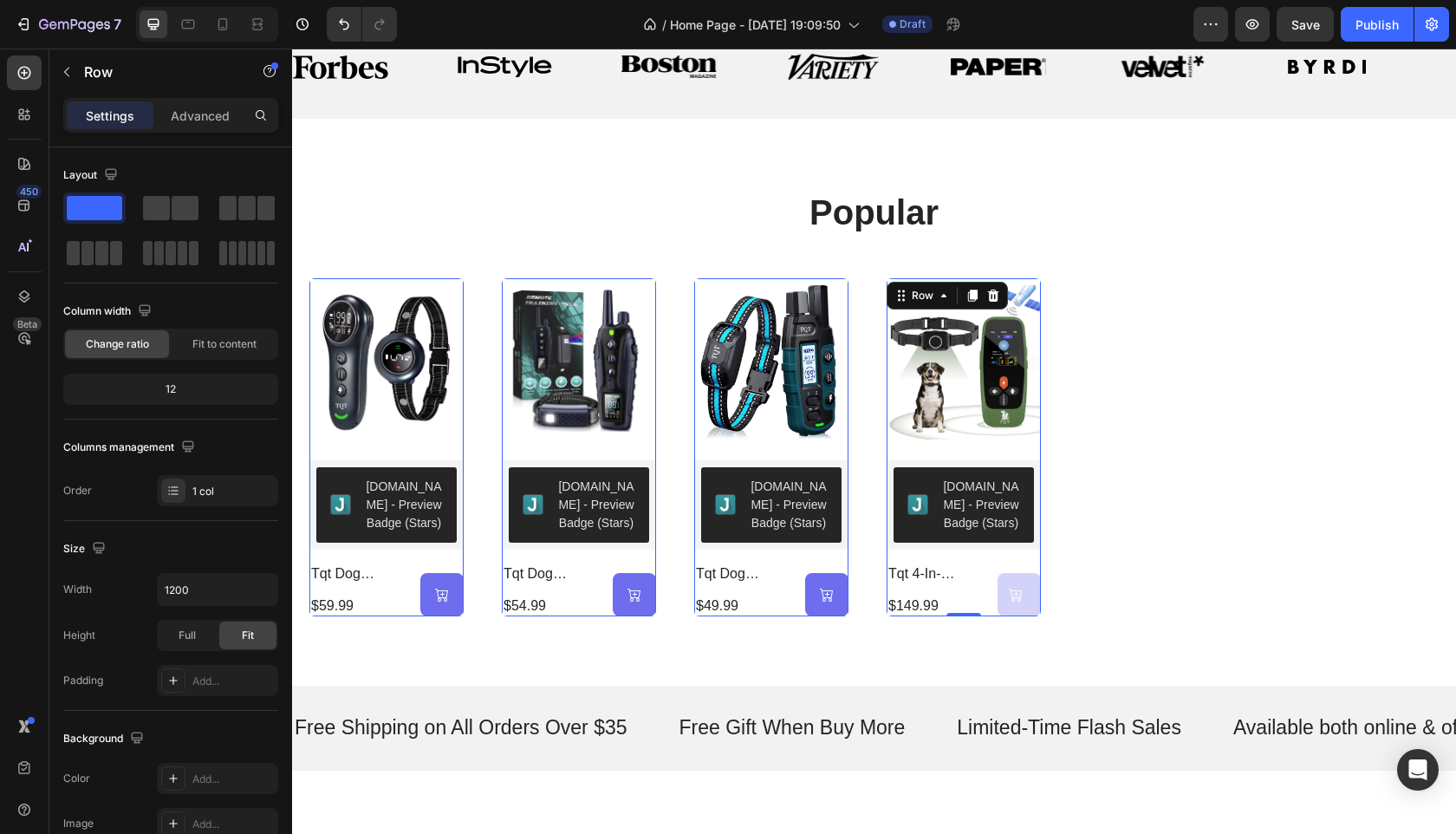
click at [464, 555] on div "Product Images Judge.me - Preview Badge (Stars) Judge.me tqt 4-in-1 wireless do…" at bounding box center [387, 448] width 154 height 339
click at [1255, 562] on div "Product Images Judge.me - Preview Badge (Stars) Judge.me tqt dog training & bar…" at bounding box center [874, 448] width 1129 height 339
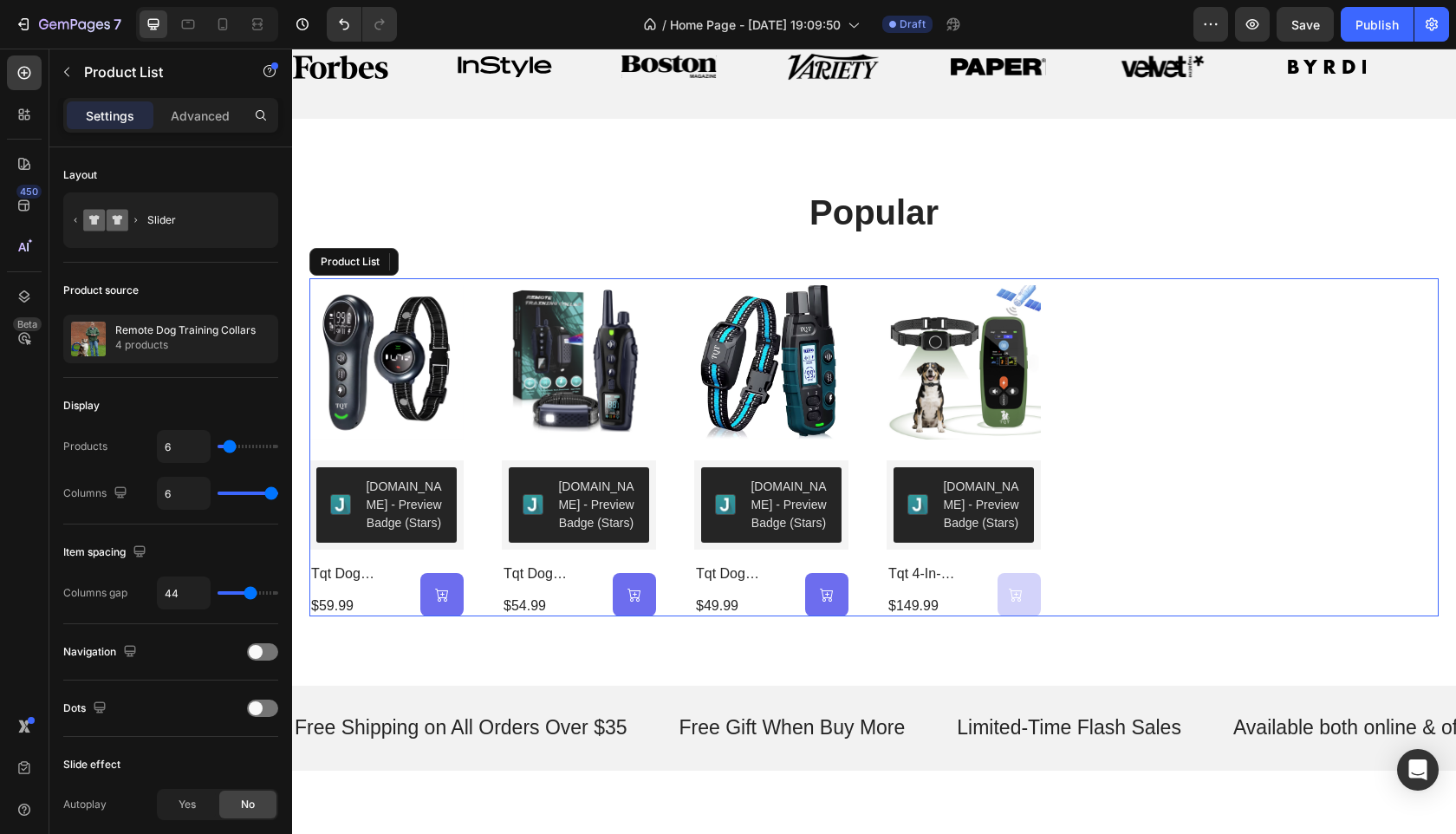
click at [867, 332] on div "Product Images Judge.me - Preview Badge (Stars) Judge.me tqt dog training & bar…" at bounding box center [874, 448] width 1129 height 339
click at [729, 214] on h2 "popular" at bounding box center [875, 212] width 1041 height 48
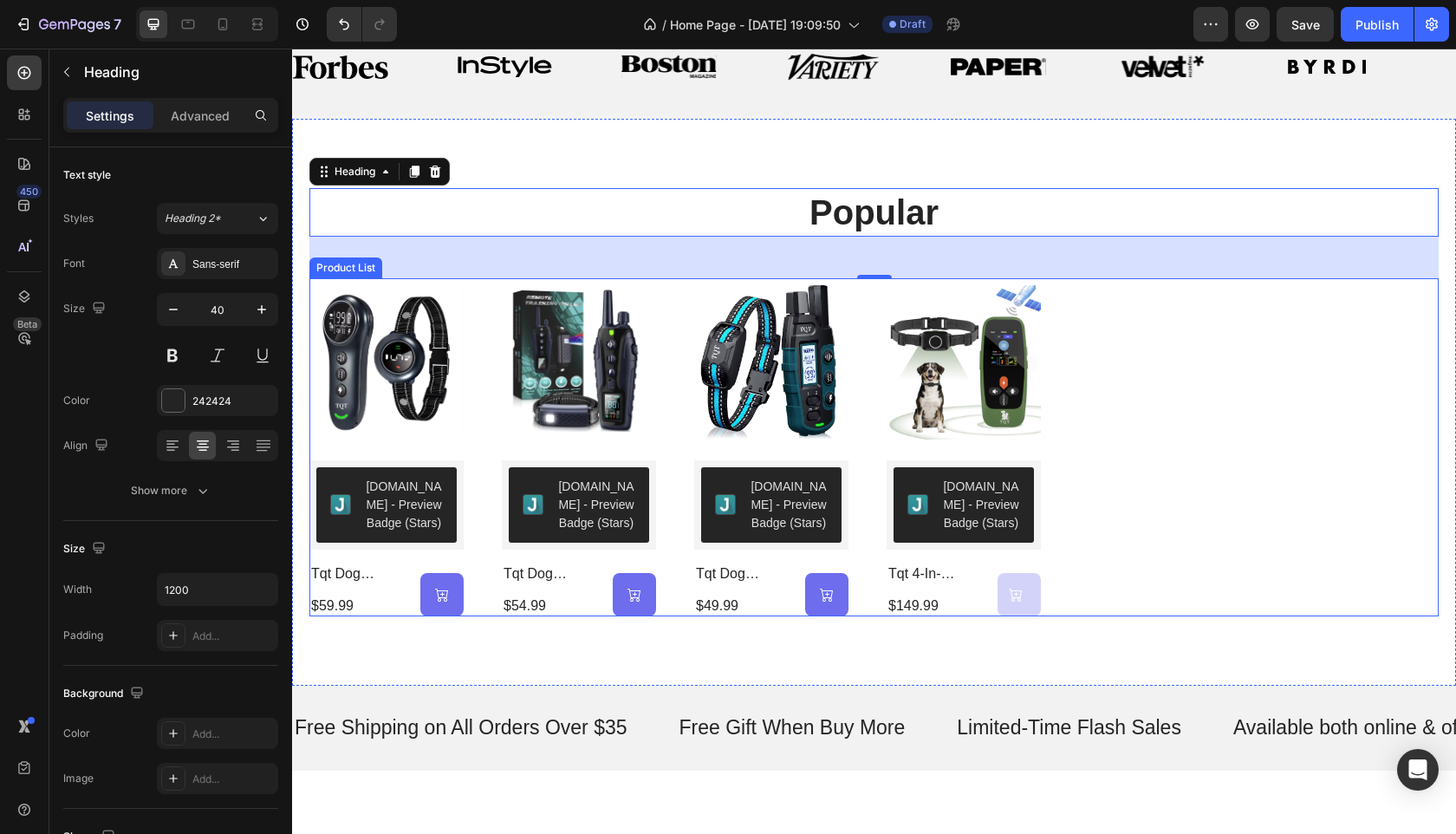
click at [1110, 287] on div "Product Images Judge.me - Preview Badge (Stars) Judge.me tqt dog training & bar…" at bounding box center [874, 448] width 1129 height 339
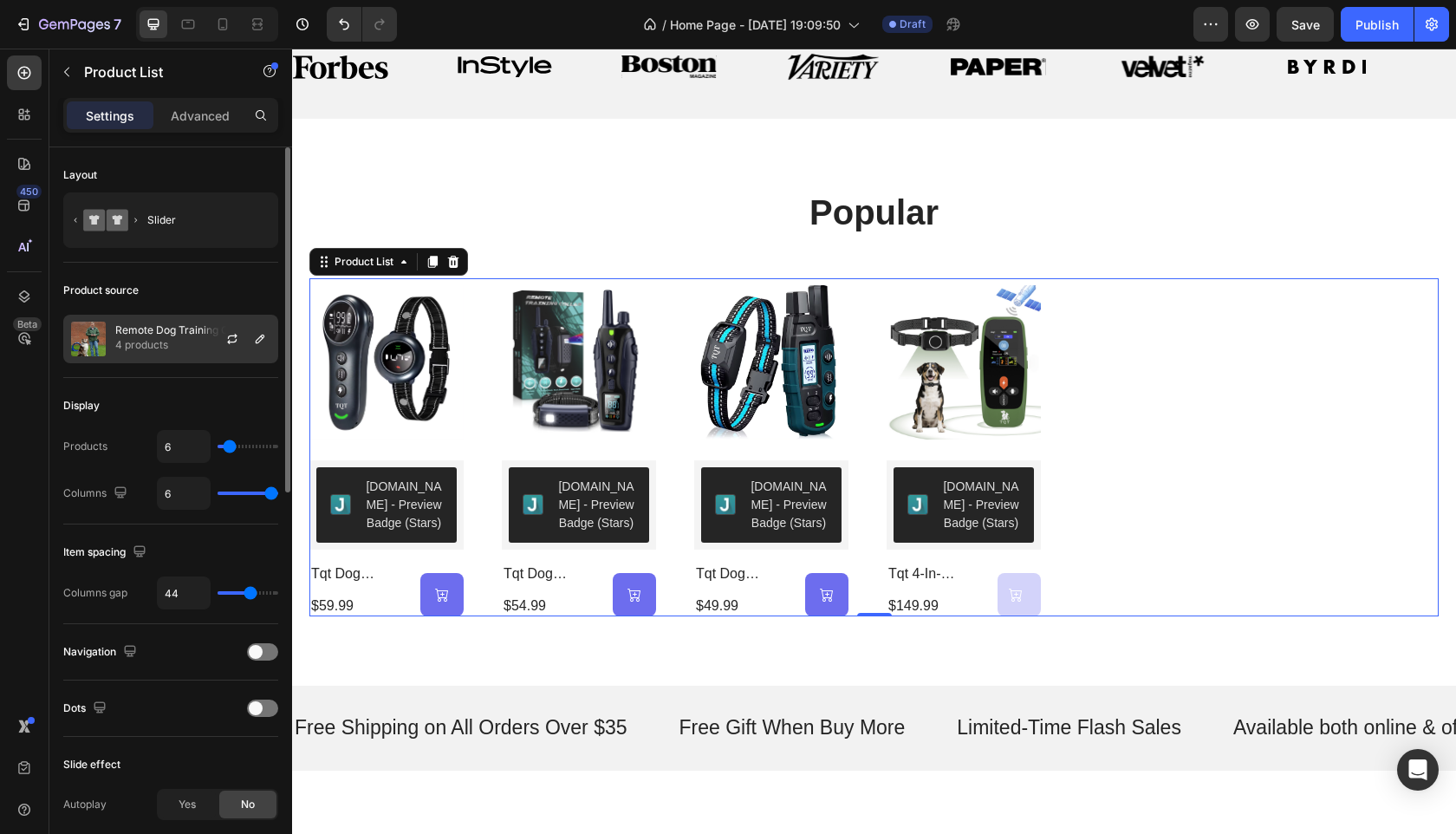
click at [195, 338] on p "4 products" at bounding box center [185, 345] width 141 height 17
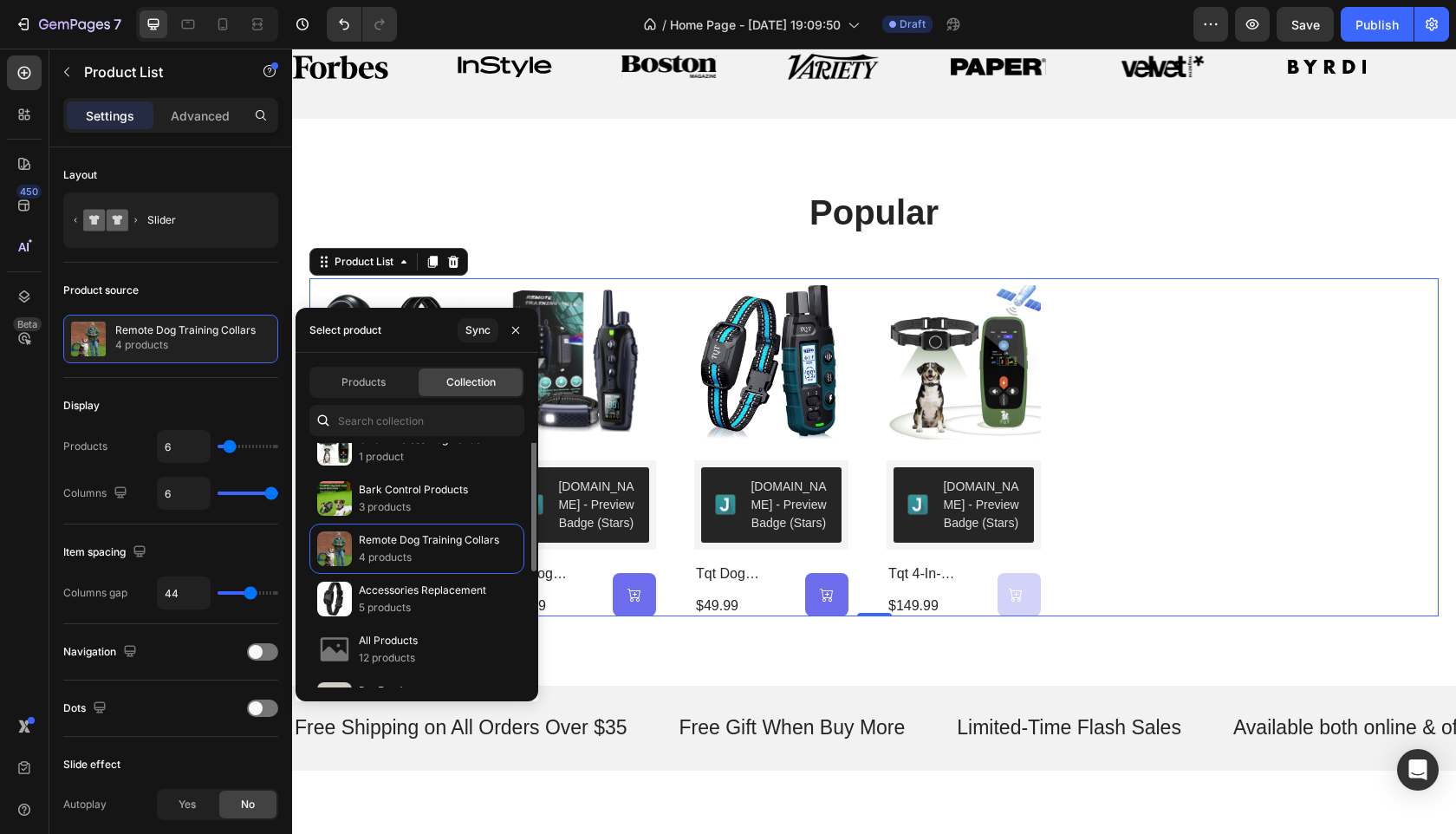
scroll to position [0, 0]
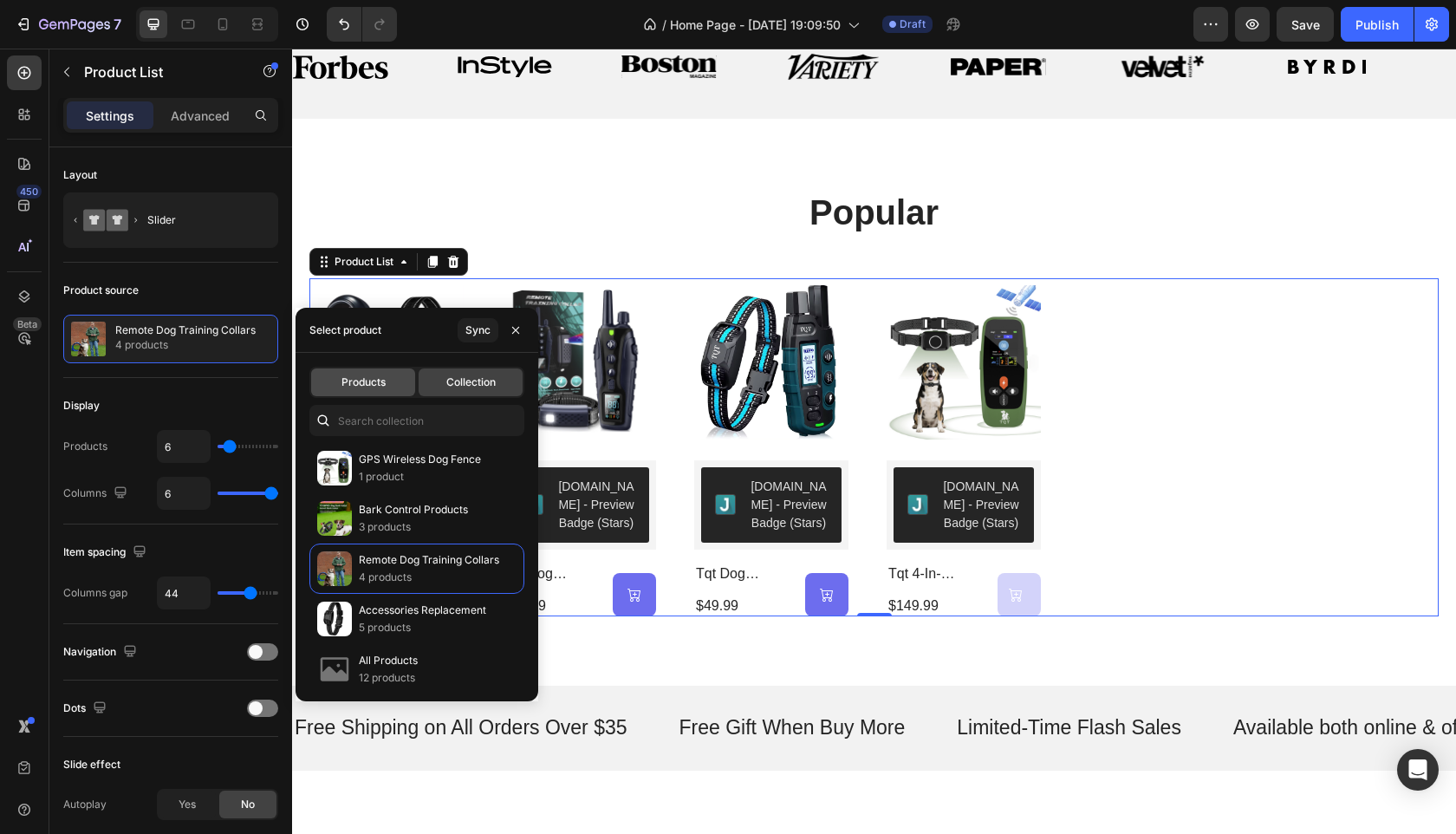
click at [375, 387] on span "Products" at bounding box center [363, 382] width 44 height 15
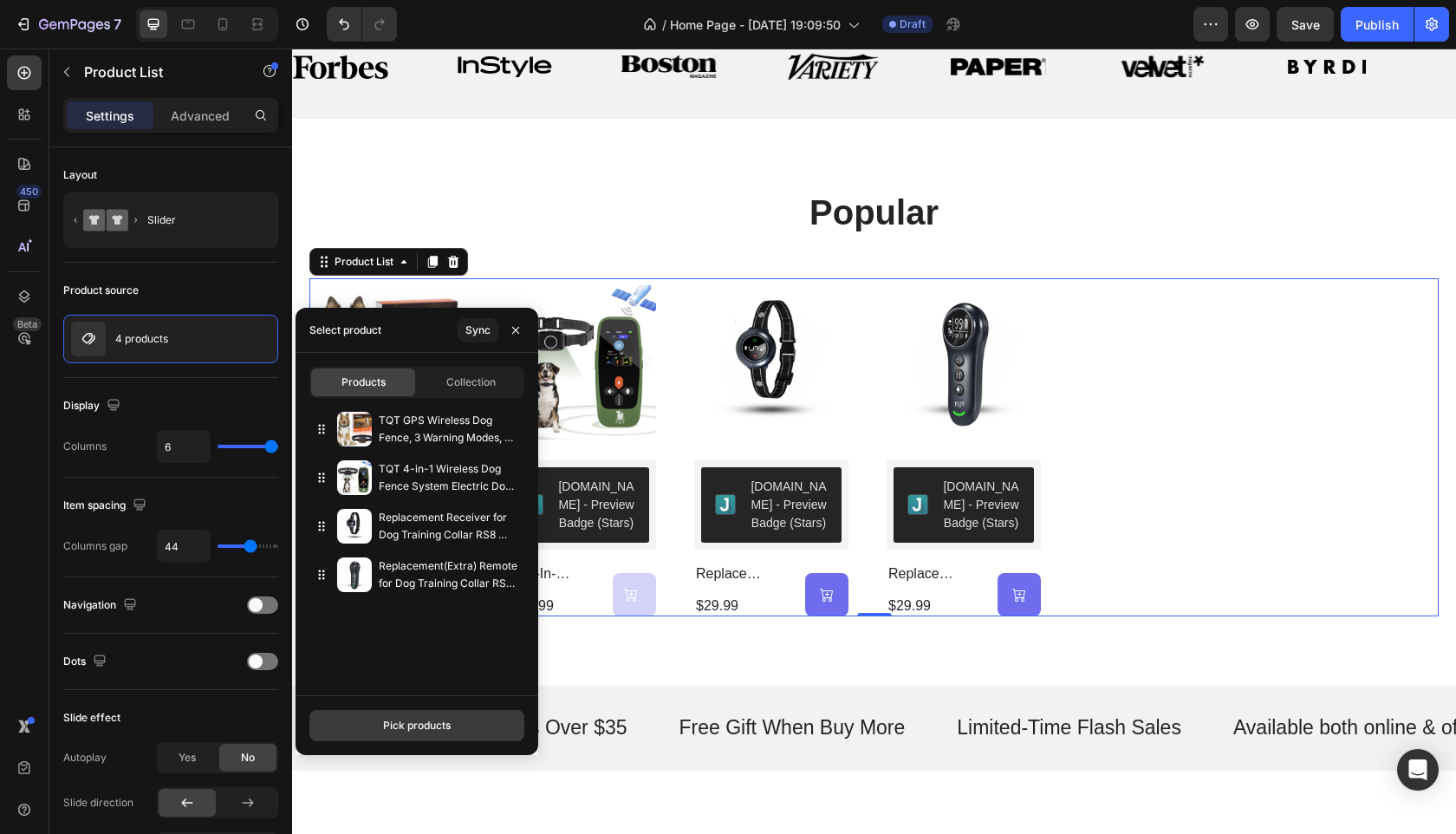
click at [424, 728] on div "Pick products" at bounding box center [417, 726] width 68 height 15
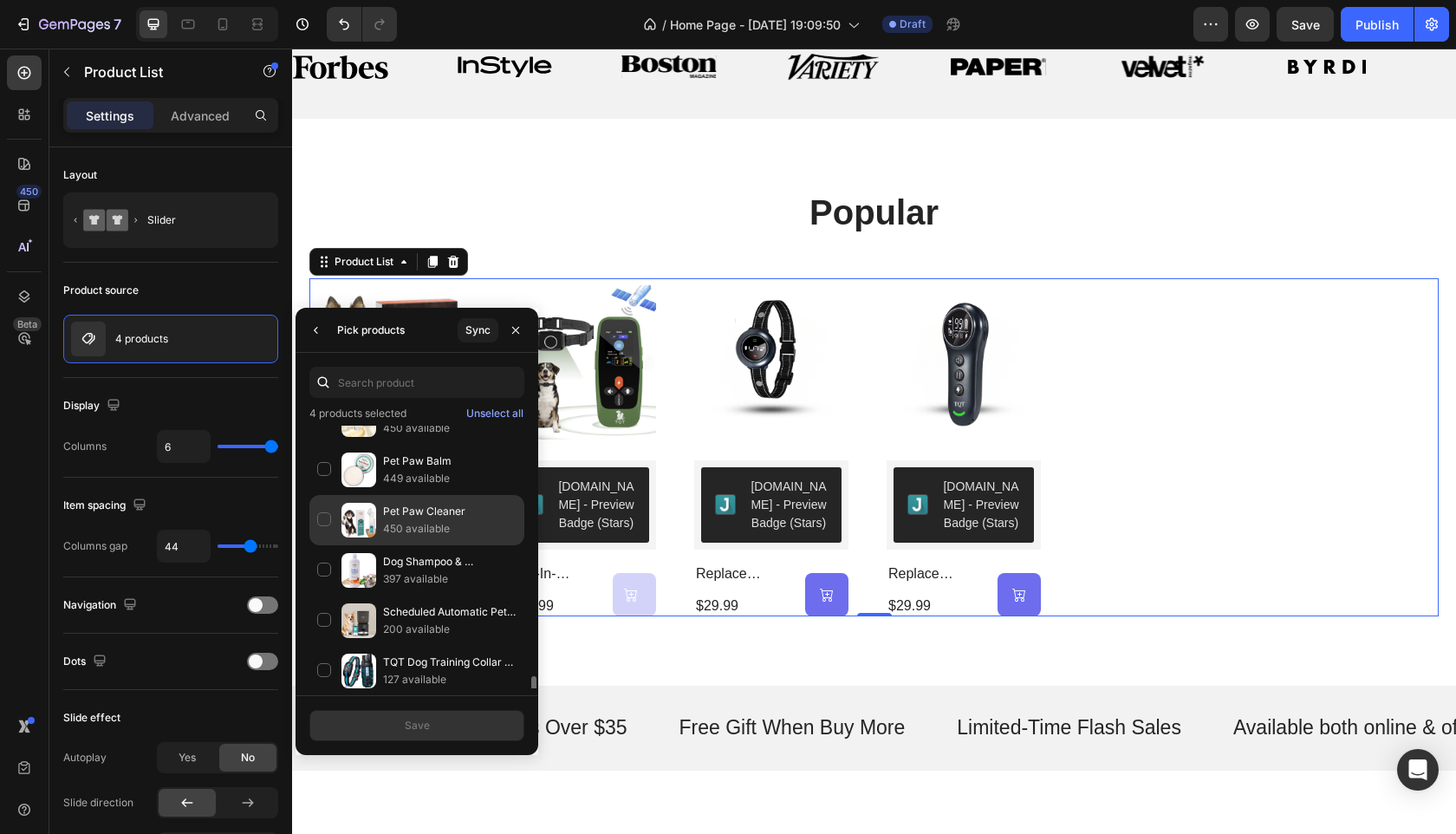
scroll to position [749, 0]
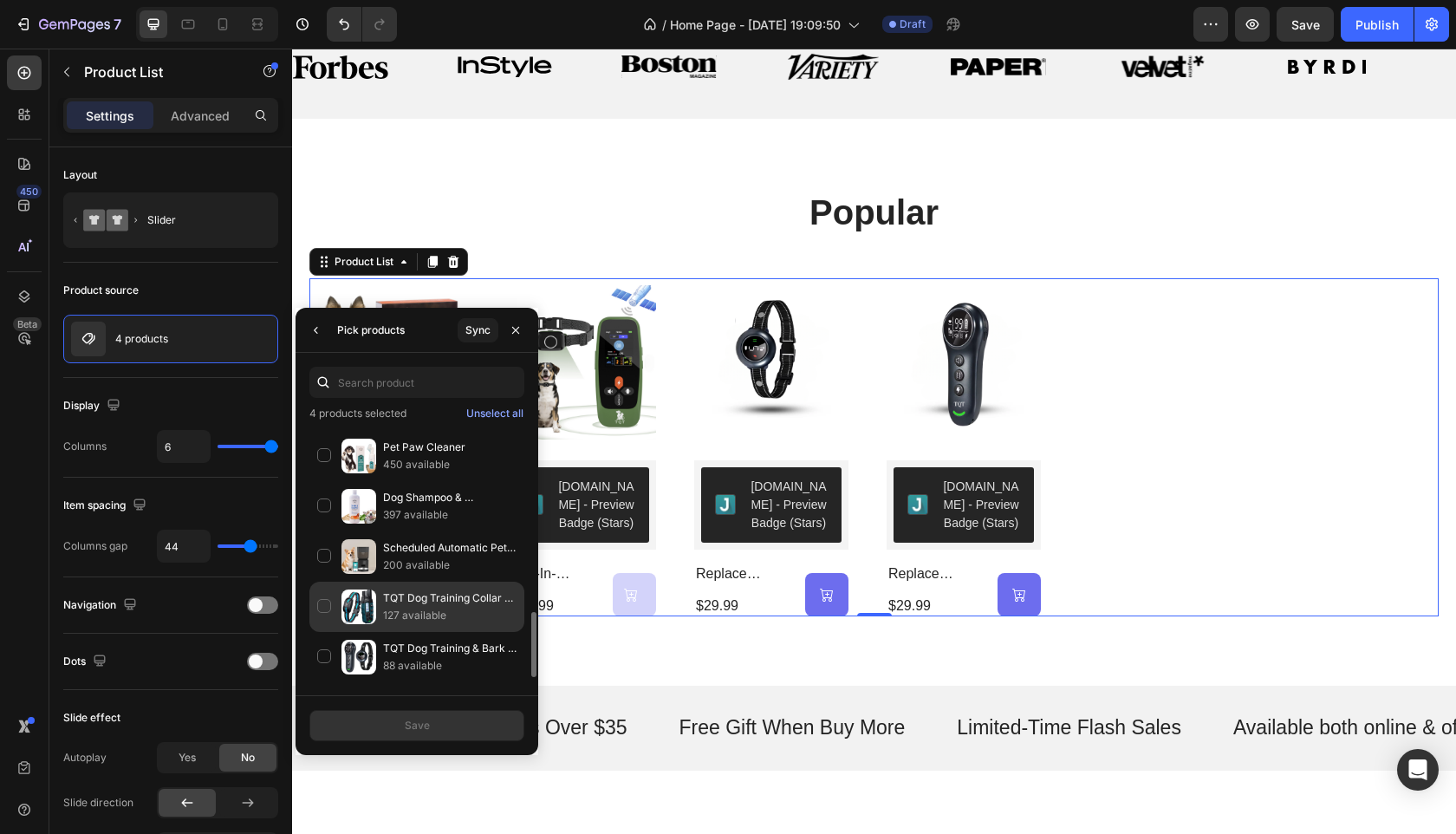
click at [327, 632] on div "TQT Dog Training Collar with Remote Control 3300FT-RS2 127 available" at bounding box center [417, 658] width 215 height 50
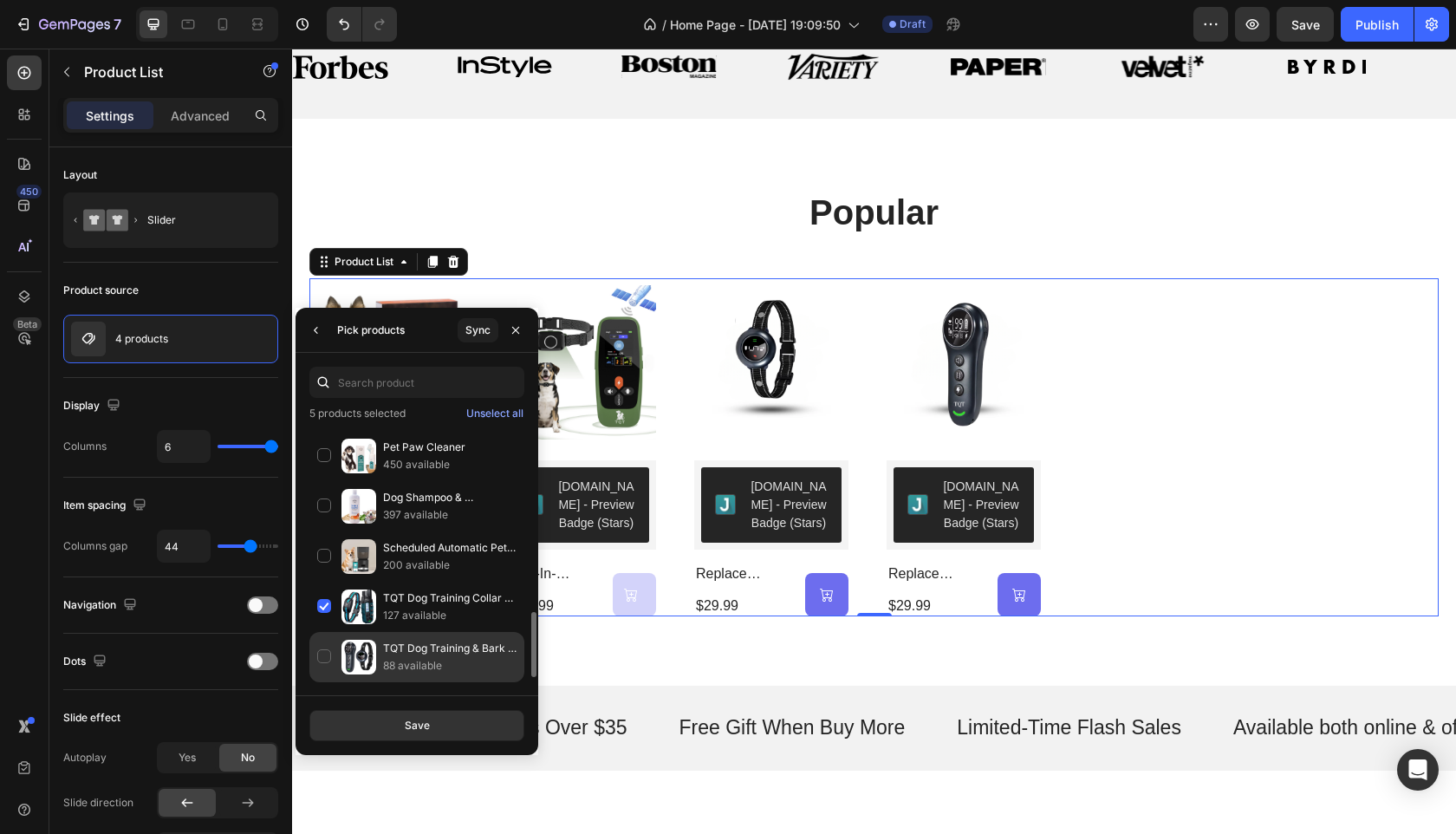
click at [326, 683] on div "TQT Dog Training & Bark Control Collar -with Remote Control 3300FT-RS8 88 avail…" at bounding box center [417, 708] width 215 height 50
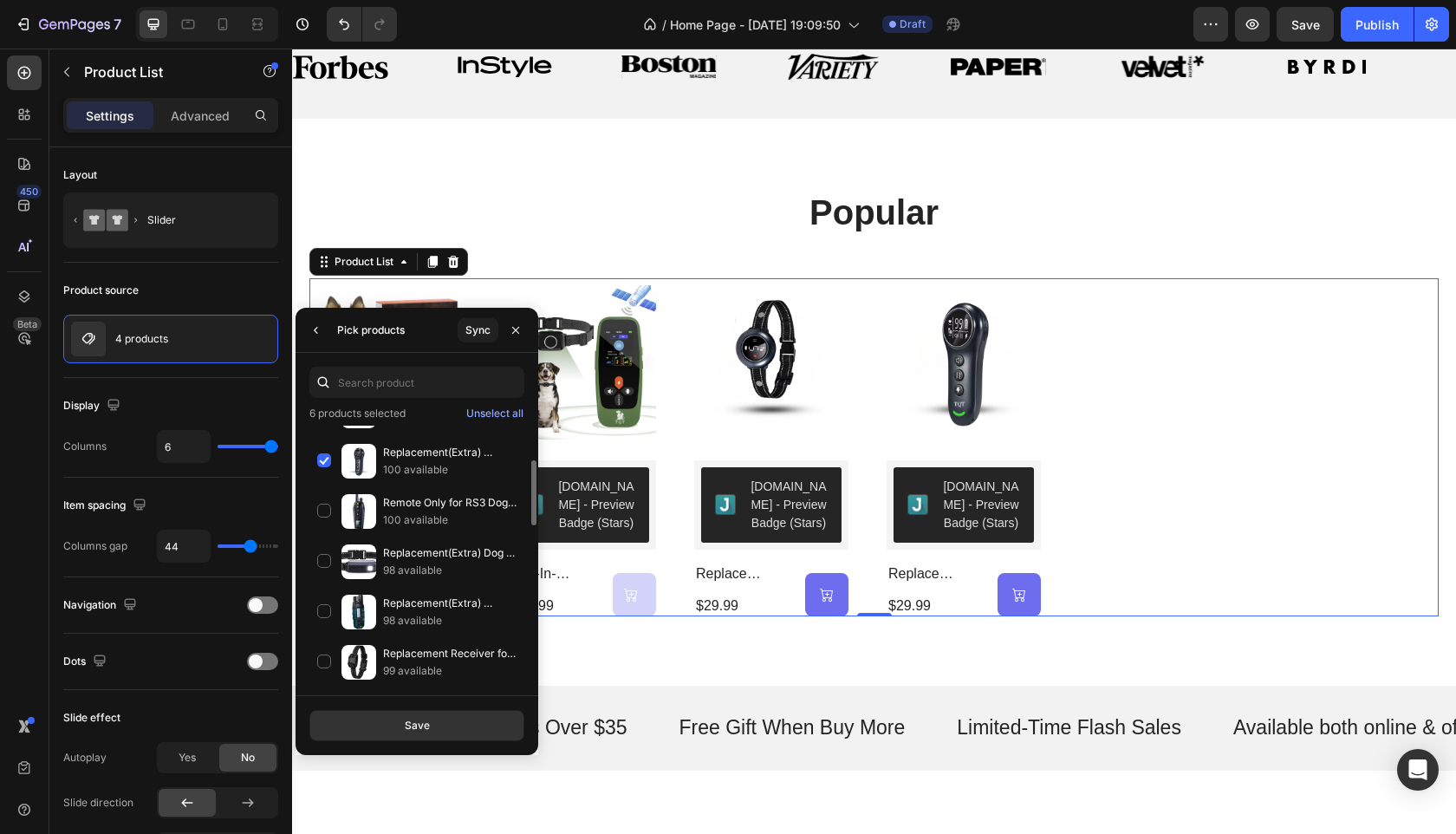
scroll to position [0, 0]
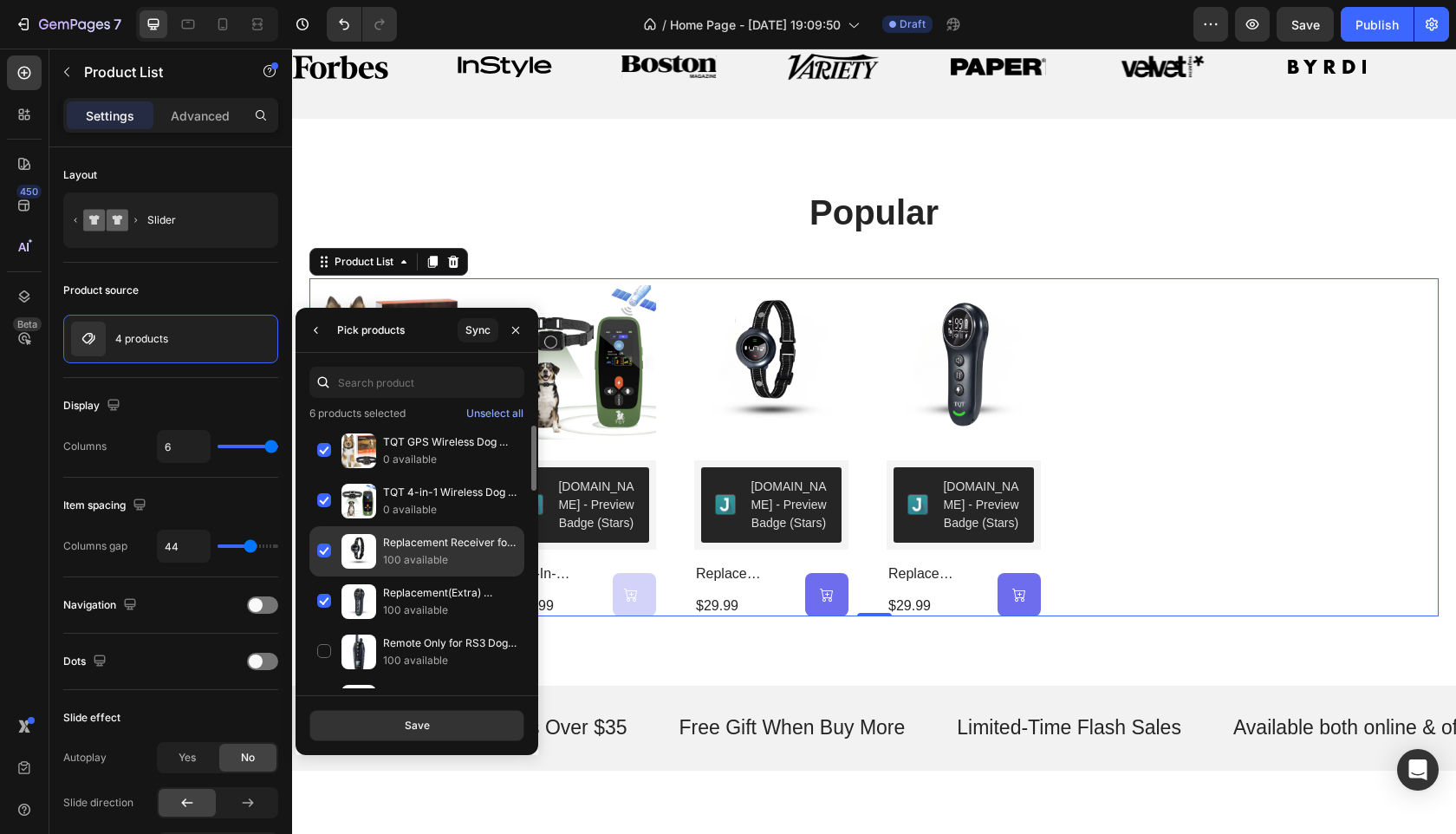
click at [327, 577] on div "Replacement Receiver for Dog Training Collar RS8 Model 100 available" at bounding box center [417, 602] width 215 height 50
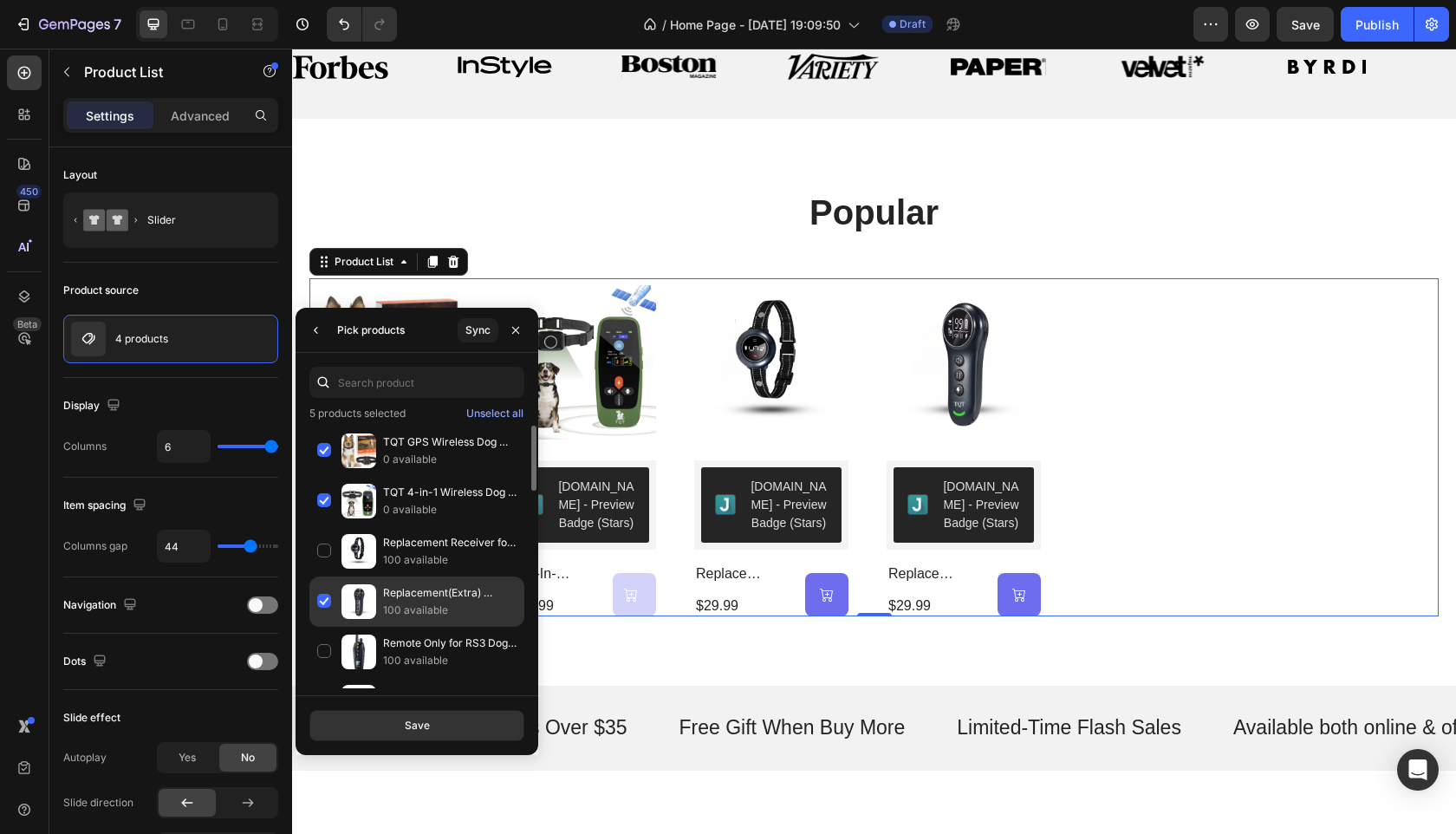
click at [325, 627] on div "Replacement(Extra) Remote for Dog Training Collar RS8 (Only 1 Remote is Include…" at bounding box center [417, 652] width 215 height 50
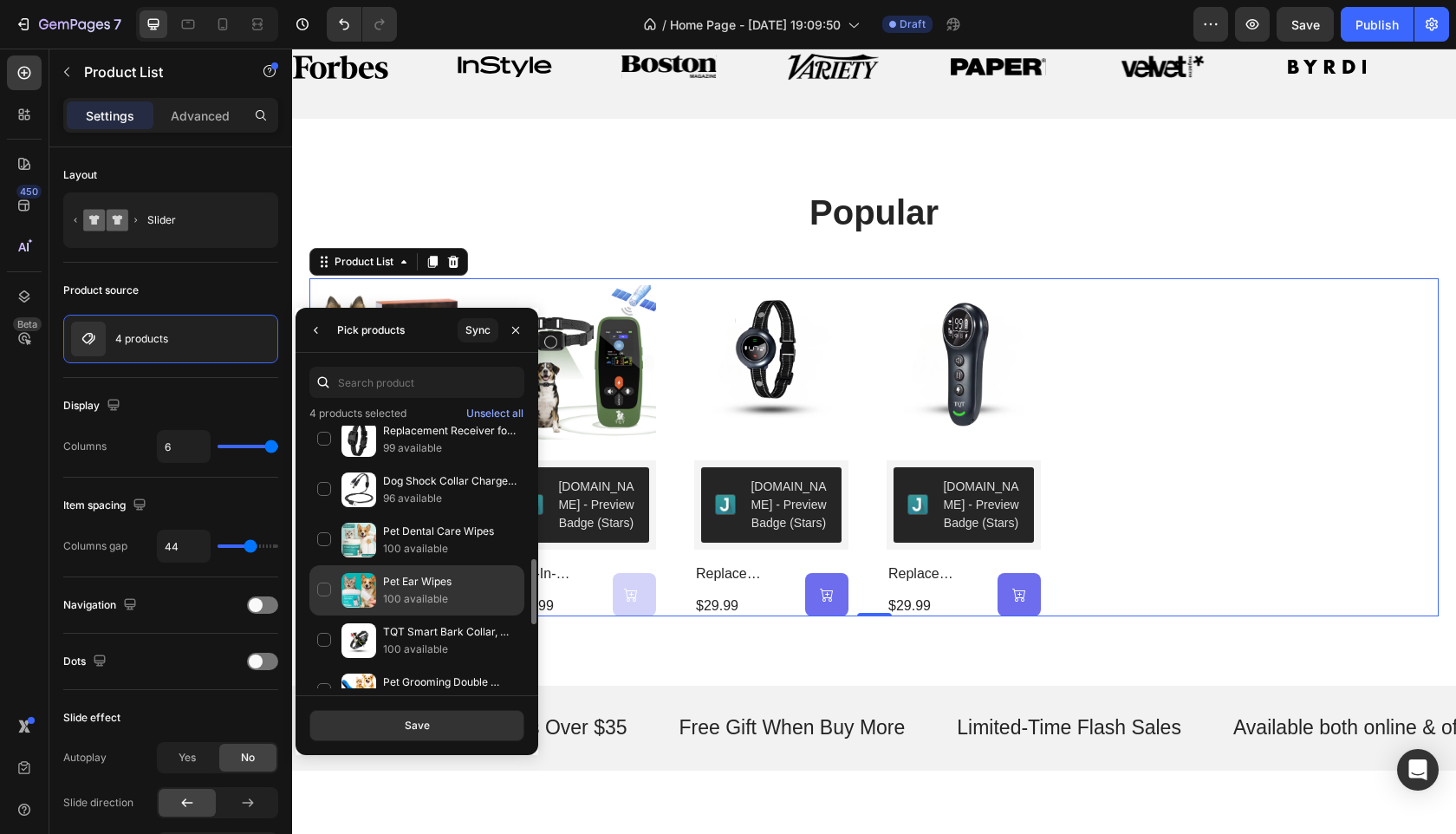
scroll to position [398, 0]
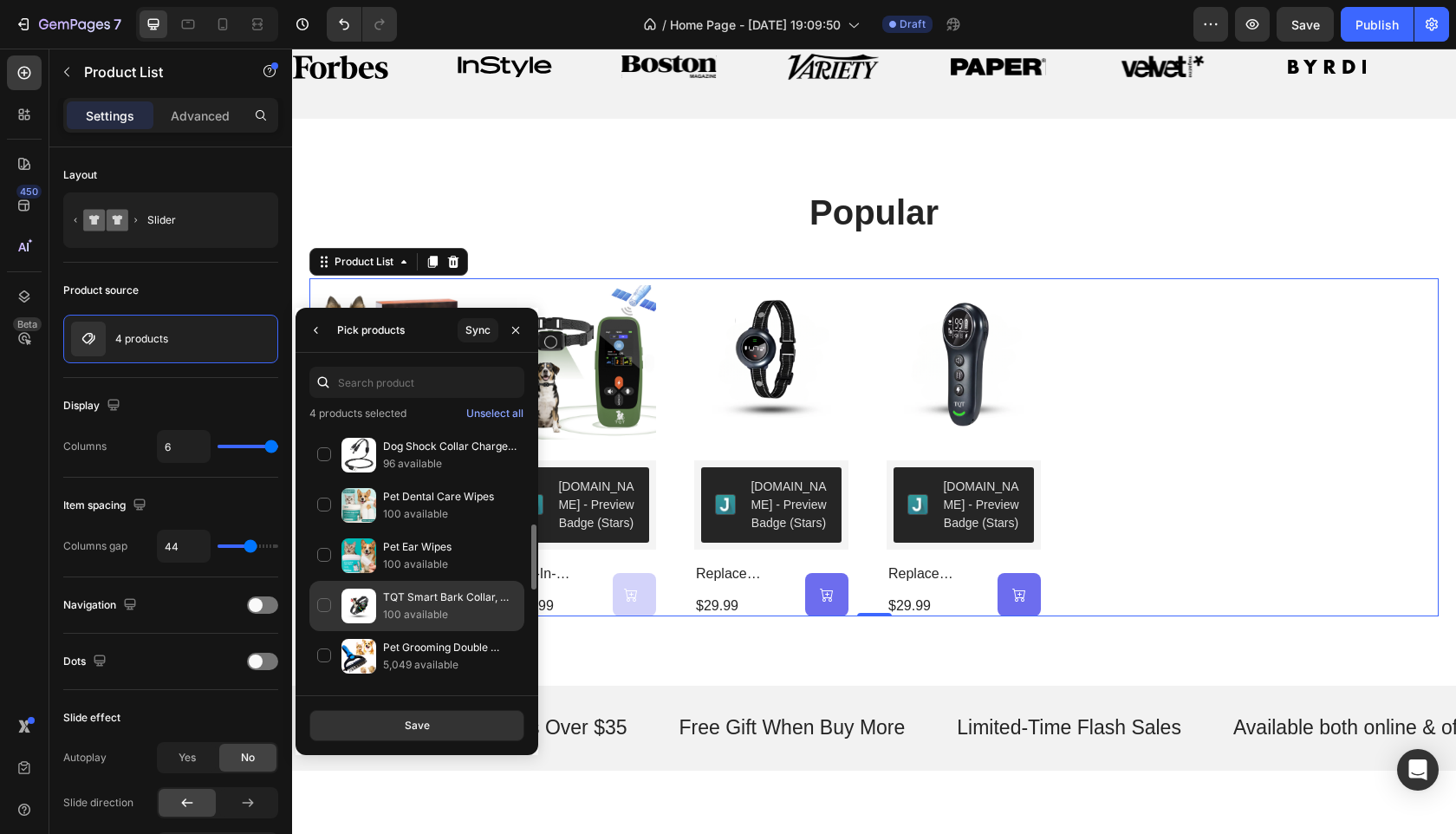
click at [328, 632] on div "TQT Smart Bark Collar, Rechargeable Anti Barking Training Collar-TC03Pro 100 av…" at bounding box center [417, 657] width 215 height 50
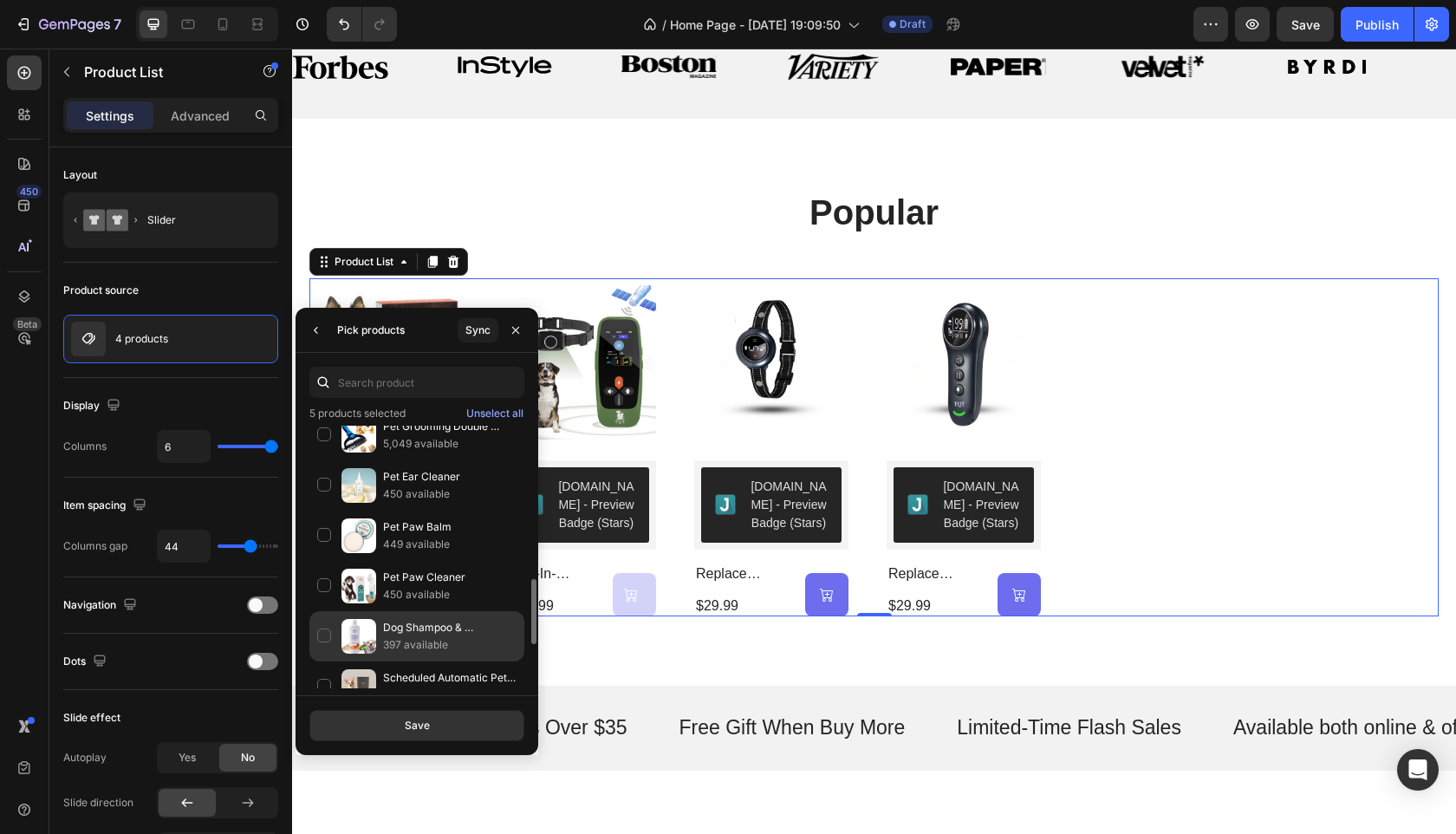
scroll to position [644, 0]
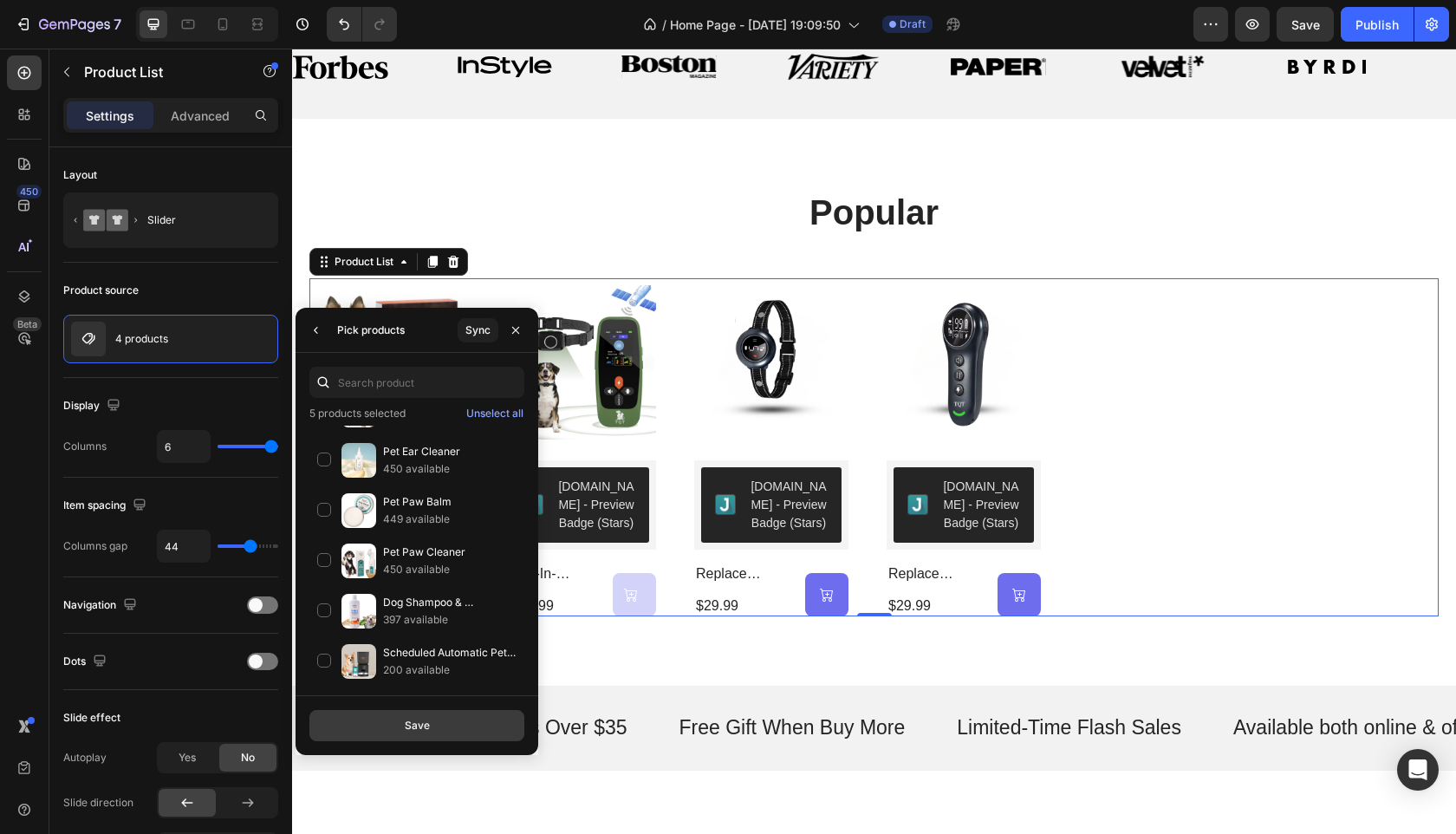
click at [424, 726] on div "Save" at bounding box center [417, 726] width 25 height 15
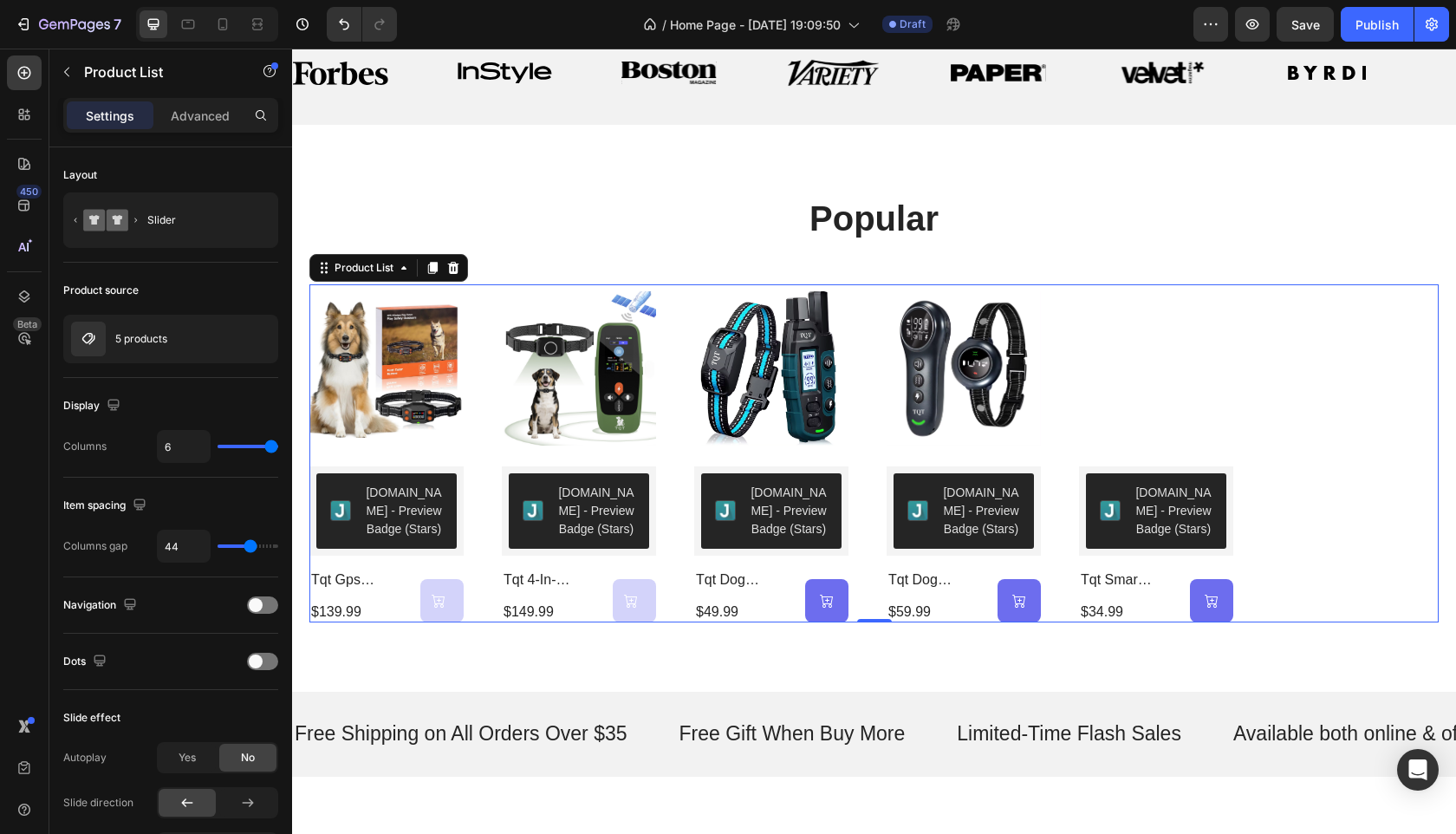
scroll to position [556, 0]
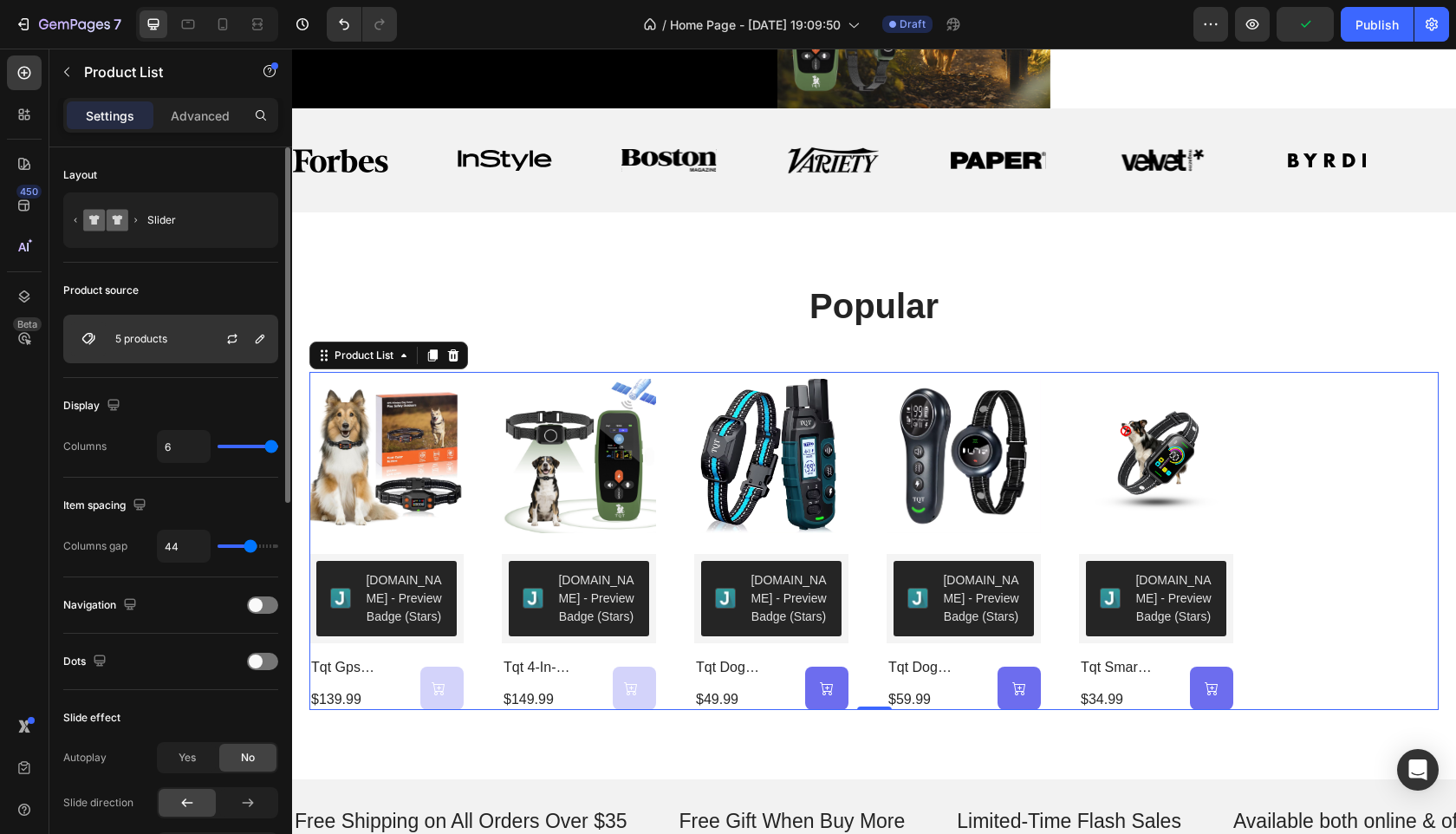
click at [201, 342] on div at bounding box center [239, 339] width 76 height 47
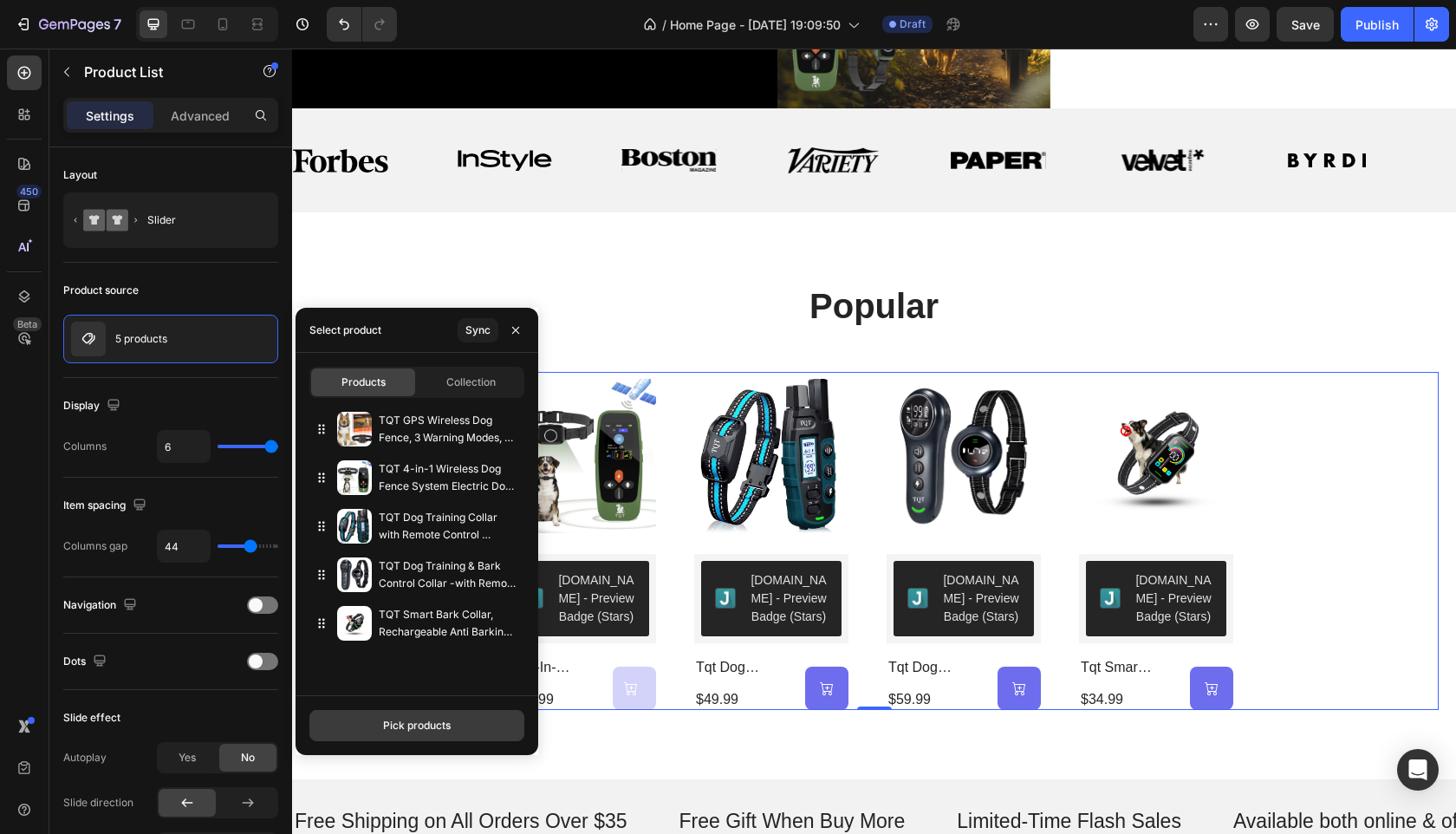
click at [438, 719] on div "Pick products" at bounding box center [417, 726] width 68 height 15
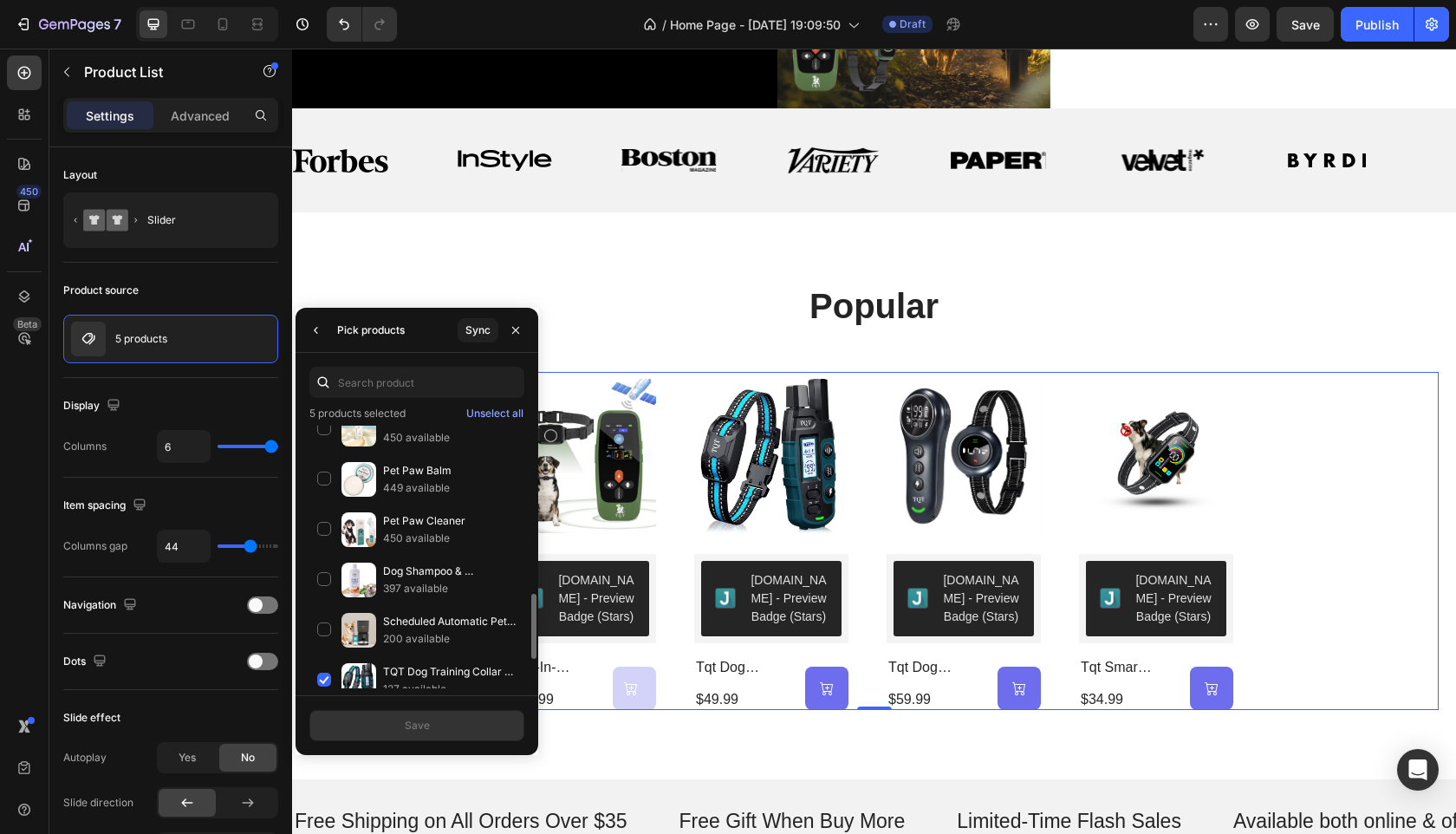
scroll to position [794, 0]
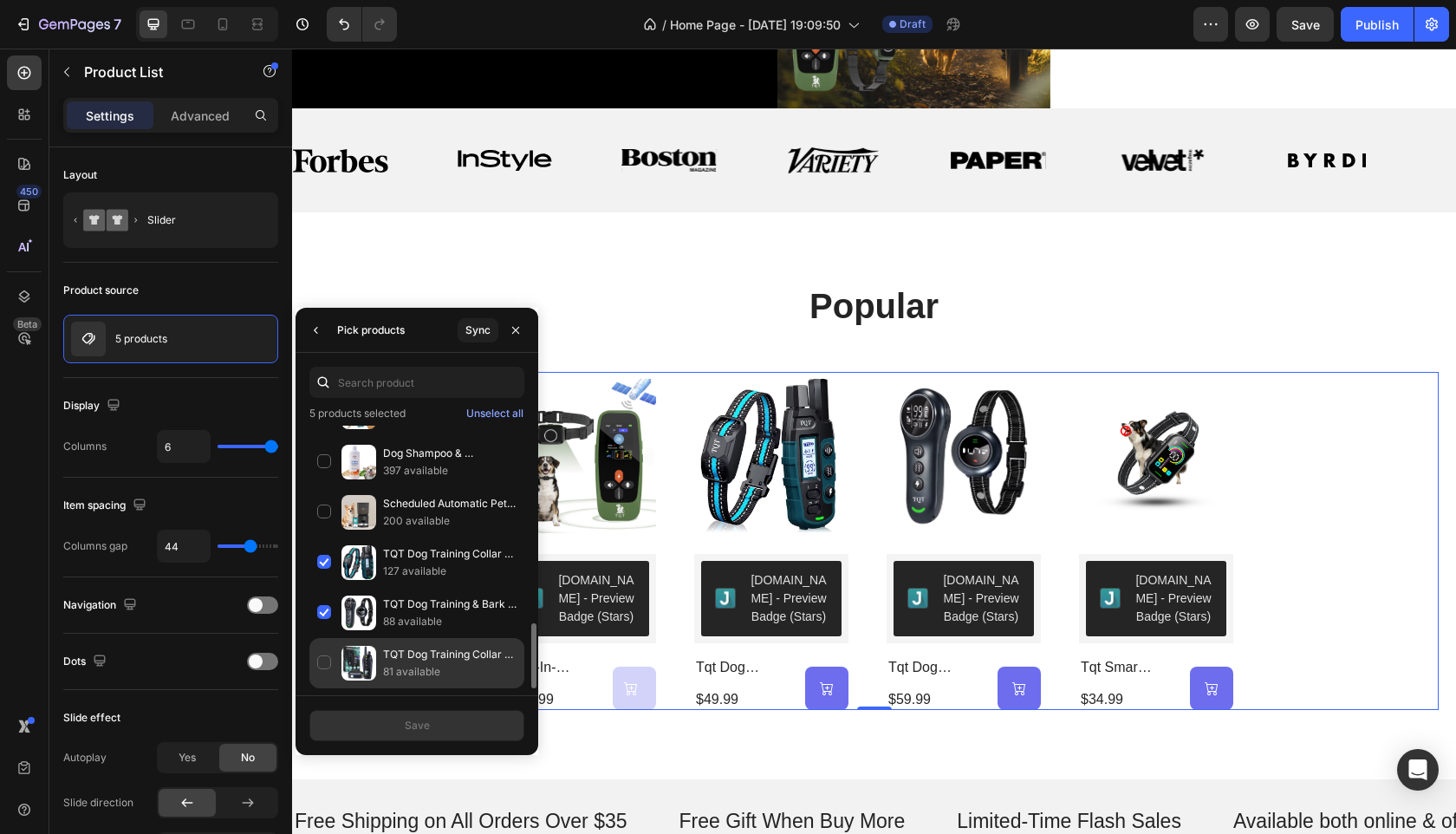
click at [327, 664] on div "TQT Dog Training Collar - Remote Control 4000FT-RS3 81 available" at bounding box center [417, 663] width 215 height 50
click at [414, 721] on div "Save" at bounding box center [417, 726] width 25 height 15
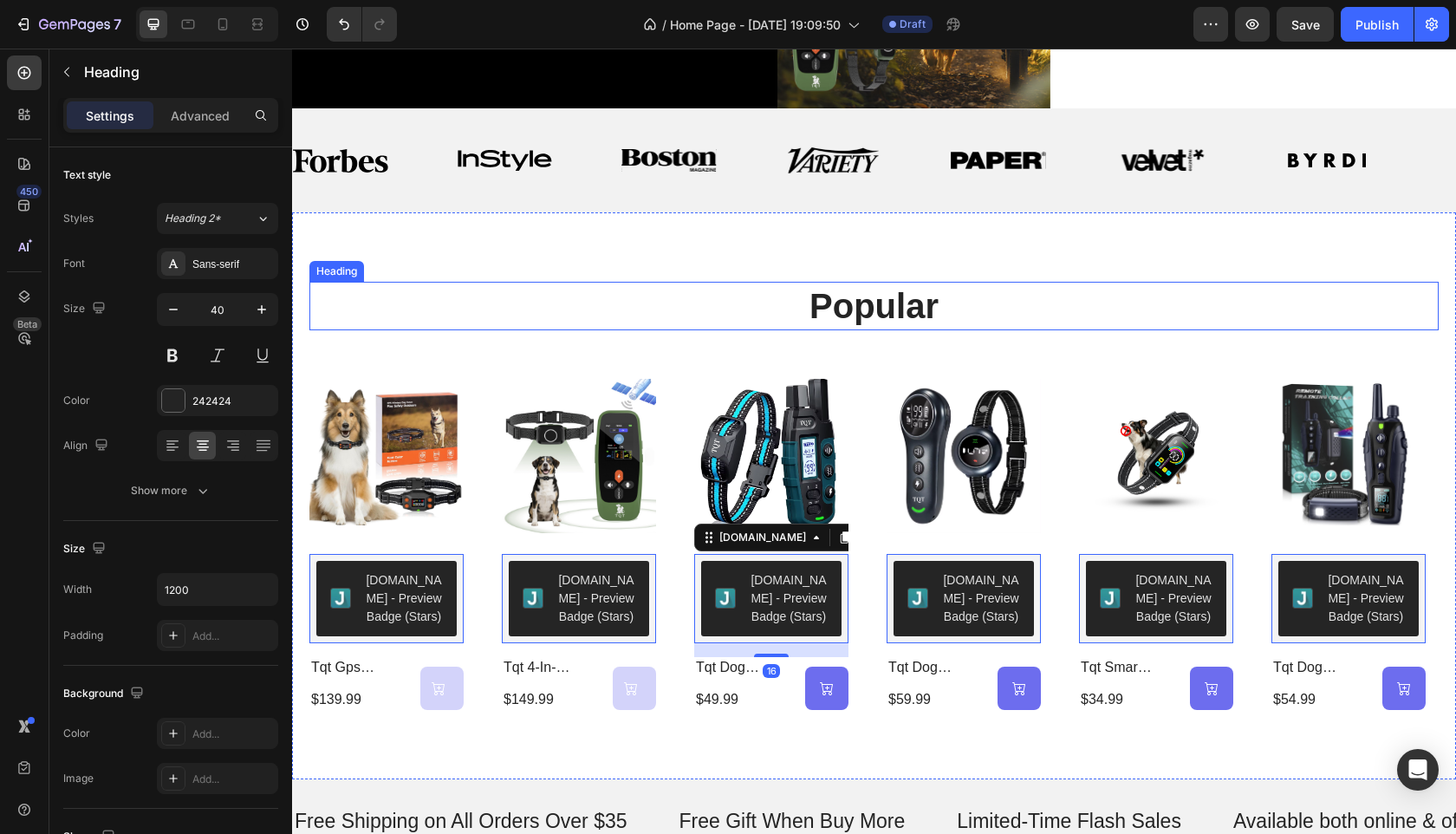
click at [1035, 282] on h2 "popular" at bounding box center [875, 306] width 1041 height 48
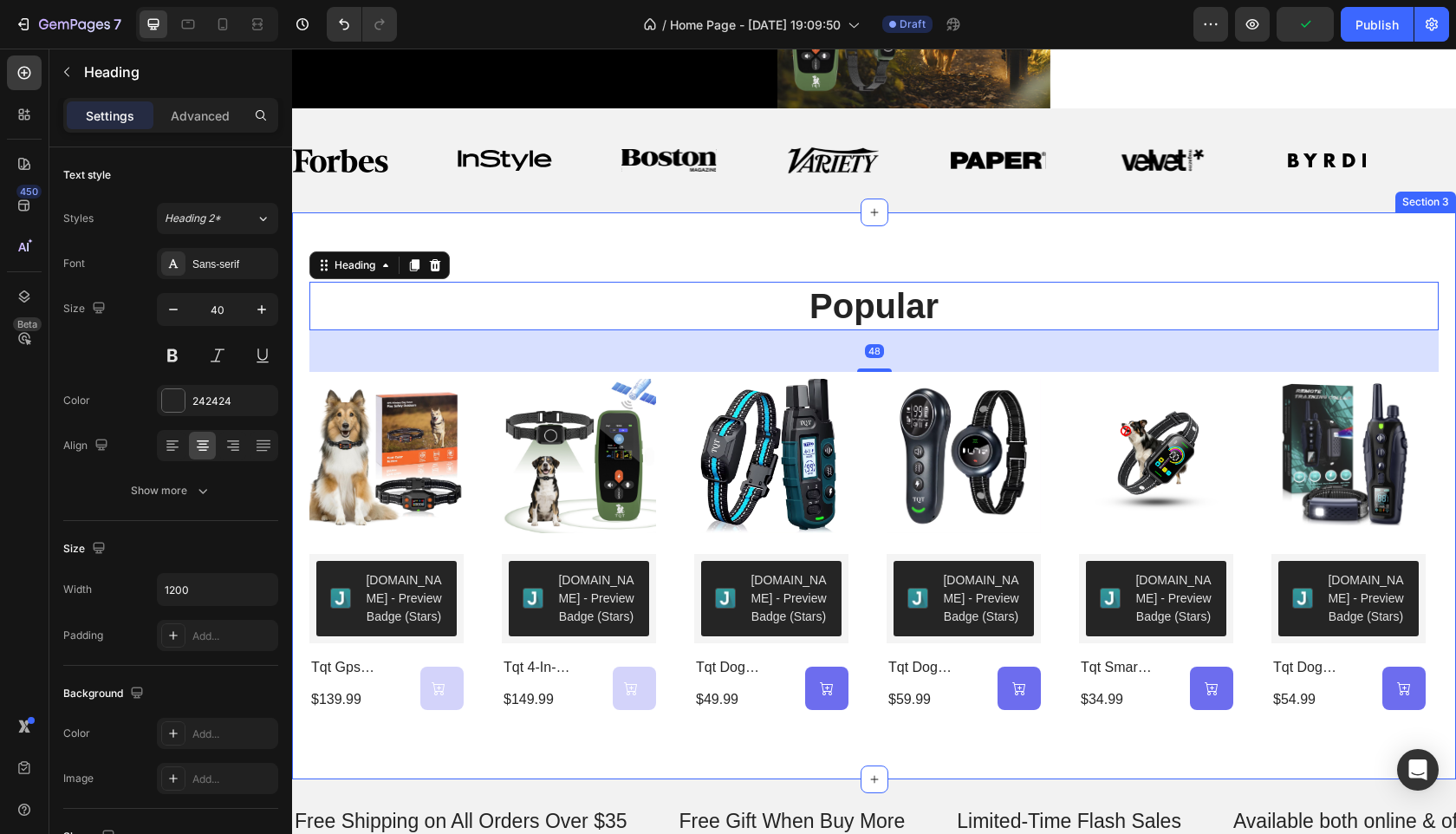
click at [1204, 244] on div "popular Heading 48 Product Images Judge.me - Preview Badge (Stars) Judge.me tqt…" at bounding box center [874, 495] width 1164 height 567
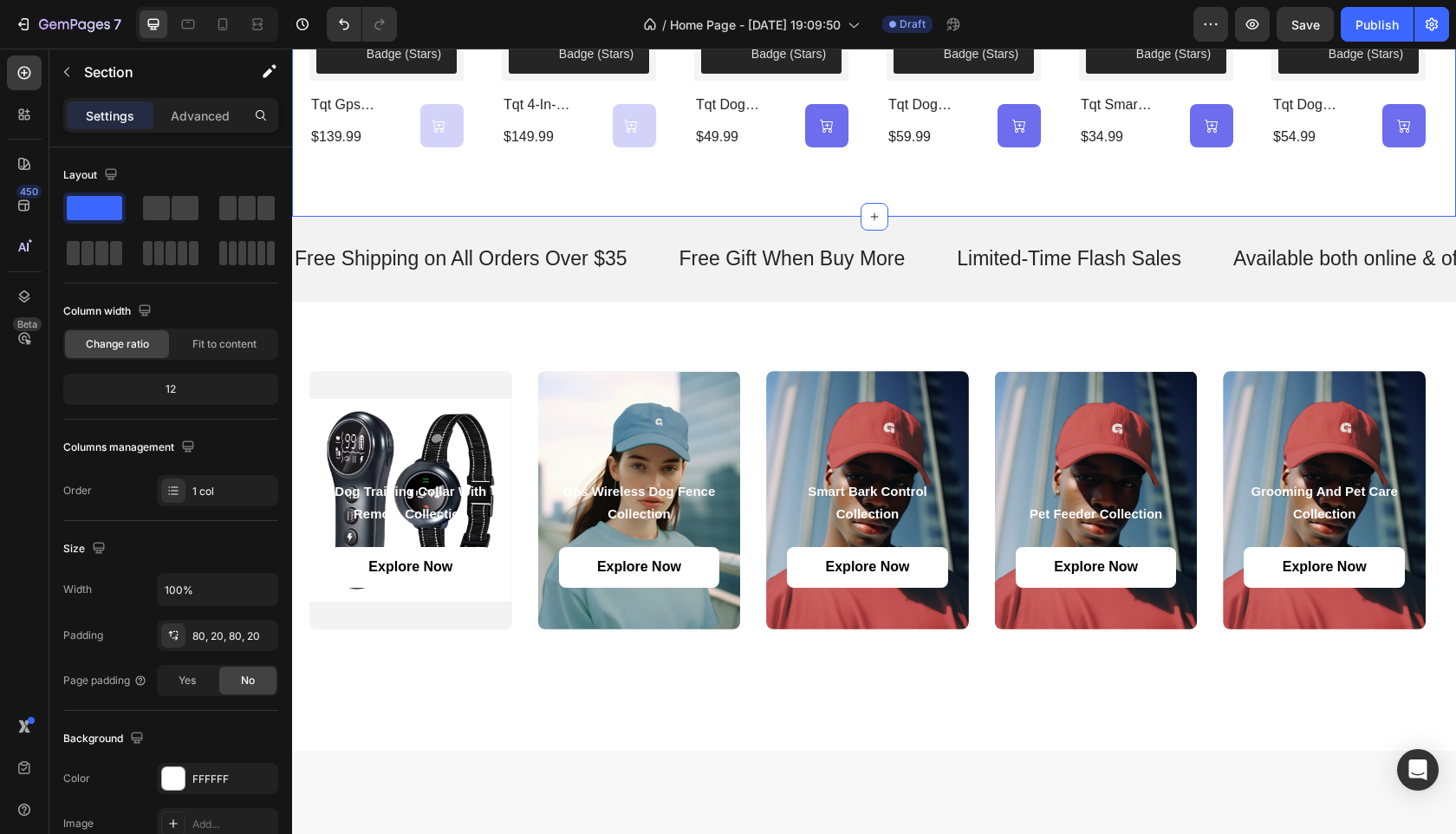
scroll to position [746, 0]
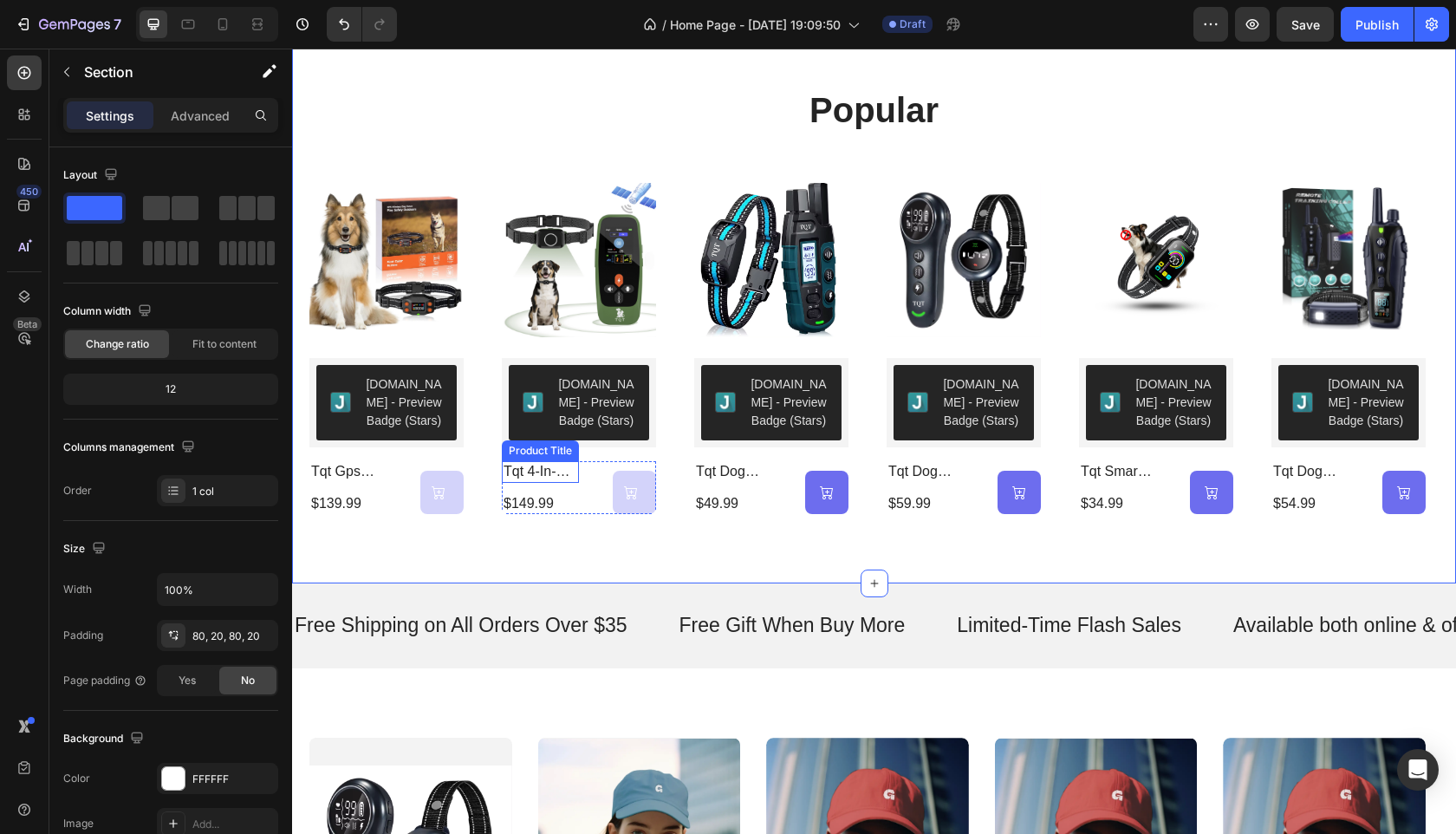
click at [552, 470] on h2 "tqt 4-in-1 wireless dog fence system electric dog fence with training collar & …" at bounding box center [540, 472] width 77 height 21
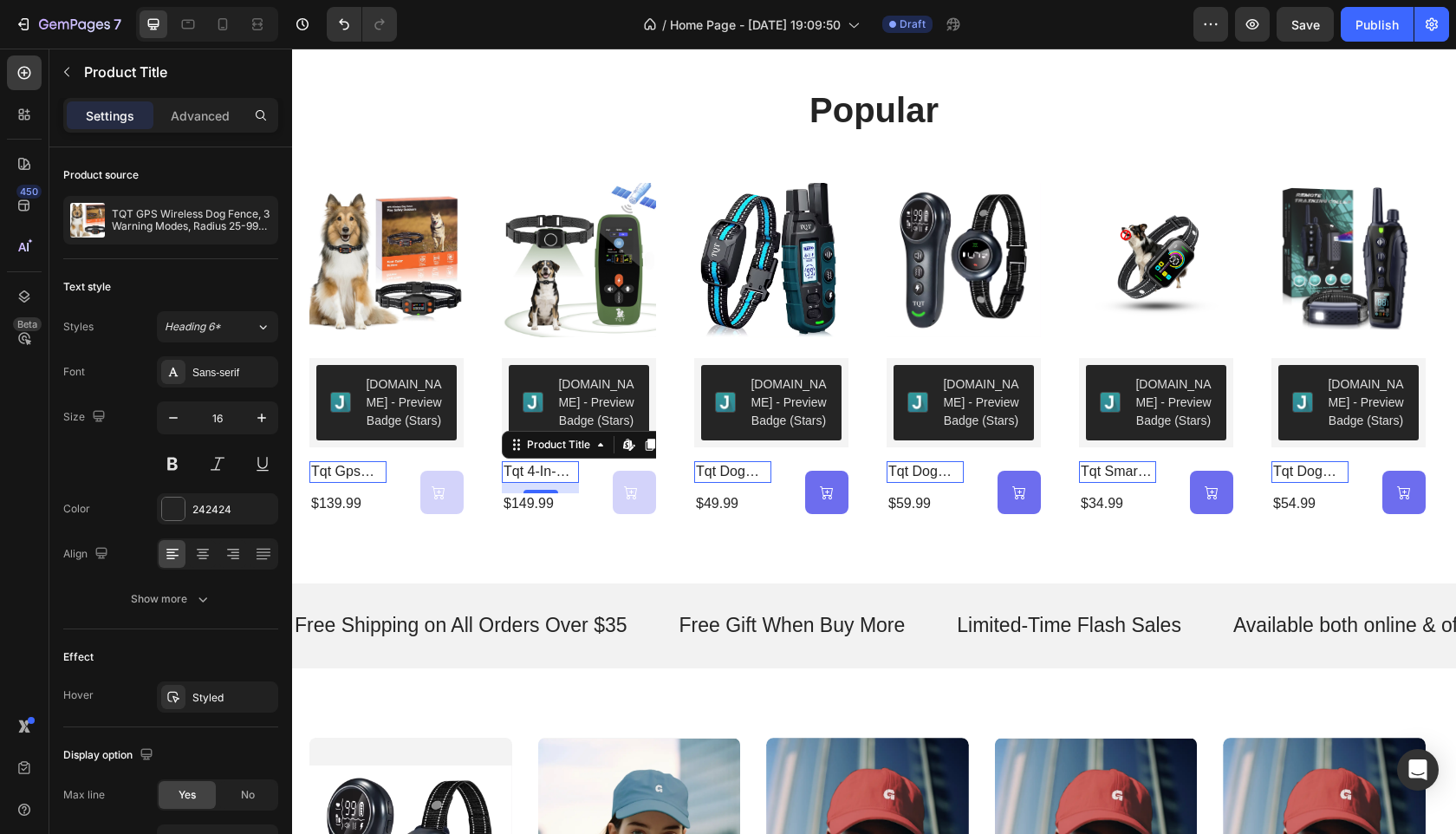
click at [354, 472] on h2 "tqt gps wireless dog fence, 3 warning modes, radius 25-999 yards, ipx7 waterpro…" at bounding box center [348, 472] width 77 height 21
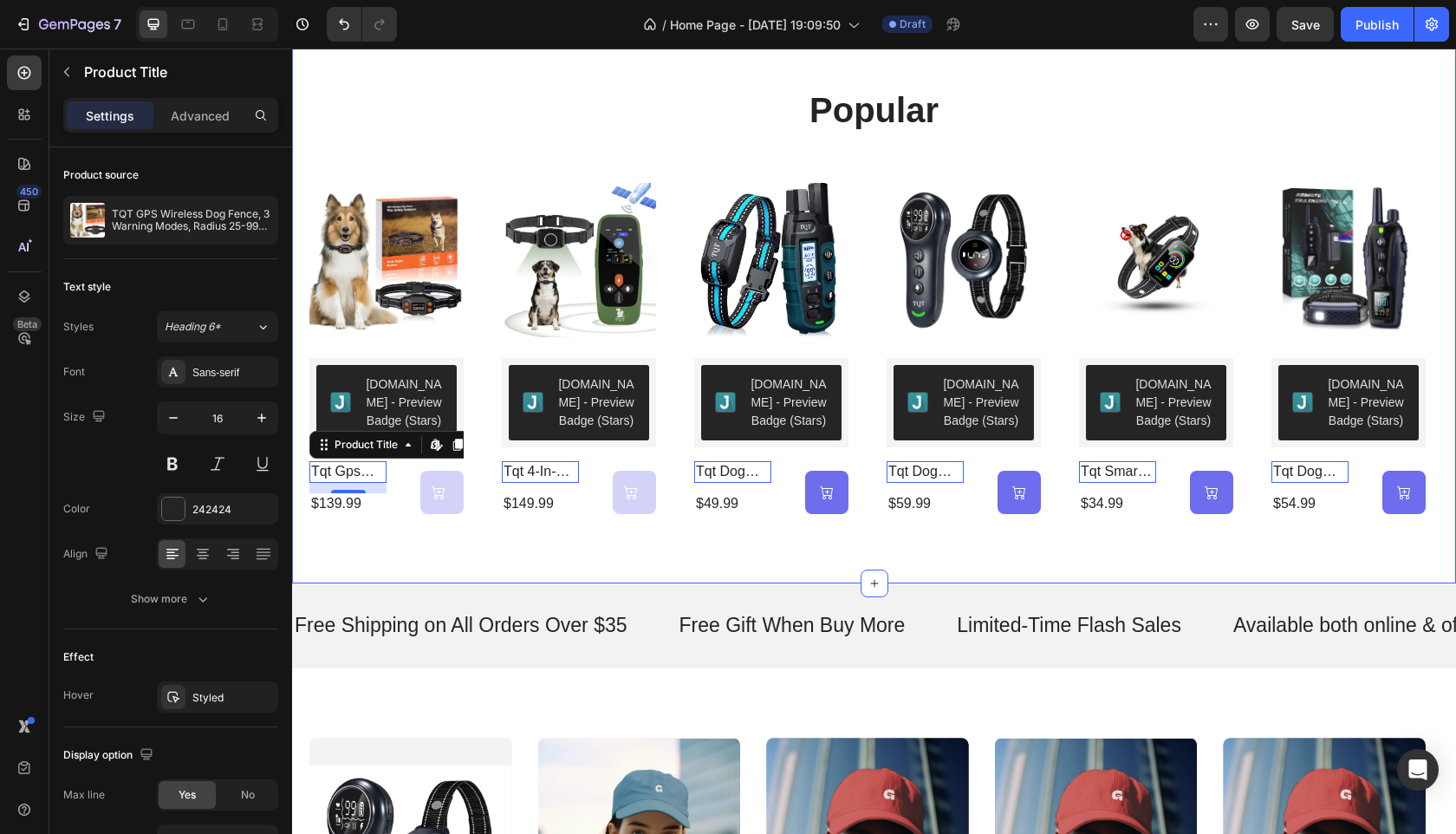
click at [921, 547] on div "popular Heading Product Images Judge.me - Preview Badge (Stars) Judge.me tqt gp…" at bounding box center [874, 299] width 1164 height 567
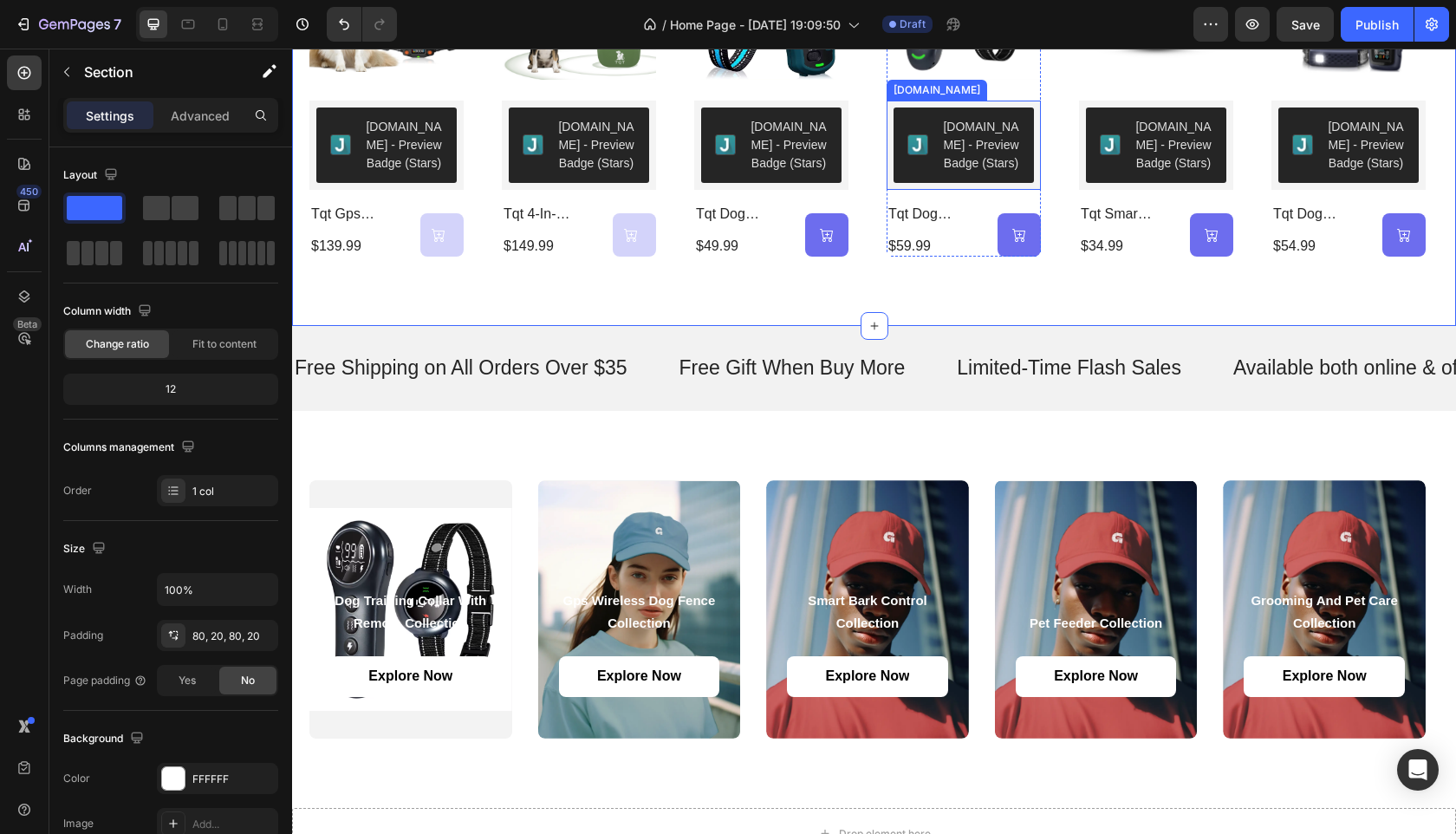
scroll to position [1004, 0]
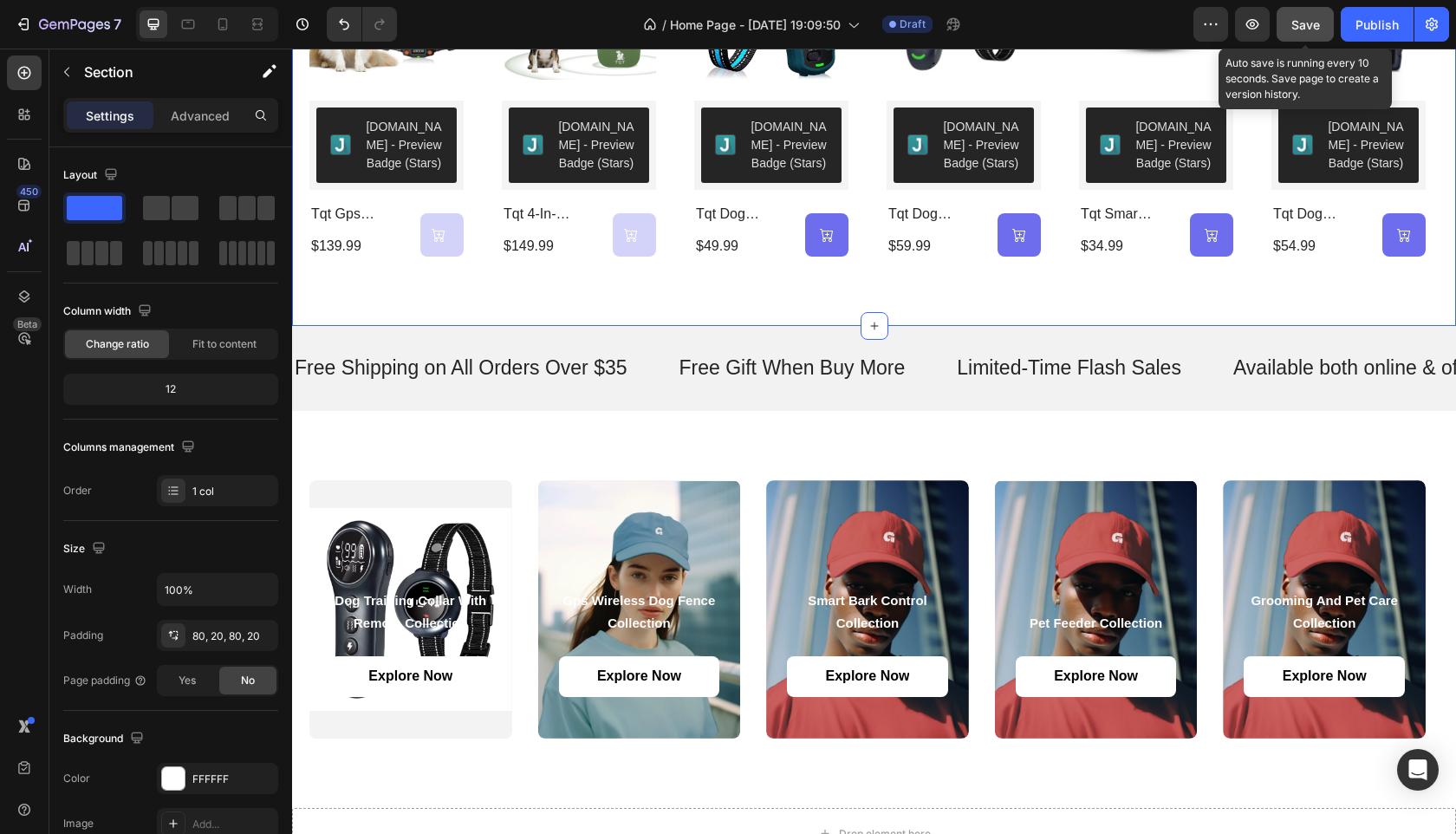
click at [1307, 21] on span "Save" at bounding box center [1306, 24] width 29 height 14
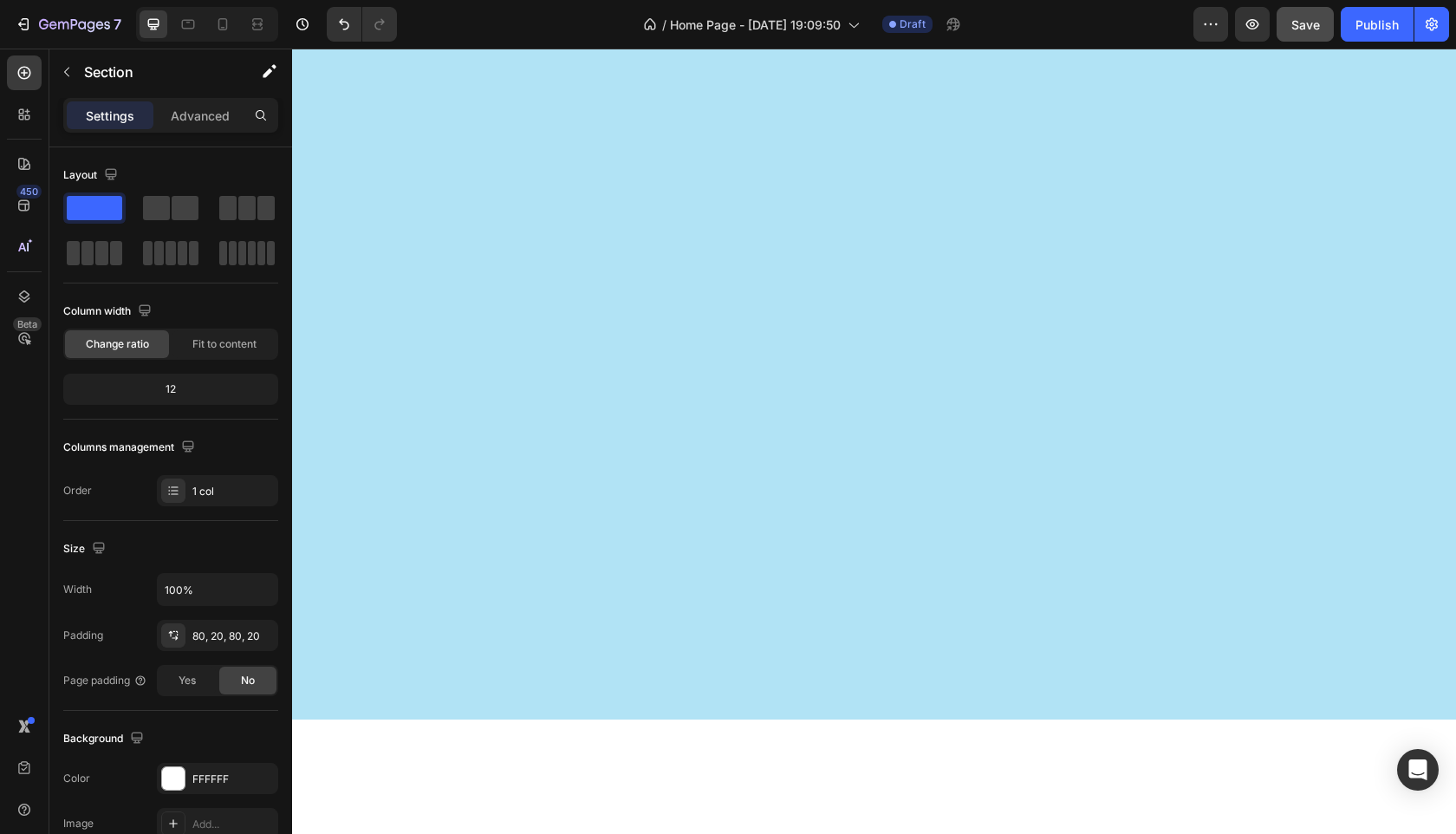
scroll to position [884, 0]
